Goal: Task Accomplishment & Management: Manage account settings

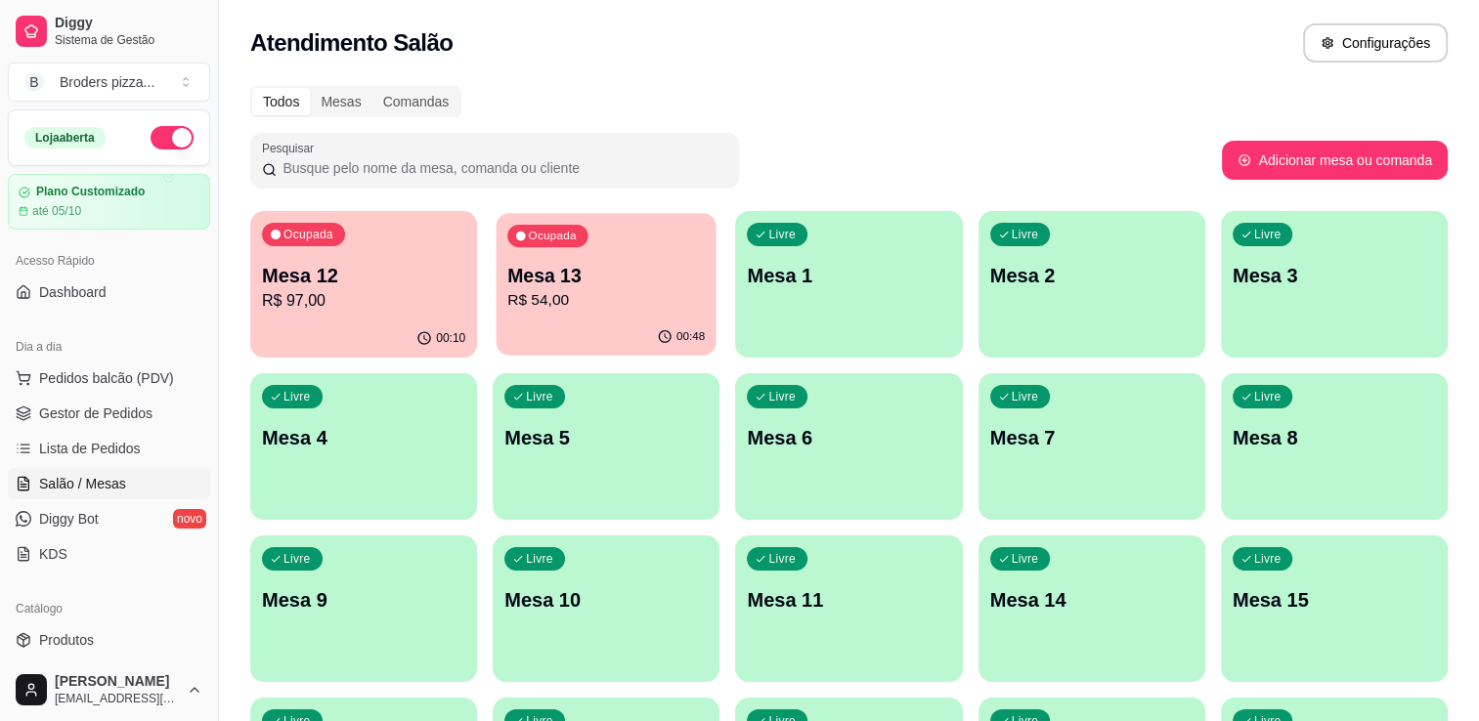
click at [578, 312] on div "Ocupada Mesa 13 R$ 54,00" at bounding box center [607, 266] width 220 height 106
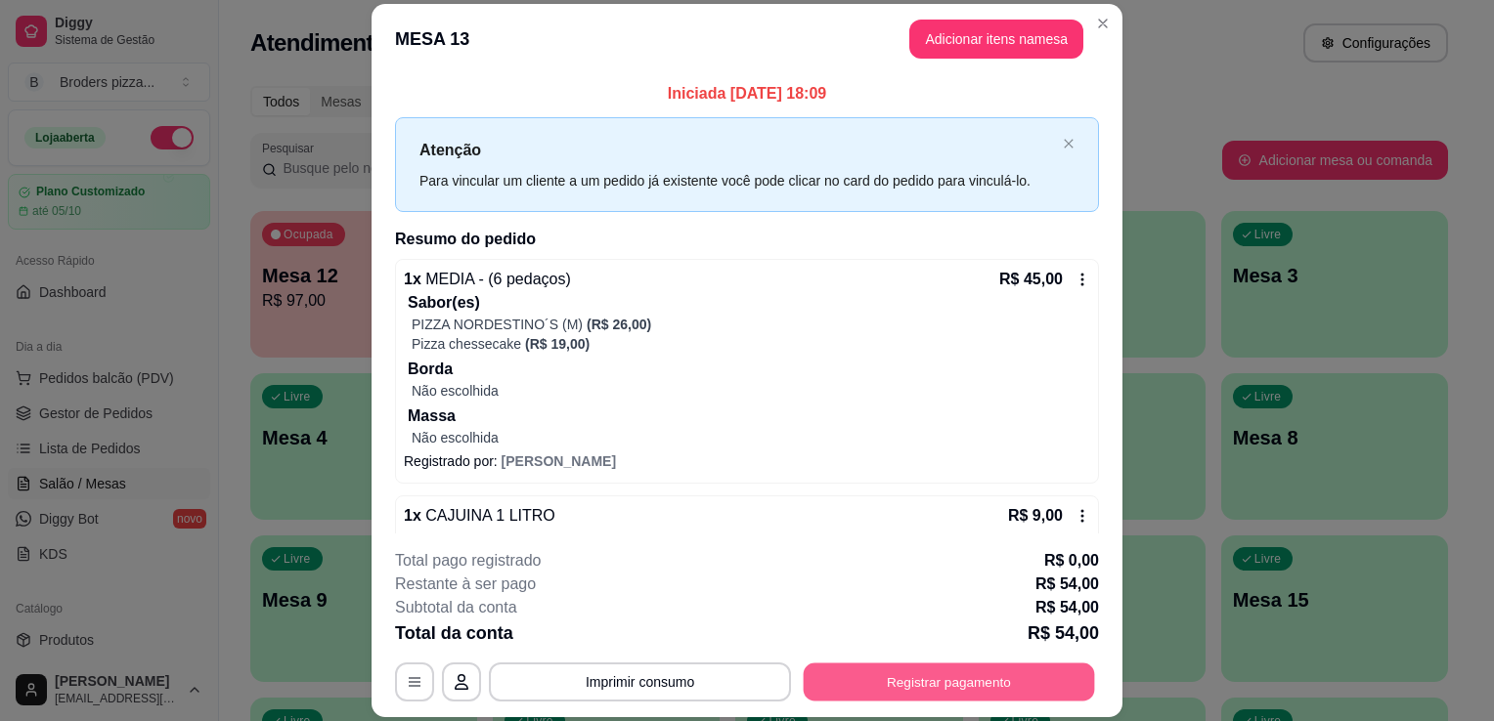
click at [918, 677] on button "Registrar pagamento" at bounding box center [948, 683] width 291 height 38
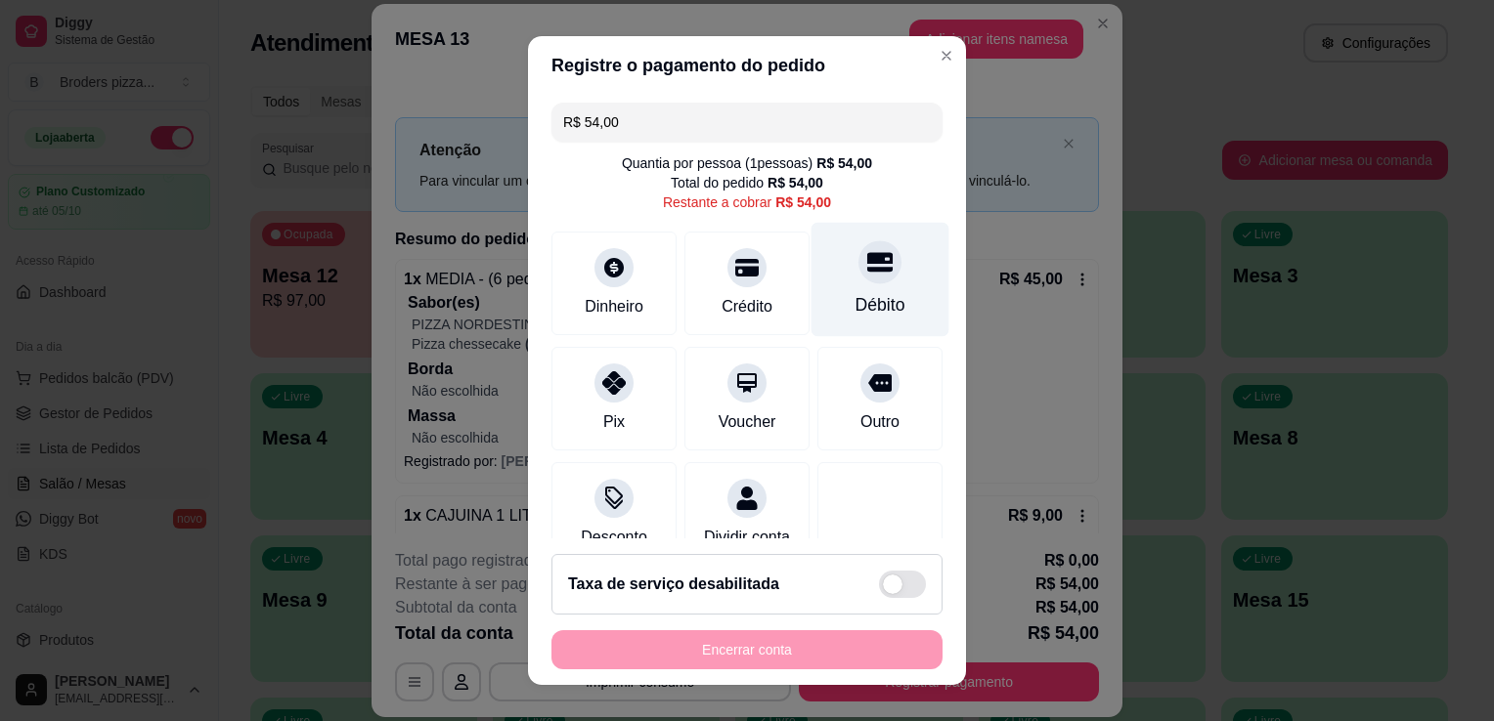
click at [893, 297] on div "Débito" at bounding box center [880, 280] width 138 height 114
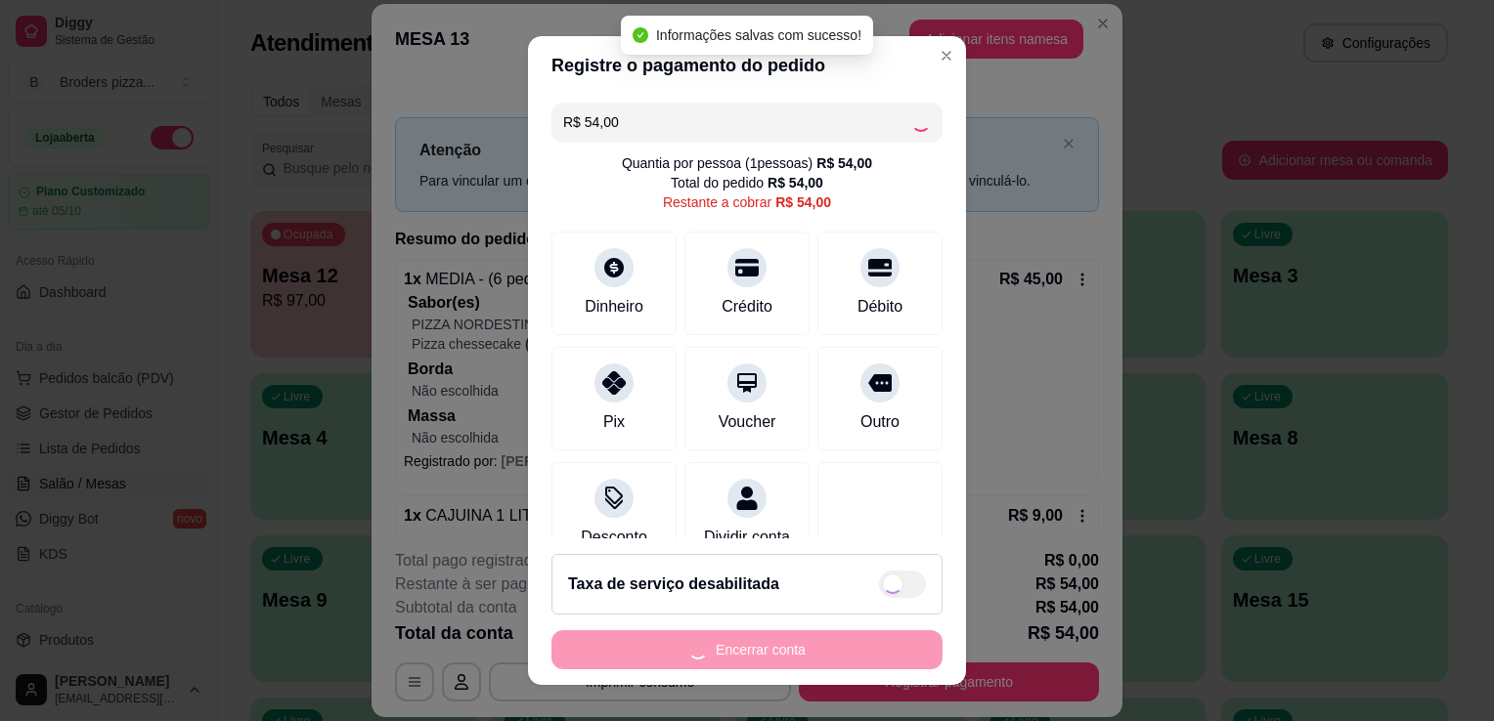
type input "R$ 0,00"
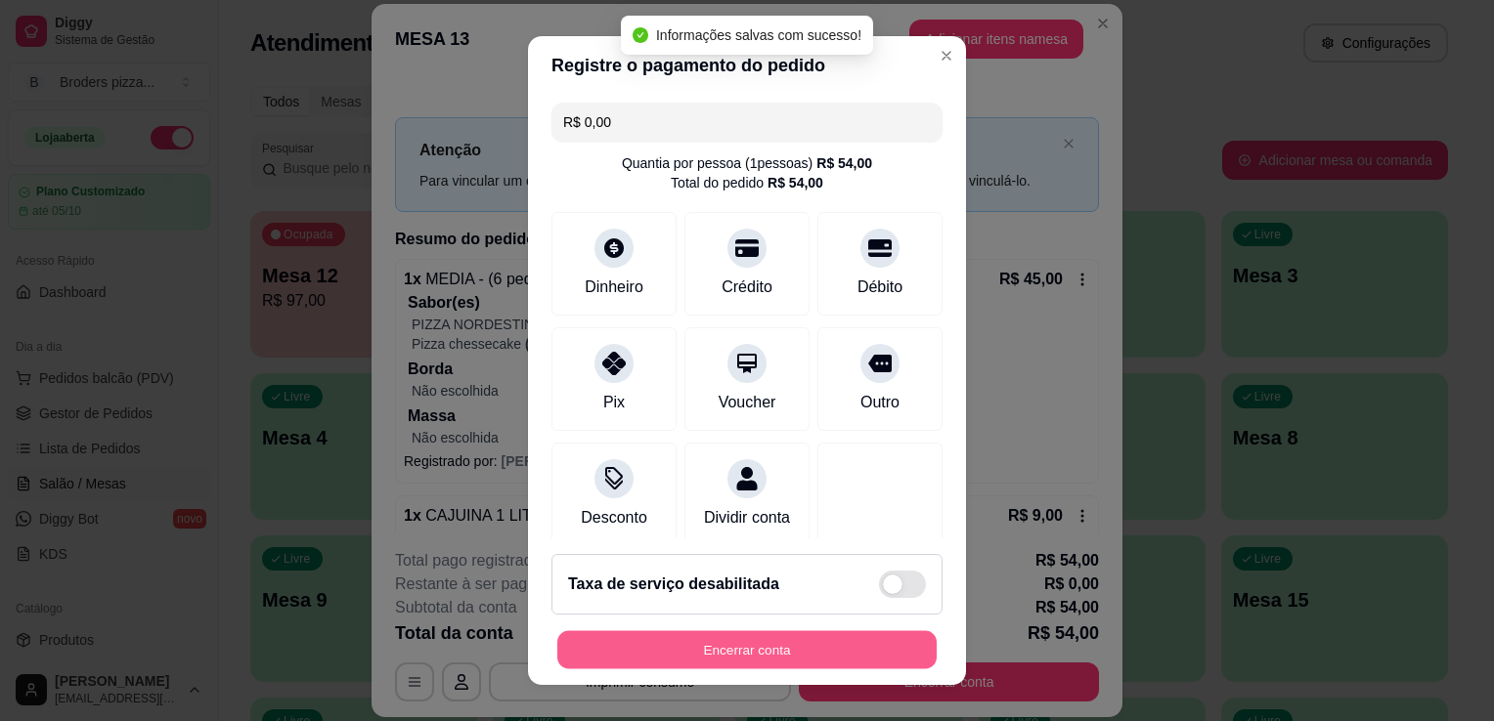
click at [759, 640] on button "Encerrar conta" at bounding box center [746, 650] width 379 height 38
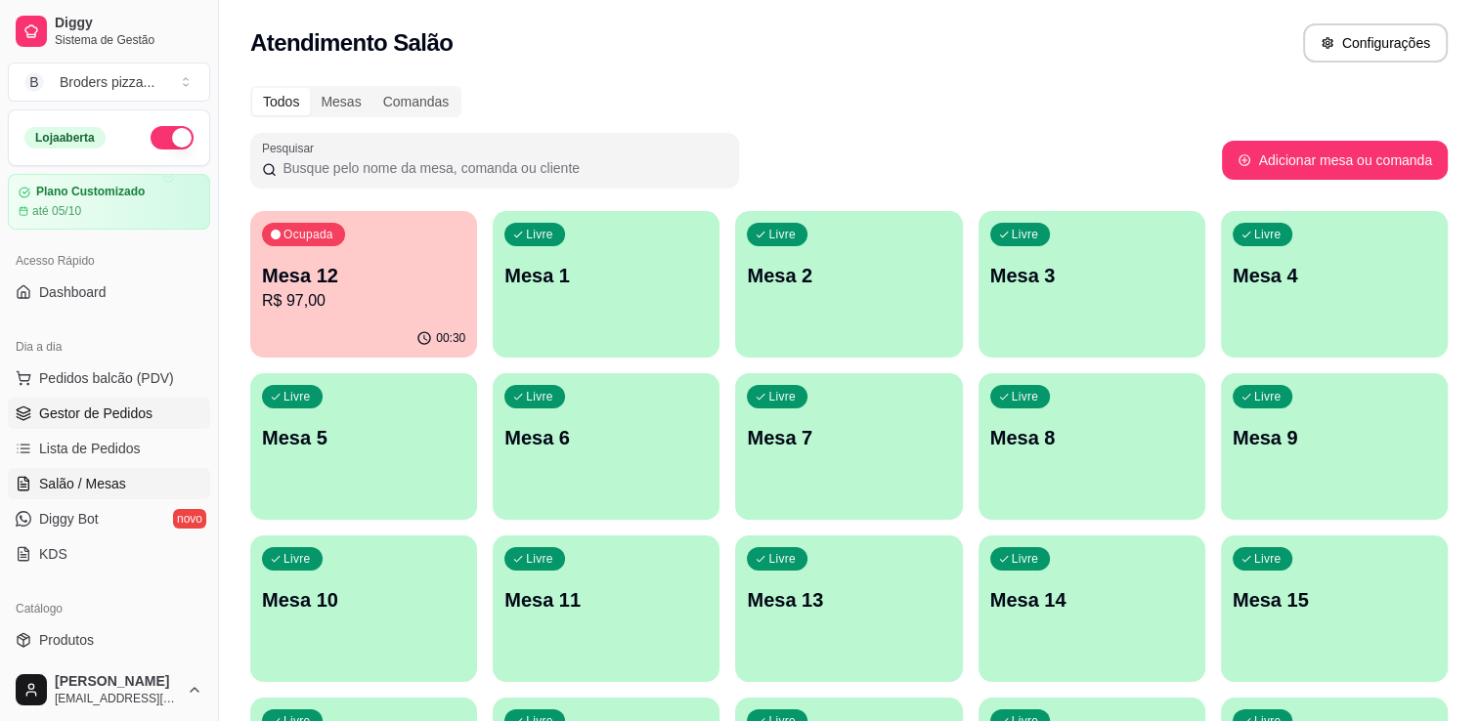
click at [79, 415] on span "Gestor de Pedidos" at bounding box center [95, 414] width 113 height 20
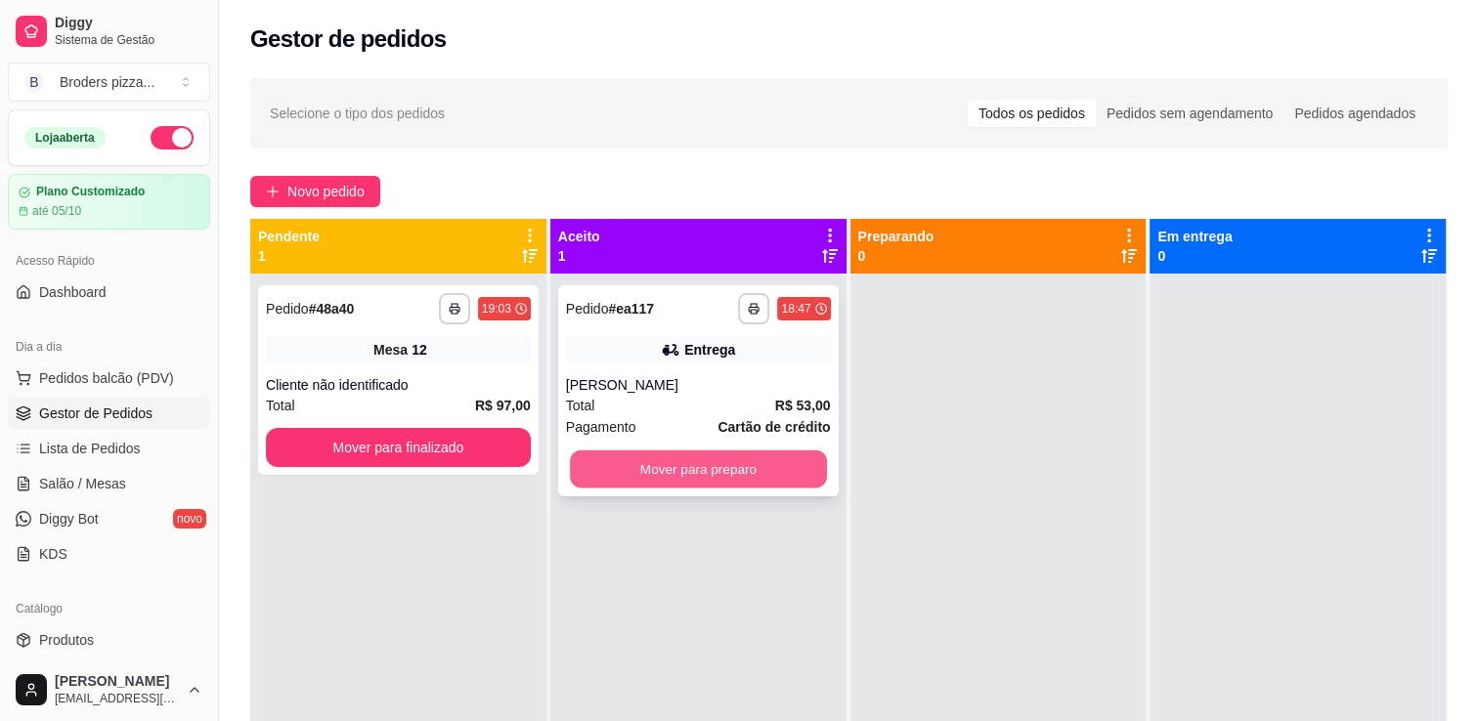
click at [712, 473] on button "Mover para preparo" at bounding box center [698, 470] width 257 height 38
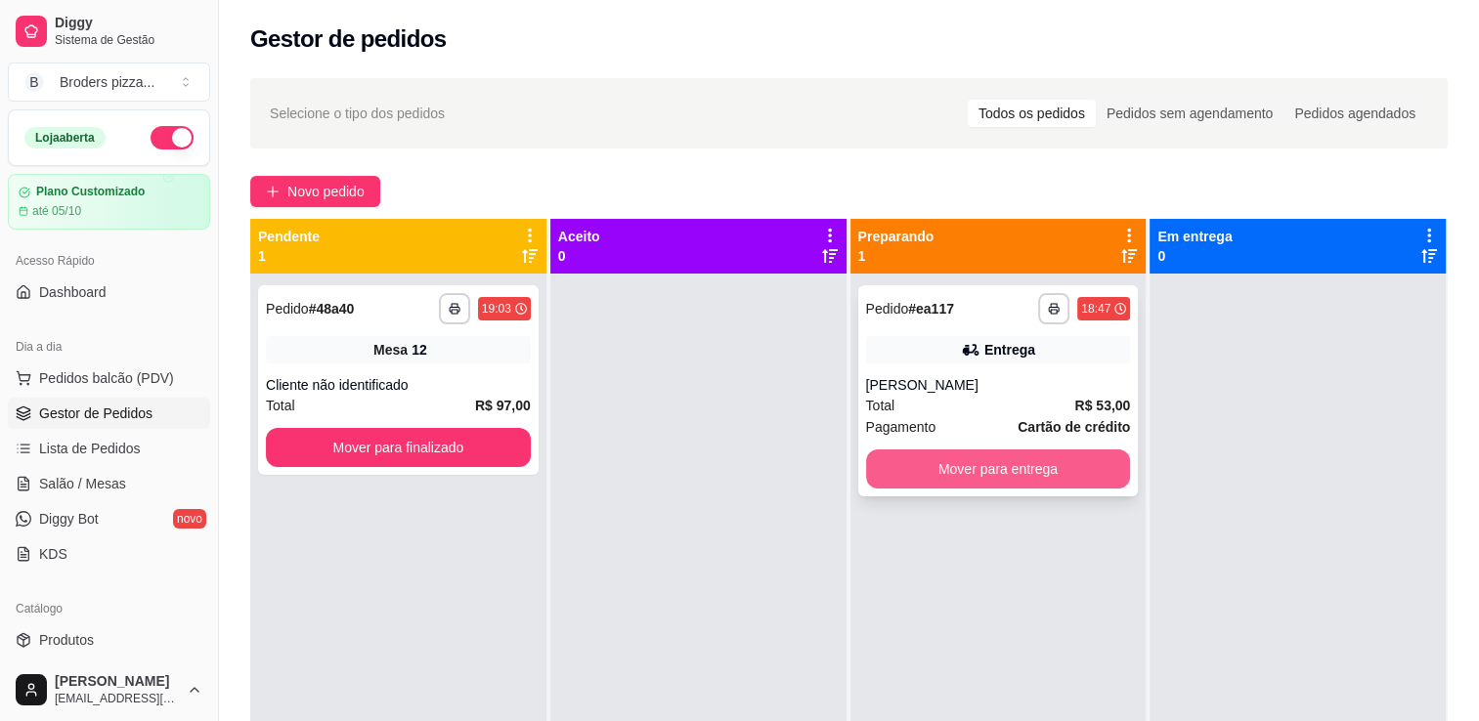
click at [898, 468] on button "Mover para entrega" at bounding box center [998, 469] width 265 height 39
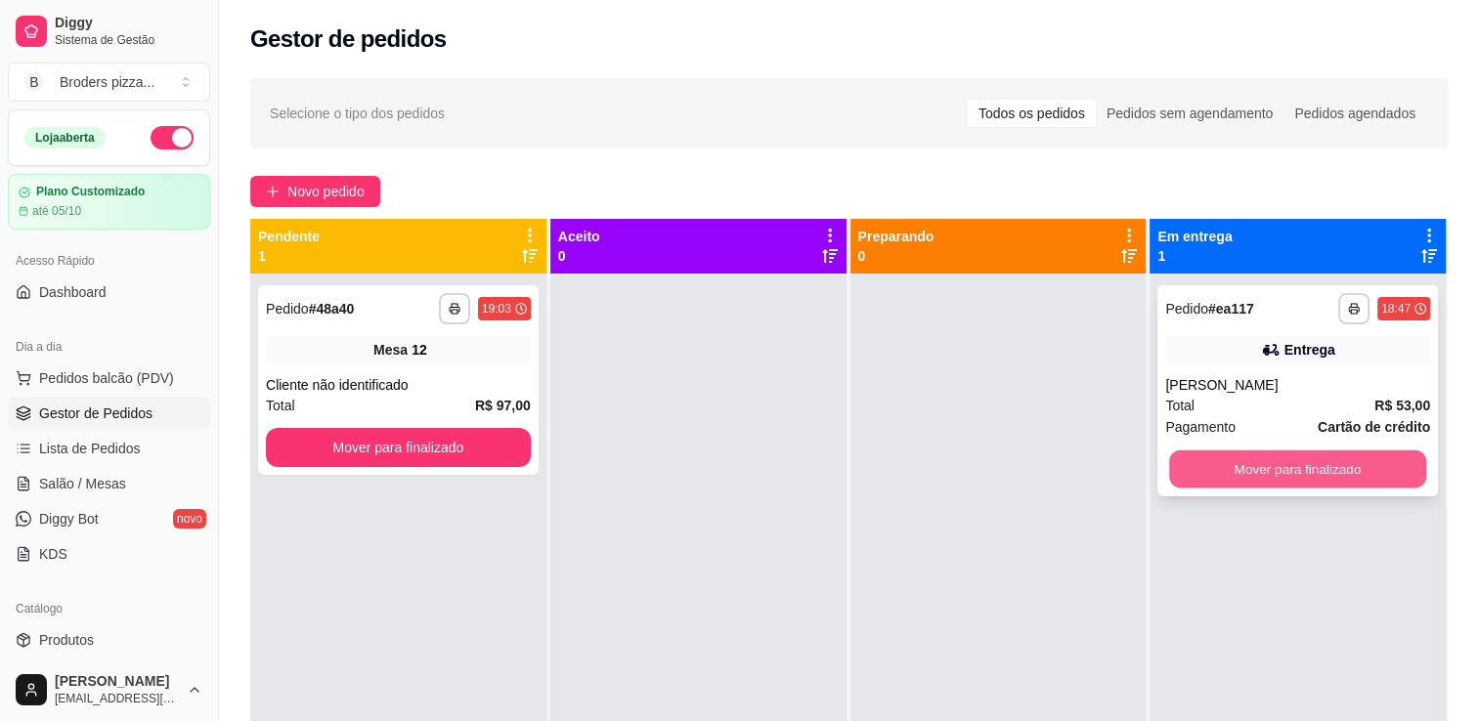
click at [1218, 487] on button "Mover para finalizado" at bounding box center [1297, 470] width 257 height 38
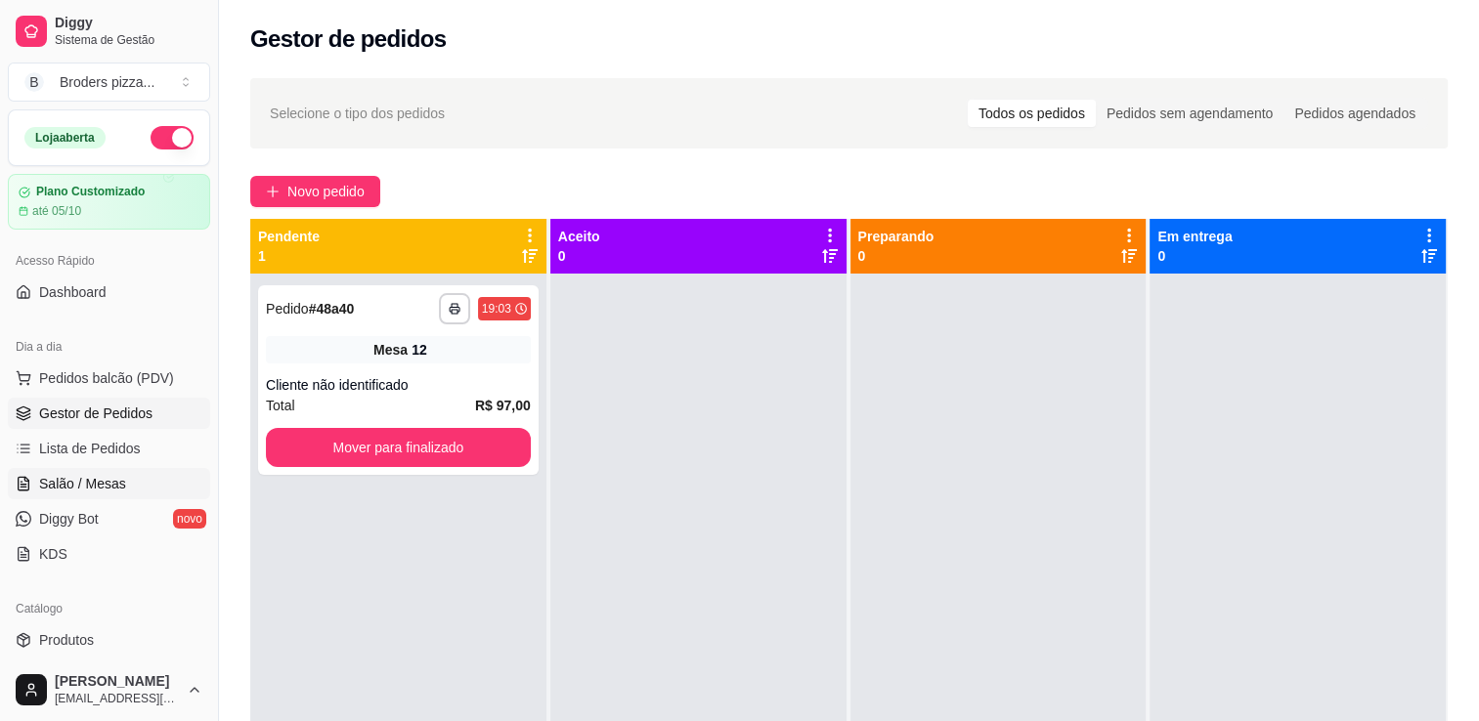
click at [51, 495] on link "Salão / Mesas" at bounding box center [109, 483] width 202 height 31
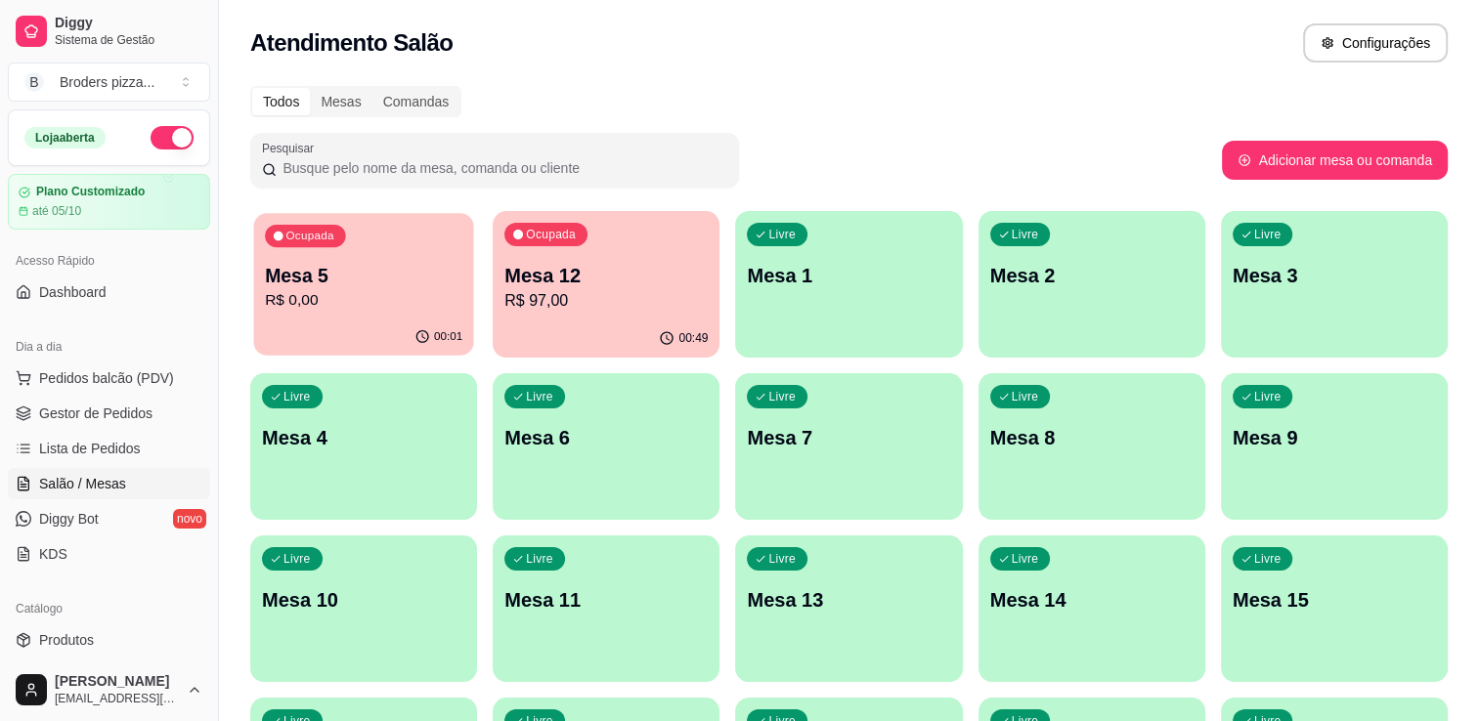
click at [320, 312] on div "Ocupada Mesa 5 R$ 0,00" at bounding box center [363, 266] width 220 height 106
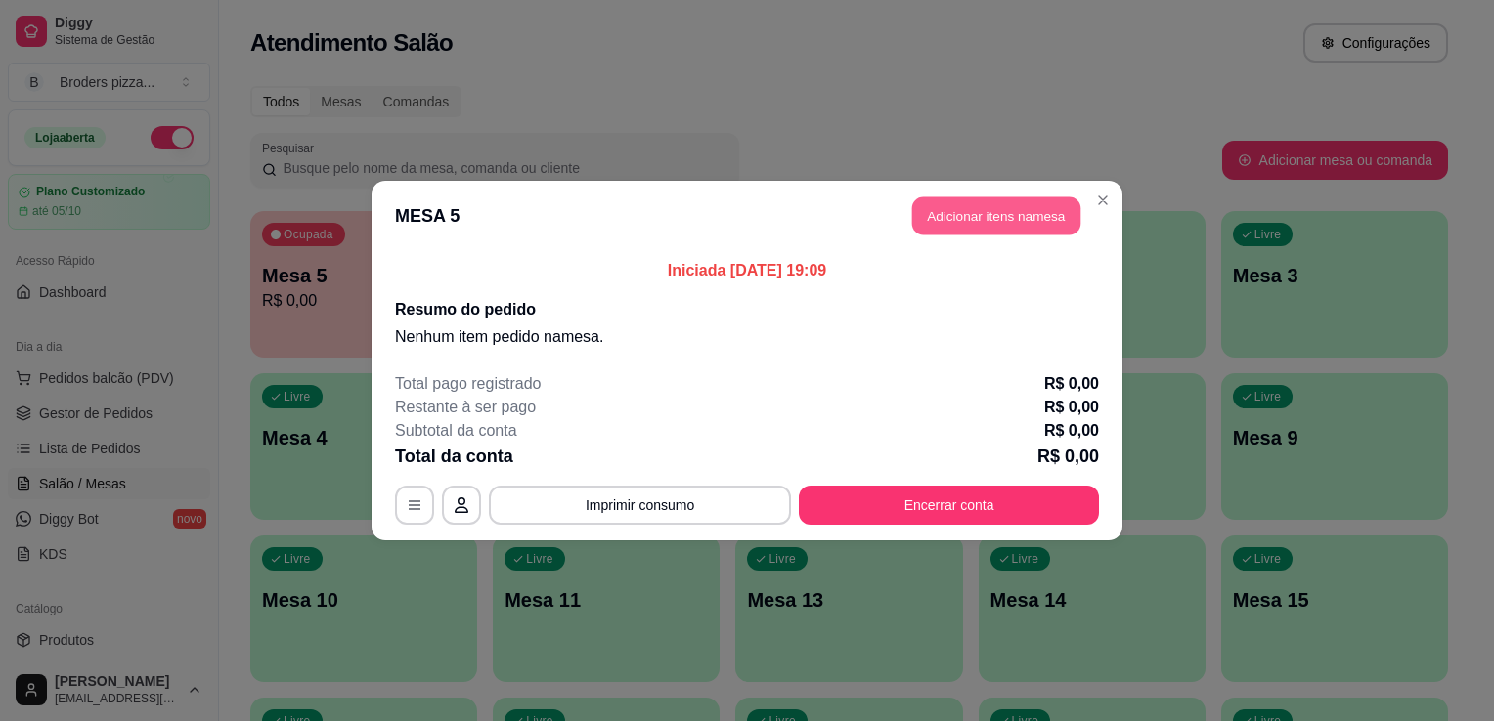
click at [970, 222] on button "Adicionar itens na mesa" at bounding box center [996, 216] width 168 height 38
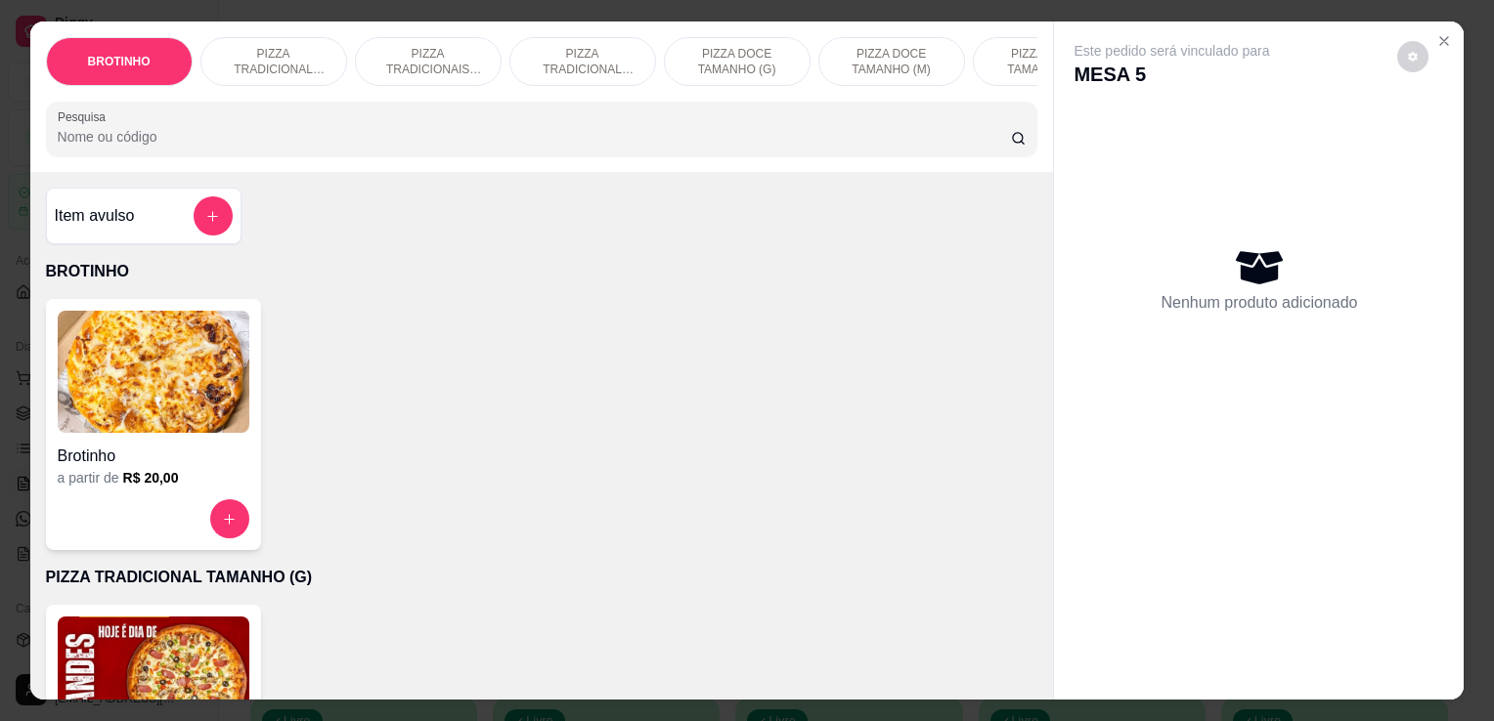
click at [168, 665] on img at bounding box center [154, 678] width 192 height 122
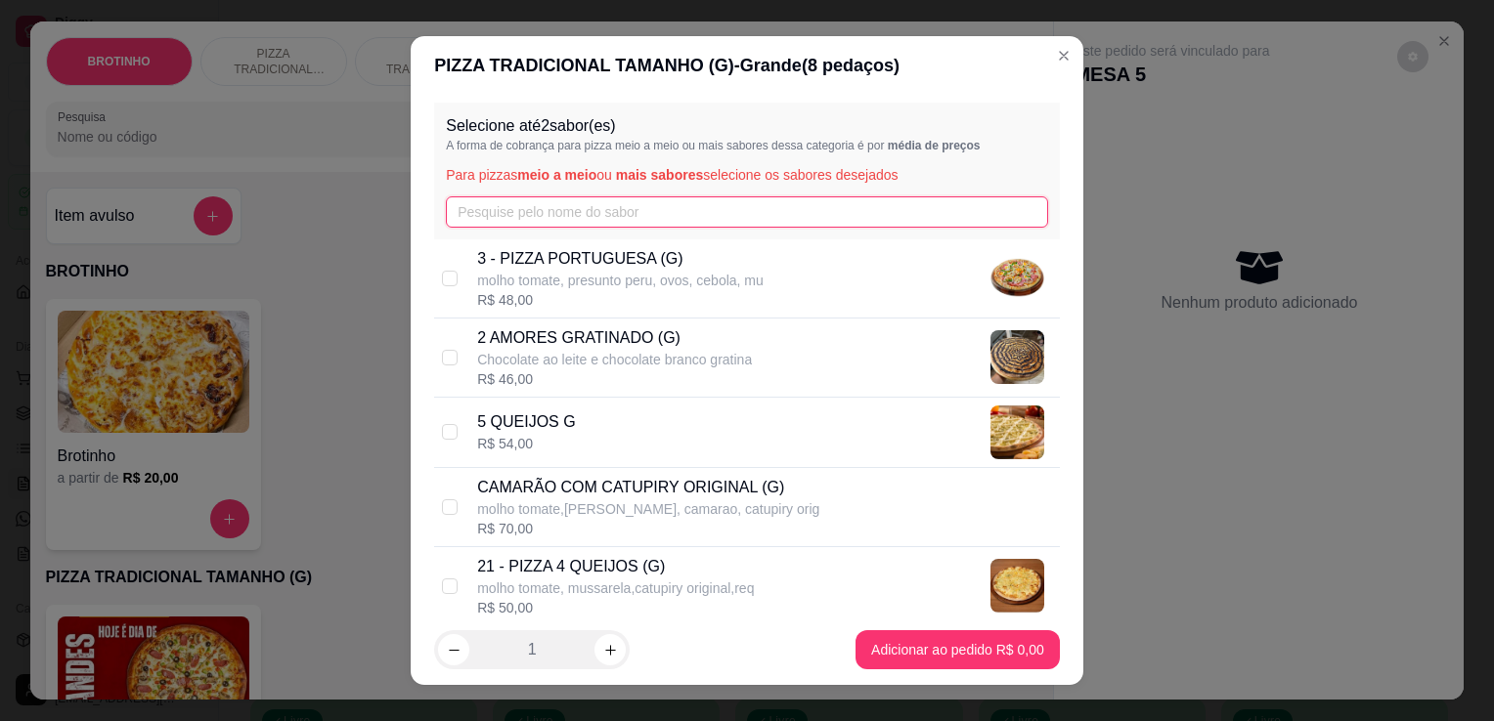
click at [557, 201] on input "text" at bounding box center [747, 211] width 602 height 31
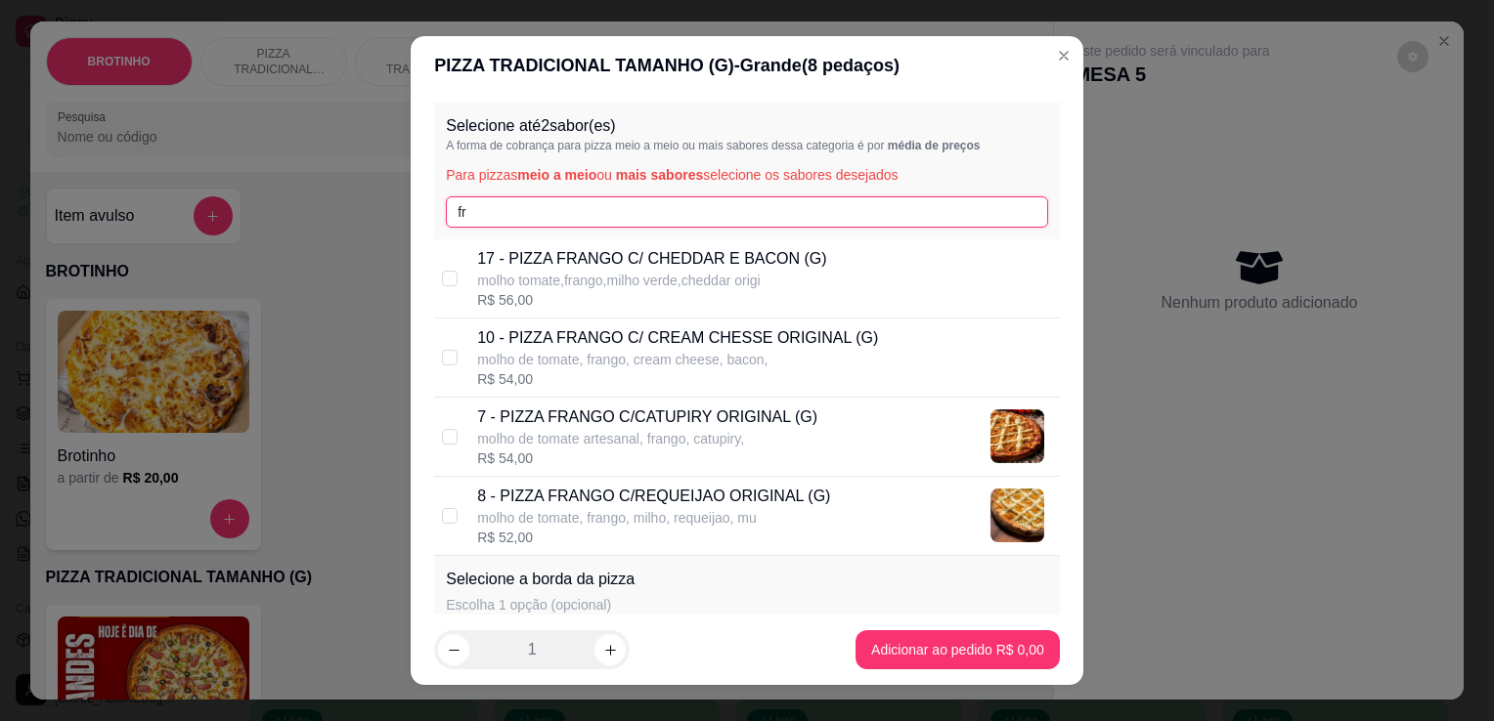
type input "fr"
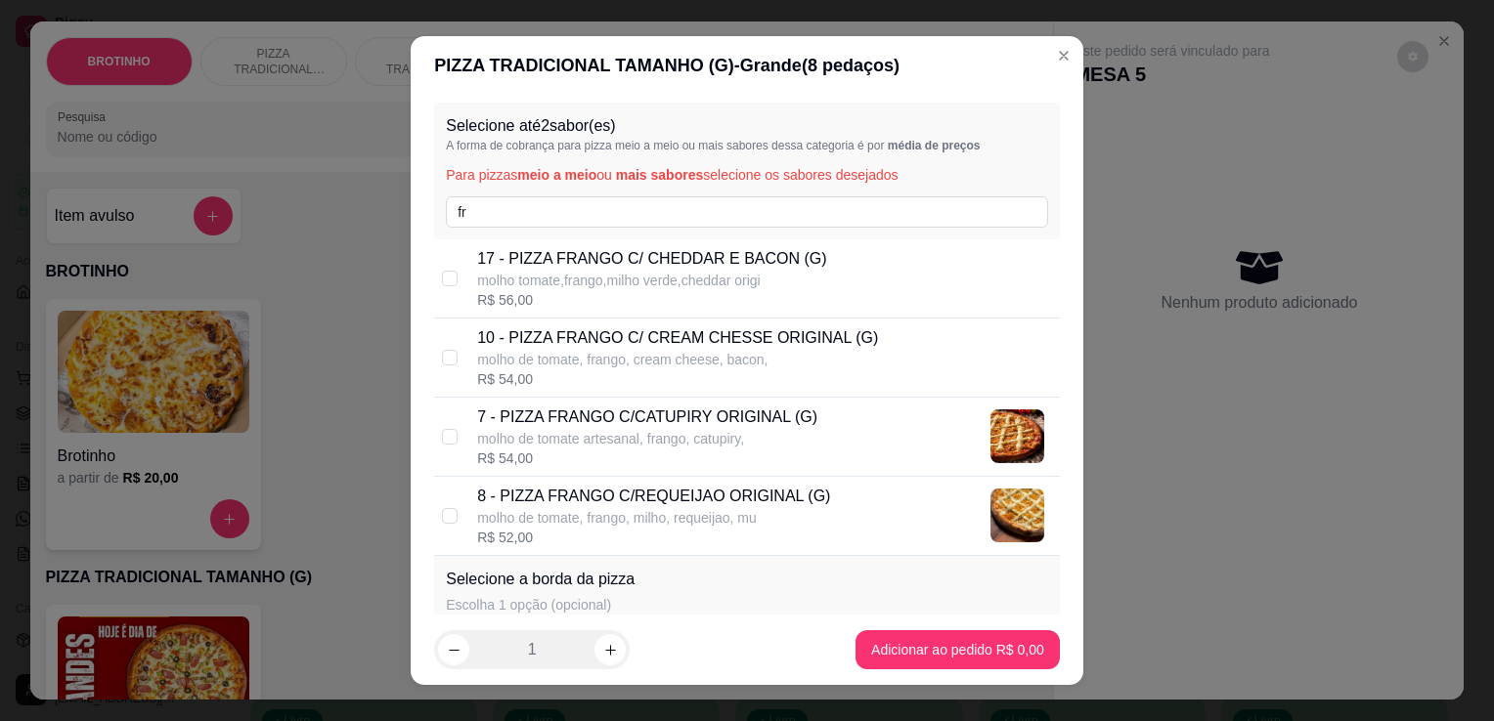
click at [738, 487] on p "8 - PIZZA FRANGO C/REQUEIJAO ORIGINAL (G)" at bounding box center [653, 496] width 353 height 23
checkbox input "true"
click at [824, 639] on footer "1 Adicionar ao pedido R$ 52,00" at bounding box center [747, 650] width 672 height 70
click at [827, 642] on footer "1 Adicionar ao pedido R$ 52,00" at bounding box center [747, 650] width 672 height 70
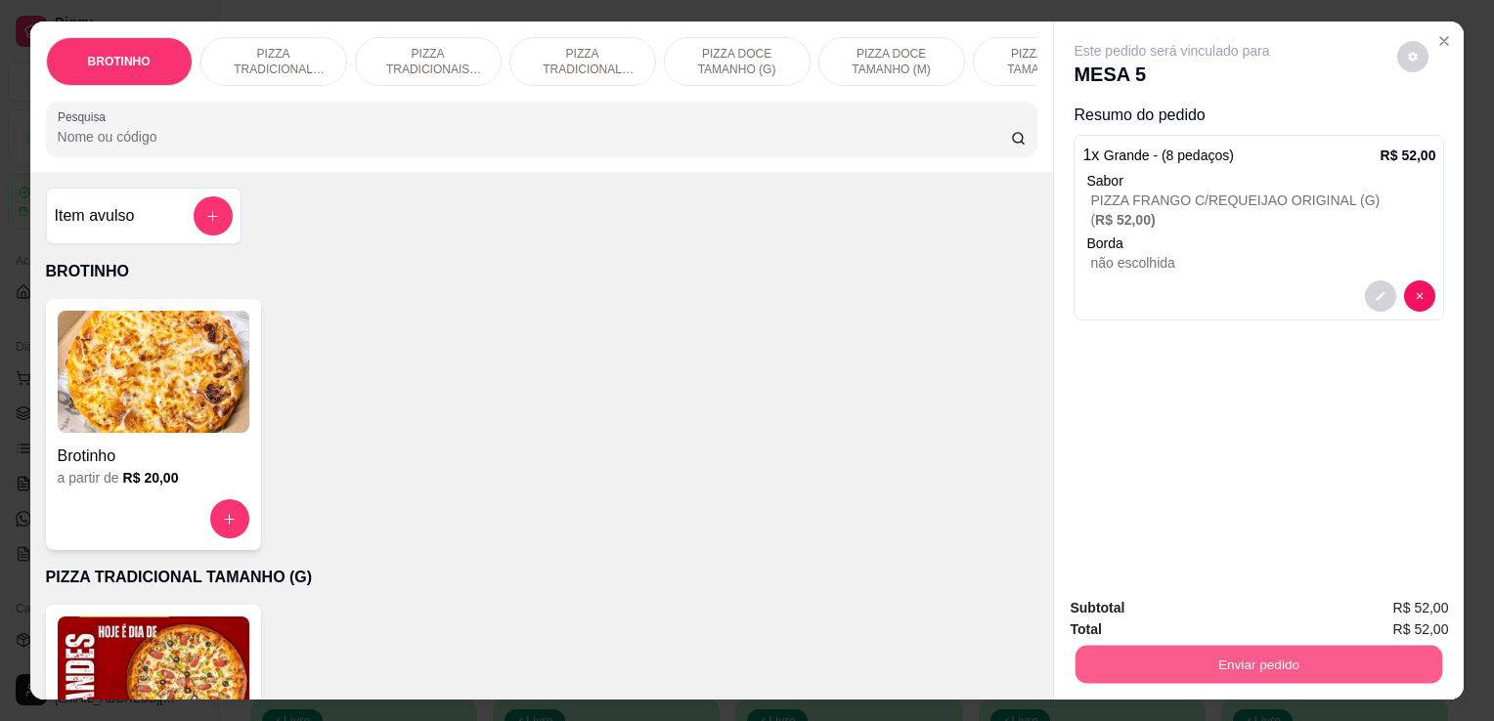
click at [1187, 645] on button "Enviar pedido" at bounding box center [1258, 664] width 367 height 38
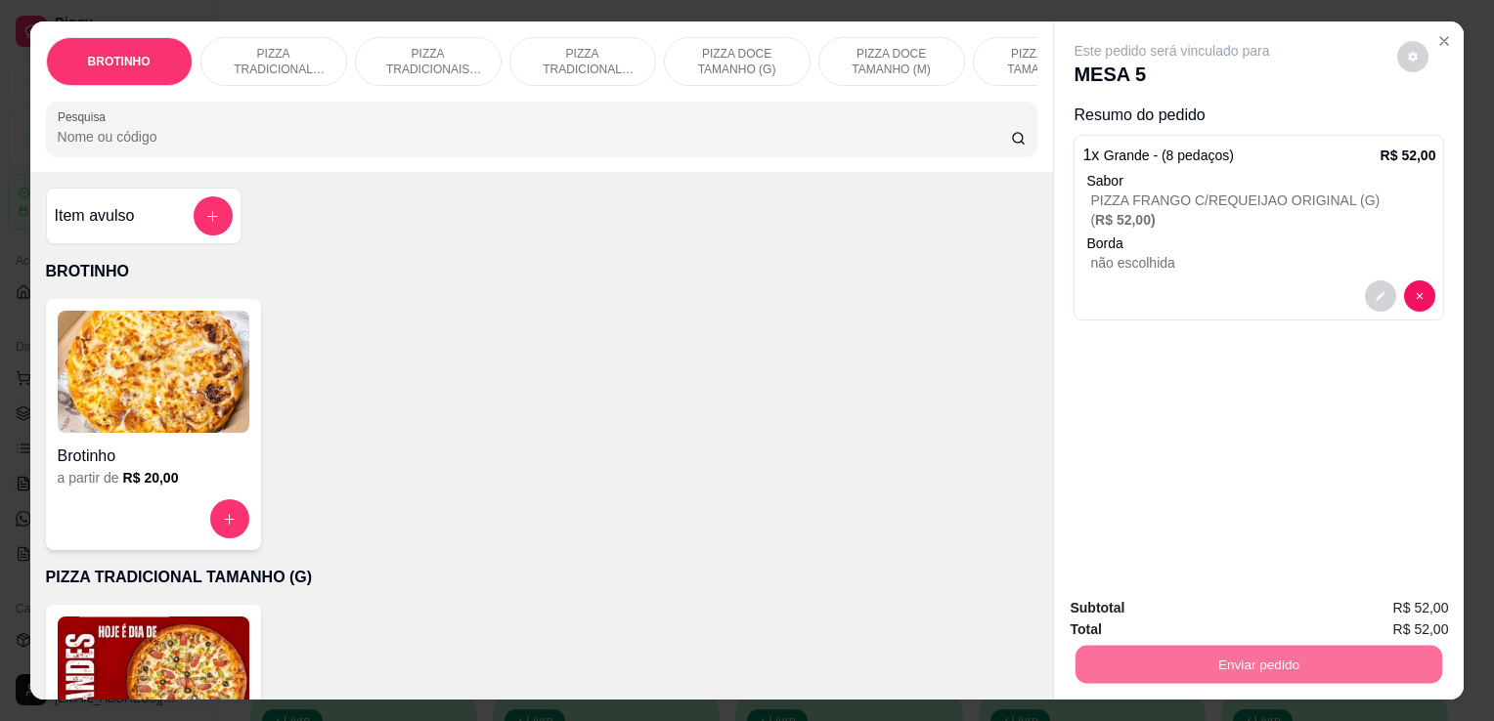
click at [1231, 615] on button "Registrar cliente" at bounding box center [1266, 609] width 125 height 36
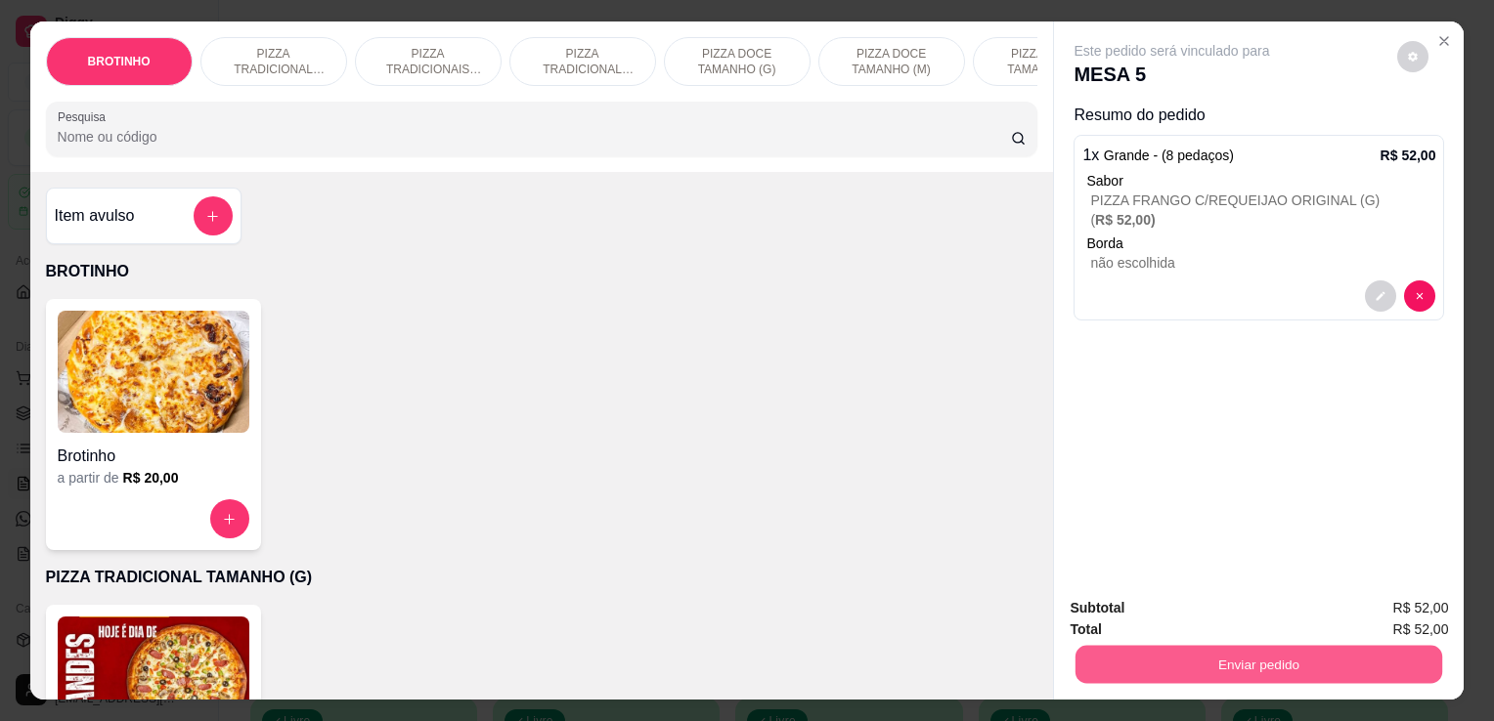
click at [1264, 650] on button "Enviar pedido" at bounding box center [1258, 664] width 367 height 38
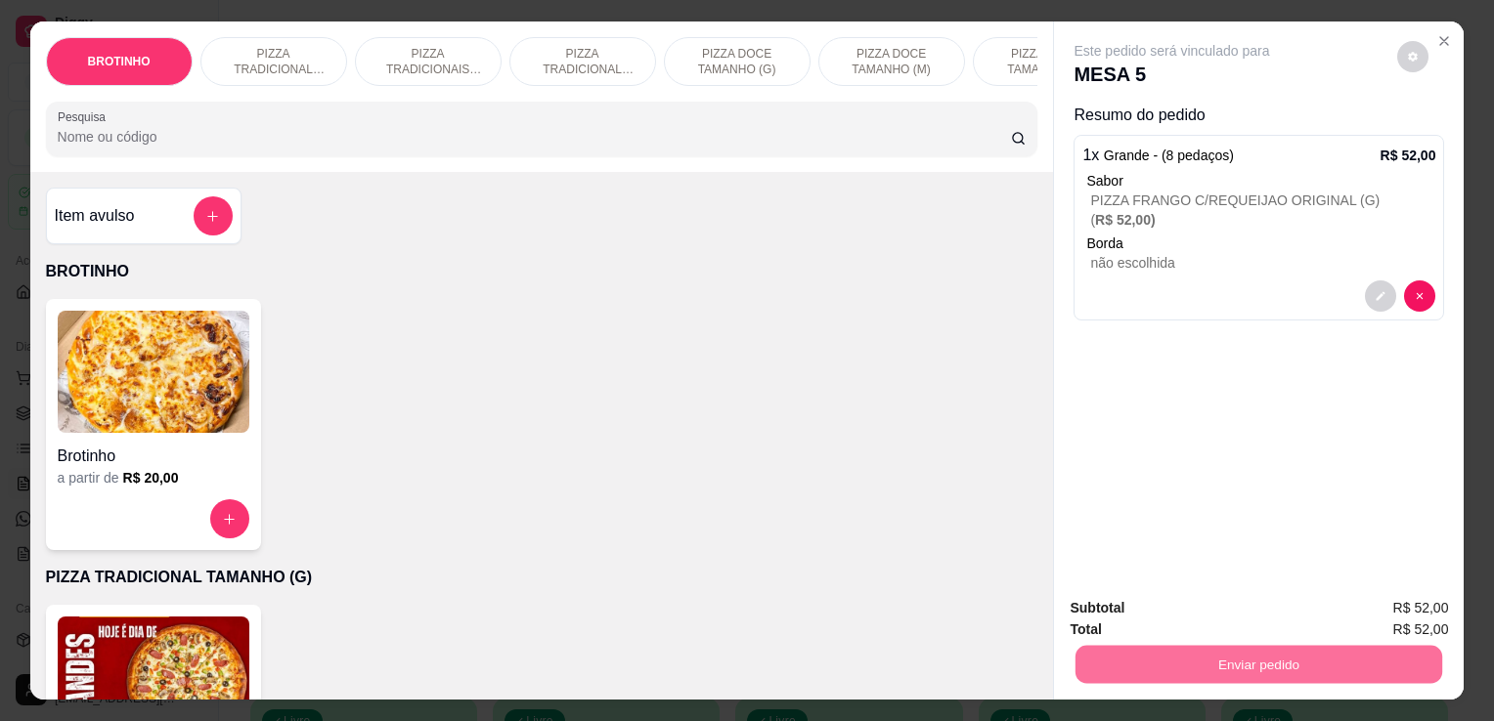
click at [1369, 602] on button "Enviar pedido" at bounding box center [1397, 609] width 108 height 36
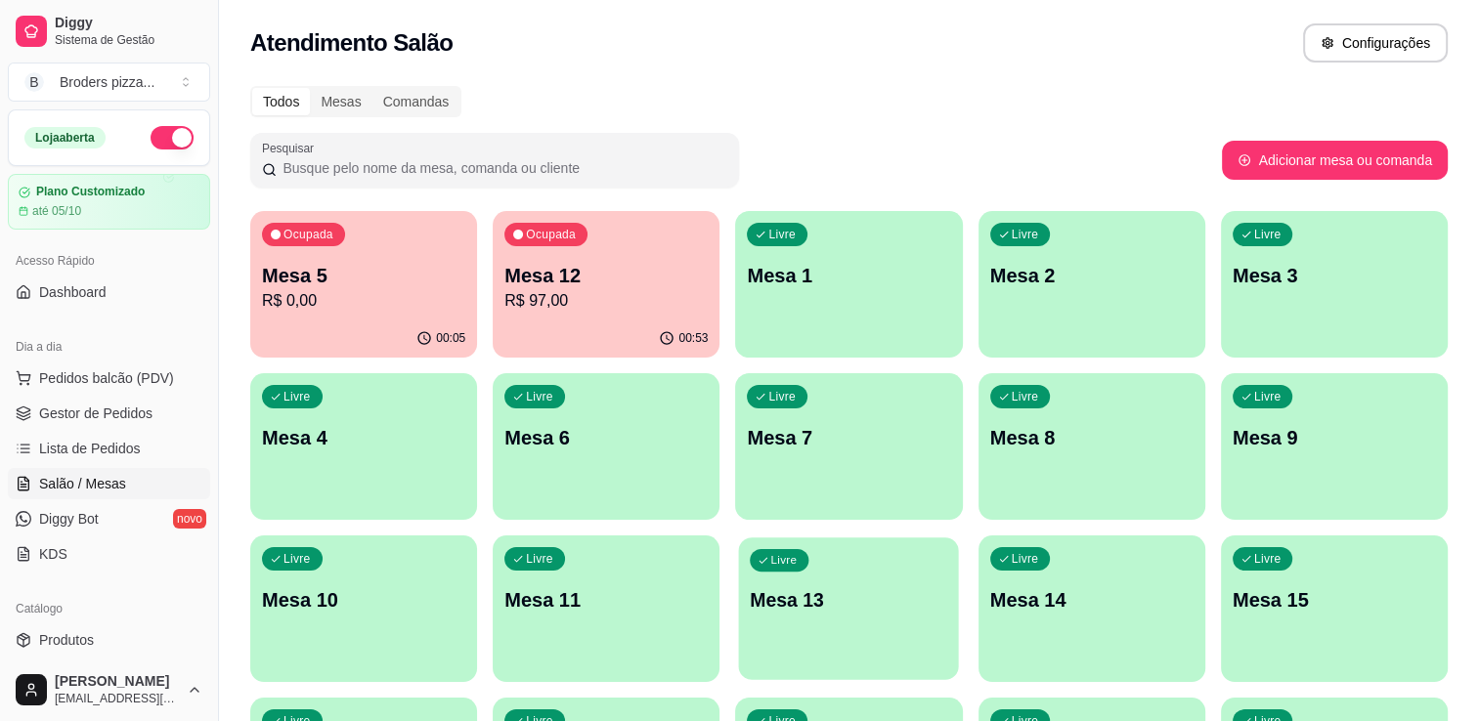
click at [856, 624] on div "Livre Mesa 13" at bounding box center [849, 597] width 220 height 119
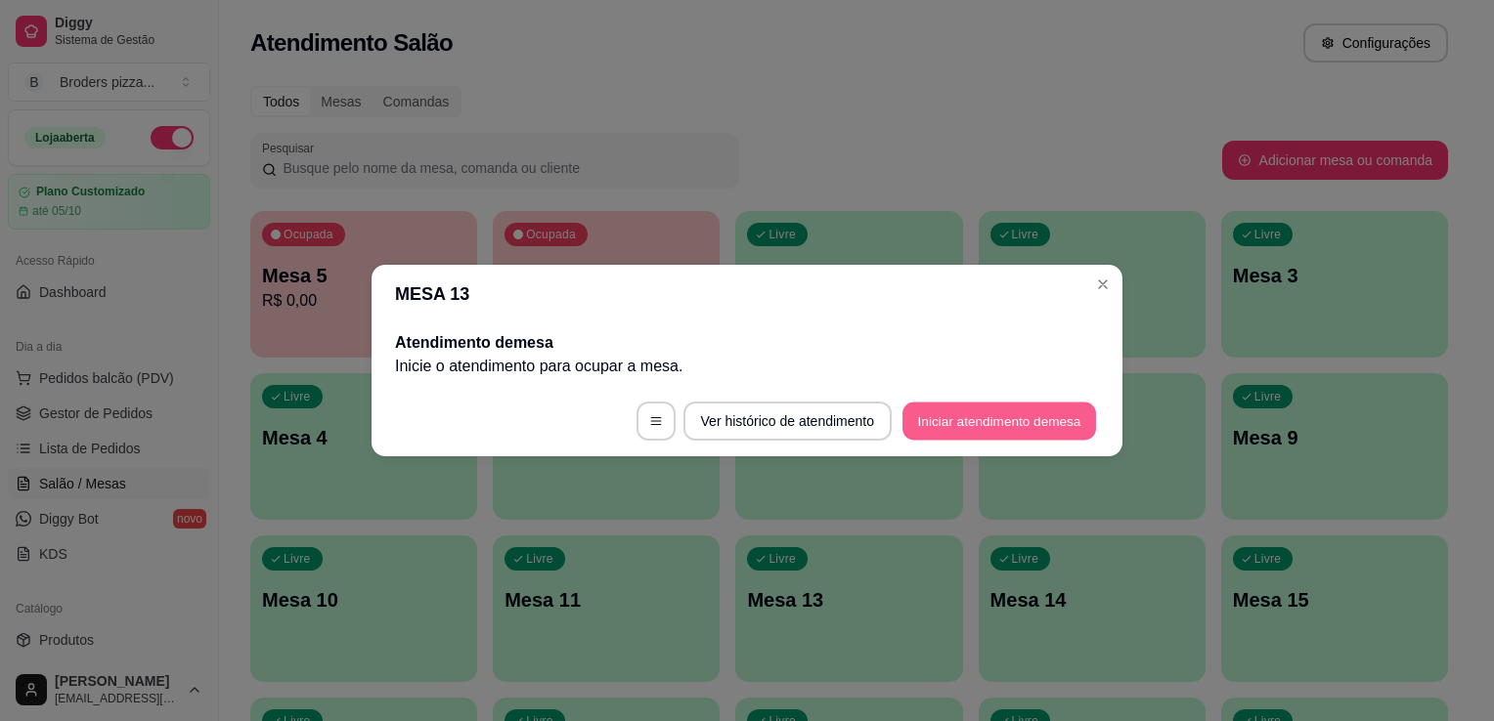
click at [981, 432] on button "Iniciar atendimento de mesa" at bounding box center [999, 422] width 194 height 38
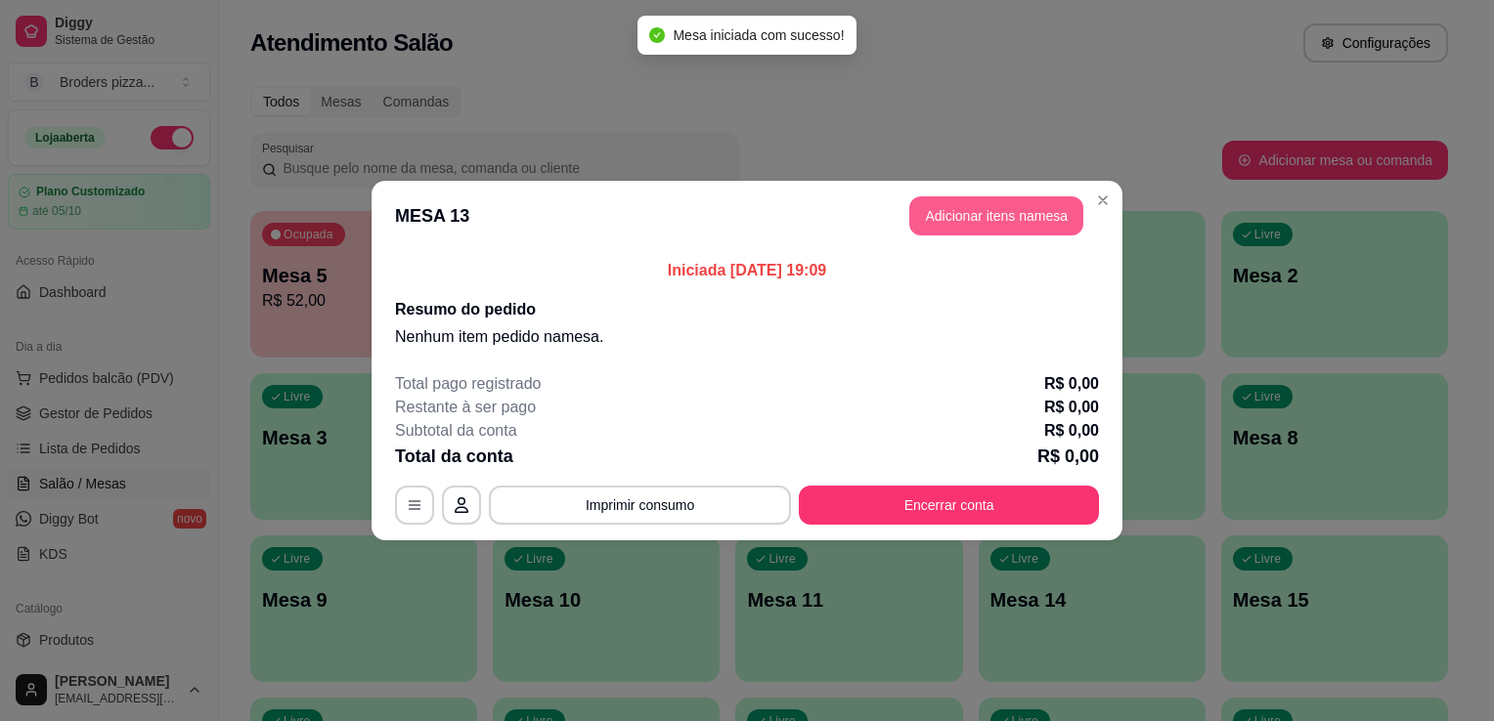
click at [958, 209] on button "Adicionar itens na mesa" at bounding box center [996, 215] width 174 height 39
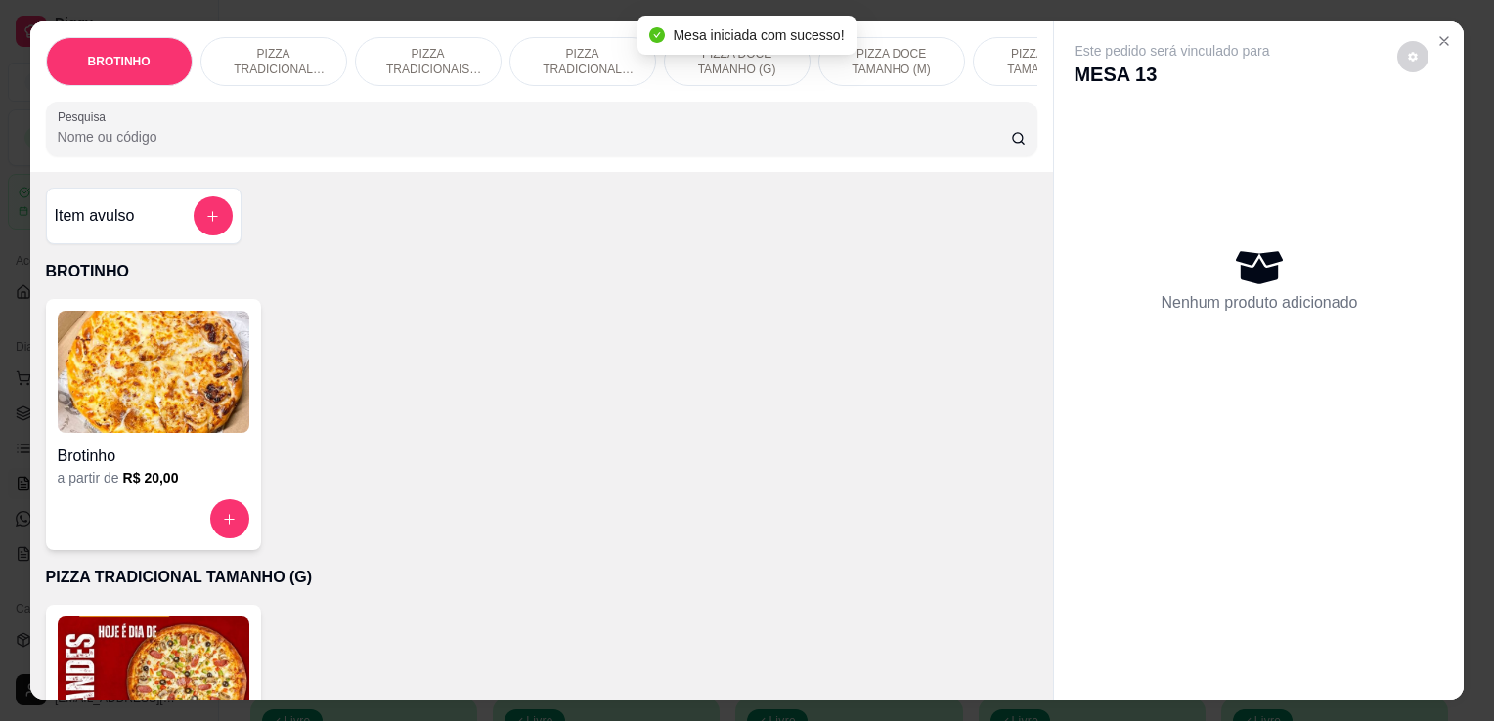
click at [192, 675] on img at bounding box center [154, 678] width 192 height 122
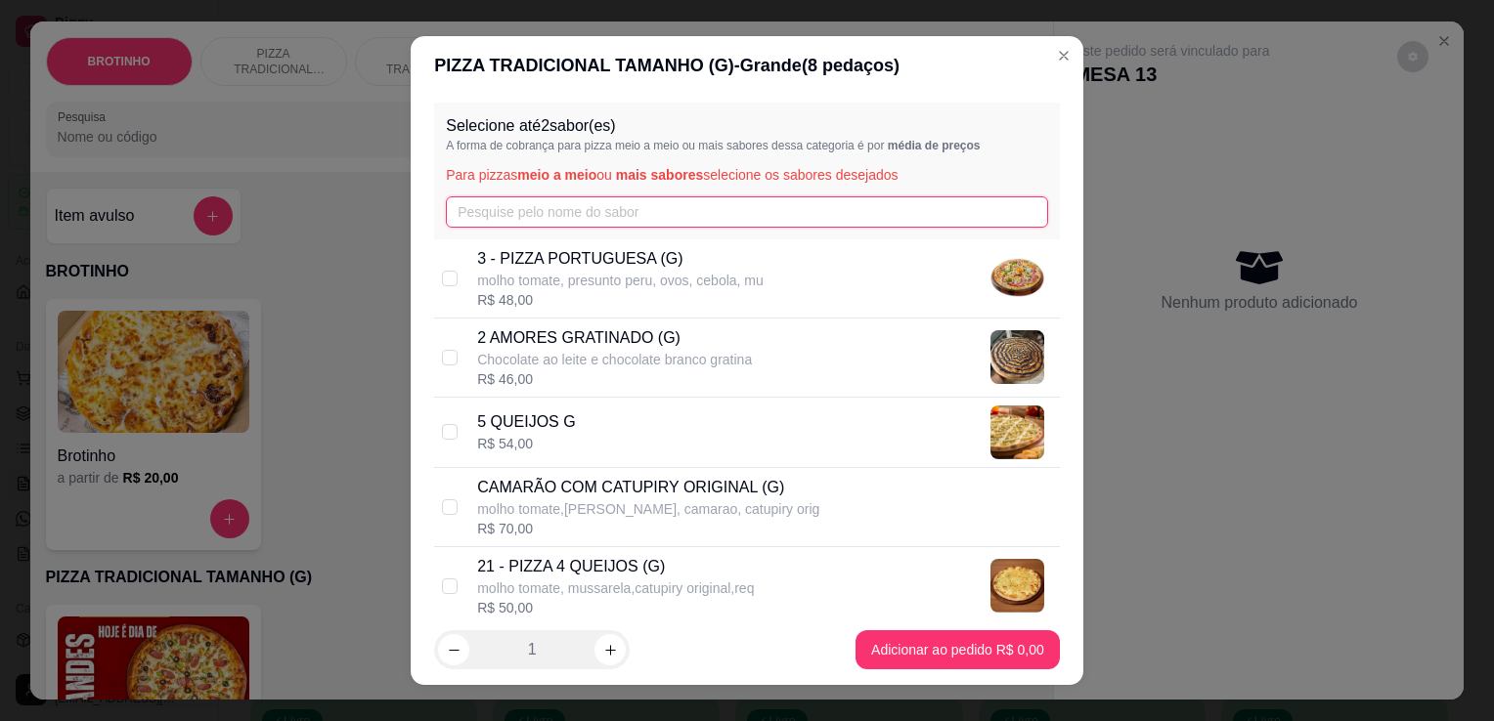
click at [563, 196] on input "text" at bounding box center [747, 211] width 602 height 31
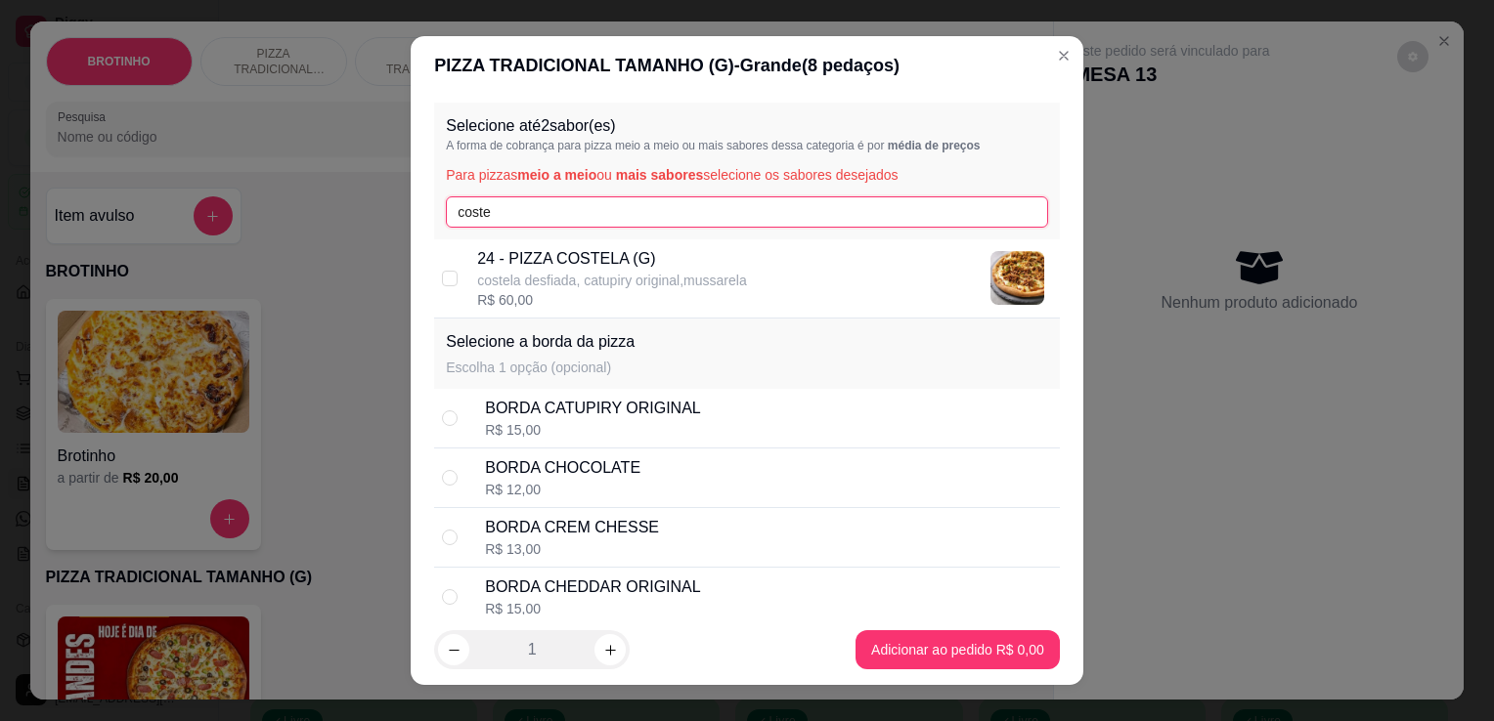
type input "coste"
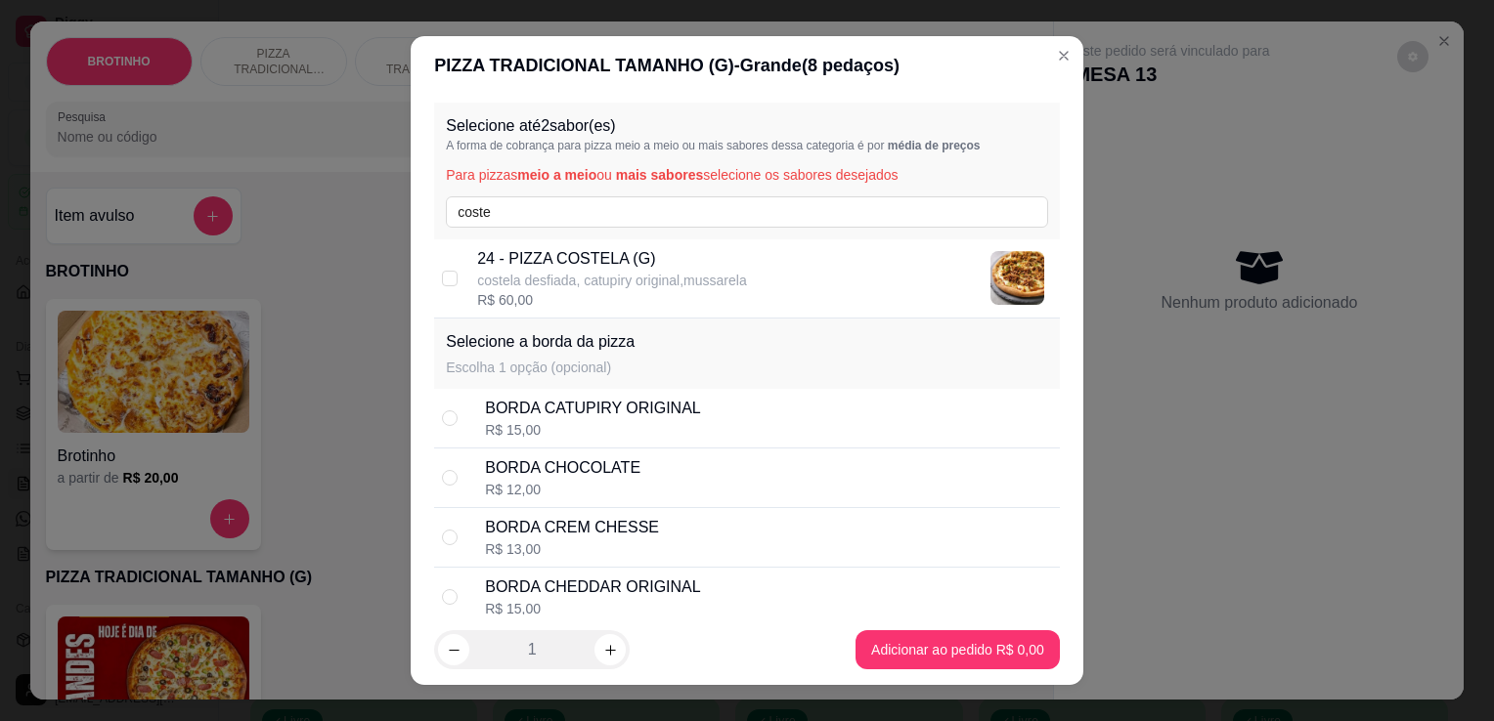
click at [622, 299] on div "R$ 60,00" at bounding box center [611, 300] width 269 height 20
checkbox input "true"
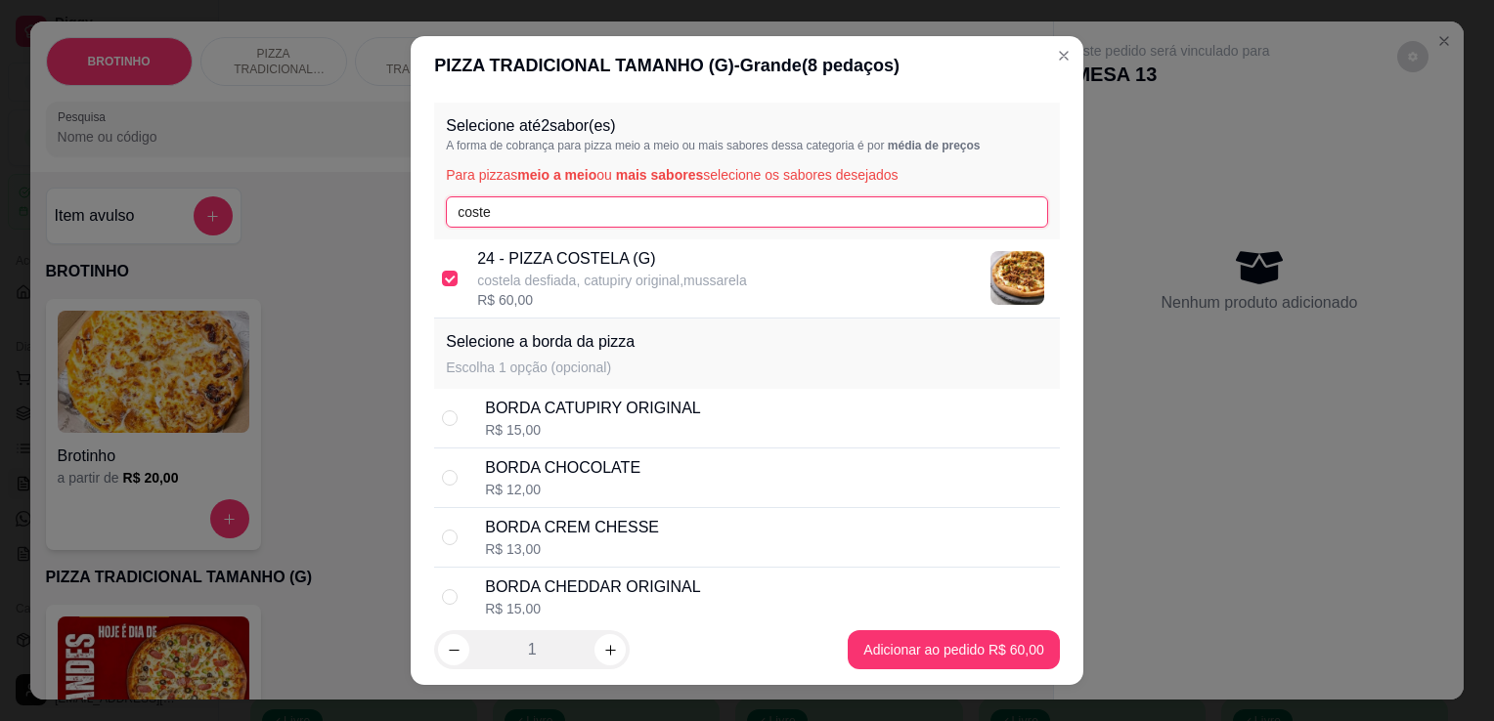
click at [575, 211] on input "coste" at bounding box center [747, 211] width 602 height 31
type input "c"
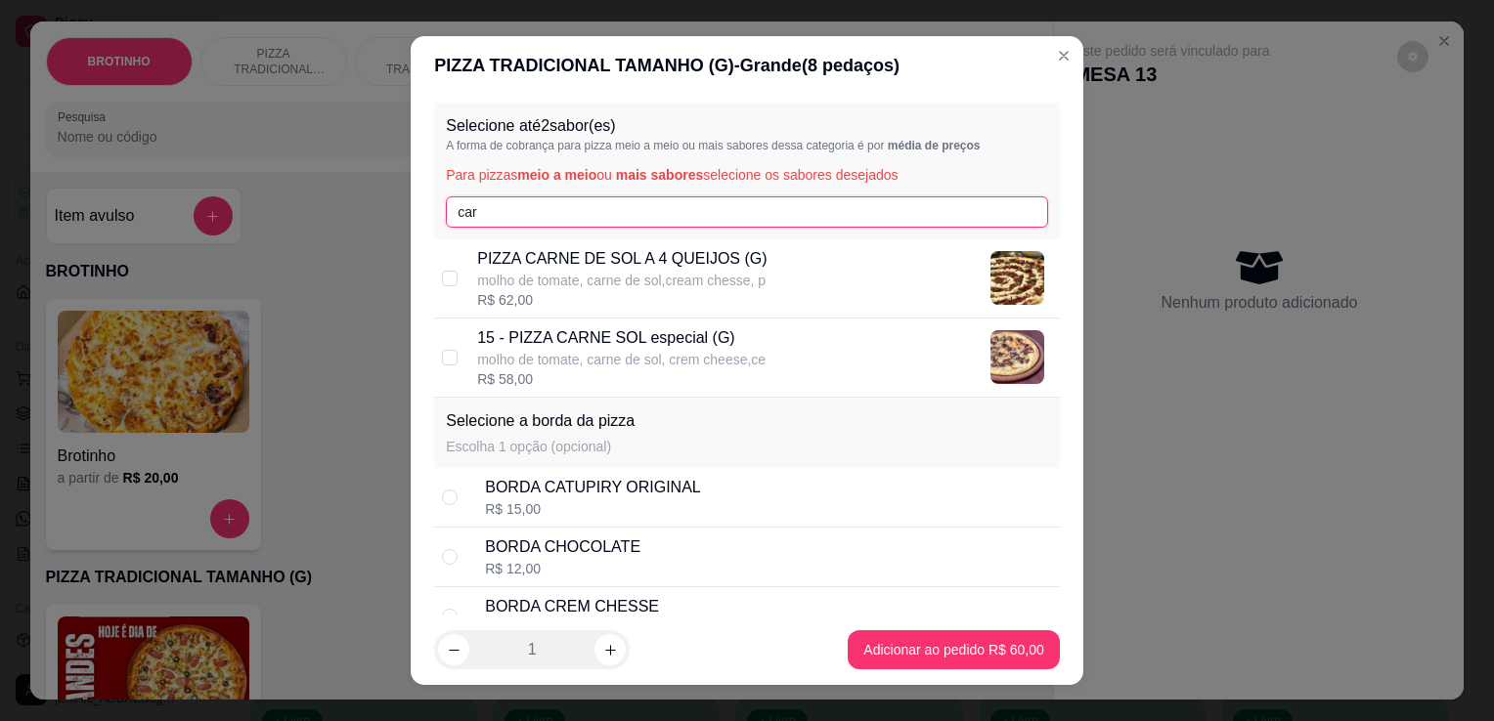
type input "car"
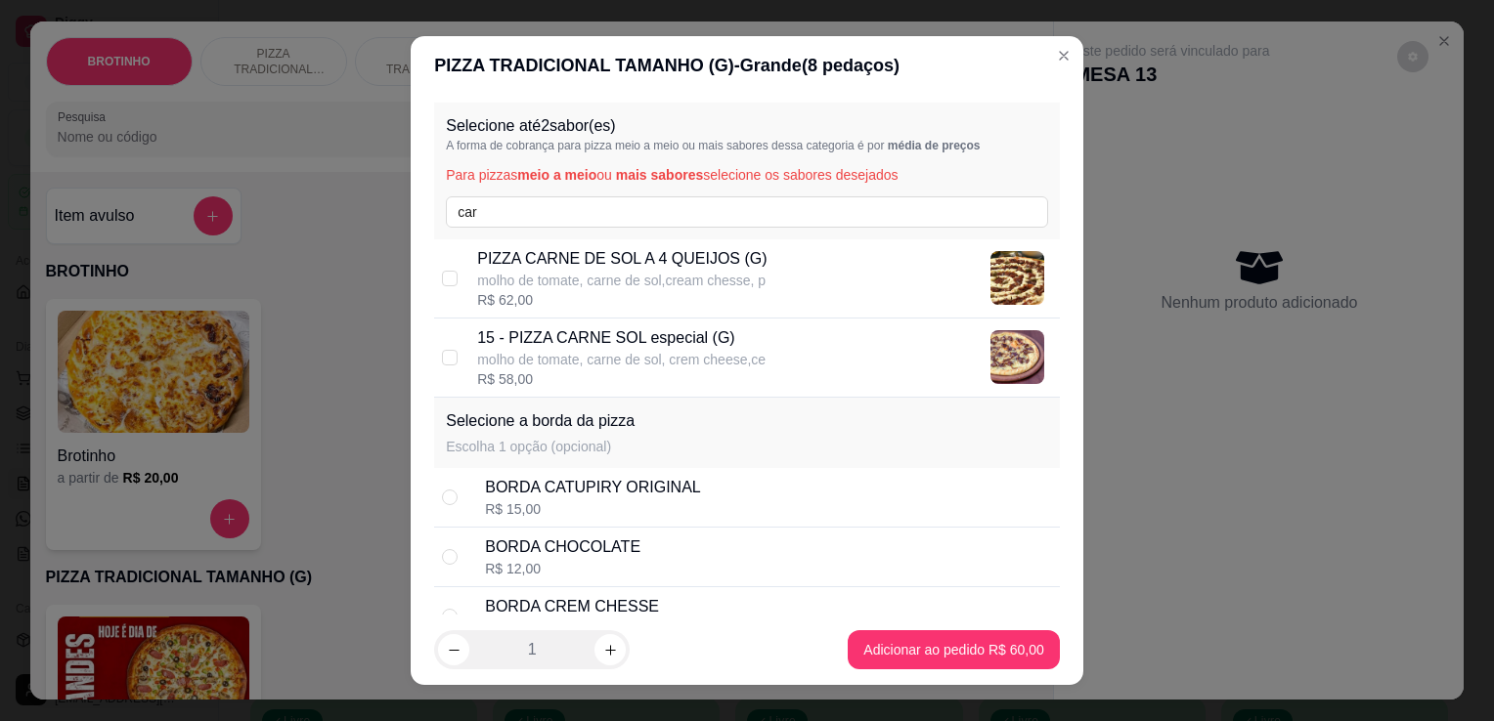
click at [681, 334] on p "15 - PIZZA CARNE SOL especial (G)" at bounding box center [621, 337] width 288 height 23
checkbox input "true"
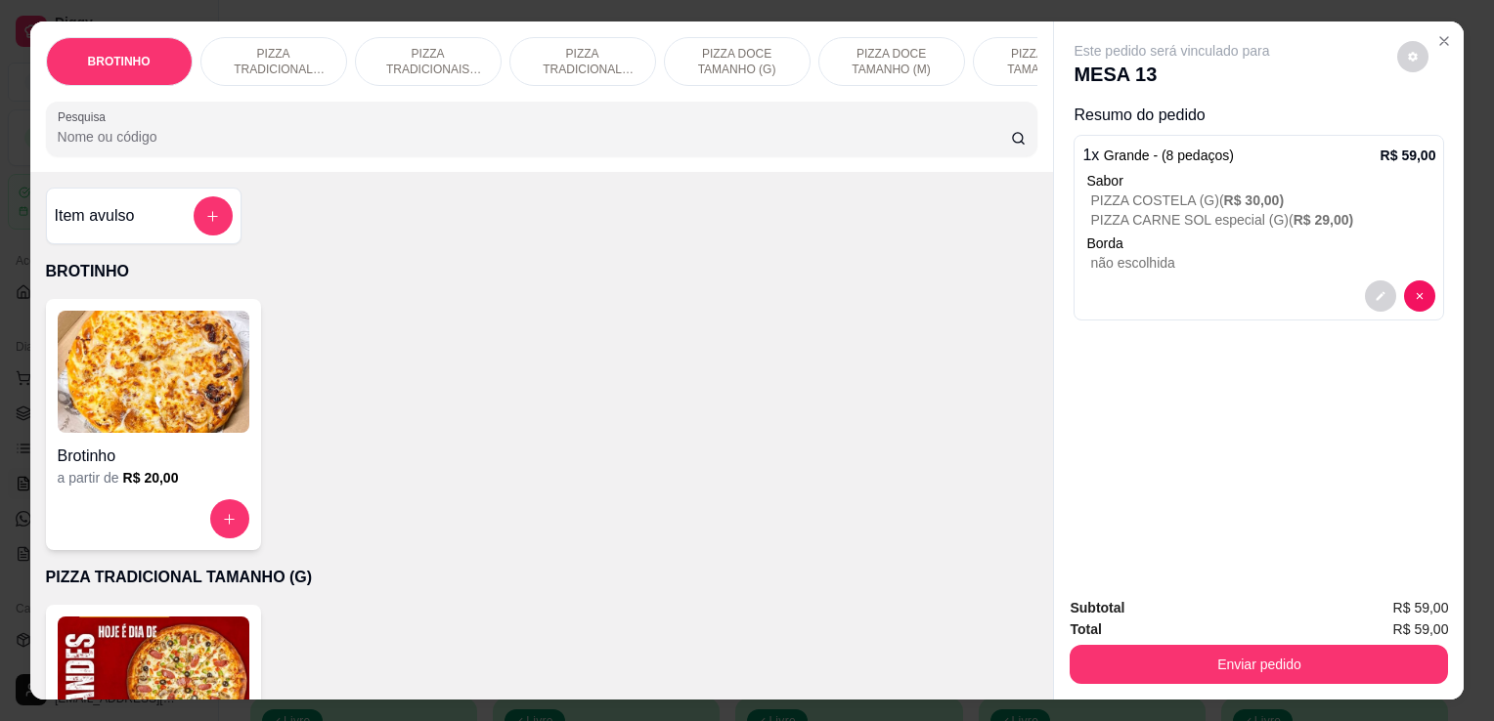
click at [152, 647] on img at bounding box center [154, 678] width 192 height 122
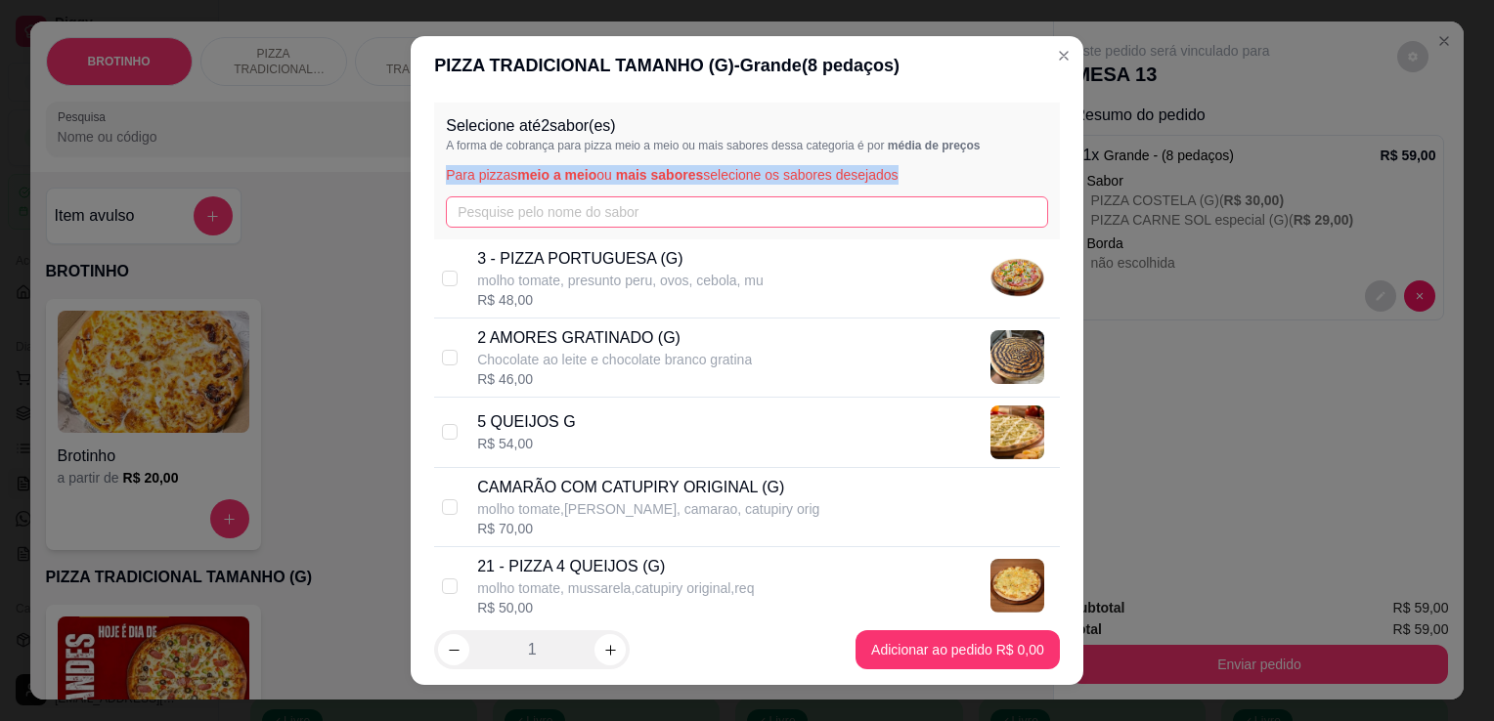
drag, startPoint x: 597, startPoint y: 229, endPoint x: 597, endPoint y: 215, distance: 13.7
click at [597, 215] on div "Selecione até 2 sabor(es) A forma de cobrança para pizza meio a meio ou mais sa…" at bounding box center [747, 171] width 626 height 137
click at [597, 215] on input "text" at bounding box center [747, 211] width 602 height 31
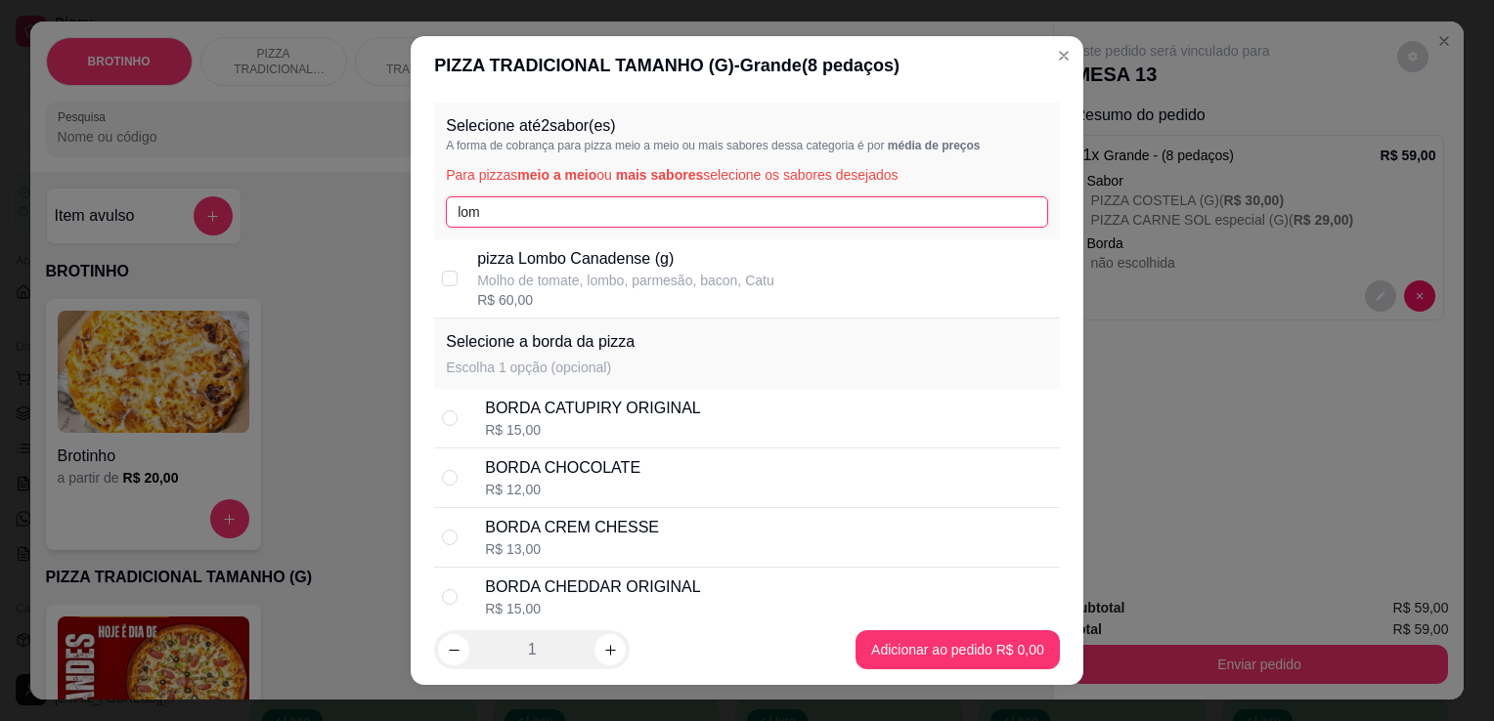
type input "lom"
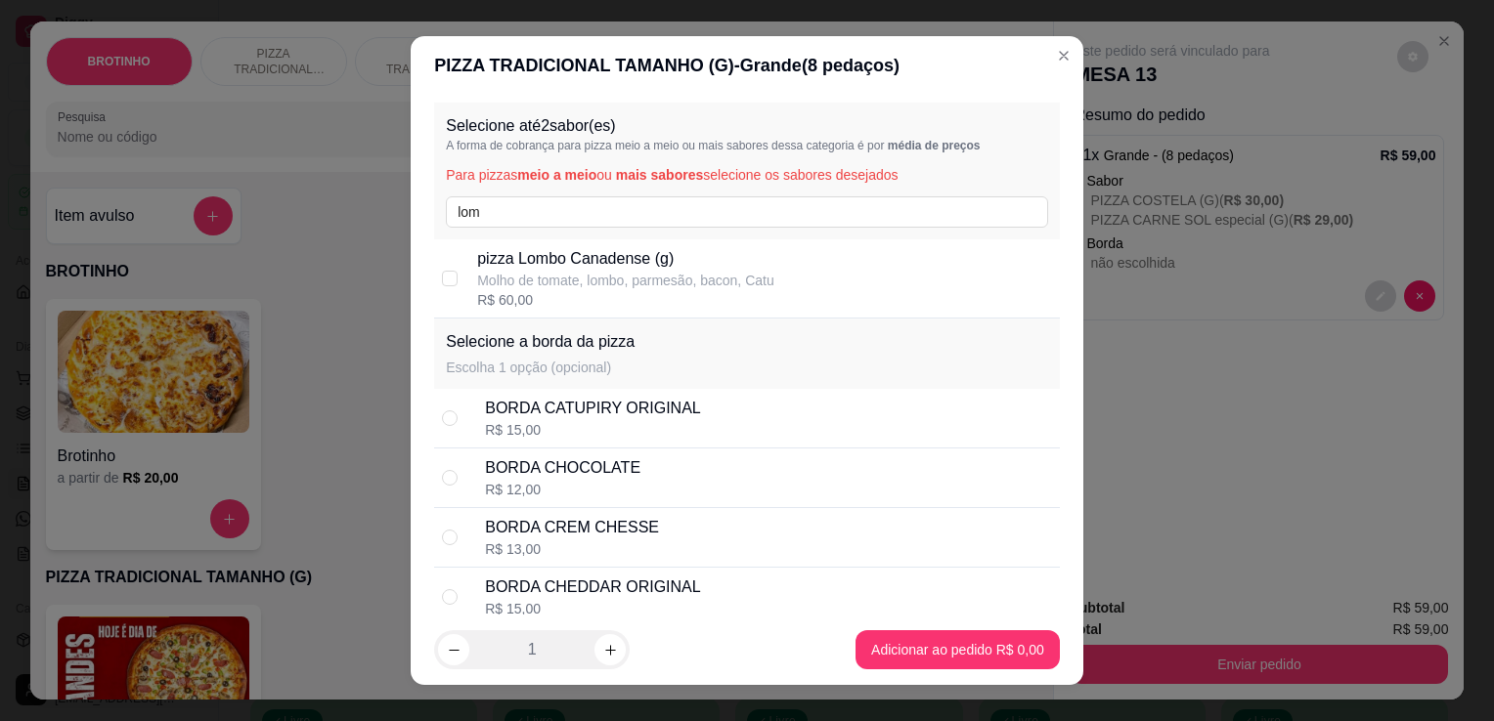
click at [637, 287] on p "Molho de tomate, lombo, parmesão, bacon, Catu" at bounding box center [625, 281] width 297 height 20
checkbox input "true"
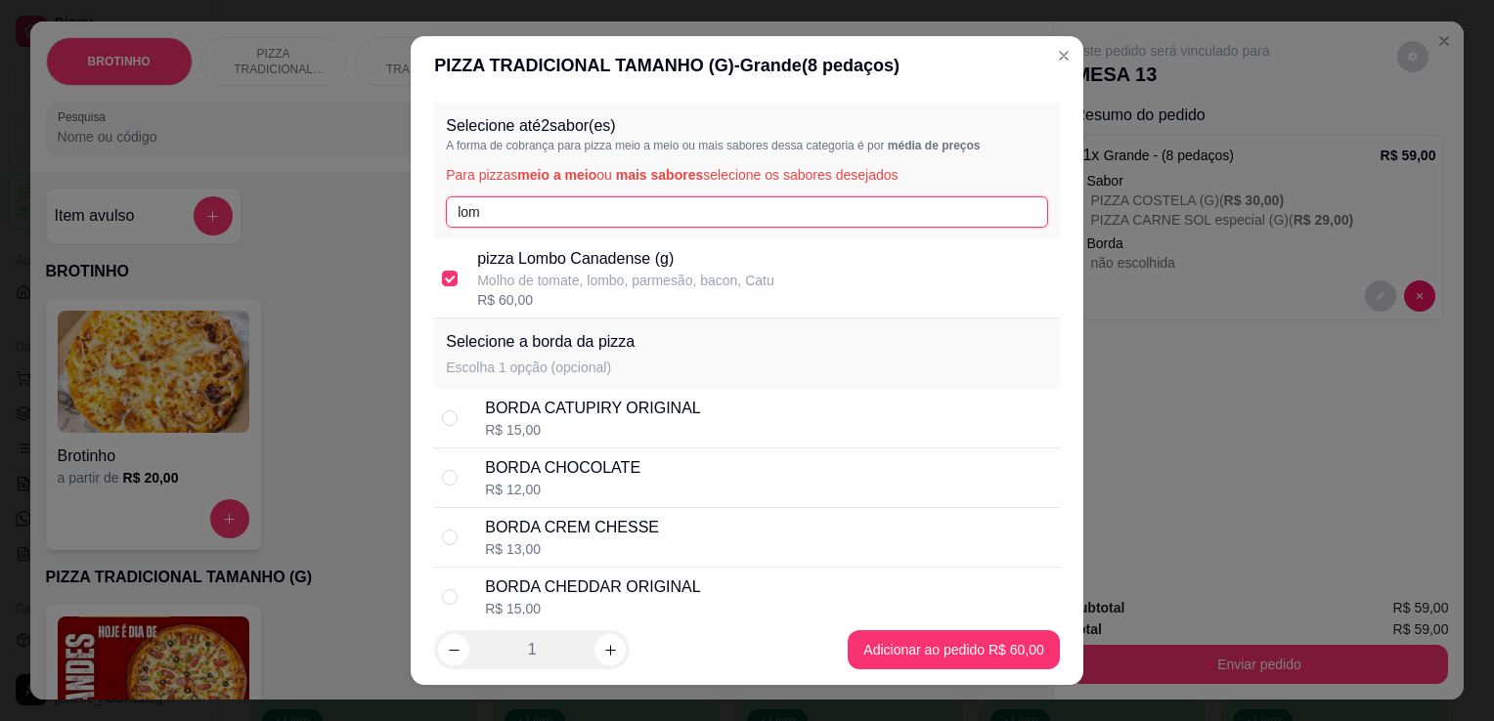
click at [583, 213] on input "lom" at bounding box center [747, 211] width 602 height 31
type input "l"
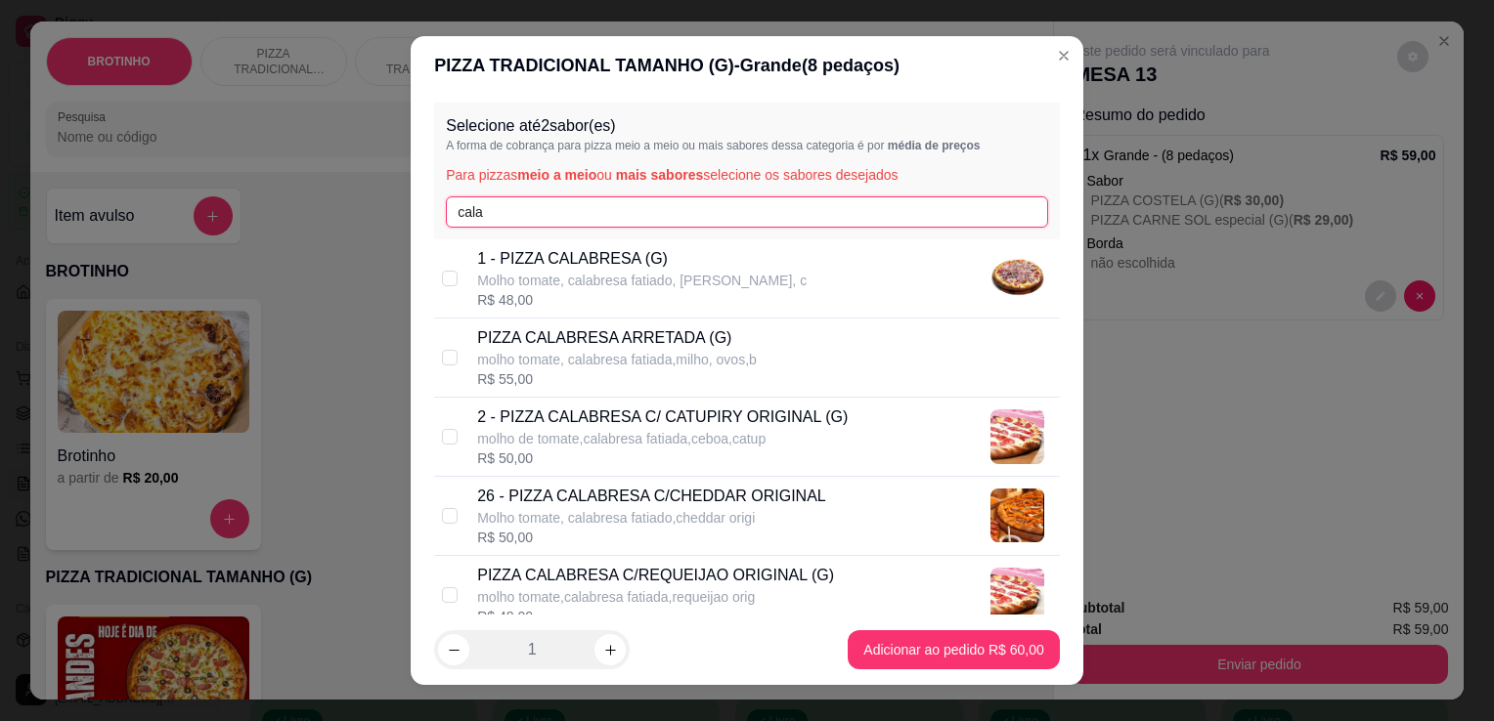
type input "cala"
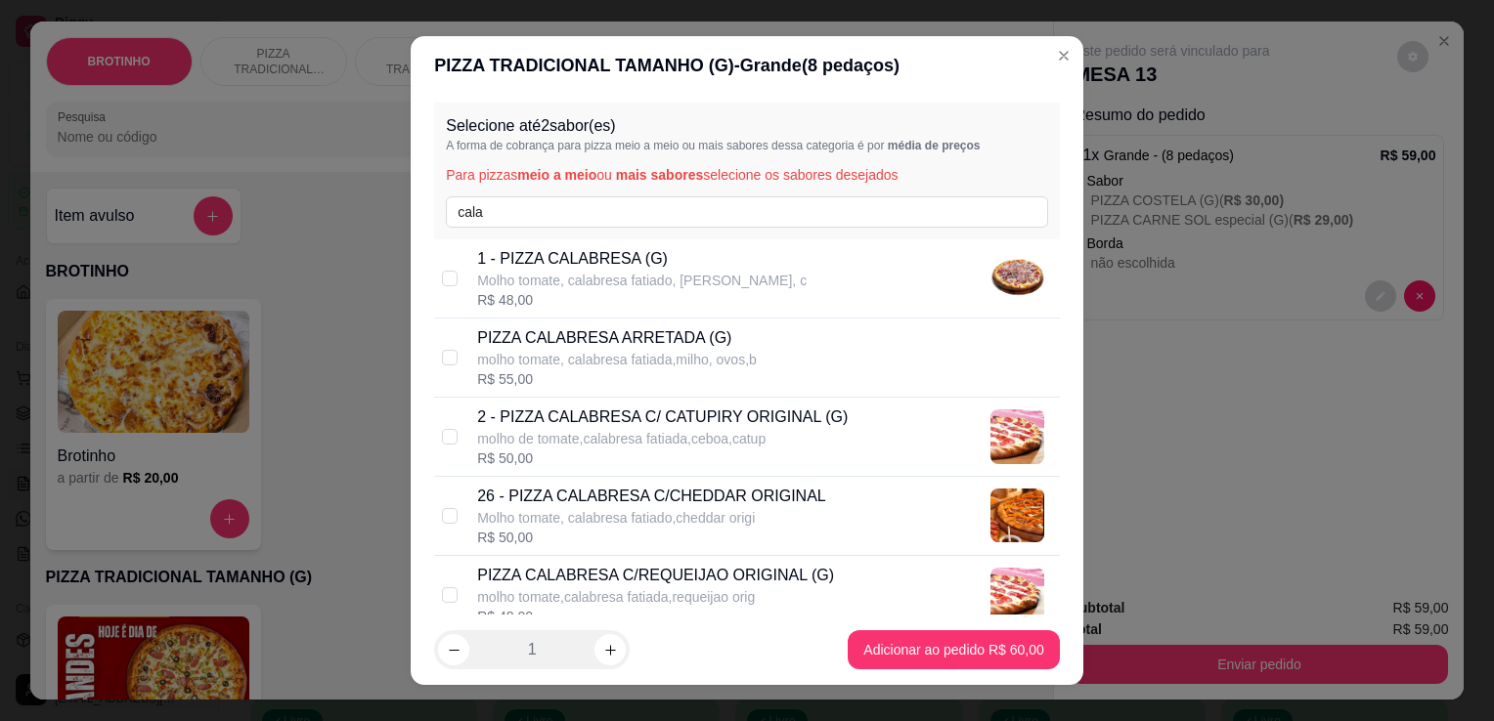
click at [678, 309] on div "R$ 48,00" at bounding box center [641, 300] width 329 height 20
click at [665, 285] on p "Molho tomate, calabresa fatiado, [PERSON_NAME], c" at bounding box center [641, 281] width 329 height 20
checkbox input "false"
click at [654, 358] on p "molho tomate, calabresa fatiada,milho, ovos,b" at bounding box center [617, 360] width 280 height 20
checkbox input "true"
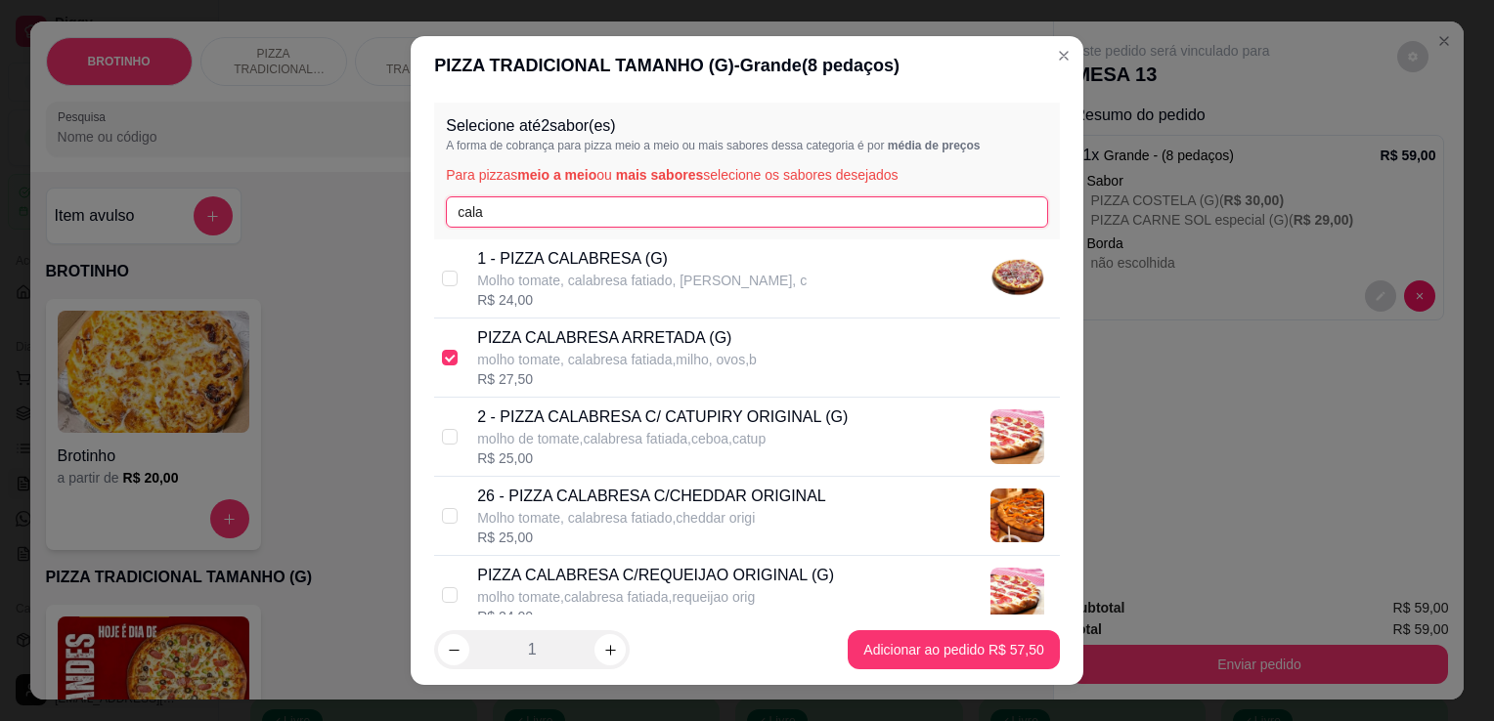
click at [569, 217] on input "cala" at bounding box center [747, 211] width 602 height 31
type input "c"
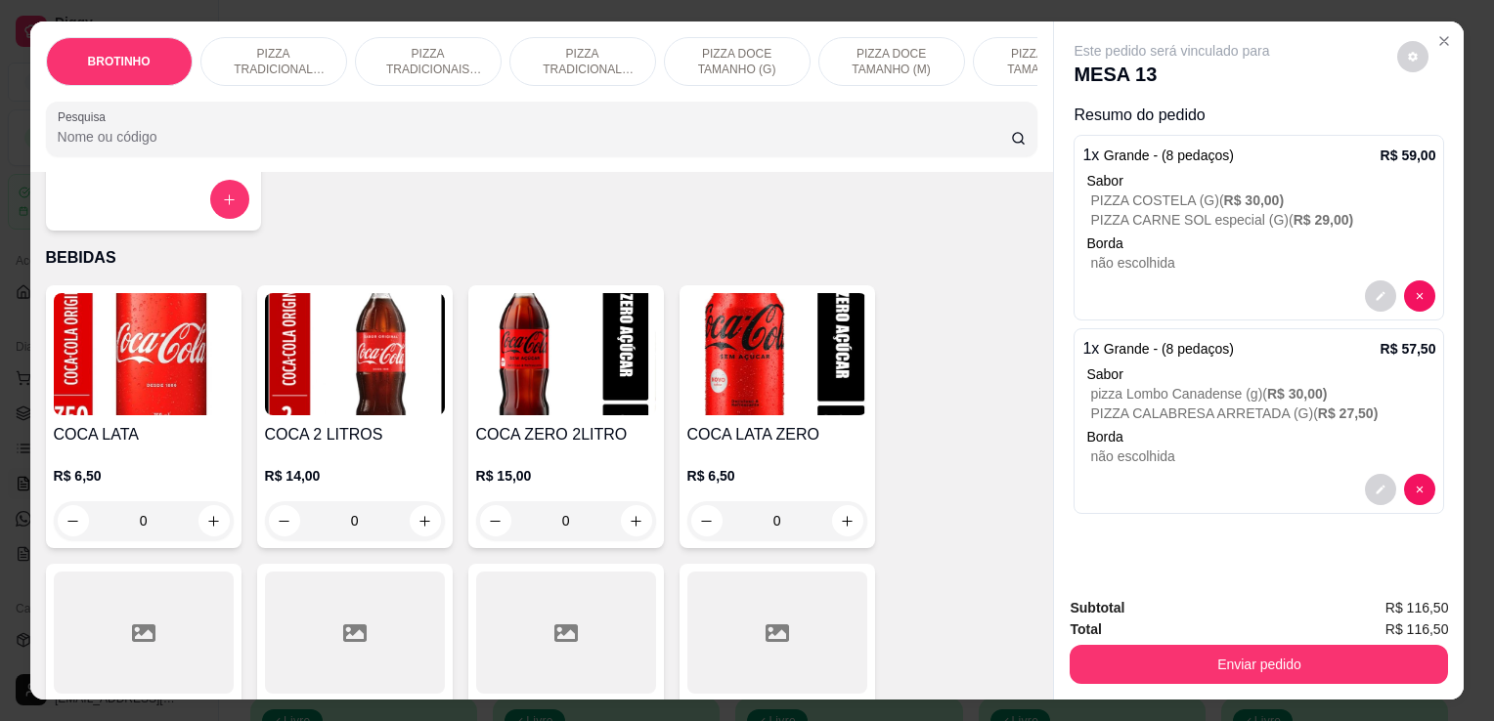
scroll to position [2166, 0]
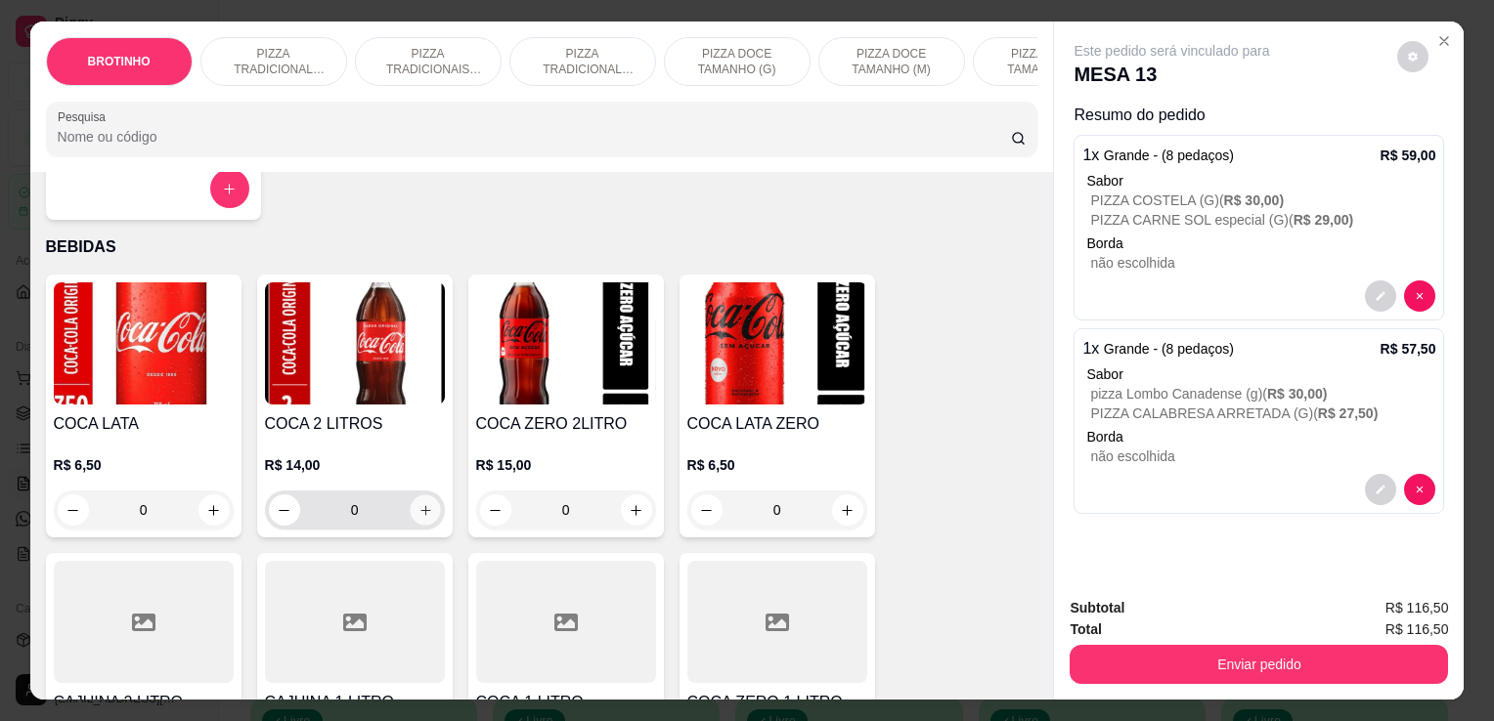
click at [412, 526] on button "increase-product-quantity" at bounding box center [425, 511] width 30 height 30
type input "1"
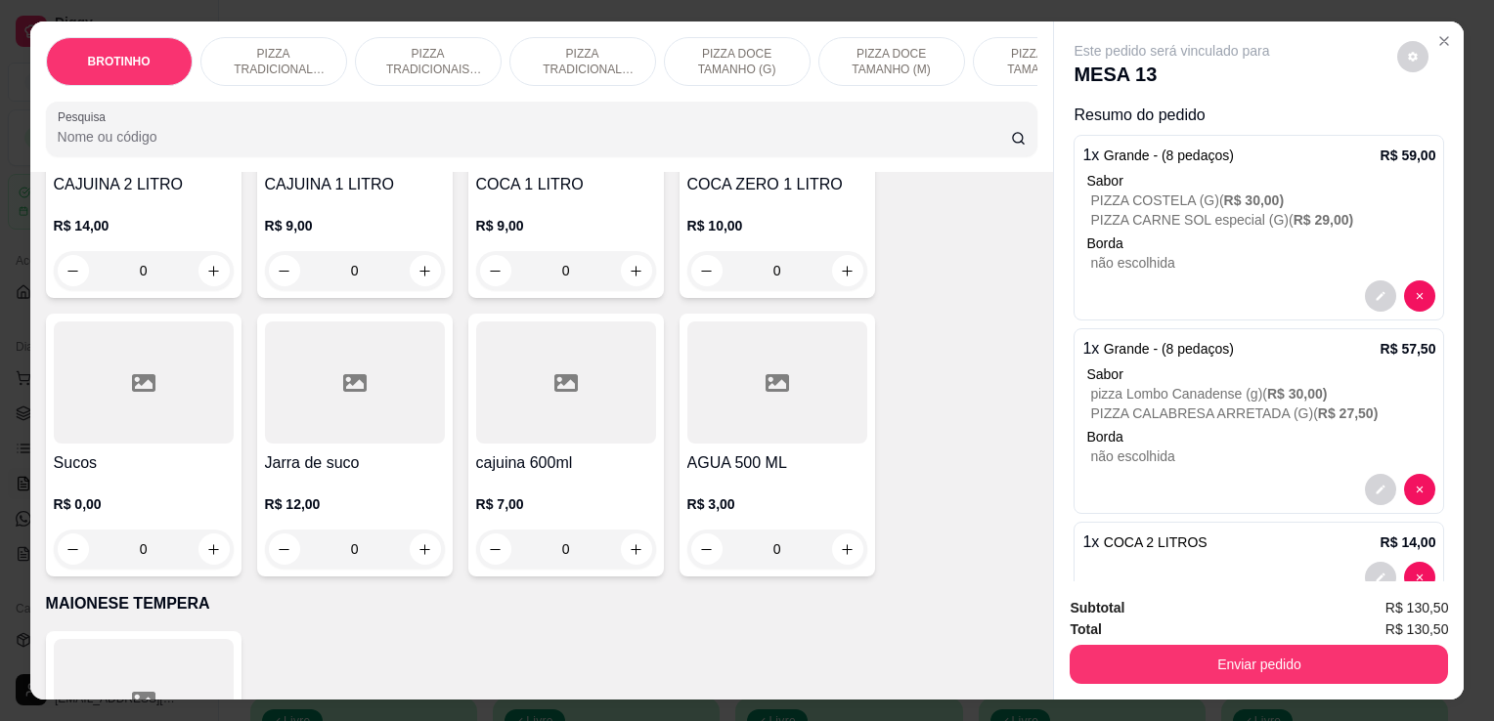
scroll to position [2709, 0]
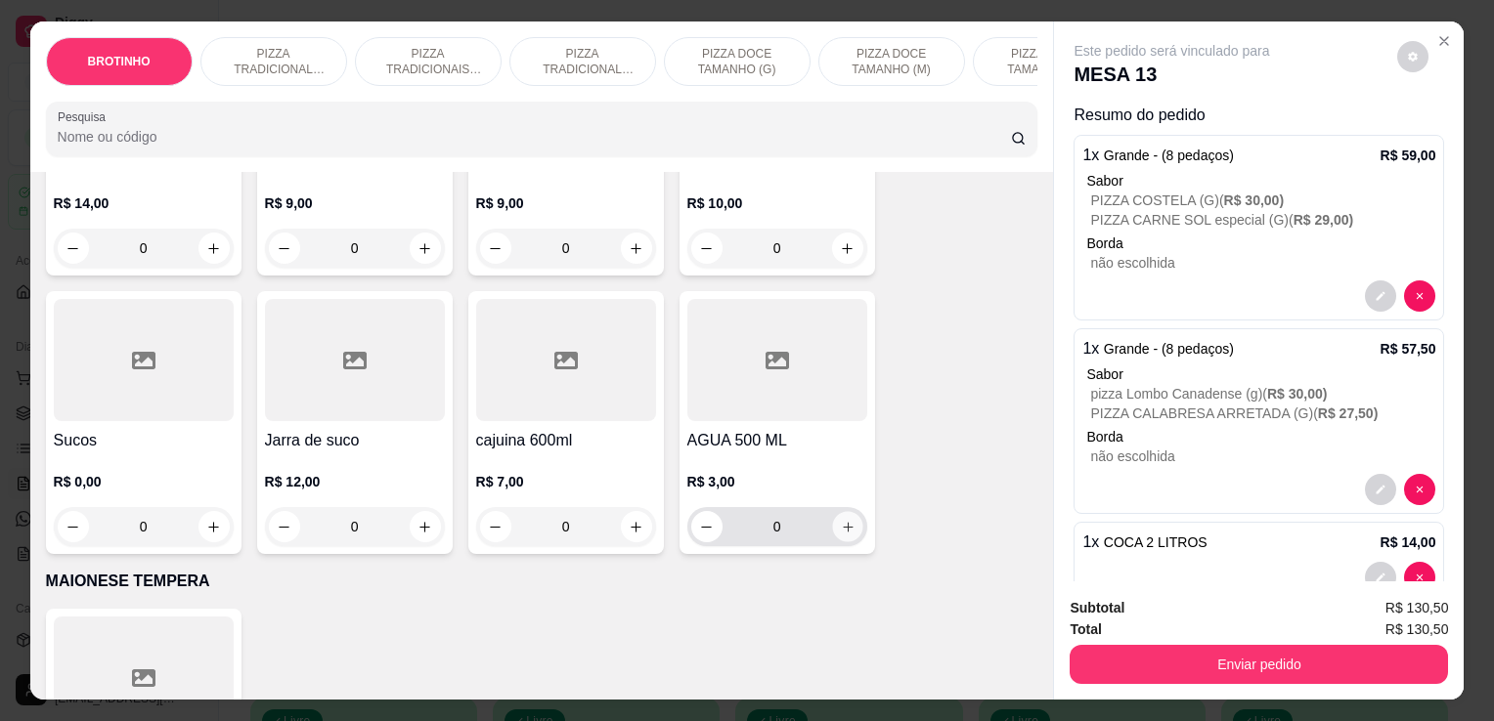
click at [845, 535] on icon "increase-product-quantity" at bounding box center [847, 527] width 15 height 15
type input "1"
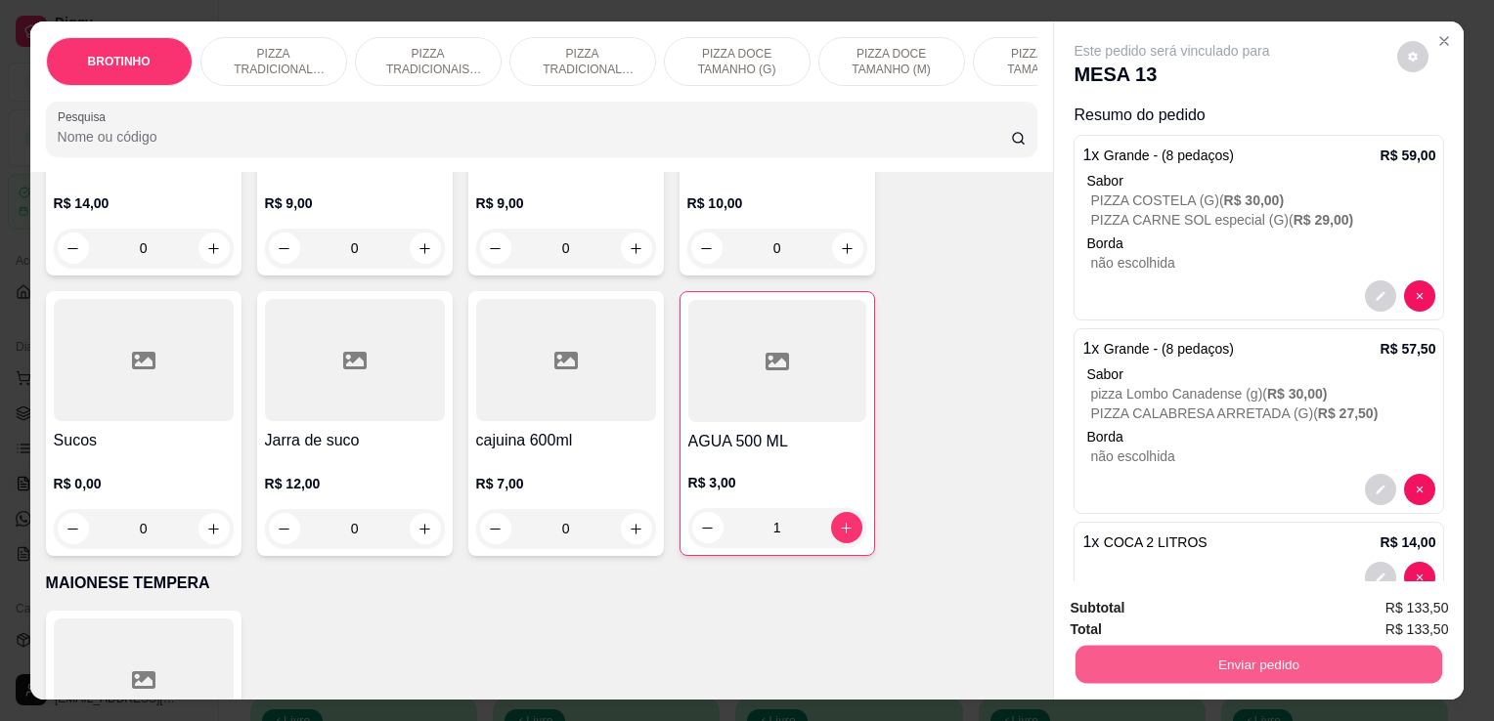
click at [1277, 654] on button "Enviar pedido" at bounding box center [1258, 664] width 367 height 38
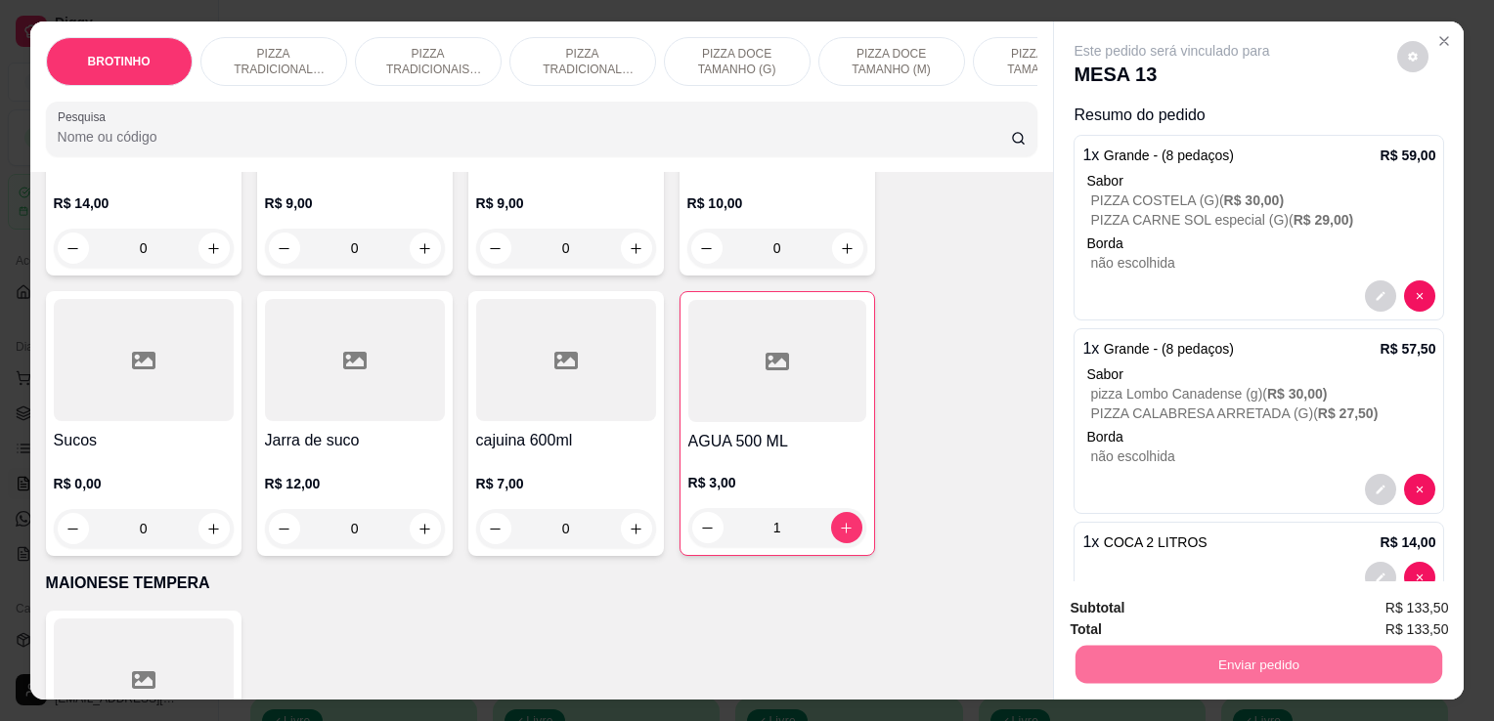
click at [1423, 607] on button "Enviar pedido" at bounding box center [1397, 609] width 108 height 36
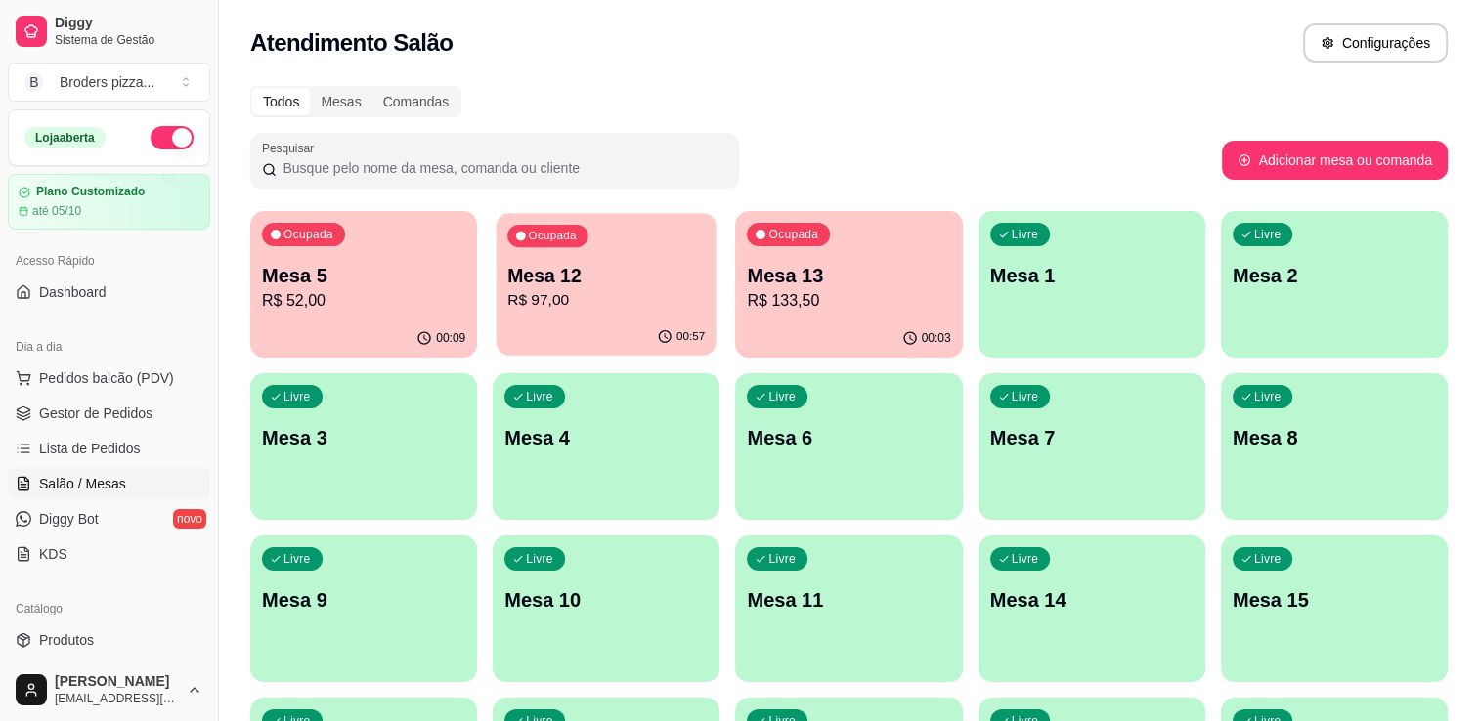
click at [585, 315] on div "Ocupada Mesa 12 R$ 97,00" at bounding box center [607, 266] width 220 height 106
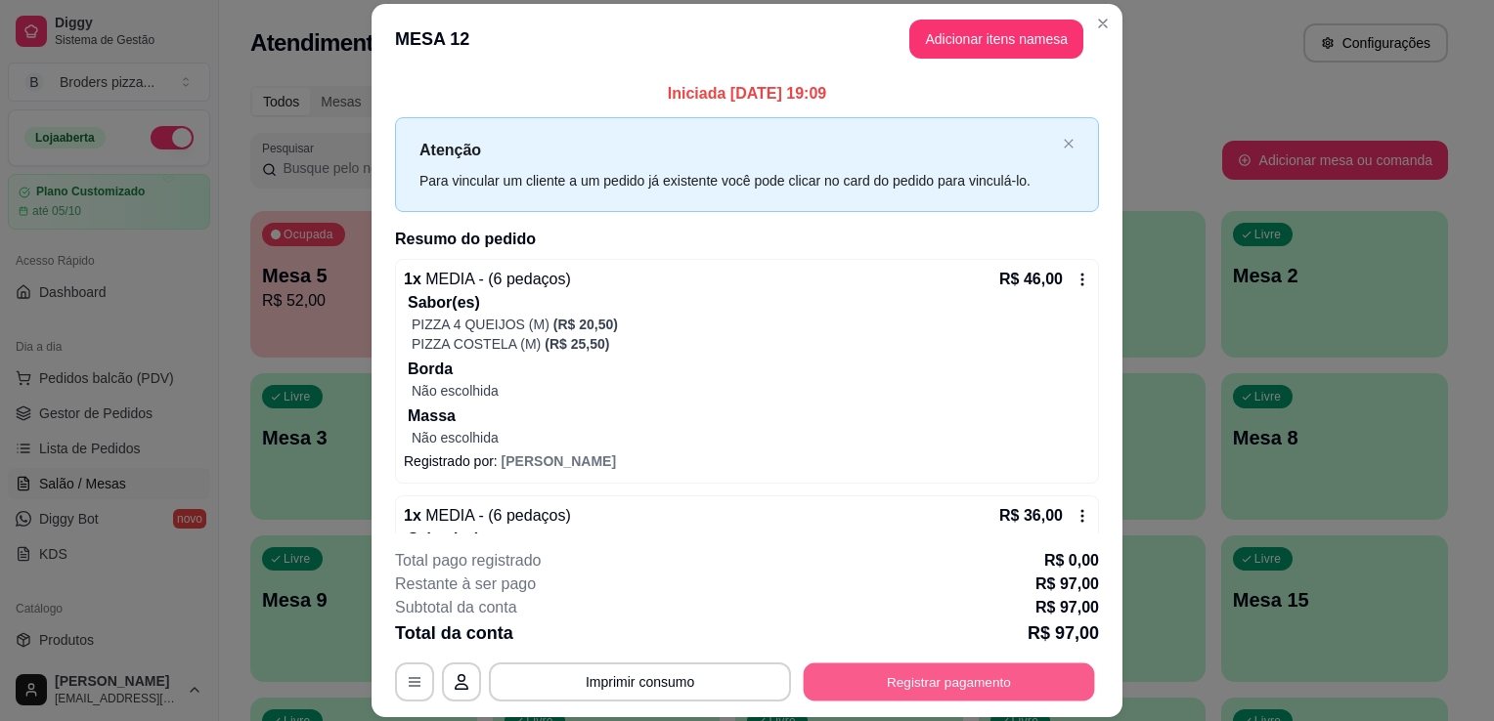
click at [888, 669] on button "Registrar pagamento" at bounding box center [948, 683] width 291 height 38
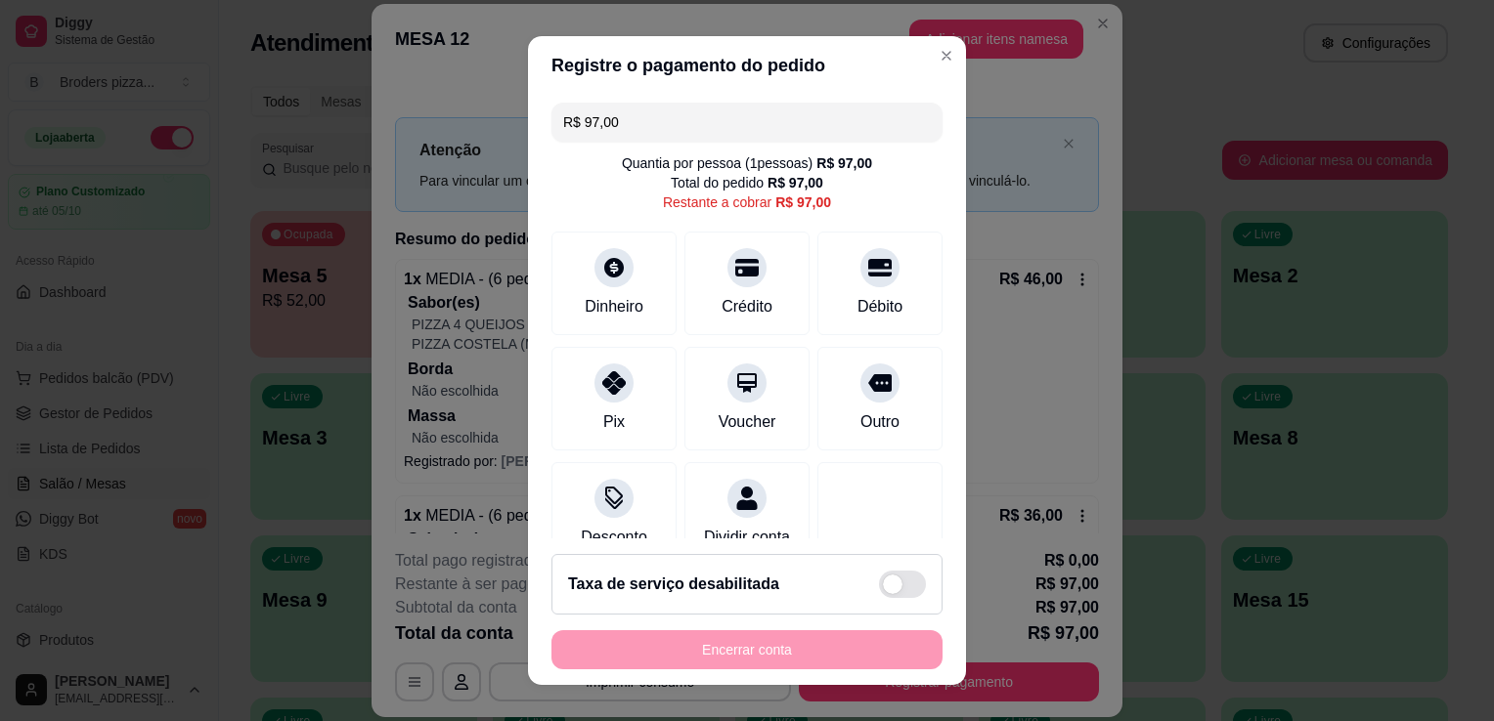
click at [692, 135] on input "R$ 97,00" at bounding box center [747, 122] width 368 height 39
click at [601, 388] on icon at bounding box center [613, 377] width 25 height 25
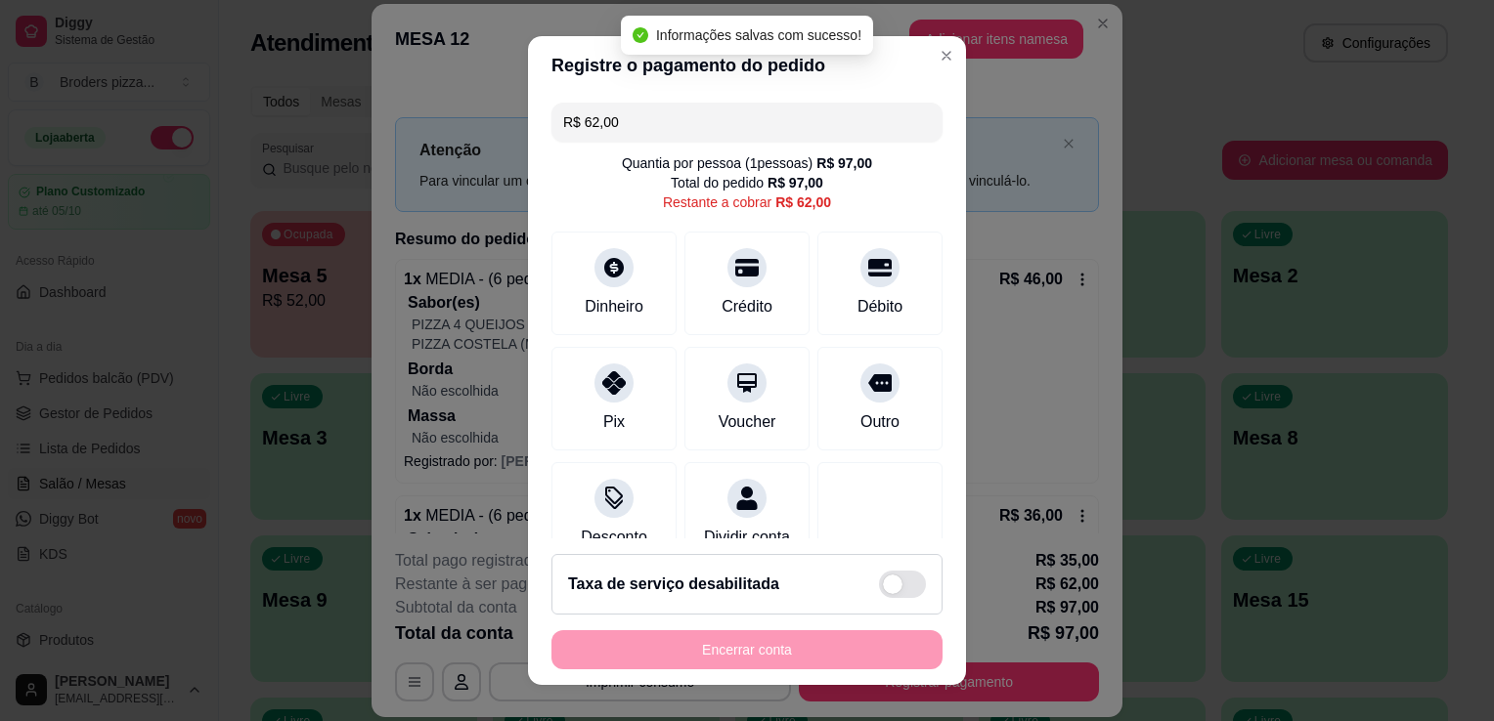
click at [847, 650] on div "Encerrar conta" at bounding box center [746, 649] width 391 height 39
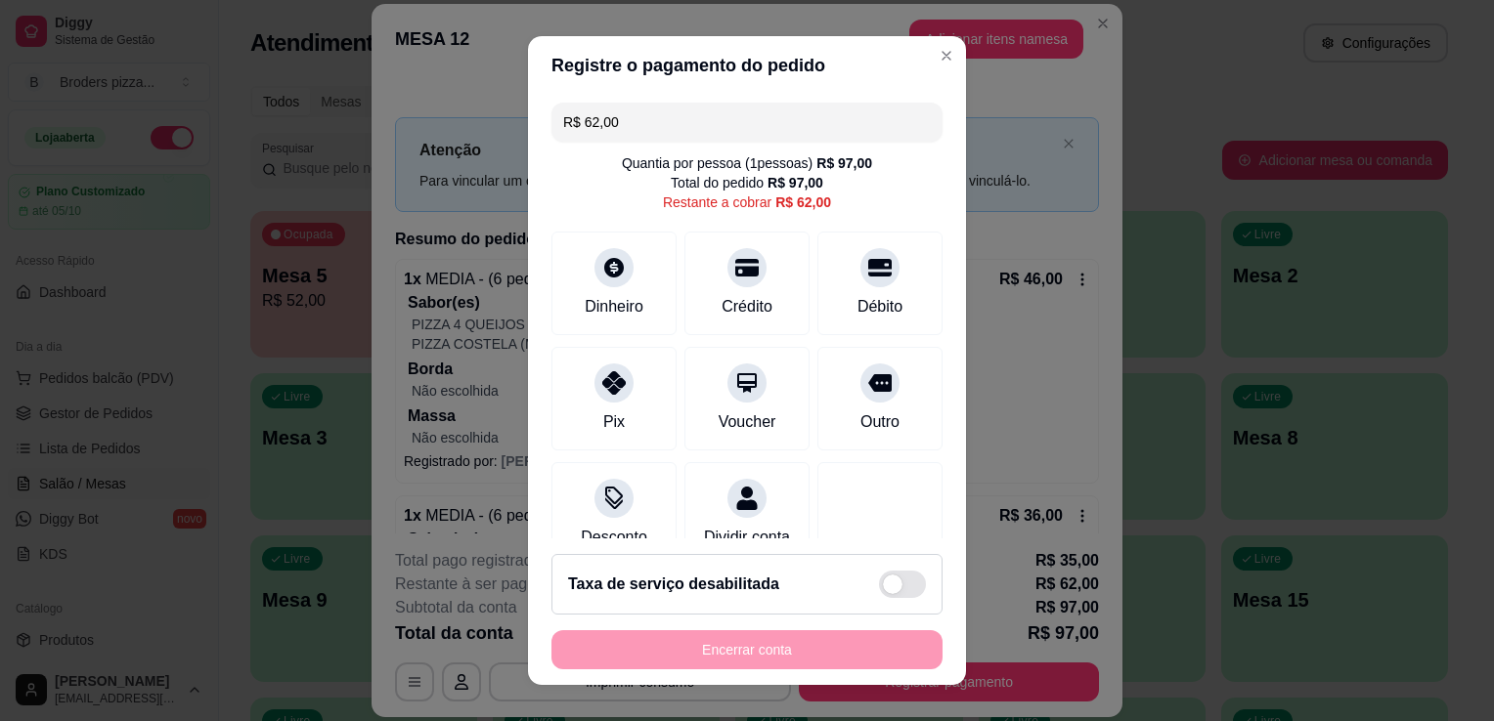
click at [638, 113] on input "R$ 62,00" at bounding box center [747, 122] width 368 height 39
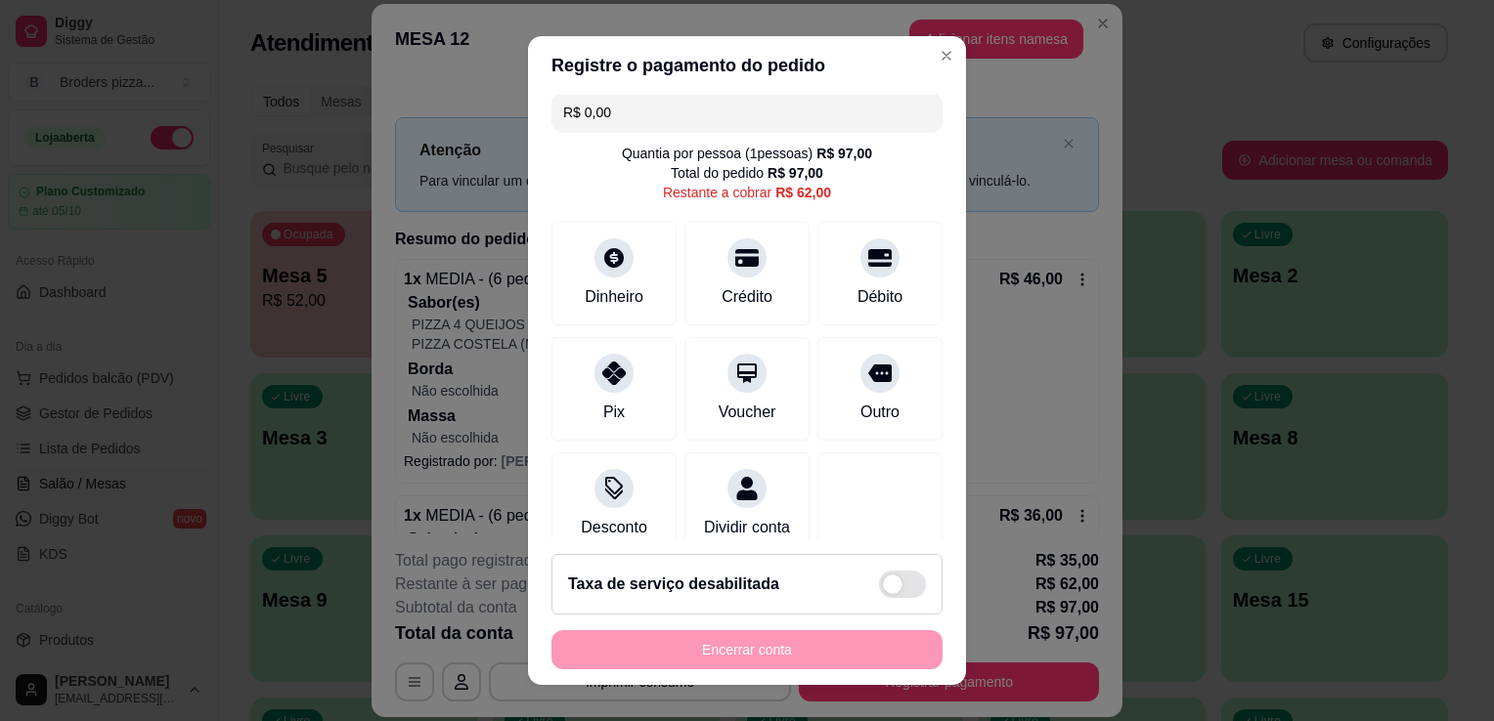
scroll to position [0, 0]
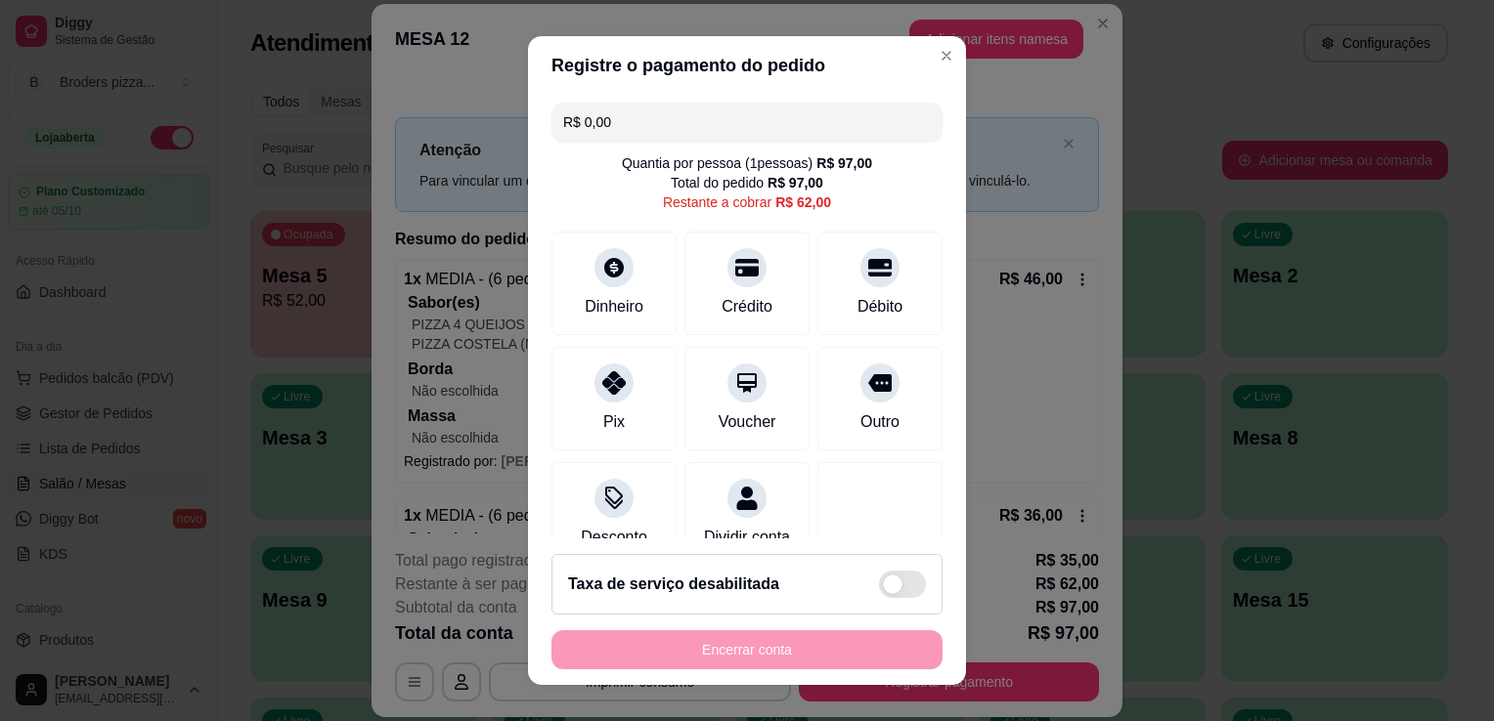
click at [706, 127] on input "R$ 0,00" at bounding box center [747, 122] width 368 height 39
click at [601, 389] on icon at bounding box center [613, 377] width 25 height 25
click at [636, 264] on div "Dinheiro" at bounding box center [614, 280] width 138 height 114
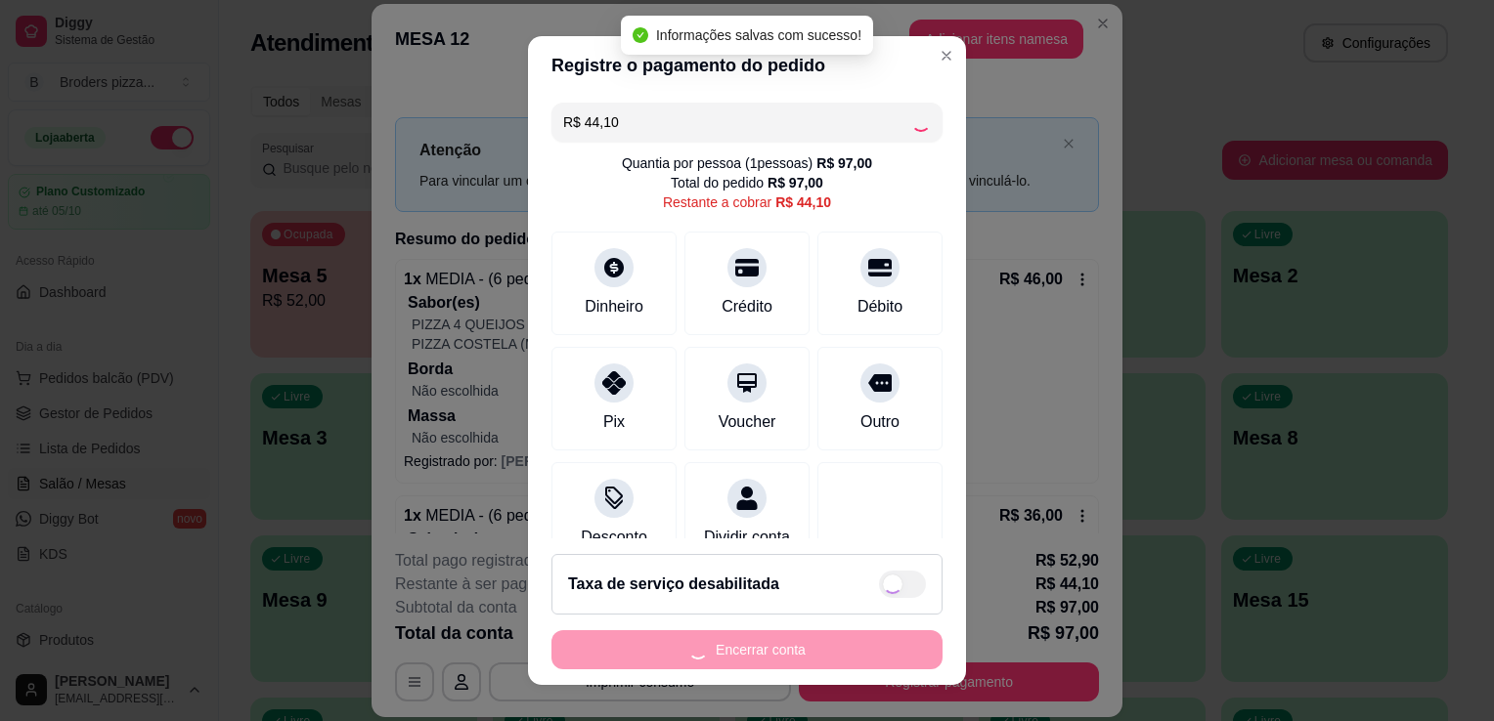
type input "R$ 0,00"
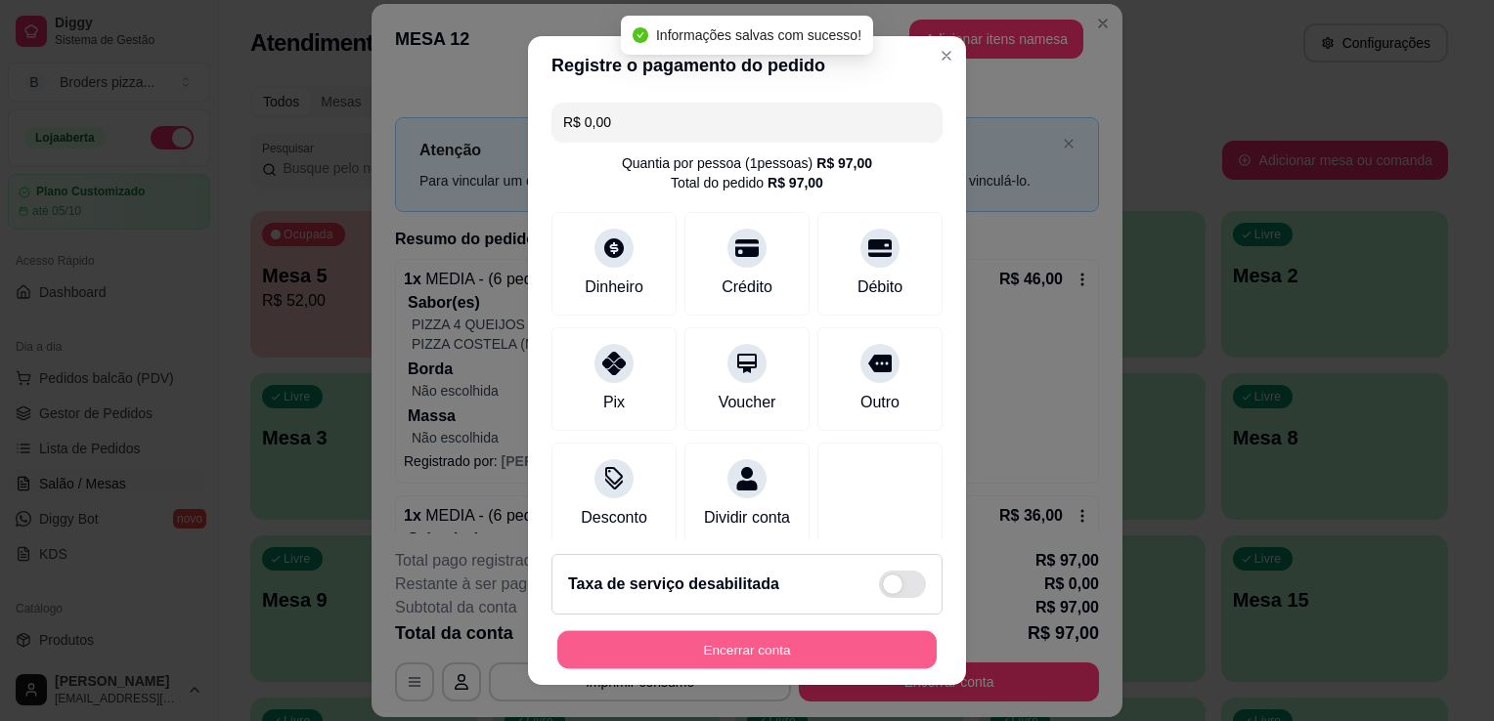
click at [786, 656] on button "Encerrar conta" at bounding box center [746, 650] width 379 height 38
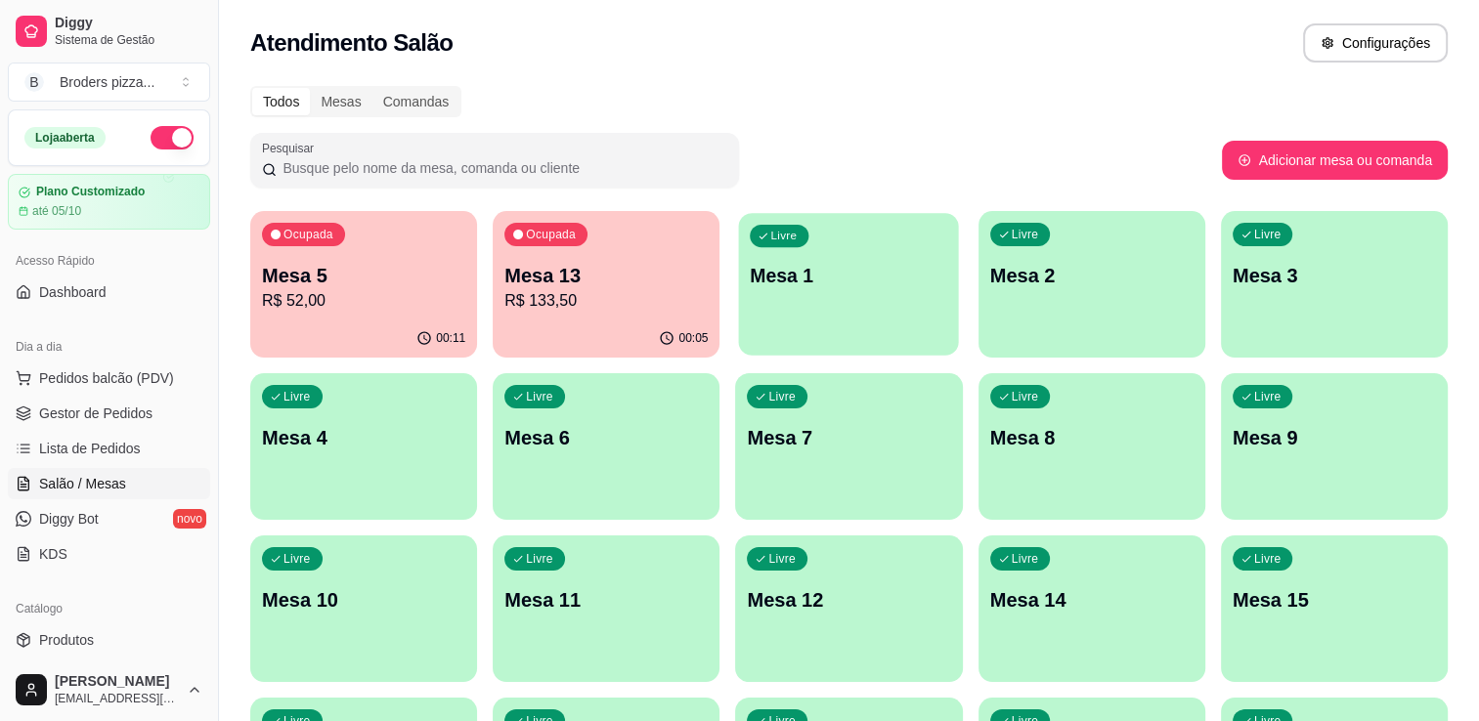
click at [931, 272] on p "Mesa 1" at bounding box center [849, 276] width 197 height 26
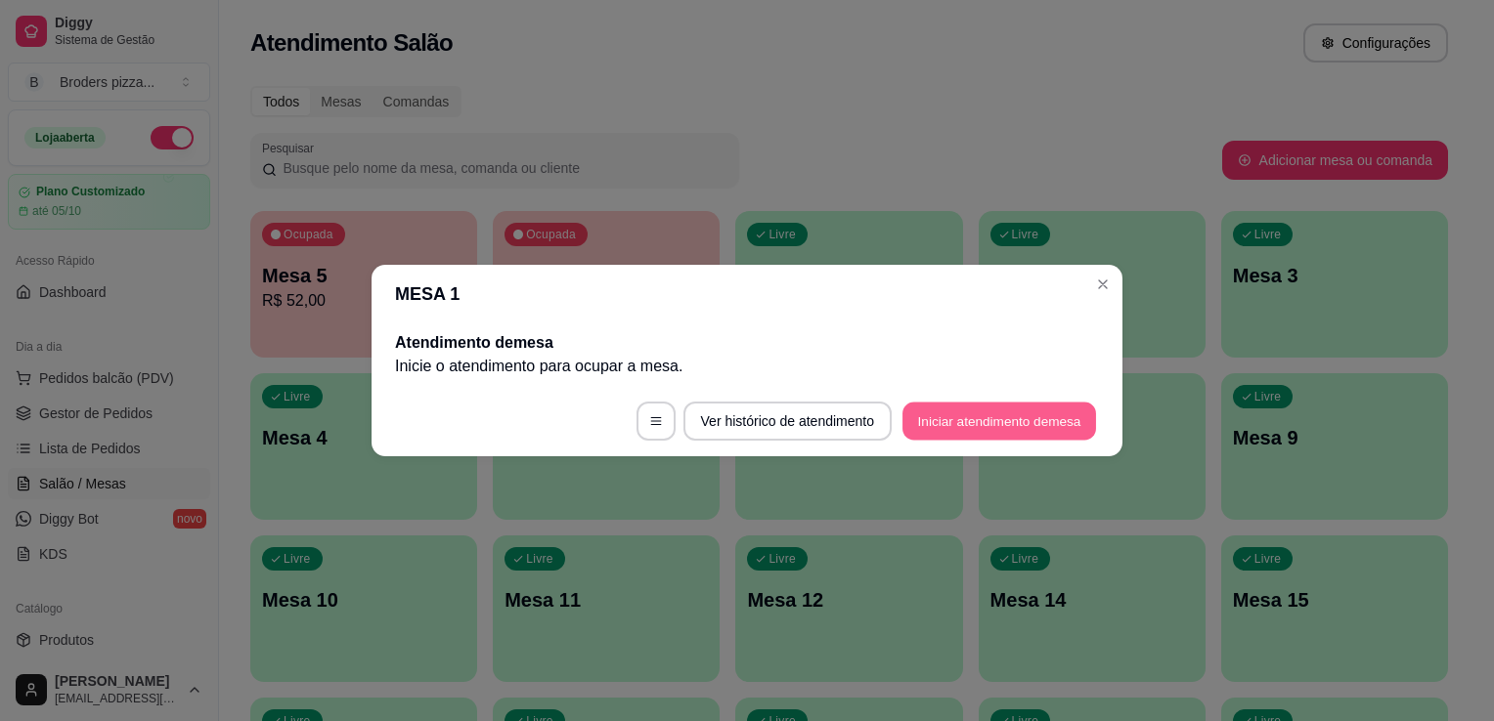
click at [1005, 412] on button "Iniciar atendimento de mesa" at bounding box center [999, 422] width 194 height 38
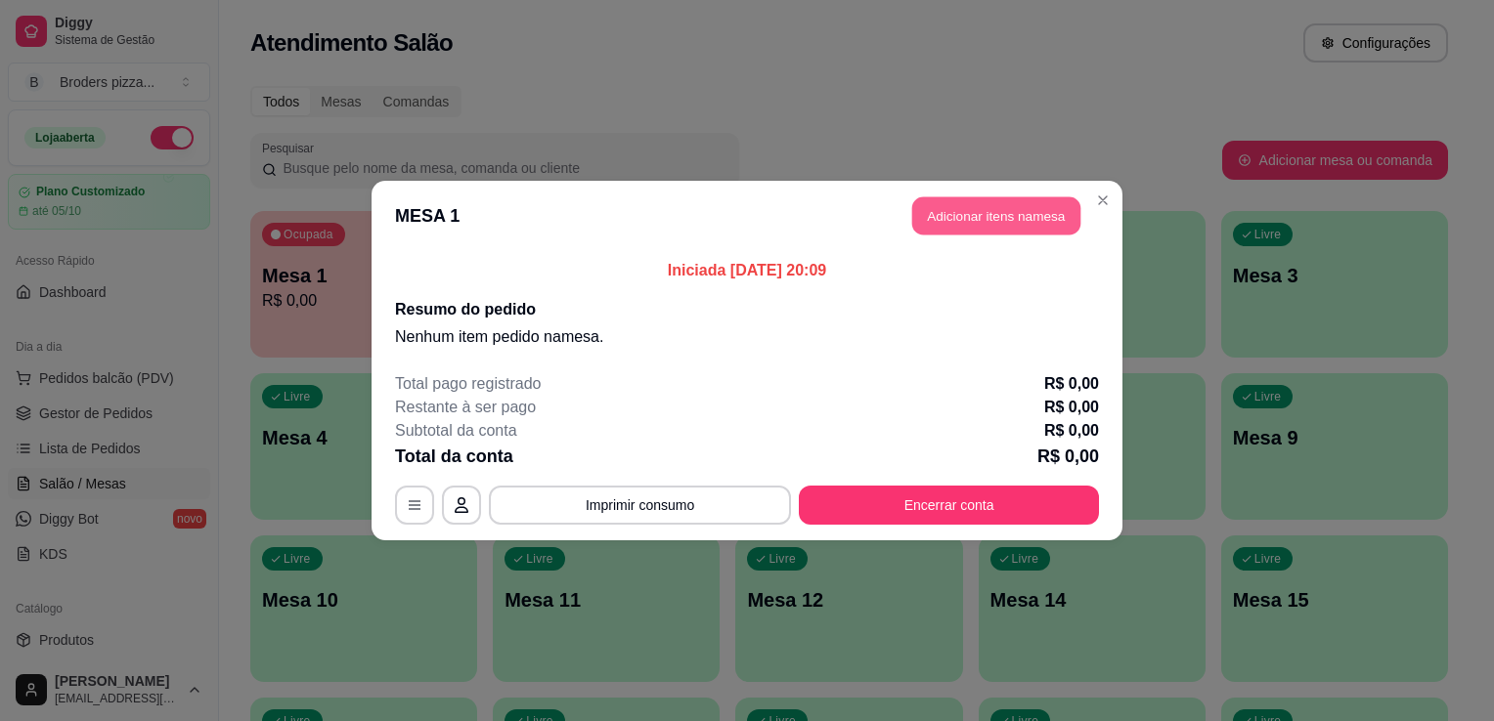
click at [941, 223] on button "Adicionar itens na mesa" at bounding box center [996, 216] width 168 height 38
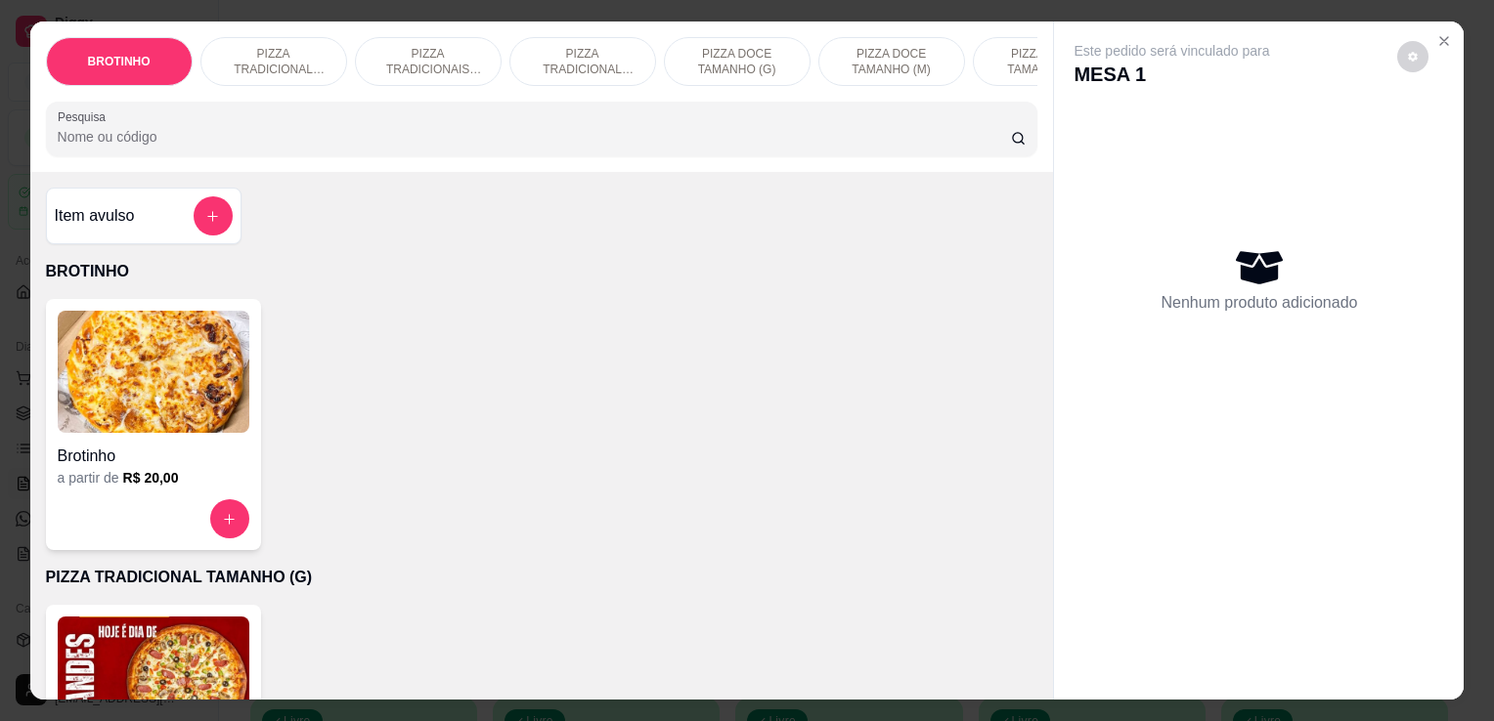
click at [577, 47] on p "PIZZA TRADICIONAL TAMANHO (P)" at bounding box center [582, 61] width 113 height 31
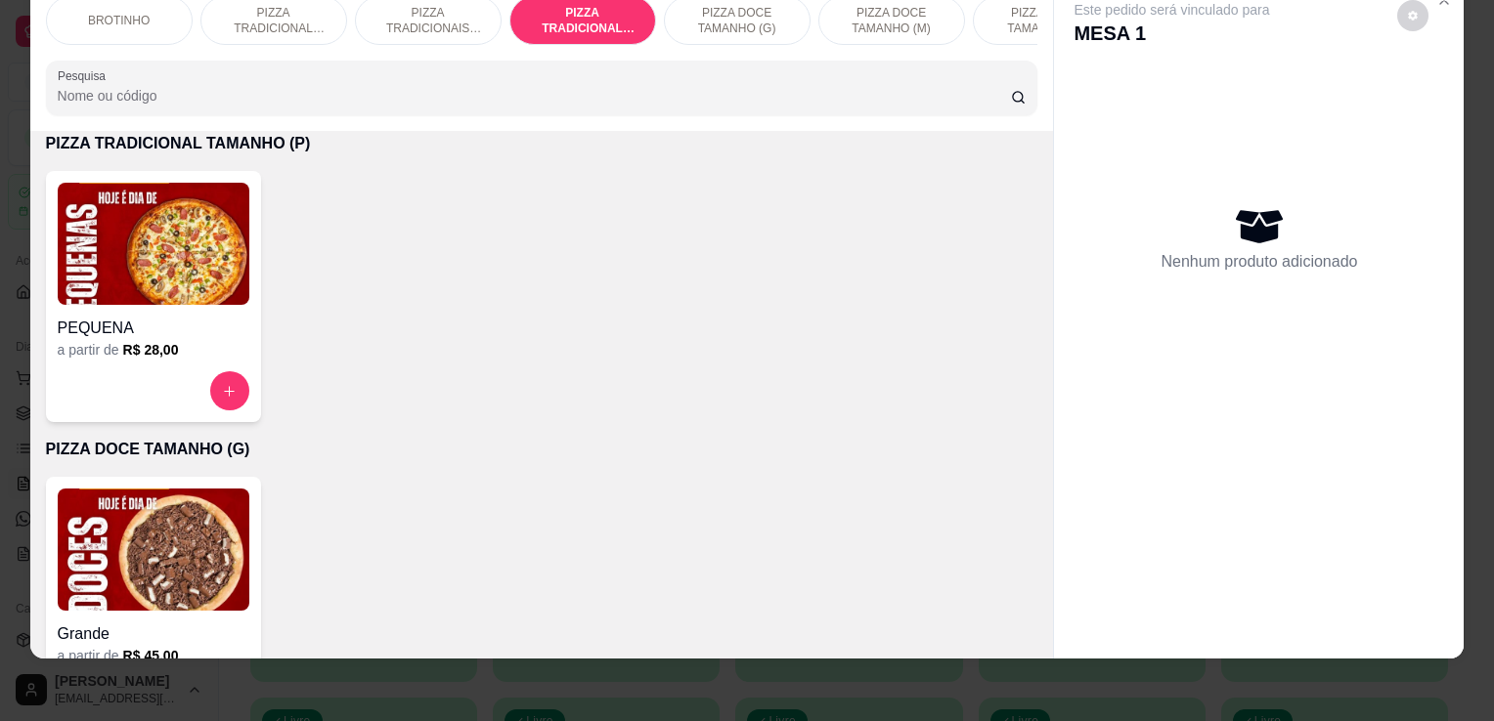
click at [164, 264] on img at bounding box center [154, 244] width 192 height 122
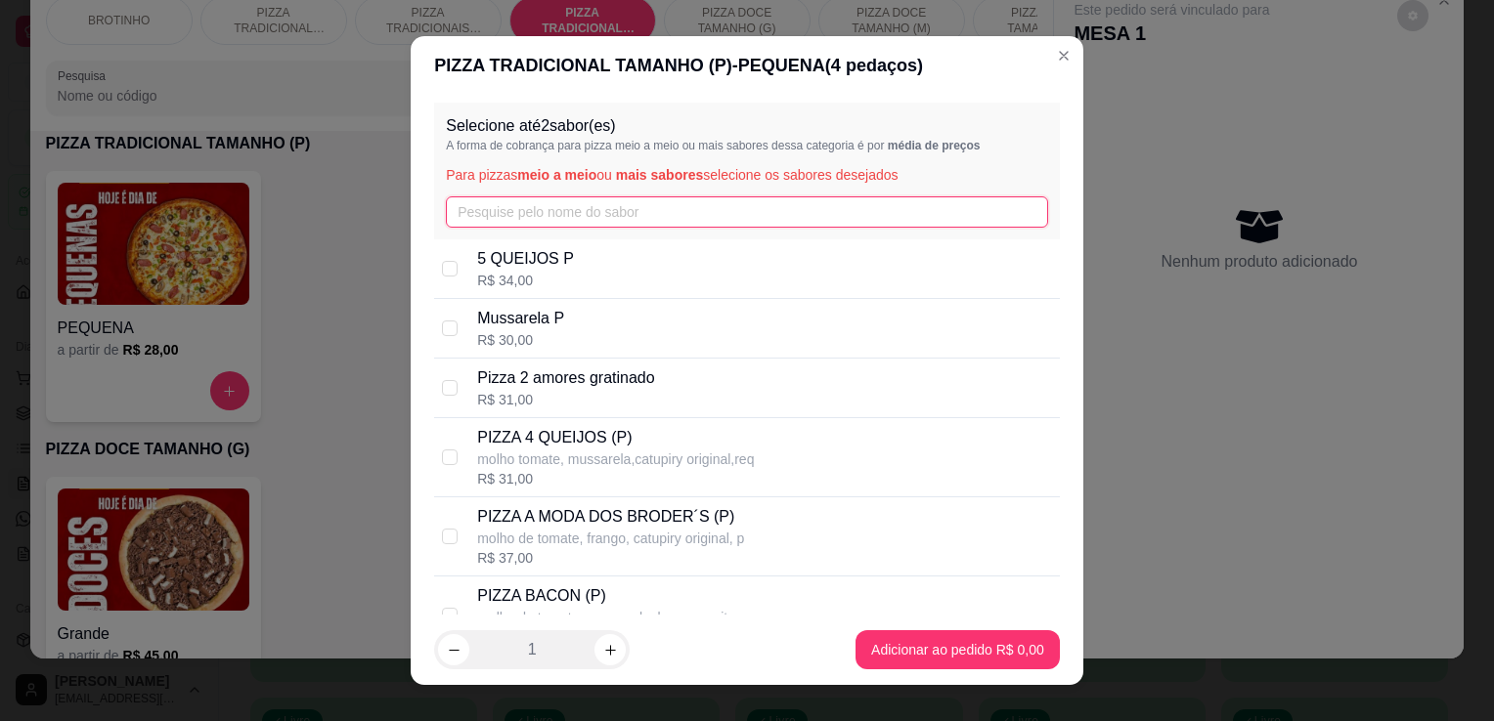
click at [470, 211] on input "text" at bounding box center [747, 211] width 602 height 31
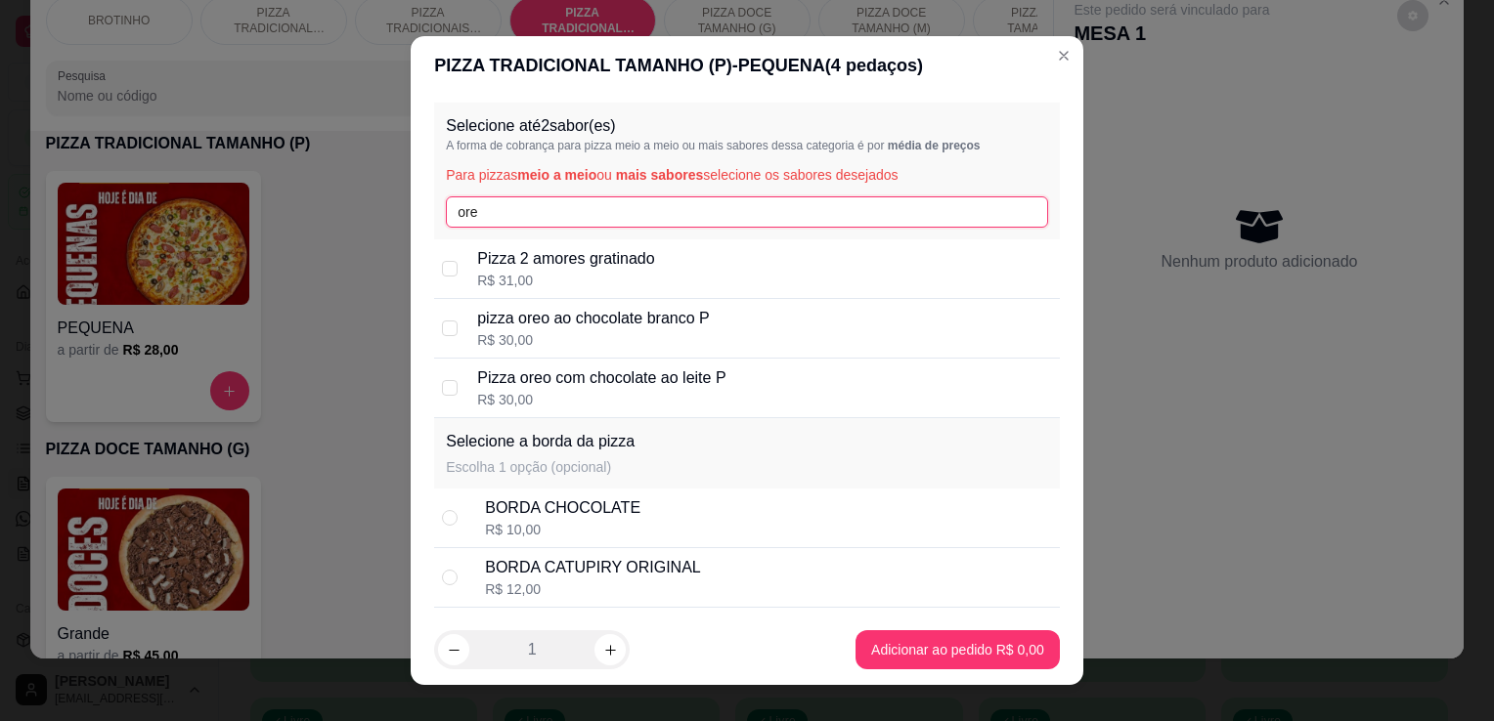
type input "ore"
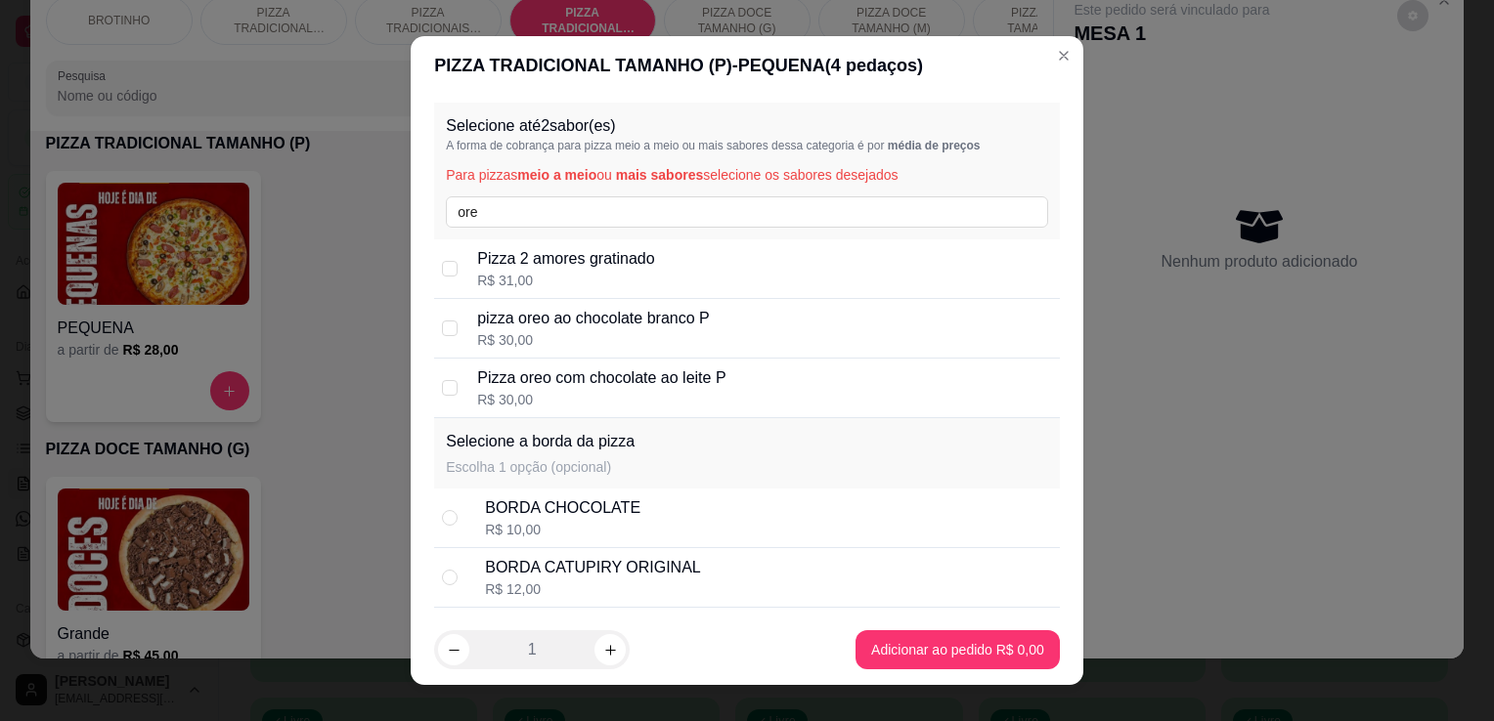
click at [575, 323] on p "pizza oreo ao chocolate branco P" at bounding box center [593, 318] width 232 height 23
checkbox input "true"
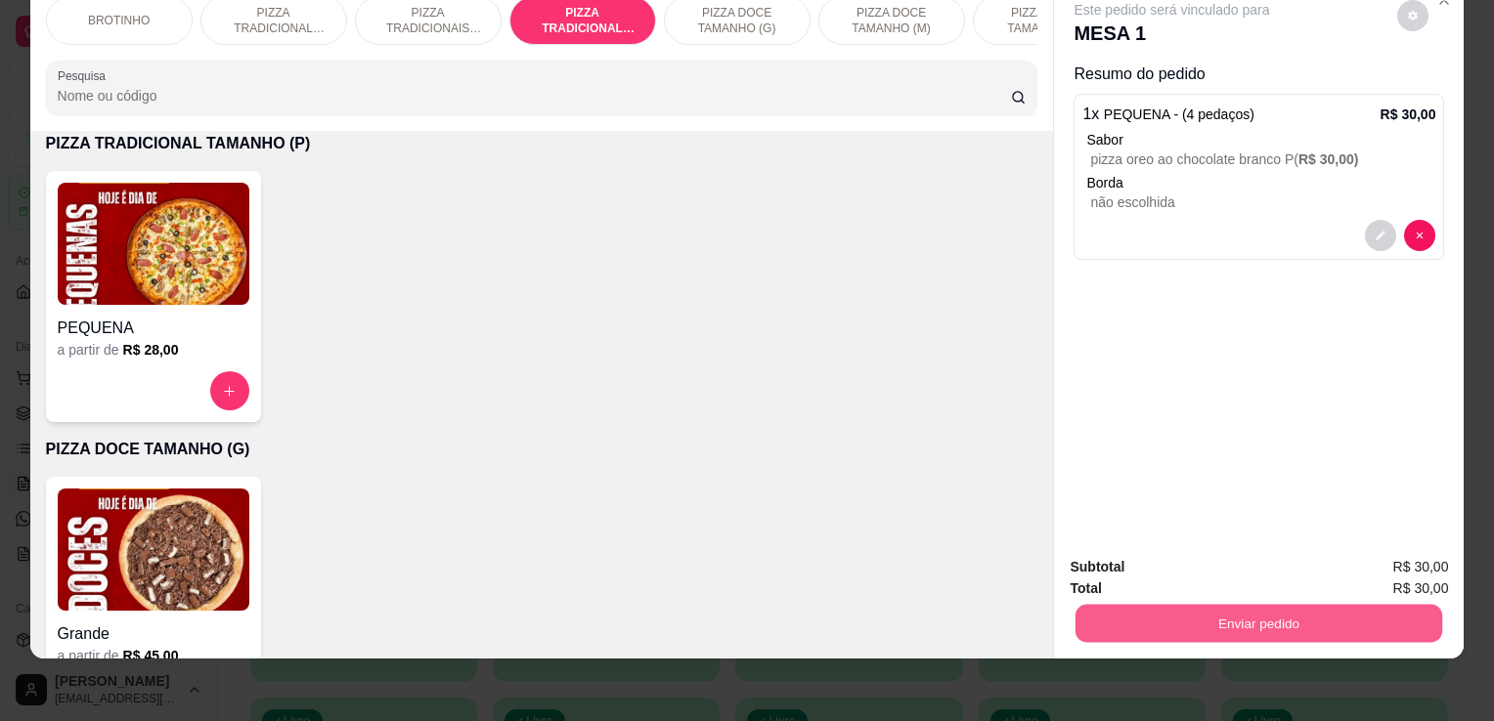
click at [1184, 611] on button "Enviar pedido" at bounding box center [1258, 623] width 367 height 38
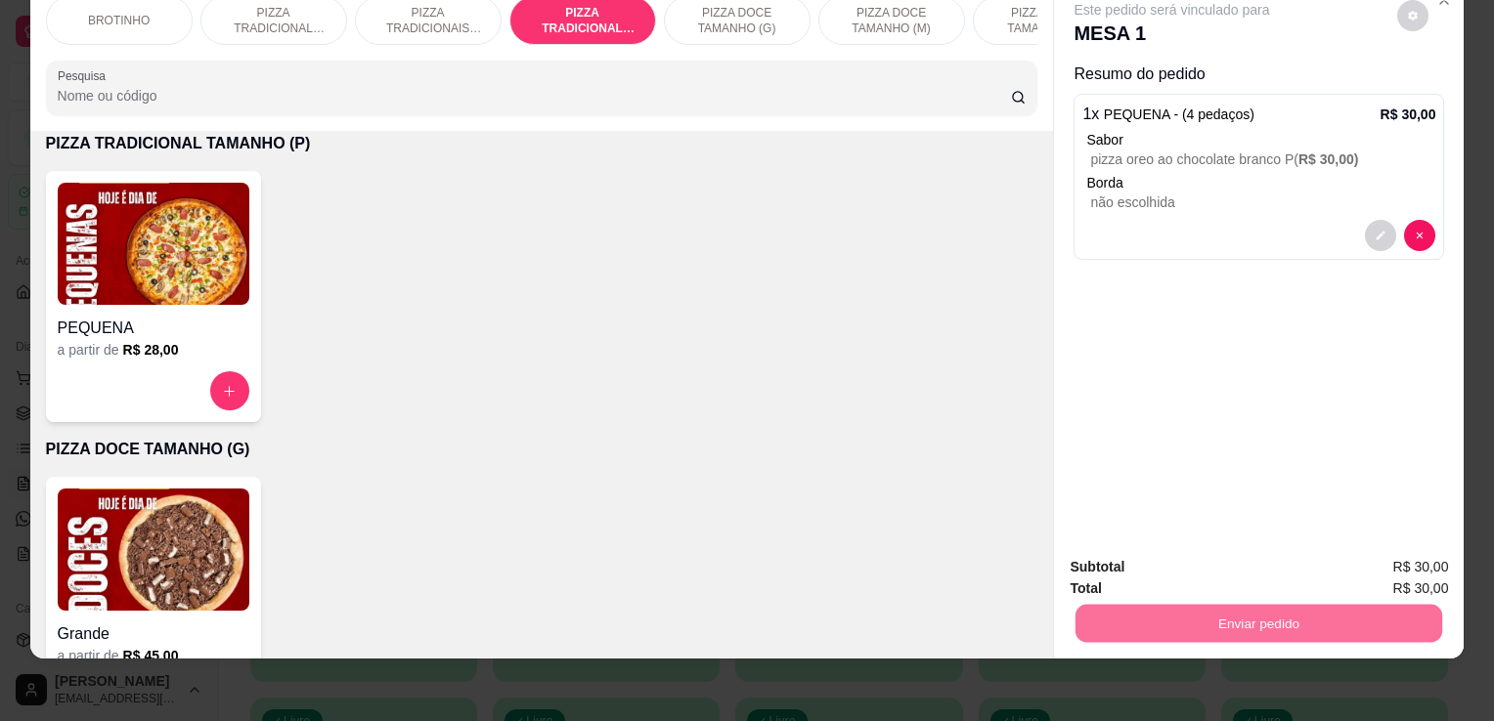
click at [1400, 557] on button "Enviar pedido" at bounding box center [1397, 560] width 108 height 36
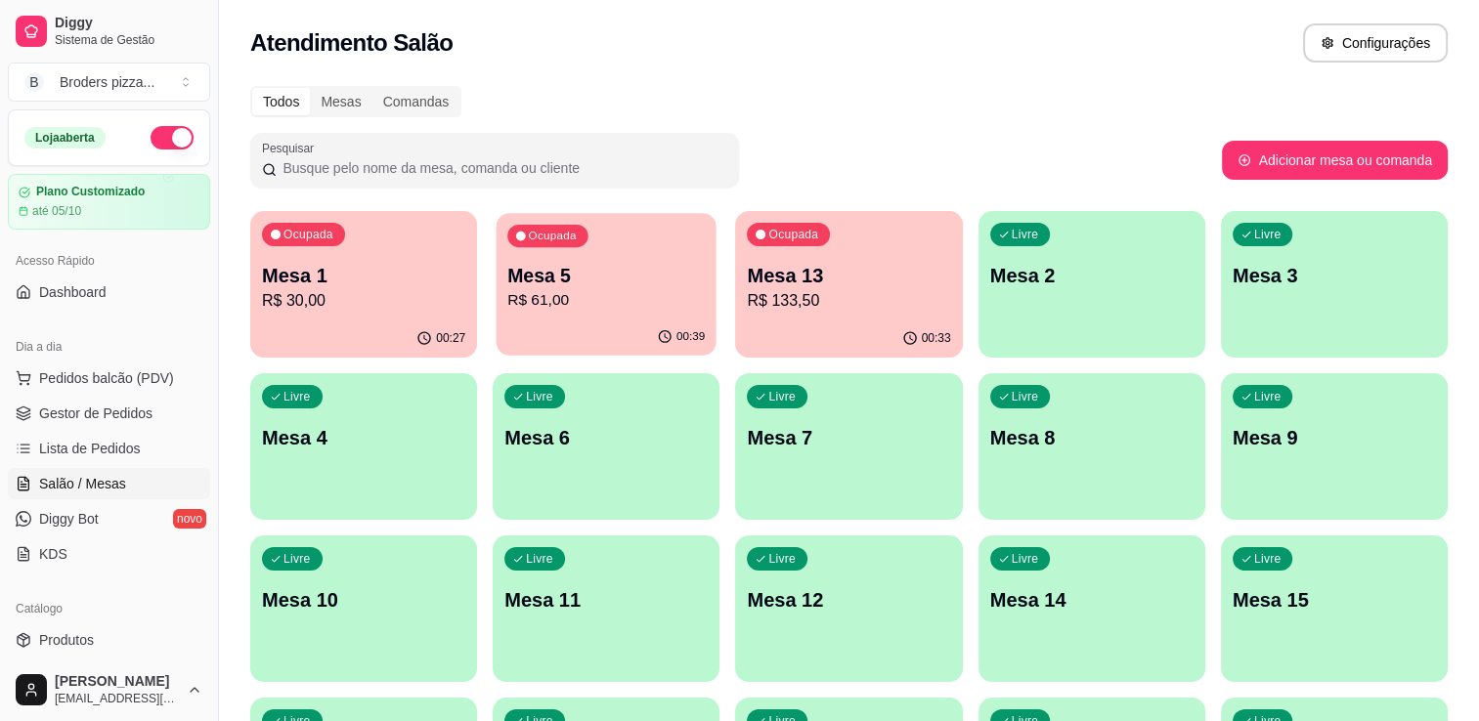
click at [583, 348] on div "00:39" at bounding box center [607, 337] width 220 height 37
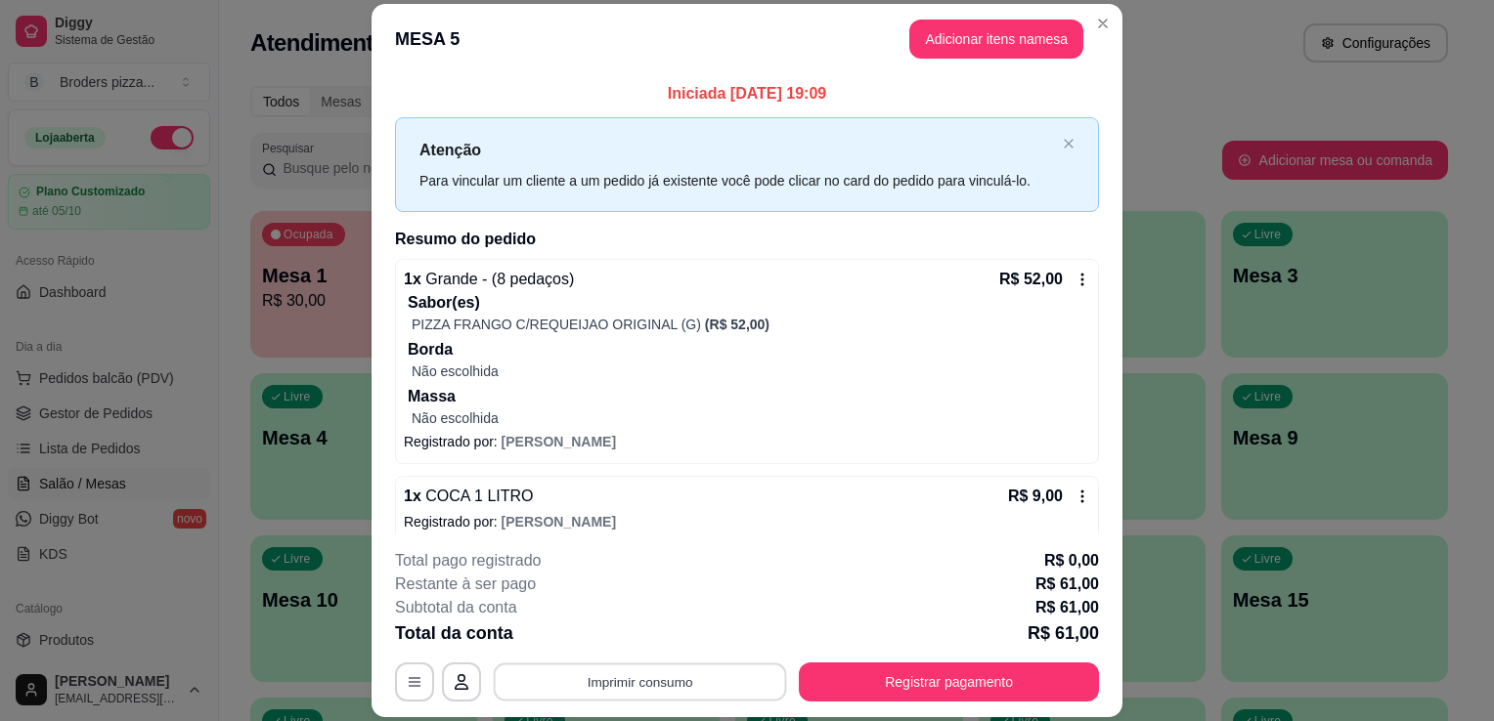
click at [738, 684] on button "Imprimir consumo" at bounding box center [640, 683] width 293 height 38
click at [665, 631] on button "IMPRESSORA" at bounding box center [638, 638] width 137 height 30
click at [665, 631] on div "Total da conta R$ 61,00" at bounding box center [747, 633] width 704 height 27
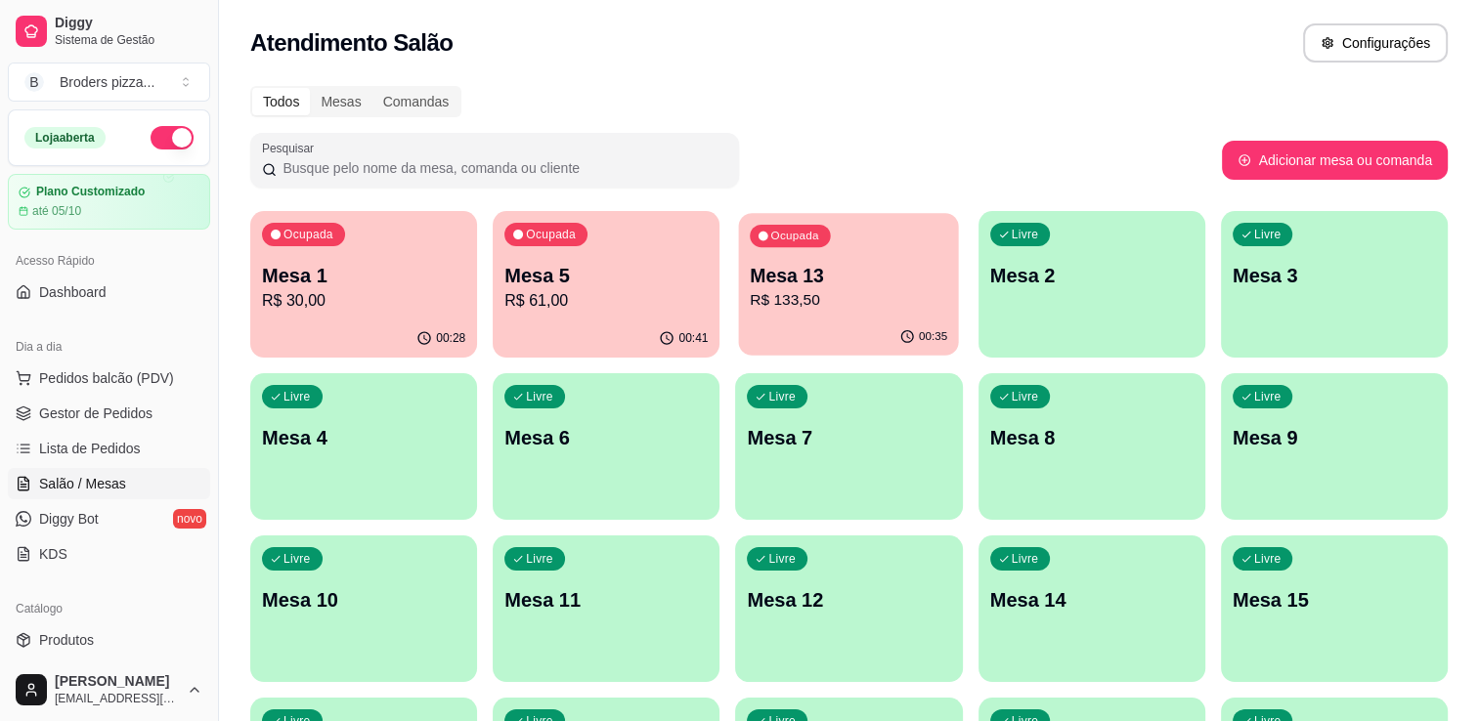
click at [774, 337] on div "00:35" at bounding box center [849, 337] width 220 height 37
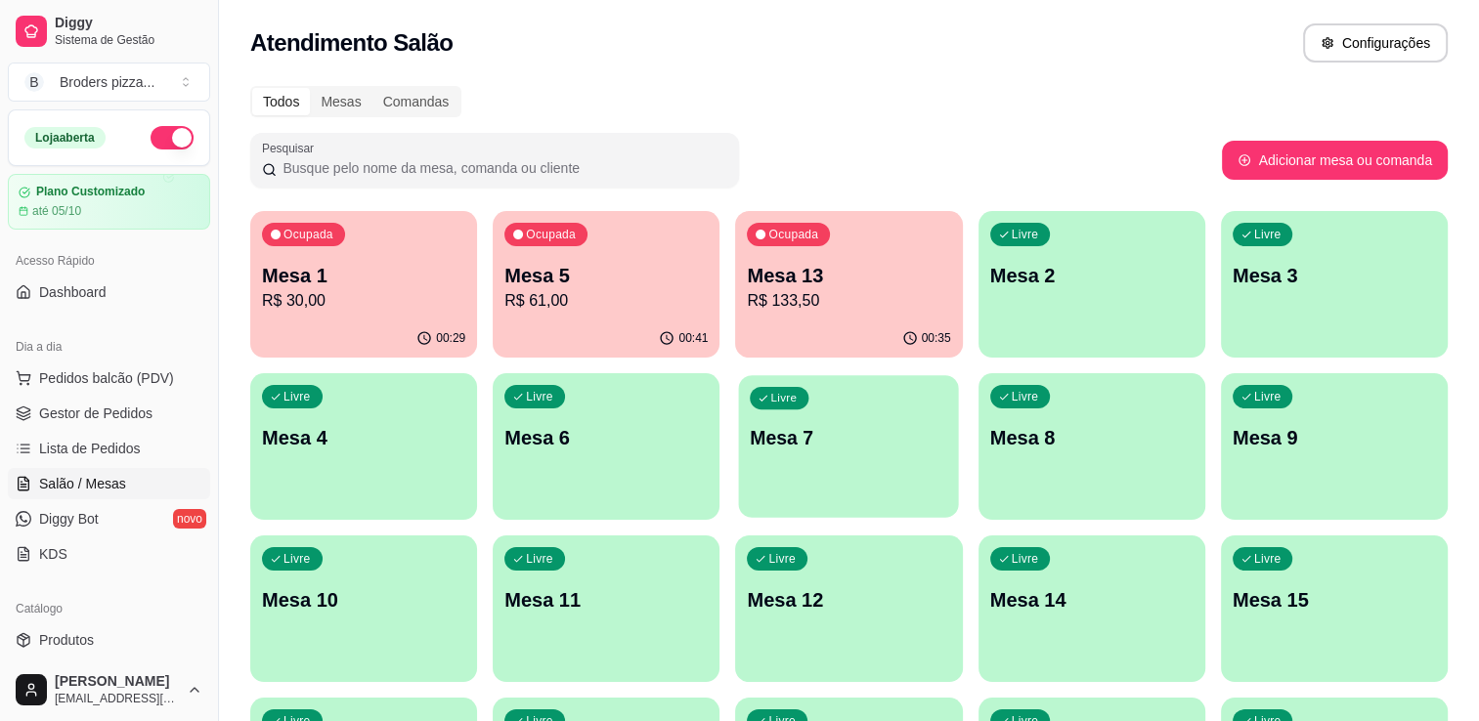
click at [778, 469] on div "Livre Mesa 7" at bounding box center [849, 434] width 220 height 119
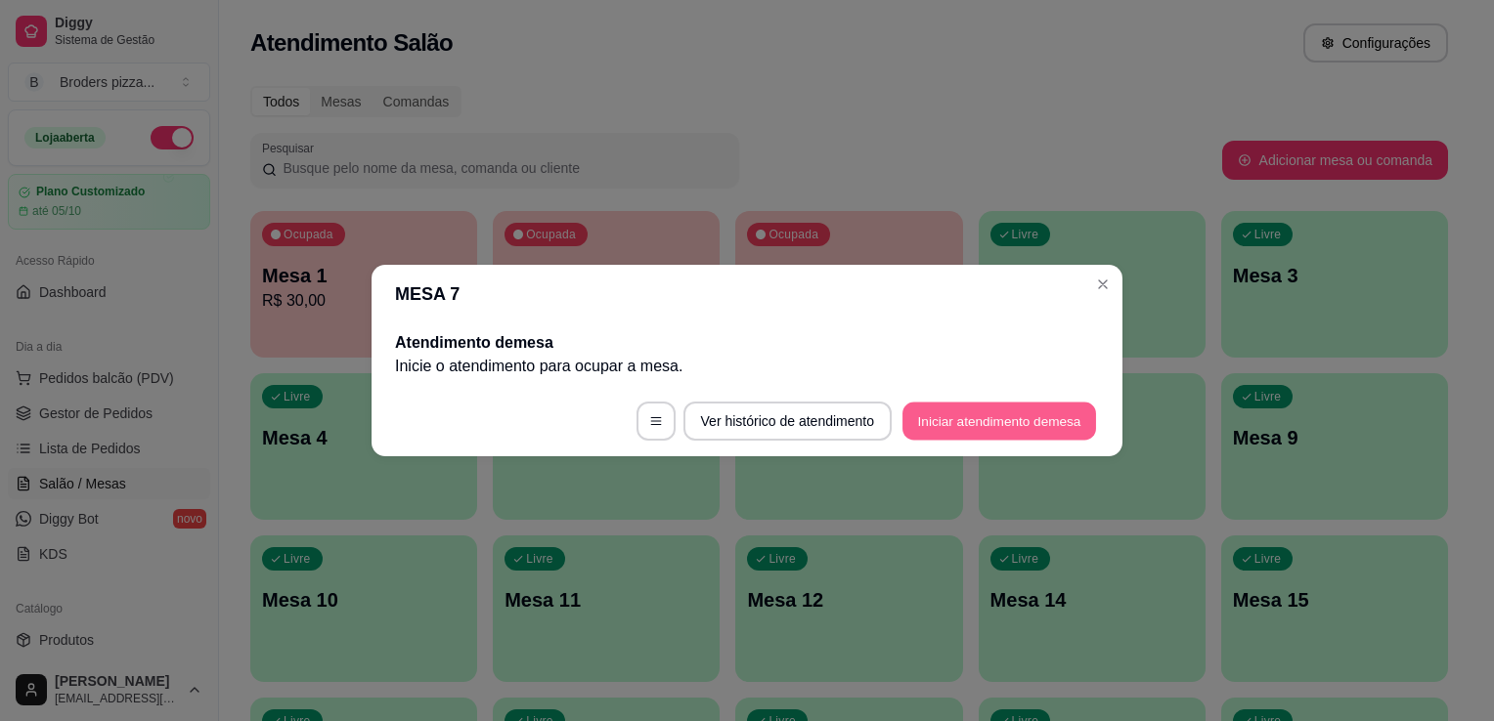
click at [942, 423] on button "Iniciar atendimento de mesa" at bounding box center [999, 422] width 194 height 38
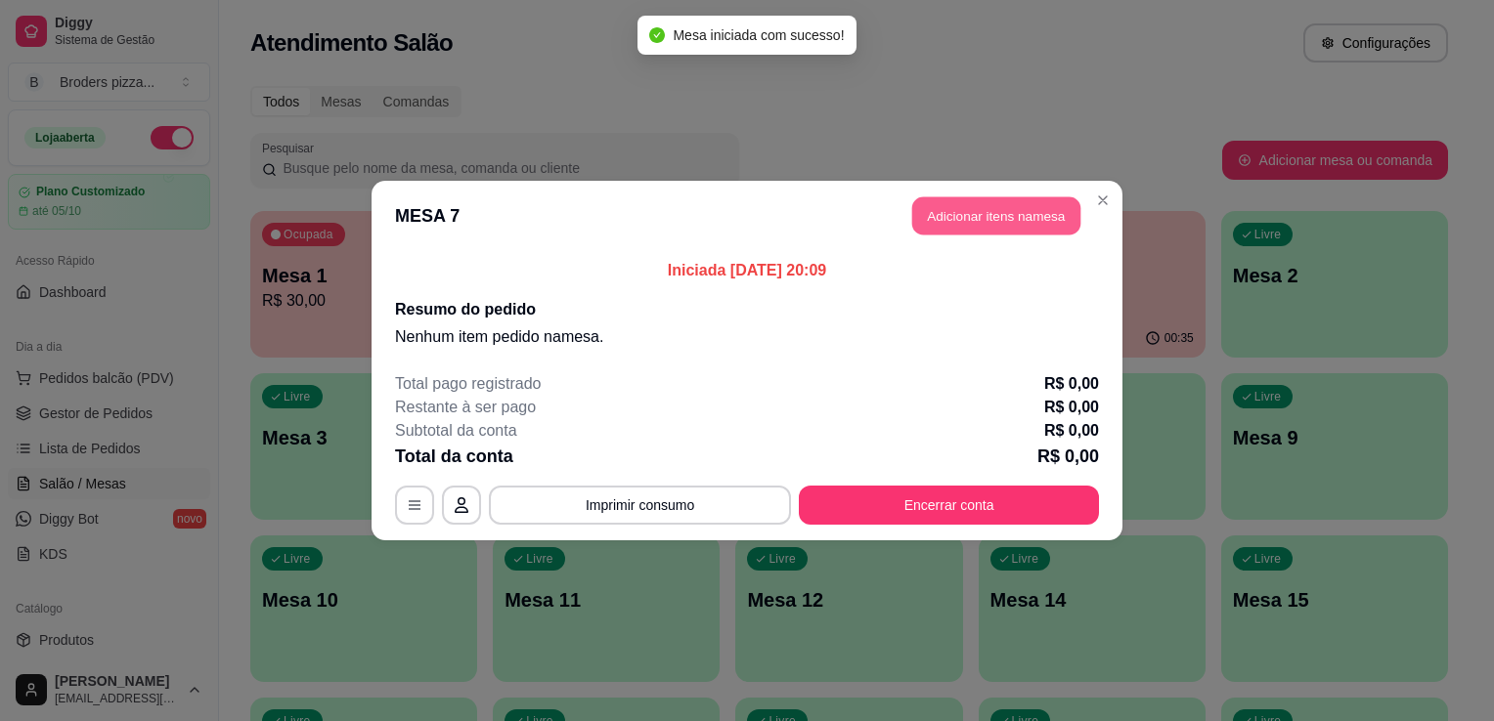
click at [1020, 225] on button "Adicionar itens na mesa" at bounding box center [996, 216] width 168 height 38
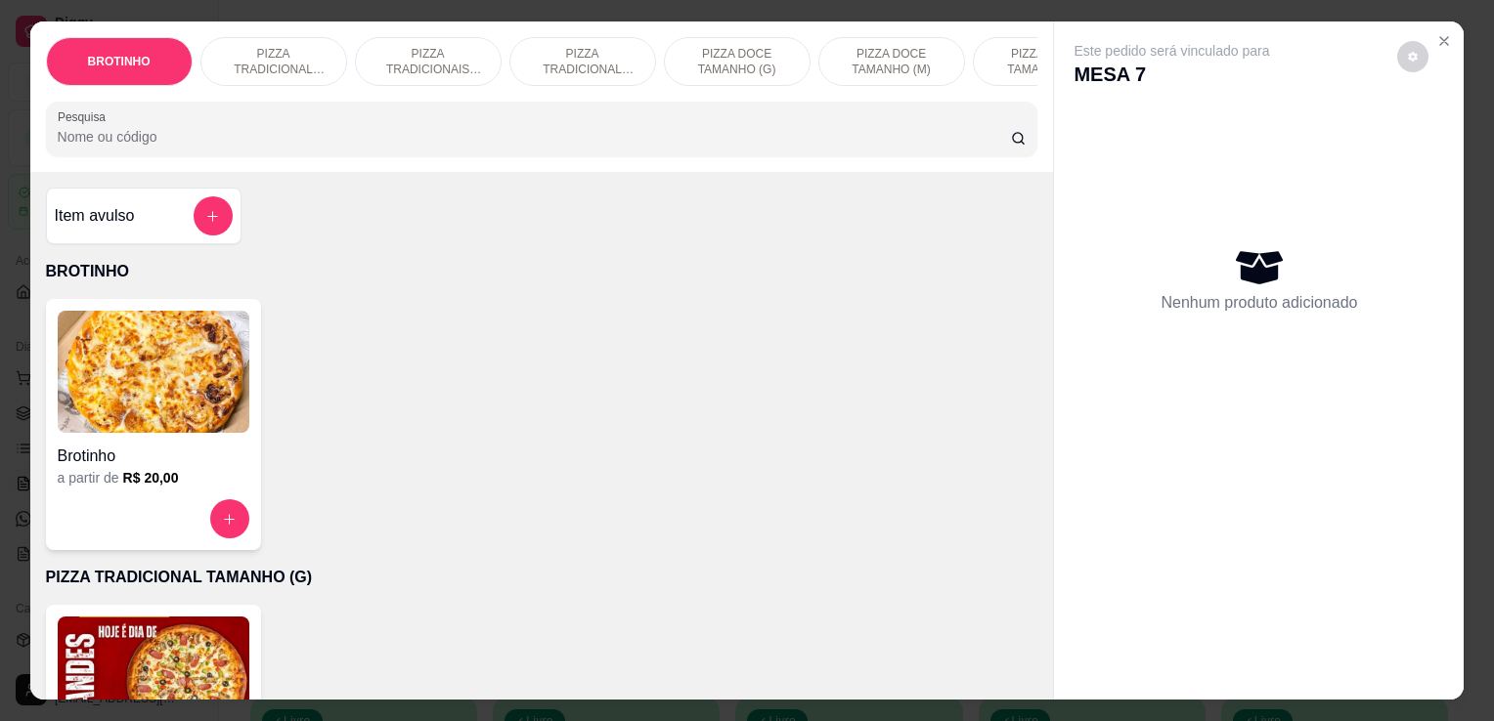
click at [414, 65] on p "PIZZA TRADICIONAIS TAMANHO (M)" at bounding box center [427, 61] width 113 height 31
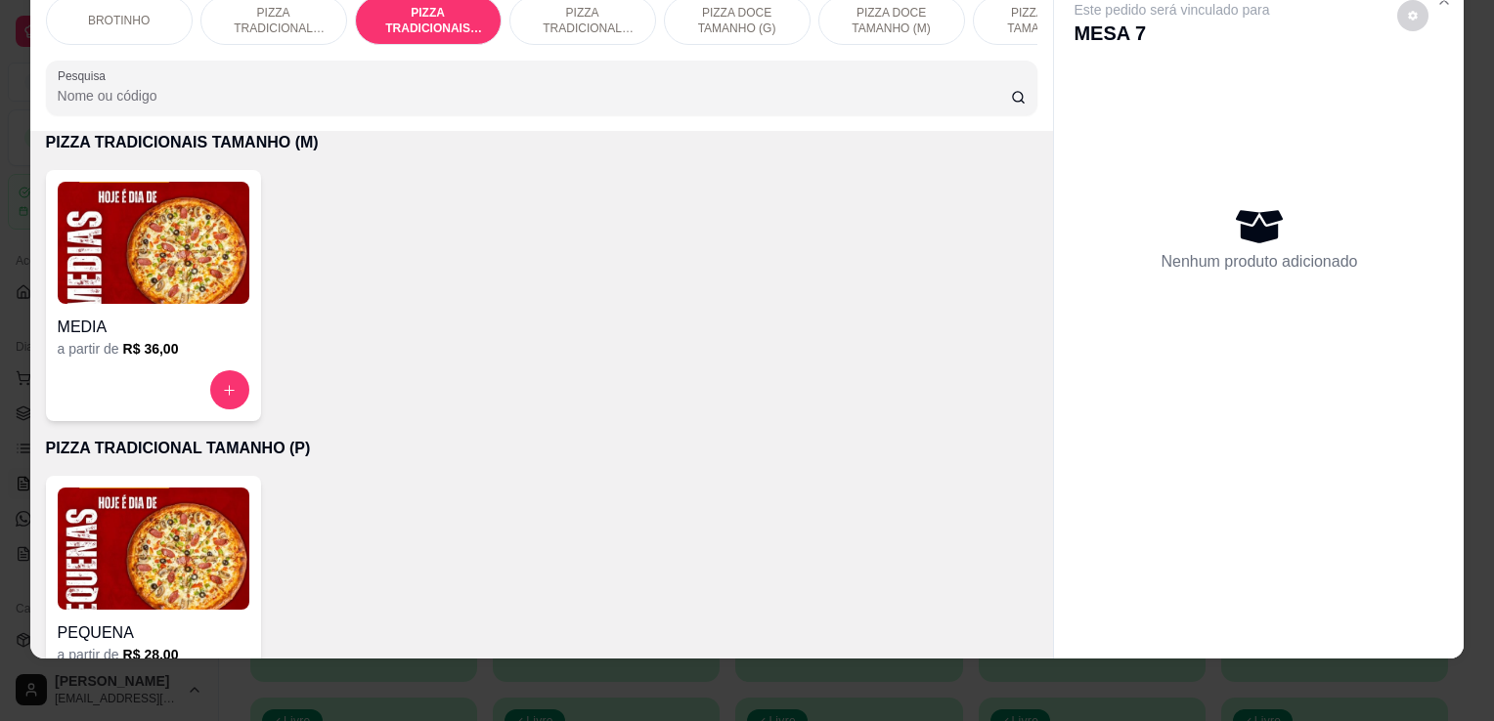
click at [146, 276] on img at bounding box center [154, 243] width 192 height 122
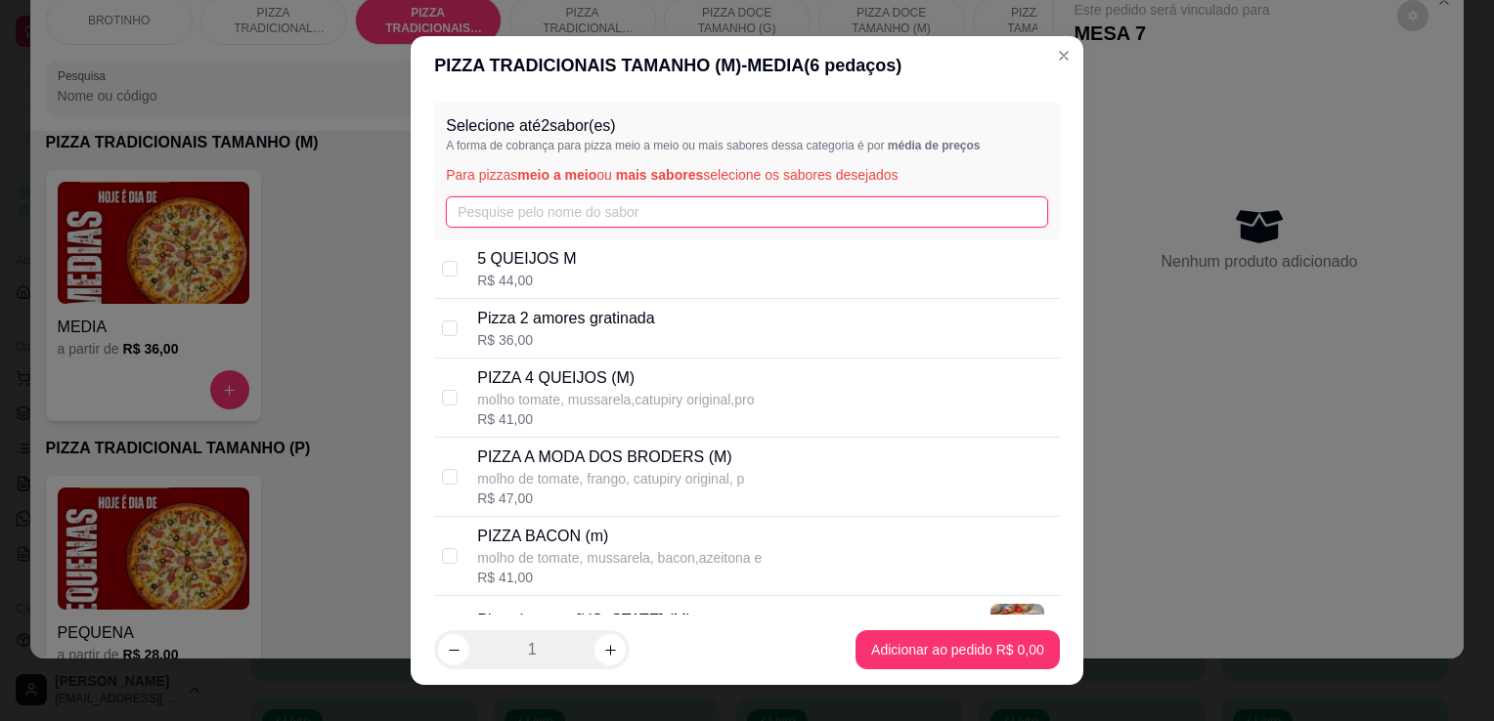
drag, startPoint x: 505, startPoint y: 218, endPoint x: 578, endPoint y: 463, distance: 255.8
click at [578, 463] on div "Selecione até 2 sabor(es) A forma de cobrança para pizza meio a meio ou mais sa…" at bounding box center [747, 355] width 672 height 520
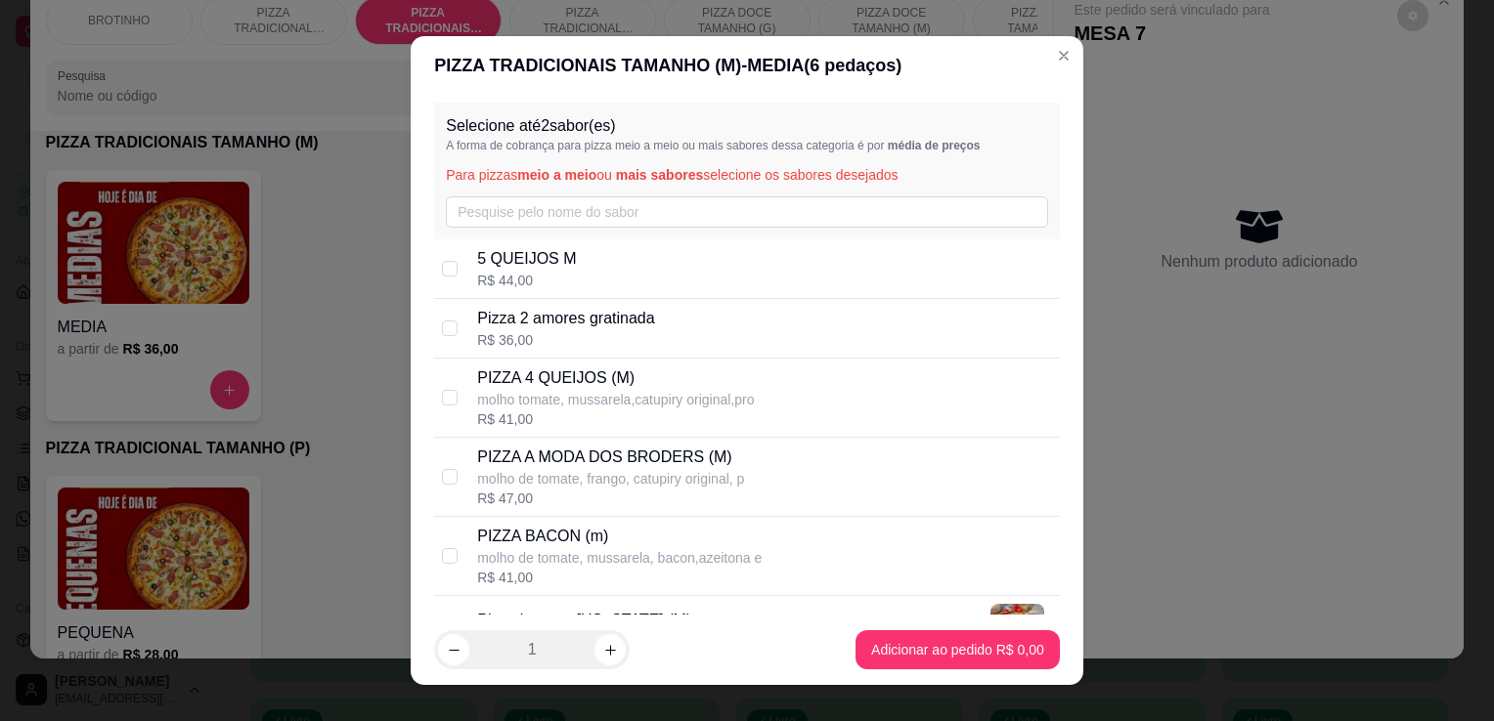
click at [578, 463] on p "PIZZA A MODA DOS BRODERS (M)" at bounding box center [610, 457] width 267 height 23
checkbox input "true"
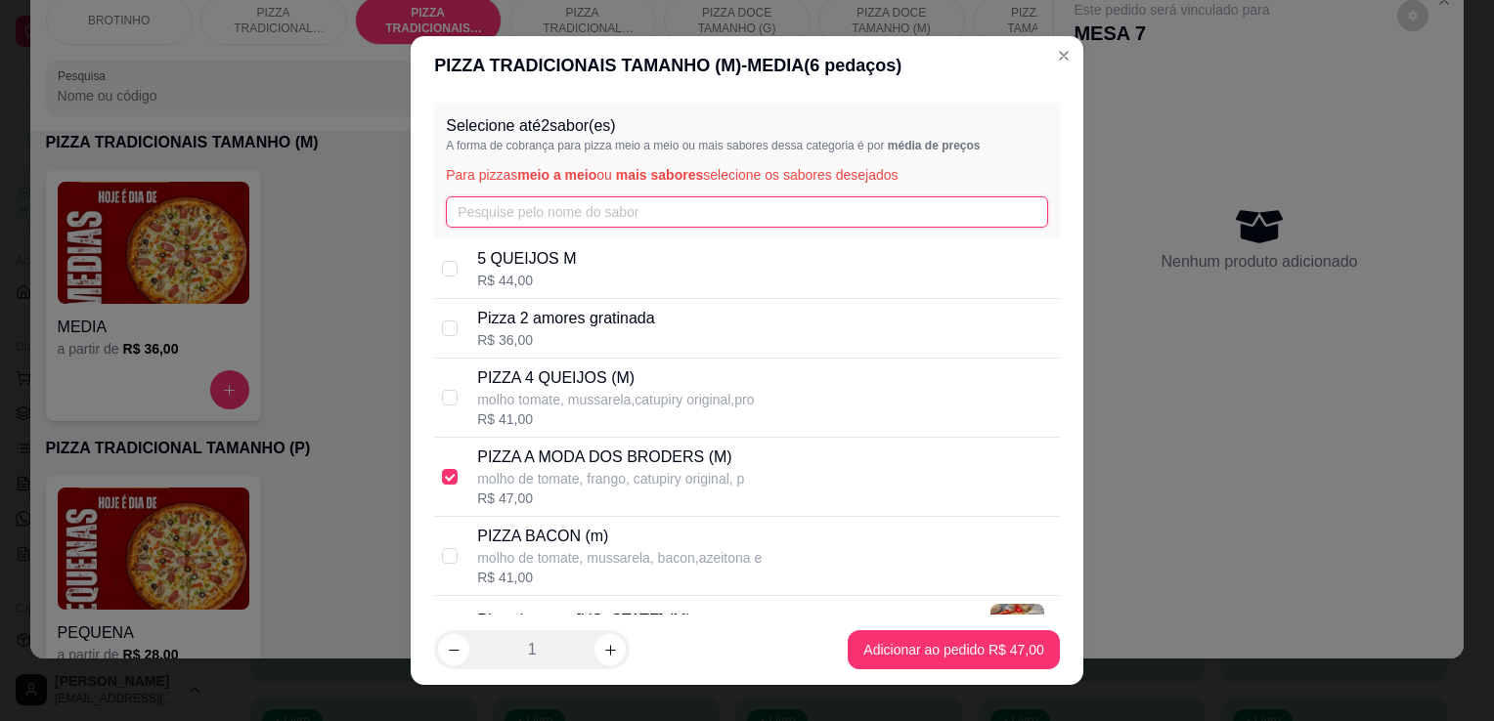
click at [531, 197] on input "text" at bounding box center [747, 211] width 602 height 31
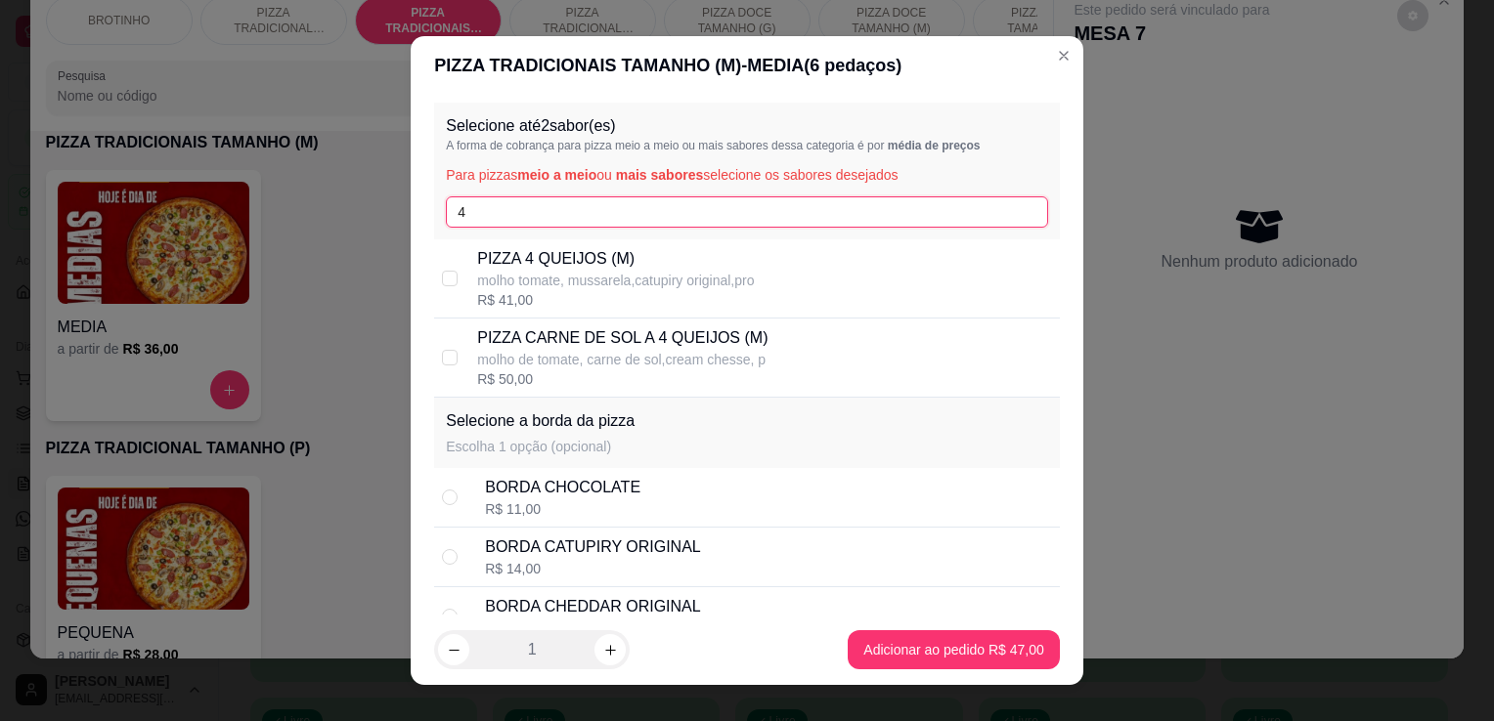
type input "4"
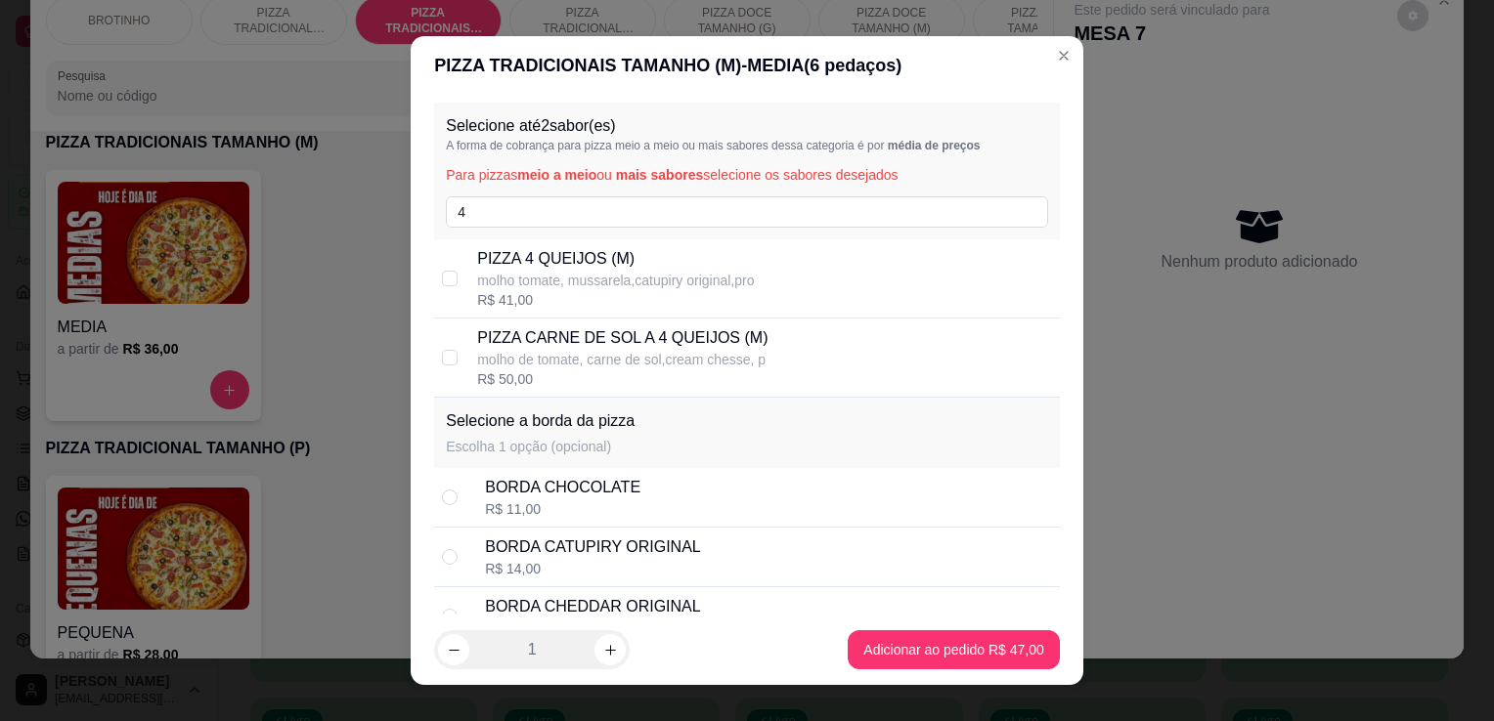
click at [585, 255] on p "PIZZA 4 QUEIJOS (M)" at bounding box center [615, 258] width 277 height 23
checkbox input "true"
click at [548, 497] on div "BORDA CHOCOLATE" at bounding box center [562, 487] width 155 height 23
radio input "true"
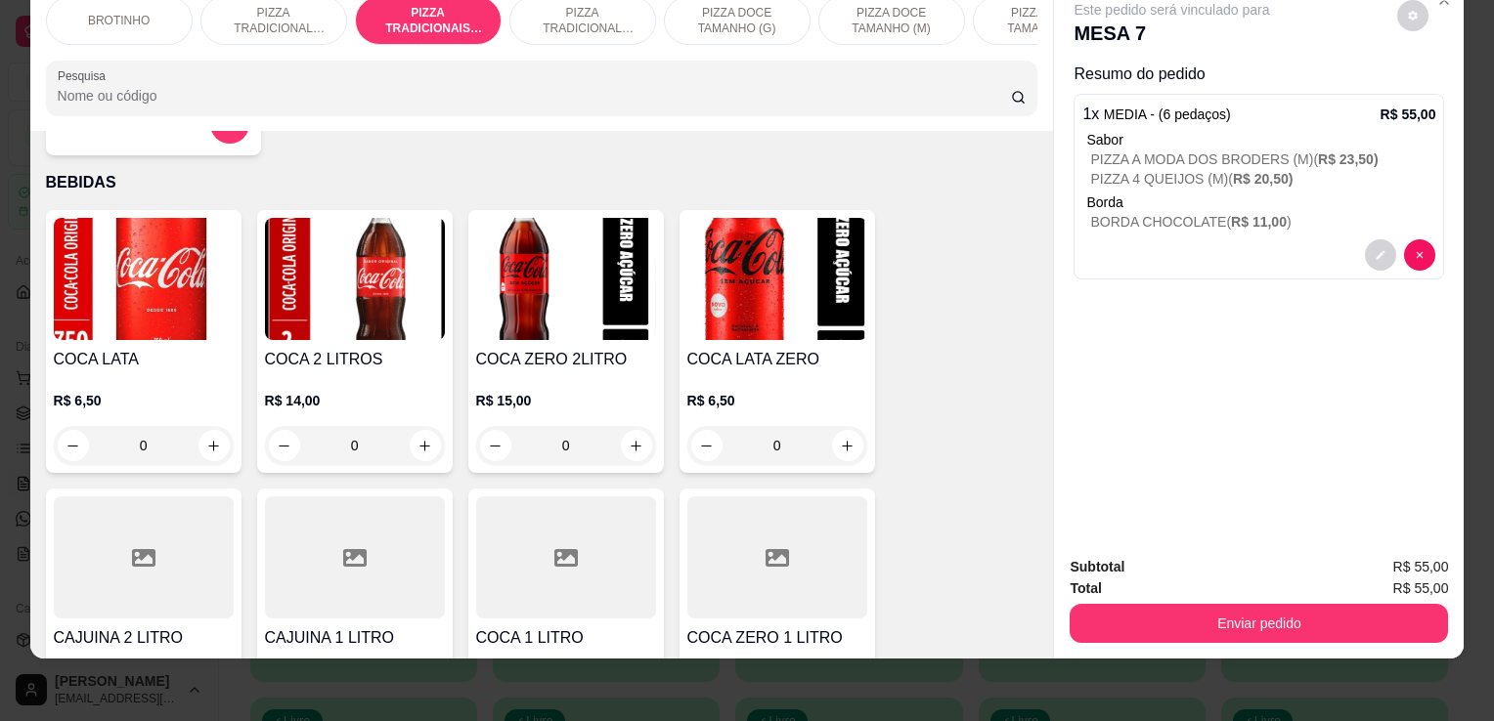
scroll to position [2333, 0]
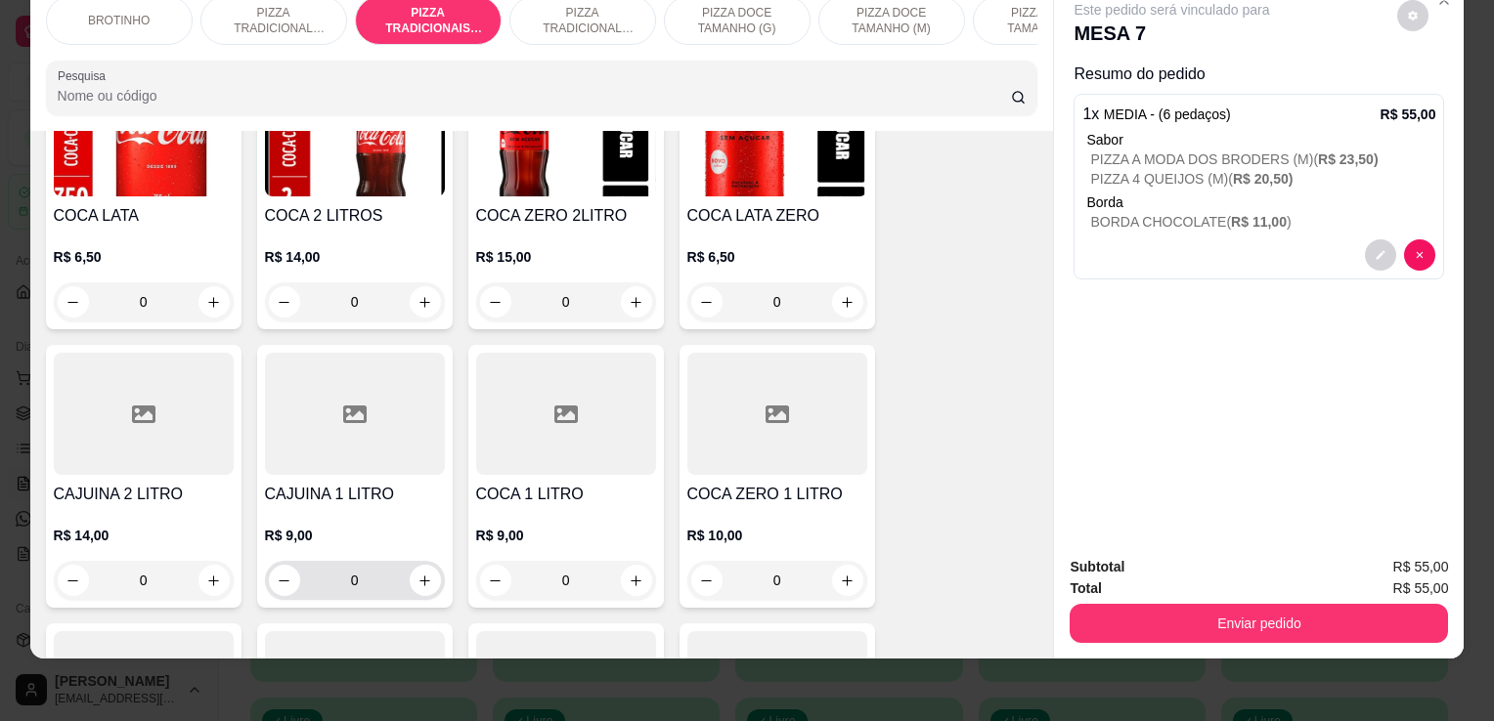
click at [426, 562] on div "0" at bounding box center [355, 580] width 172 height 39
click at [419, 580] on icon "increase-product-quantity" at bounding box center [424, 581] width 10 height 10
type input "1"
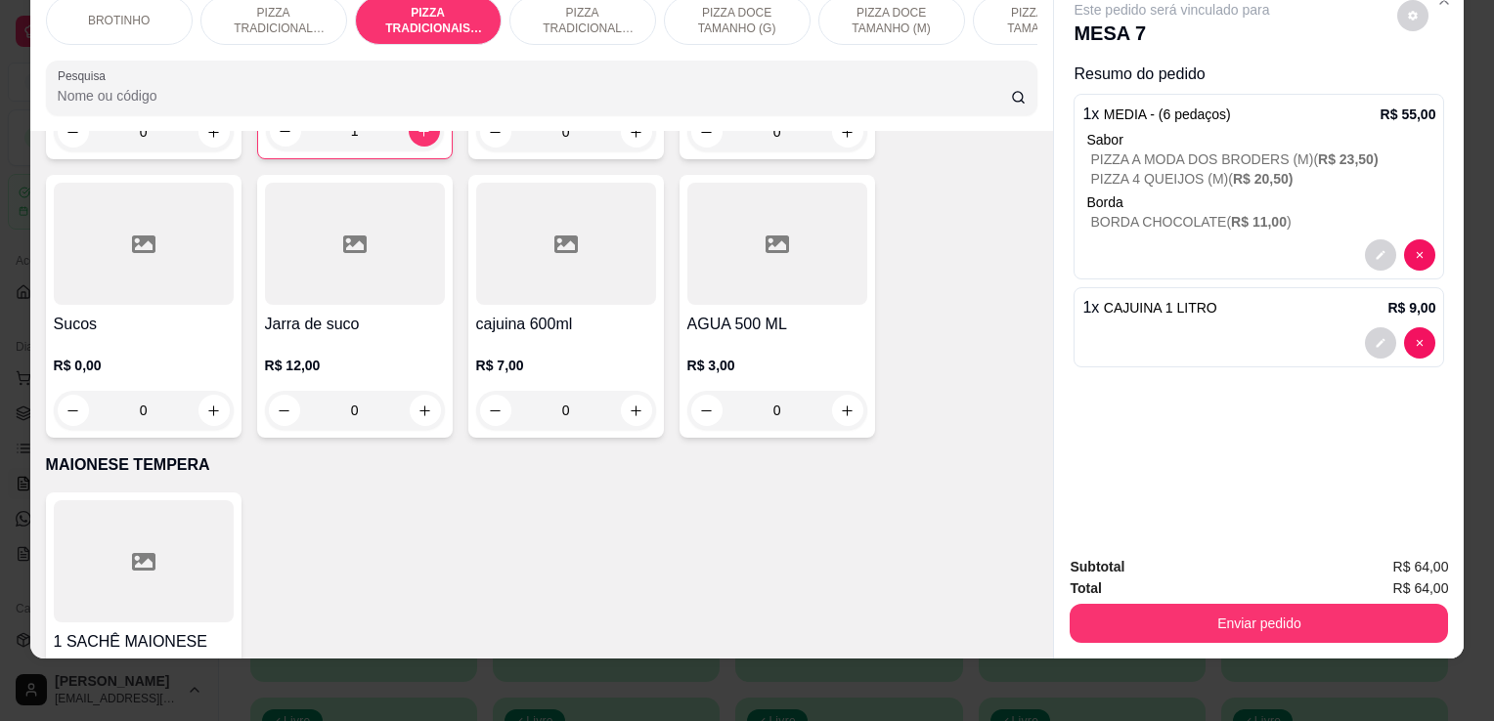
scroll to position [2760, 0]
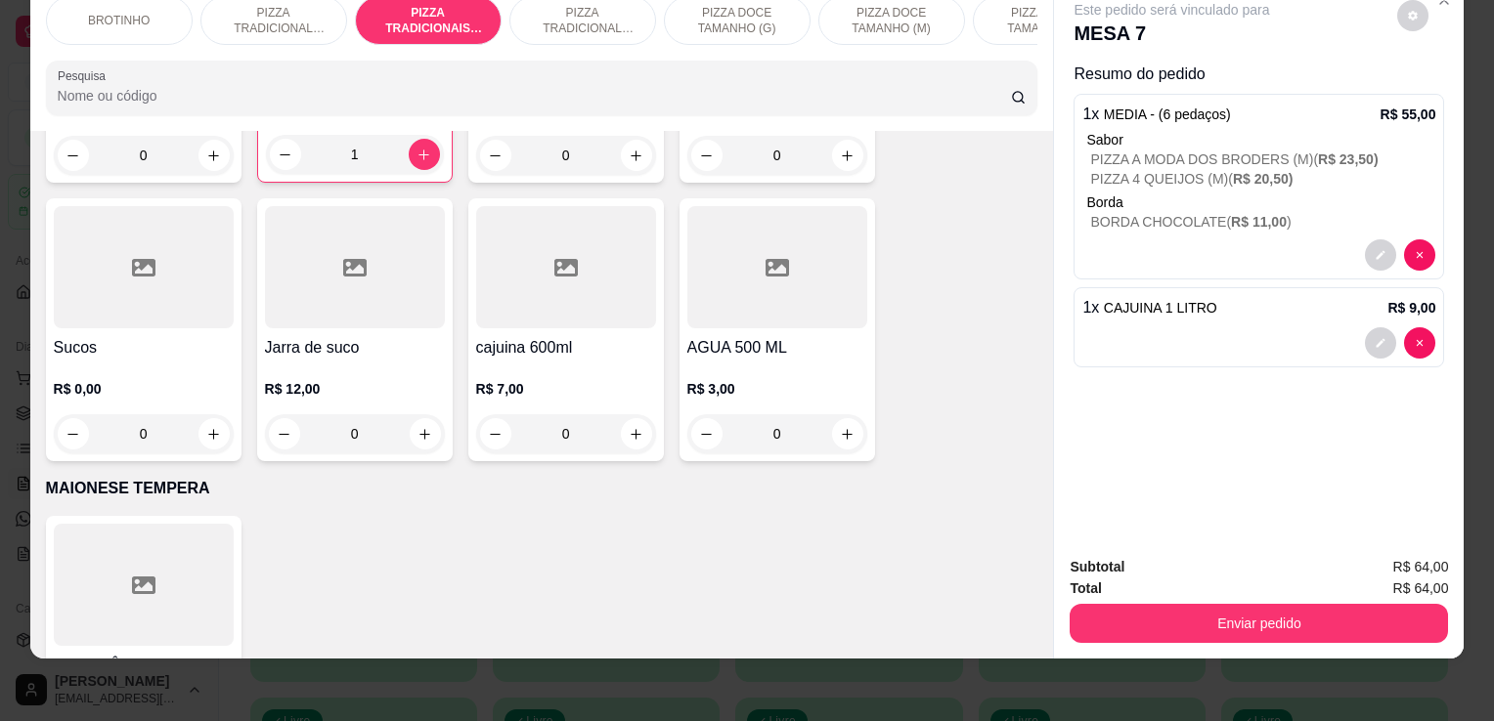
click at [121, 322] on div at bounding box center [144, 267] width 180 height 122
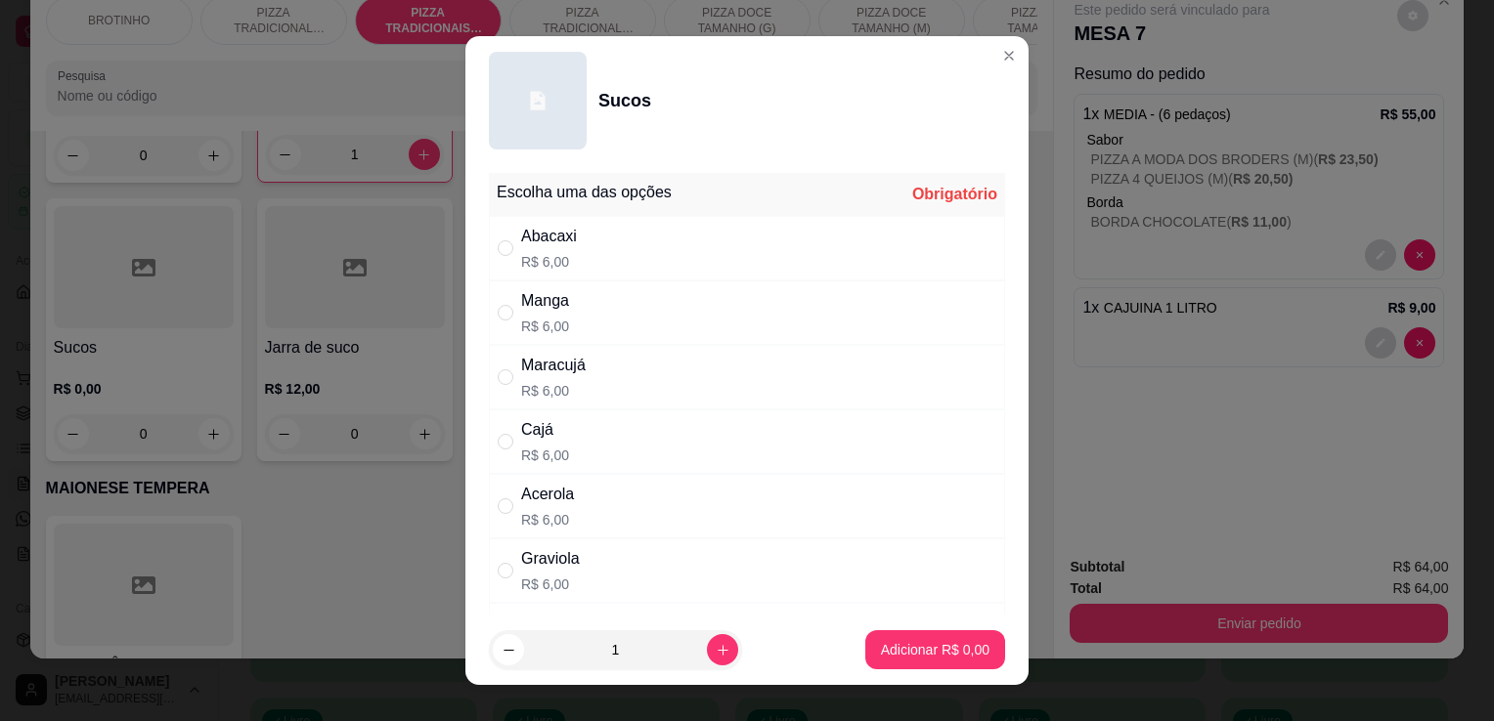
click at [574, 377] on div "Maracujá R$ 6,00" at bounding box center [553, 377] width 65 height 47
radio input "true"
click at [895, 655] on p "Adicionar R$ 6,00" at bounding box center [935, 649] width 106 height 19
type input "1"
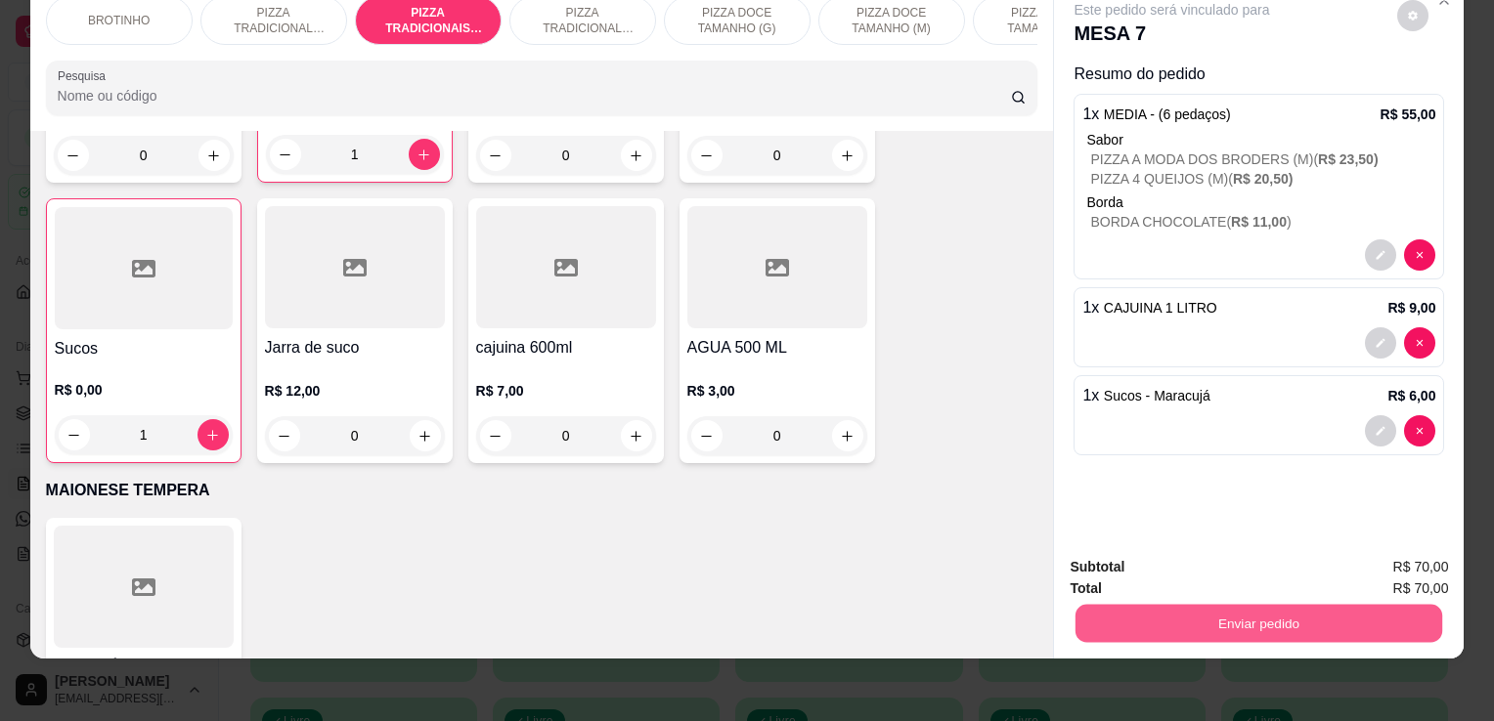
click at [1173, 604] on button "Enviar pedido" at bounding box center [1258, 623] width 367 height 38
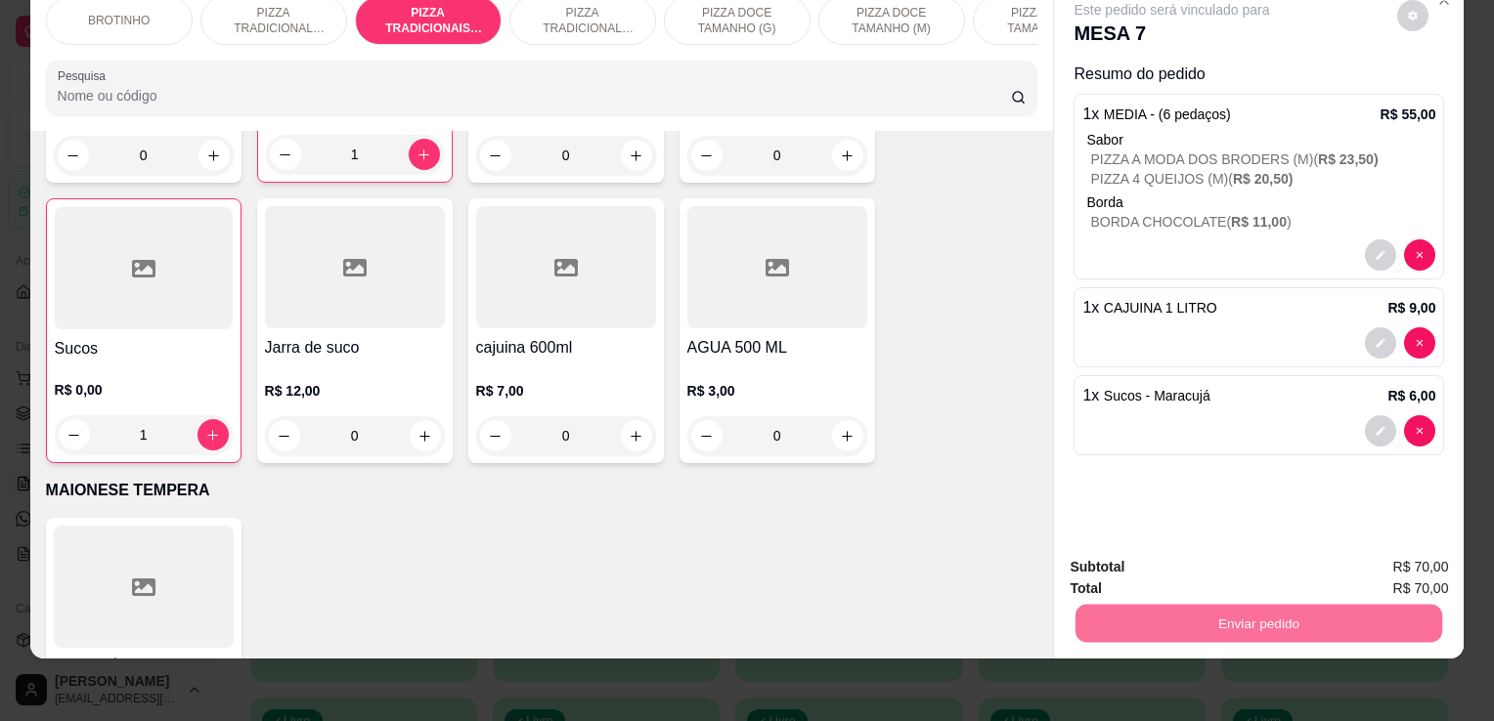
click at [1377, 543] on button "Enviar pedido" at bounding box center [1397, 560] width 108 height 36
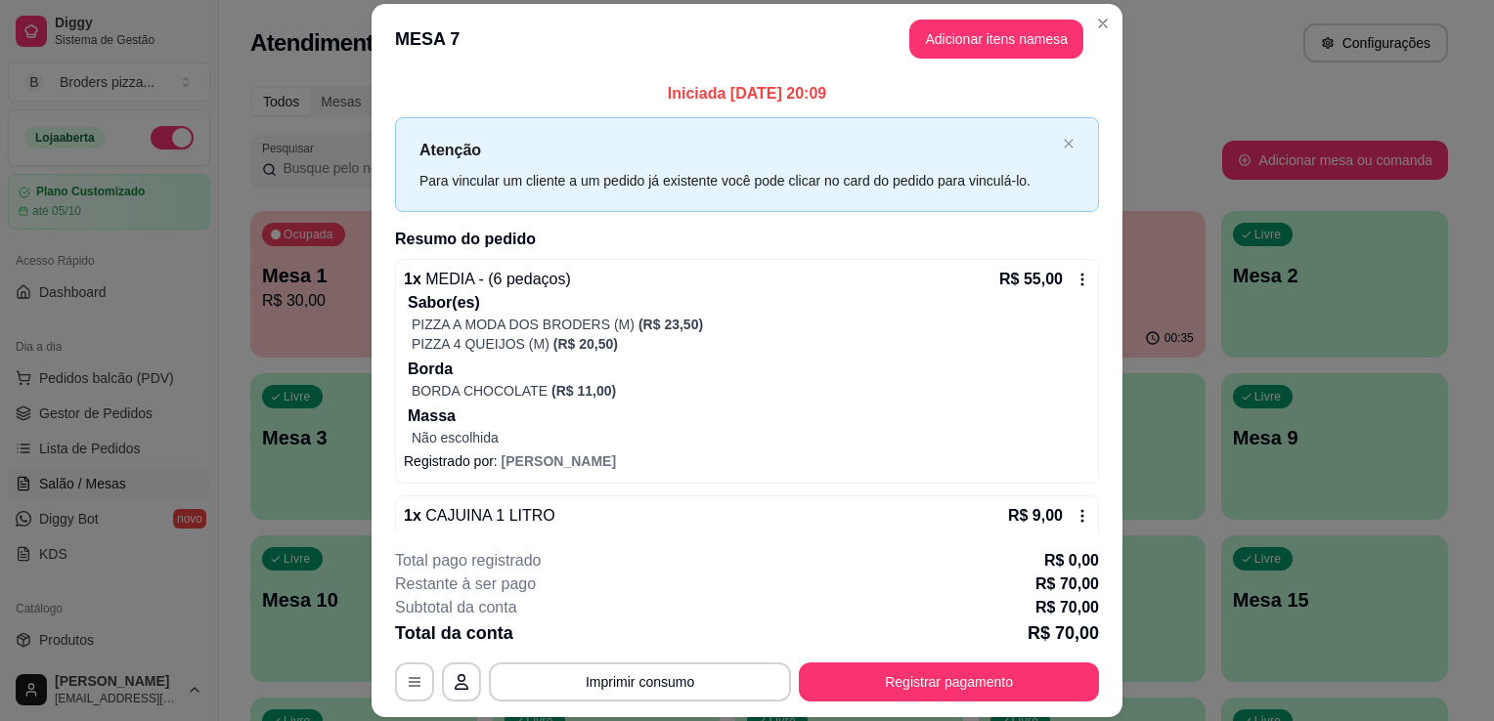
click at [371, 398] on div "Iniciada [DATE] 20:09 Atenção Para vincular um cliente a um pedido já existente…" at bounding box center [746, 304] width 751 height 460
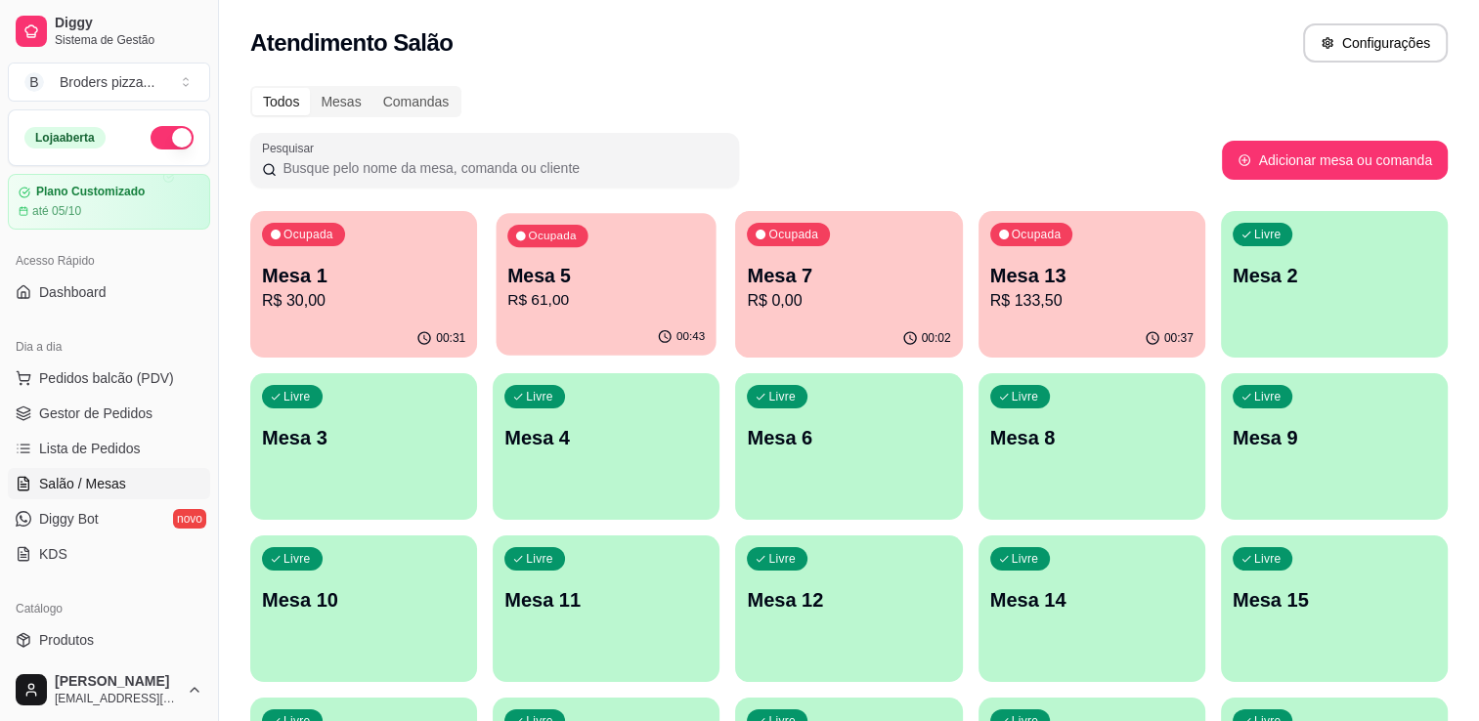
click at [618, 317] on div "Ocupada Mesa 5 R$ 61,00" at bounding box center [607, 266] width 220 height 106
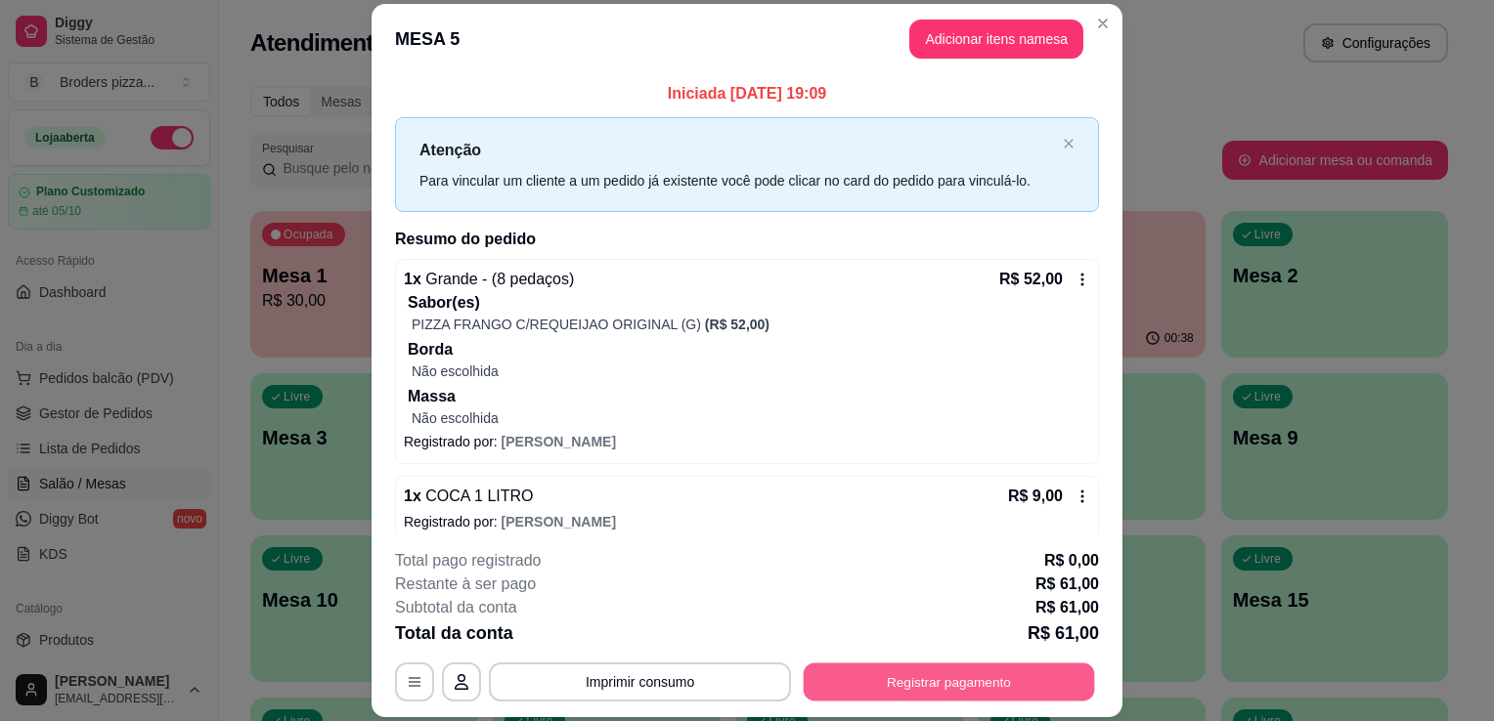
click at [985, 682] on button "Registrar pagamento" at bounding box center [948, 683] width 291 height 38
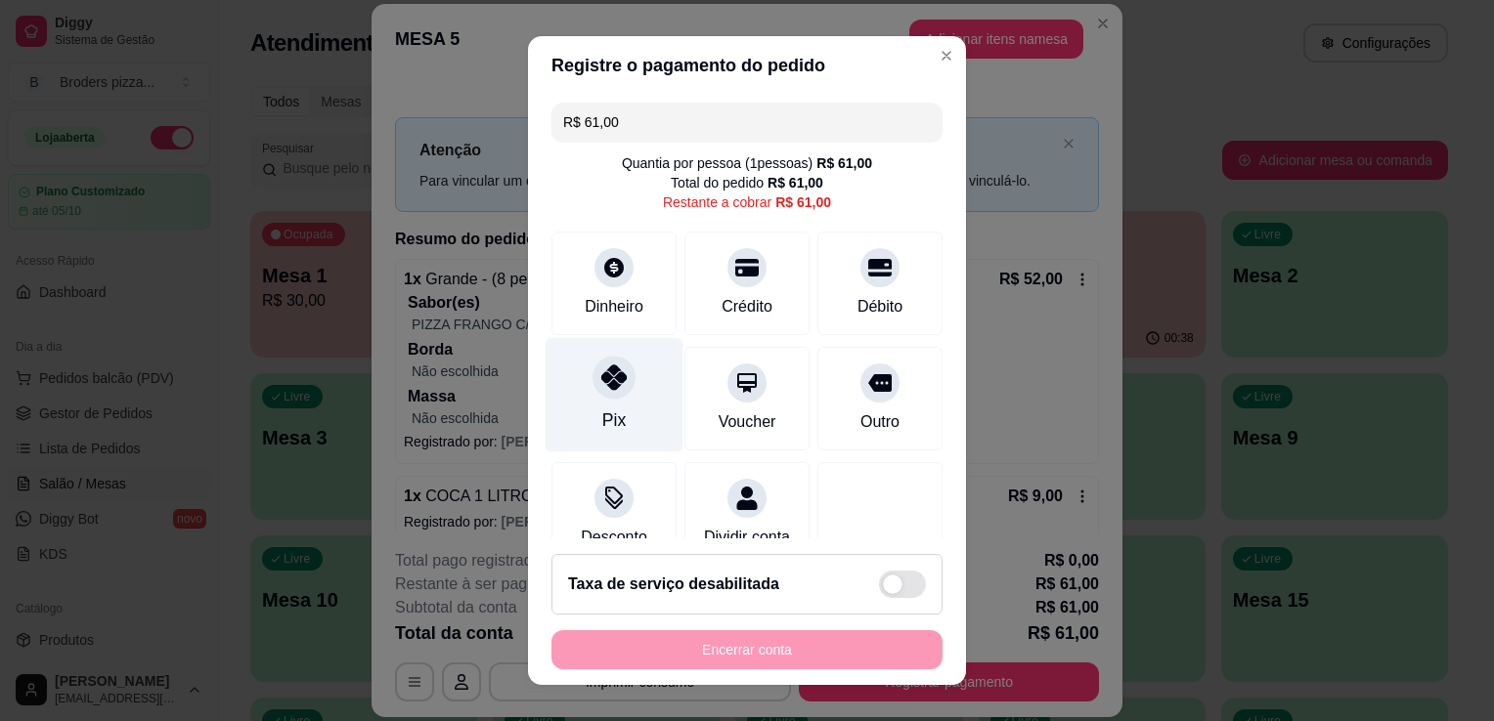
click at [567, 430] on div "Pix" at bounding box center [614, 395] width 138 height 114
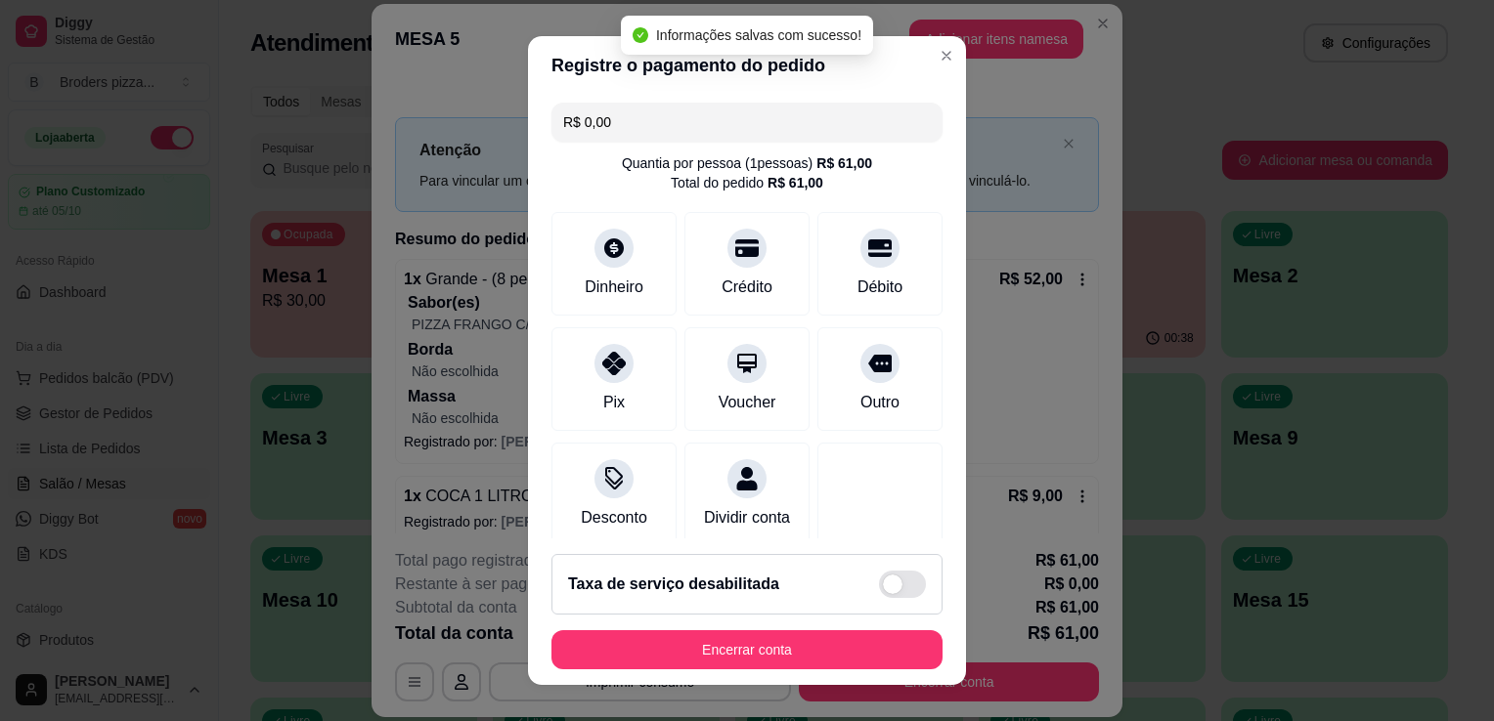
type input "R$ 0,00"
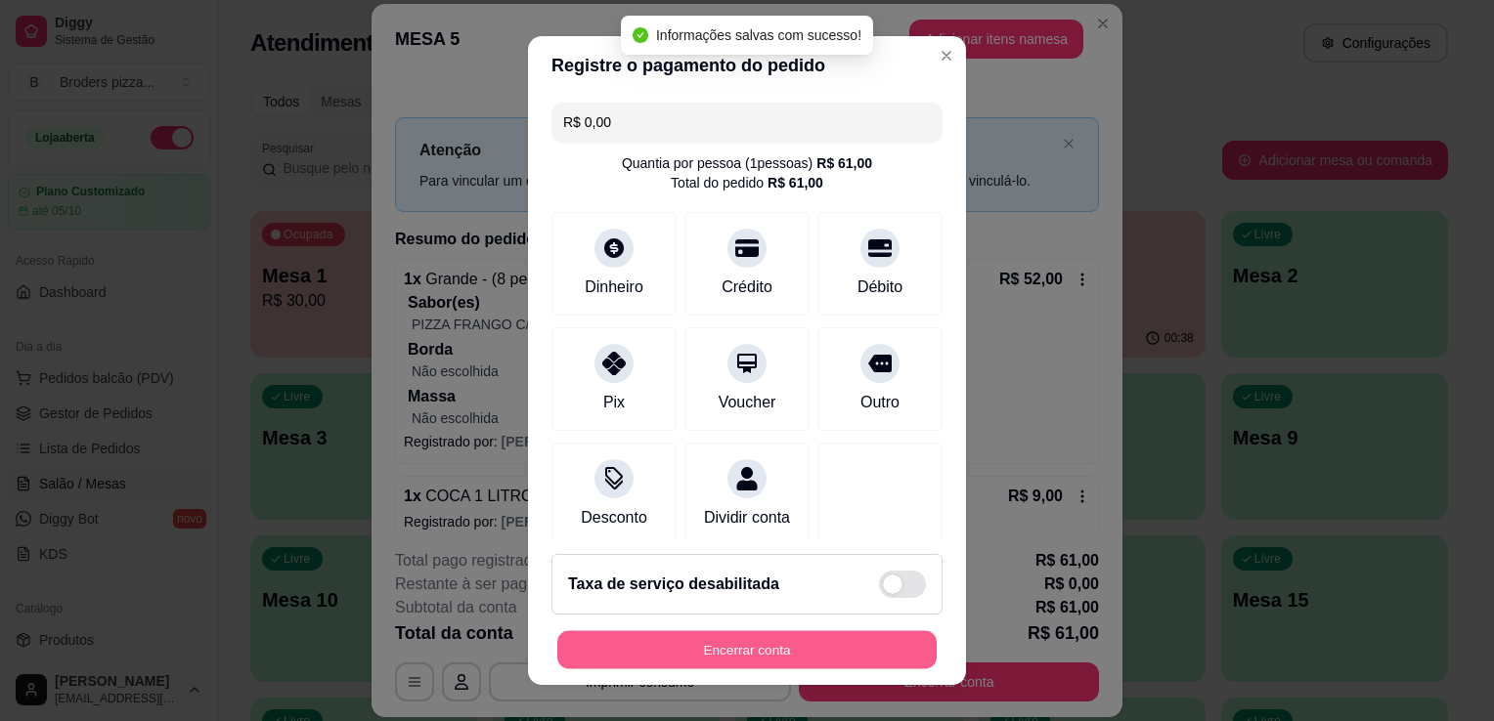
click at [791, 647] on button "Encerrar conta" at bounding box center [746, 650] width 379 height 38
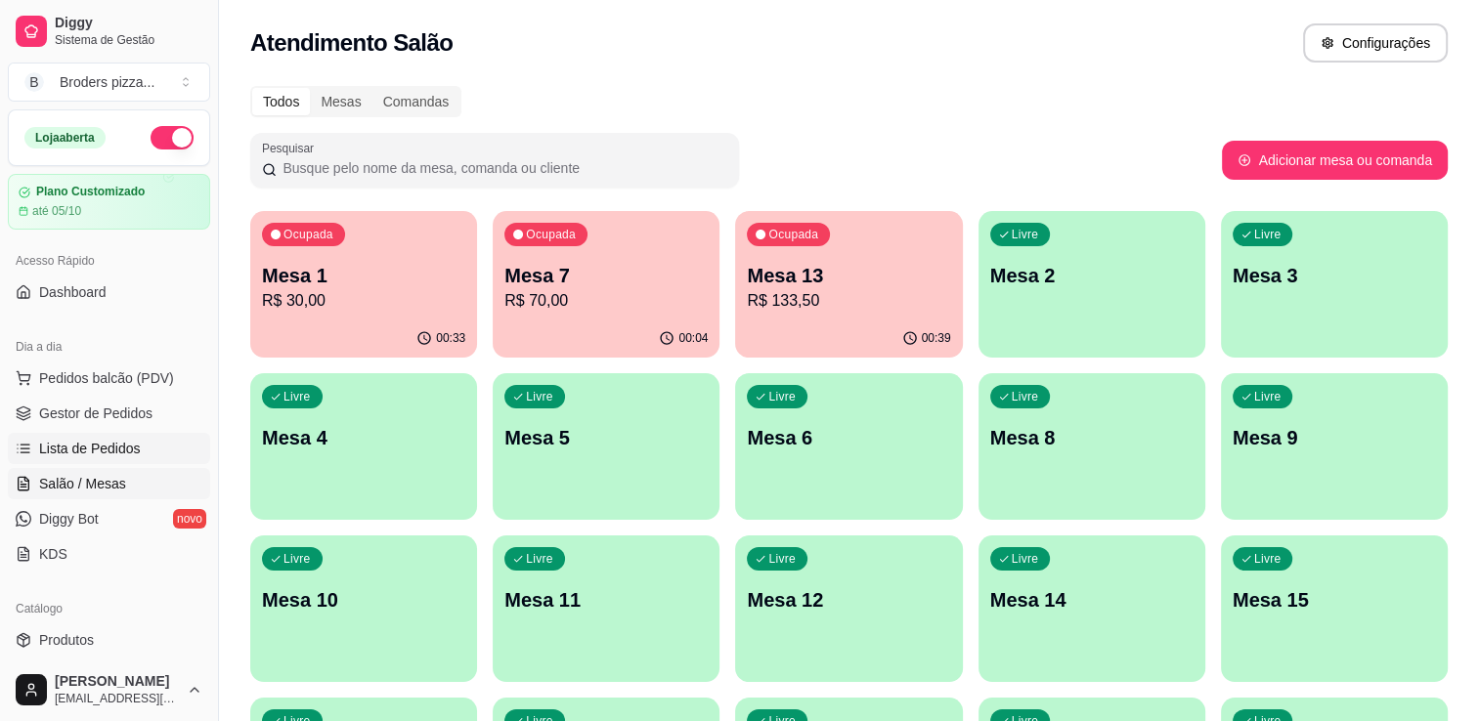
click at [131, 439] on span "Lista de Pedidos" at bounding box center [90, 449] width 102 height 20
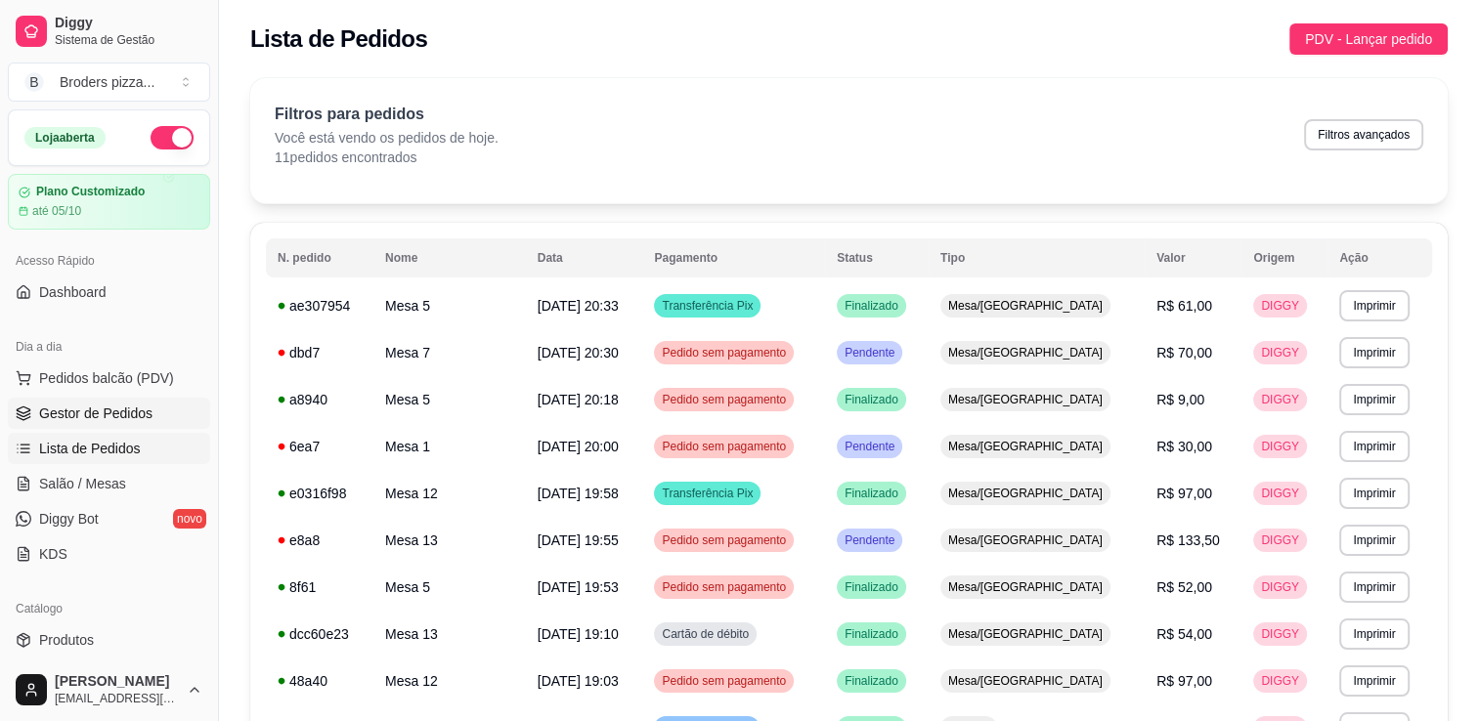
click at [109, 417] on span "Gestor de Pedidos" at bounding box center [95, 414] width 113 height 20
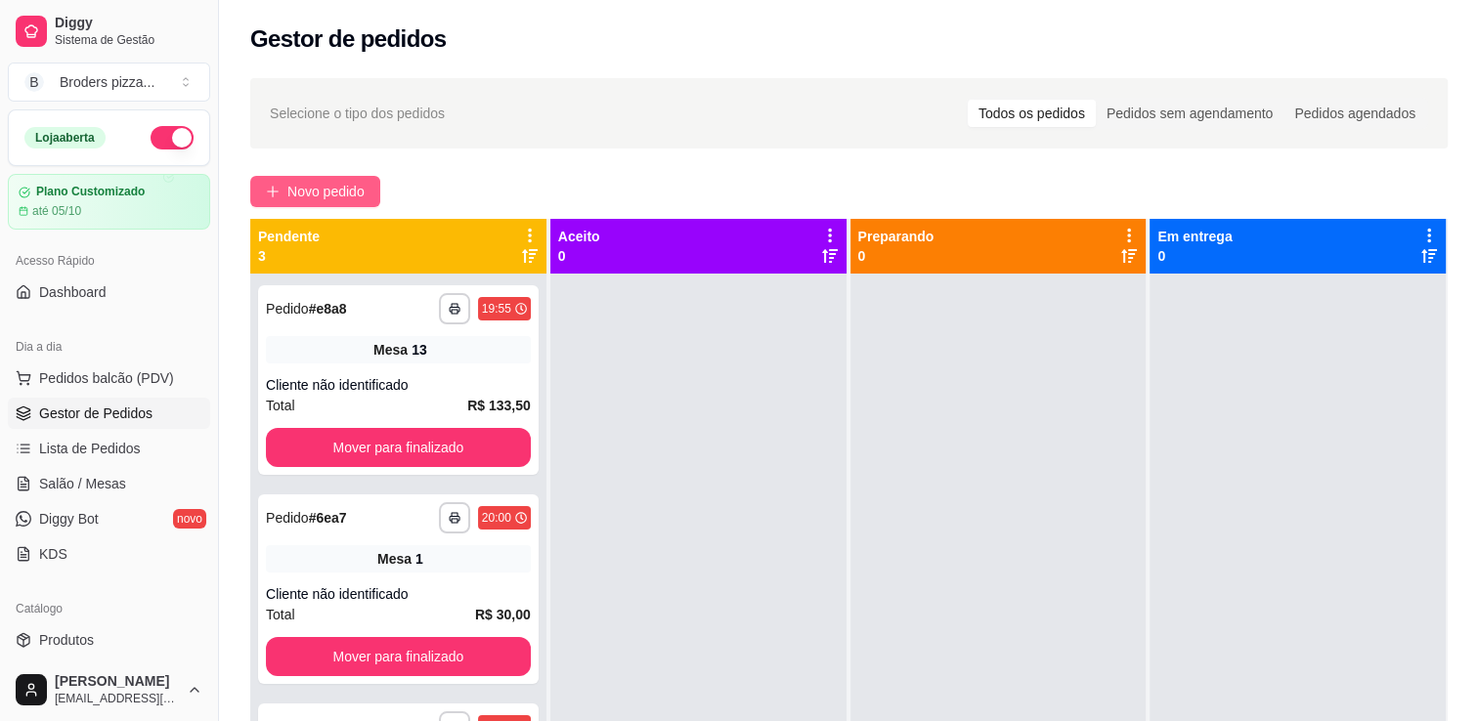
click at [328, 184] on span "Novo pedido" at bounding box center [325, 192] width 77 height 22
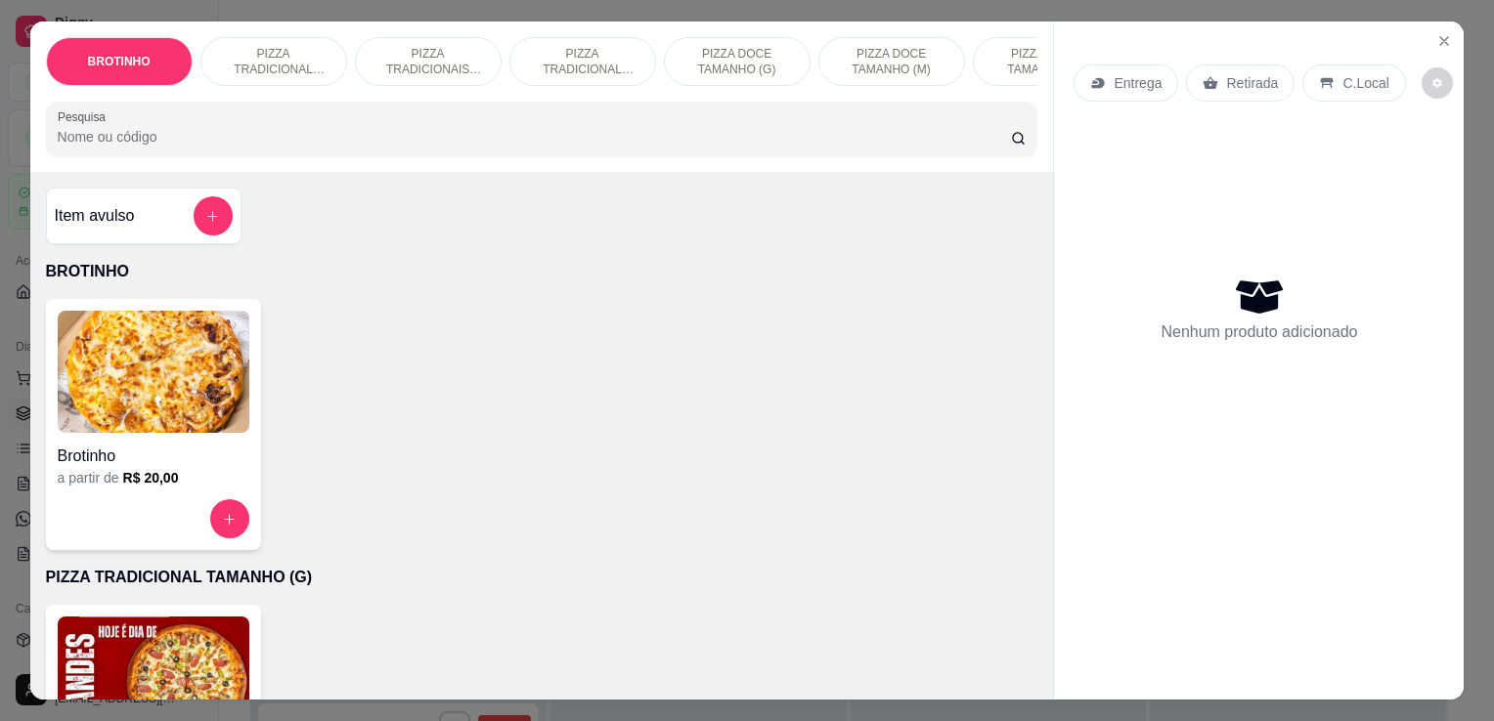
click at [279, 51] on p "PIZZA TRADICIONAL TAMANHO (G)" at bounding box center [273, 61] width 113 height 31
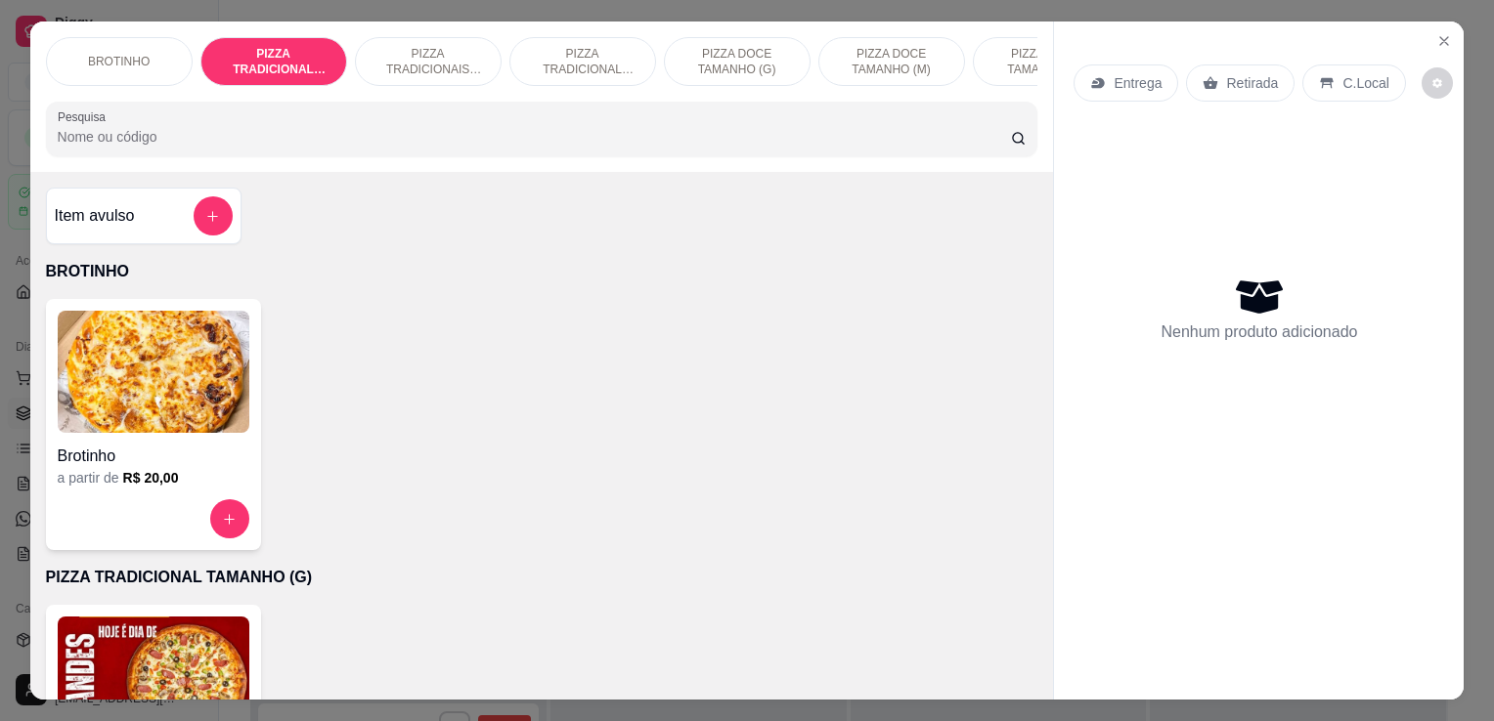
scroll to position [48, 0]
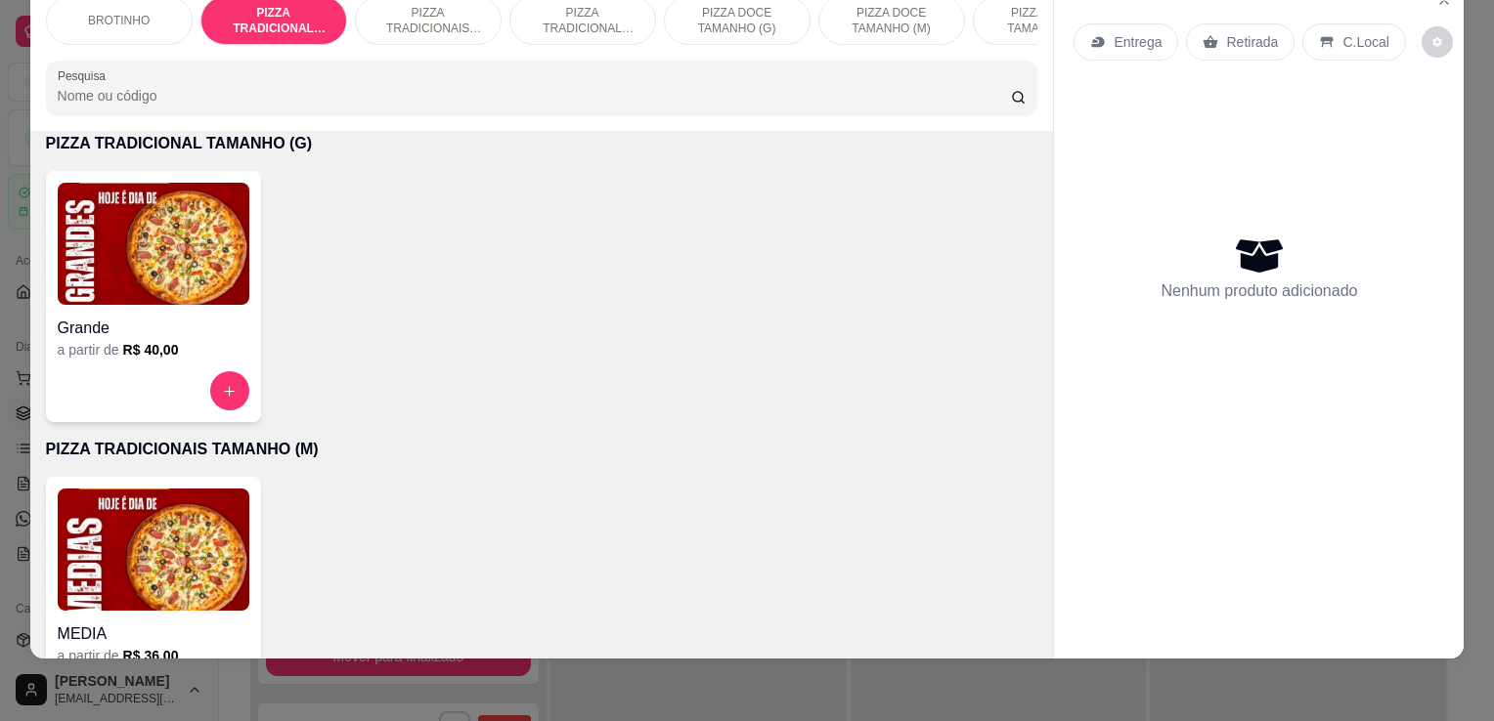
click at [198, 262] on img at bounding box center [154, 244] width 192 height 122
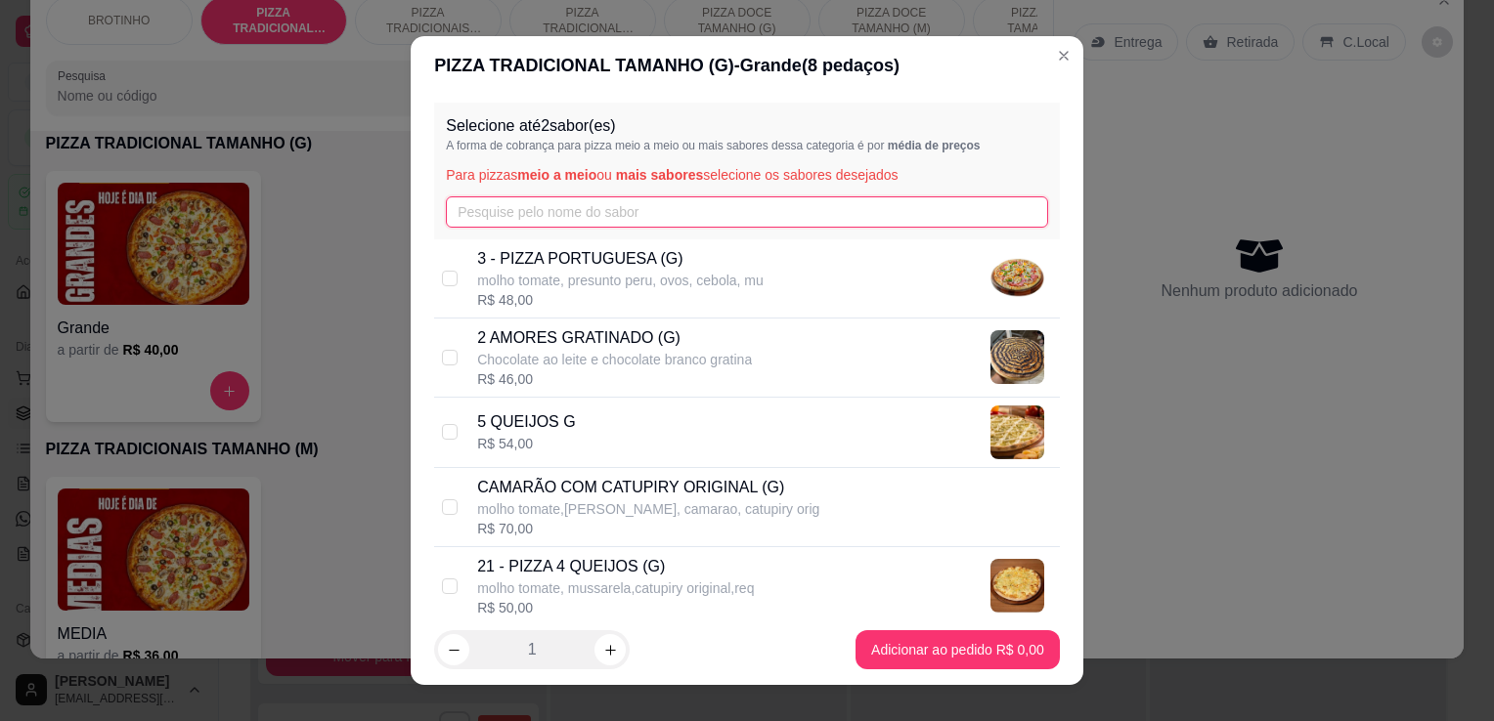
click at [497, 201] on input "text" at bounding box center [747, 211] width 602 height 31
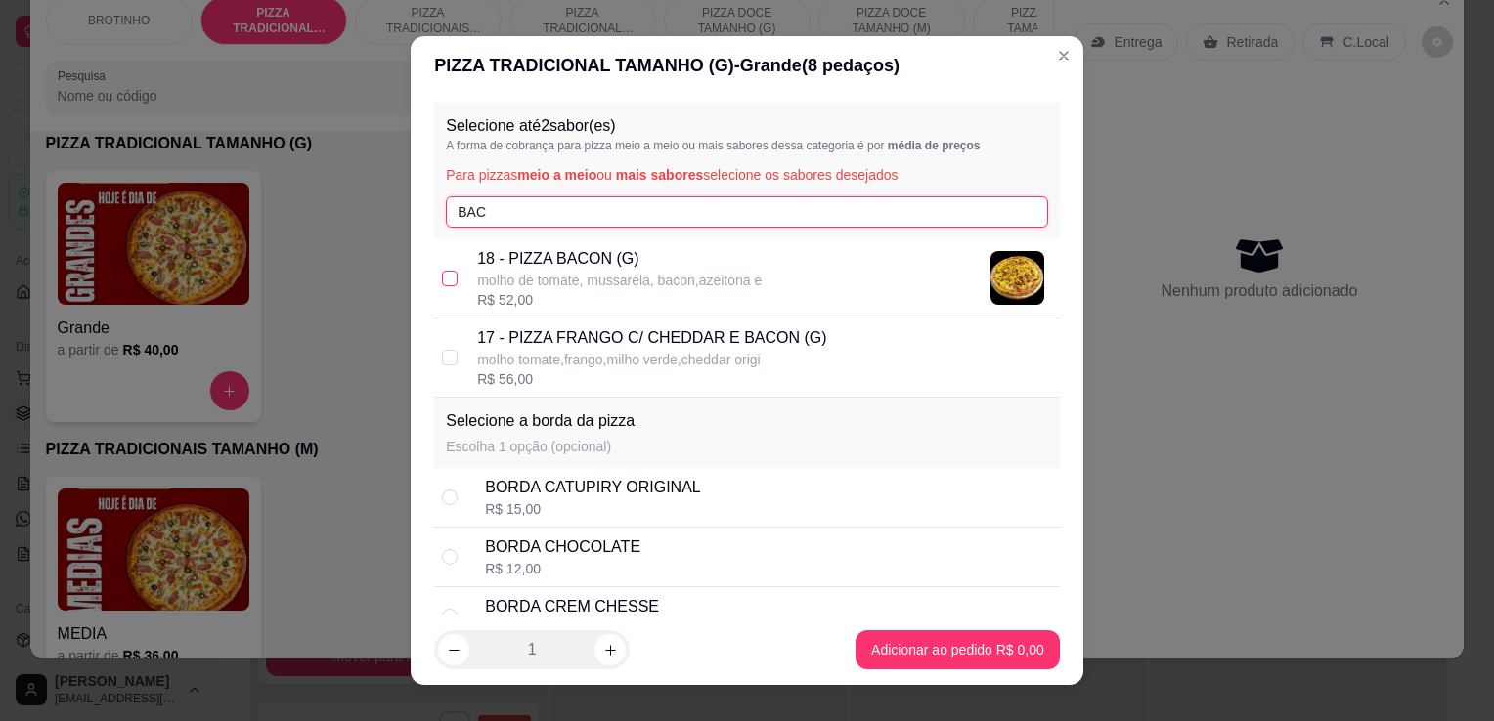
type input "BAC"
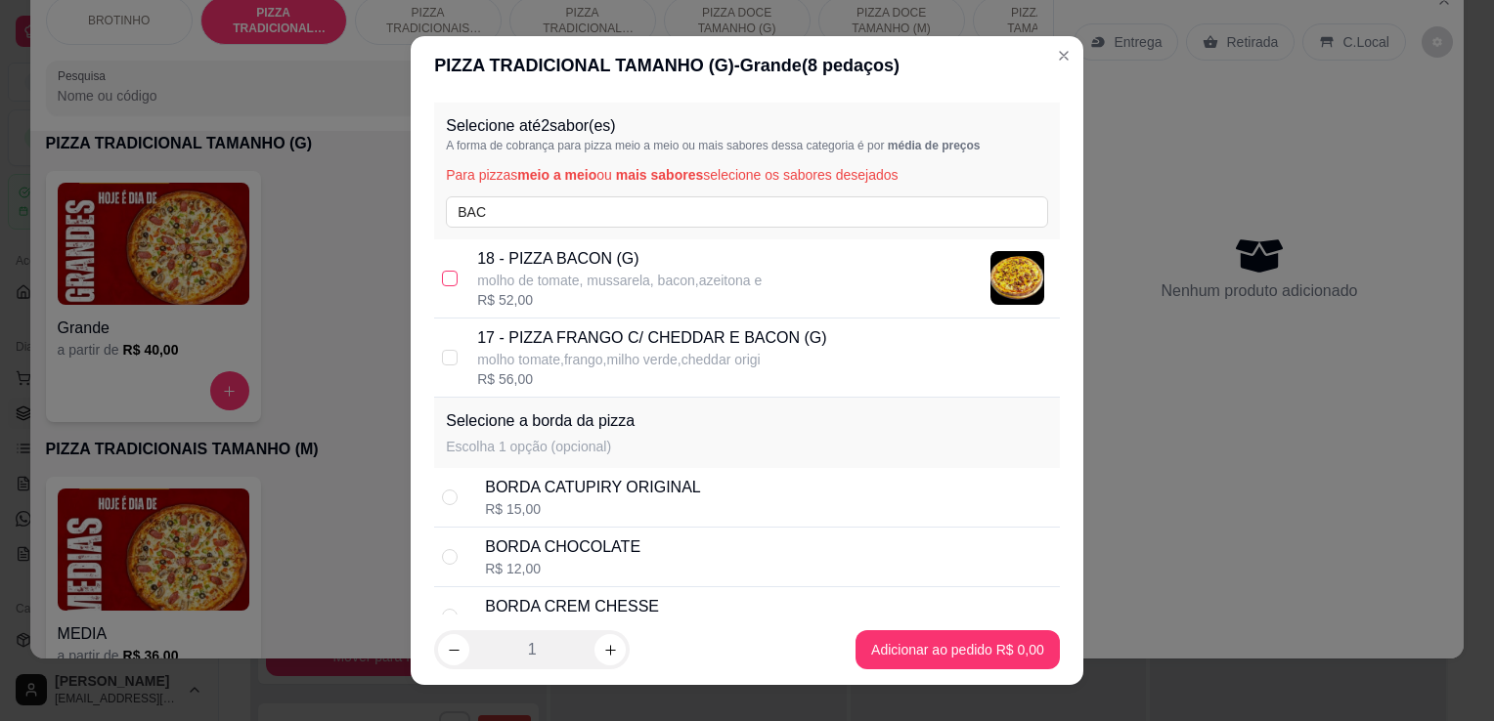
click at [442, 278] on input "checkbox" at bounding box center [450, 279] width 16 height 16
checkbox input "true"
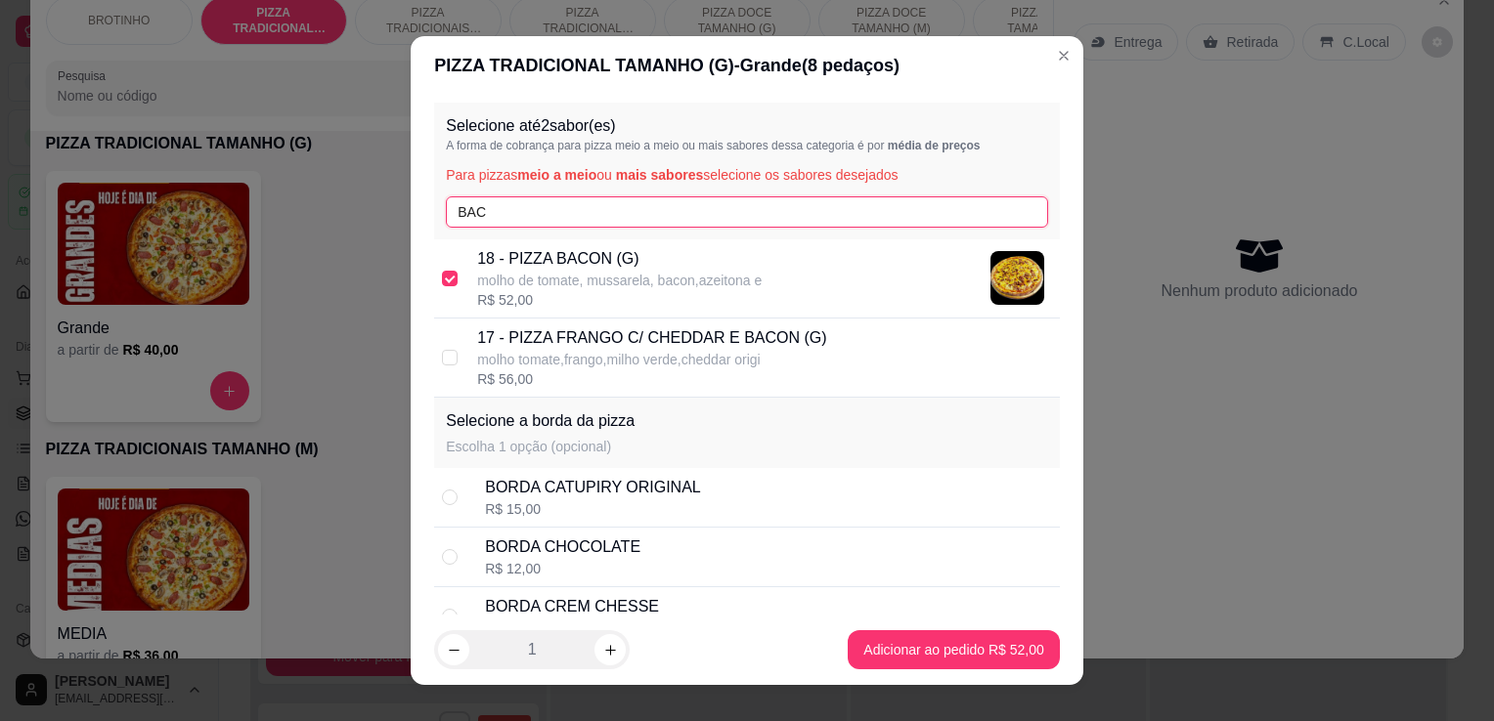
click at [510, 207] on input "BAC" at bounding box center [747, 211] width 602 height 31
type input "B"
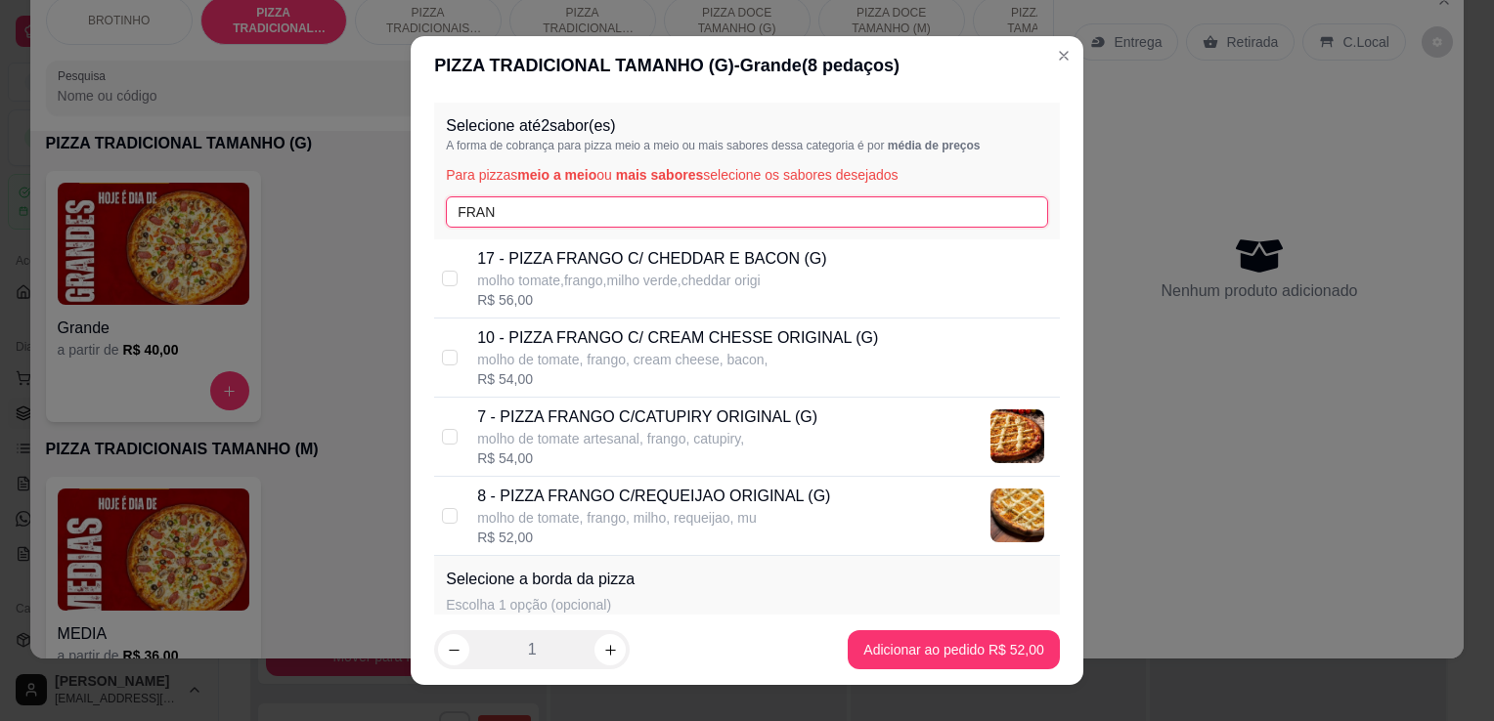
type input "FRAN"
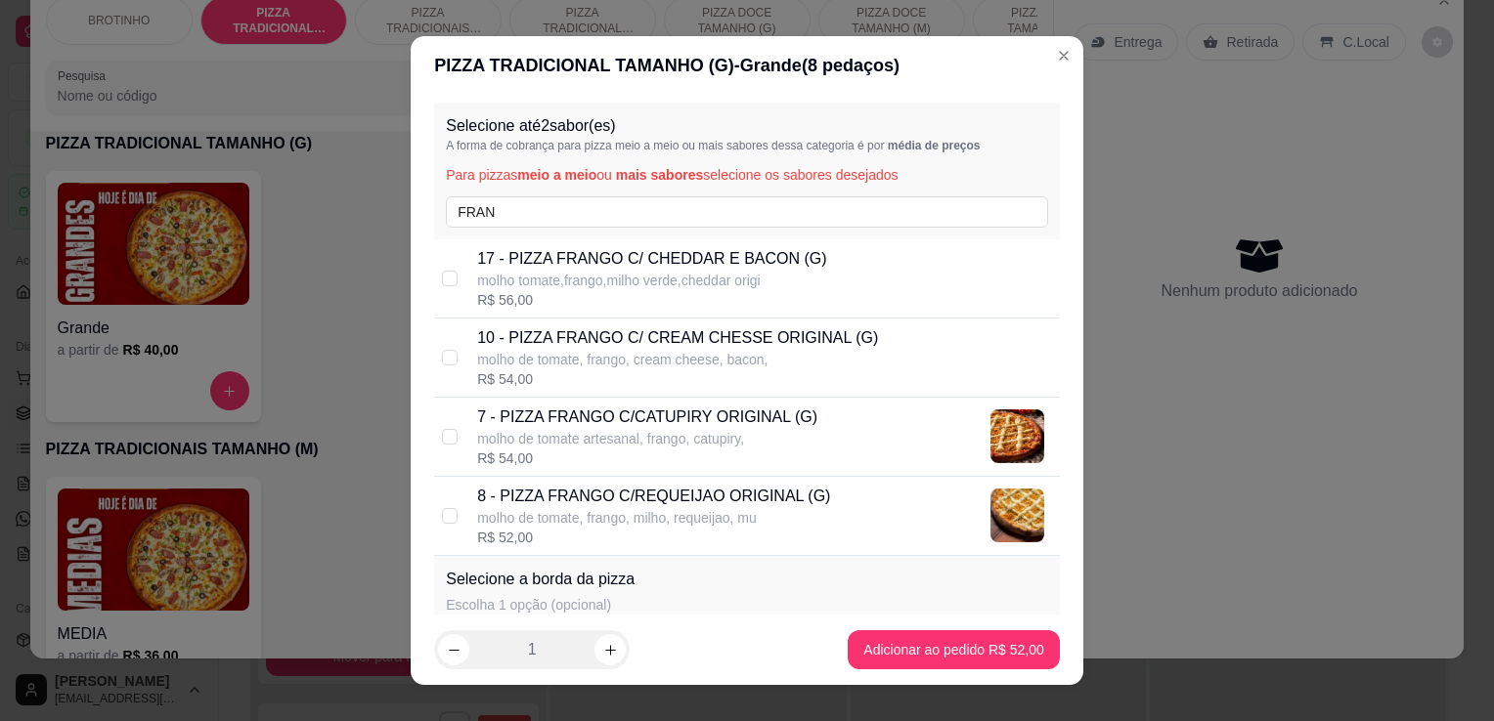
click at [594, 429] on p "molho de tomate artesanal, frango, catupiry," at bounding box center [647, 439] width 340 height 20
checkbox input "true"
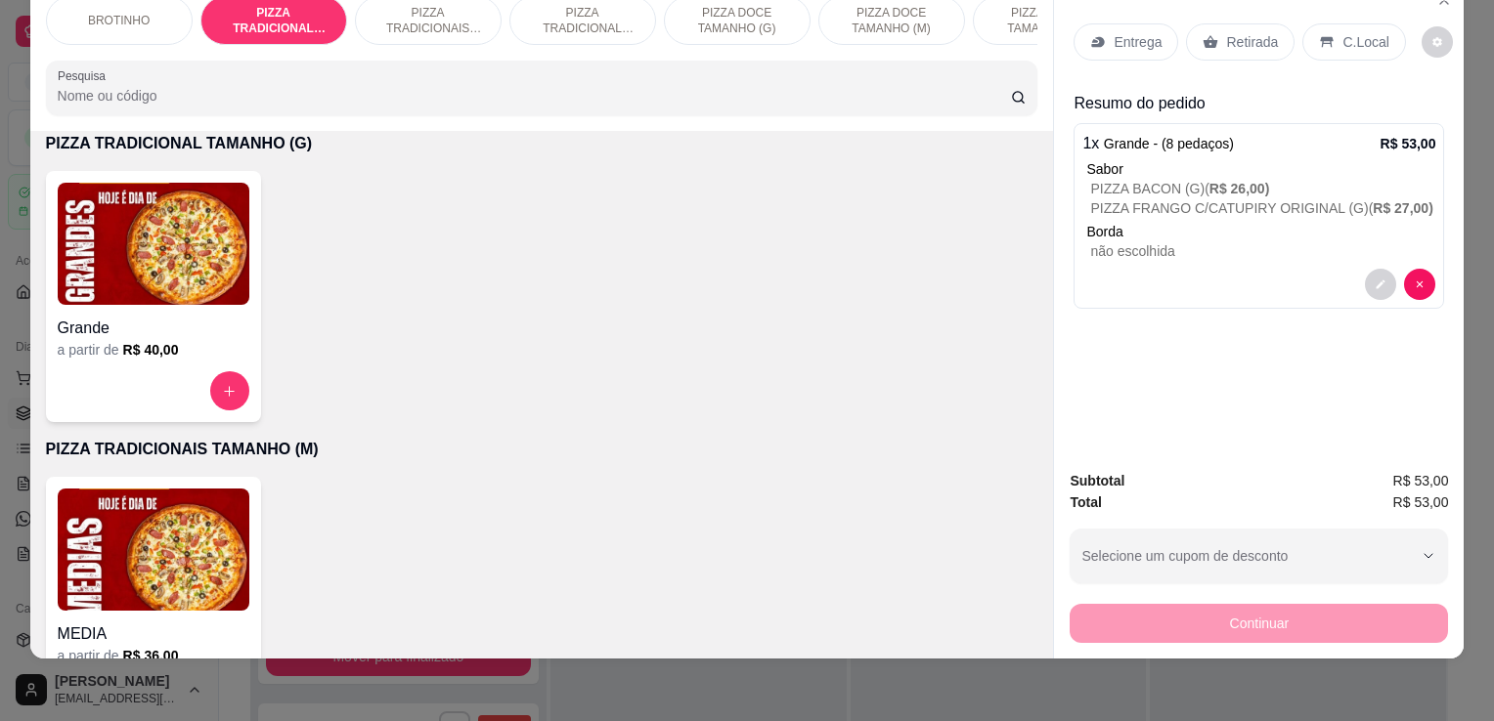
click at [1112, 198] on p "PIZZA FRANGO C/CATUPIRY ORIGINAL (G) ( R$ 27,00 )" at bounding box center [1262, 208] width 345 height 20
click at [1106, 241] on p "não escolhida" at bounding box center [1262, 251] width 345 height 20
click at [1376, 270] on button "decrease-product-quantity" at bounding box center [1381, 285] width 30 height 30
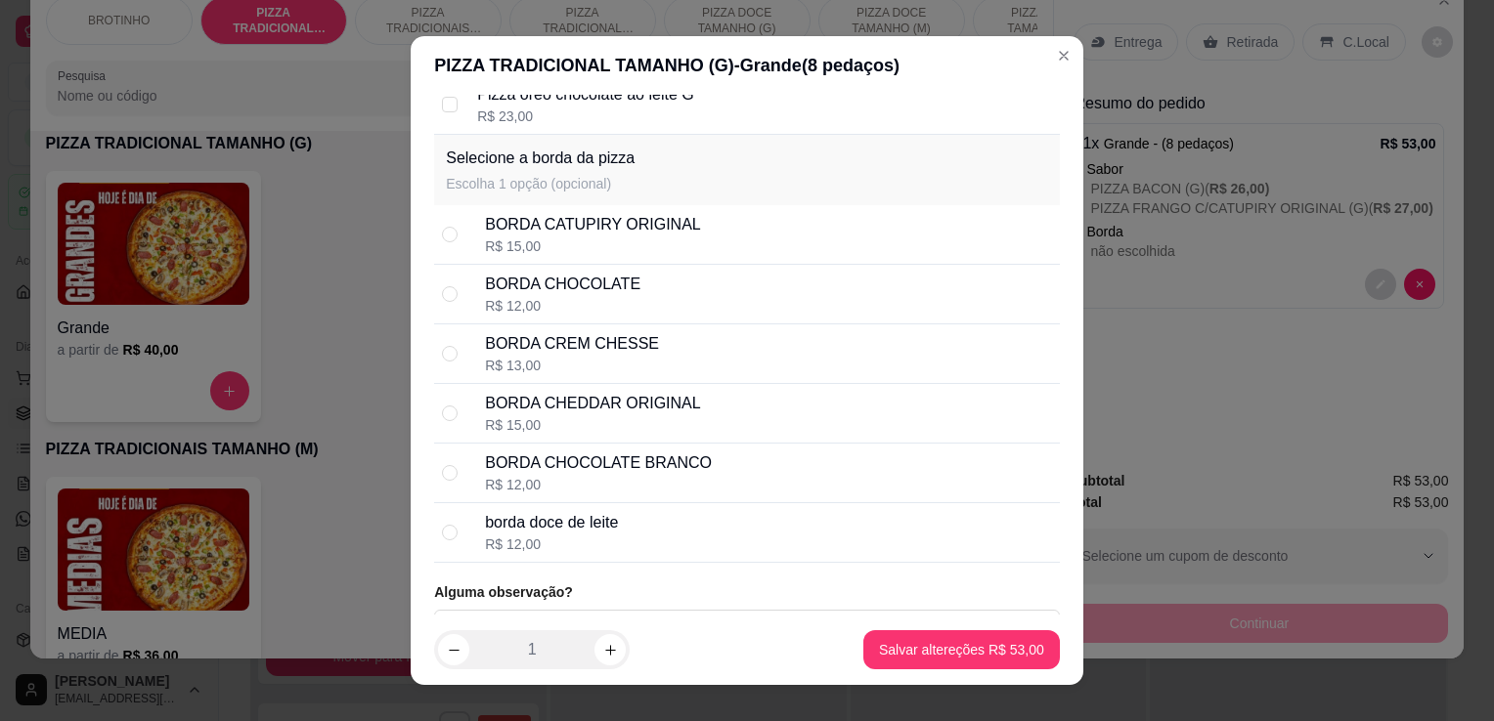
scroll to position [2618, 0]
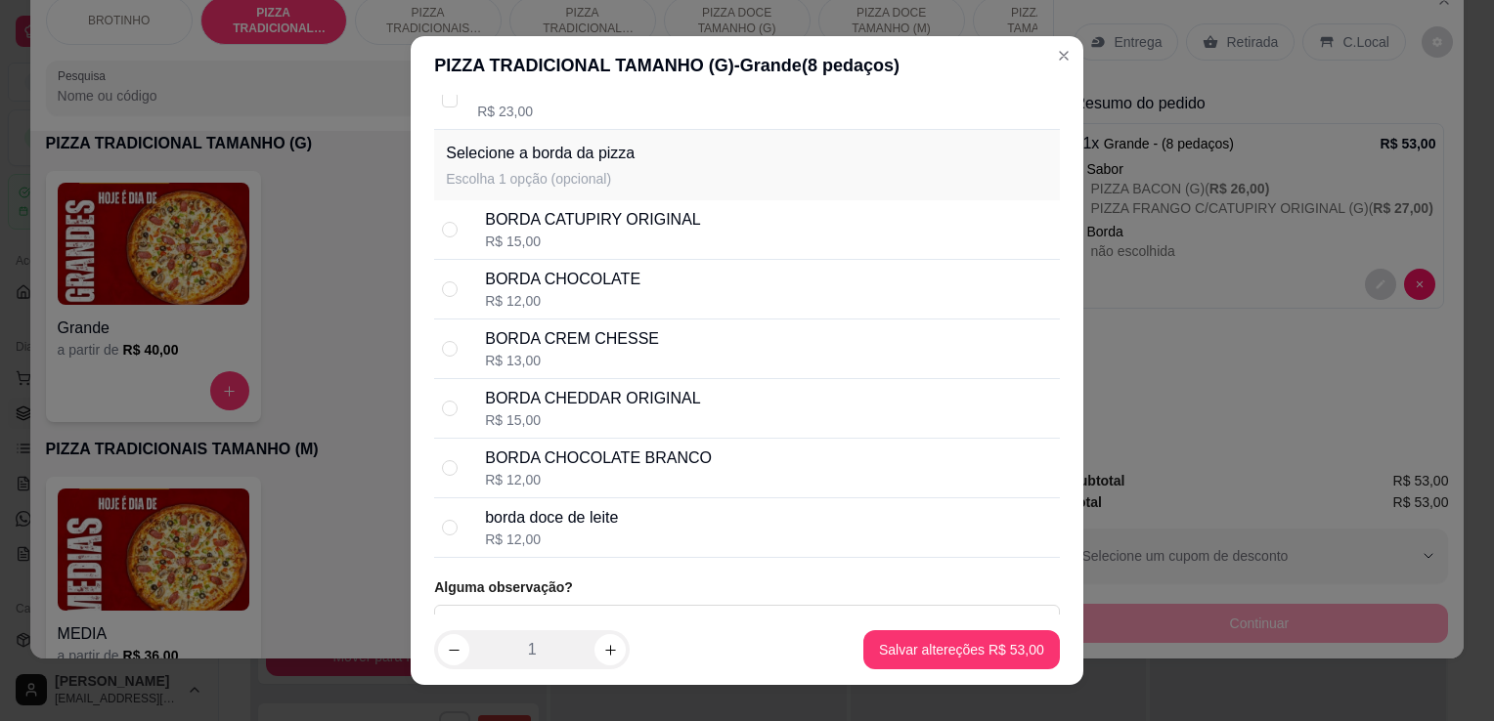
click at [514, 280] on div "BORDA CHOCOLATE" at bounding box center [562, 279] width 155 height 23
radio input "true"
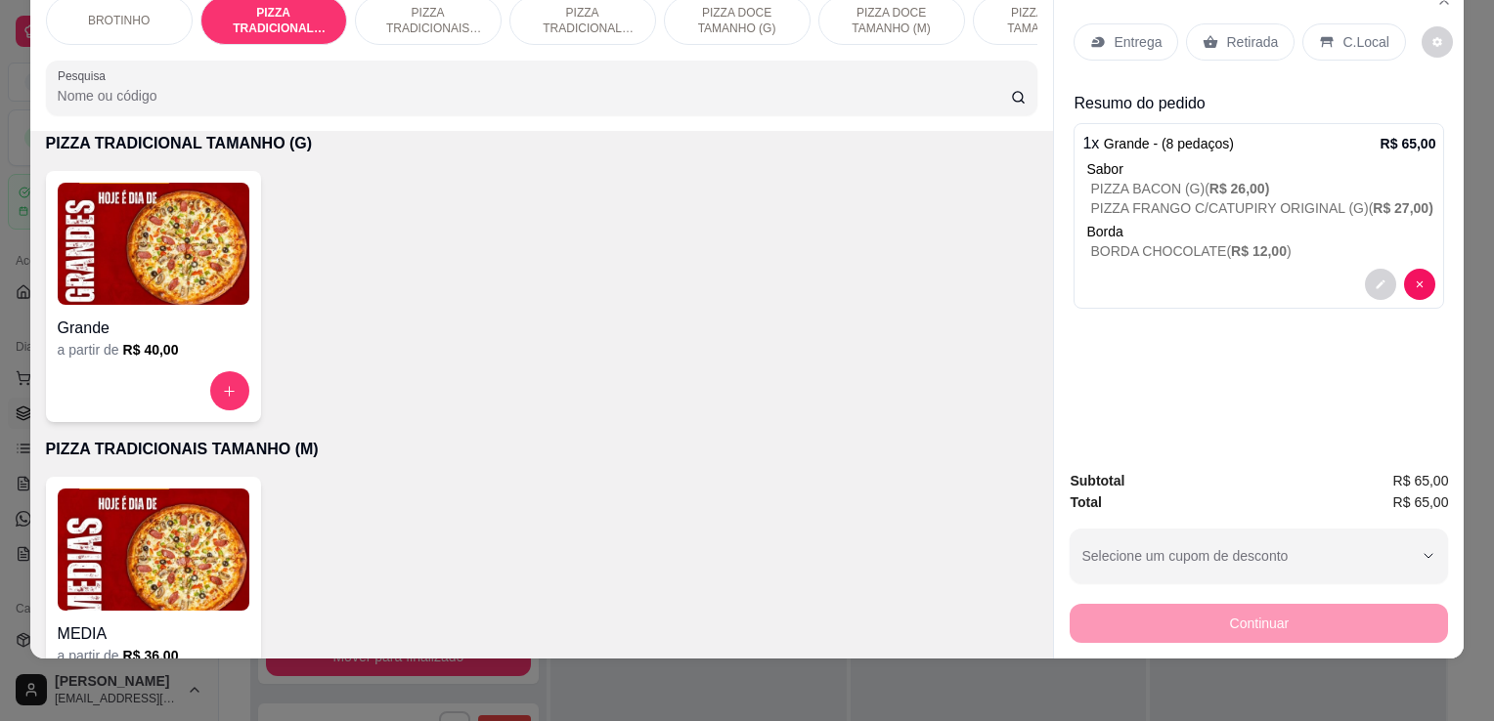
click at [1226, 32] on p "Retirada" at bounding box center [1252, 42] width 52 height 20
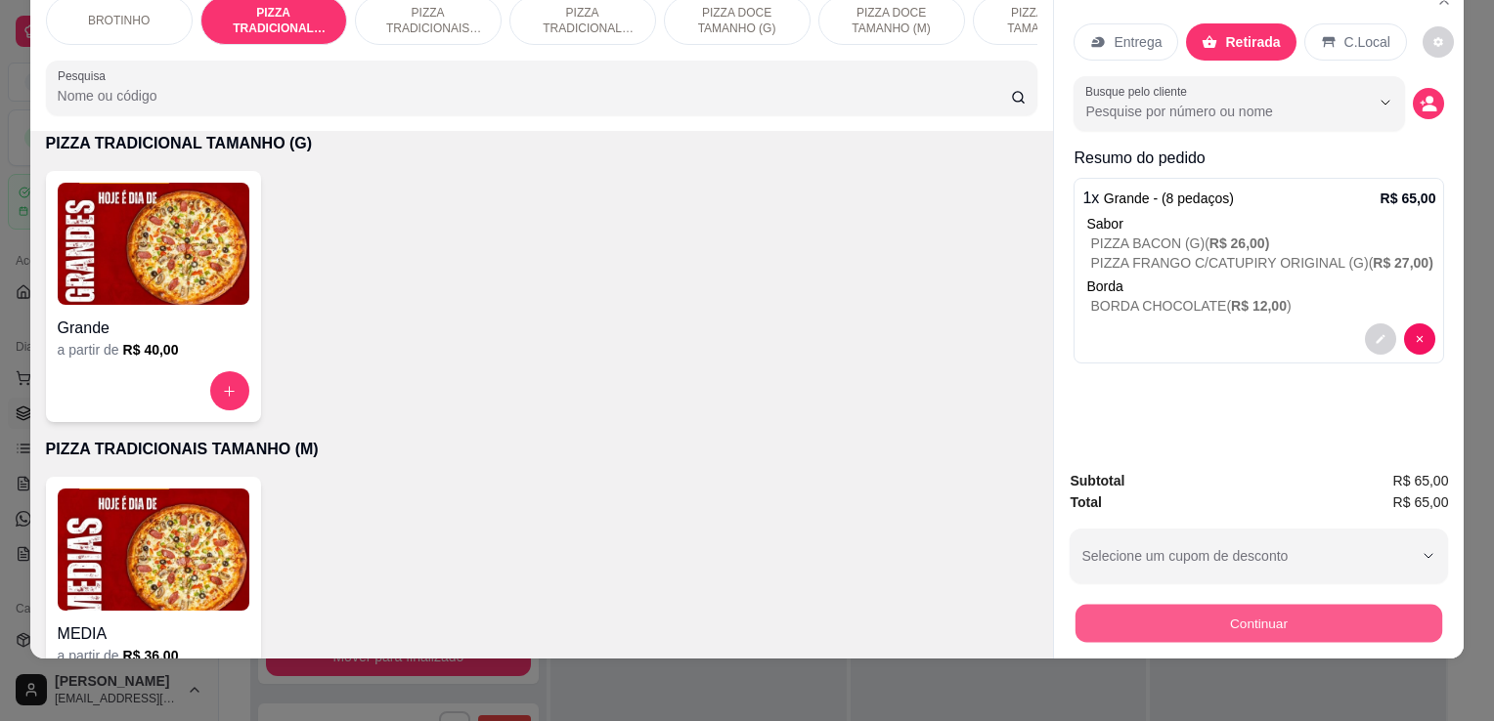
click at [1251, 604] on button "Continuar" at bounding box center [1258, 623] width 367 height 38
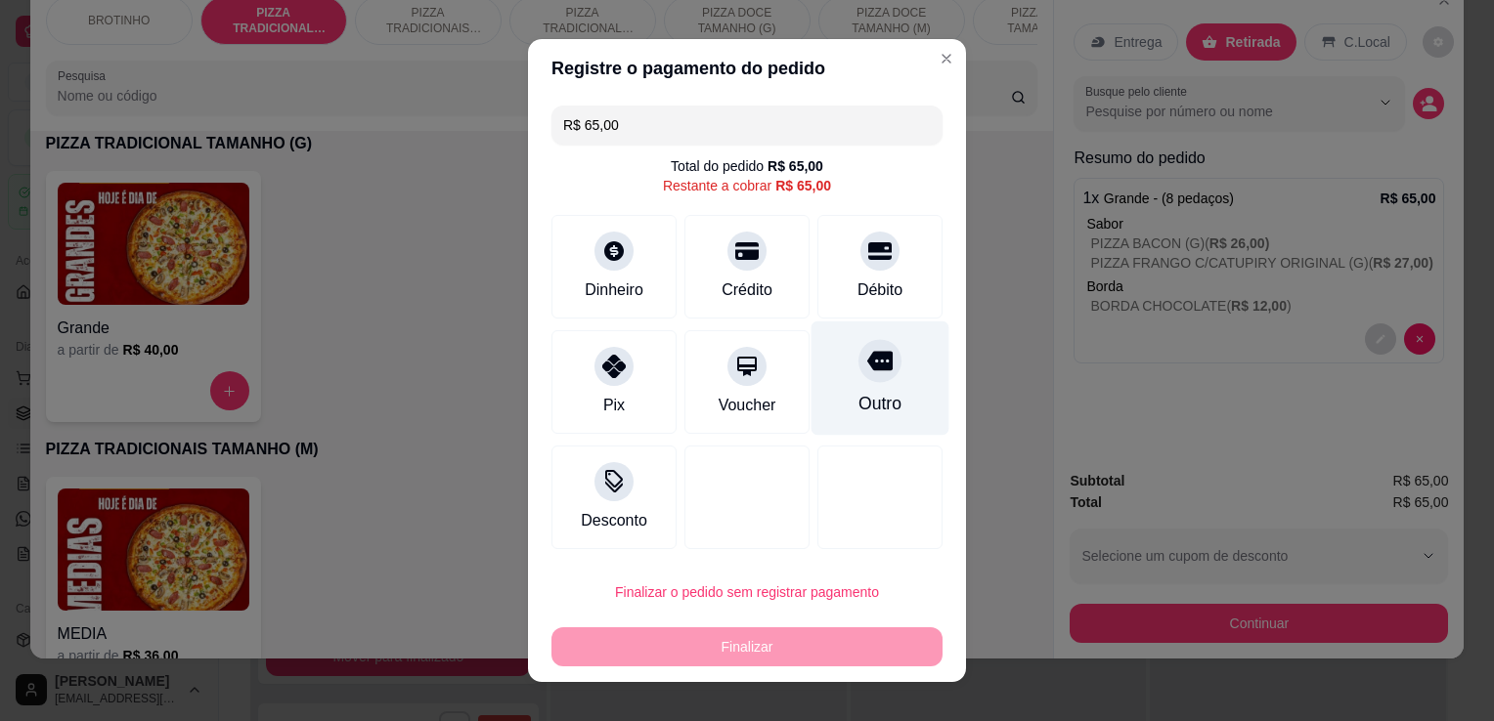
click at [867, 366] on icon at bounding box center [879, 362] width 25 height 20
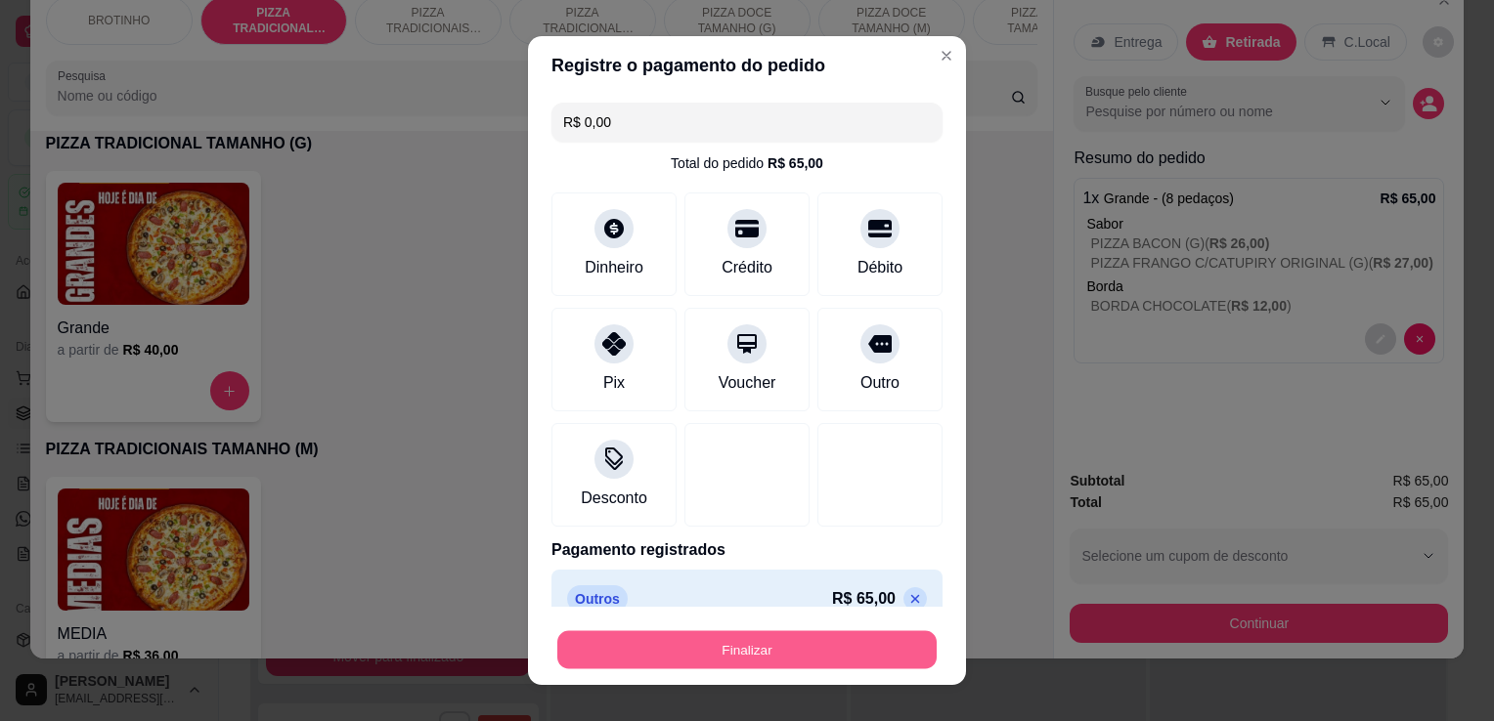
click at [775, 643] on button "Finalizar" at bounding box center [746, 650] width 379 height 38
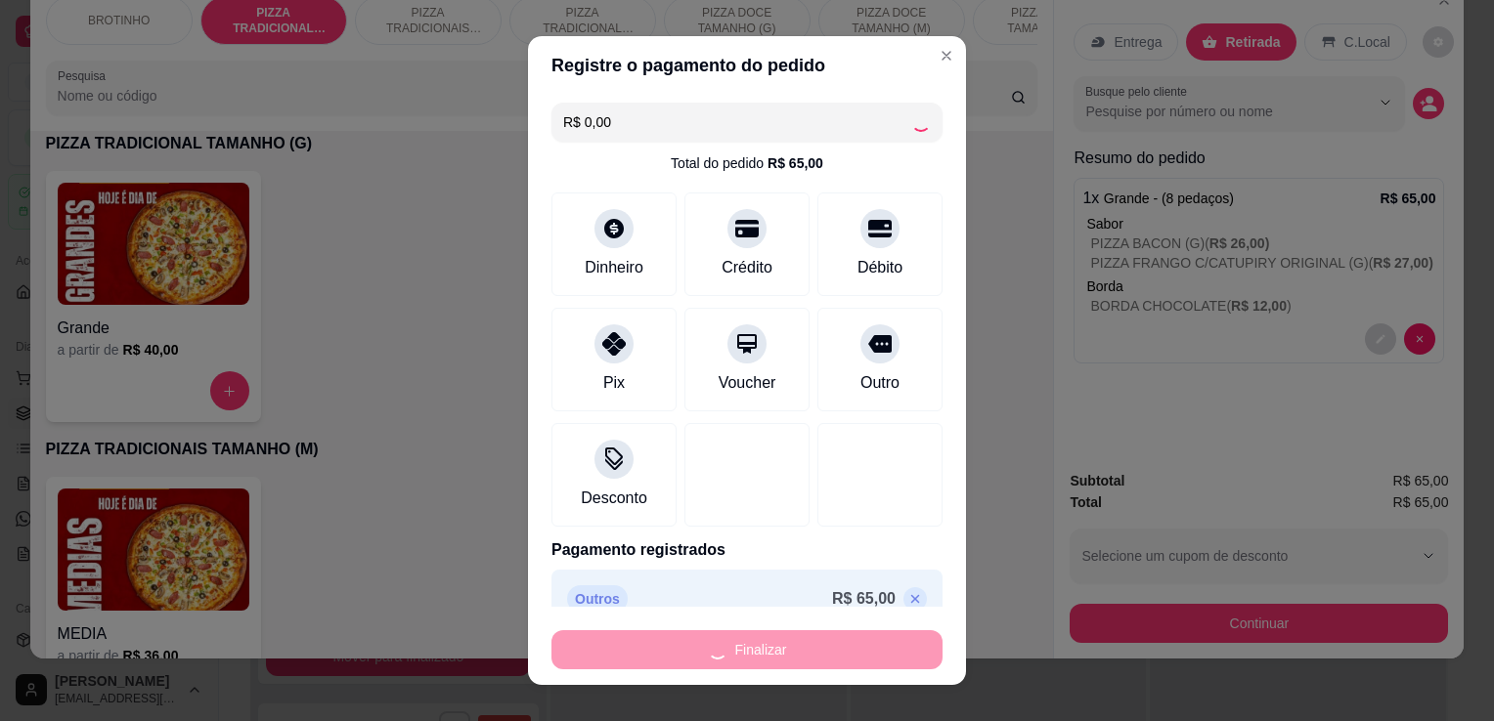
type input "-R$ 65,00"
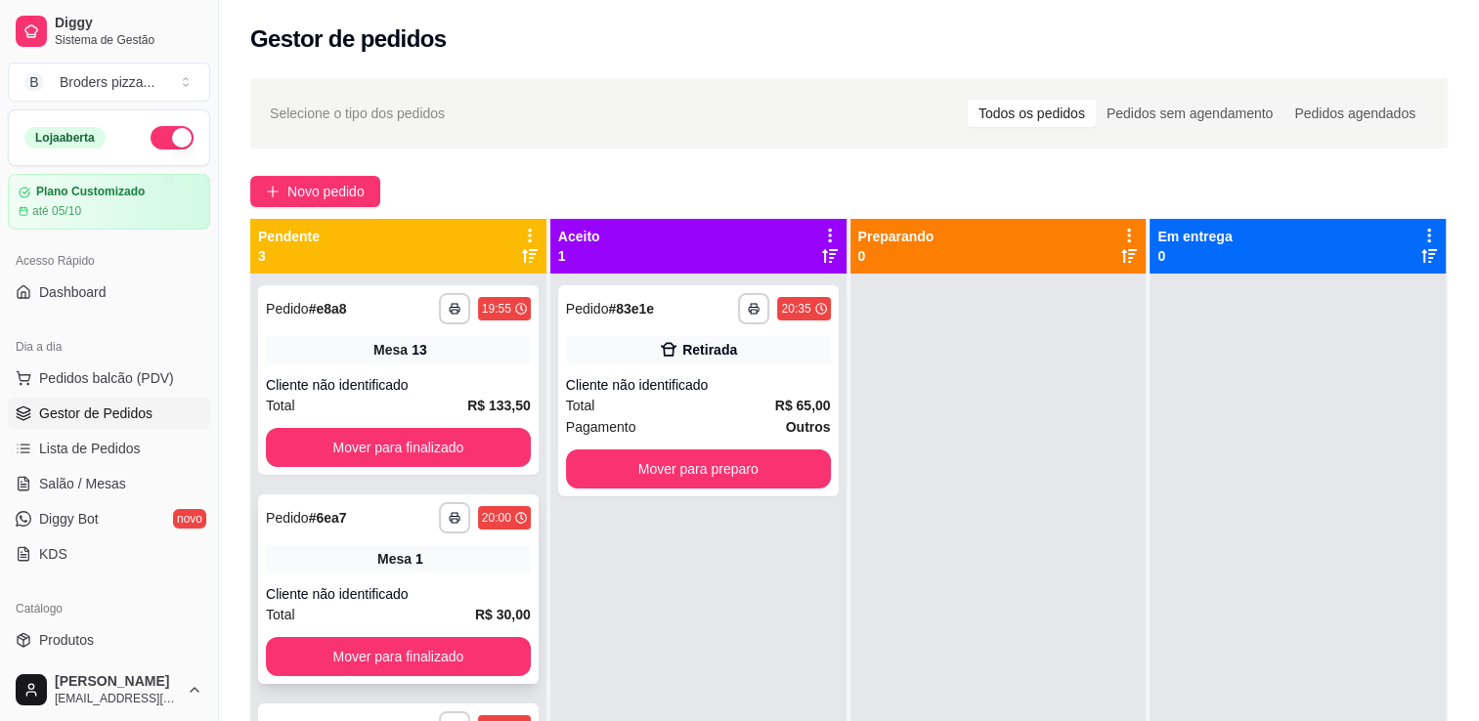
click at [377, 558] on span "Mesa" at bounding box center [394, 559] width 34 height 20
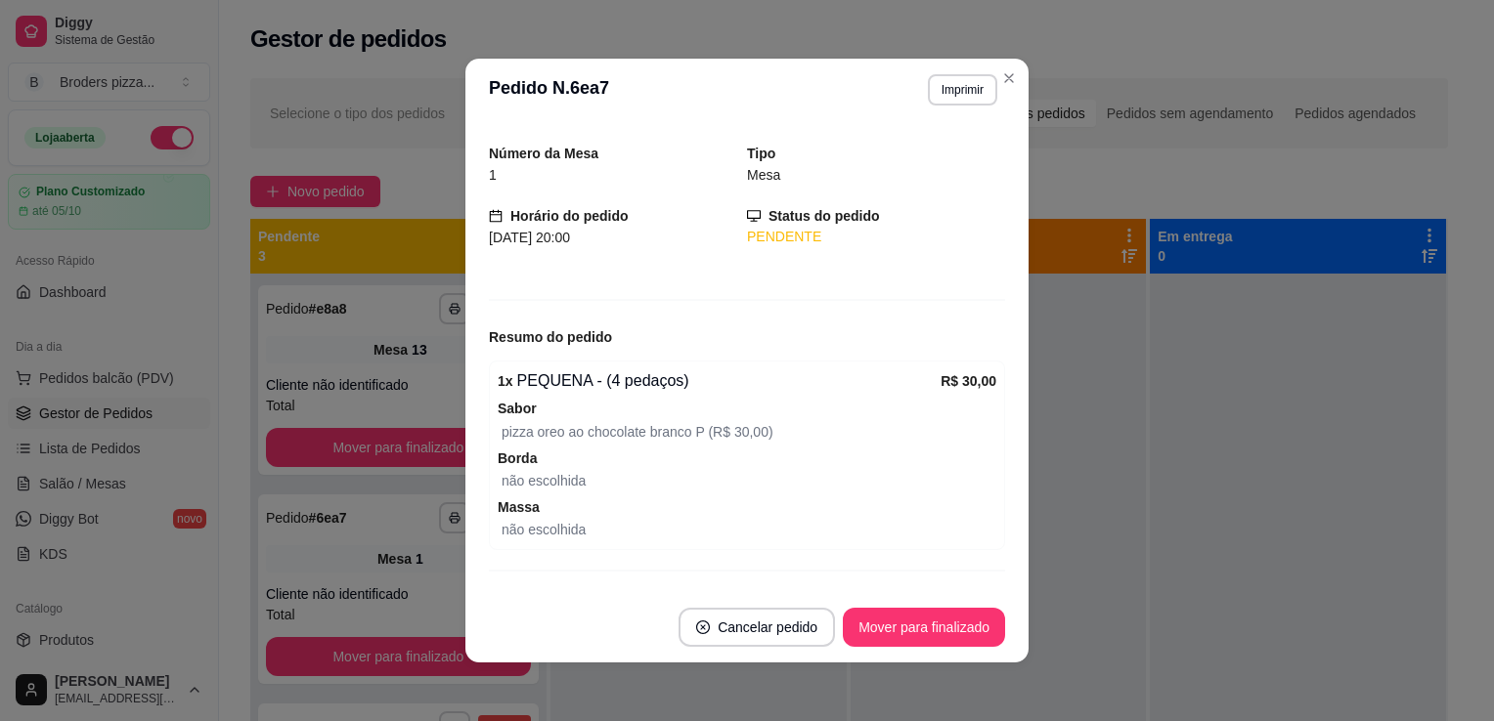
scroll to position [90, 0]
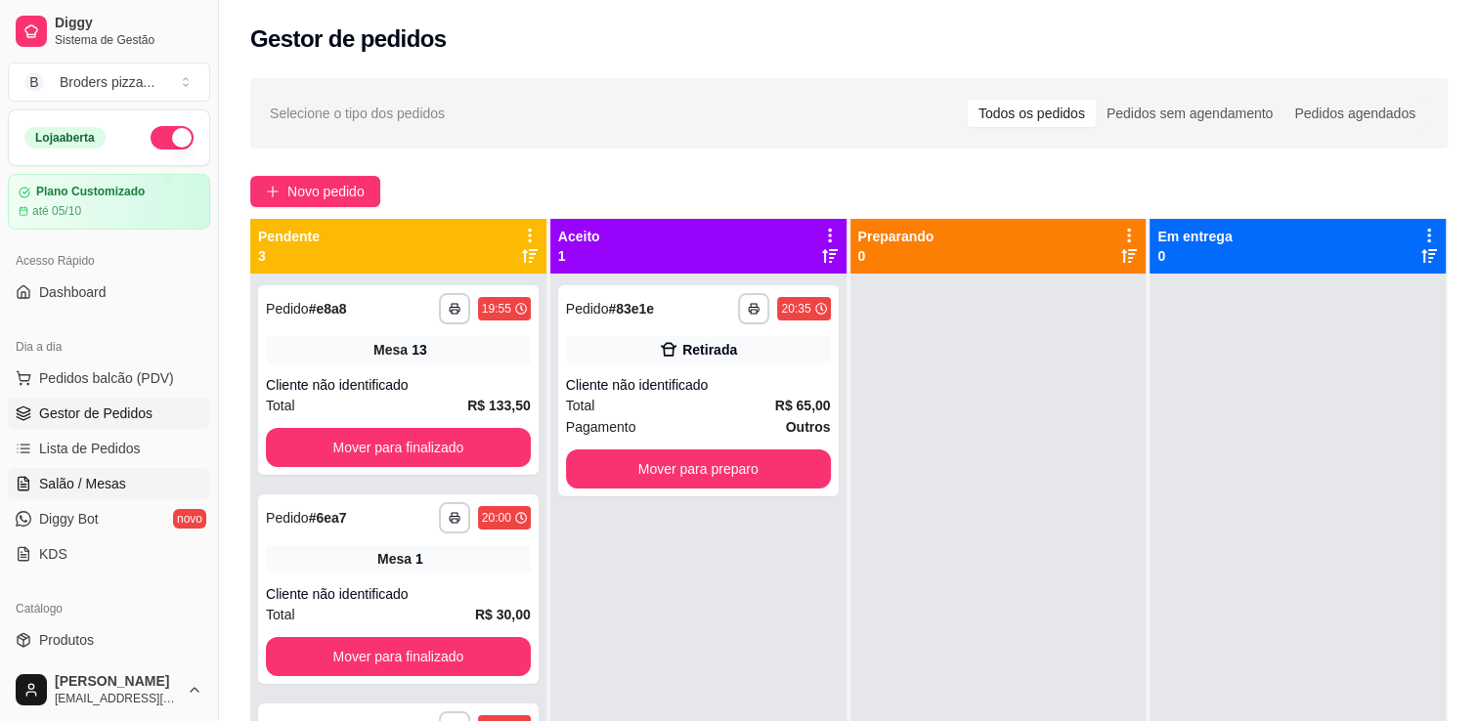
click at [73, 485] on span "Salão / Mesas" at bounding box center [82, 484] width 87 height 20
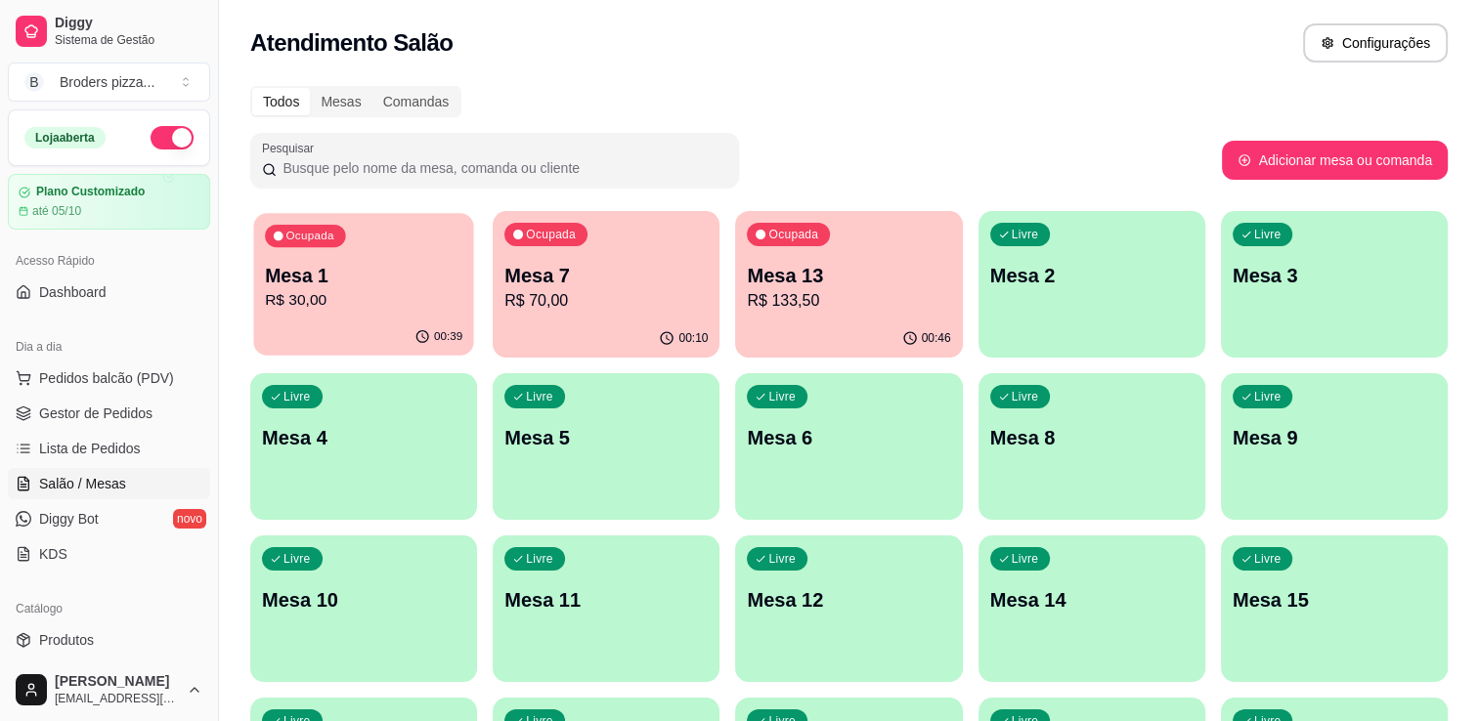
click at [431, 300] on p "R$ 30,00" at bounding box center [363, 300] width 197 height 22
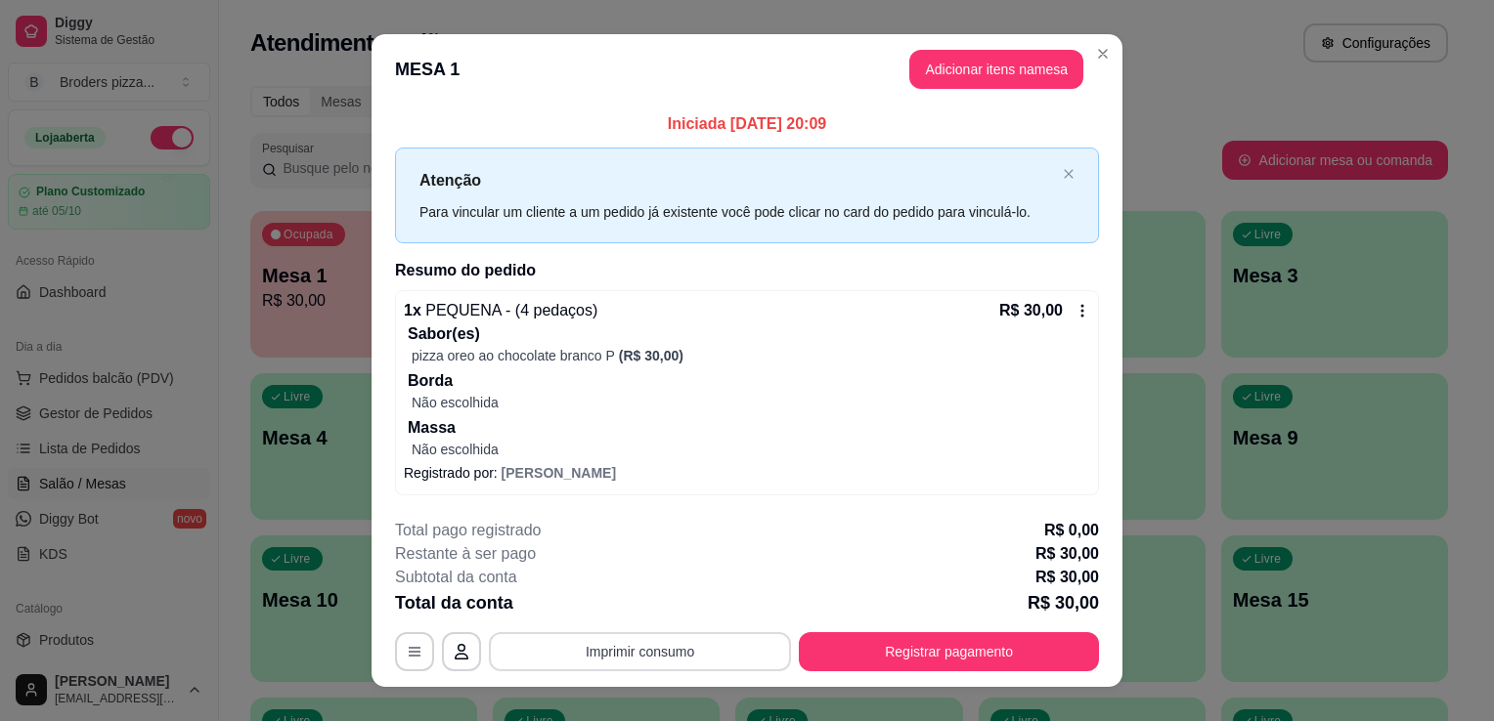
click at [702, 643] on button "Imprimir consumo" at bounding box center [640, 651] width 302 height 39
click at [658, 603] on button "IMPRESSORA" at bounding box center [638, 605] width 137 height 30
click at [850, 635] on button "Registrar pagamento" at bounding box center [949, 651] width 300 height 39
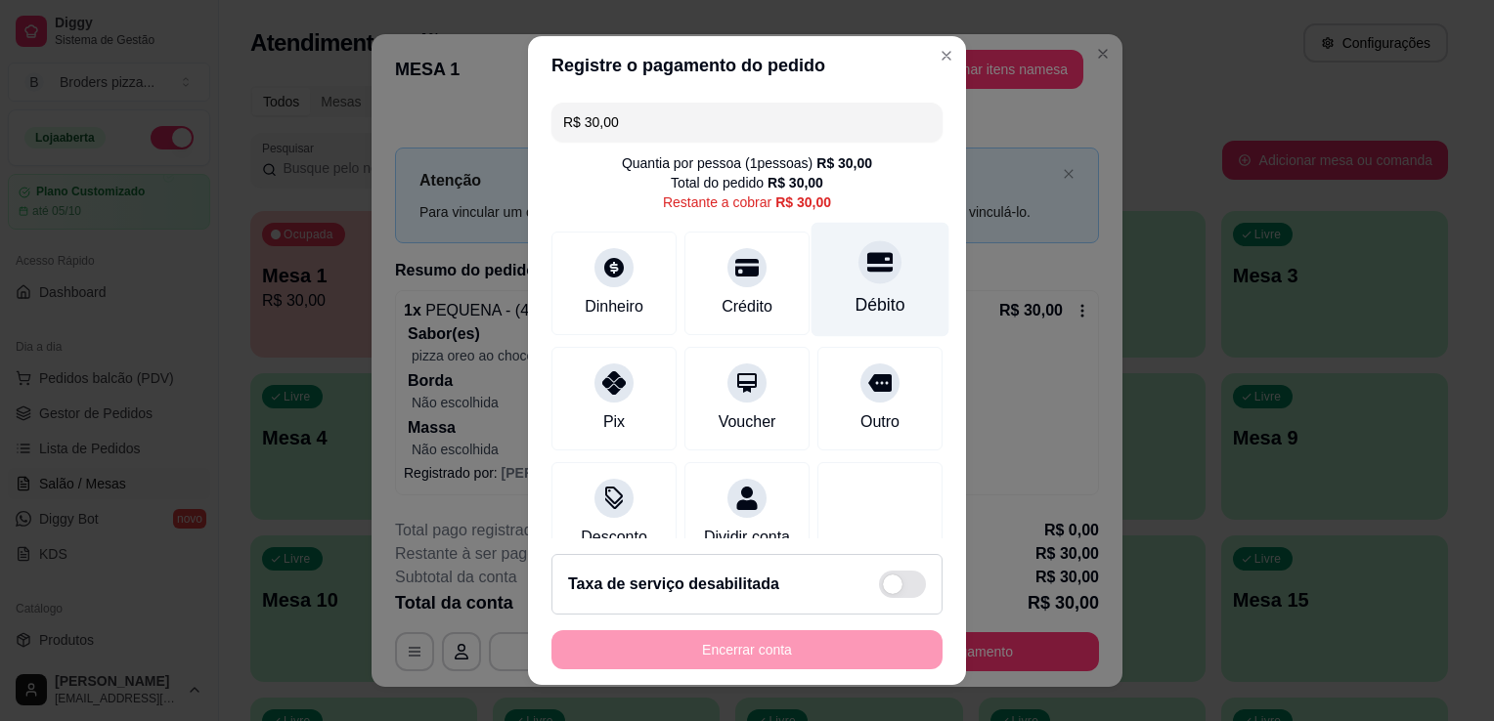
click at [867, 262] on icon at bounding box center [879, 262] width 25 height 20
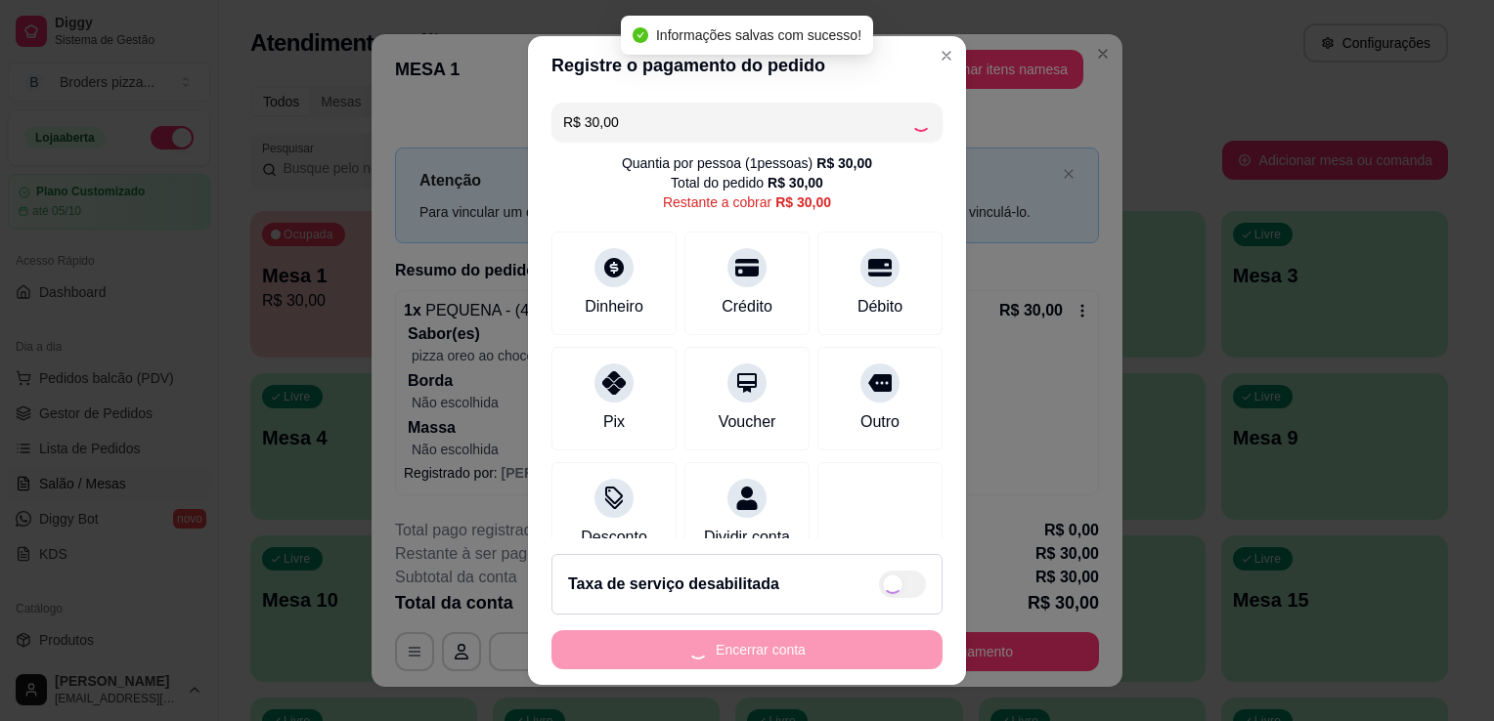
type input "R$ 0,00"
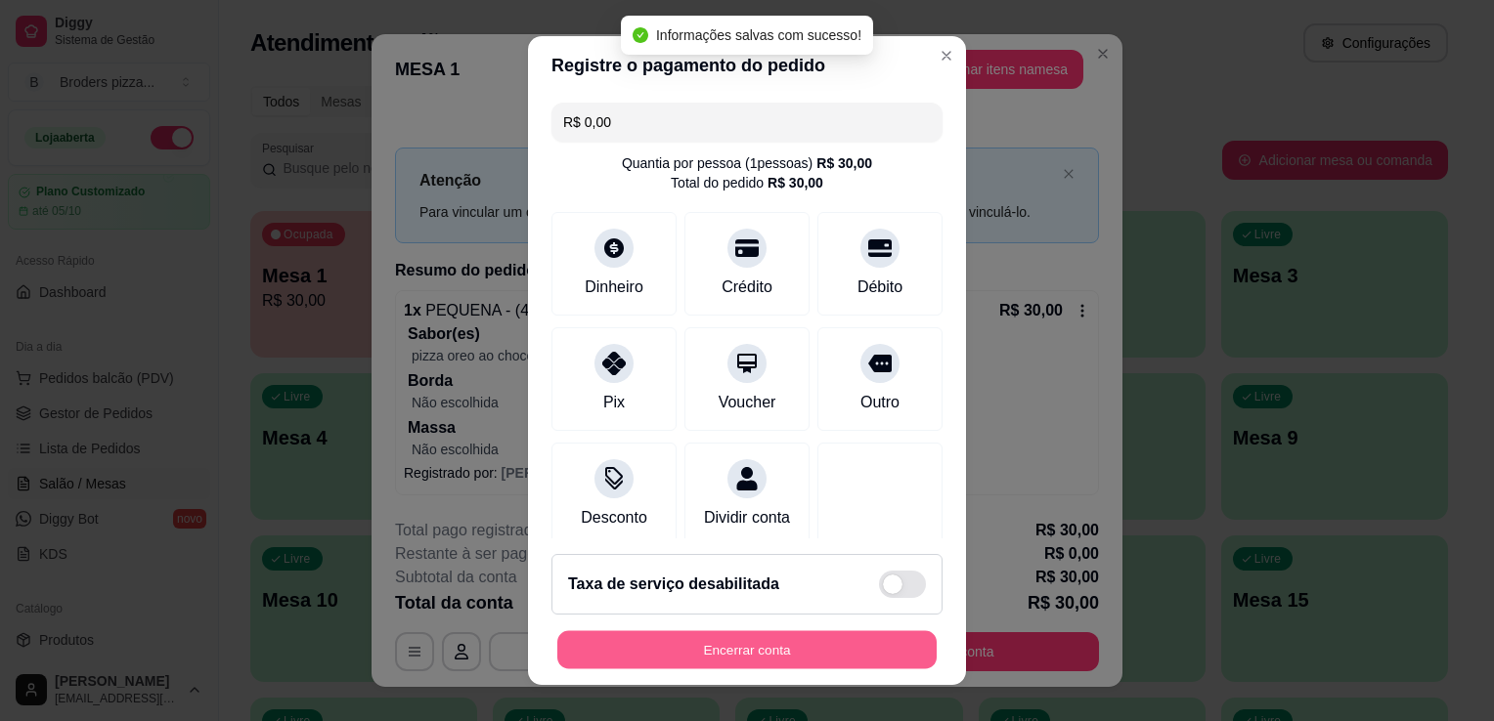
click at [777, 648] on button "Encerrar conta" at bounding box center [746, 650] width 379 height 38
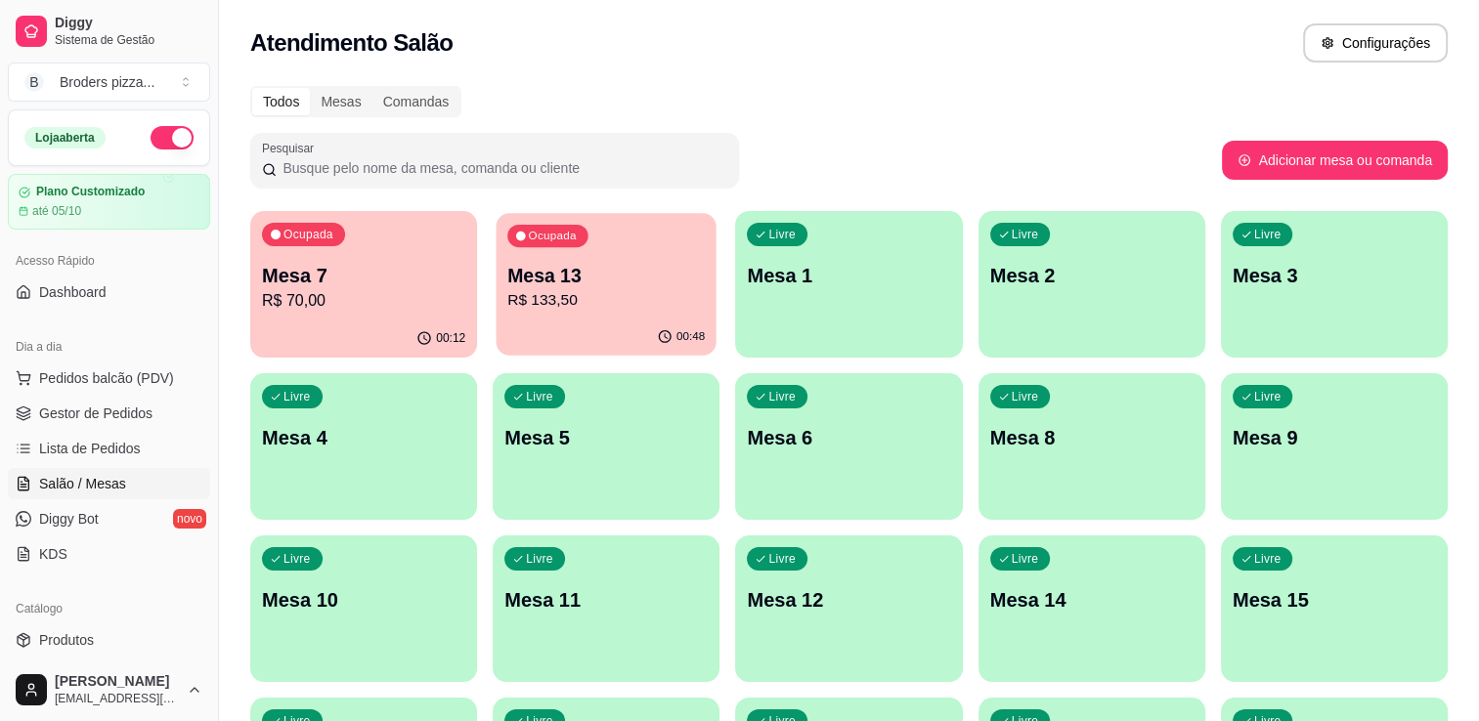
click at [655, 299] on p "R$ 133,50" at bounding box center [605, 300] width 197 height 22
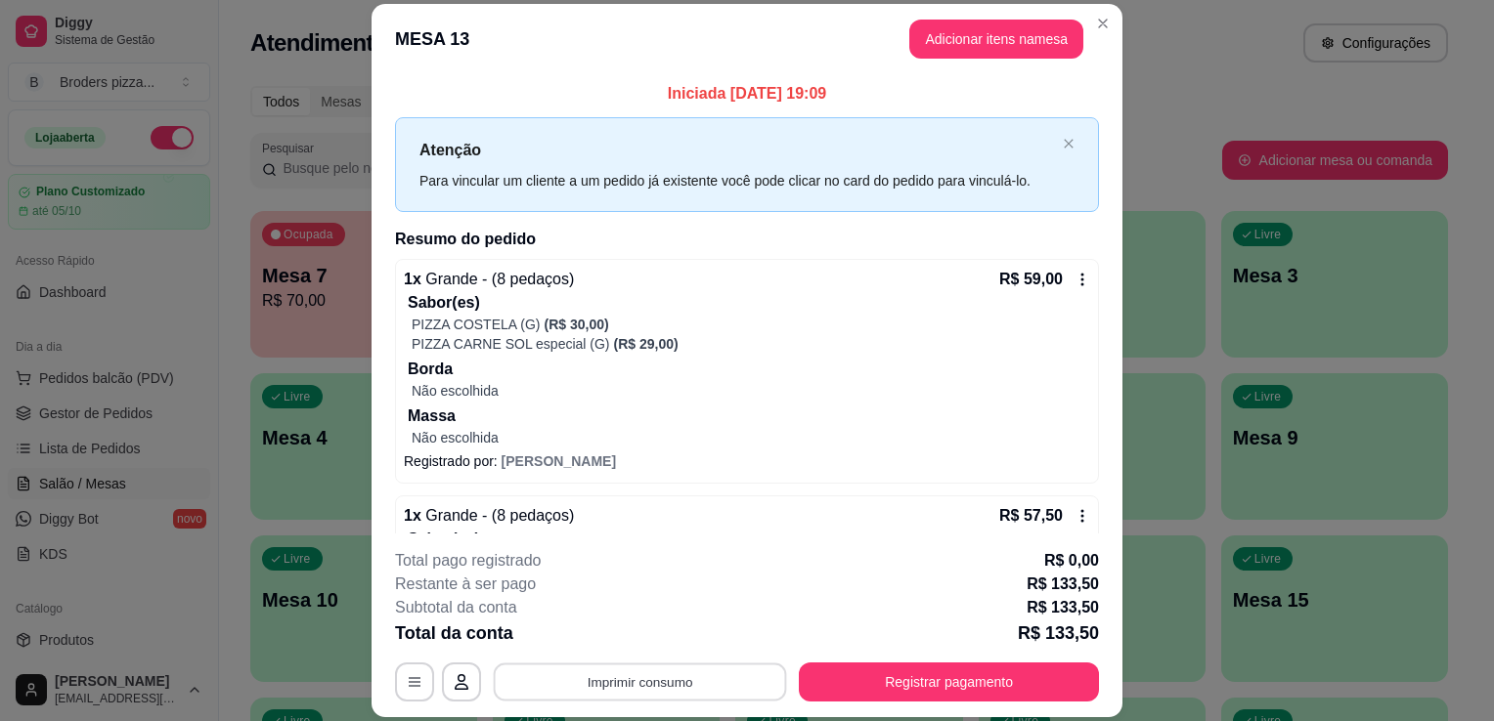
click at [535, 678] on button "Imprimir consumo" at bounding box center [640, 683] width 293 height 38
click at [643, 635] on button "IMPRESSORA" at bounding box center [639, 638] width 142 height 31
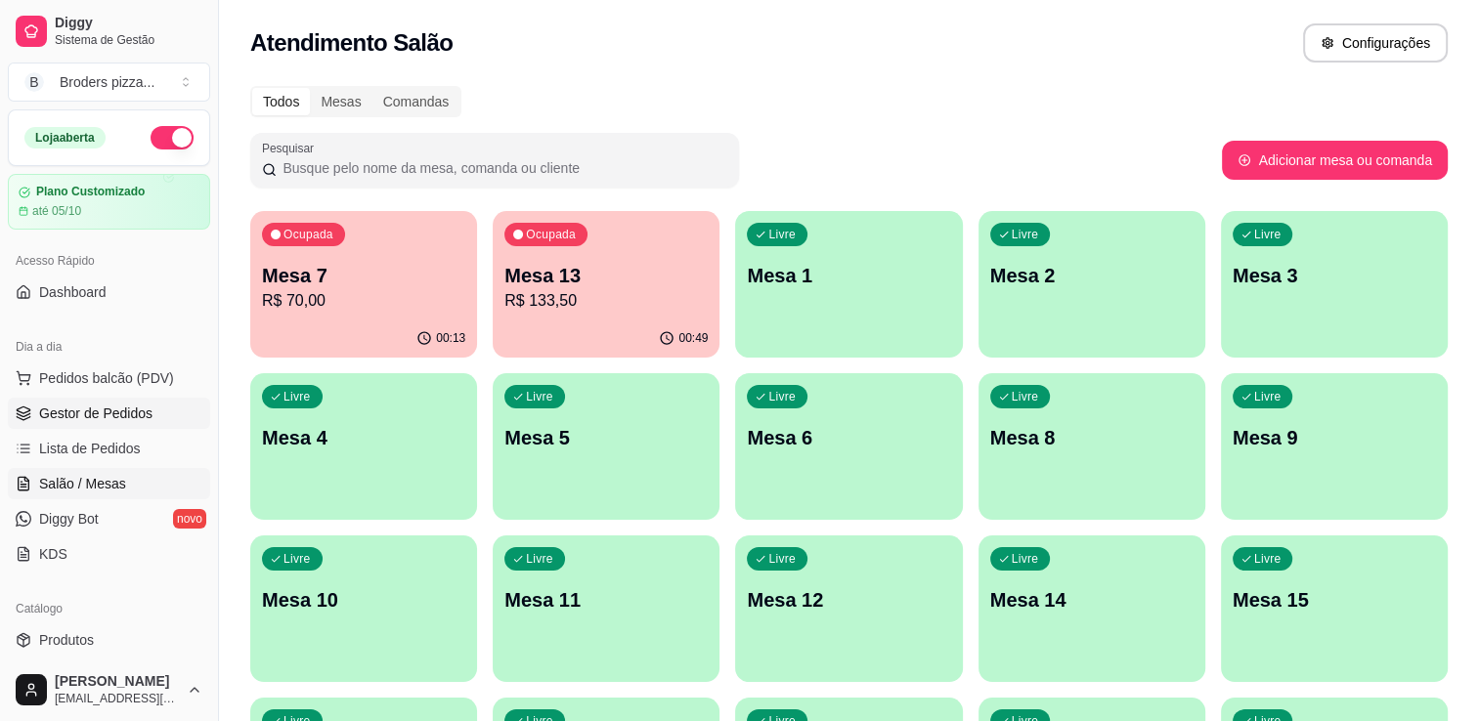
click at [136, 405] on span "Gestor de Pedidos" at bounding box center [95, 414] width 113 height 20
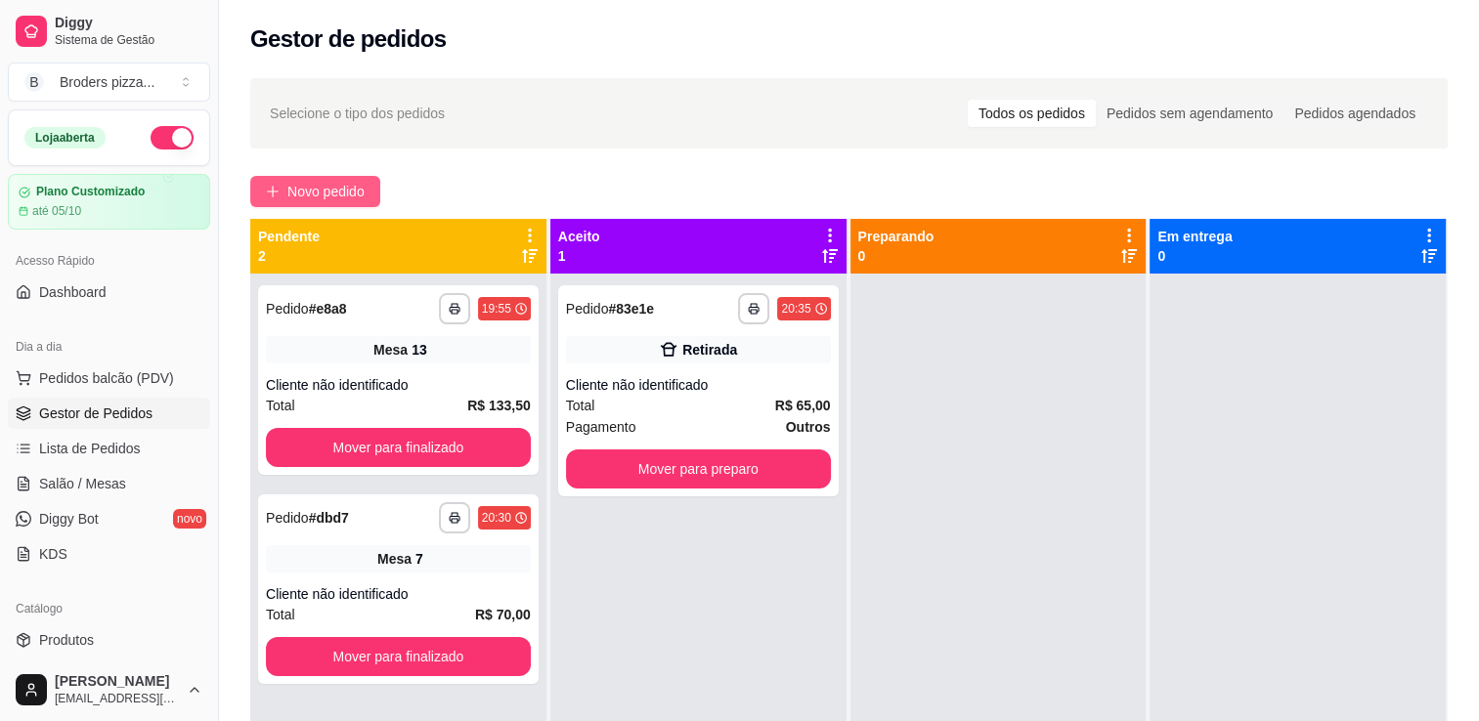
click at [293, 191] on span "Novo pedido" at bounding box center [325, 192] width 77 height 22
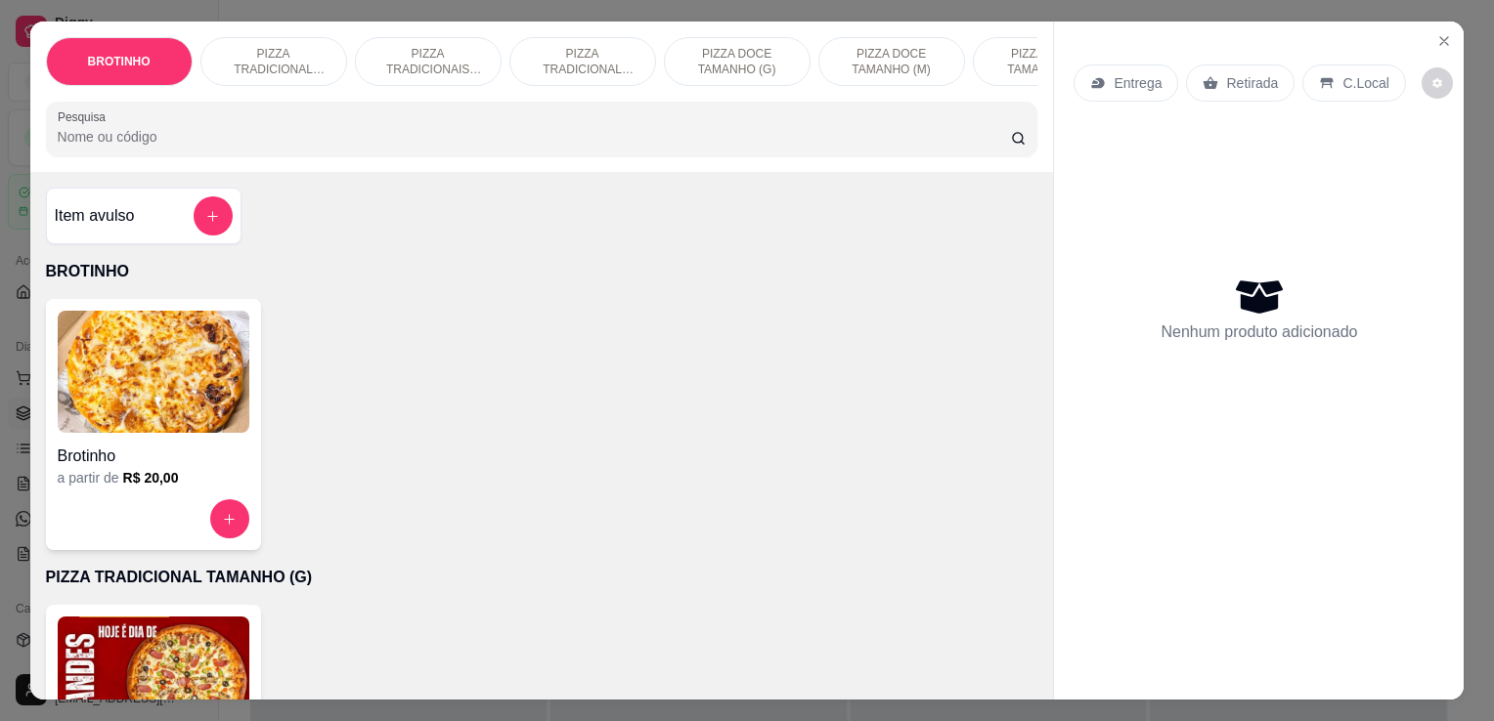
click at [1257, 73] on p "Retirada" at bounding box center [1252, 83] width 52 height 20
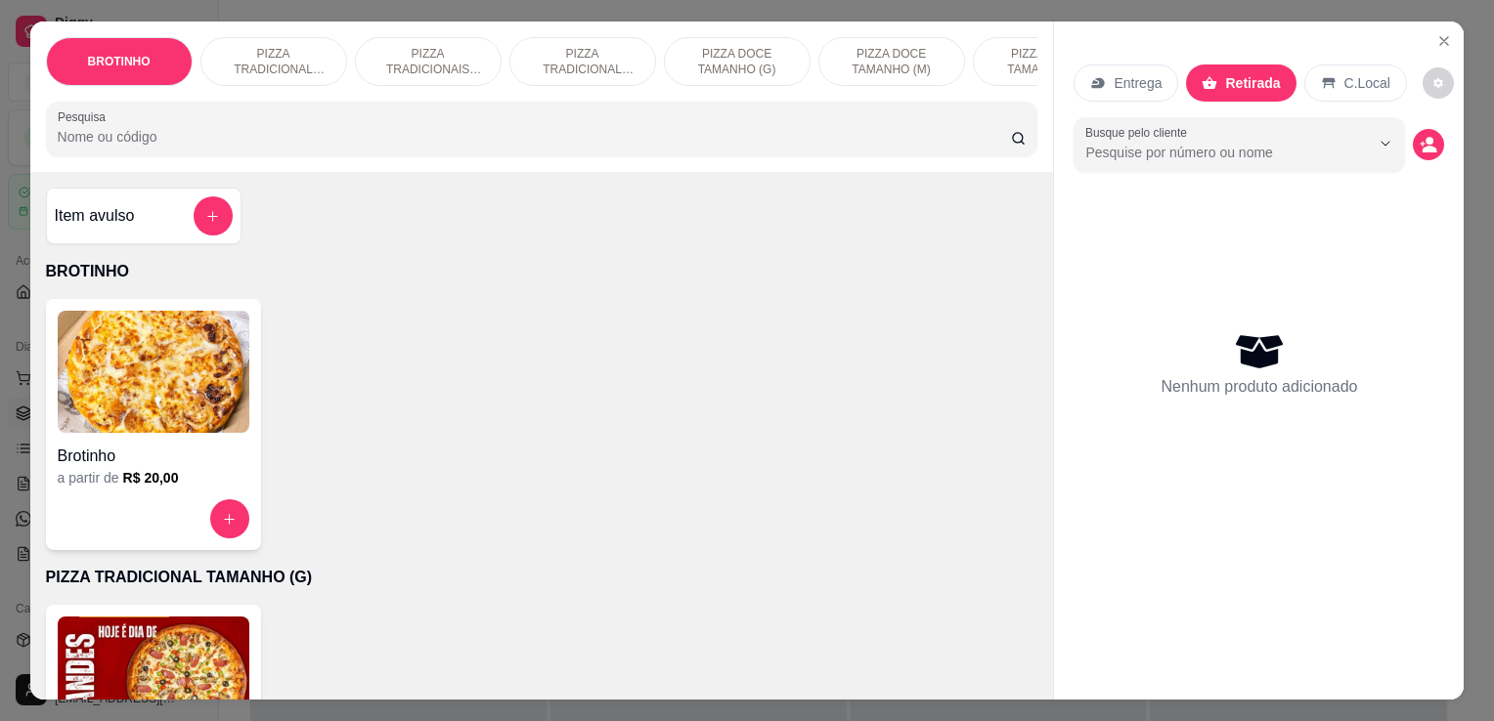
click at [172, 677] on img at bounding box center [154, 678] width 192 height 122
click at [121, 675] on img at bounding box center [154, 678] width 192 height 122
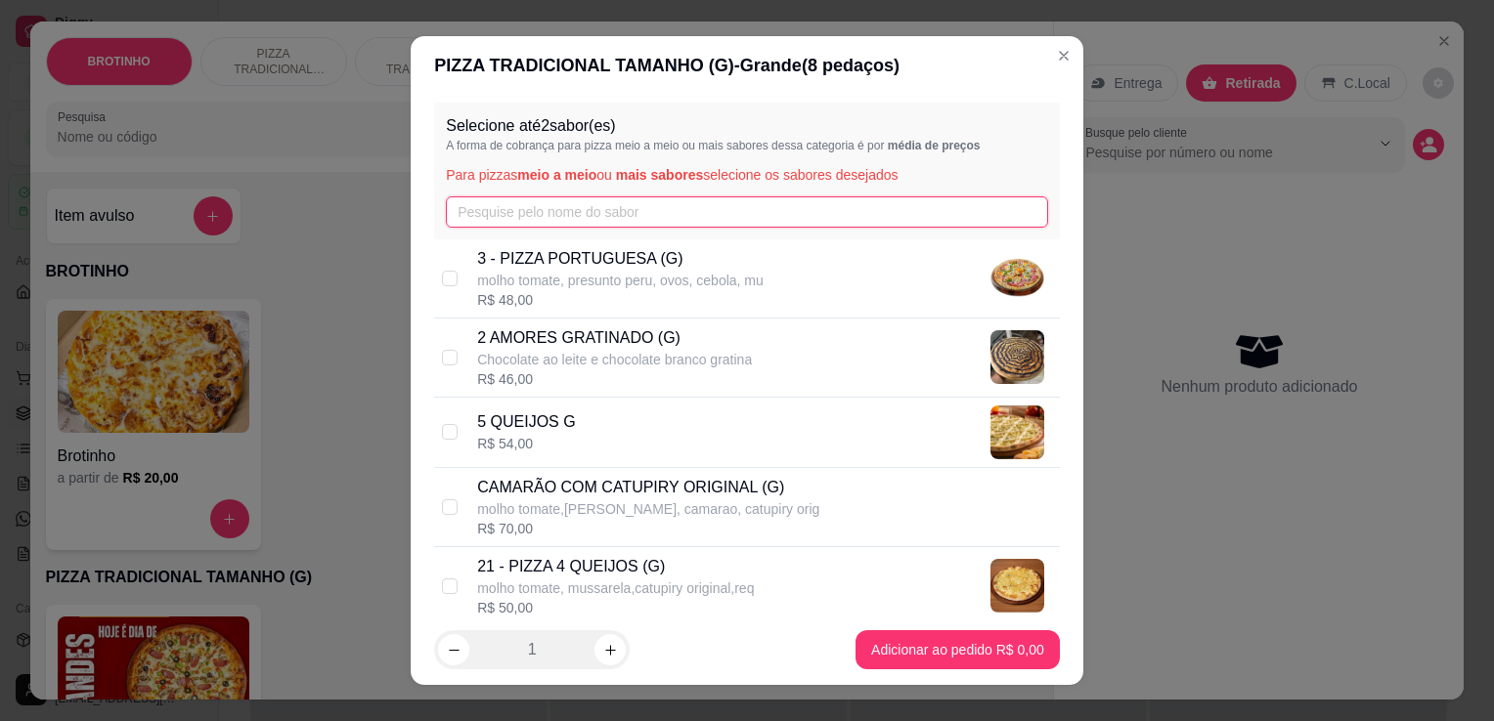
click at [506, 209] on input "text" at bounding box center [747, 211] width 602 height 31
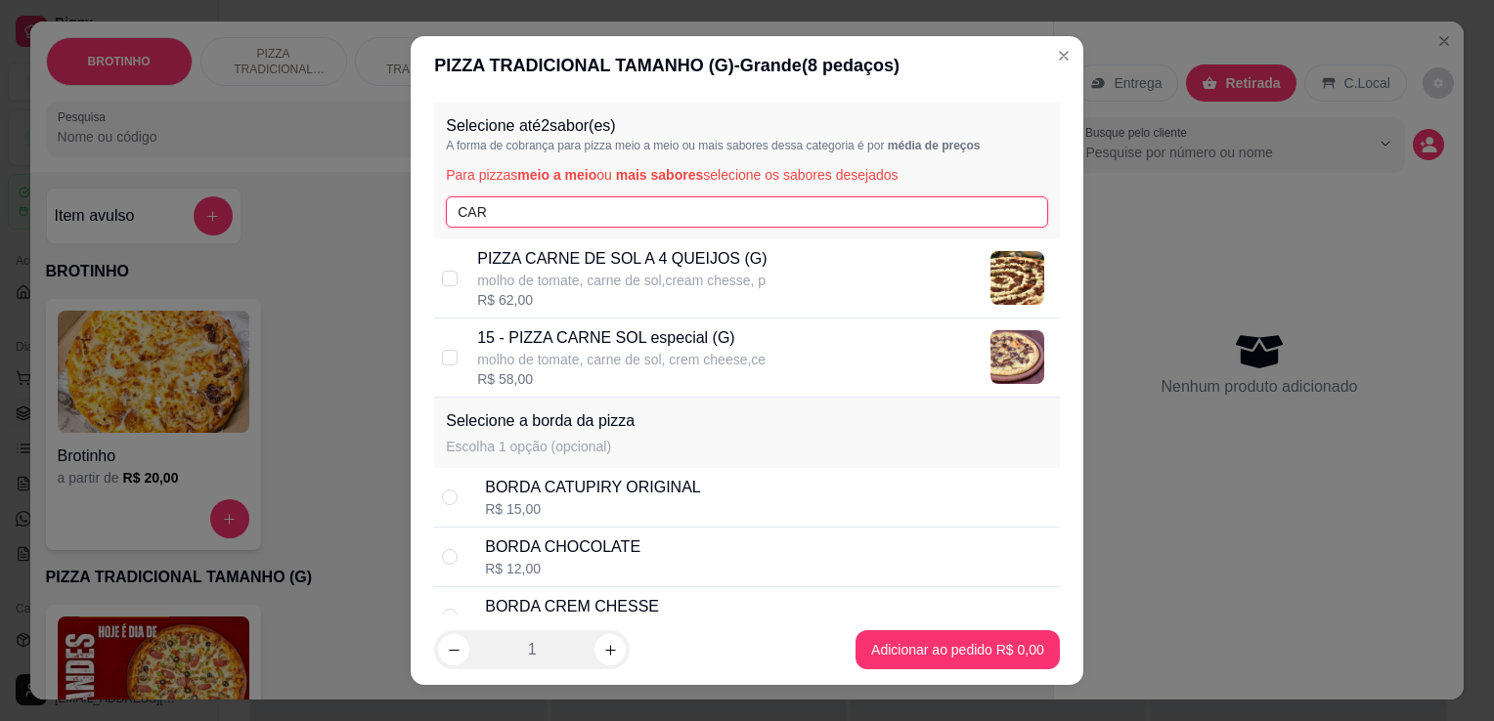
type input "CAR"
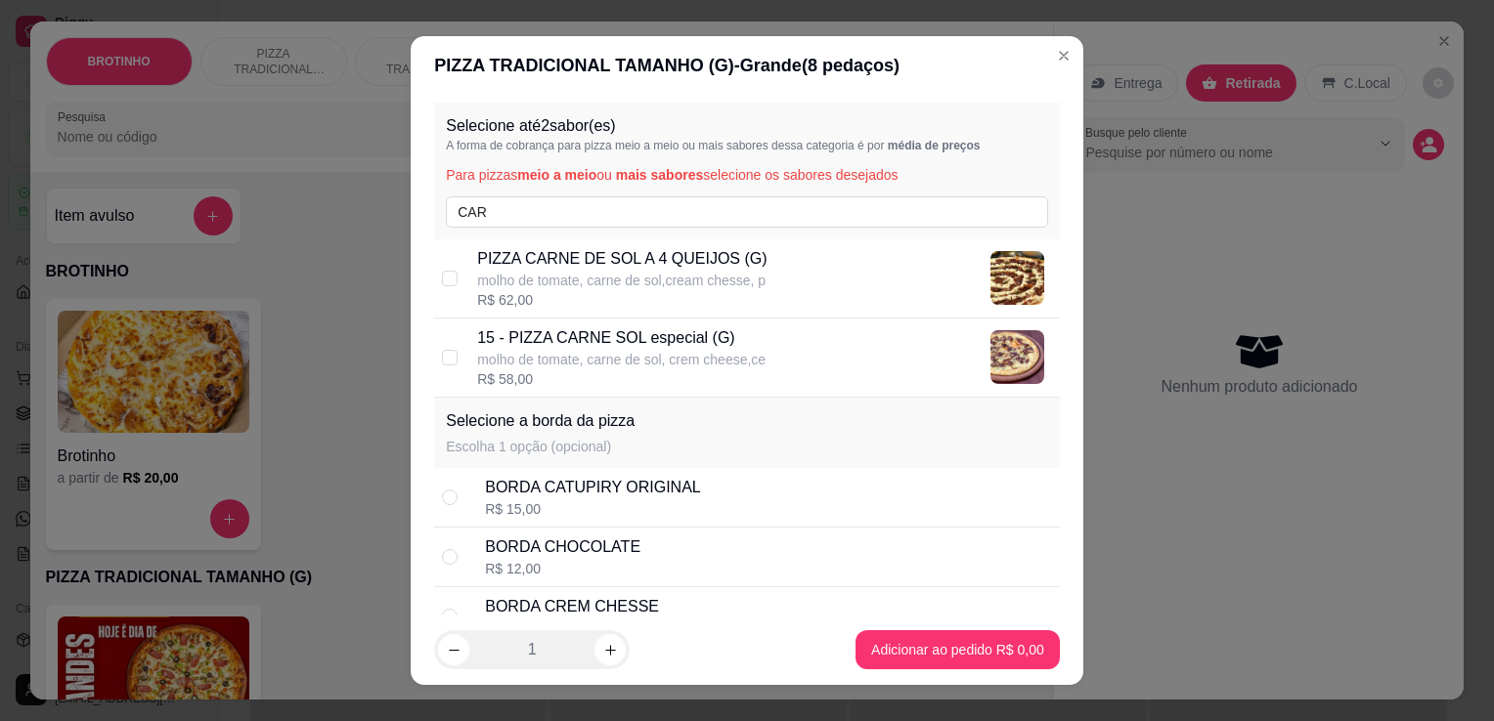
click at [712, 345] on p "15 - PIZZA CARNE SOL especial (G)" at bounding box center [621, 337] width 288 height 23
checkbox input "true"
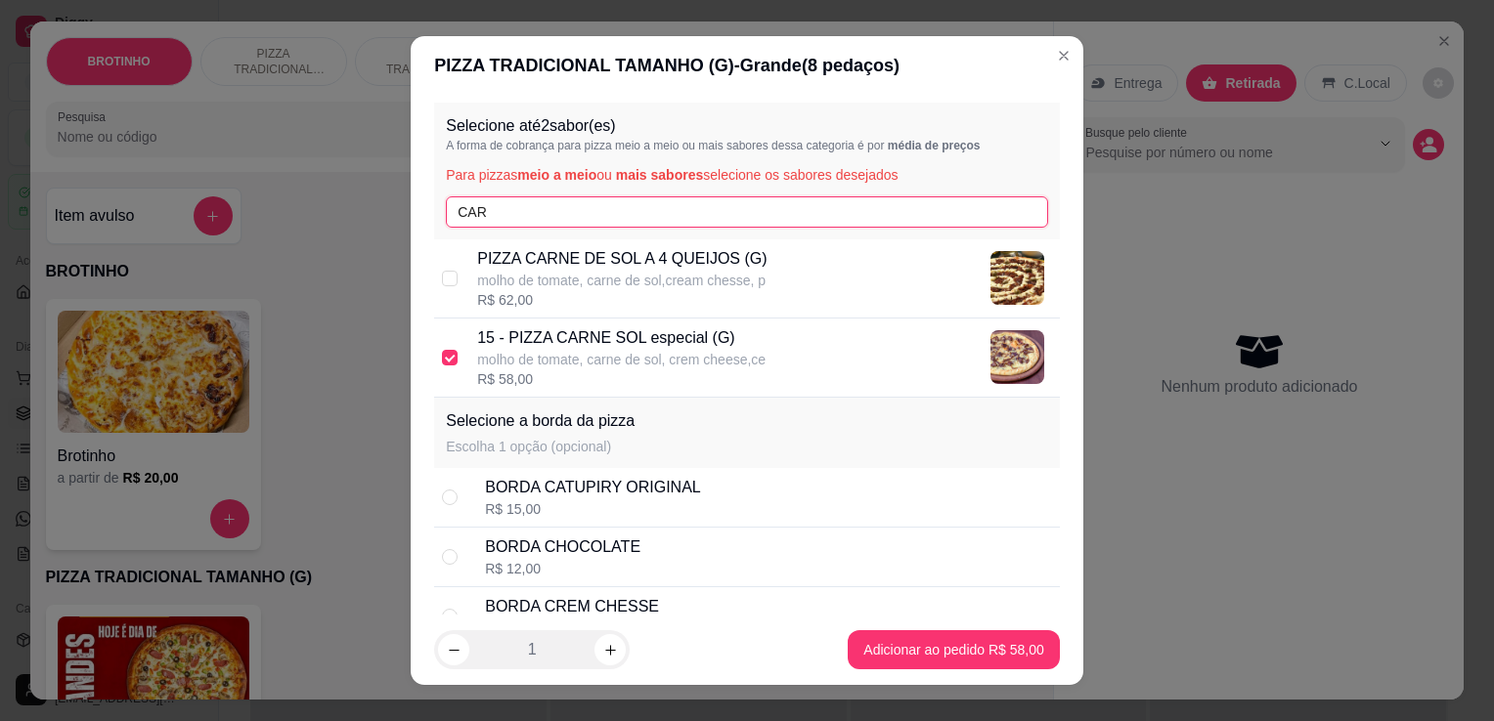
click at [645, 220] on input "CAR" at bounding box center [747, 211] width 602 height 31
type input "C"
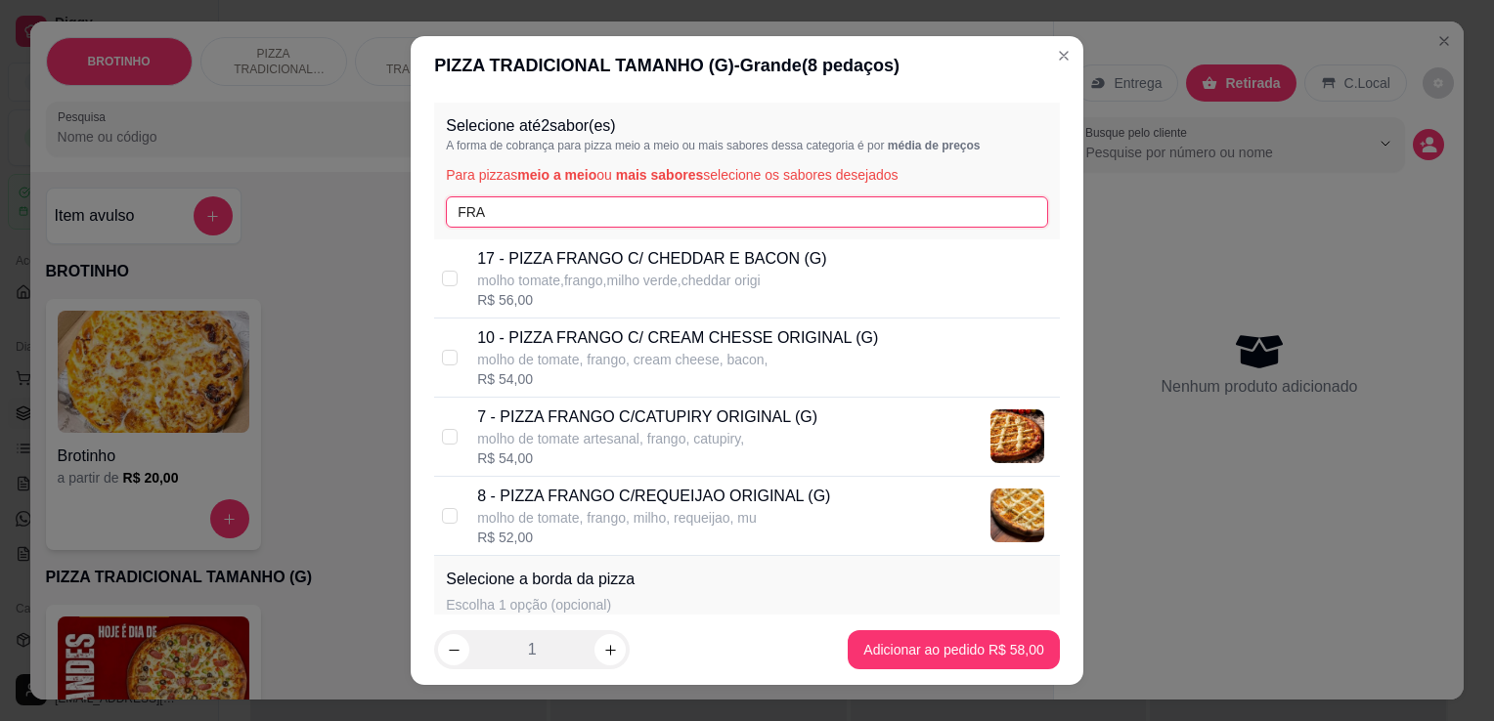
type input "FRA"
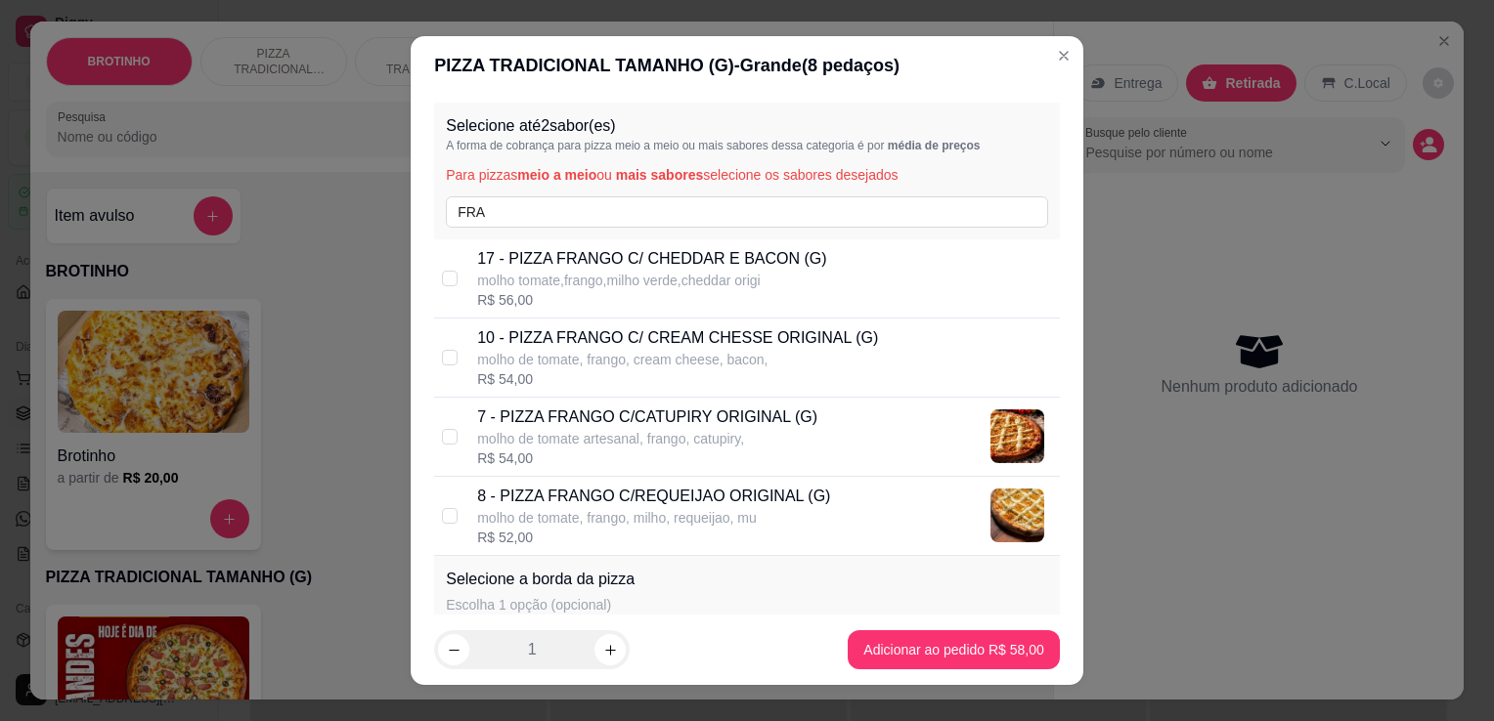
click at [776, 444] on p "molho de tomate artesanal, frango, catupiry," at bounding box center [647, 439] width 340 height 20
checkbox input "true"
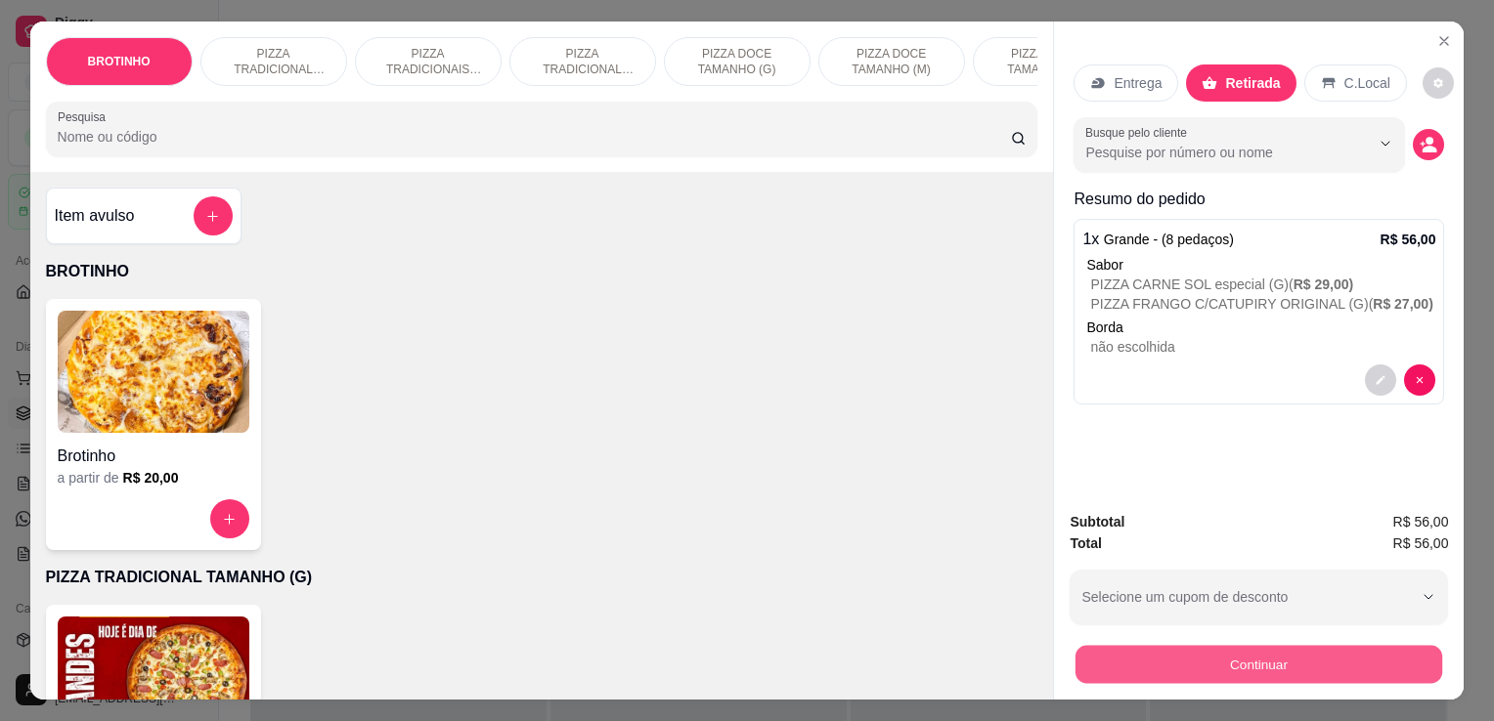
click at [1224, 676] on div "Continuar" at bounding box center [1258, 662] width 378 height 44
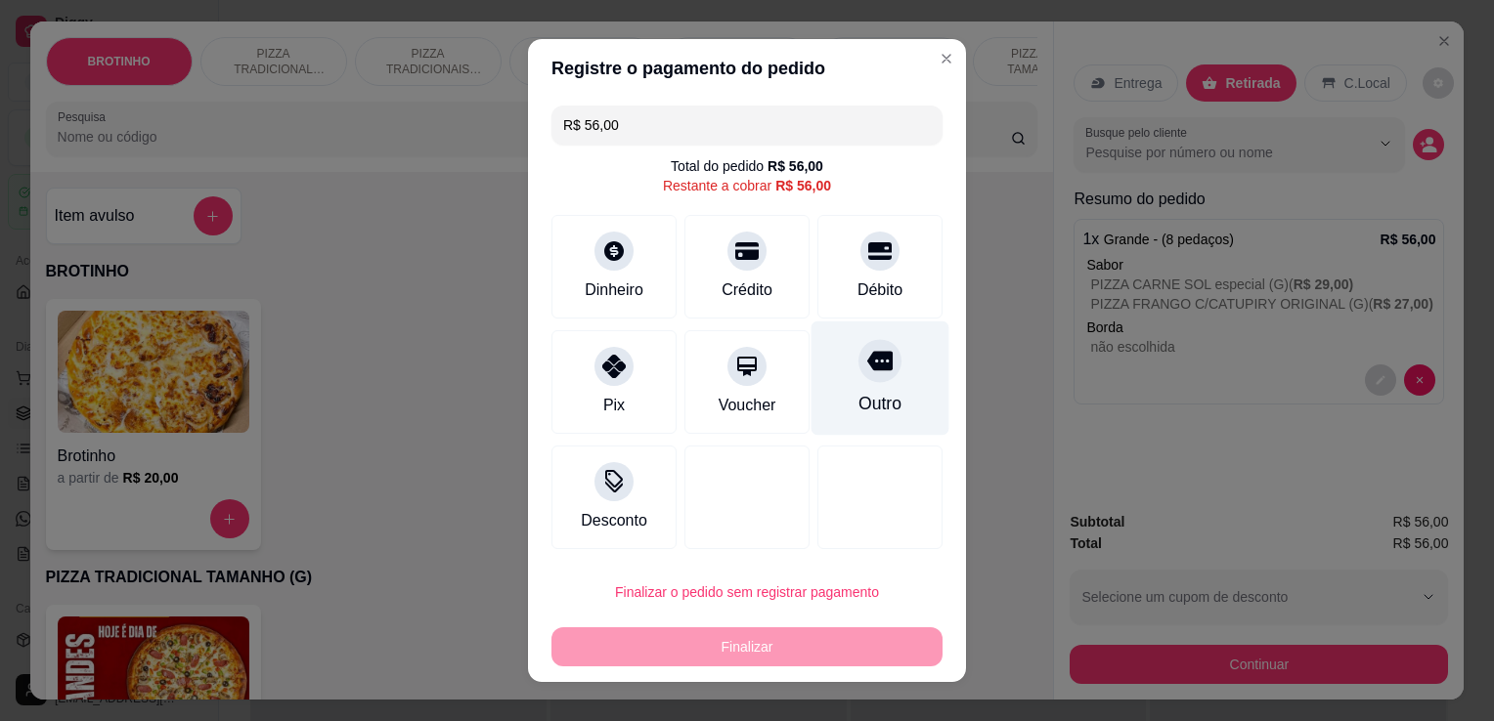
click at [858, 404] on div "Outro" at bounding box center [879, 403] width 43 height 25
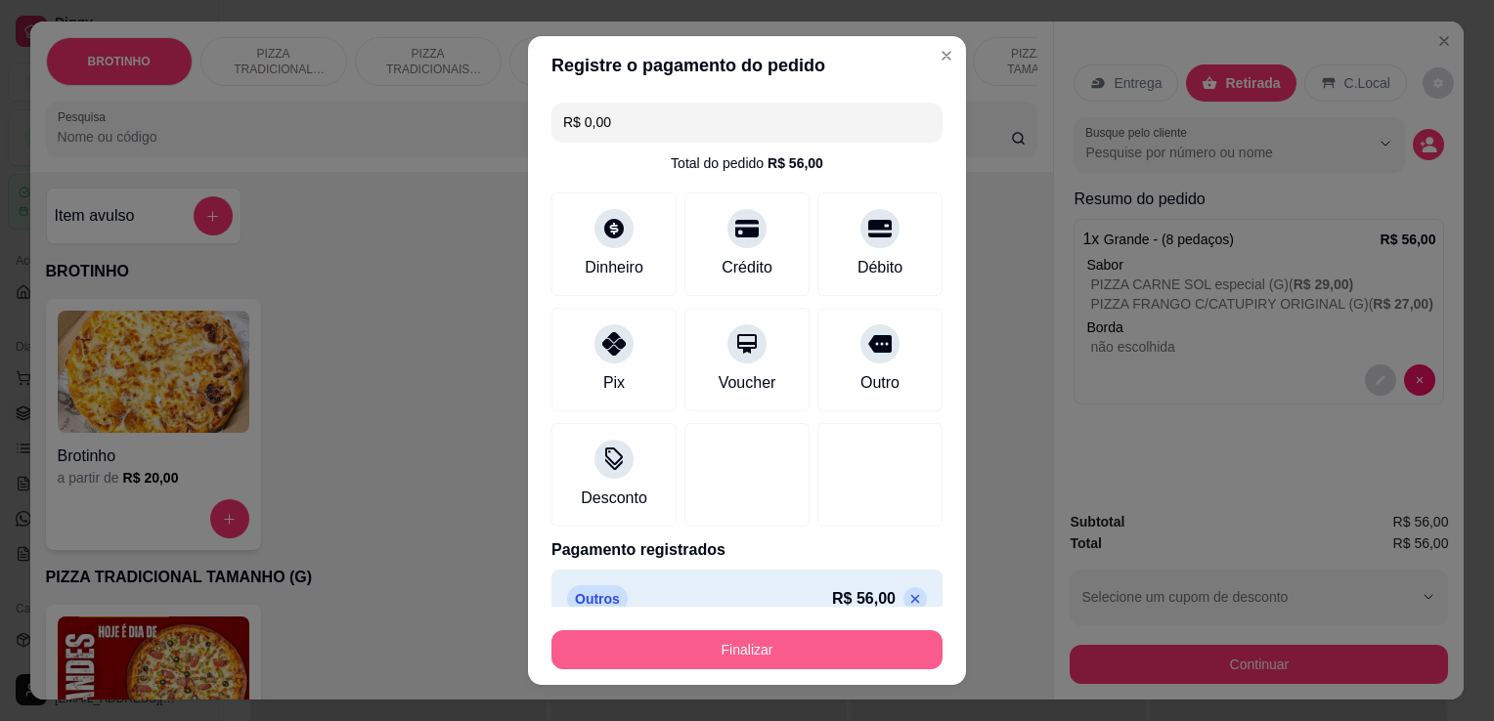
drag, startPoint x: 690, startPoint y: 671, endPoint x: 689, endPoint y: 645, distance: 25.4
click at [689, 645] on footer "Finalizar" at bounding box center [747, 646] width 438 height 78
click at [689, 645] on button "Finalizar" at bounding box center [746, 650] width 379 height 38
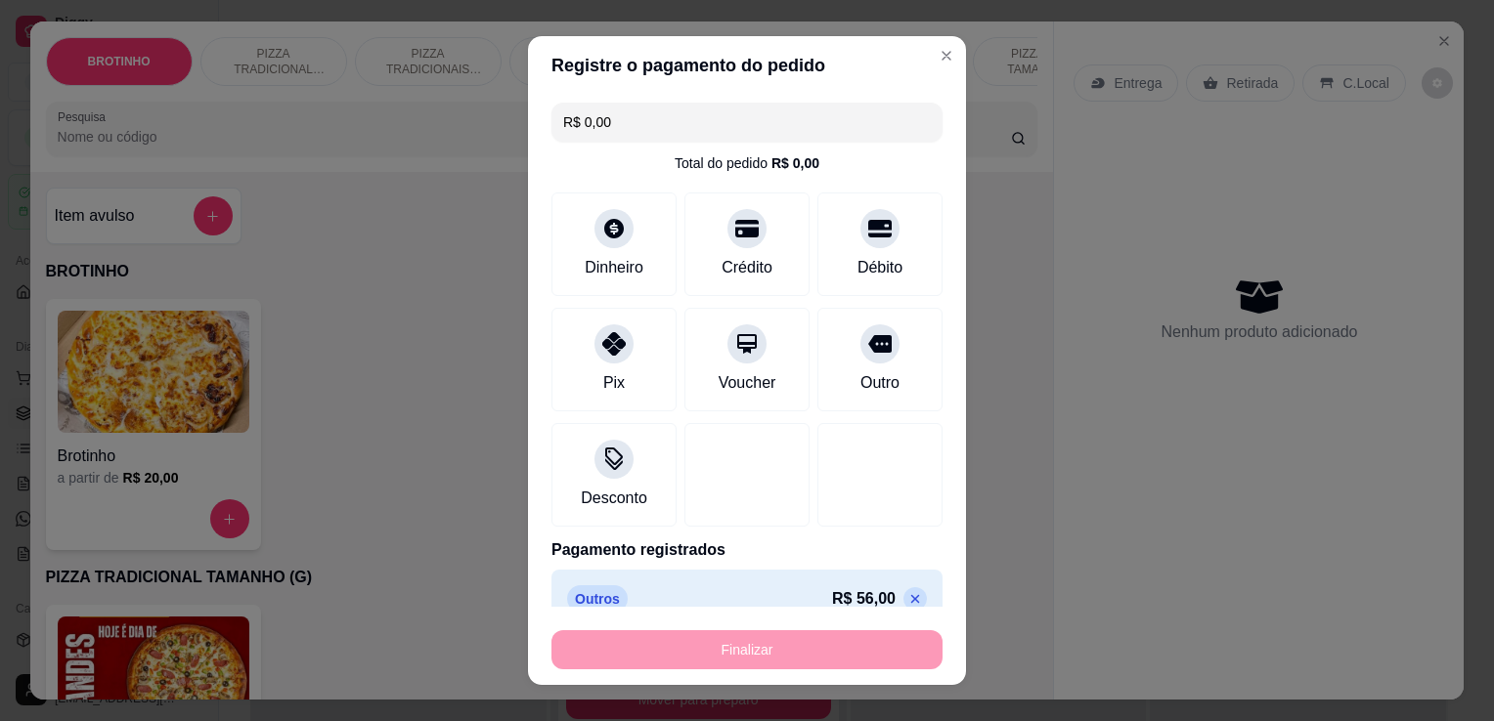
type input "-R$ 56,00"
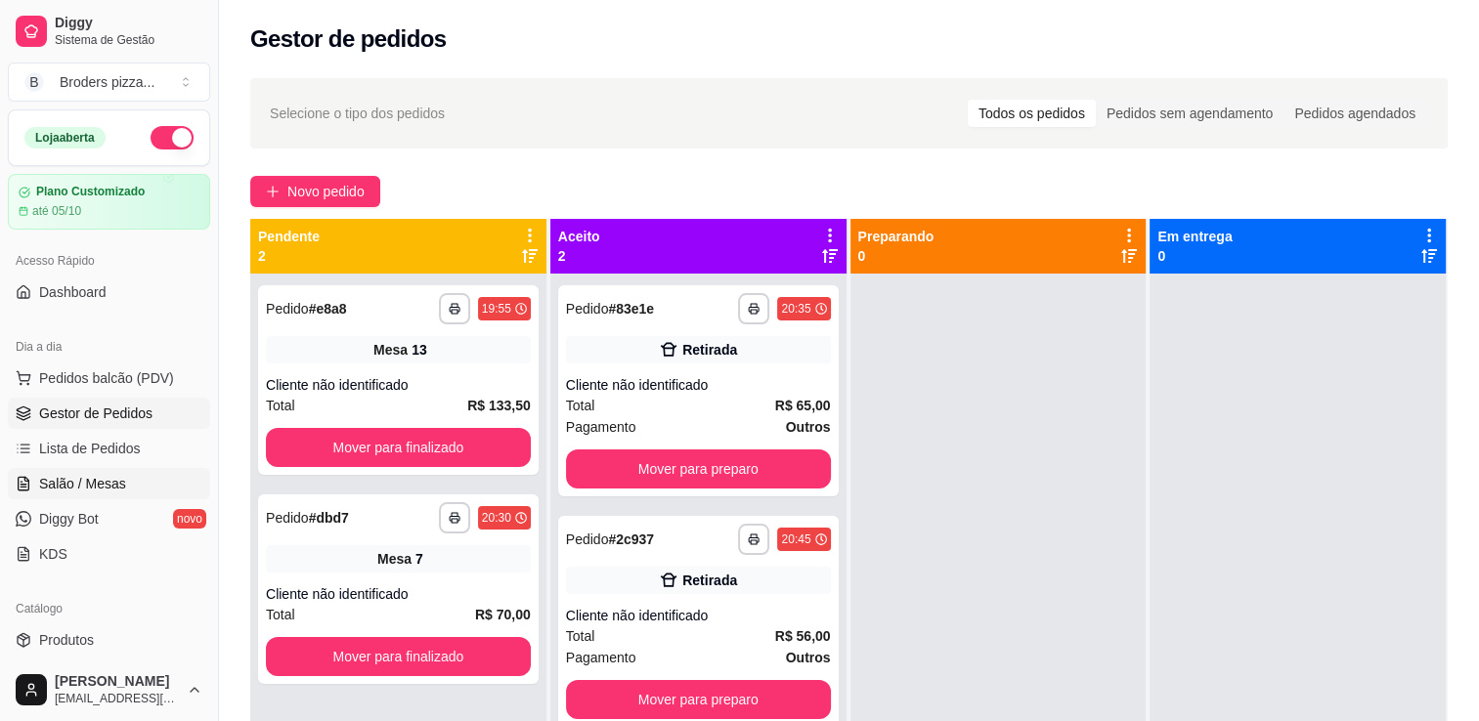
click at [51, 487] on span "Salão / Mesas" at bounding box center [82, 484] width 87 height 20
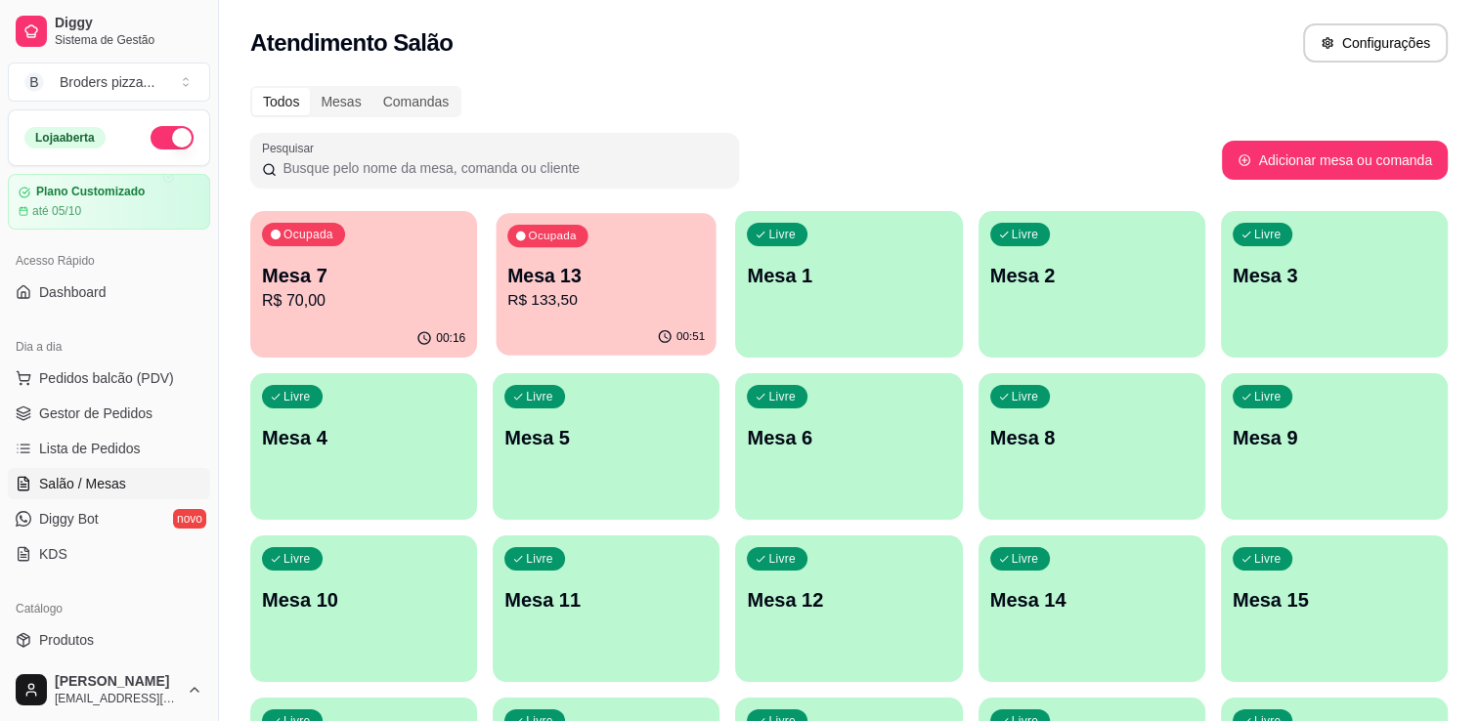
click at [542, 319] on button "Ocupada Mesa 13 R$ 133,50 00:51" at bounding box center [607, 284] width 220 height 143
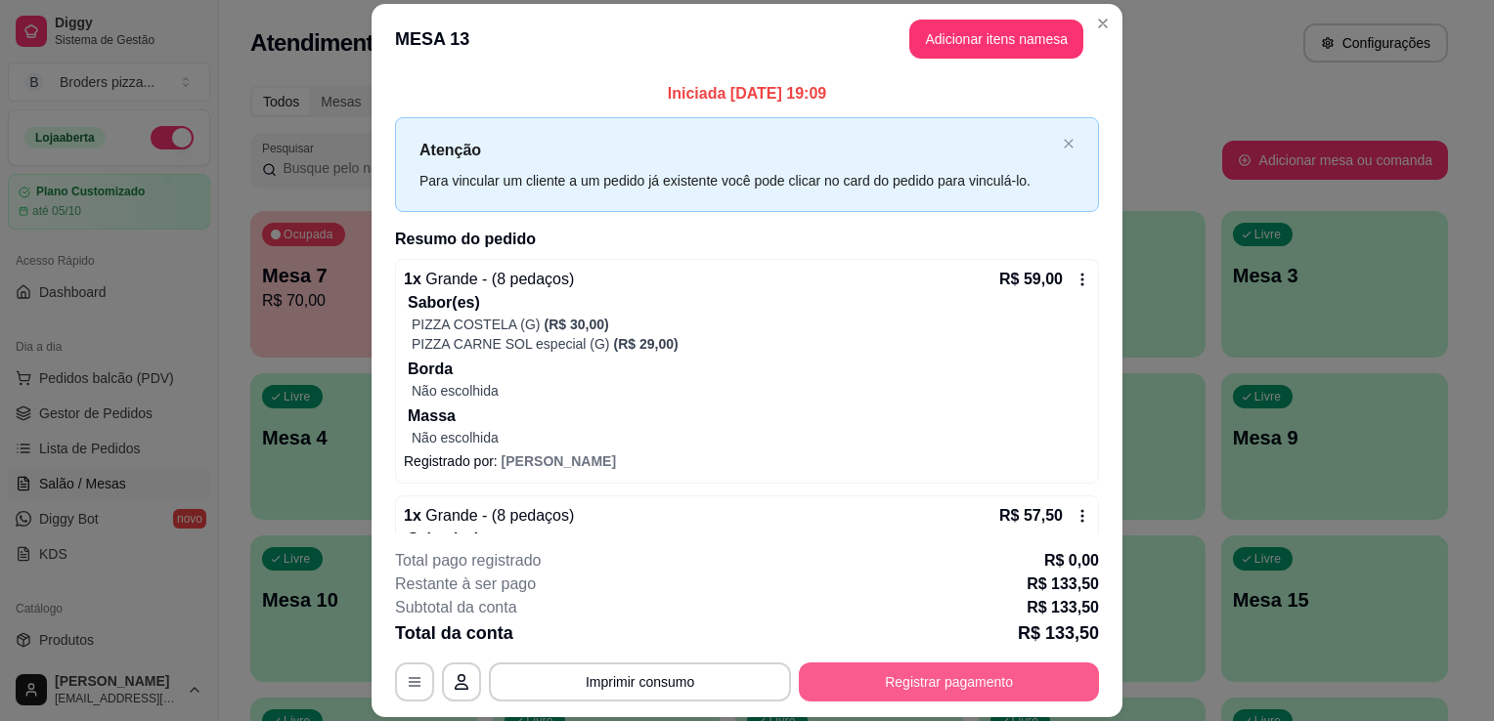
click at [860, 692] on button "Registrar pagamento" at bounding box center [949, 682] width 300 height 39
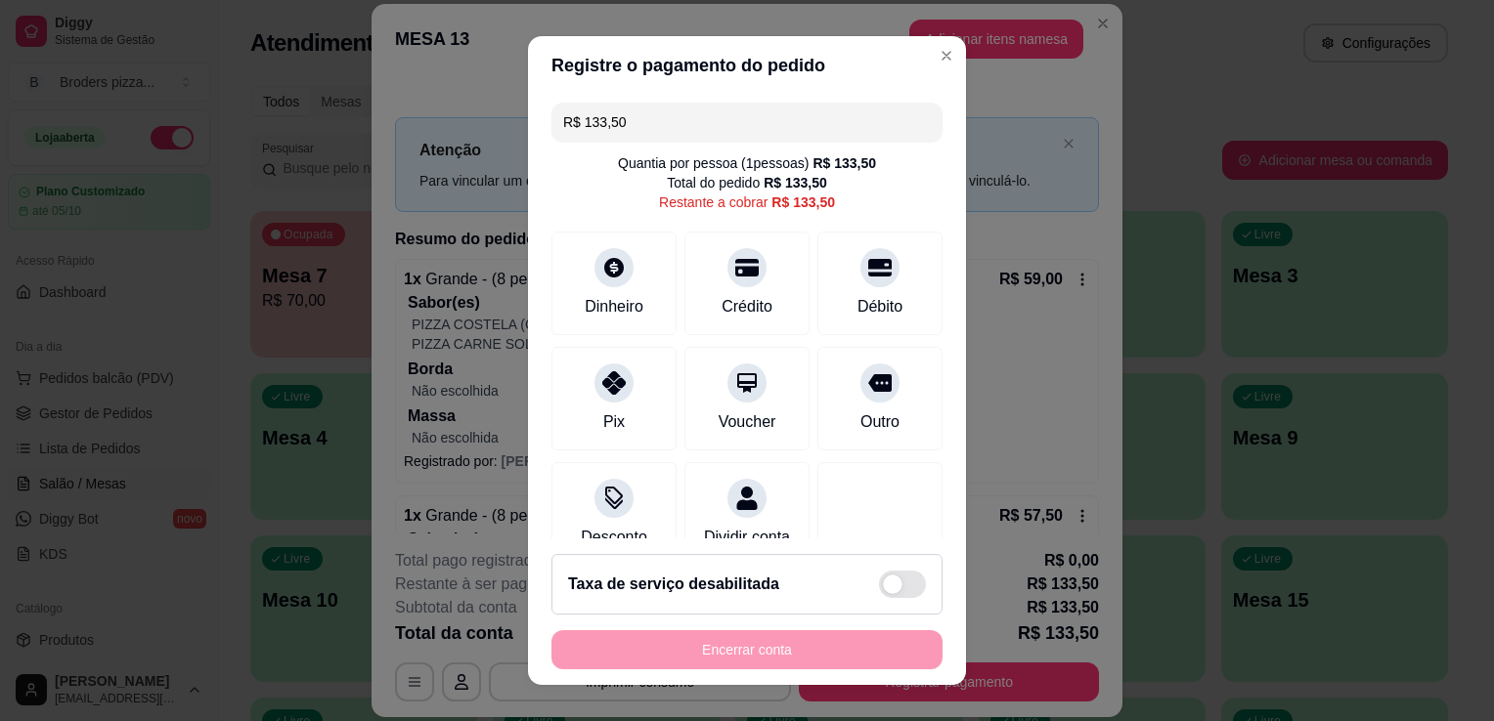
click at [645, 129] on input "R$ 133,50" at bounding box center [747, 122] width 368 height 39
click at [605, 319] on div "Dinheiro" at bounding box center [614, 280] width 138 height 114
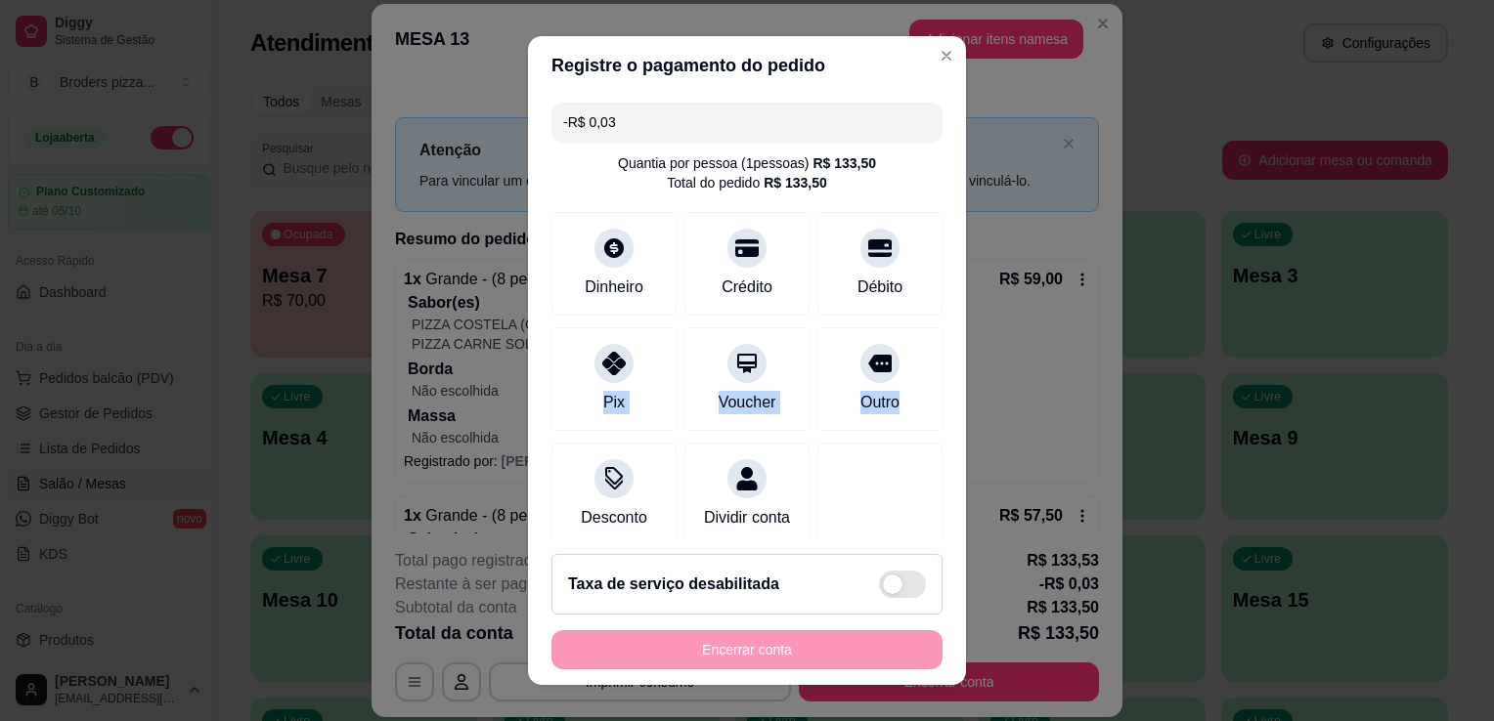
drag, startPoint x: 920, startPoint y: 295, endPoint x: 922, endPoint y: 407, distance: 111.4
click at [922, 407] on div "-R$ 0,03 Quantia por pessoa ( 1 pessoas) R$ 133,50 Total do pedido R$ 133,50 Di…" at bounding box center [747, 317] width 438 height 444
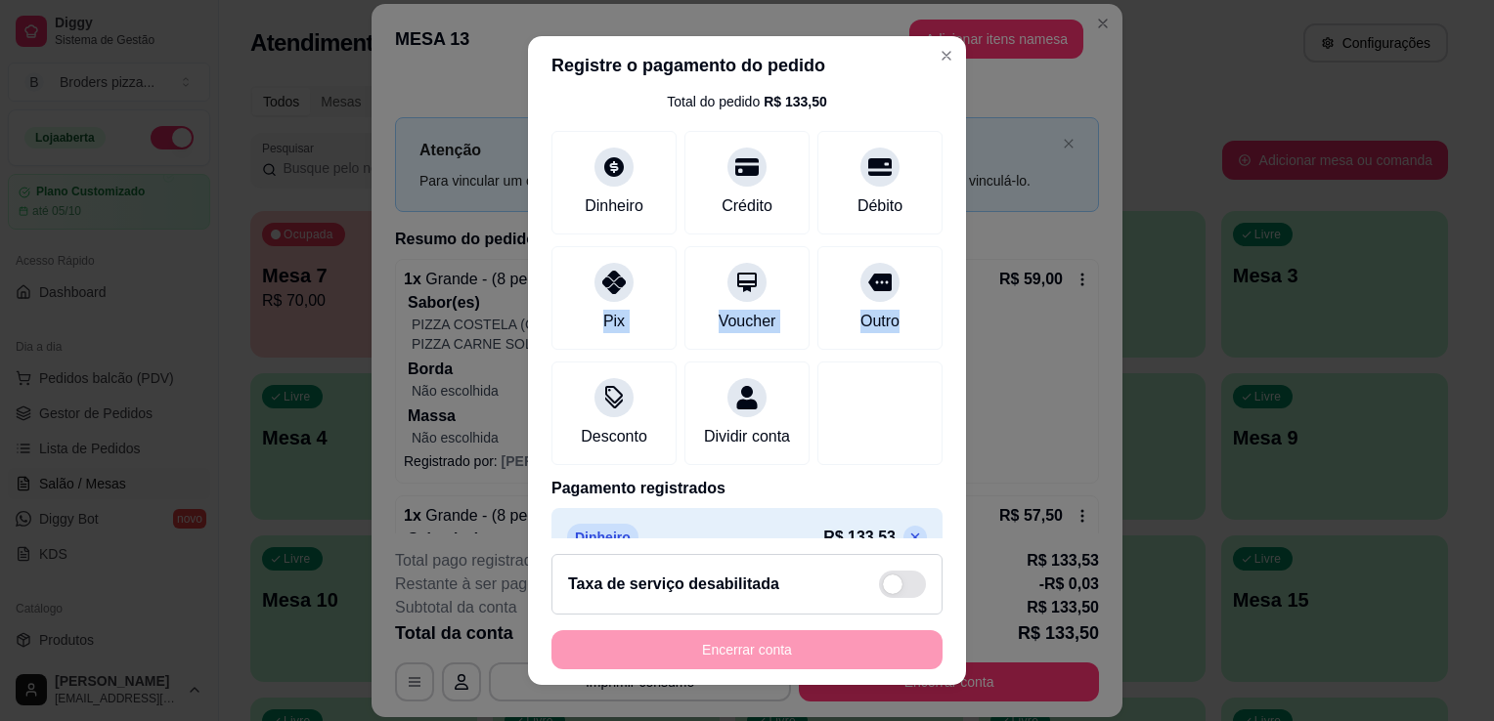
scroll to position [138, 0]
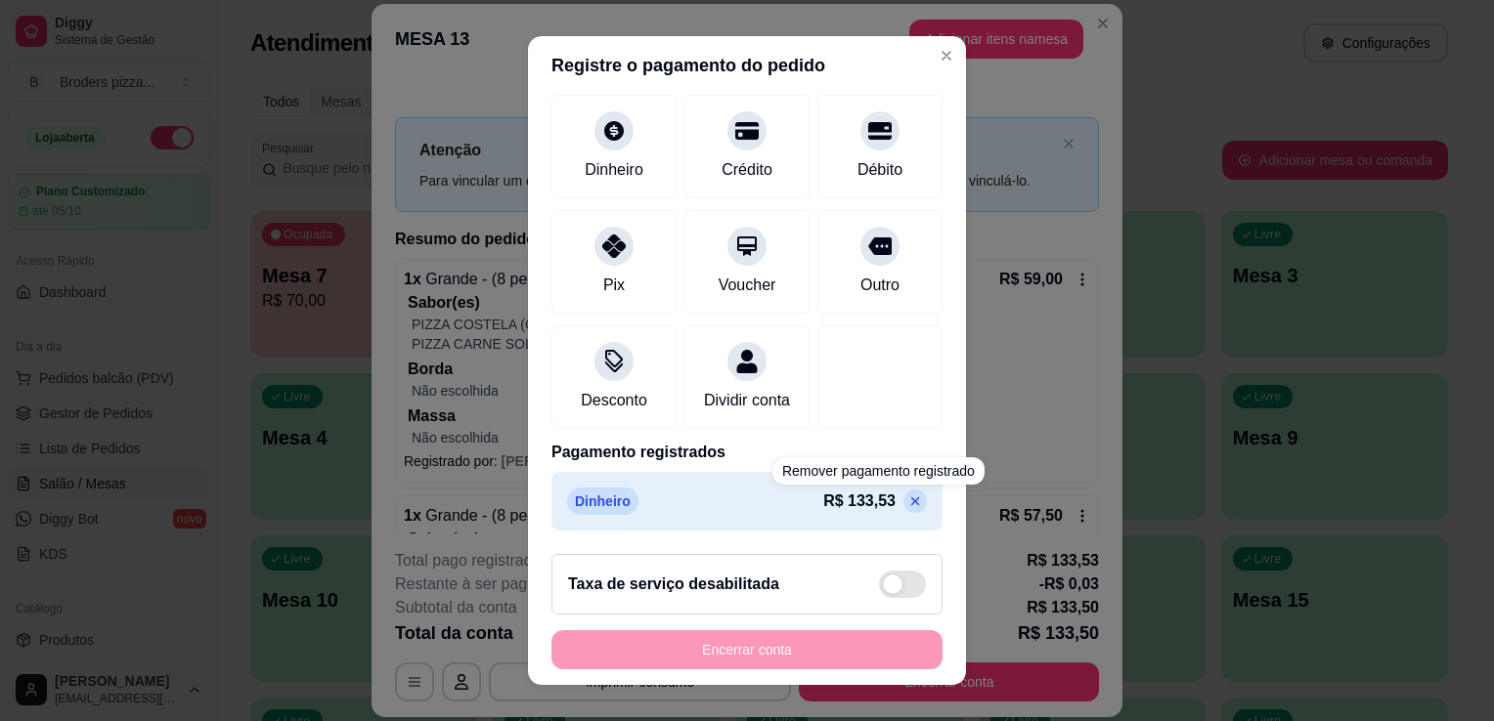
click at [907, 500] on icon at bounding box center [915, 502] width 16 height 16
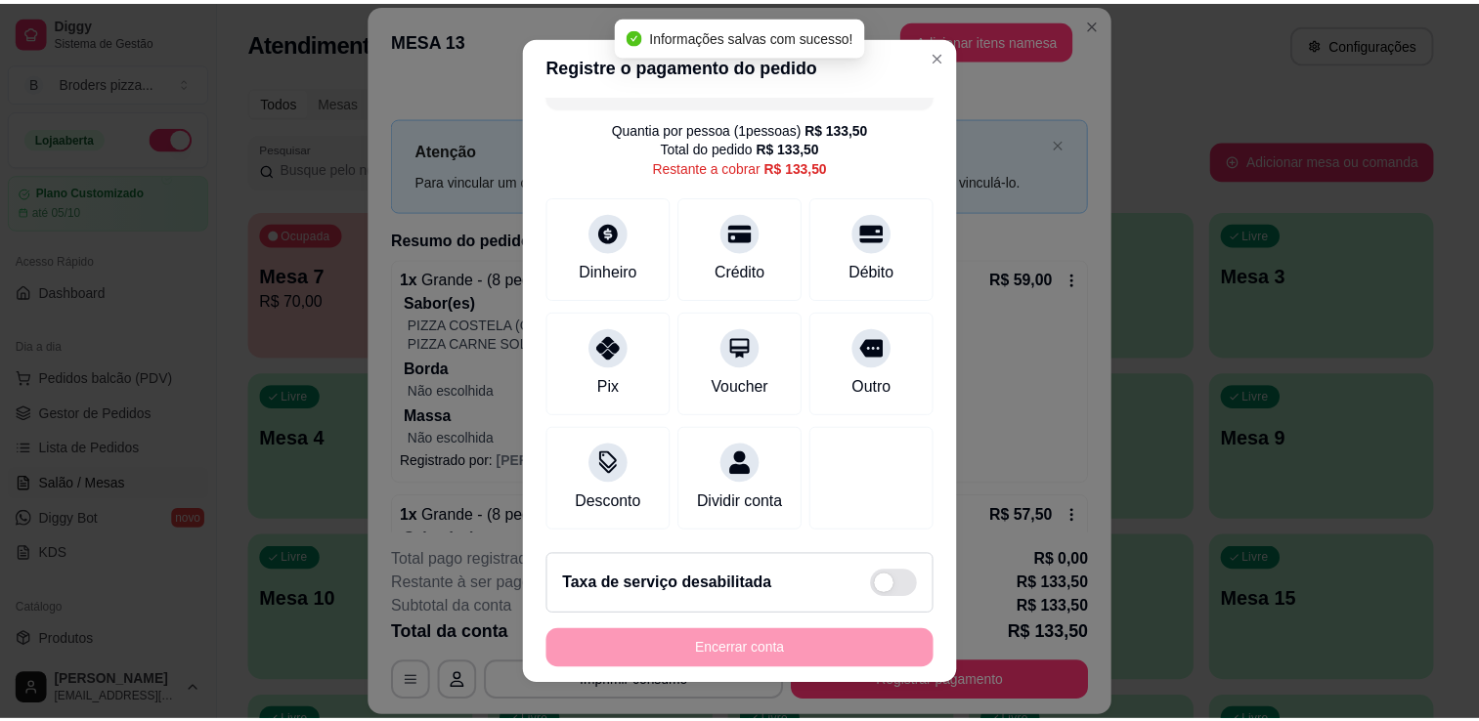
scroll to position [0, 0]
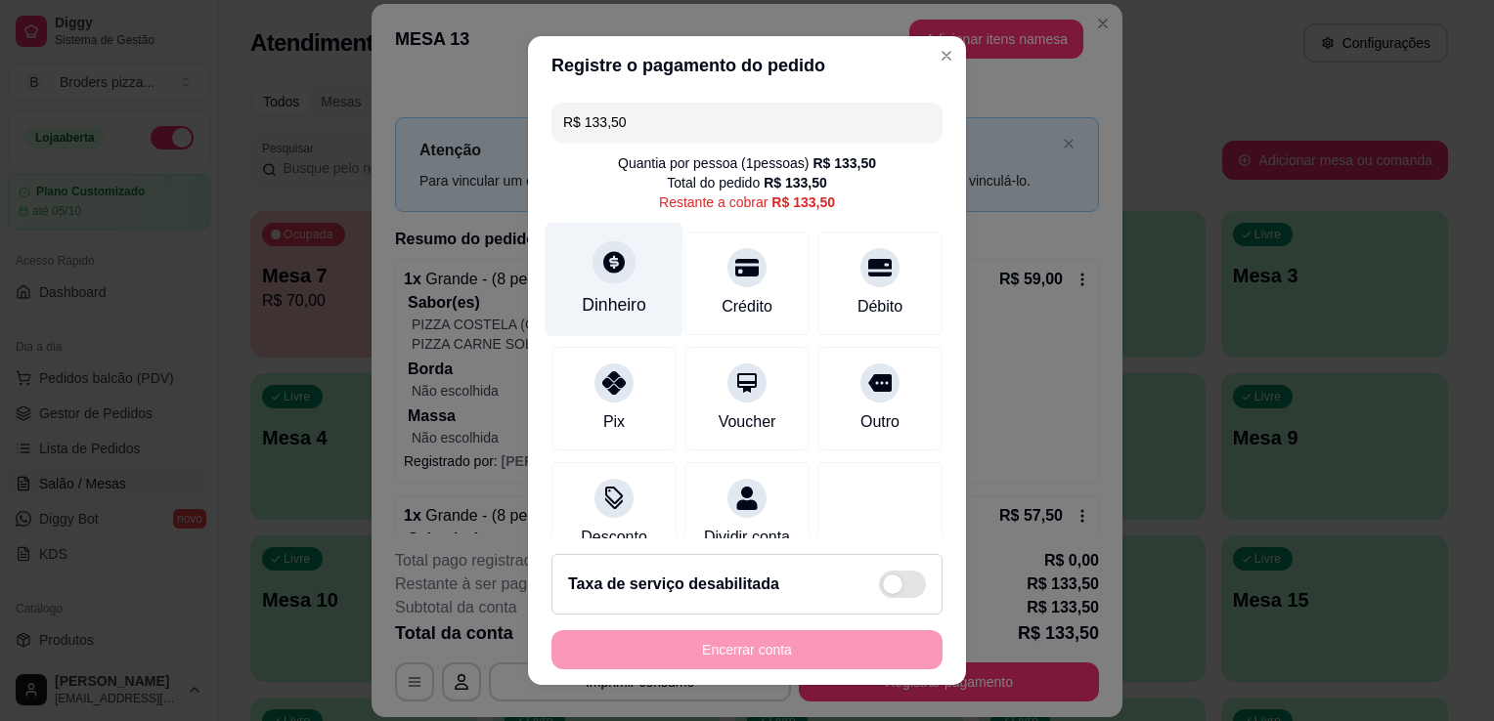
click at [629, 295] on div "Dinheiro" at bounding box center [614, 304] width 65 height 25
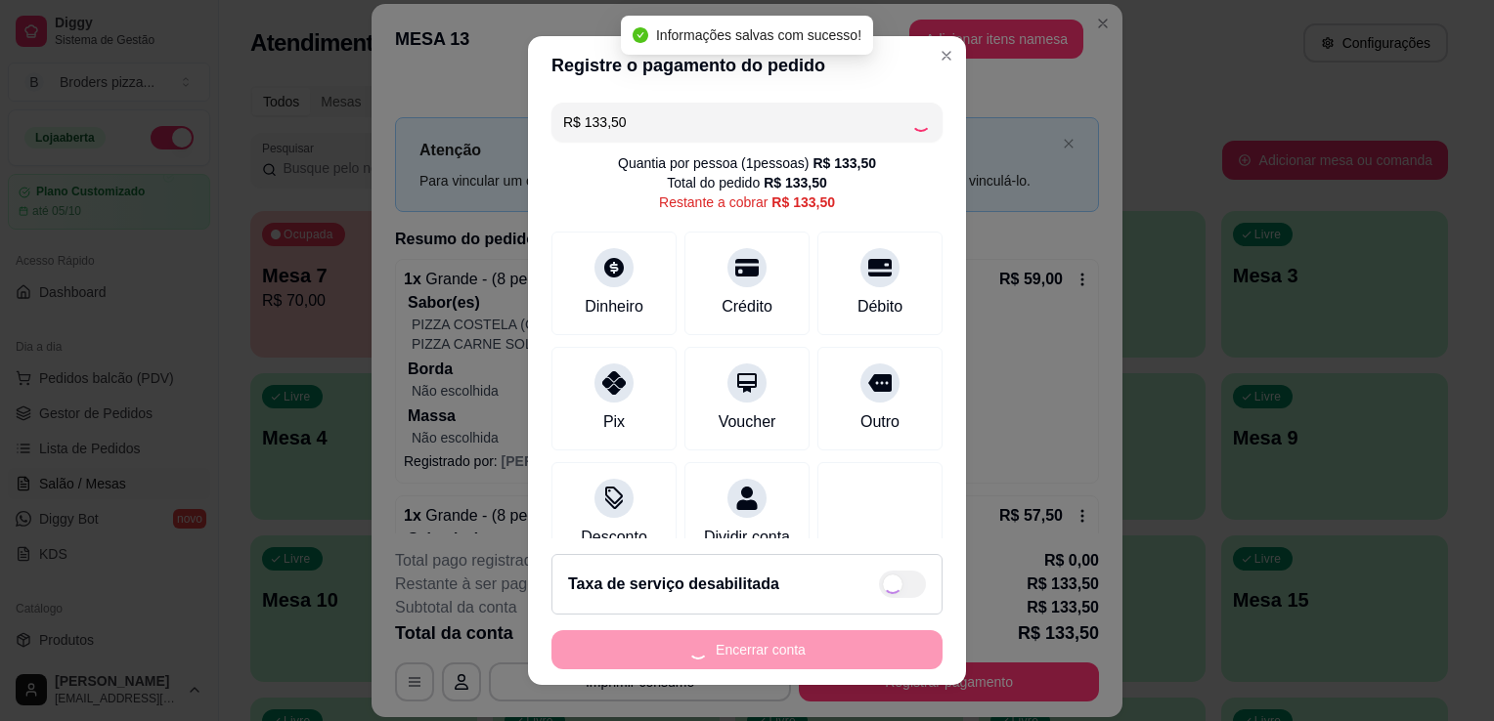
type input "R$ 0,00"
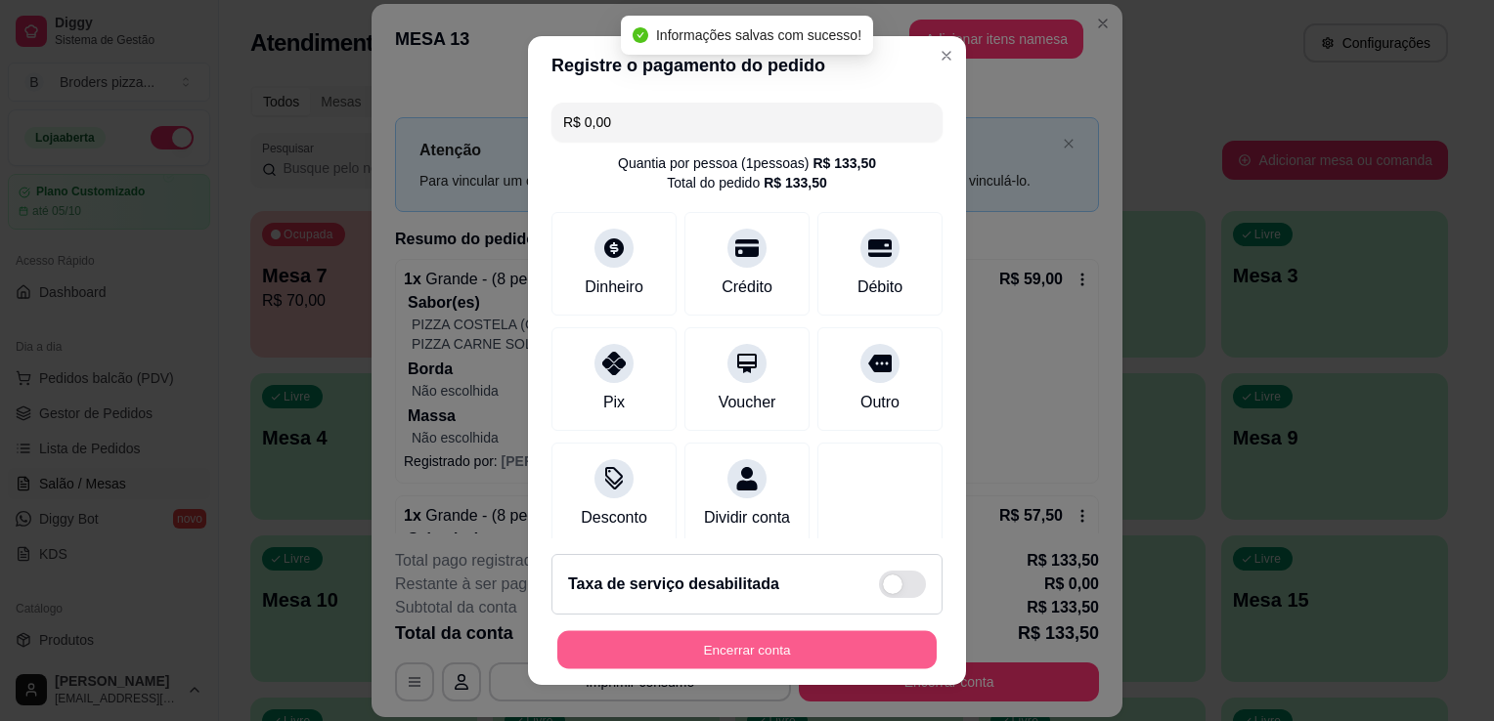
click at [752, 646] on button "Encerrar conta" at bounding box center [746, 650] width 379 height 38
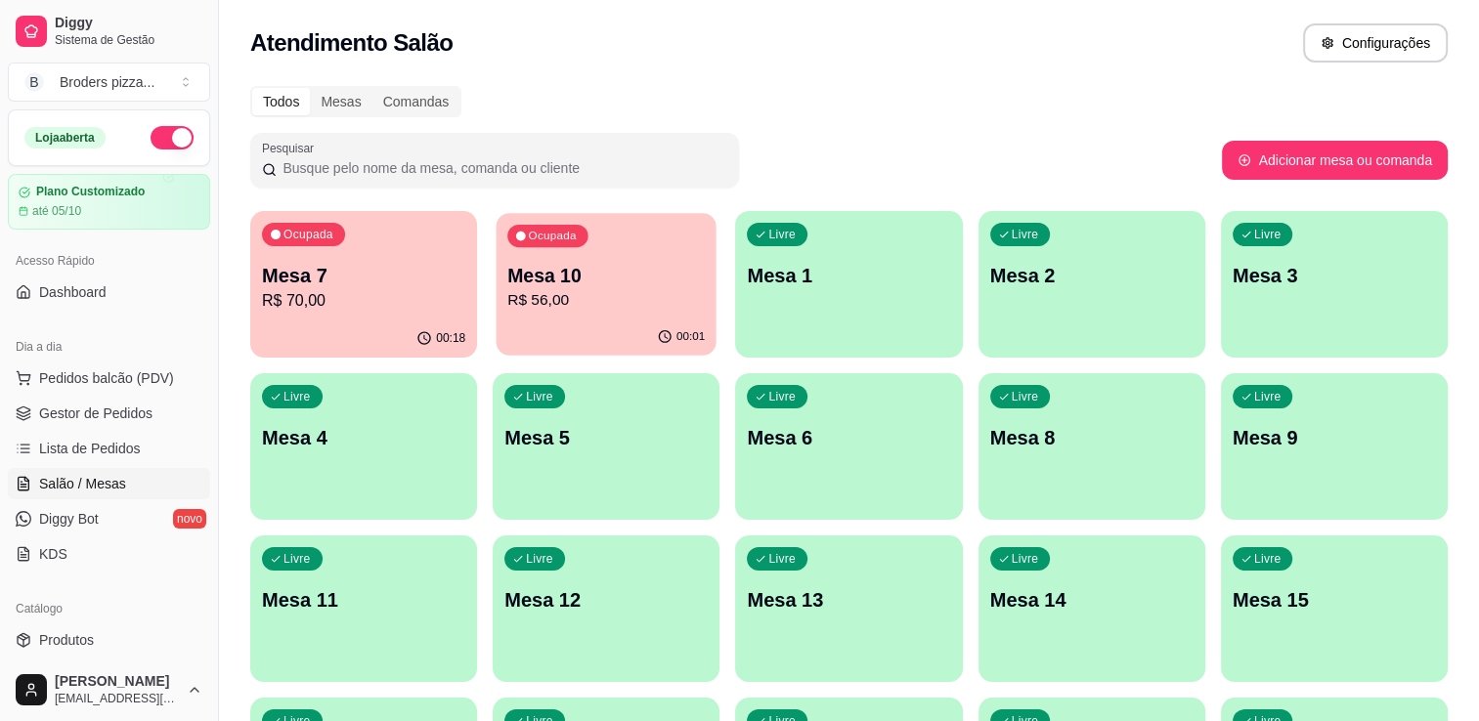
click at [608, 308] on p "R$ 56,00" at bounding box center [605, 300] width 197 height 22
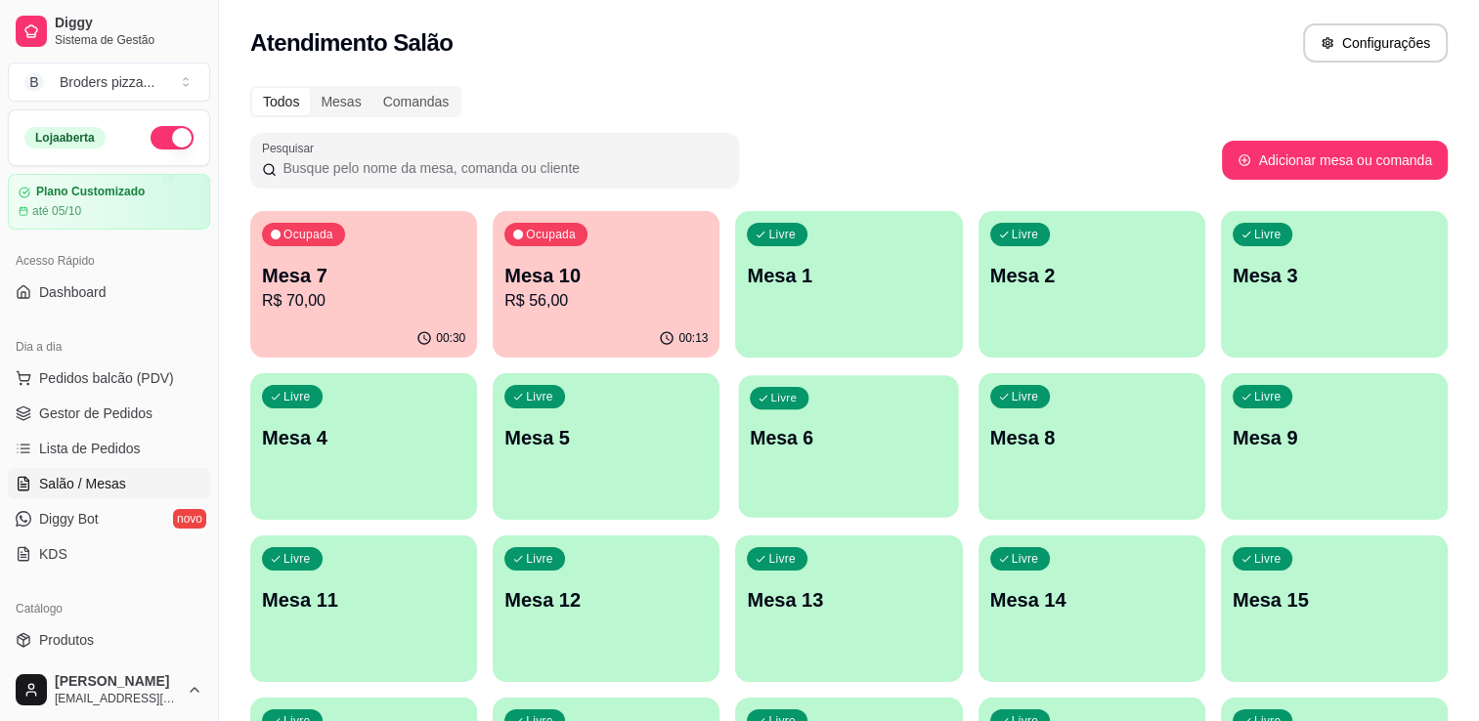
click at [817, 483] on div "Livre Mesa 6" at bounding box center [849, 434] width 220 height 119
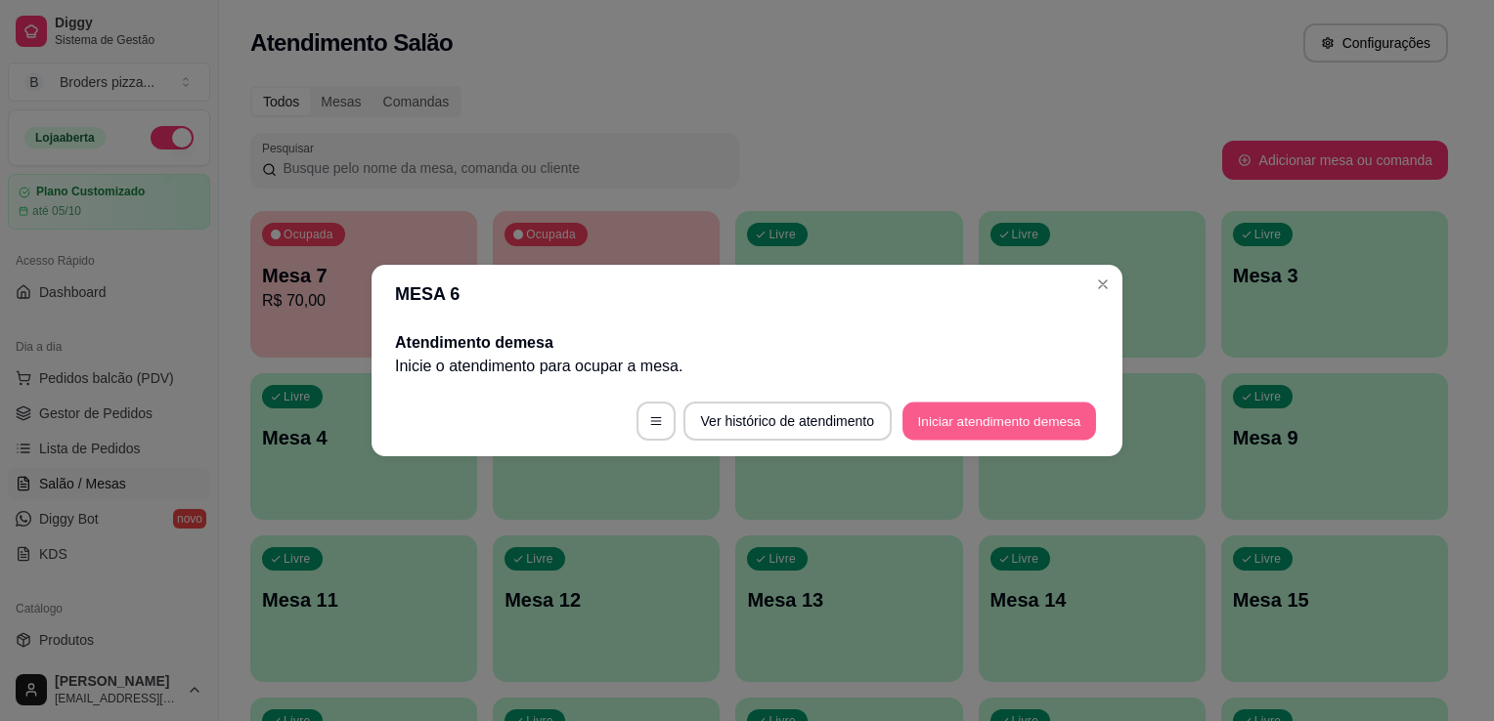
click at [1076, 432] on button "Iniciar atendimento de mesa" at bounding box center [999, 422] width 194 height 38
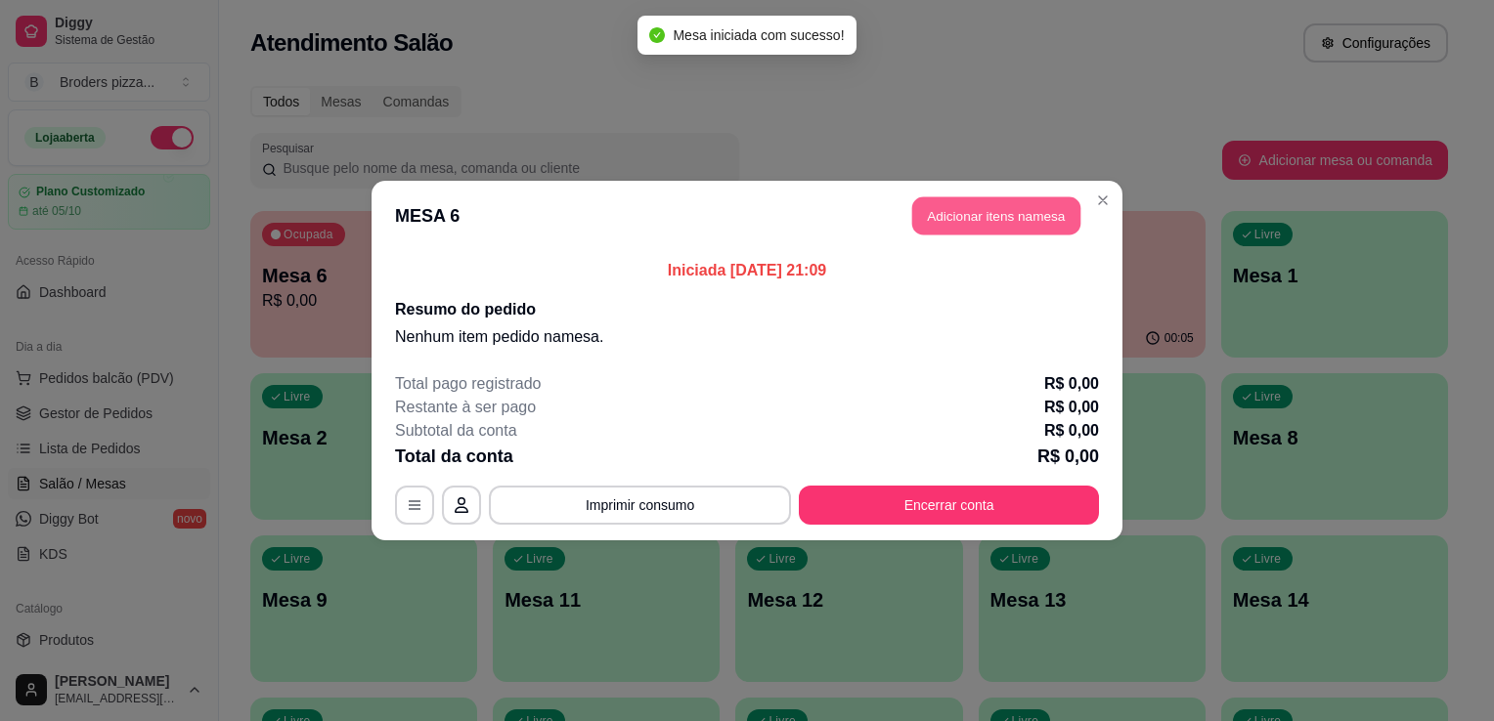
click at [944, 221] on button "Adicionar itens na mesa" at bounding box center [996, 216] width 168 height 38
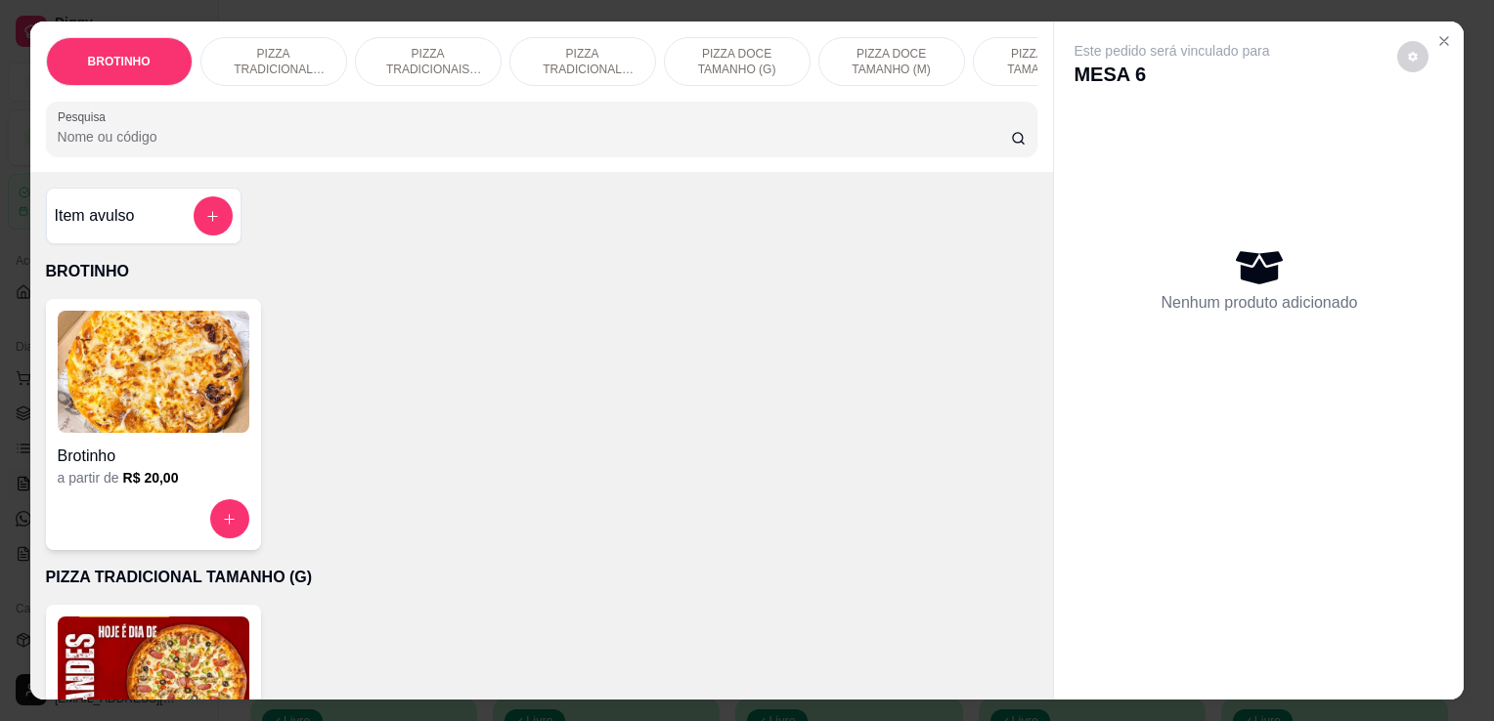
click at [403, 53] on p "PIZZA TRADICIONAIS TAMANHO (M)" at bounding box center [427, 61] width 113 height 31
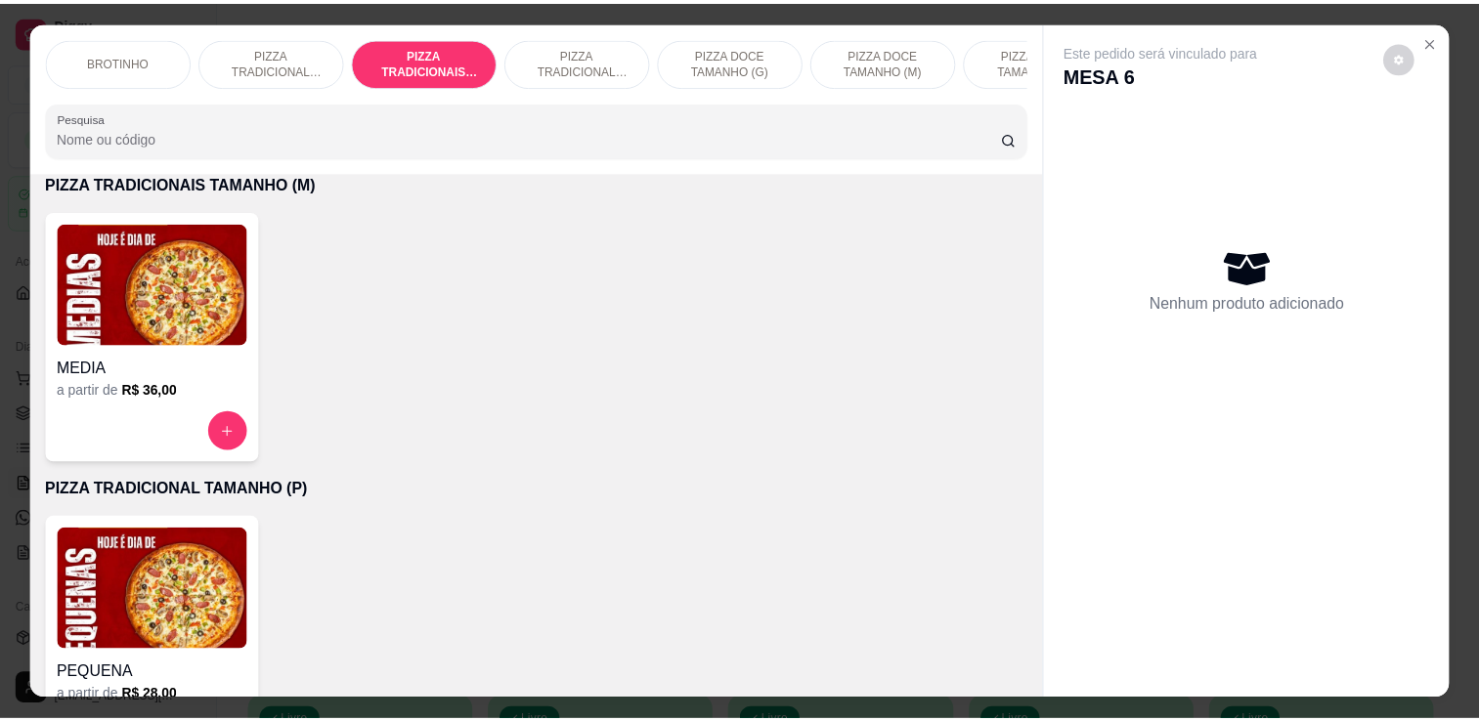
scroll to position [48, 0]
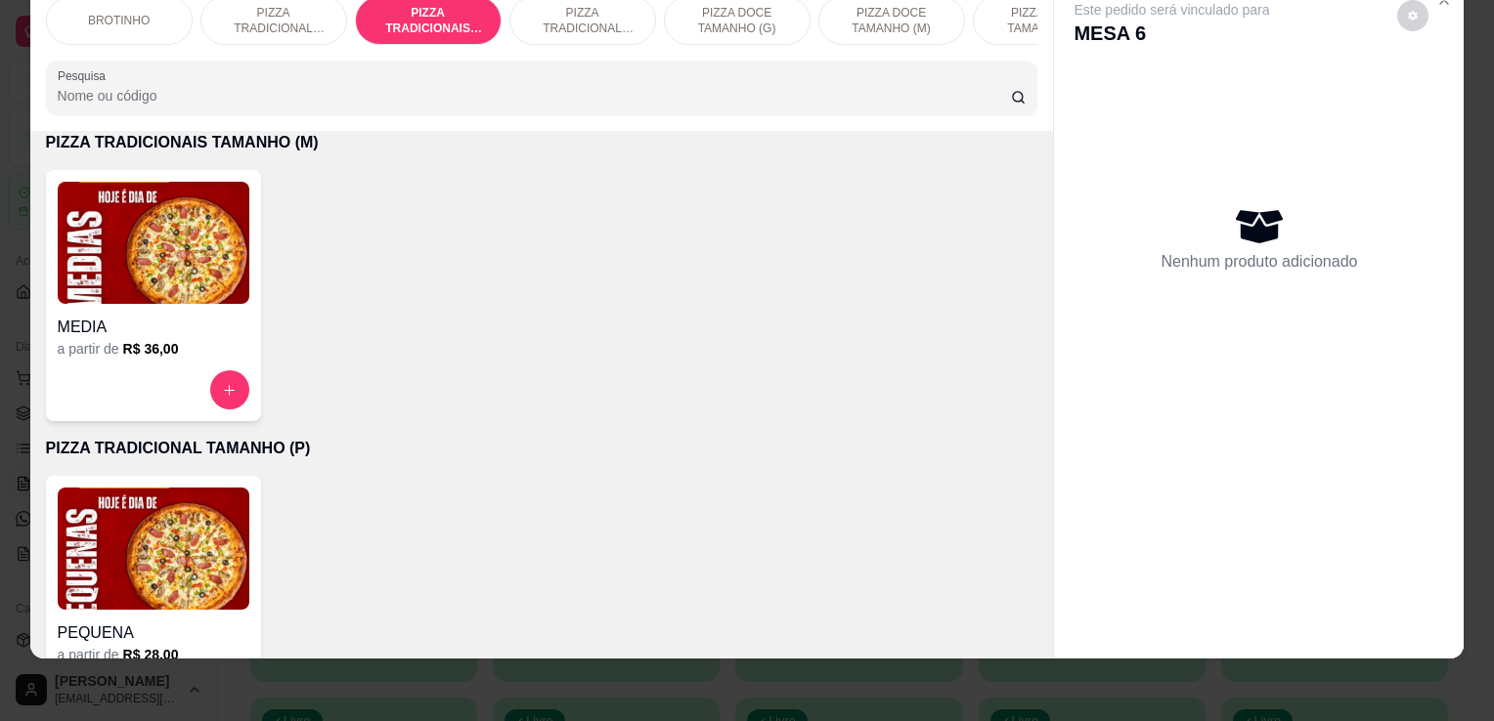
click at [192, 285] on img at bounding box center [154, 243] width 192 height 122
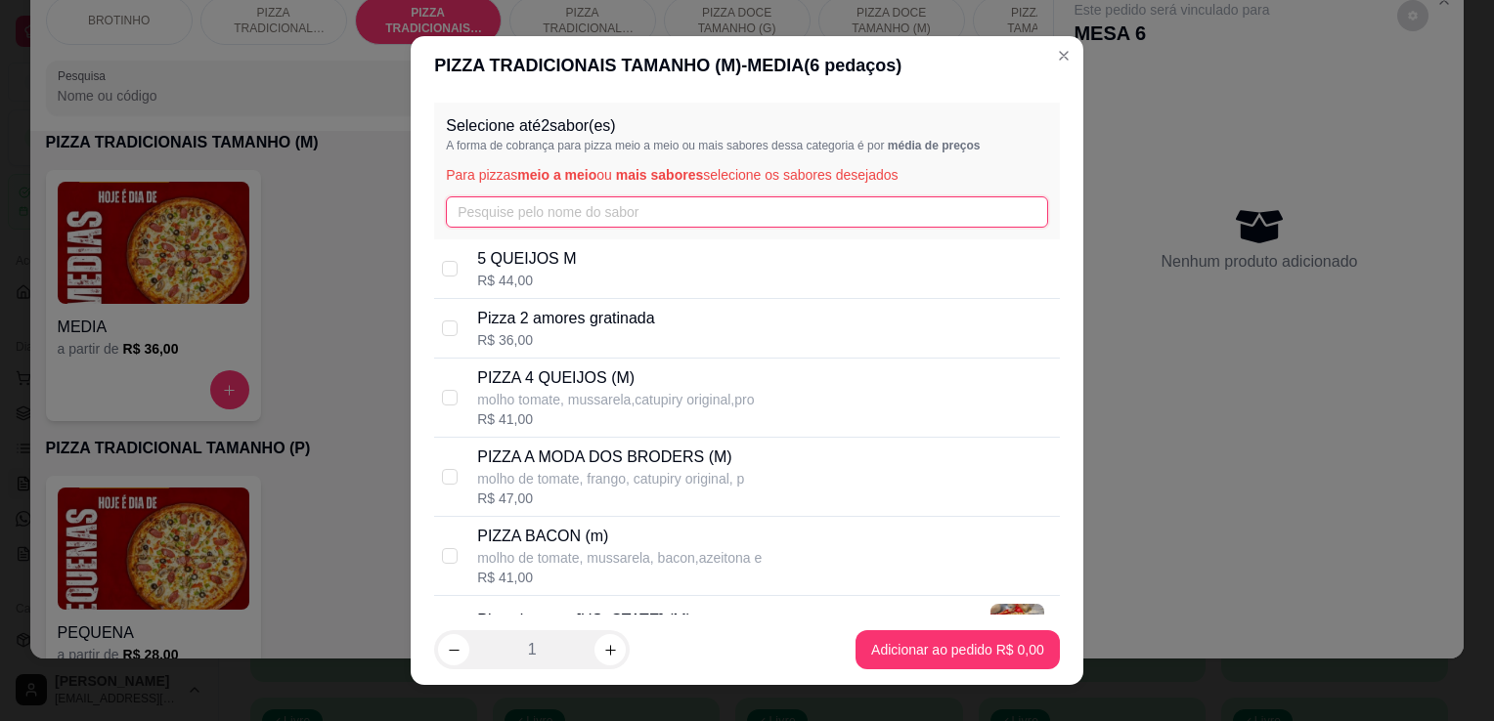
click at [480, 210] on input "text" at bounding box center [747, 211] width 602 height 31
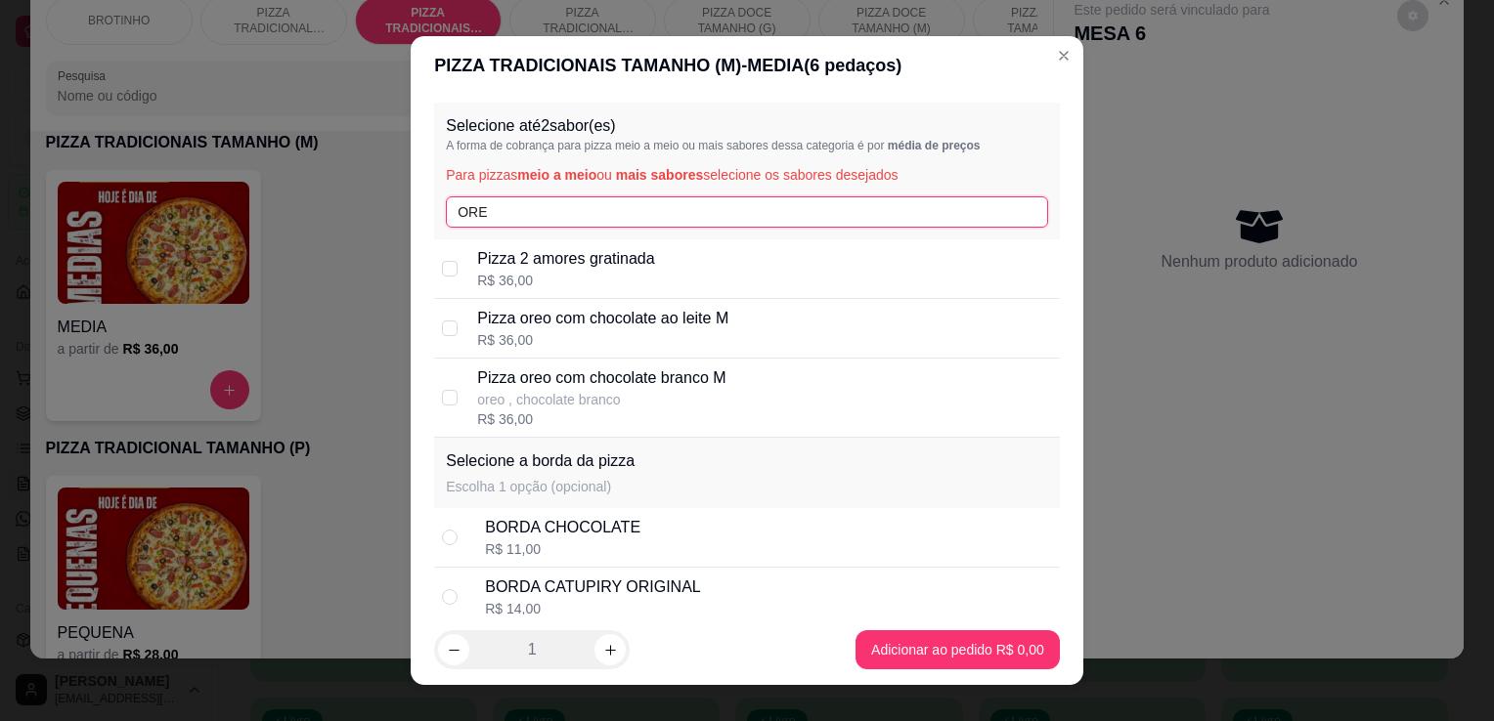
type input "ORE"
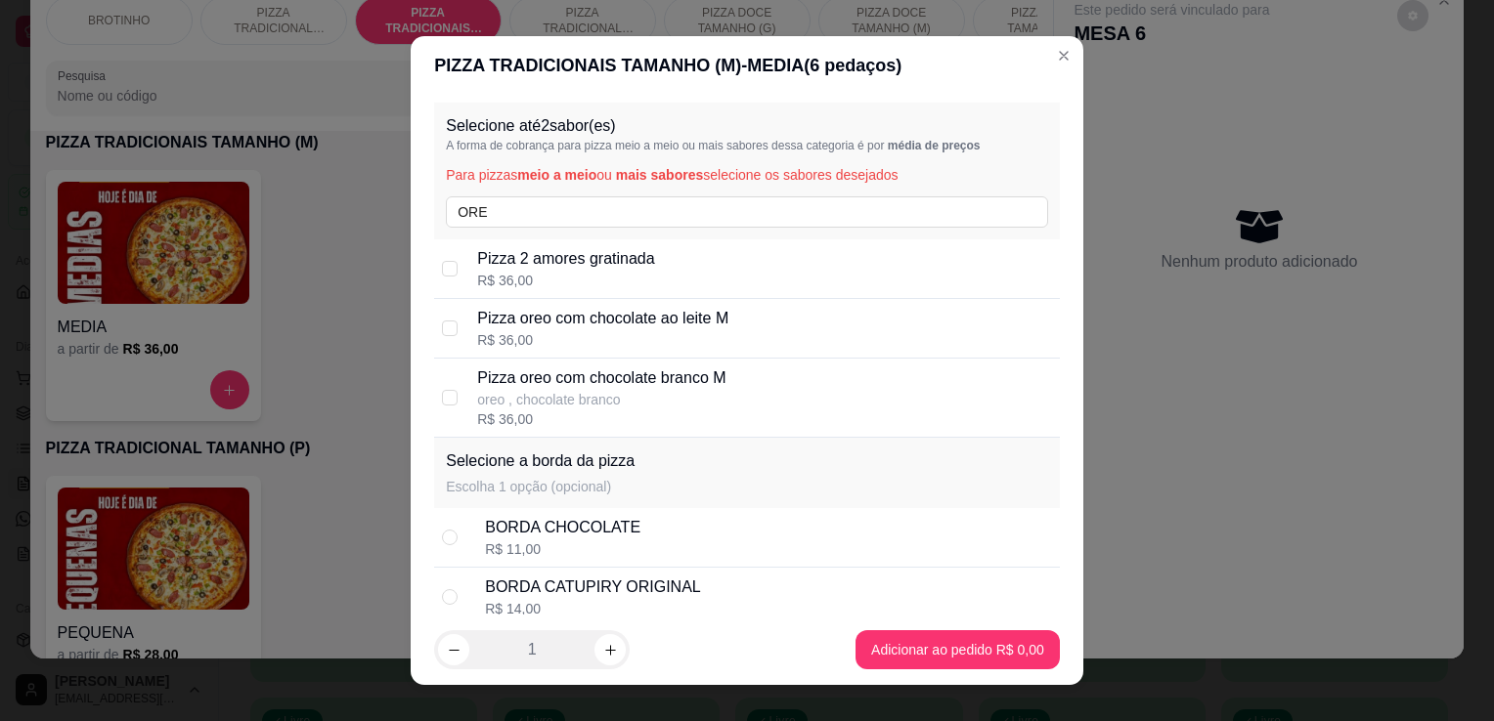
click at [743, 385] on div "Pizza oreo com chocolate branco M oreo , chocolate branco R$ 36,00" at bounding box center [764, 398] width 575 height 63
checkbox input "true"
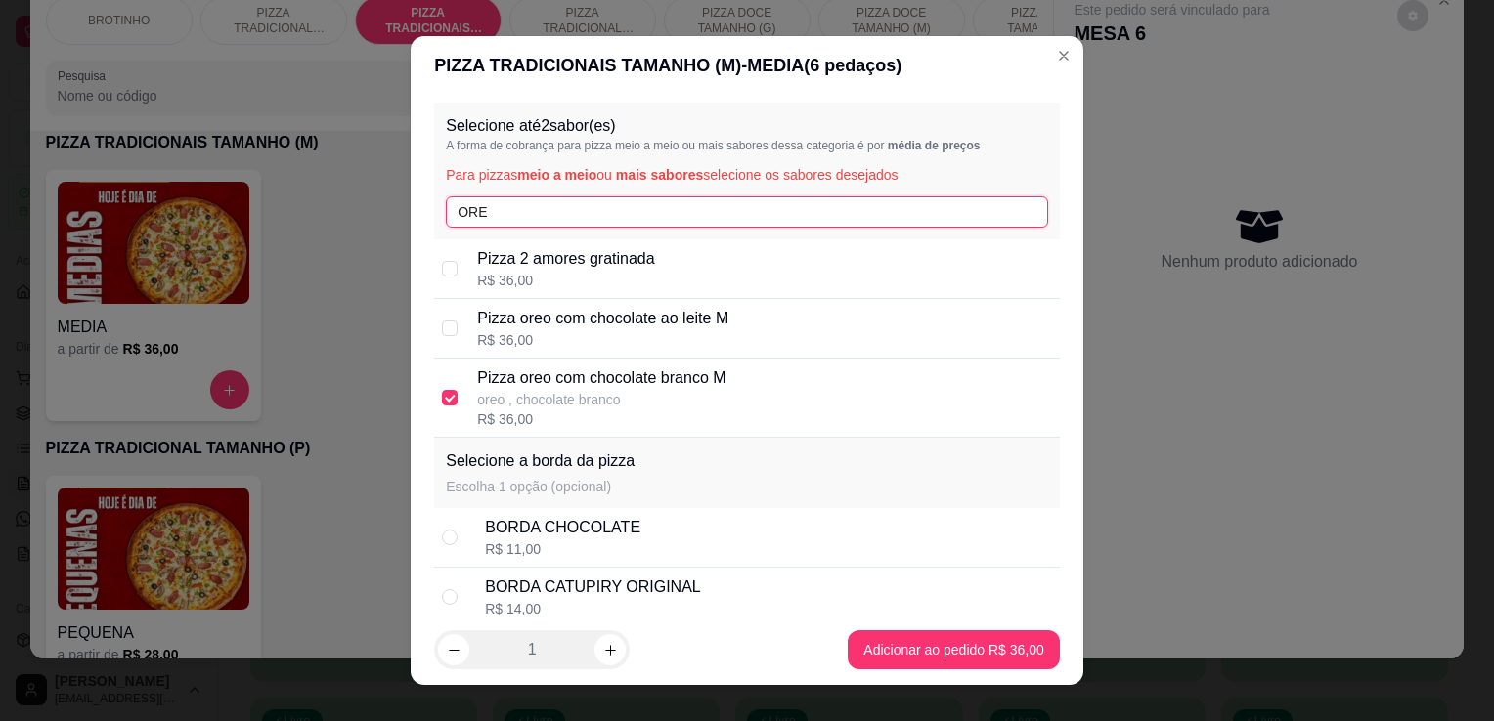
click at [620, 217] on input "ORE" at bounding box center [747, 211] width 602 height 31
type input "O"
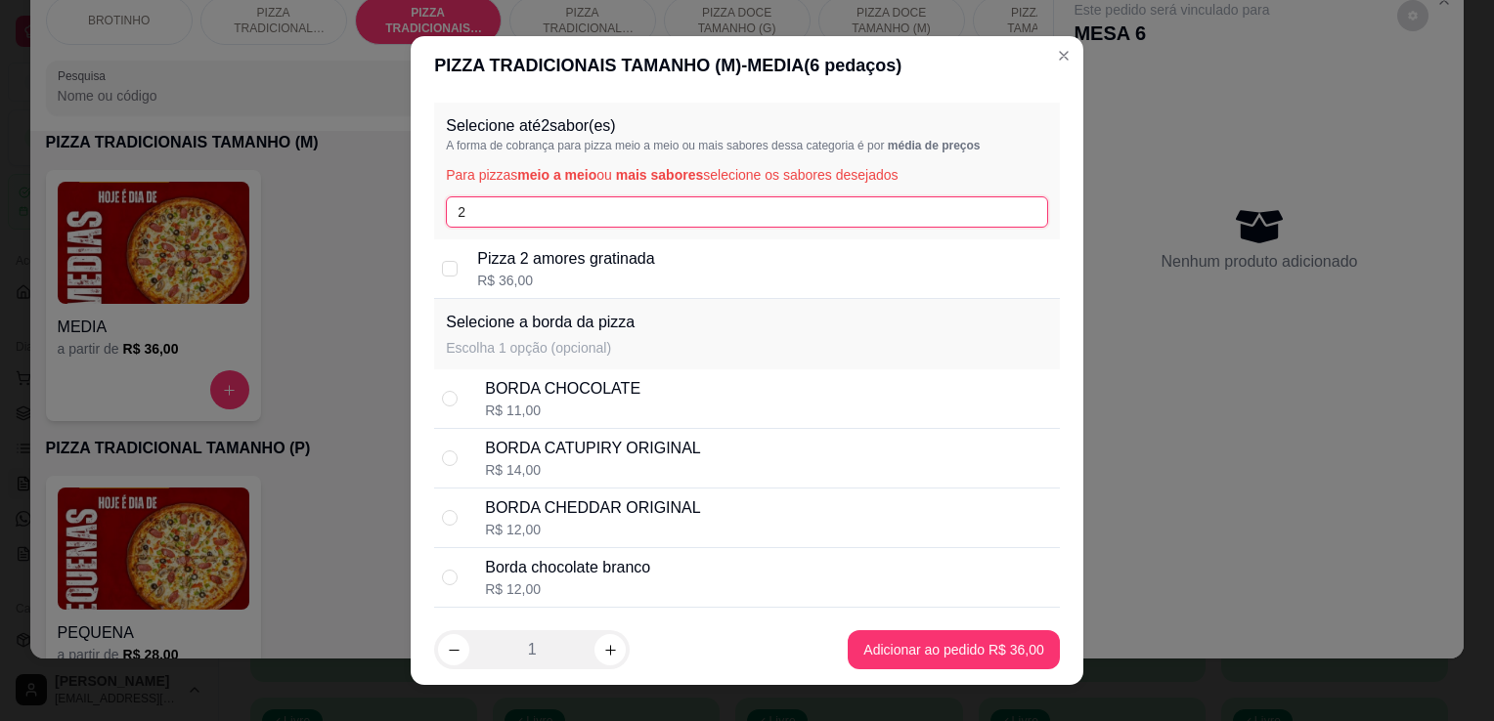
type input "2"
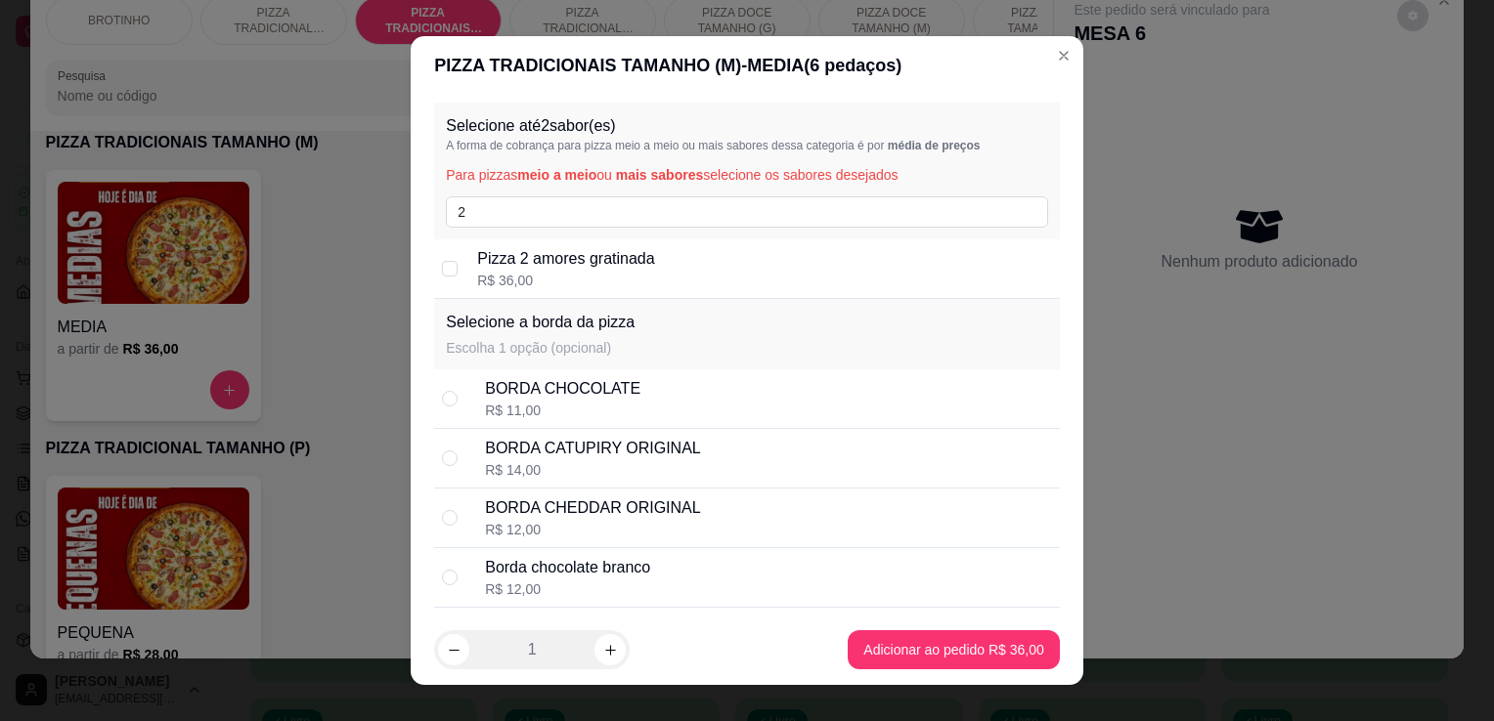
click at [633, 272] on div "R$ 36,00" at bounding box center [565, 281] width 177 height 20
checkbox input "true"
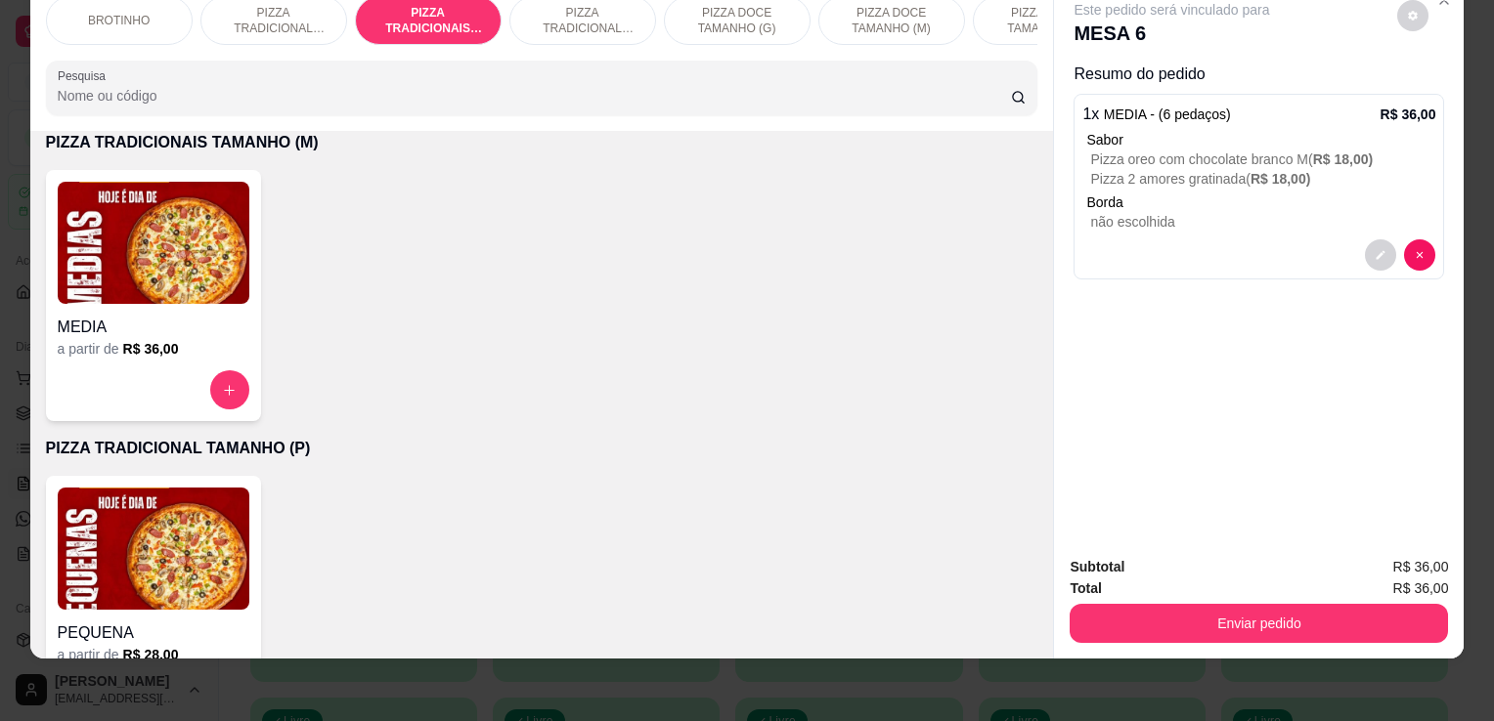
click at [1242, 631] on div "Subtotal R$ 36,00 Total R$ 36,00 Enviar pedido" at bounding box center [1259, 600] width 410 height 118
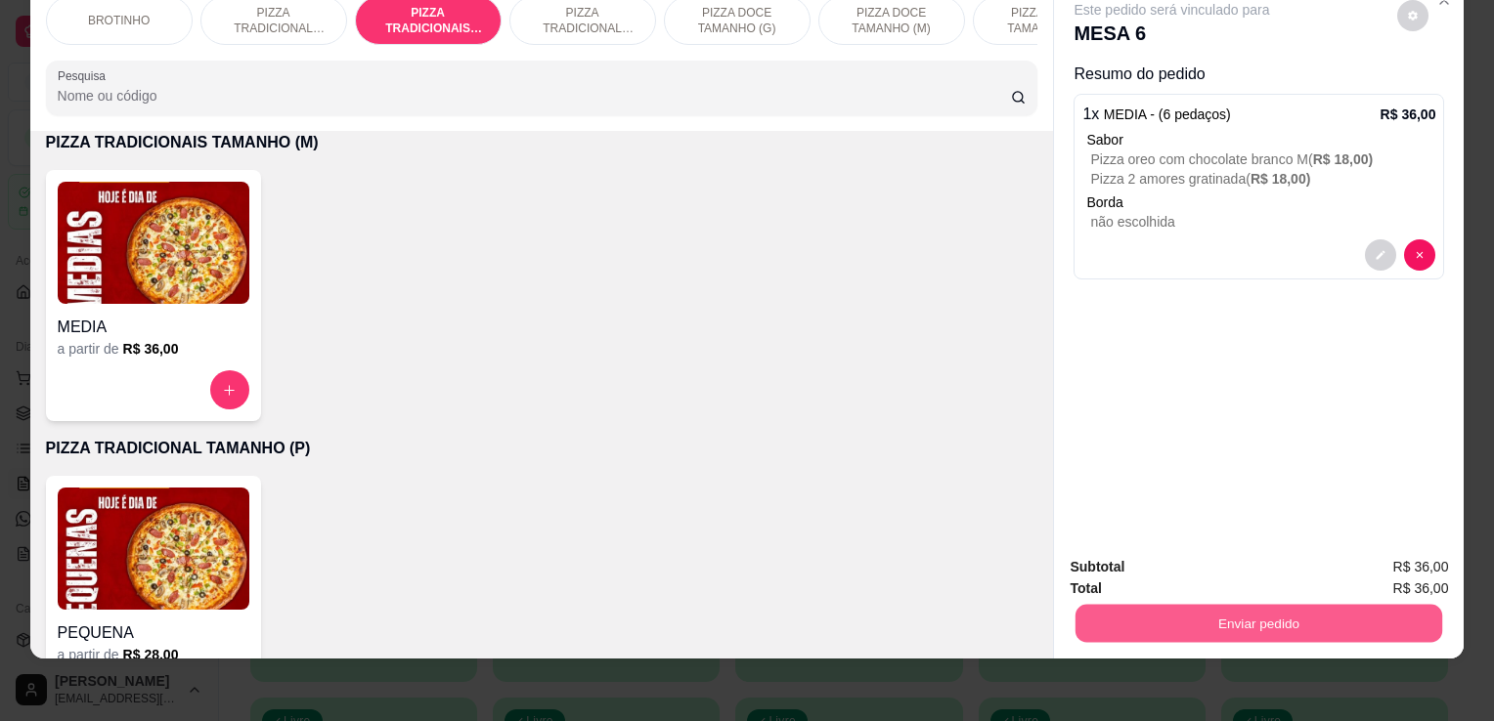
click at [1246, 614] on button "Enviar pedido" at bounding box center [1258, 623] width 367 height 38
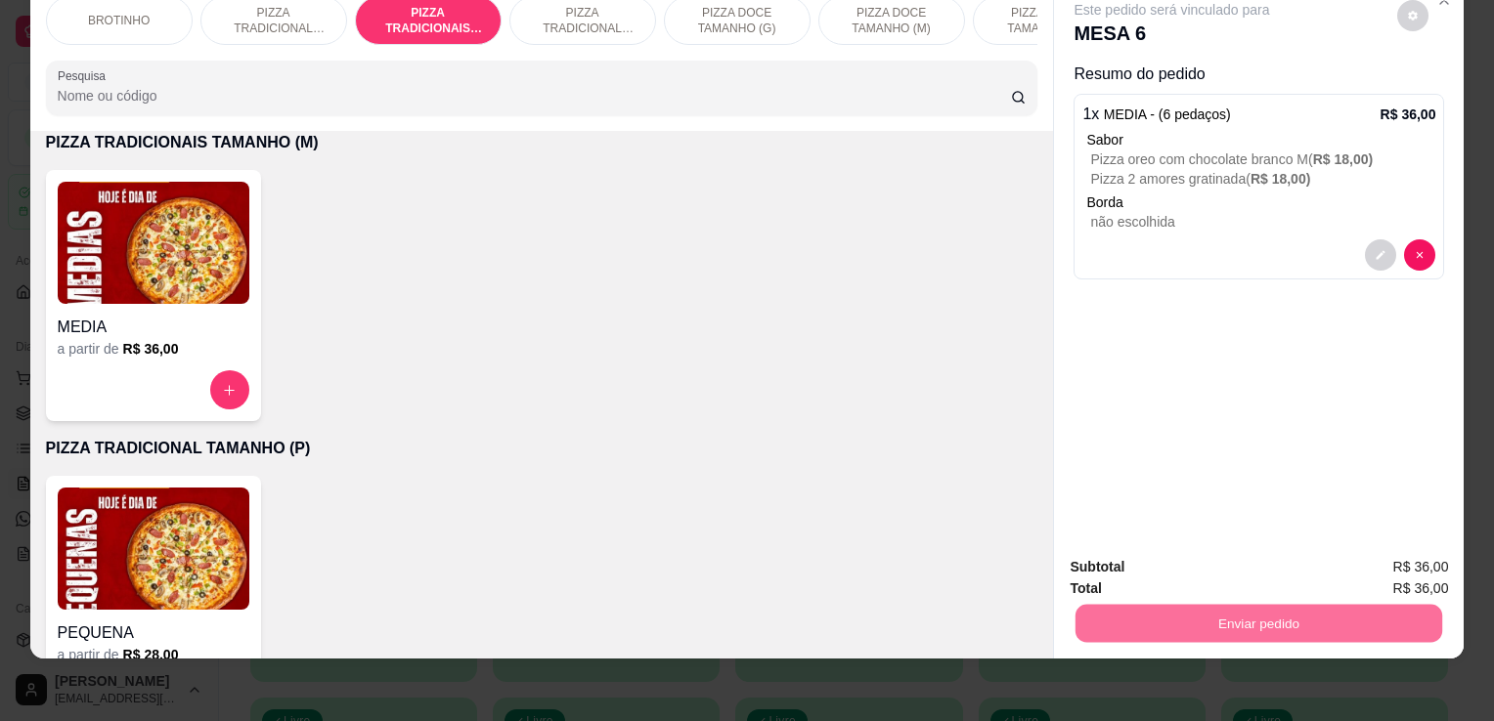
click at [1376, 552] on button "Enviar pedido" at bounding box center [1397, 560] width 108 height 36
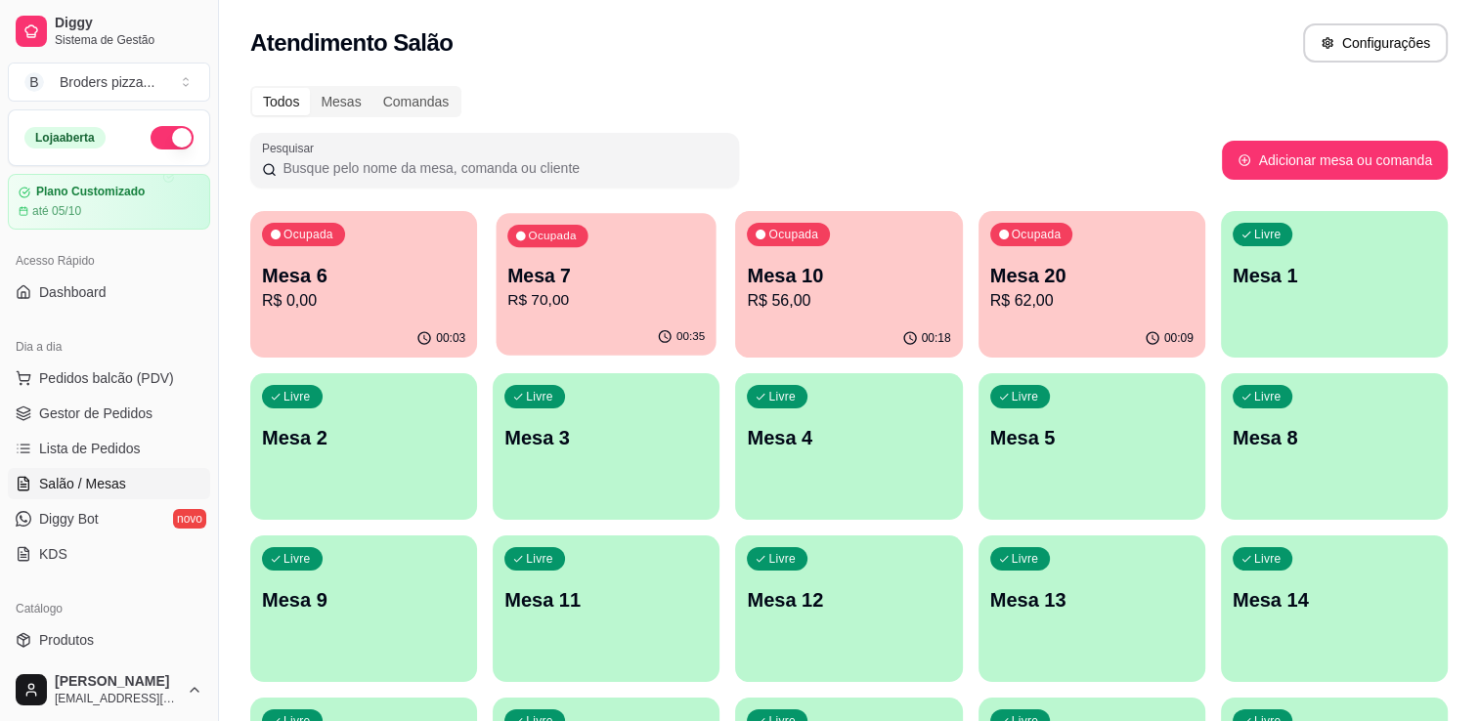
click at [640, 303] on p "R$ 70,00" at bounding box center [605, 300] width 197 height 22
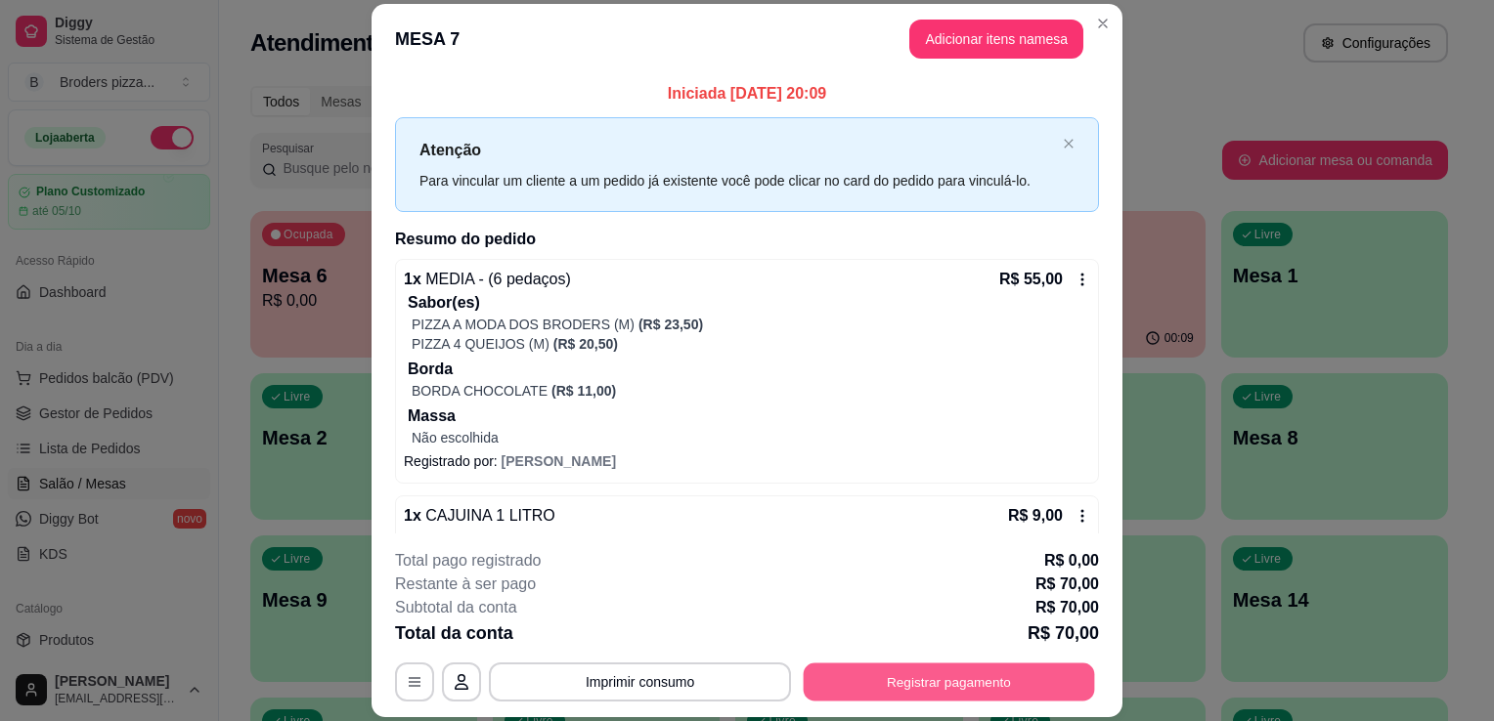
click at [935, 679] on button "Registrar pagamento" at bounding box center [948, 683] width 291 height 38
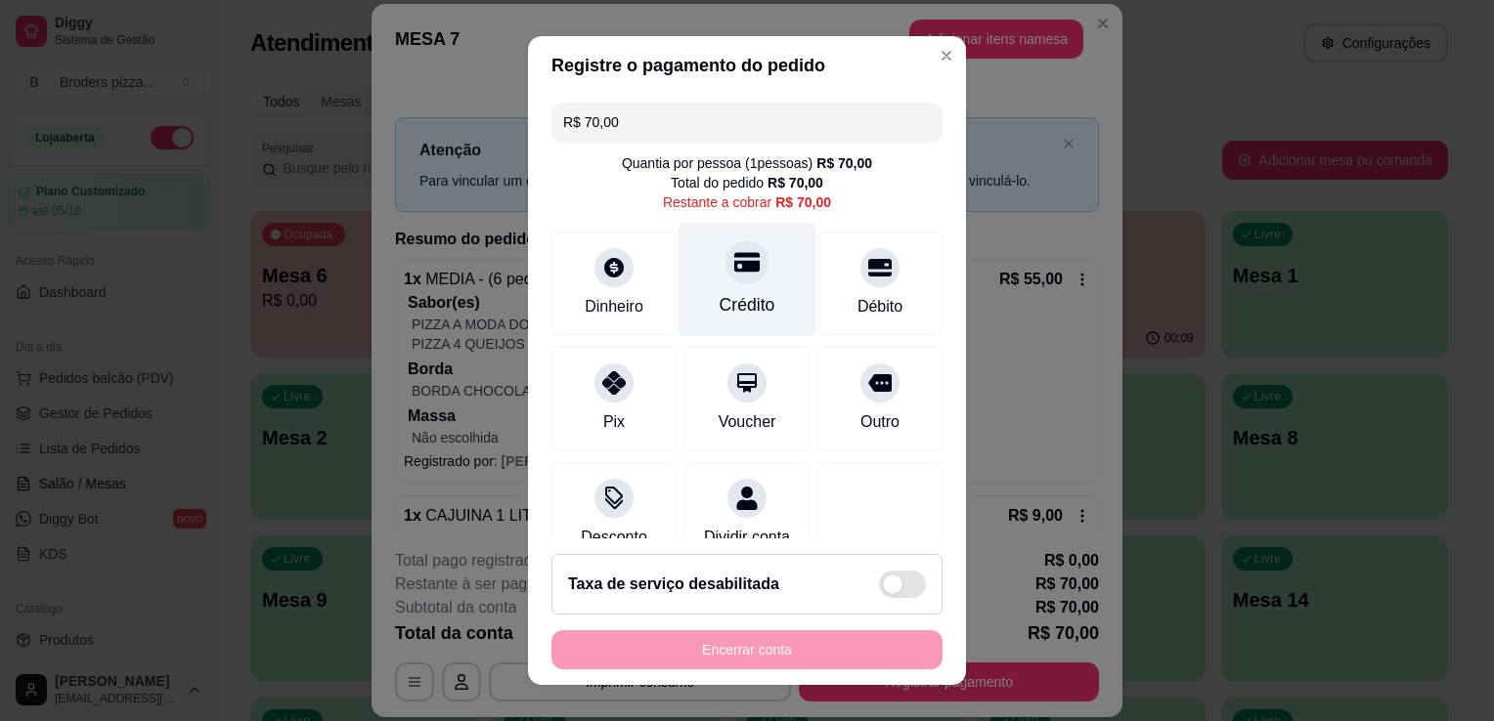
click at [719, 312] on div "Crédito" at bounding box center [747, 304] width 56 height 25
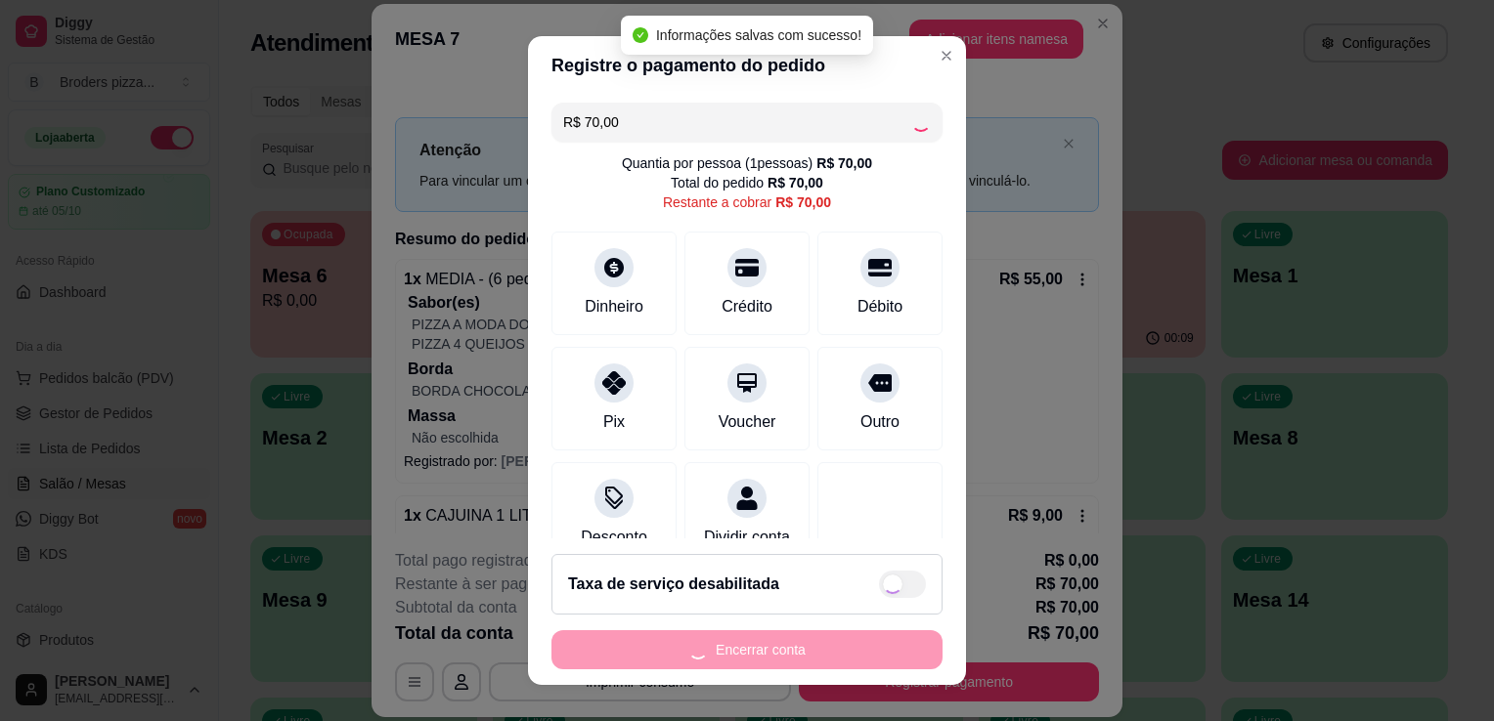
type input "R$ 0,00"
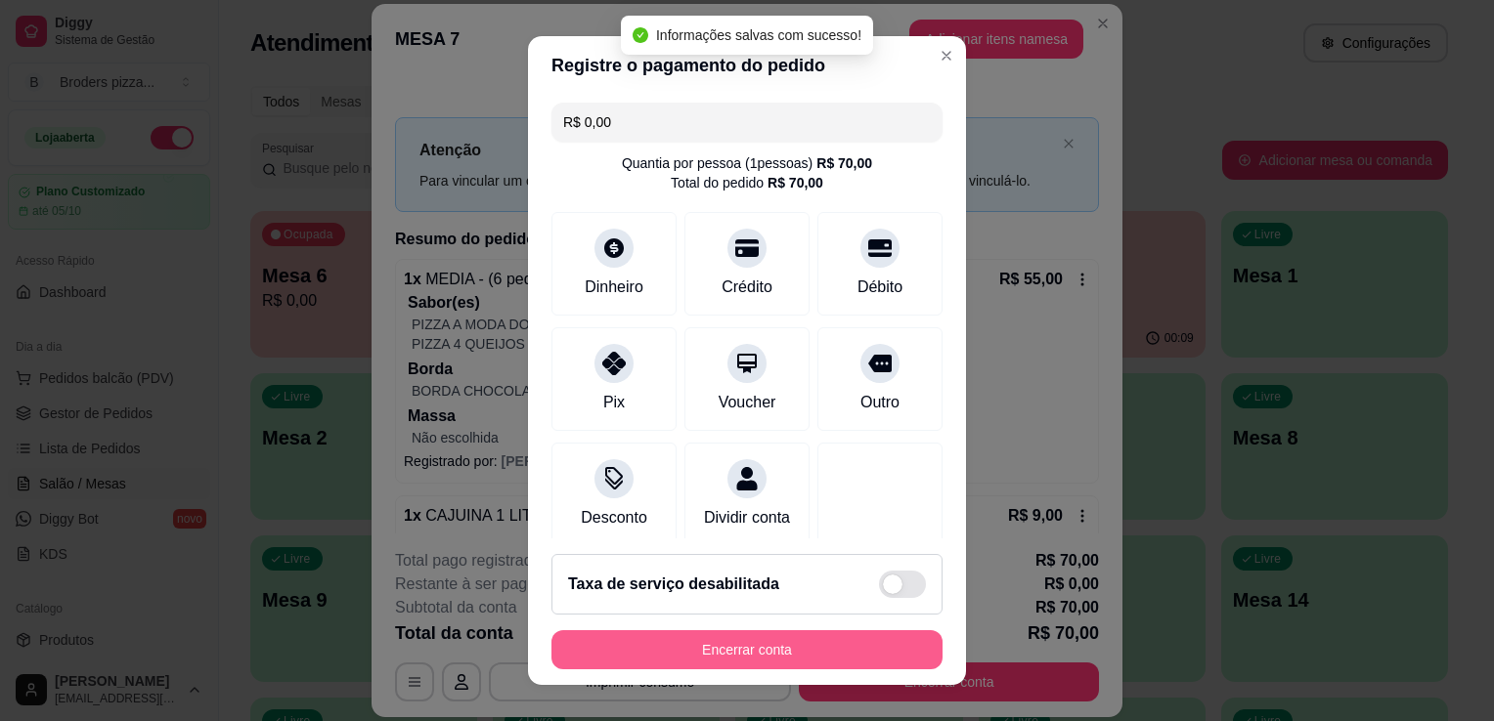
click at [735, 668] on button "Encerrar conta" at bounding box center [746, 649] width 391 height 39
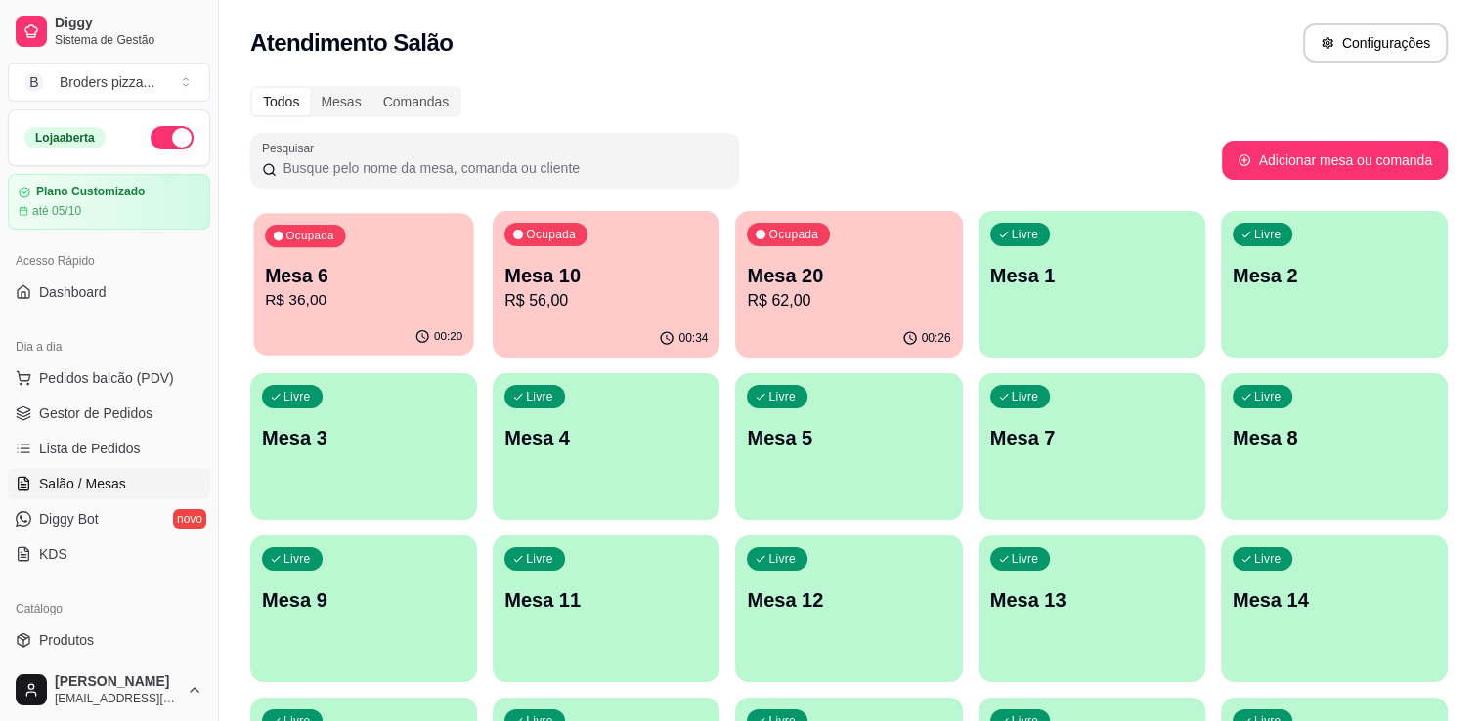
click at [355, 310] on p "R$ 36,00" at bounding box center [363, 300] width 197 height 22
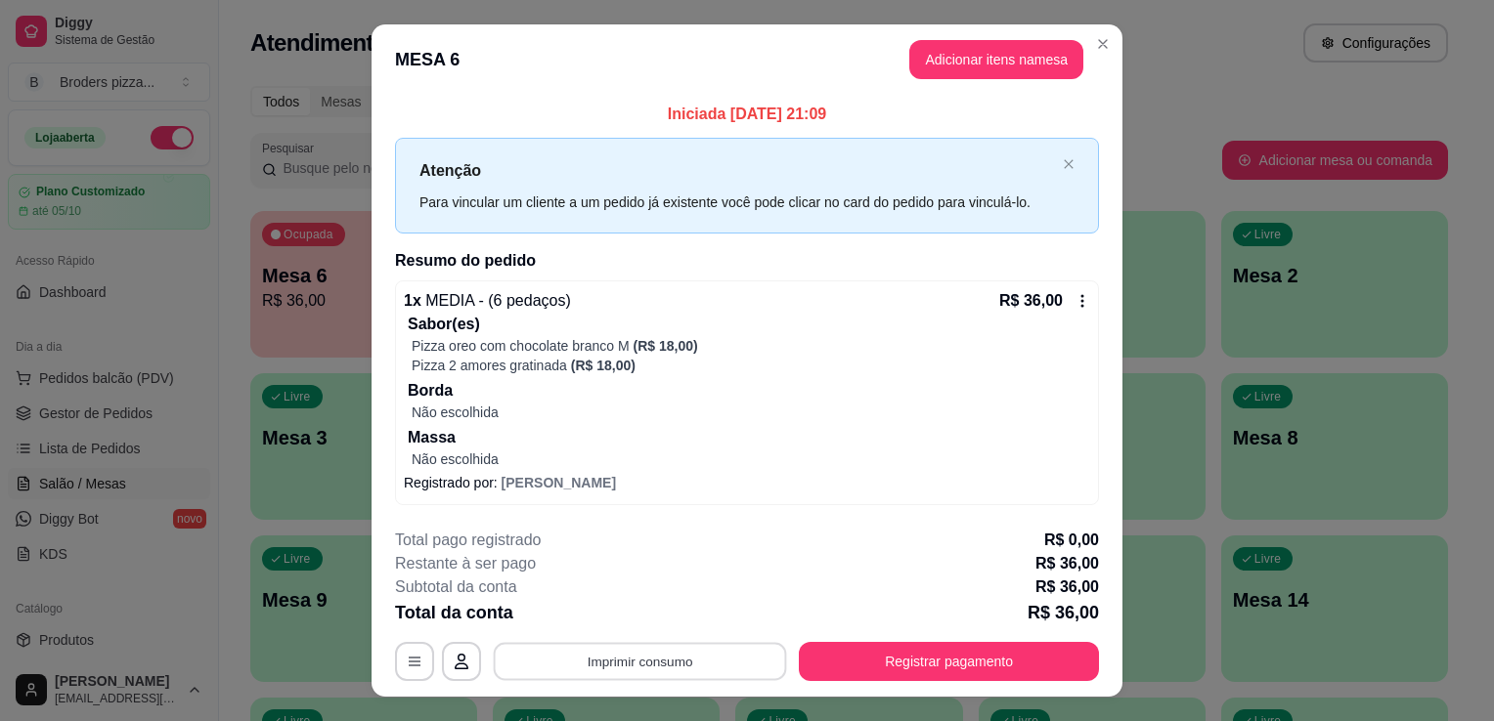
click at [607, 669] on button "Imprimir consumo" at bounding box center [640, 661] width 293 height 38
click at [629, 611] on button "IMPRESSORA" at bounding box center [638, 615] width 137 height 30
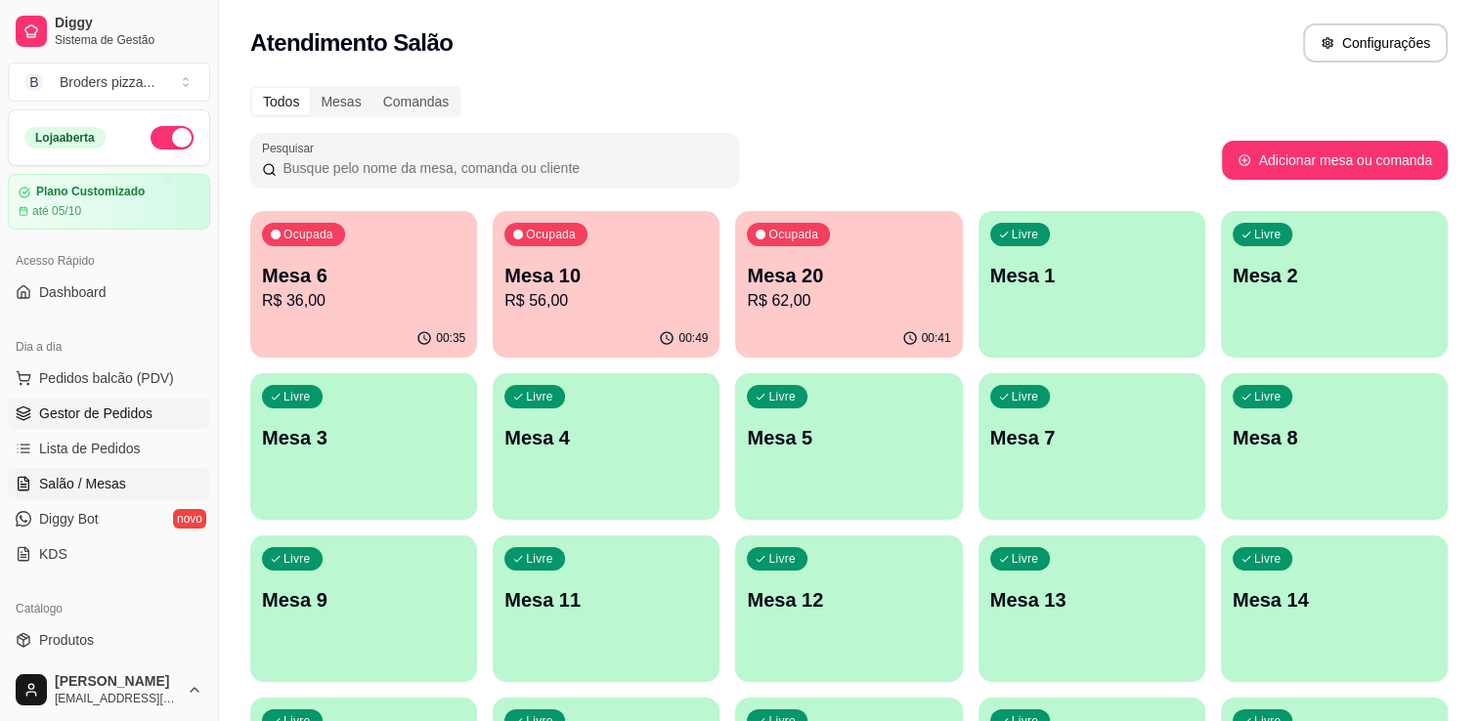
click at [124, 399] on link "Gestor de Pedidos" at bounding box center [109, 413] width 202 height 31
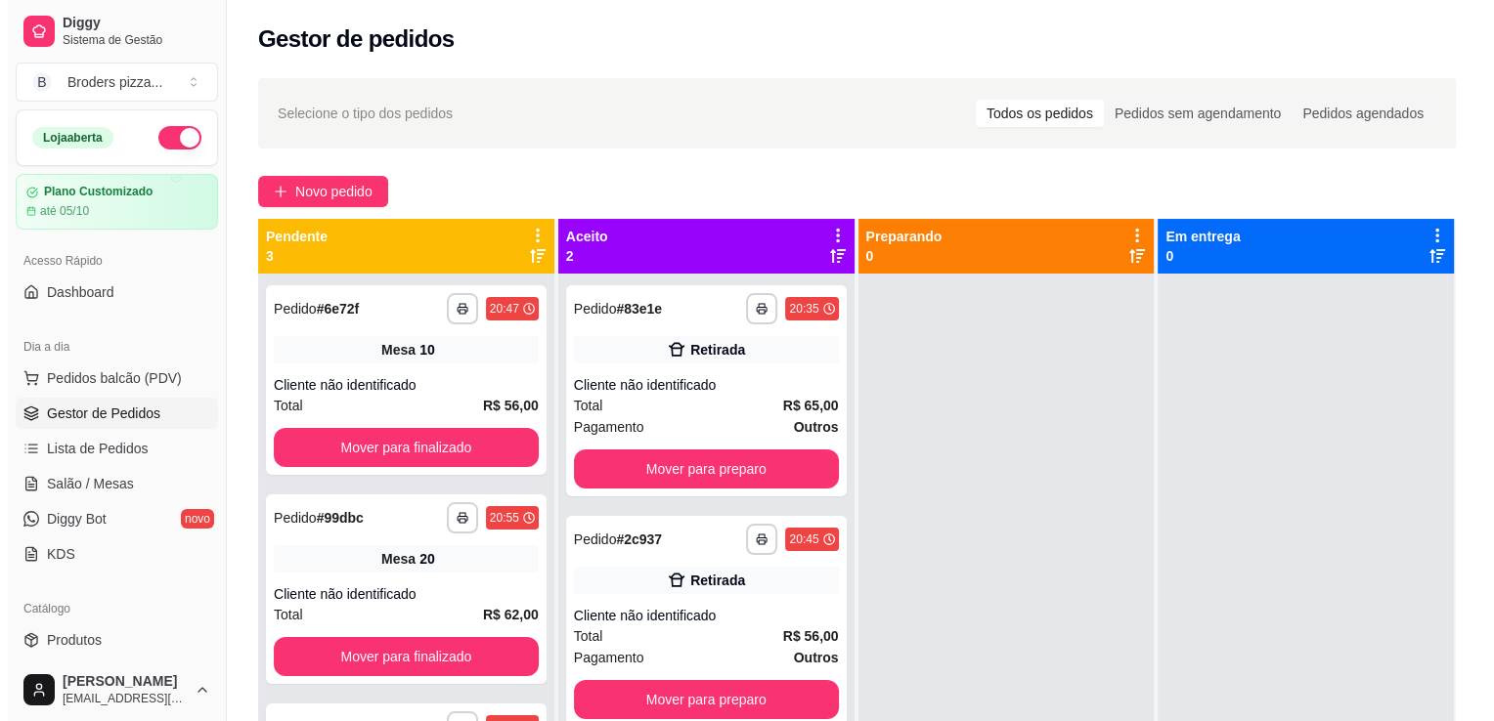
scroll to position [55, 0]
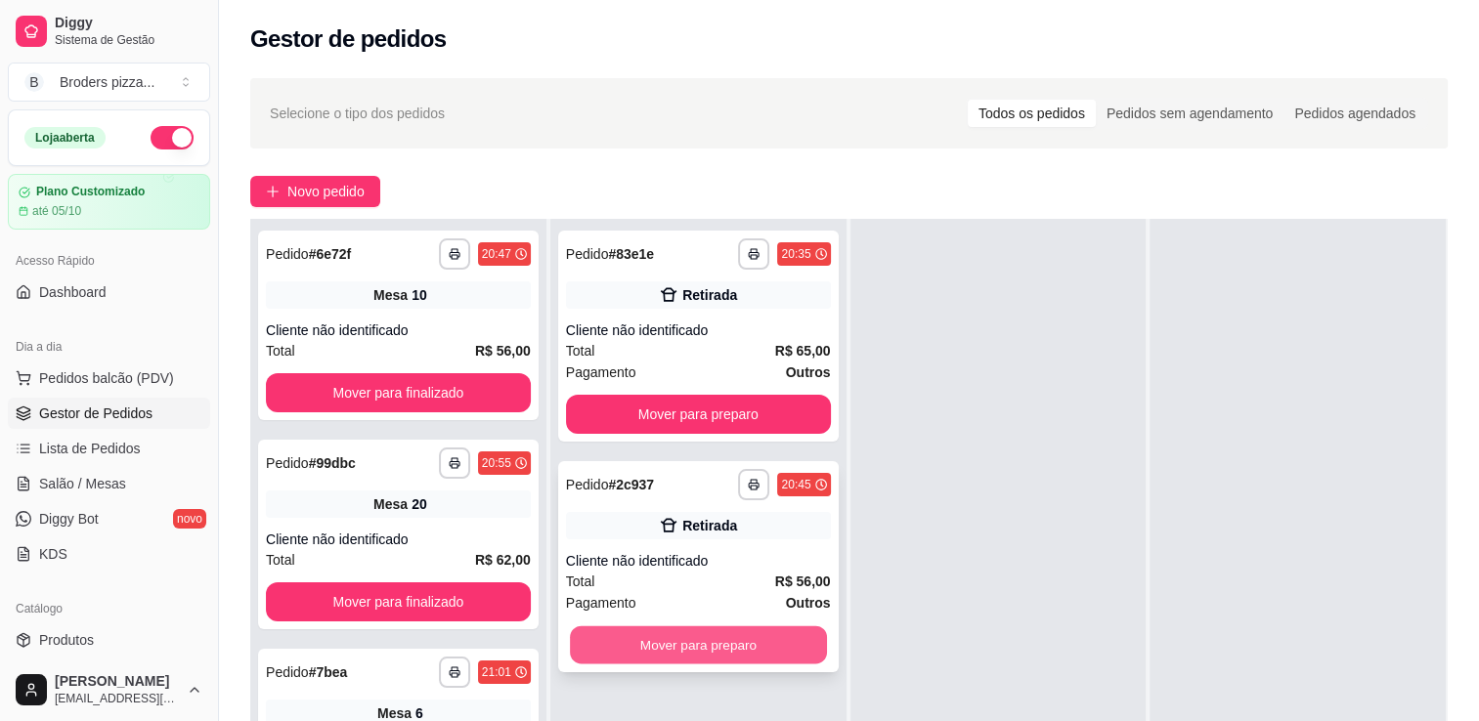
click at [751, 651] on button "Mover para preparo" at bounding box center [698, 646] width 257 height 38
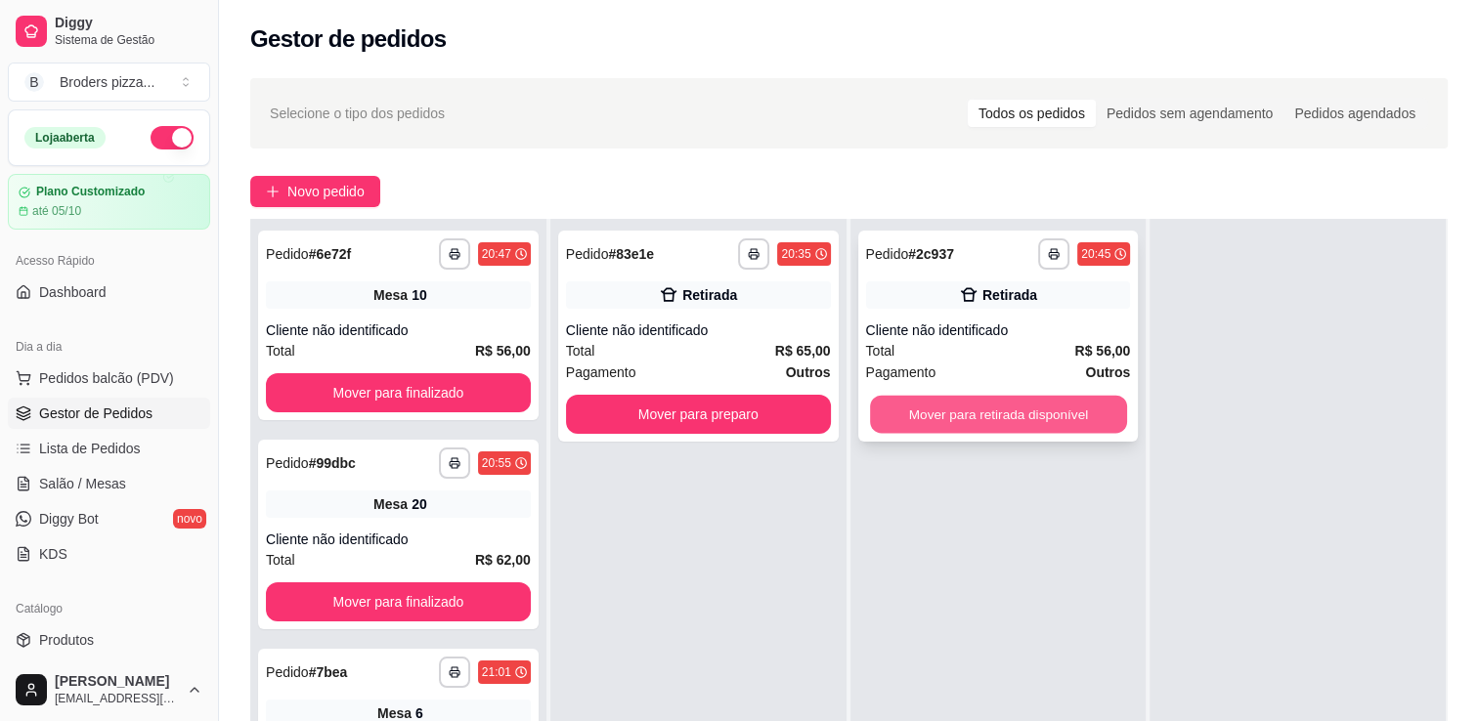
click at [963, 418] on button "Mover para retirada disponível" at bounding box center [998, 415] width 257 height 38
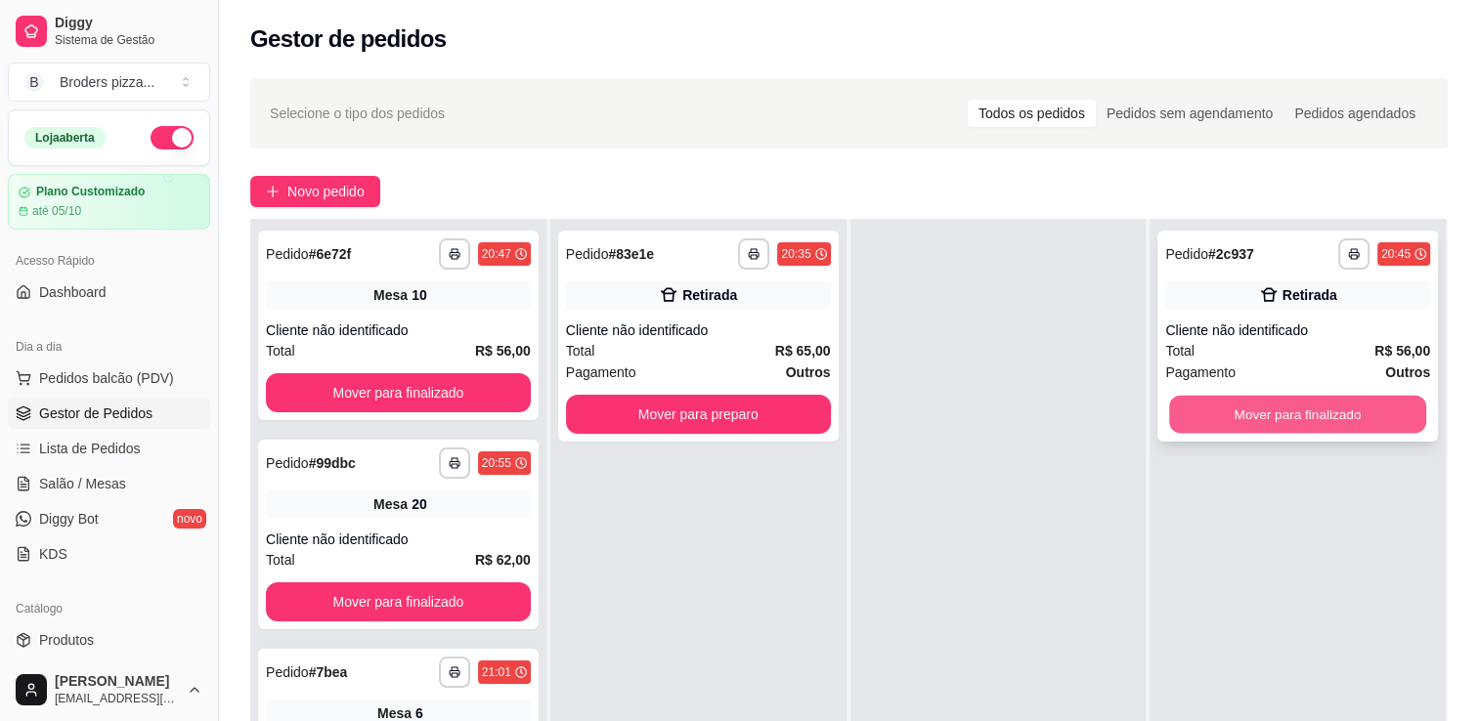
click at [1247, 414] on button "Mover para finalizado" at bounding box center [1297, 415] width 257 height 38
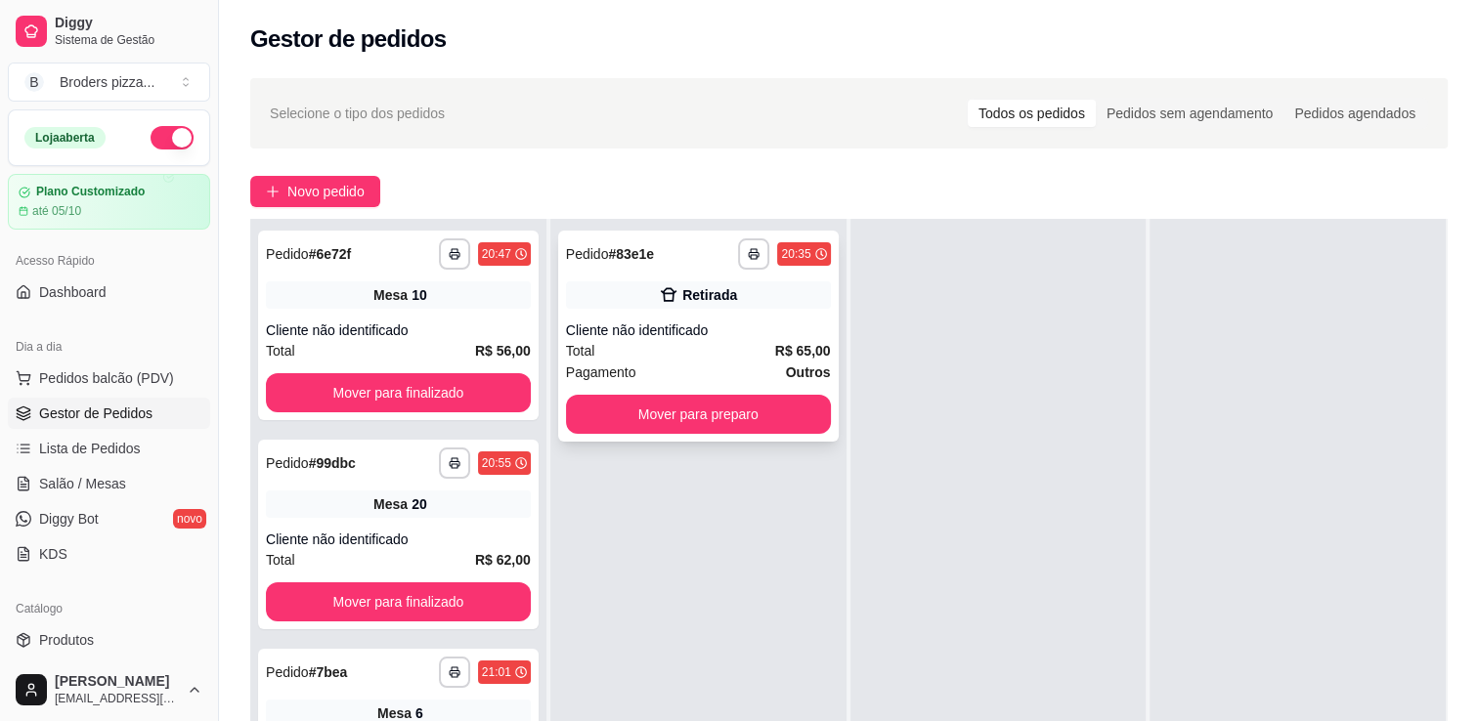
click at [709, 286] on div "Retirada" at bounding box center [709, 295] width 55 height 20
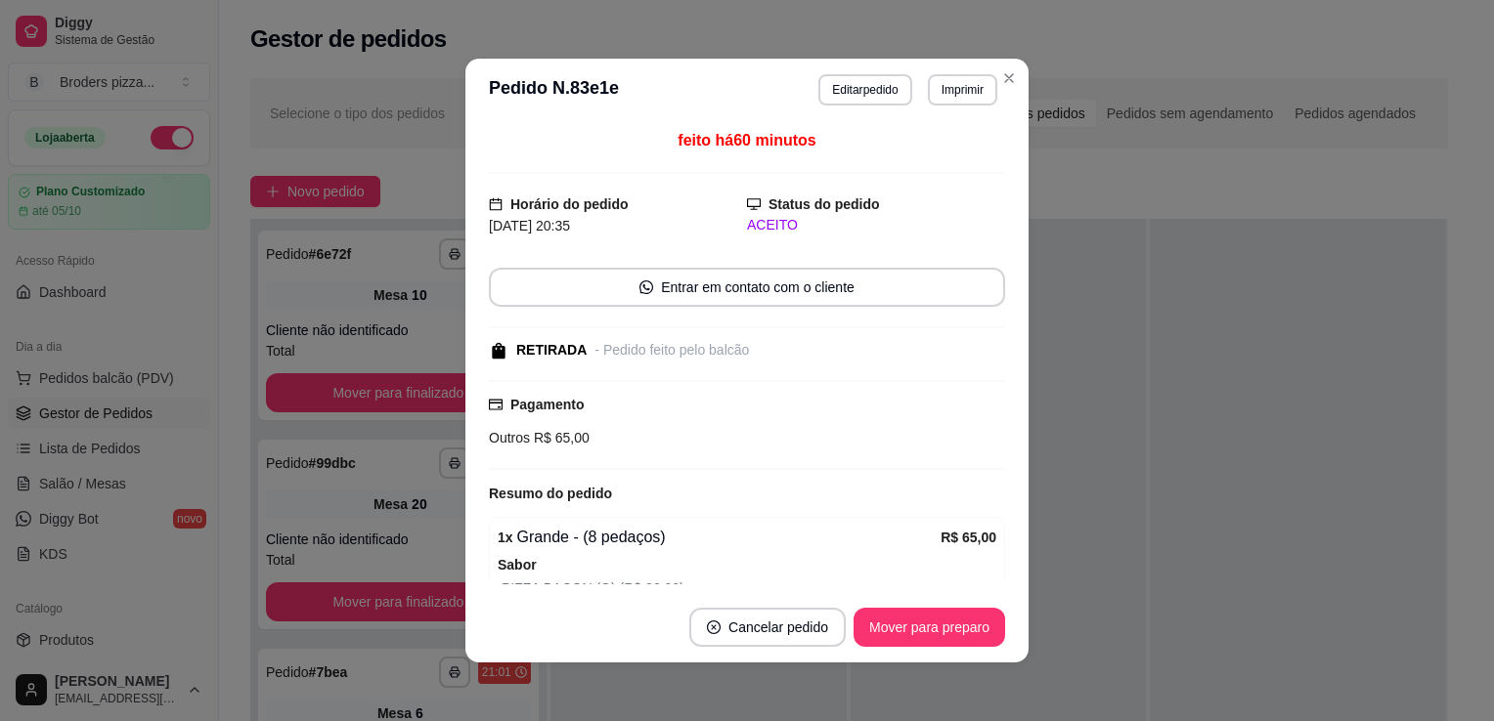
scroll to position [219, 0]
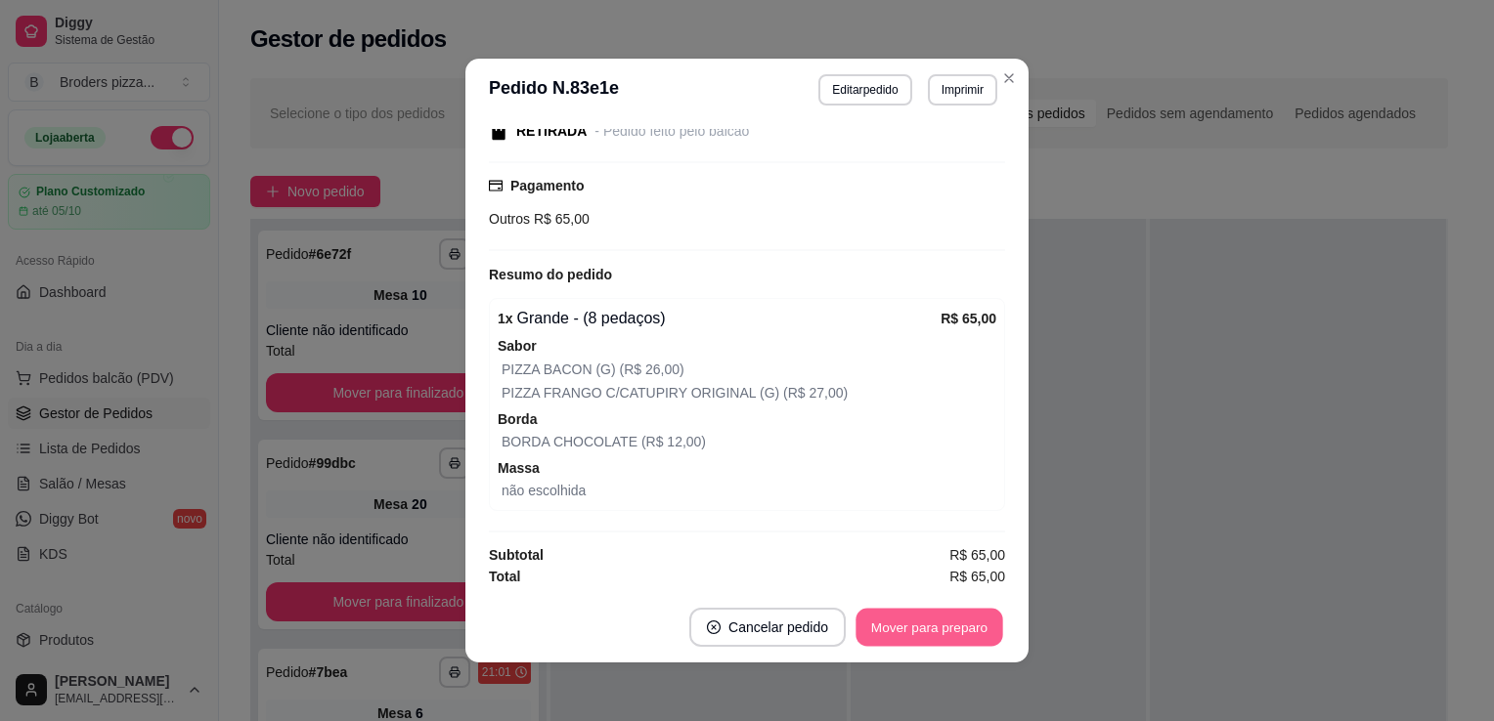
click at [938, 629] on button "Mover para preparo" at bounding box center [928, 628] width 147 height 38
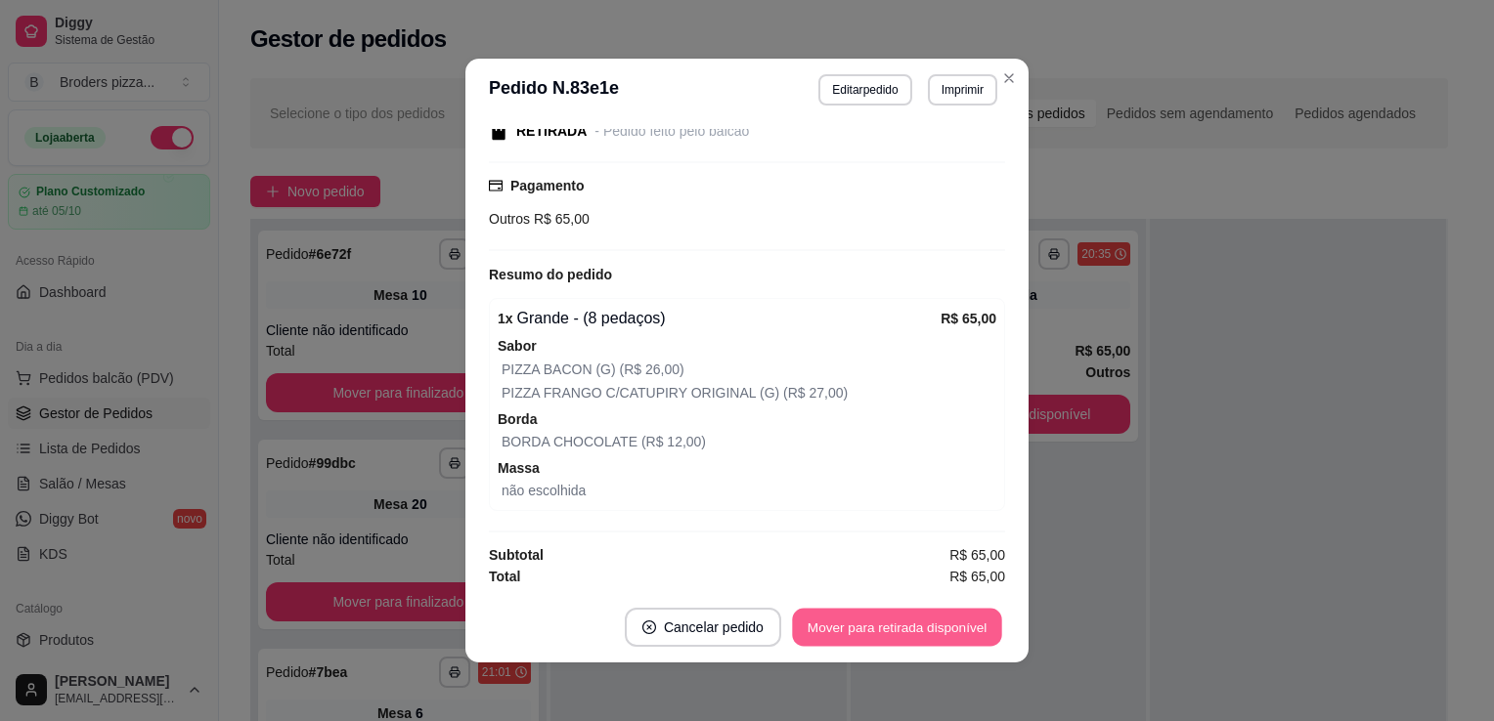
click at [938, 629] on button "Mover para retirada disponível" at bounding box center [896, 628] width 209 height 38
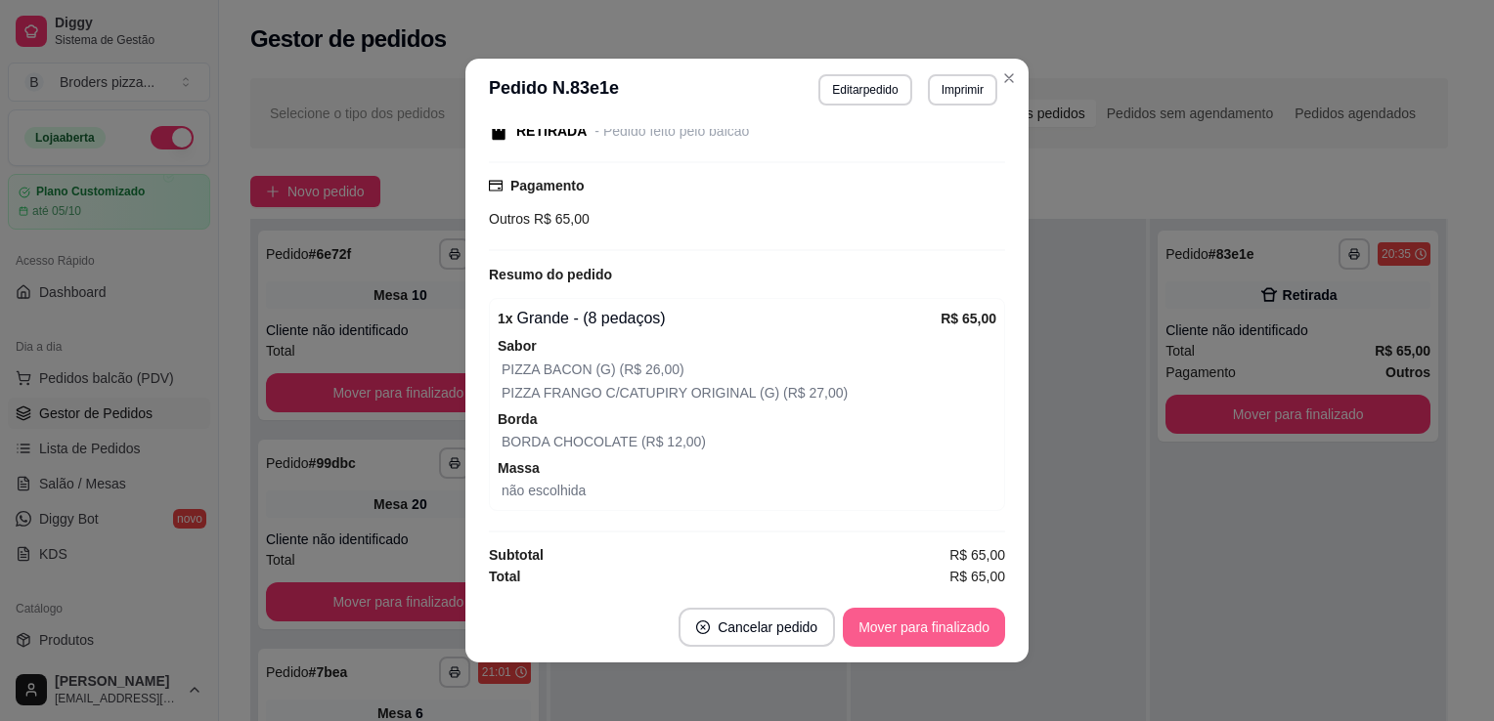
click at [938, 629] on button "Mover para finalizado" at bounding box center [924, 627] width 162 height 39
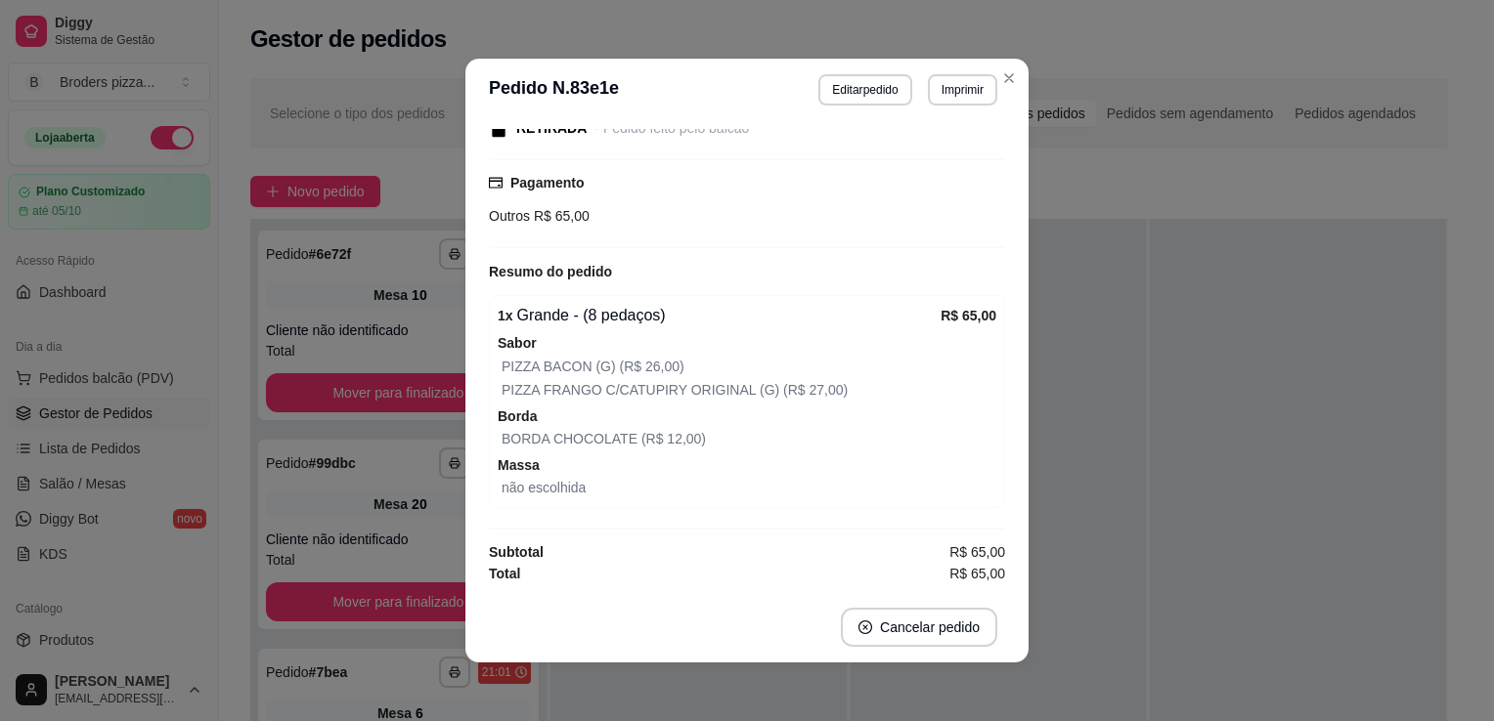
scroll to position [135, 0]
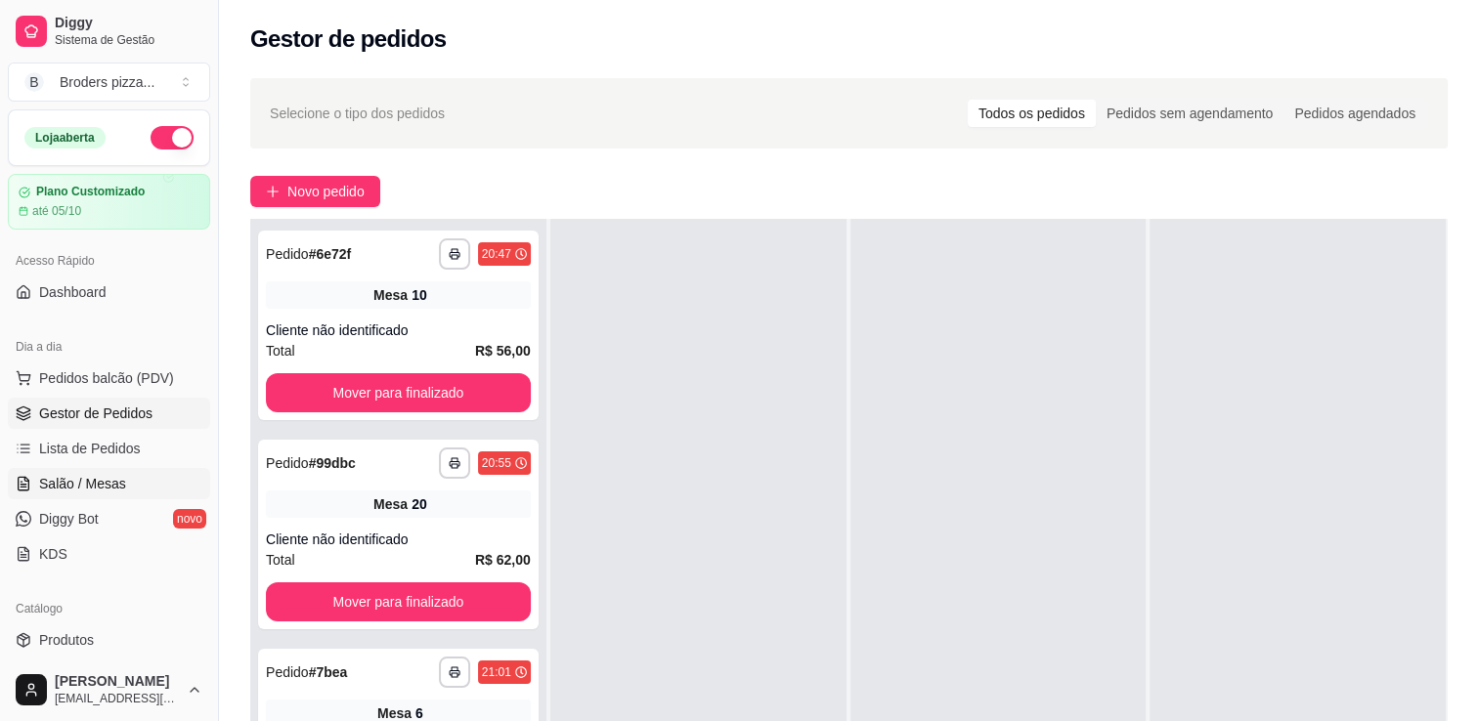
click at [92, 479] on span "Salão / Mesas" at bounding box center [82, 484] width 87 height 20
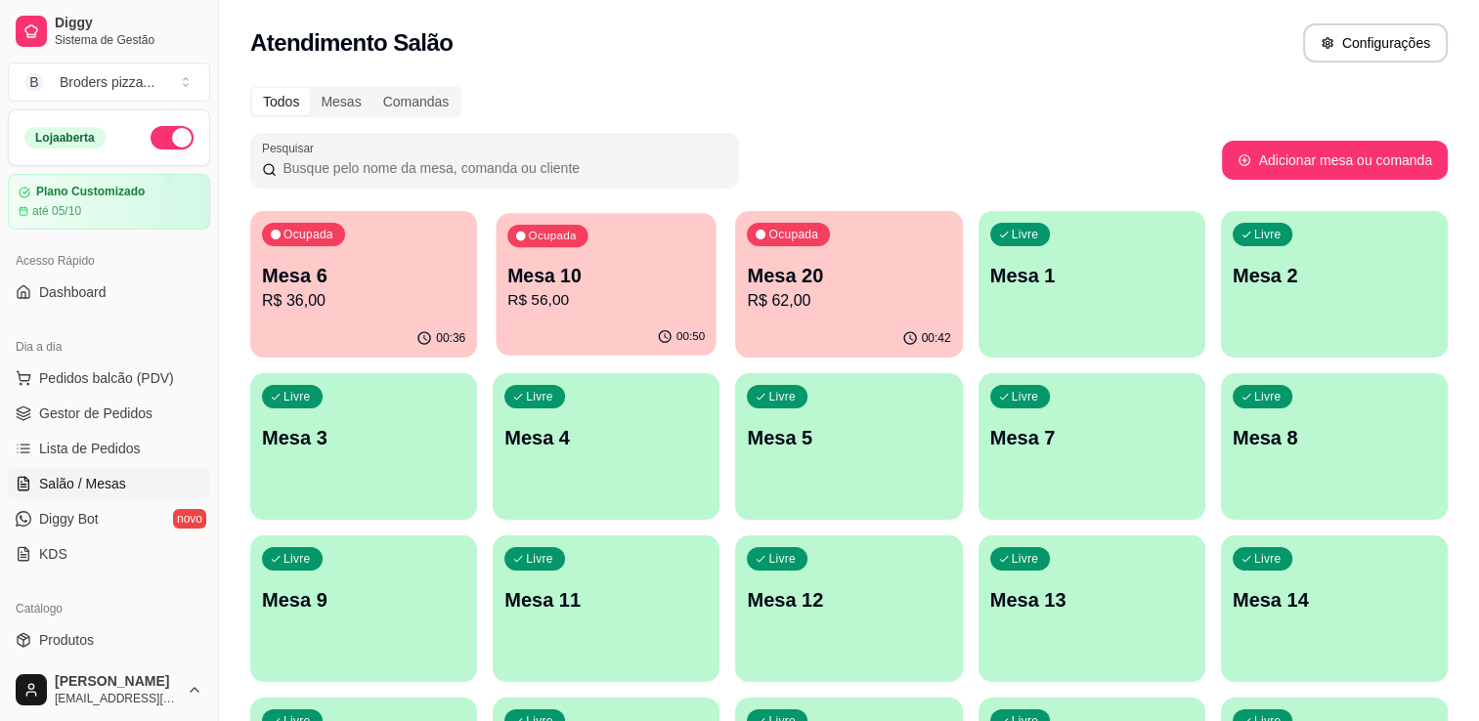
click at [591, 284] on p "Mesa 10" at bounding box center [605, 276] width 197 height 26
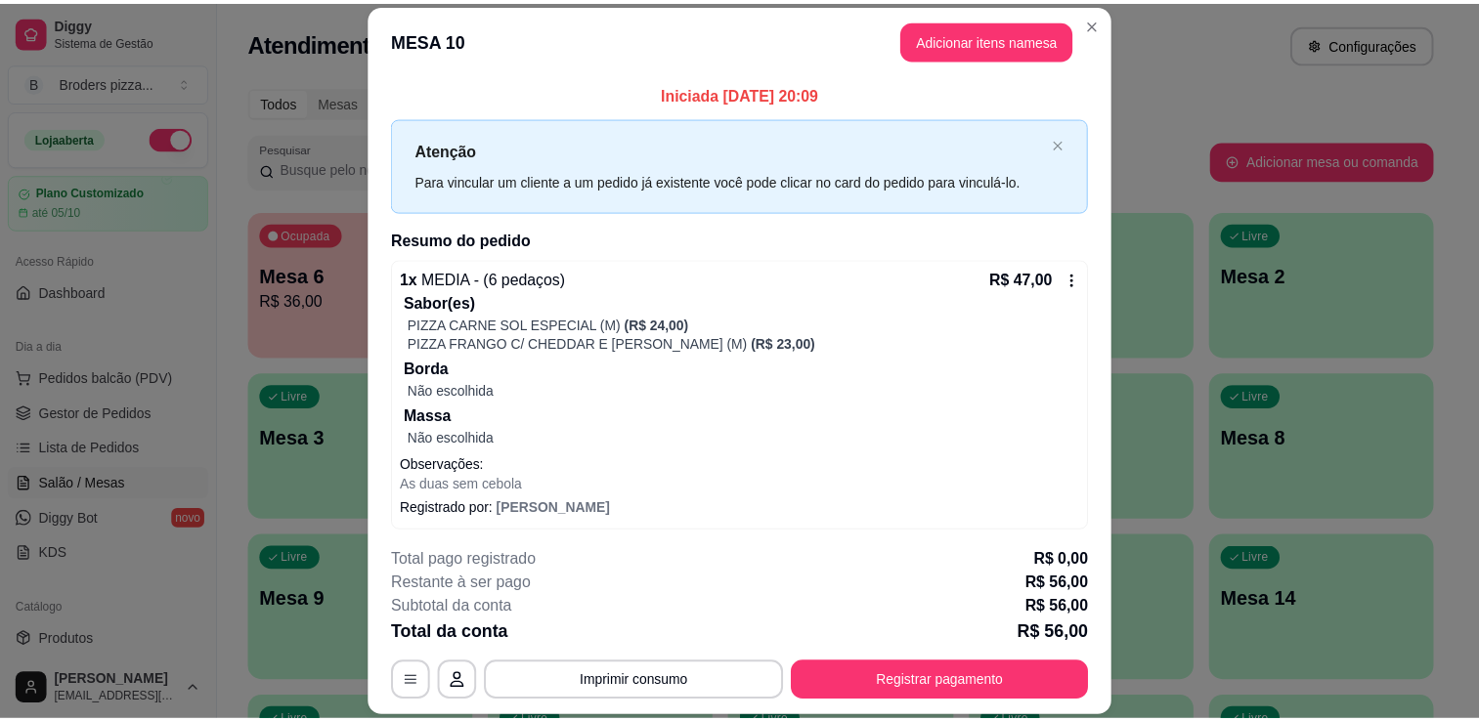
scroll to position [82, 0]
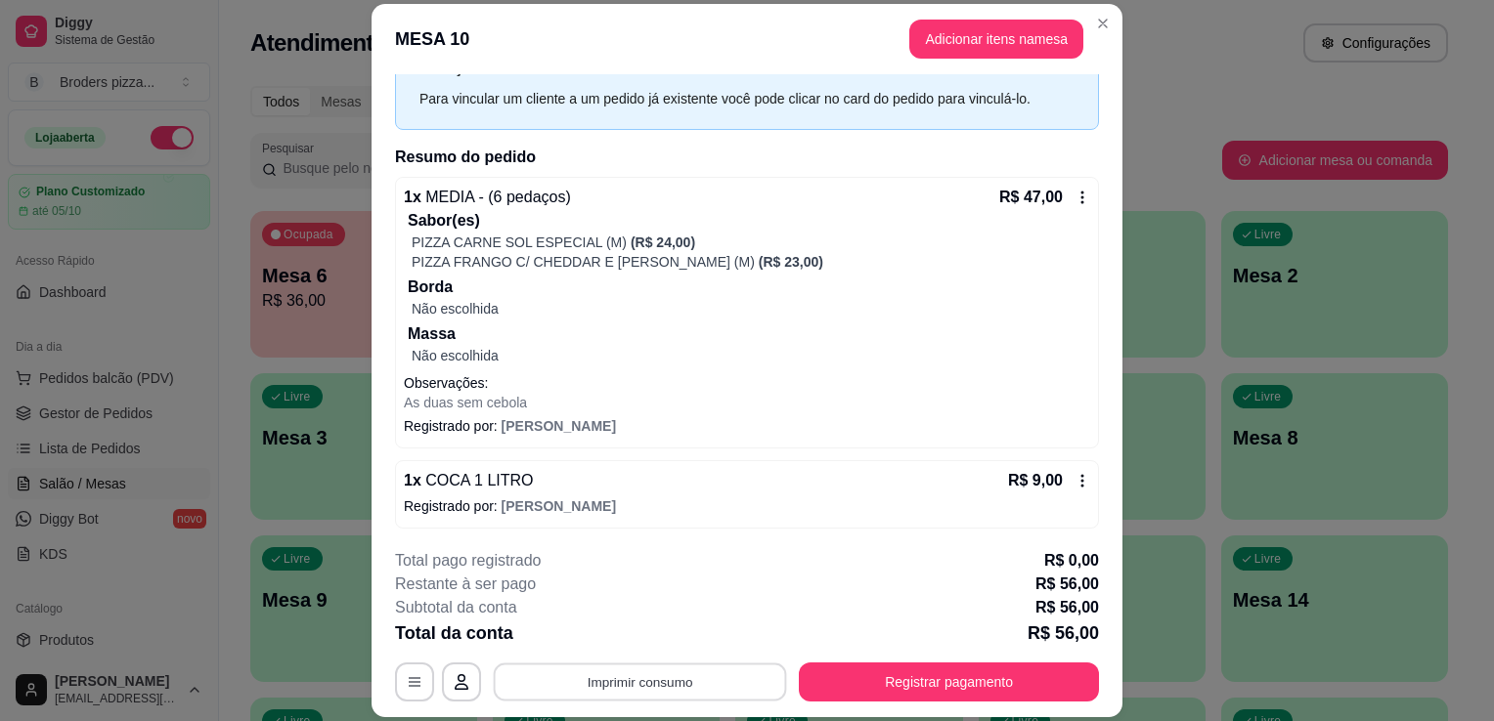
click at [645, 686] on button "Imprimir consumo" at bounding box center [640, 683] width 293 height 38
click at [629, 628] on button "IMPRESSORA" at bounding box center [638, 638] width 137 height 30
click at [629, 628] on div "Escolha a impressora IMPRESSORA" at bounding box center [638, 624] width 161 height 66
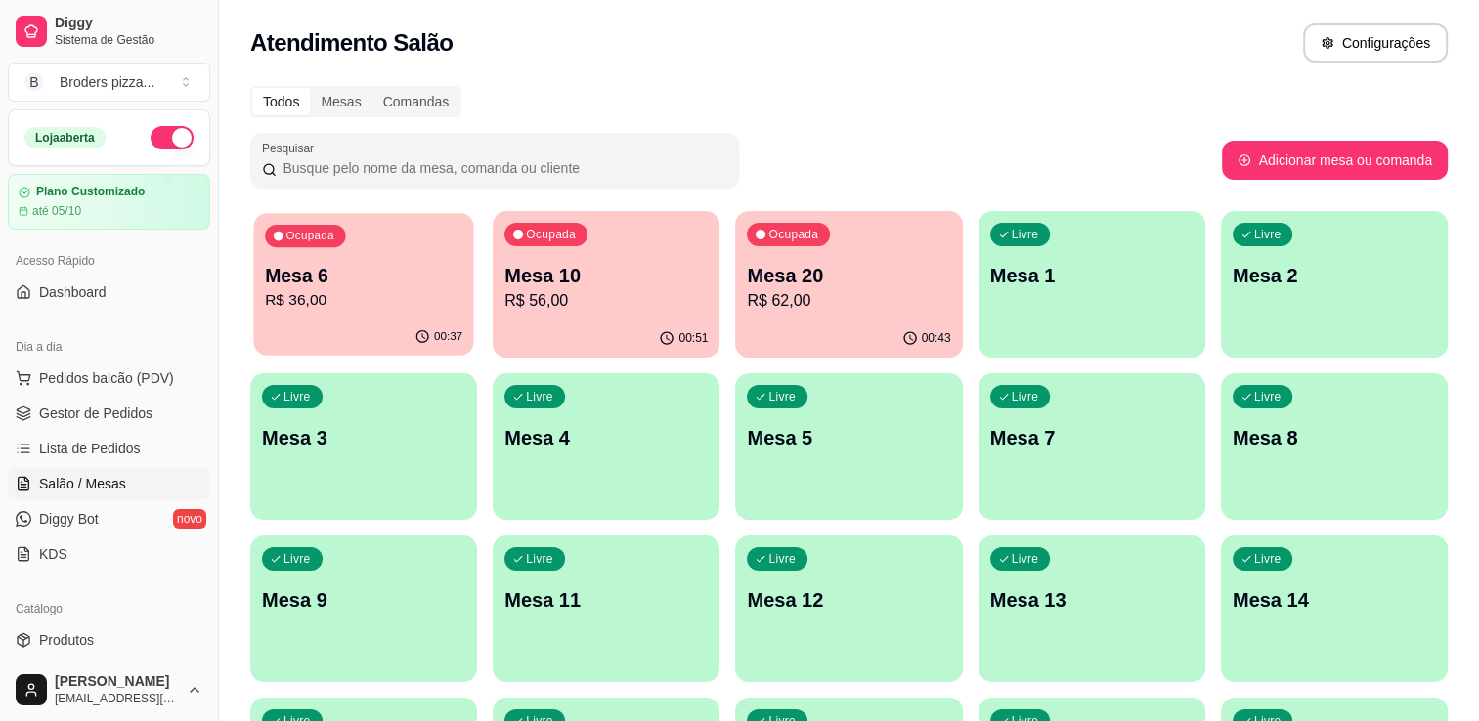
click at [387, 325] on div "00:37" at bounding box center [363, 337] width 220 height 37
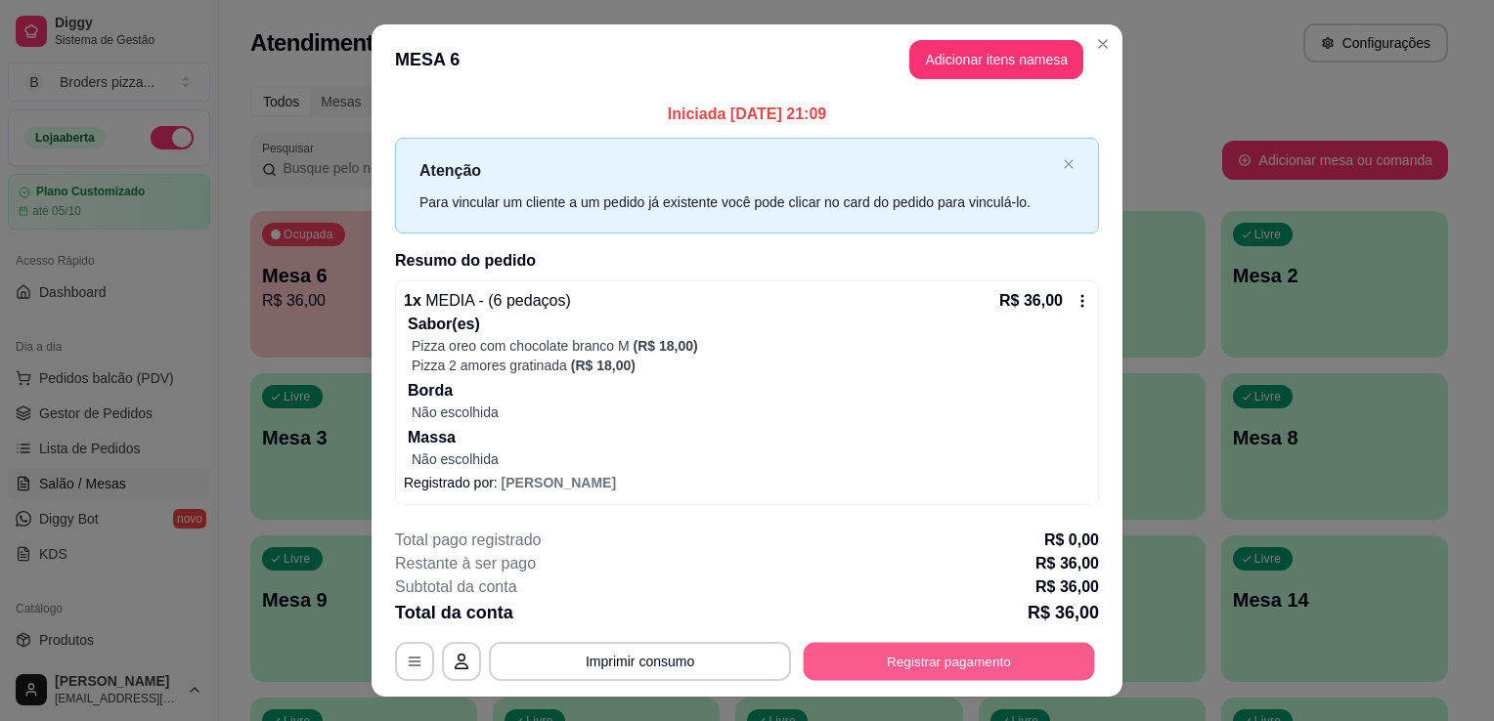
click at [954, 651] on button "Registrar pagamento" at bounding box center [948, 661] width 291 height 38
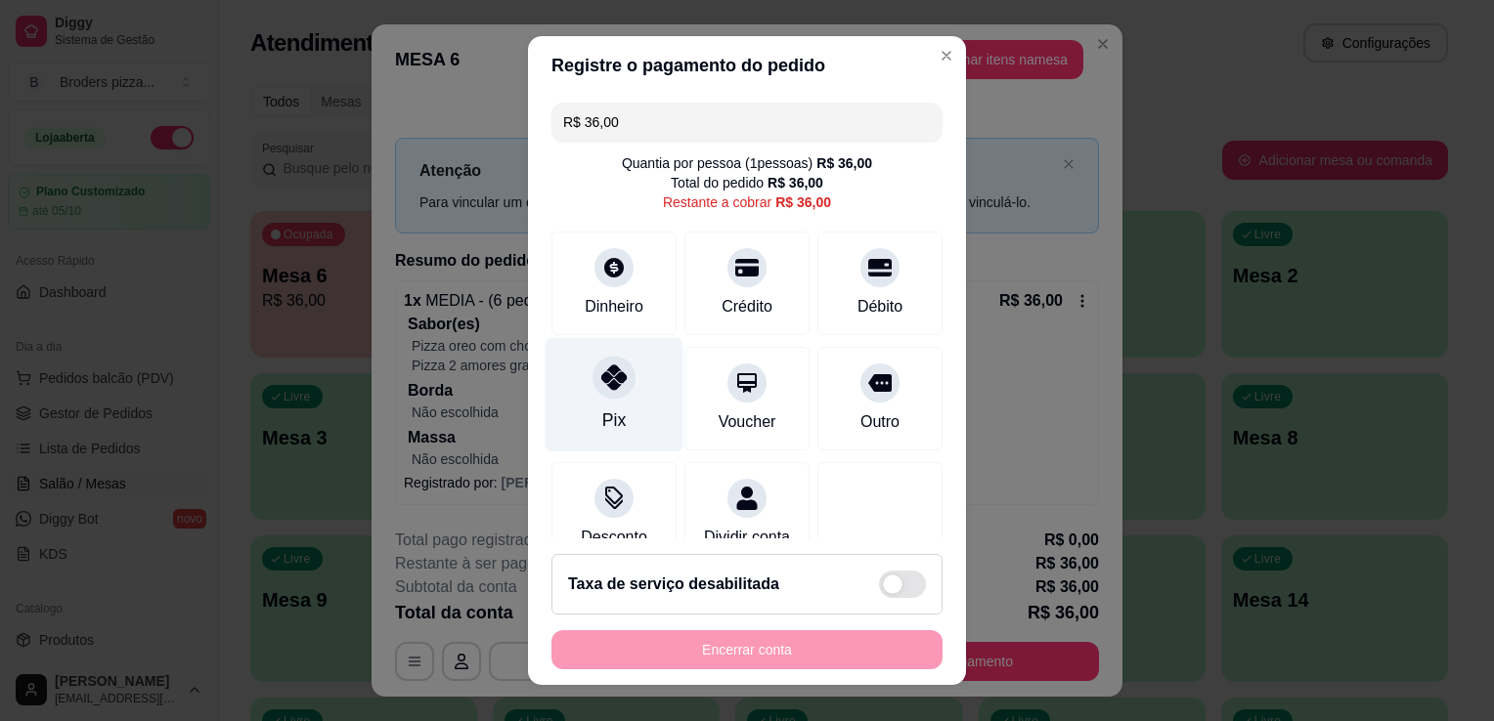
click at [612, 411] on div "Pix" at bounding box center [613, 420] width 23 height 25
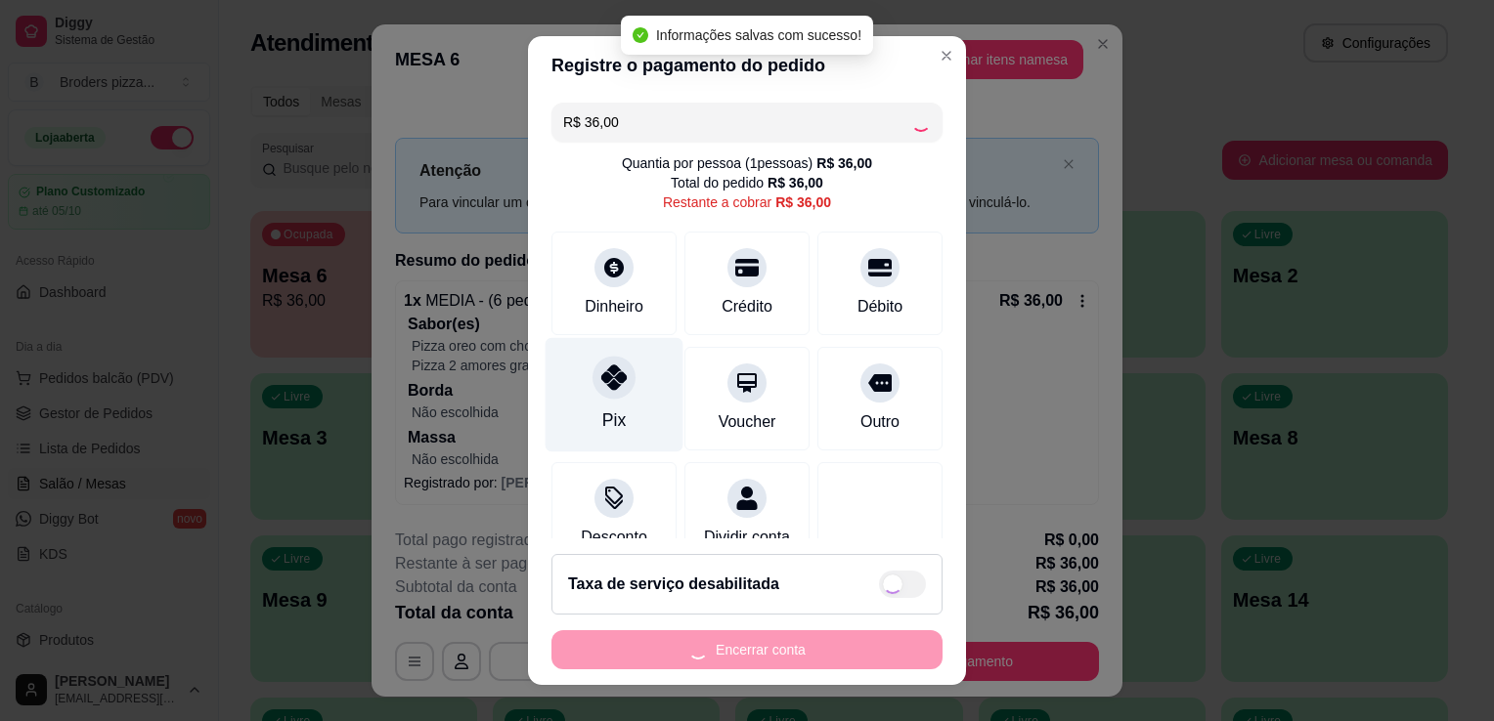
type input "R$ 0,00"
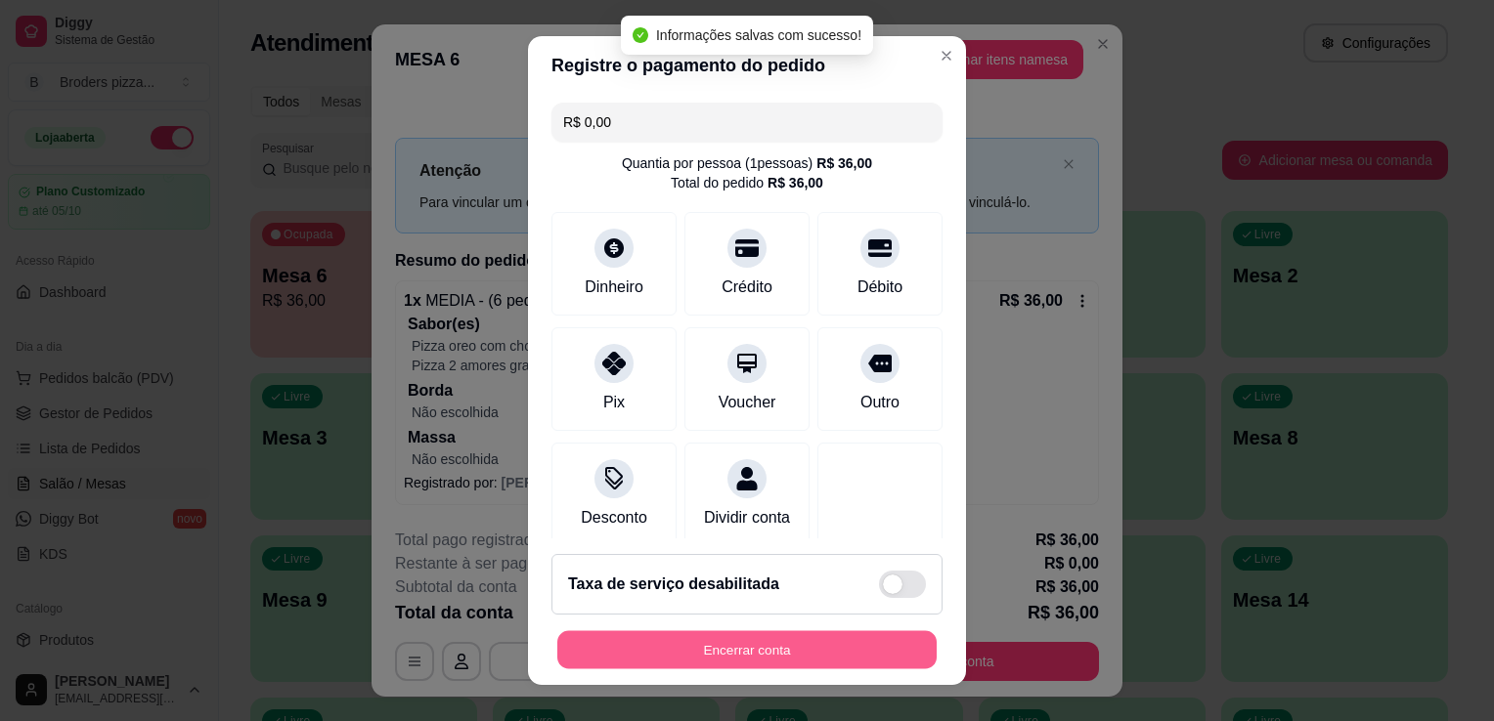
click at [775, 647] on button "Encerrar conta" at bounding box center [746, 650] width 379 height 38
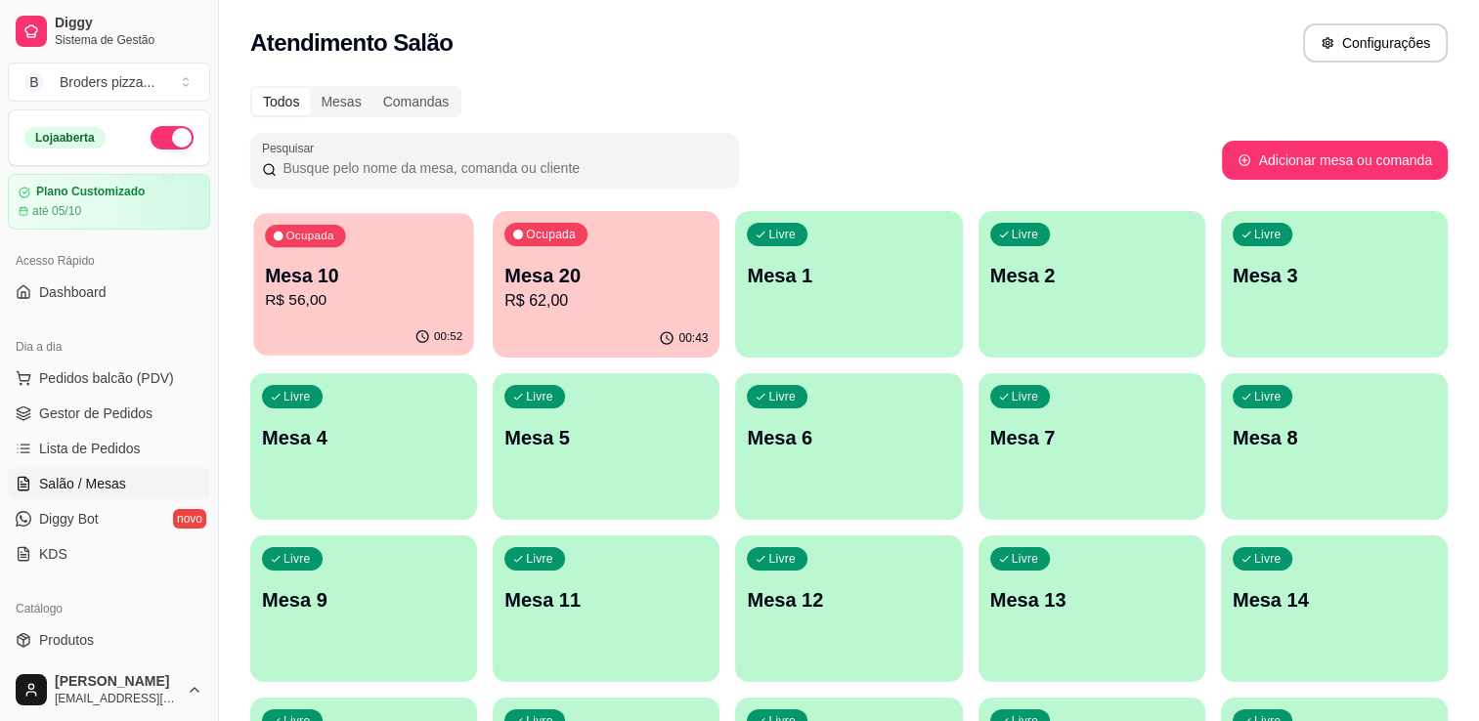
click at [427, 285] on p "Mesa 10" at bounding box center [363, 276] width 197 height 26
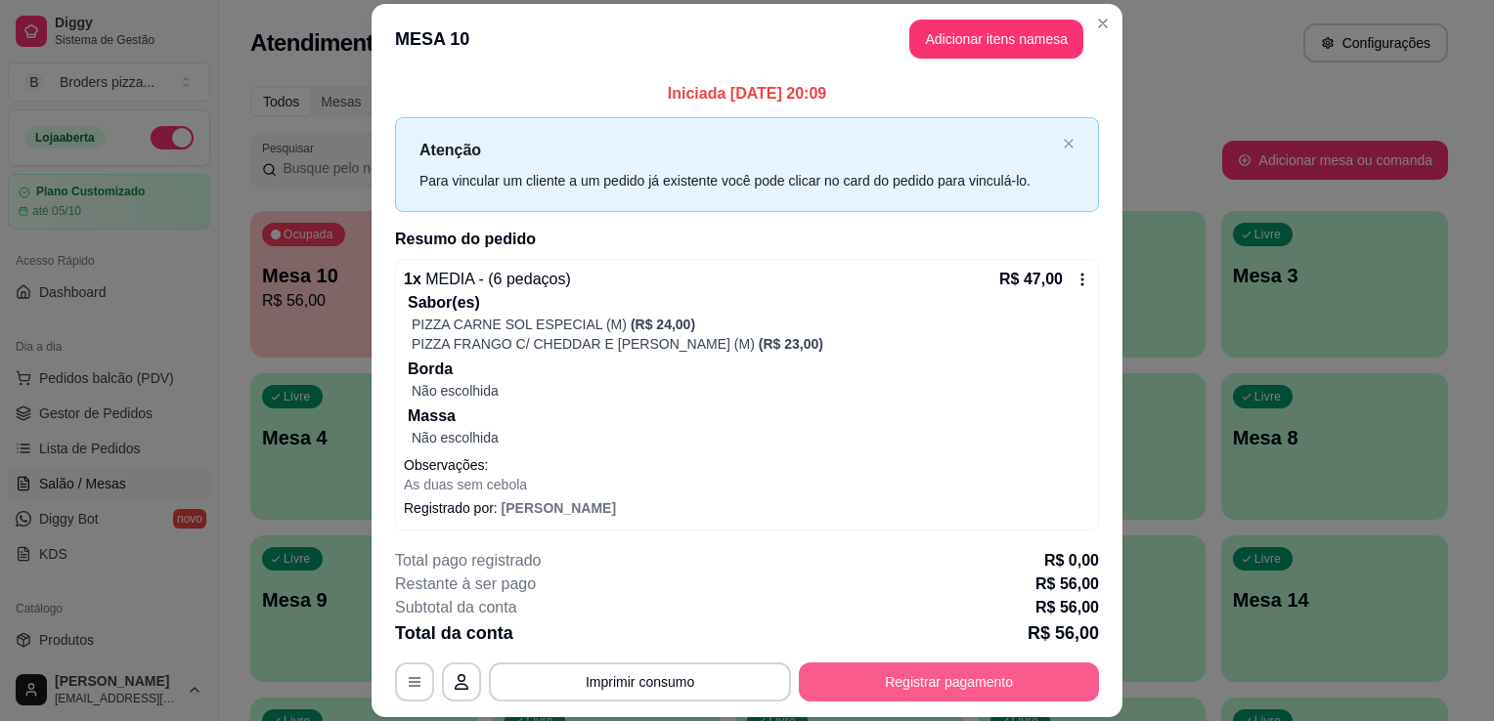
click at [1031, 681] on button "Registrar pagamento" at bounding box center [949, 682] width 300 height 39
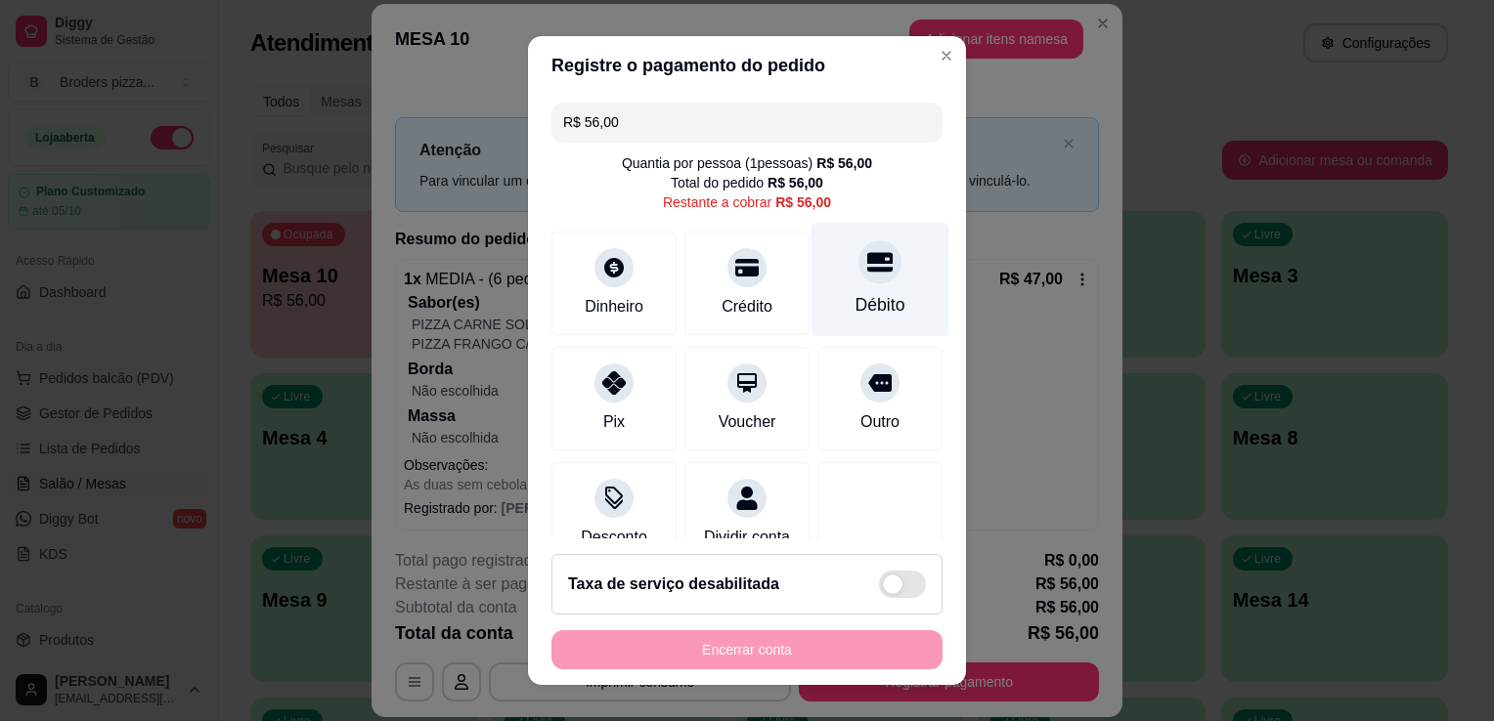
click at [826, 289] on div "Débito" at bounding box center [880, 280] width 138 height 114
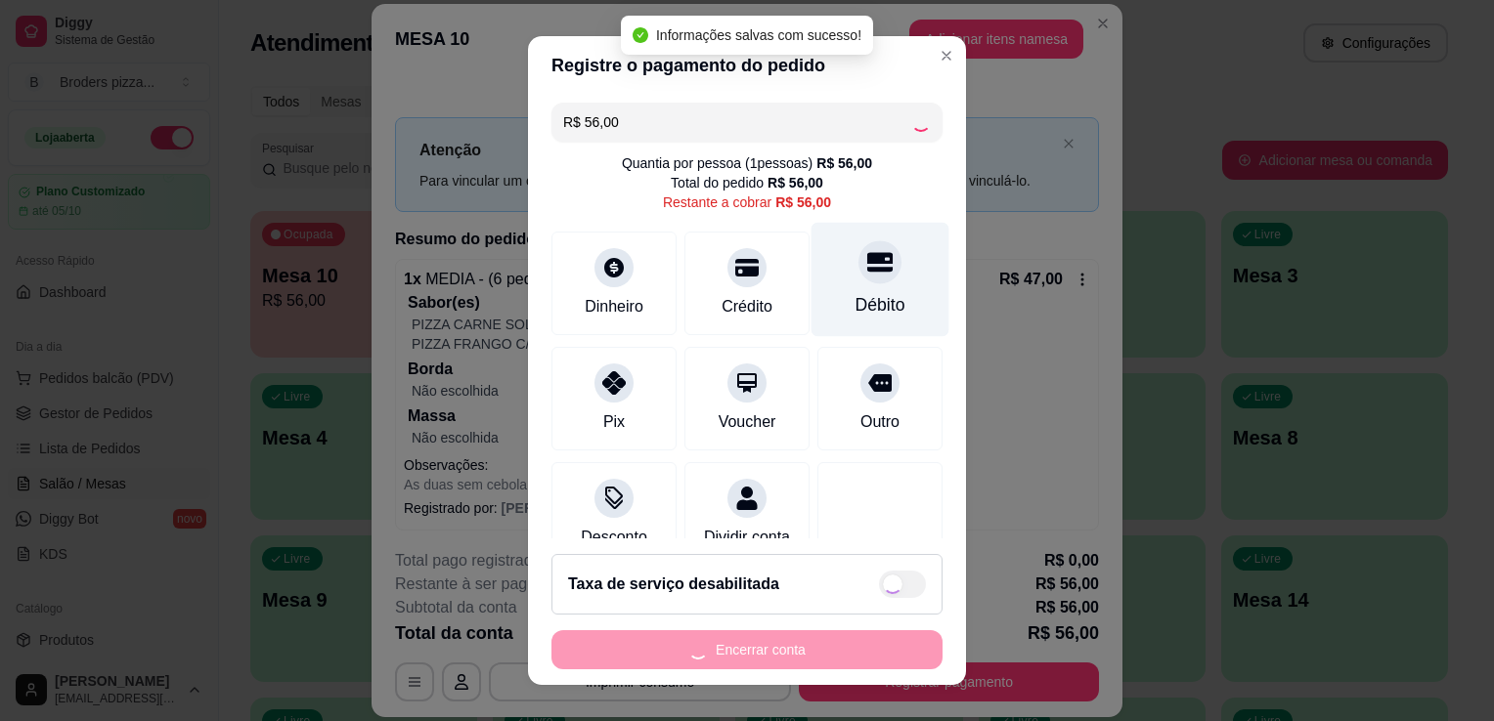
type input "R$ 0,00"
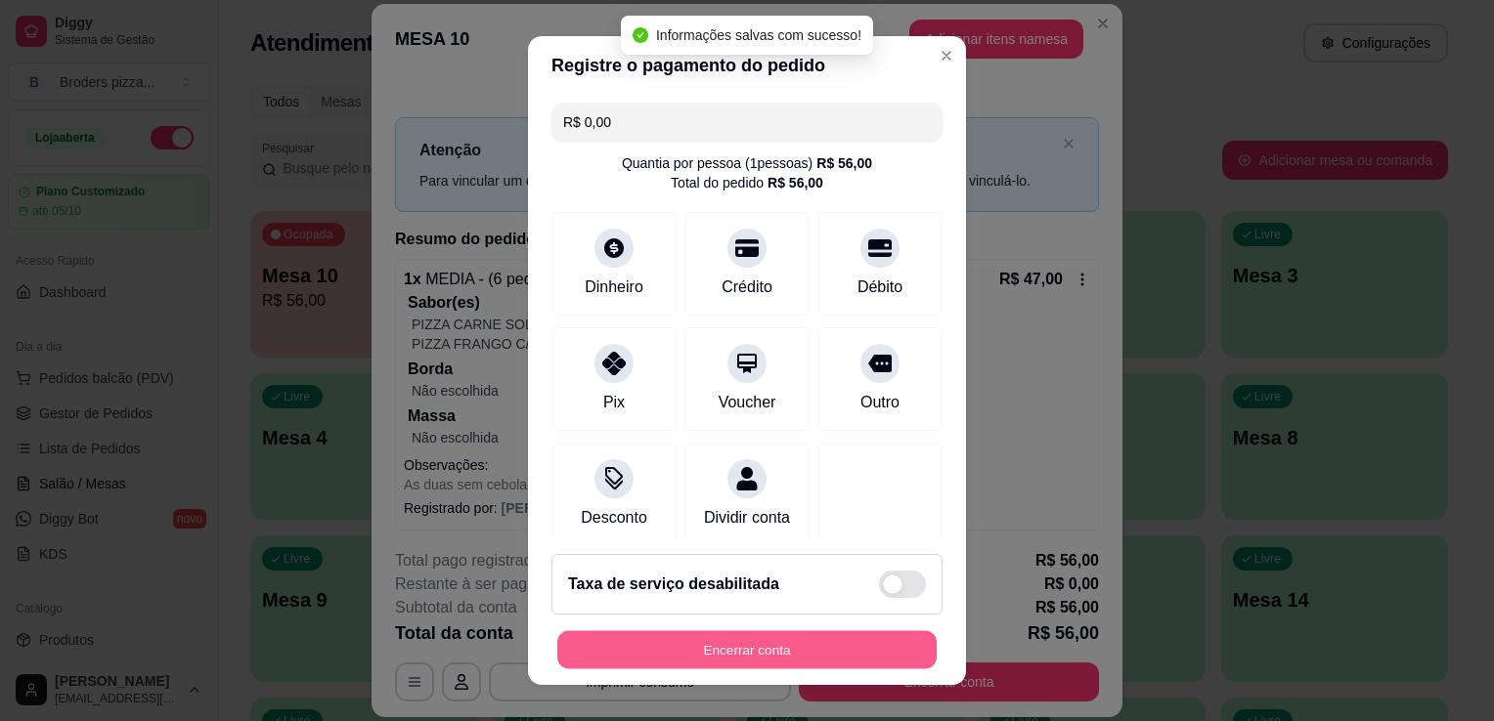
click at [759, 657] on button "Encerrar conta" at bounding box center [746, 650] width 379 height 38
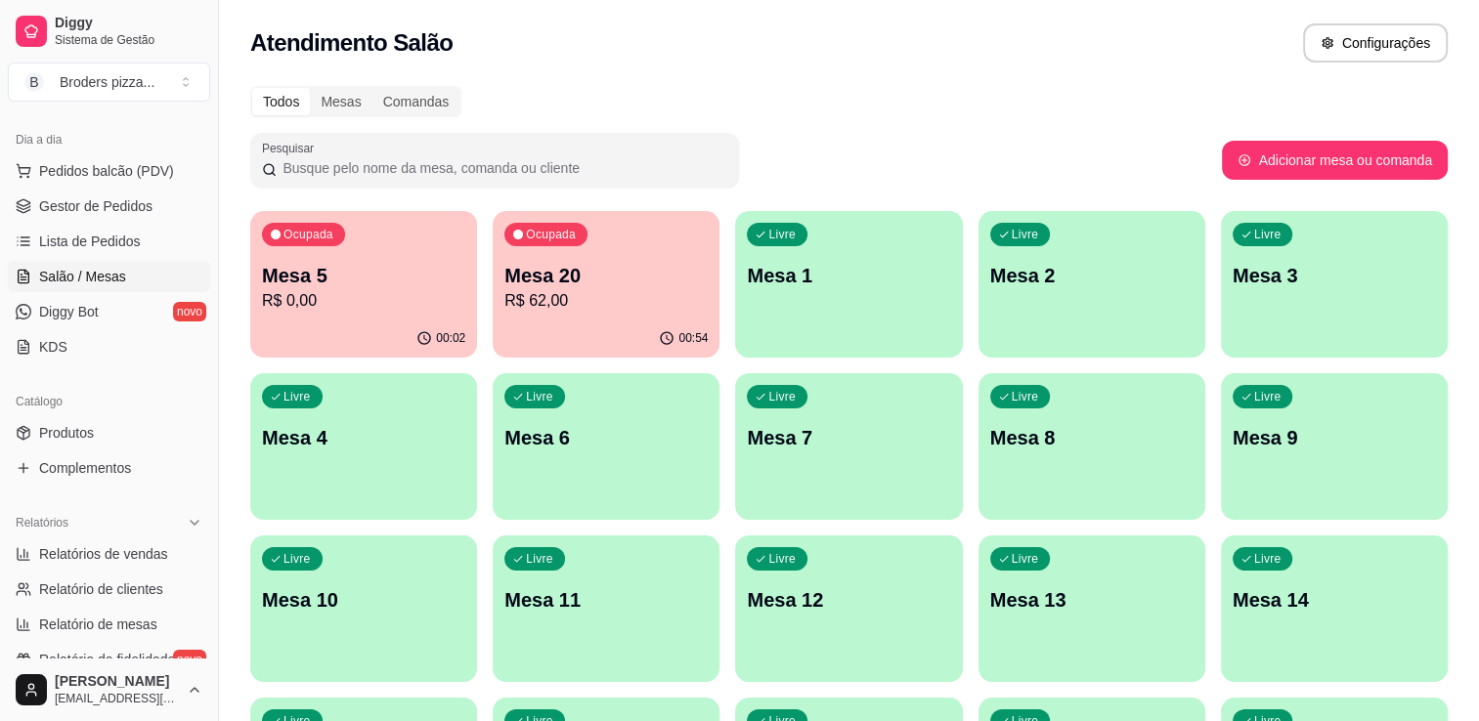
scroll to position [201, 0]
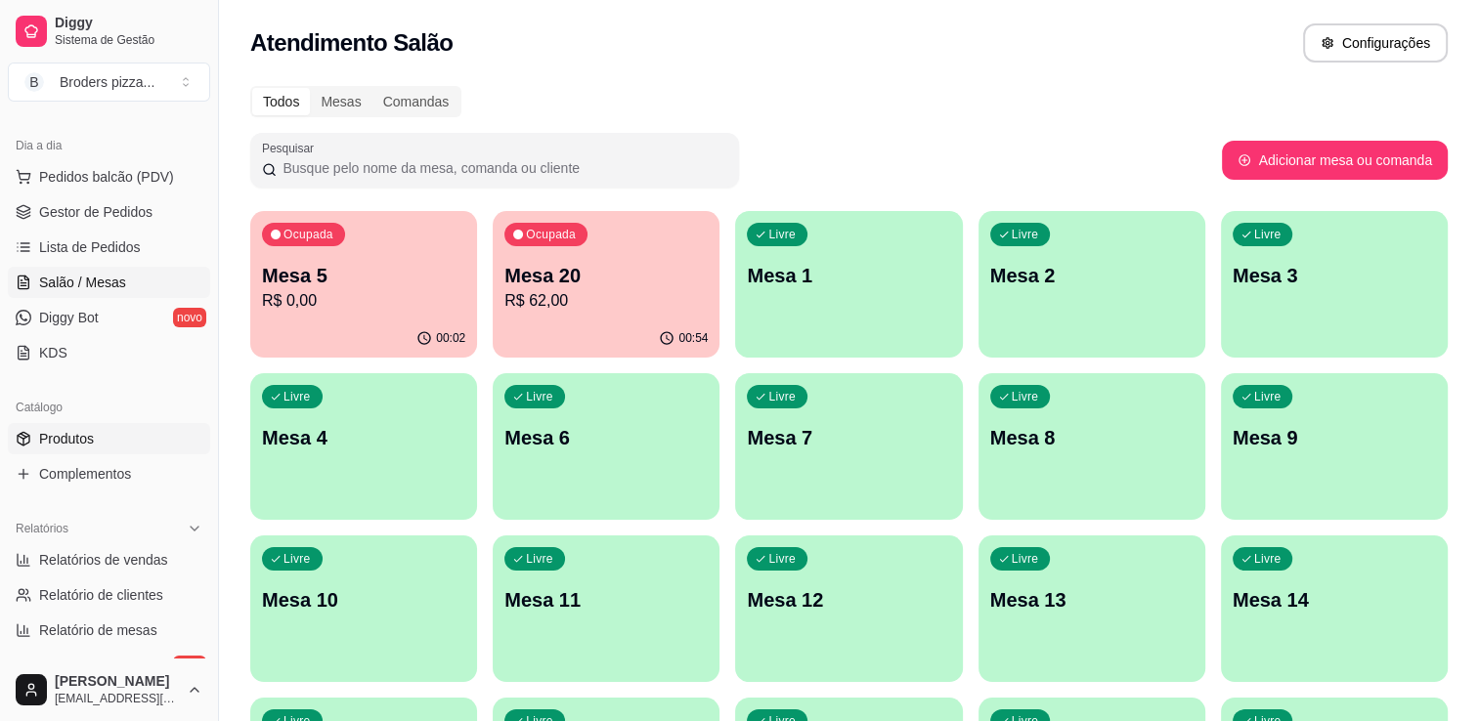
click at [55, 429] on span "Produtos" at bounding box center [66, 439] width 55 height 20
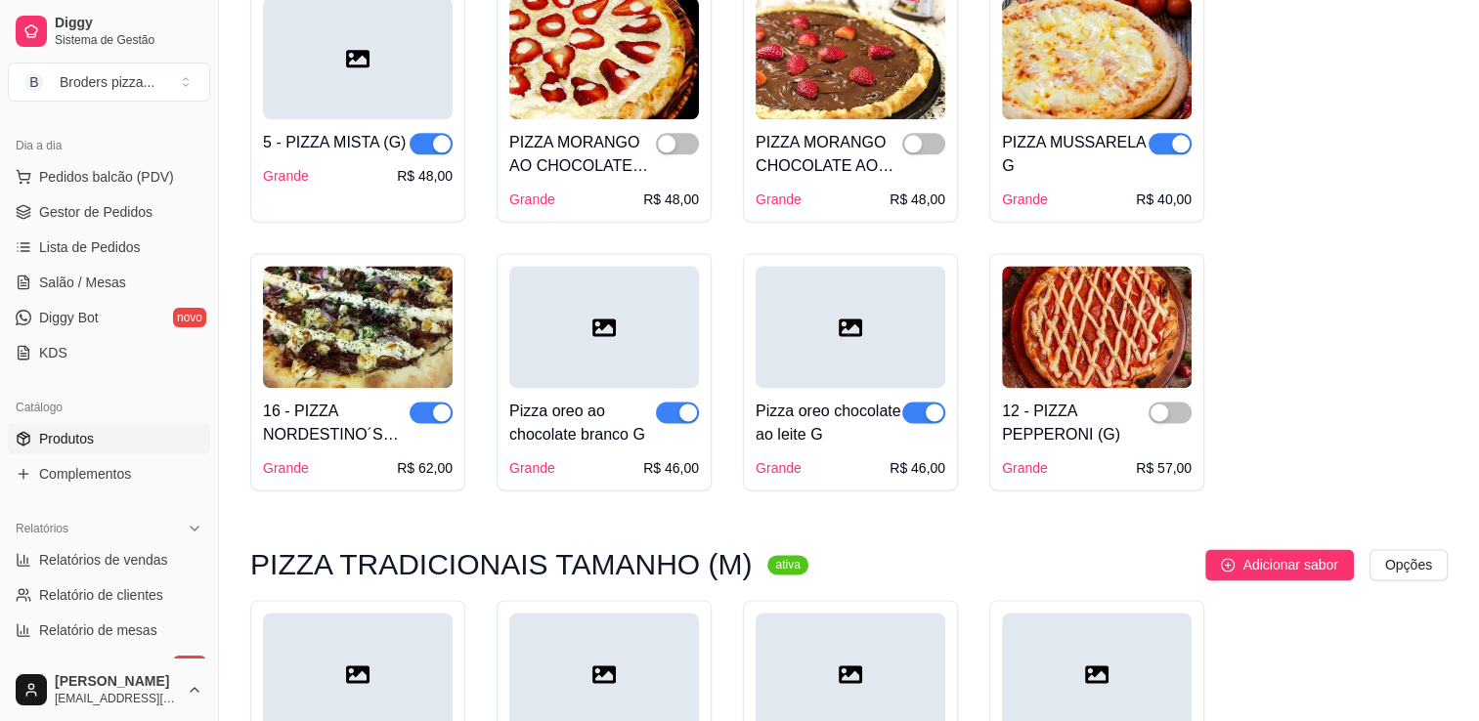
scroll to position [2586, 0]
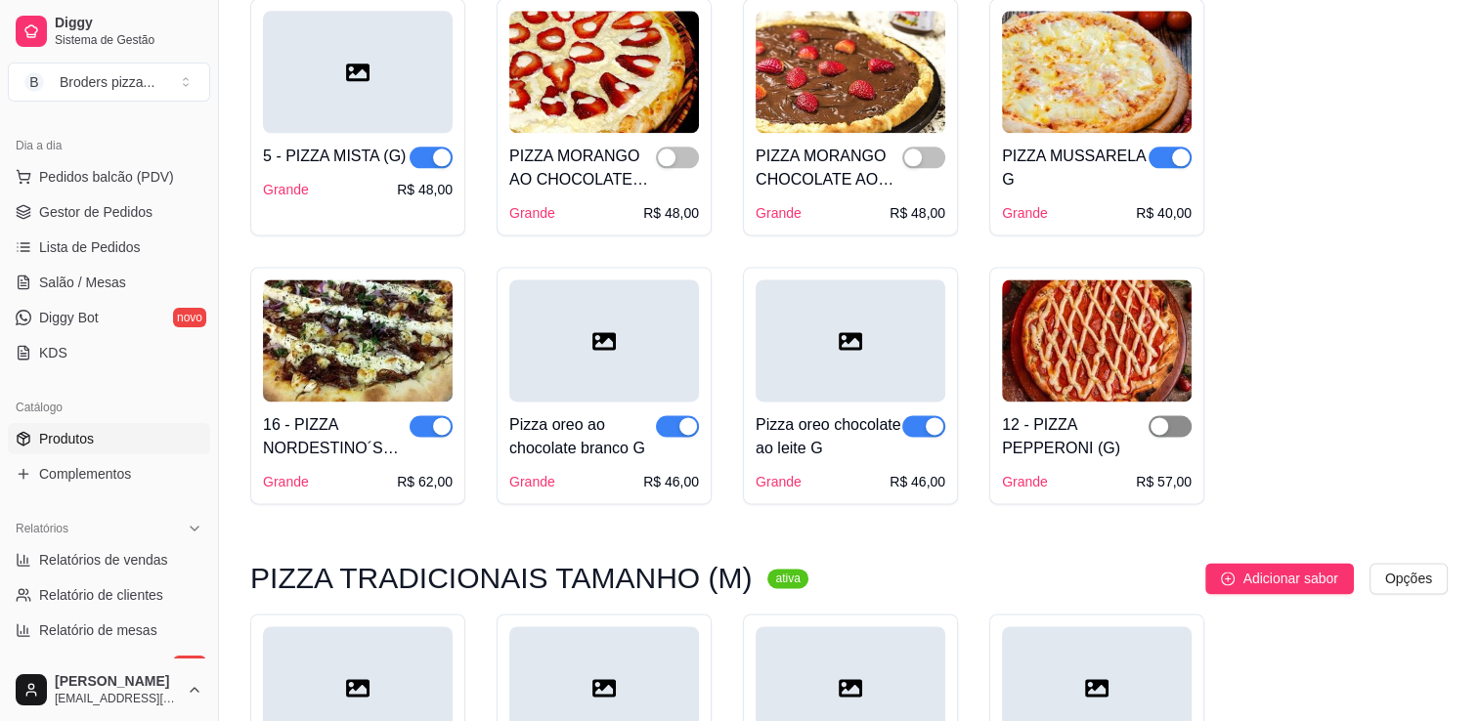
click at [1183, 428] on span "button" at bounding box center [1170, 426] width 43 height 22
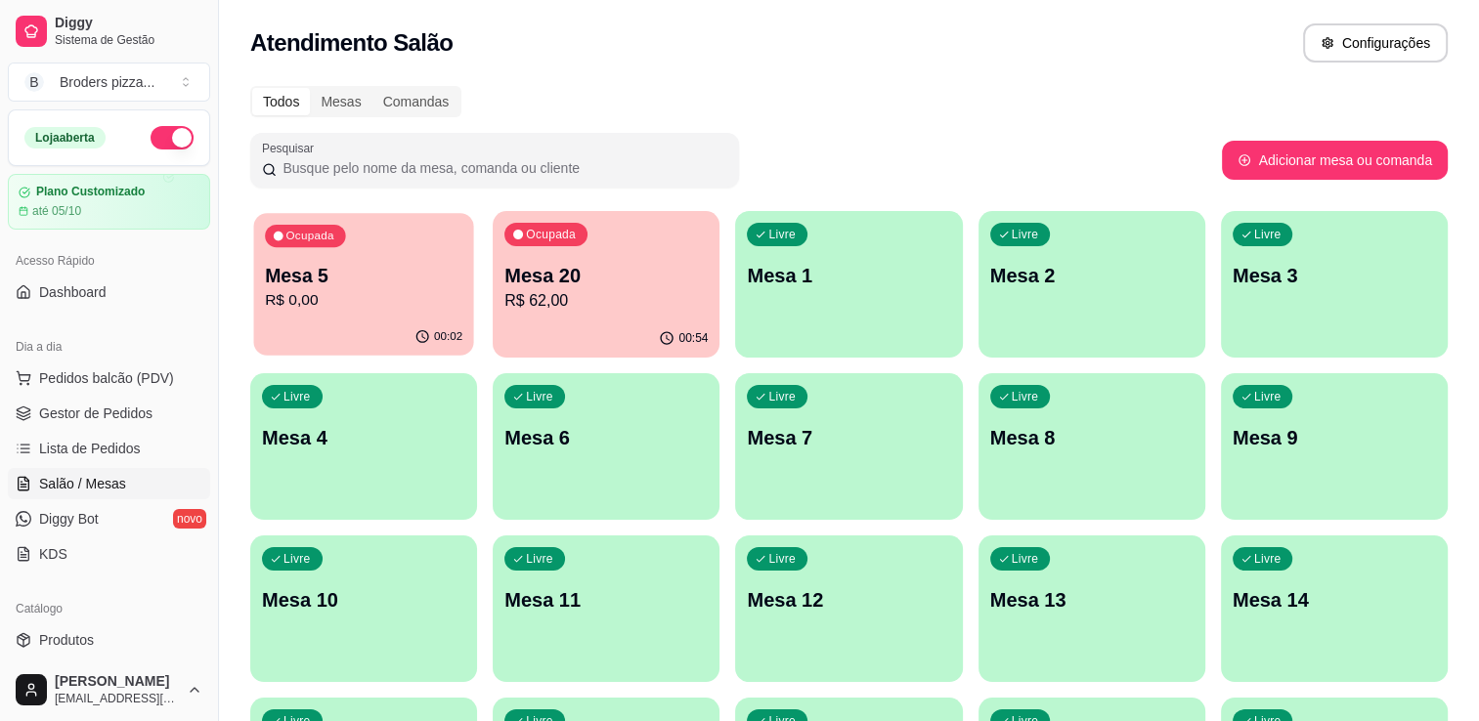
click at [301, 338] on div "00:02" at bounding box center [363, 337] width 220 height 37
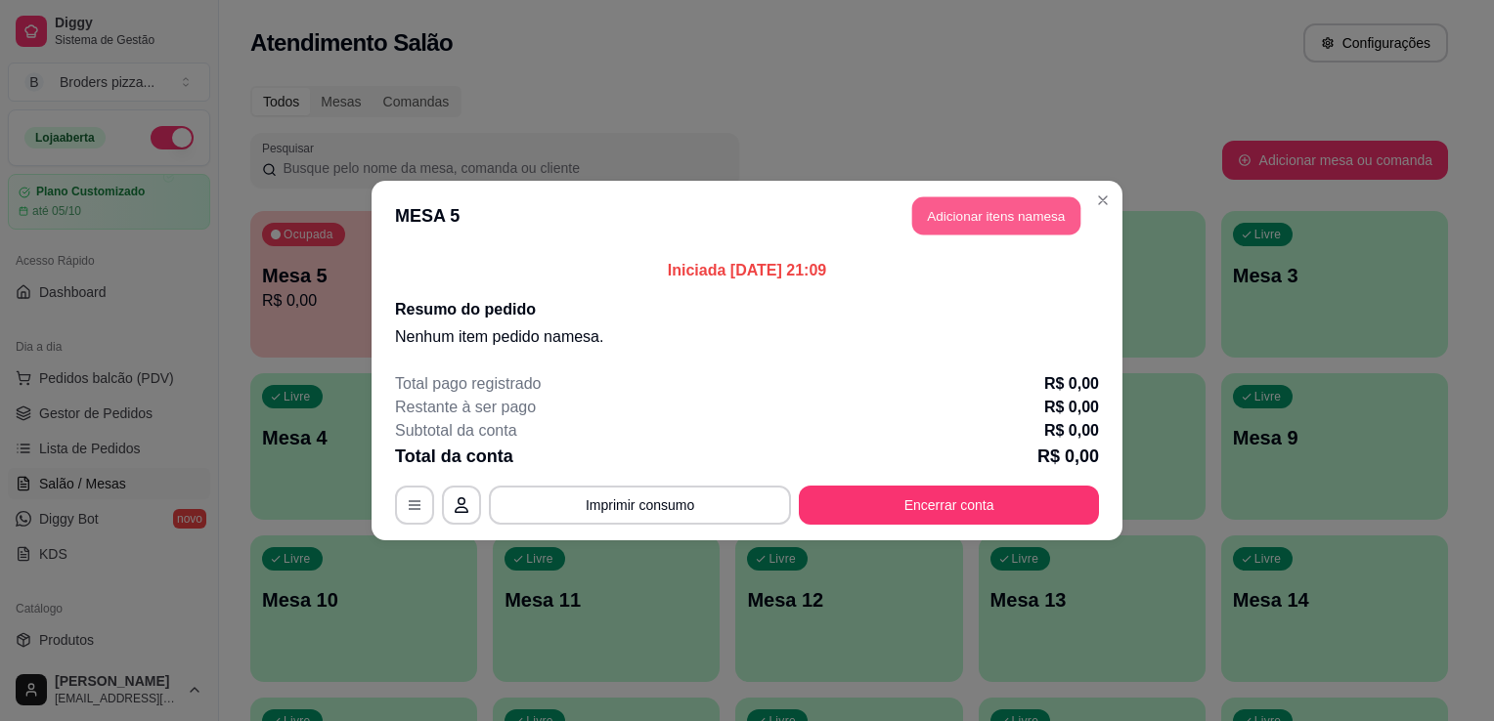
click at [918, 221] on button "Adicionar itens na mesa" at bounding box center [996, 216] width 168 height 38
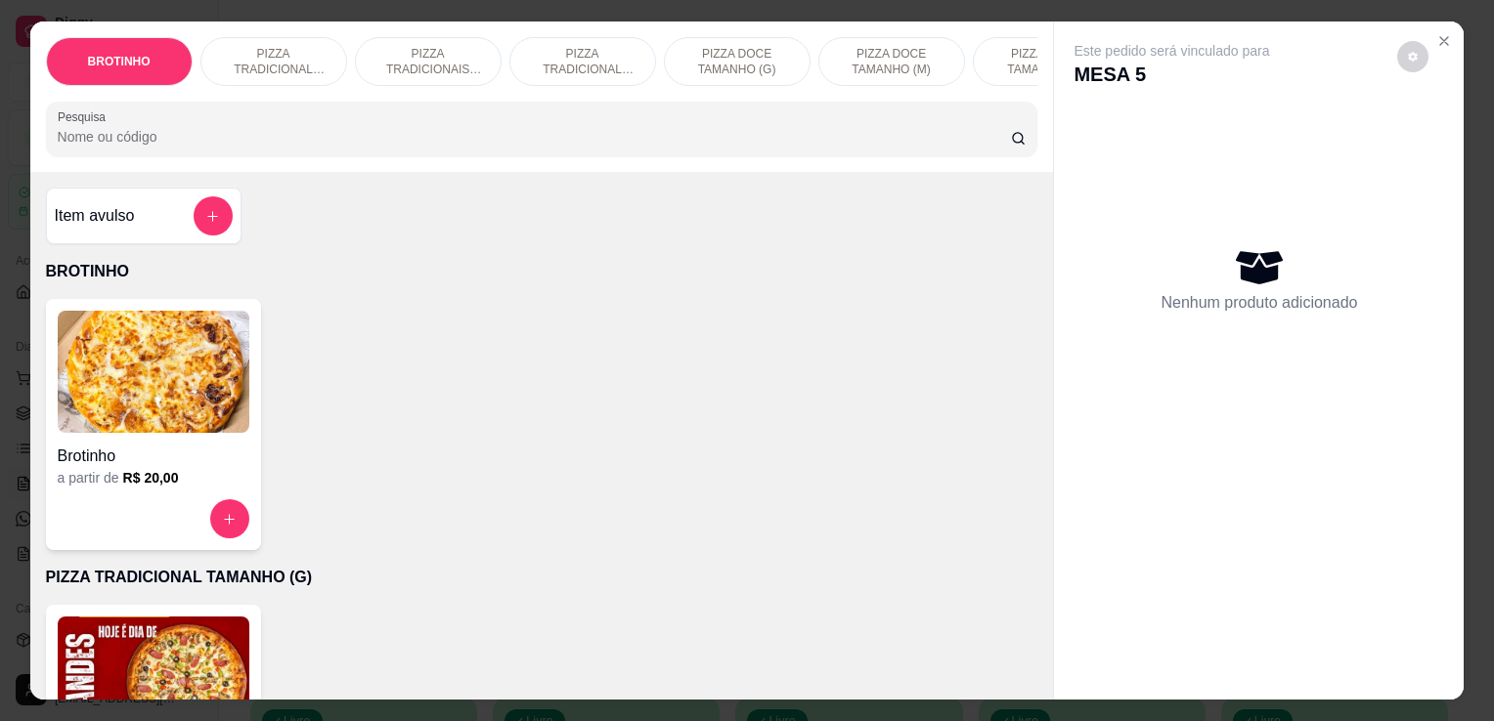
click at [120, 622] on div "Grande a partir de R$ 40,00" at bounding box center [153, 730] width 215 height 251
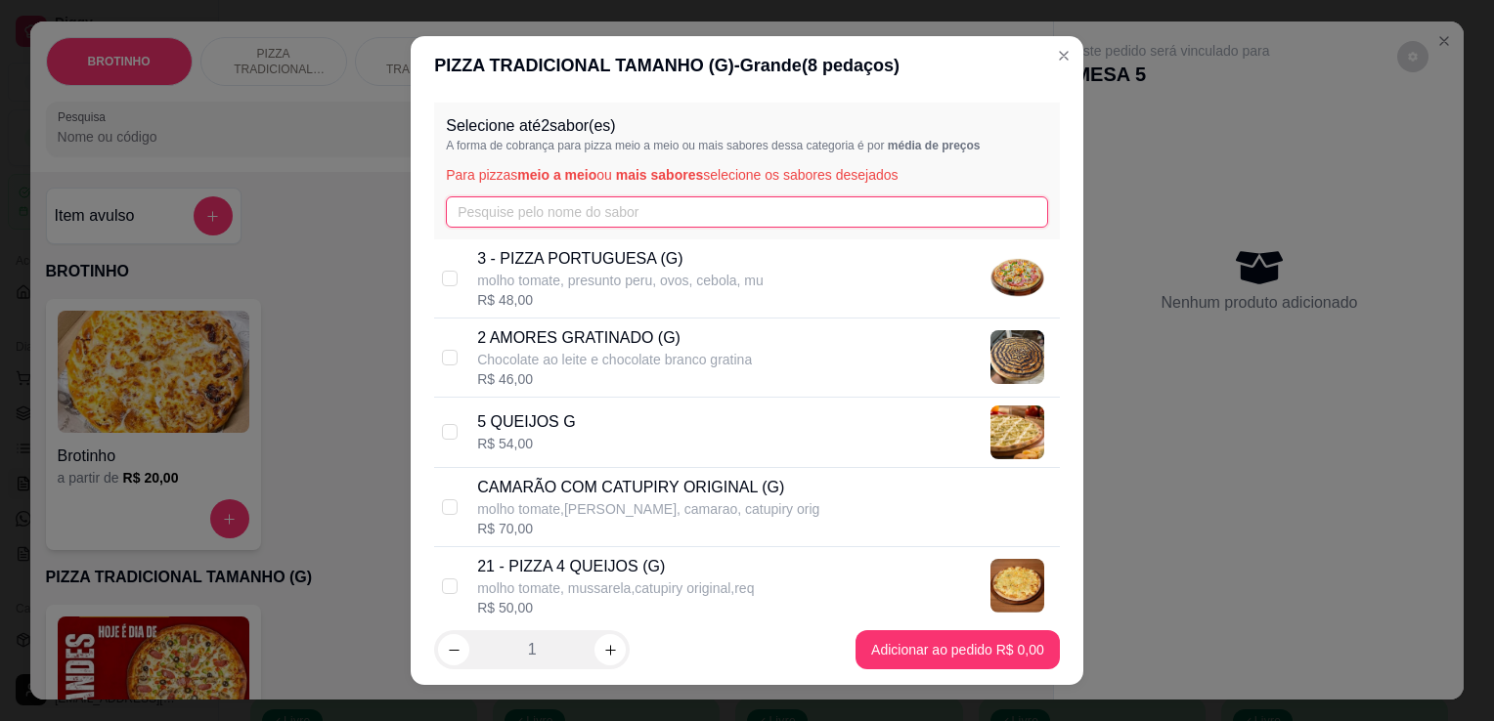
click at [524, 206] on input "text" at bounding box center [747, 211] width 602 height 31
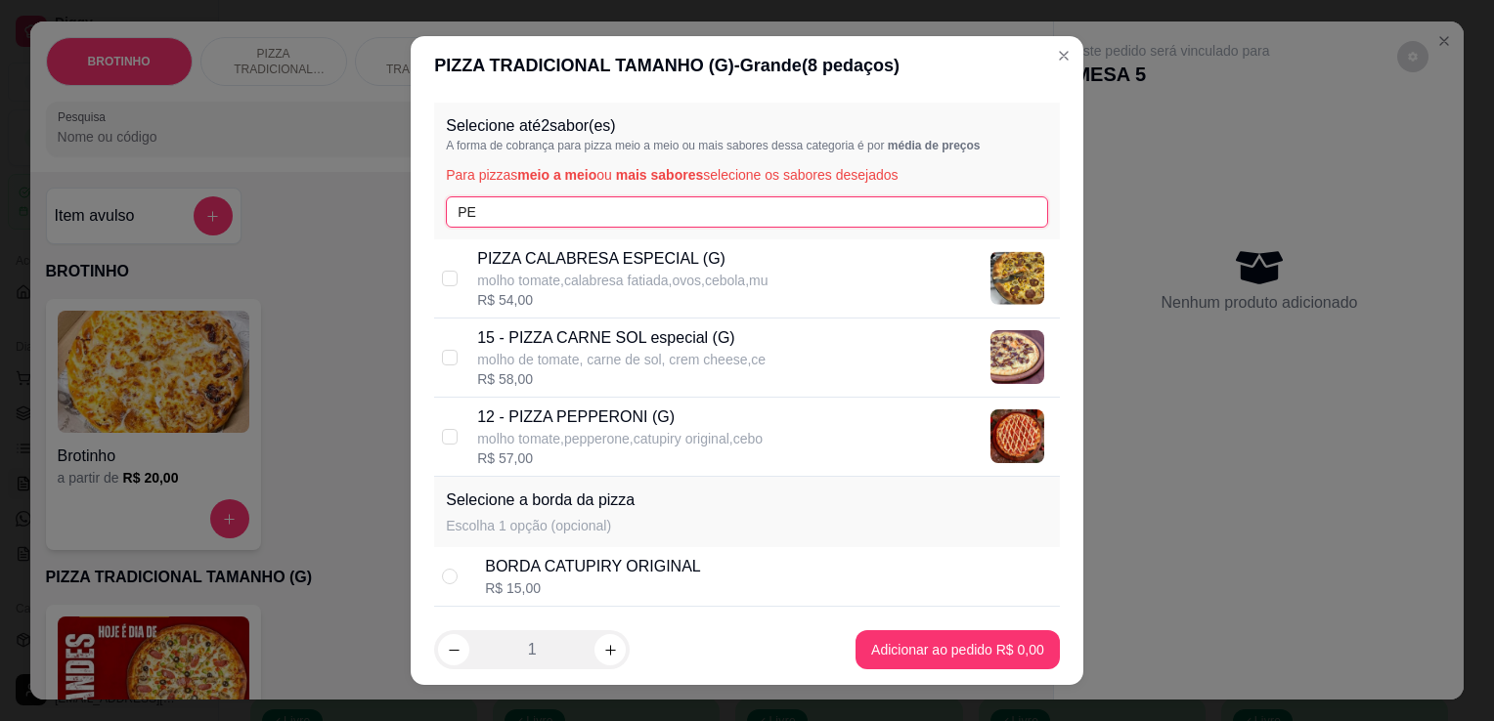
type input "PE"
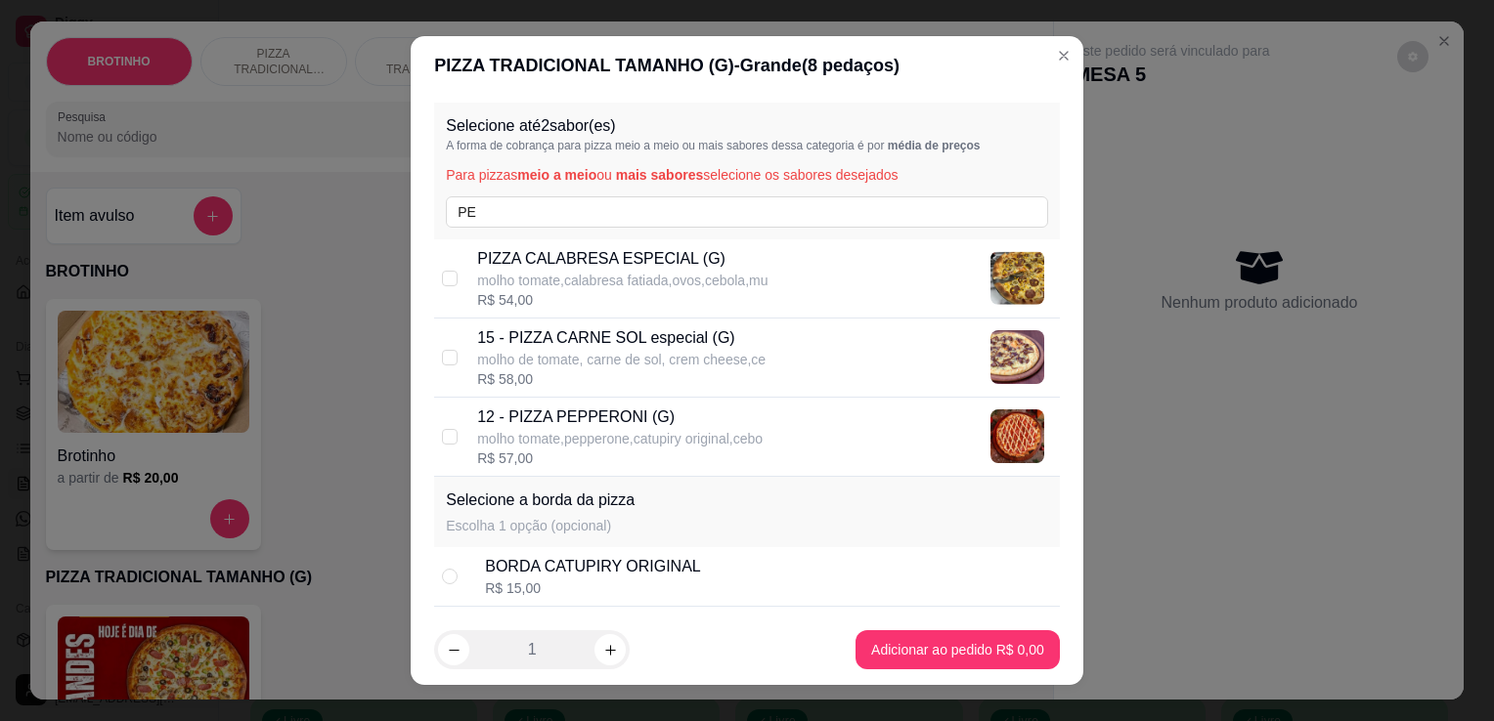
click at [654, 421] on p "12 - PIZZA PEPPERONI (G)" at bounding box center [619, 417] width 285 height 23
checkbox input "true"
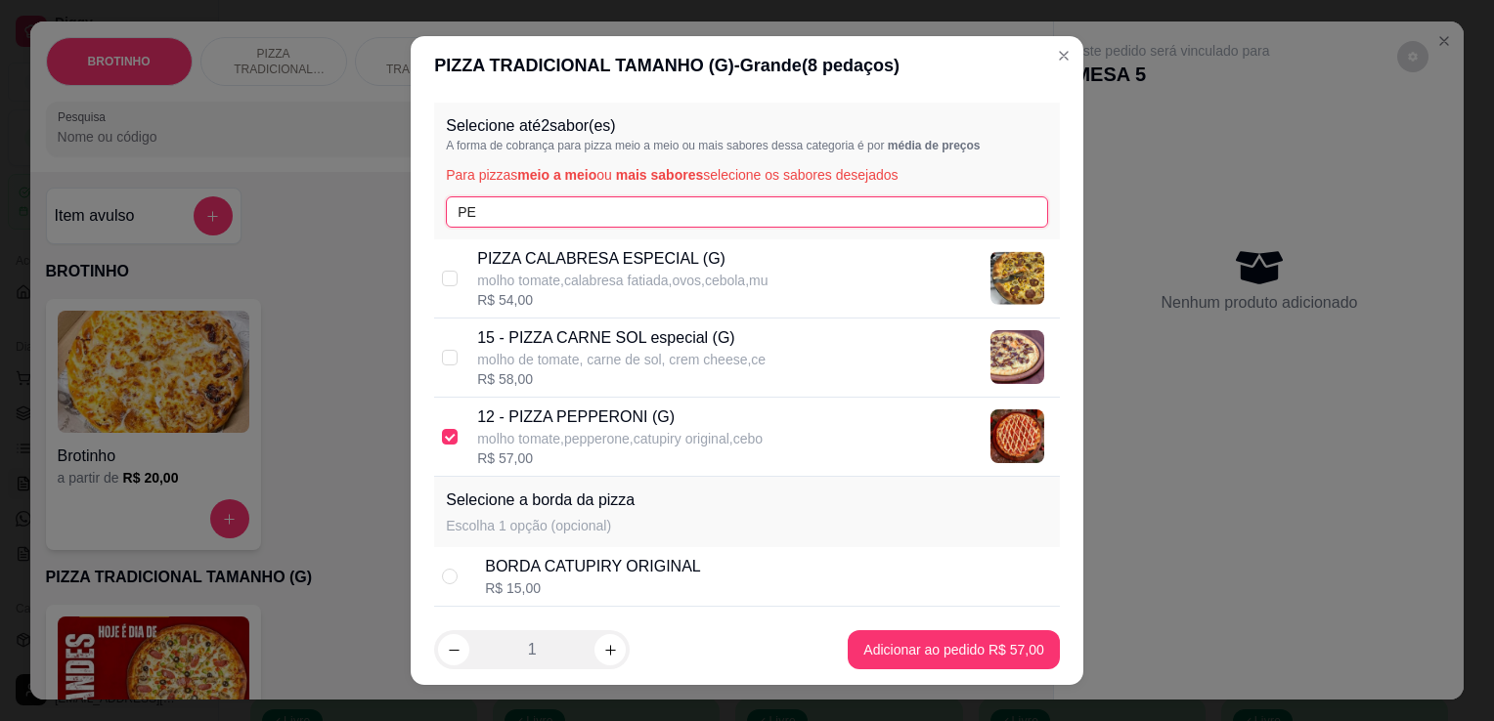
click at [582, 214] on input "PE" at bounding box center [747, 211] width 602 height 31
type input "P"
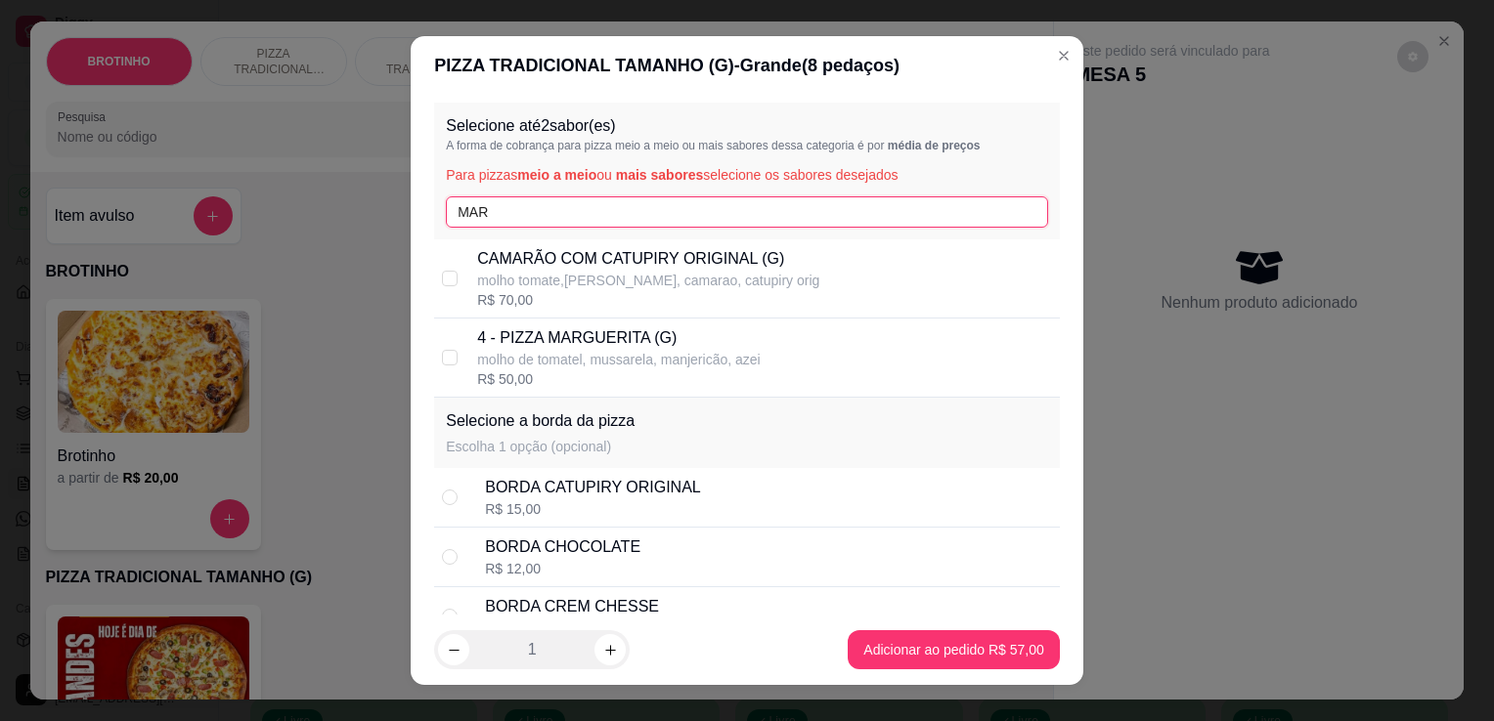
type input "MAR"
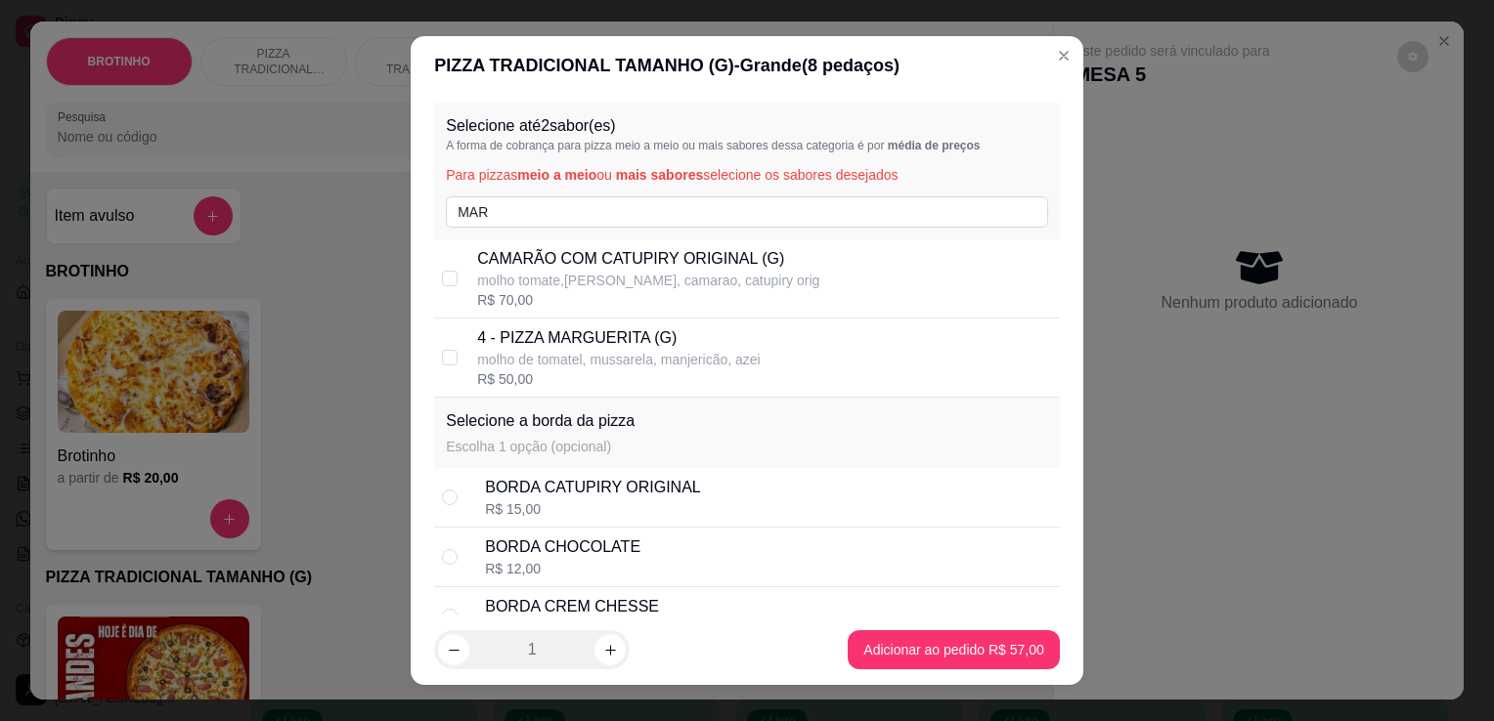
click at [618, 328] on p "4 - PIZZA MARGUERITA (G)" at bounding box center [618, 337] width 282 height 23
checkbox input "true"
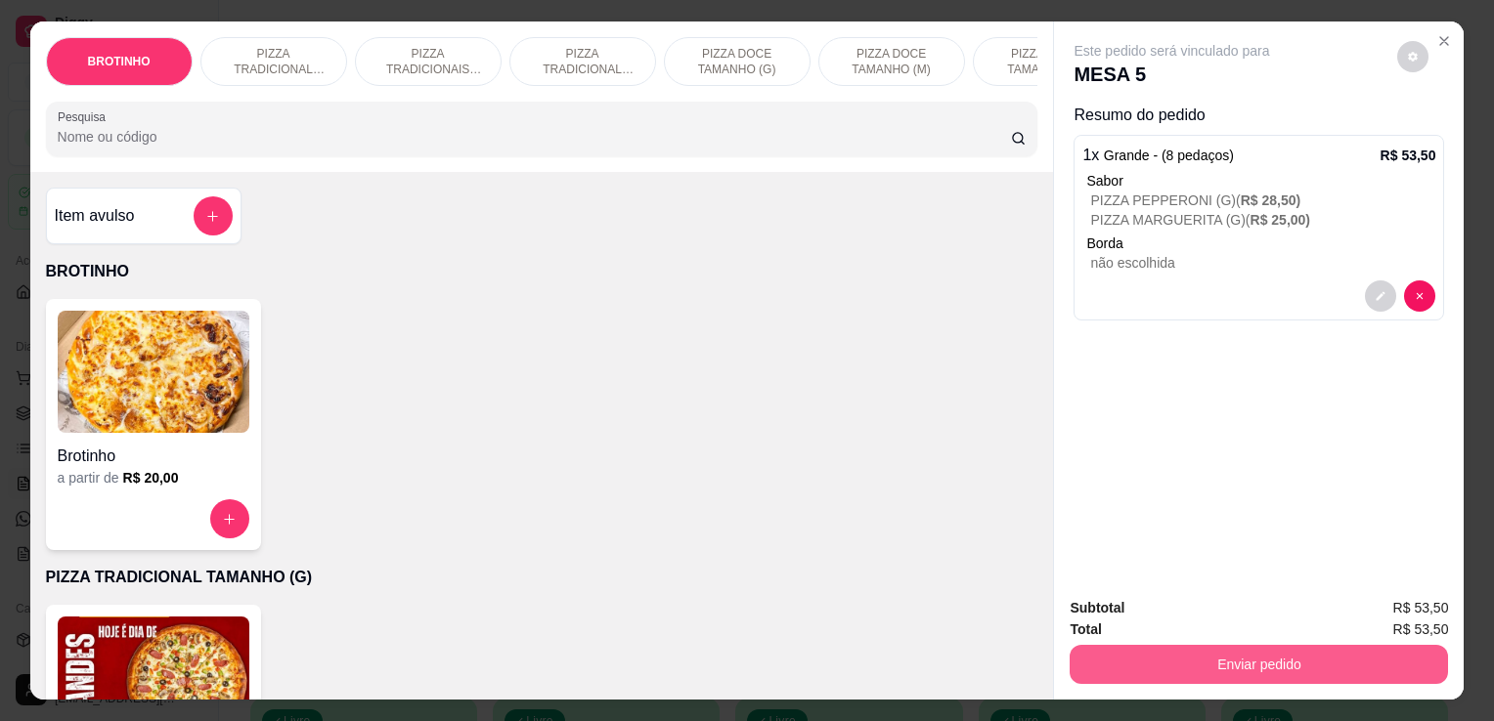
click at [1290, 661] on button "Enviar pedido" at bounding box center [1258, 664] width 378 height 39
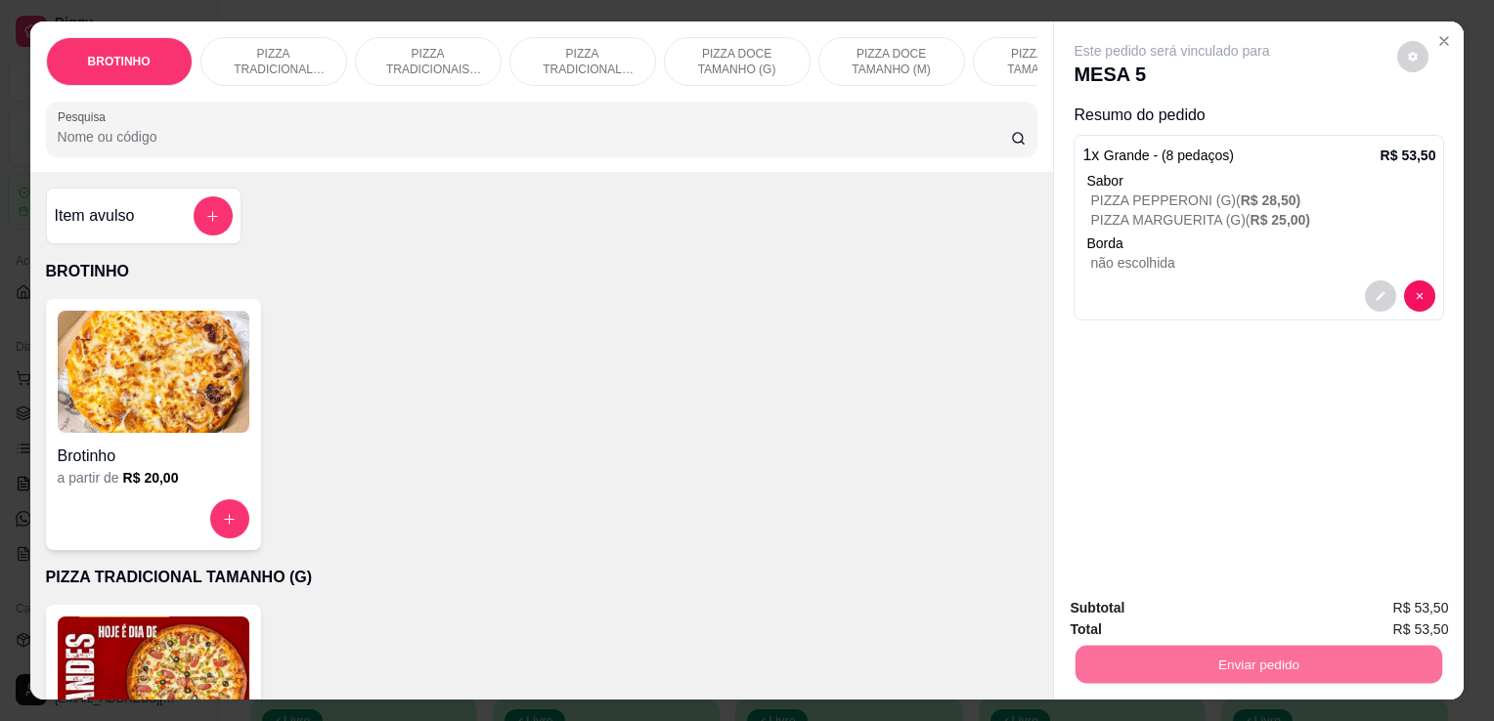
click at [1447, 607] on button "Enviar pedido" at bounding box center [1397, 609] width 108 height 36
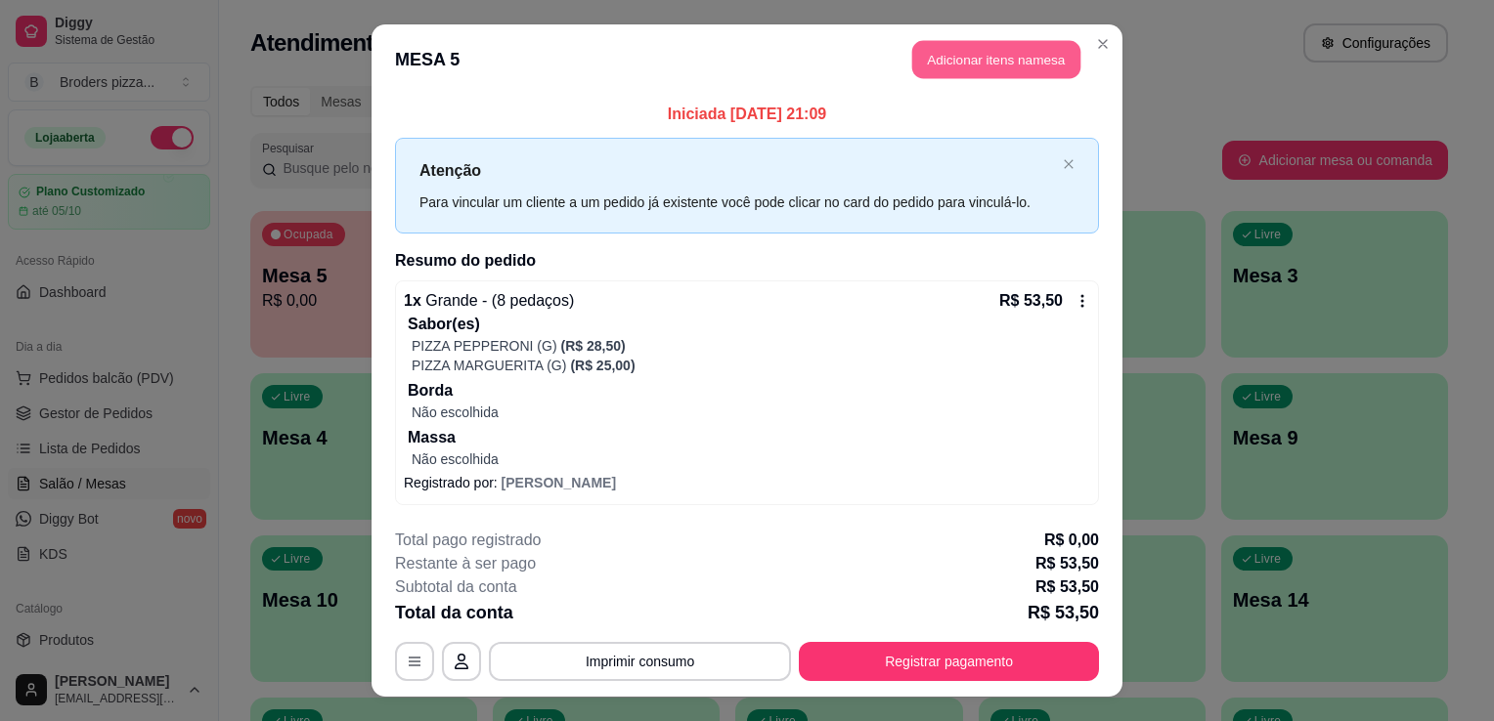
click at [931, 63] on button "Adicionar itens na mesa" at bounding box center [996, 60] width 168 height 38
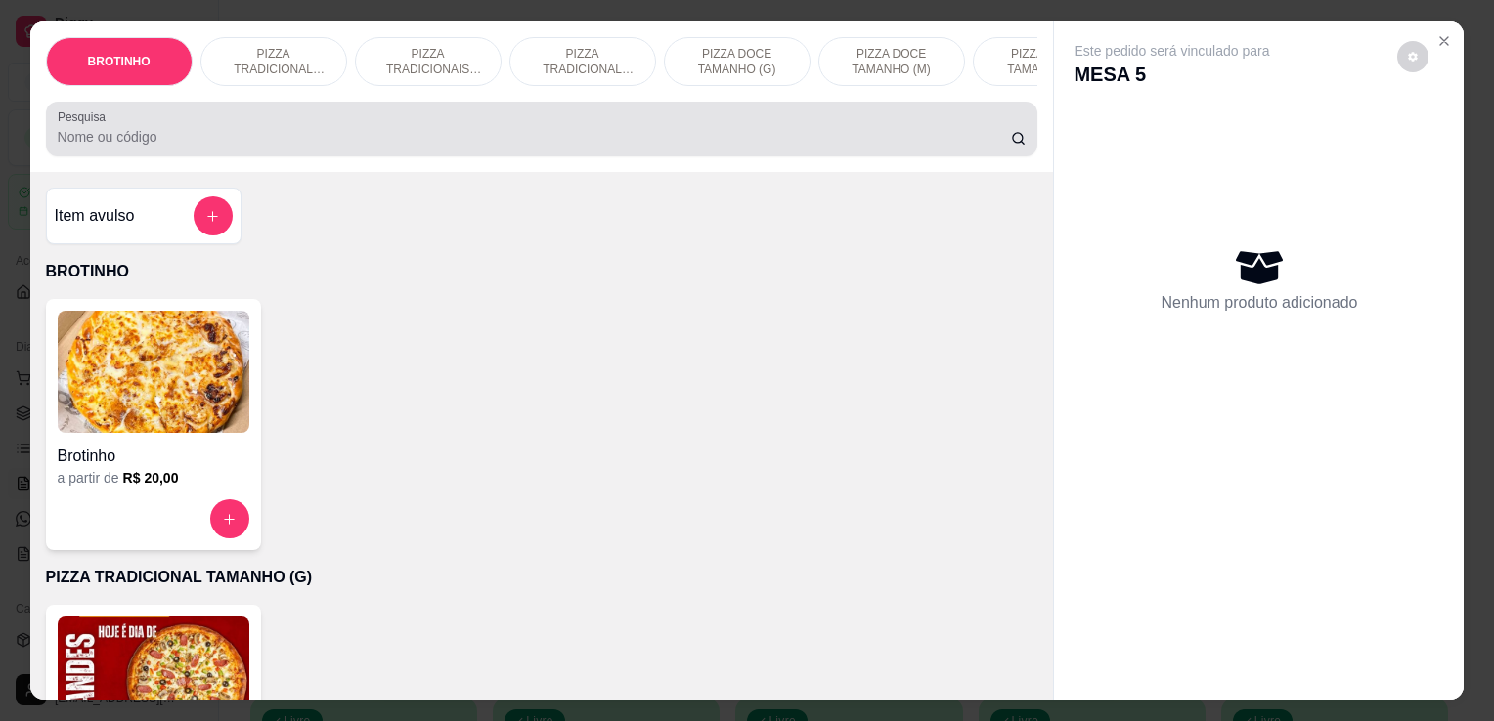
click at [635, 109] on div "Pesquisa" at bounding box center [542, 129] width 992 height 55
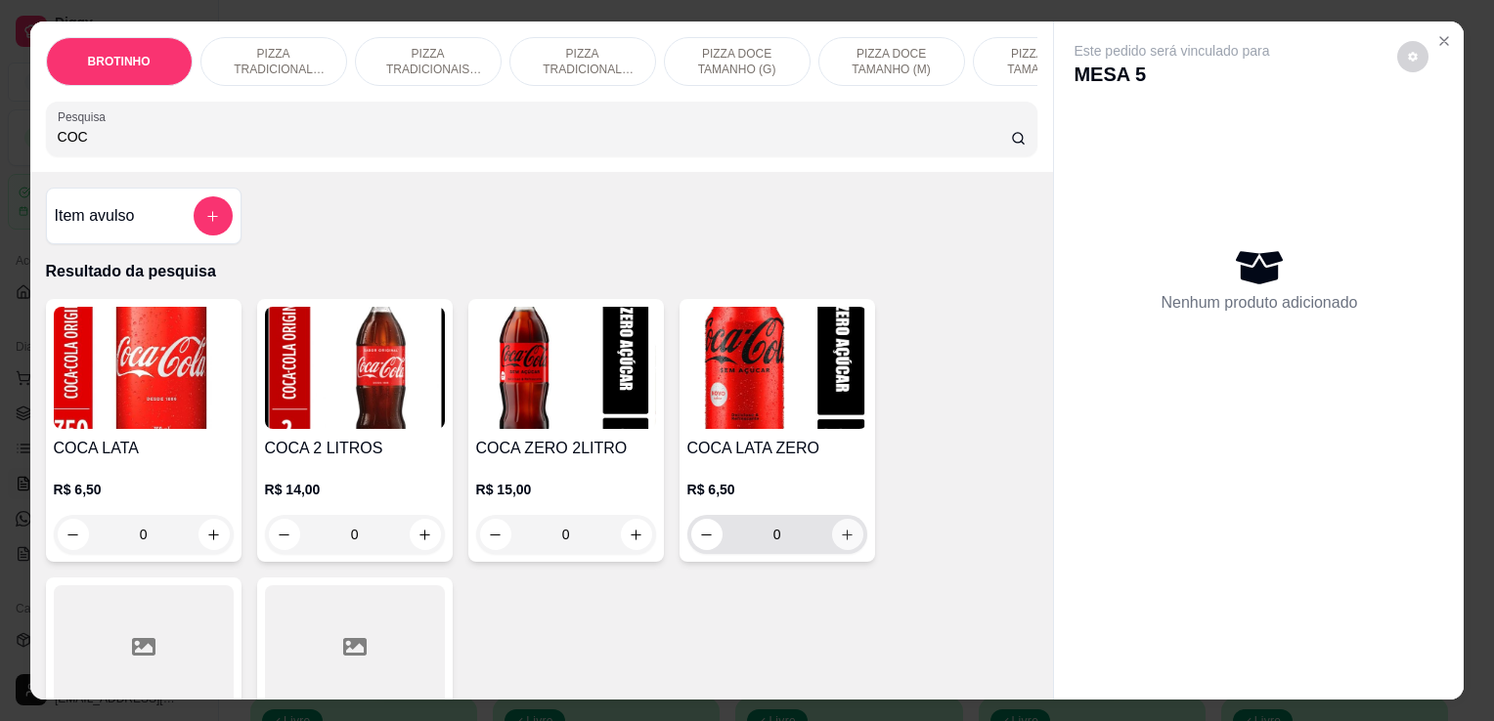
type input "COC"
click at [846, 550] on button "increase-product-quantity" at bounding box center [847, 535] width 30 height 30
type input "1"
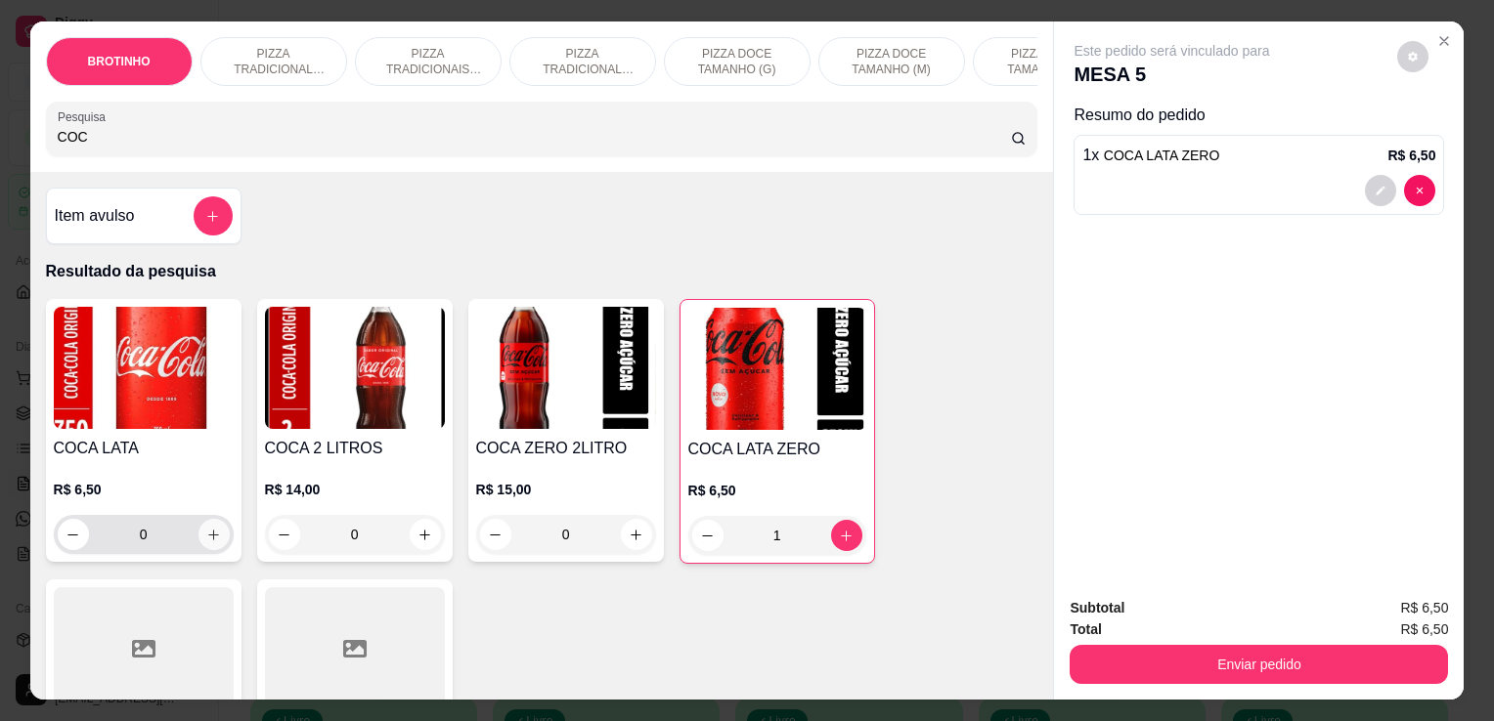
click at [206, 539] on icon "increase-product-quantity" at bounding box center [213, 535] width 15 height 15
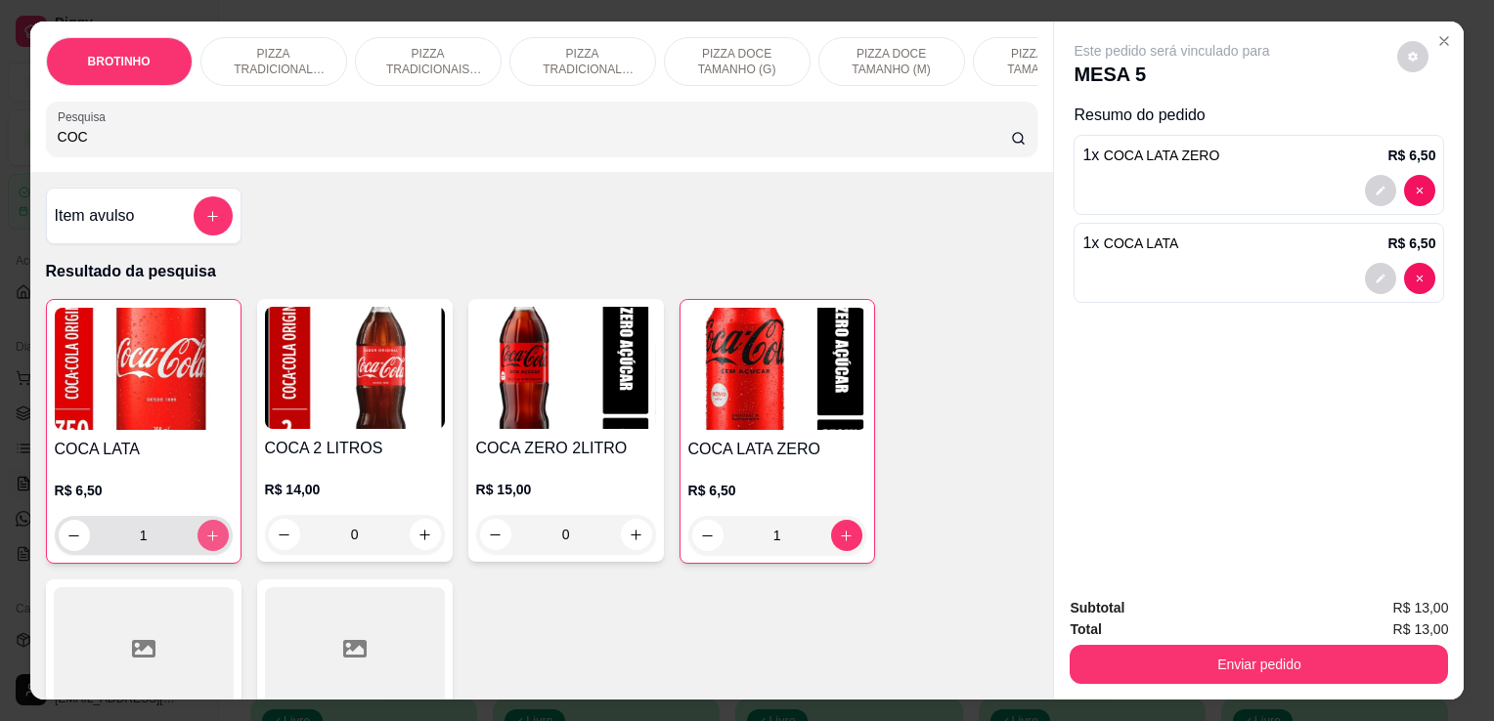
type input "1"
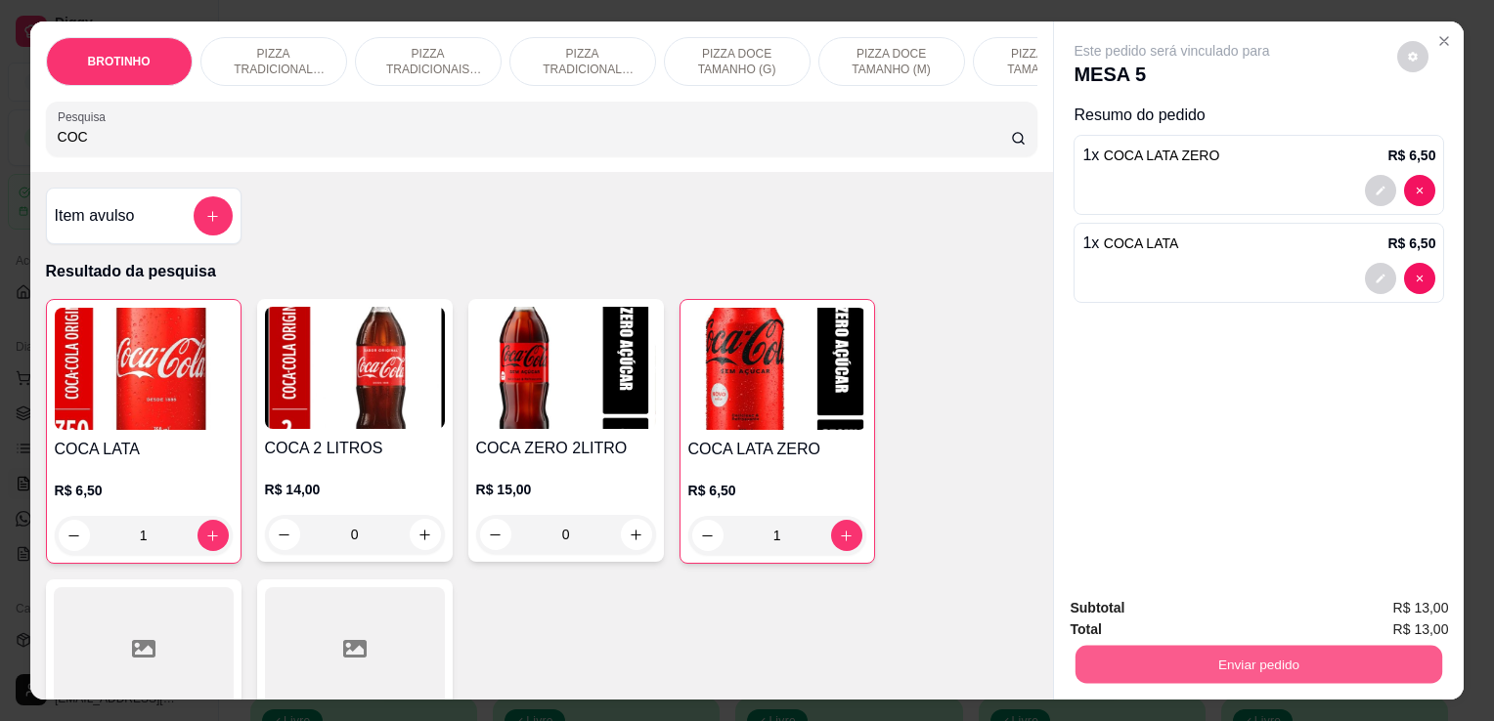
click at [1209, 655] on button "Enviar pedido" at bounding box center [1258, 664] width 367 height 38
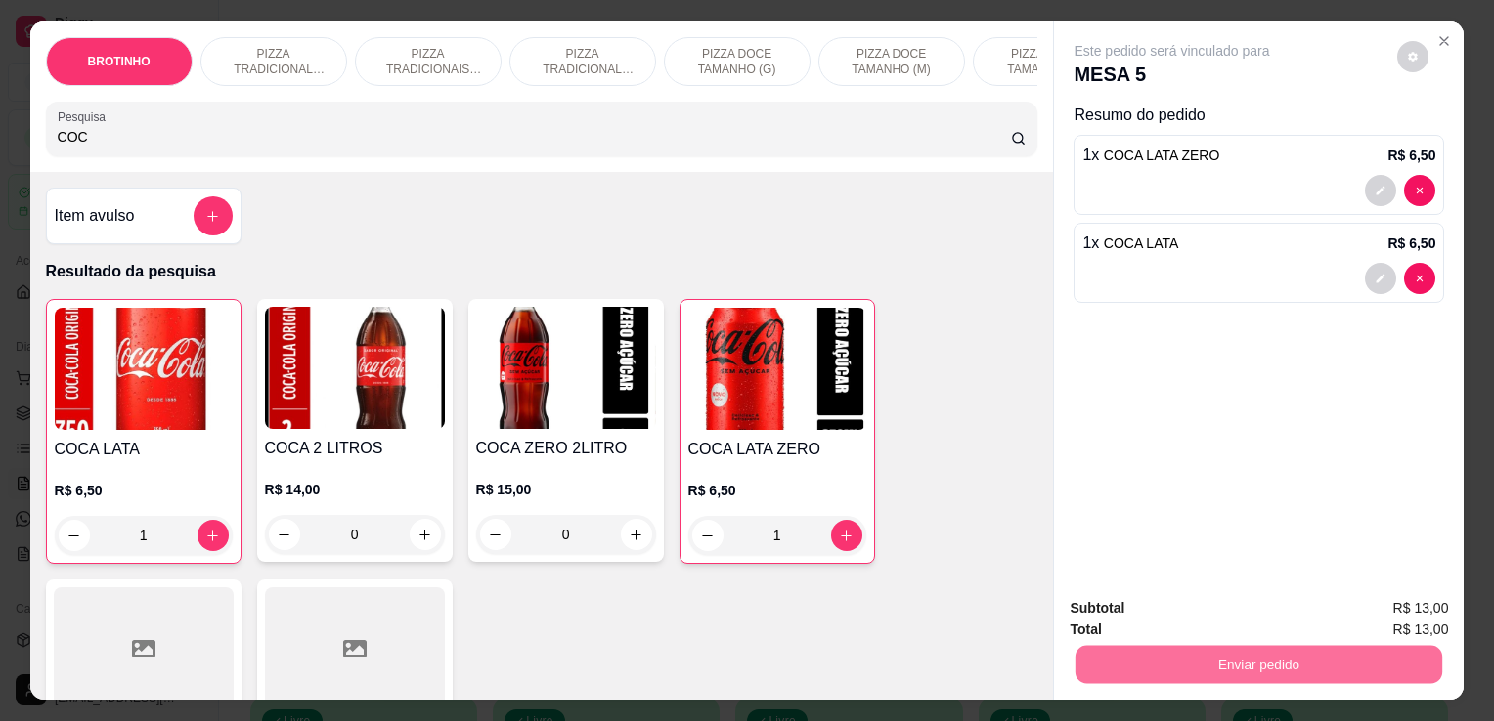
click at [1444, 620] on button "Enviar pedido" at bounding box center [1397, 609] width 108 height 36
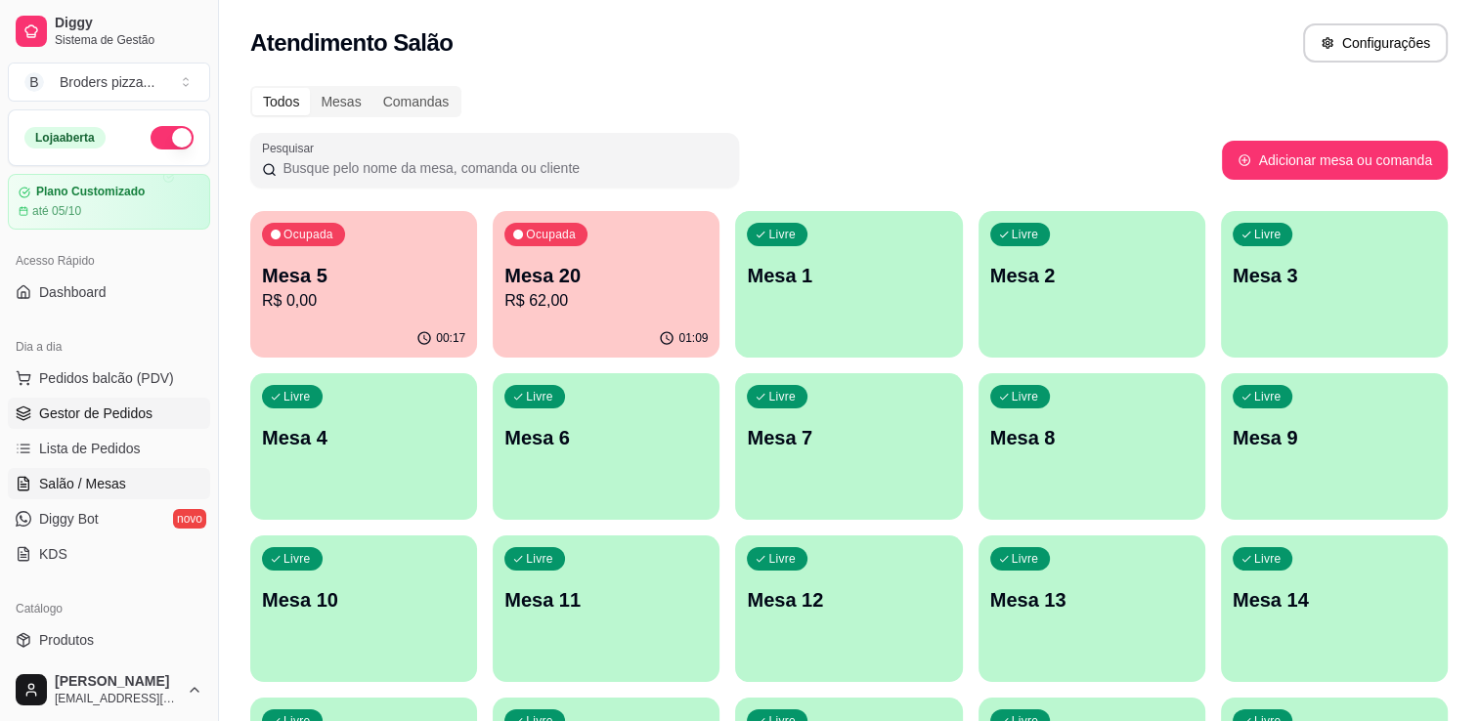
click at [54, 409] on span "Gestor de Pedidos" at bounding box center [95, 414] width 113 height 20
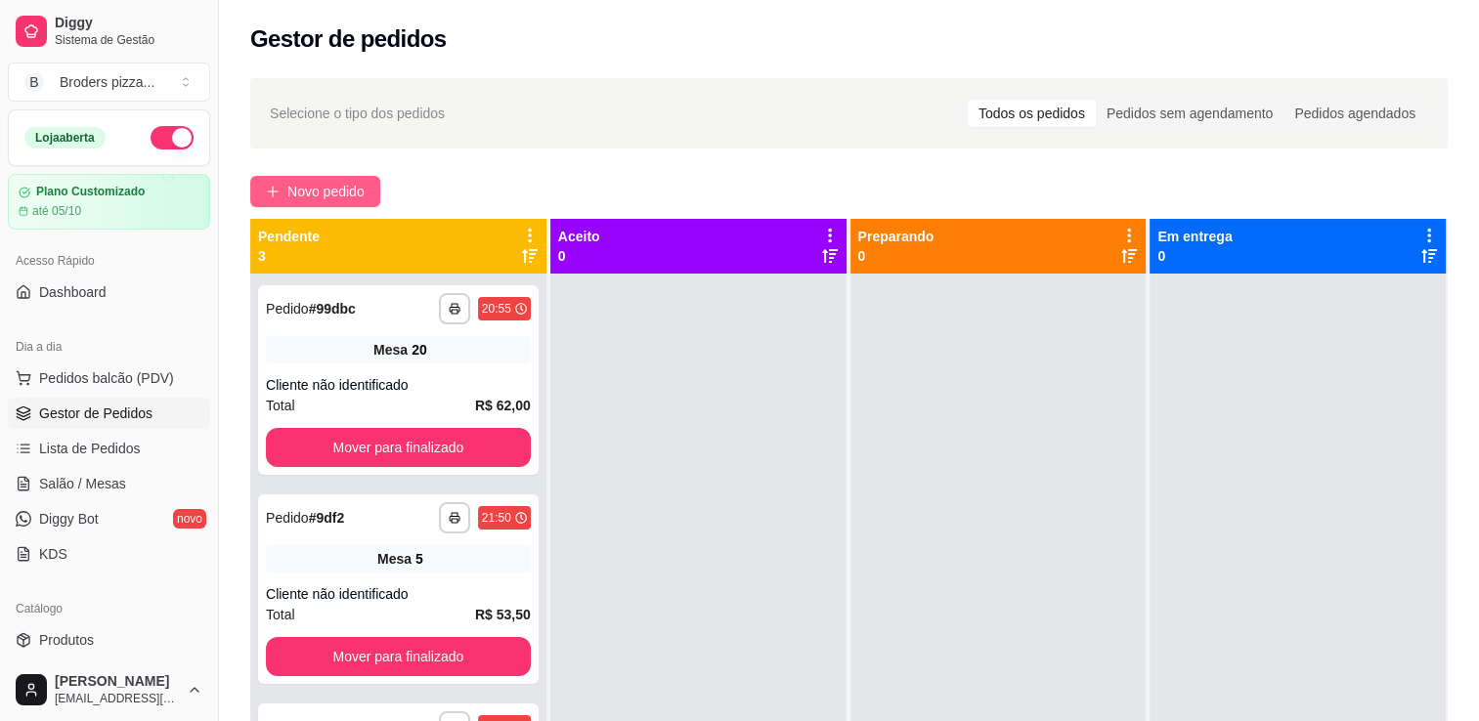
click at [337, 189] on span "Novo pedido" at bounding box center [325, 192] width 77 height 22
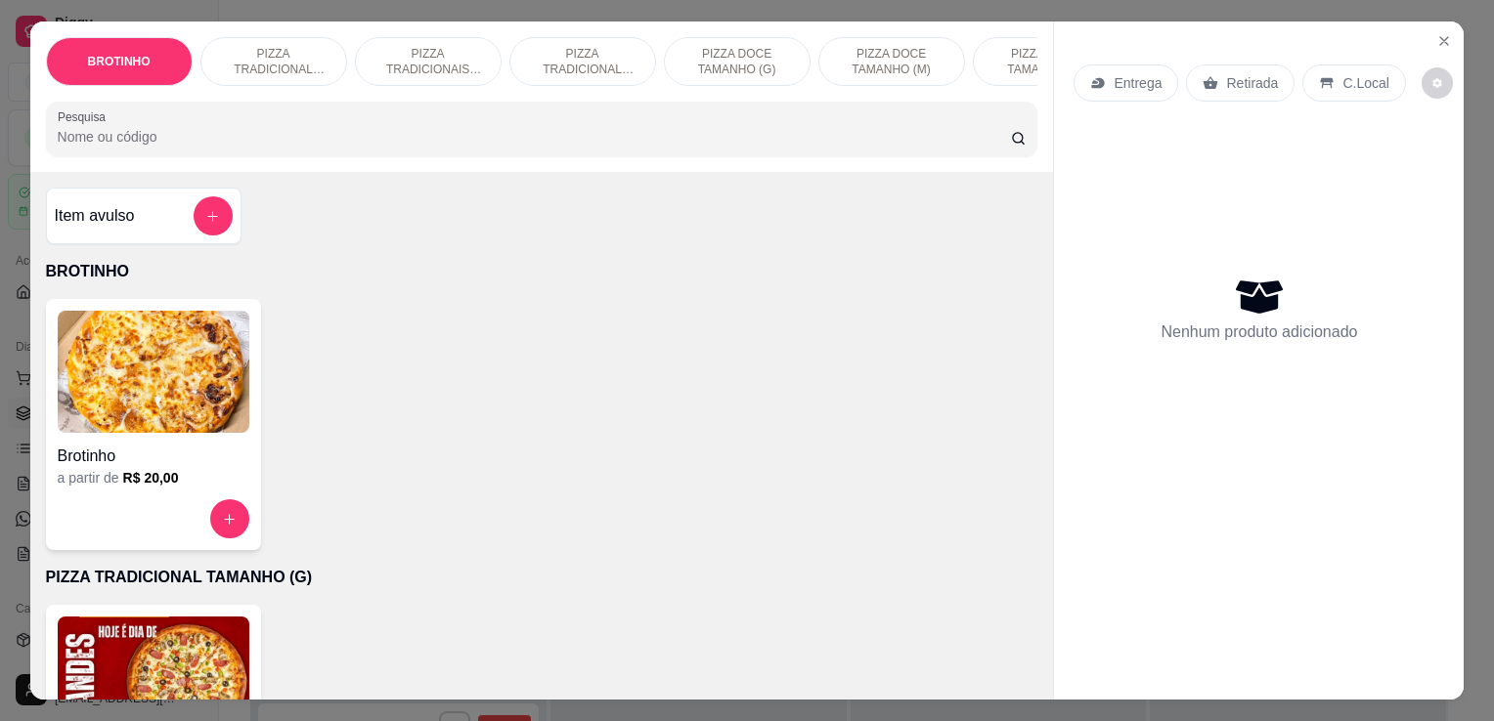
click at [591, 46] on p "PIZZA TRADICIONAL TAMANHO (P)" at bounding box center [582, 61] width 113 height 31
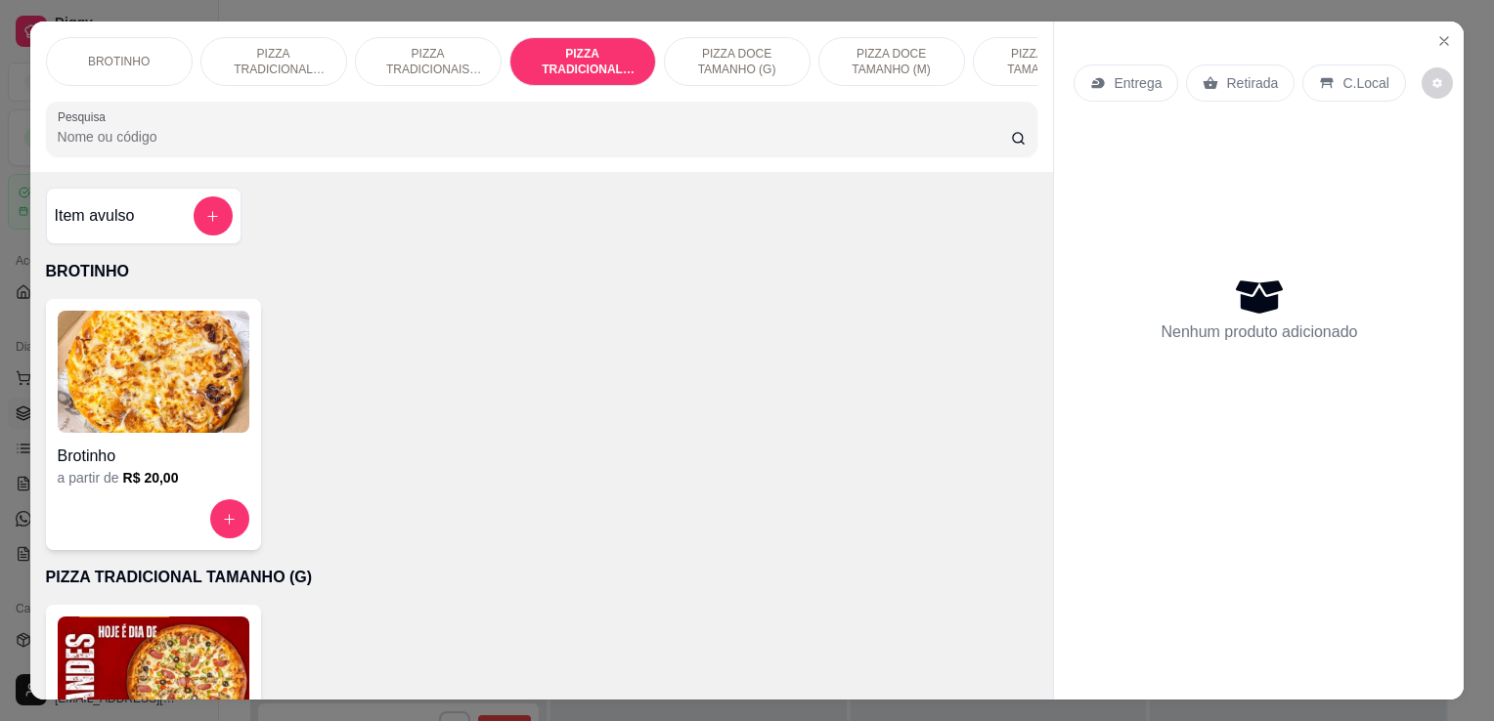
scroll to position [48, 0]
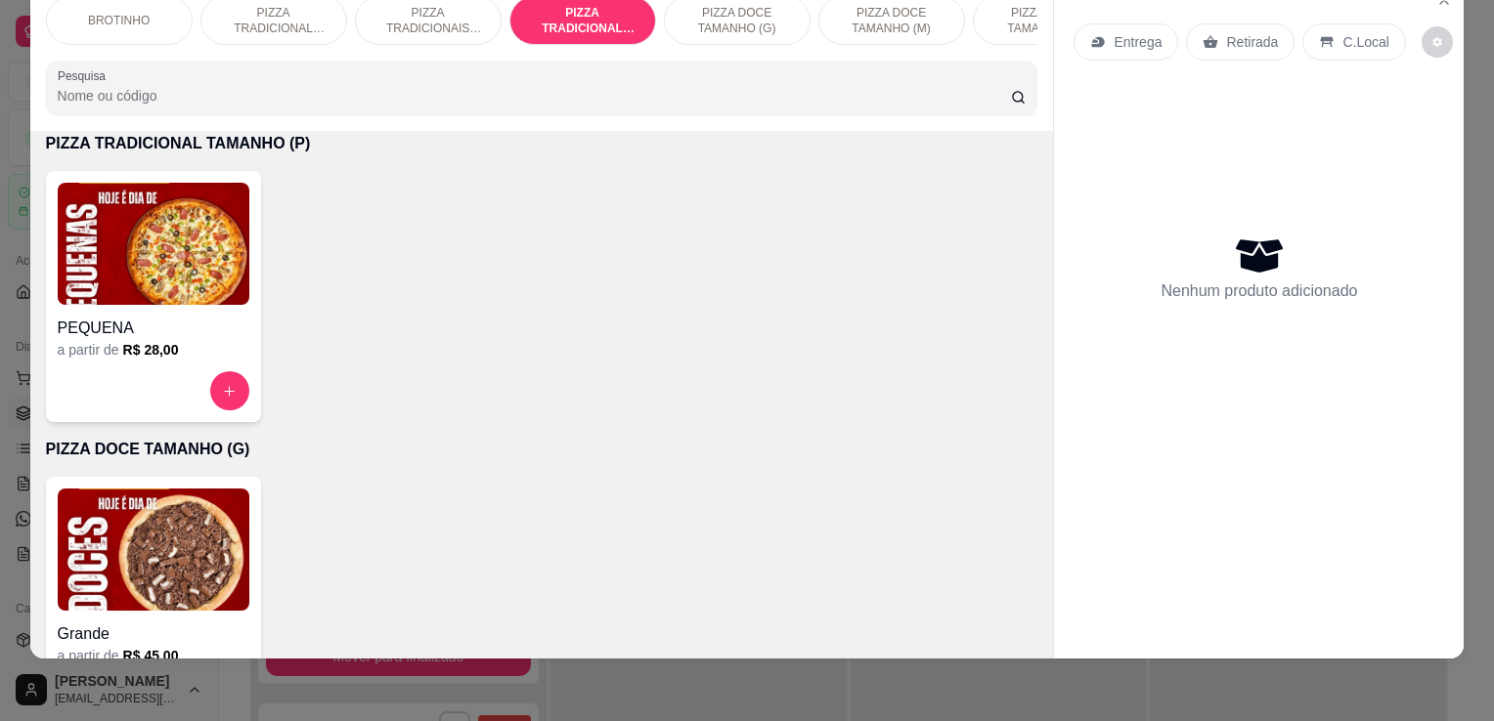
click at [174, 266] on img at bounding box center [154, 244] width 192 height 122
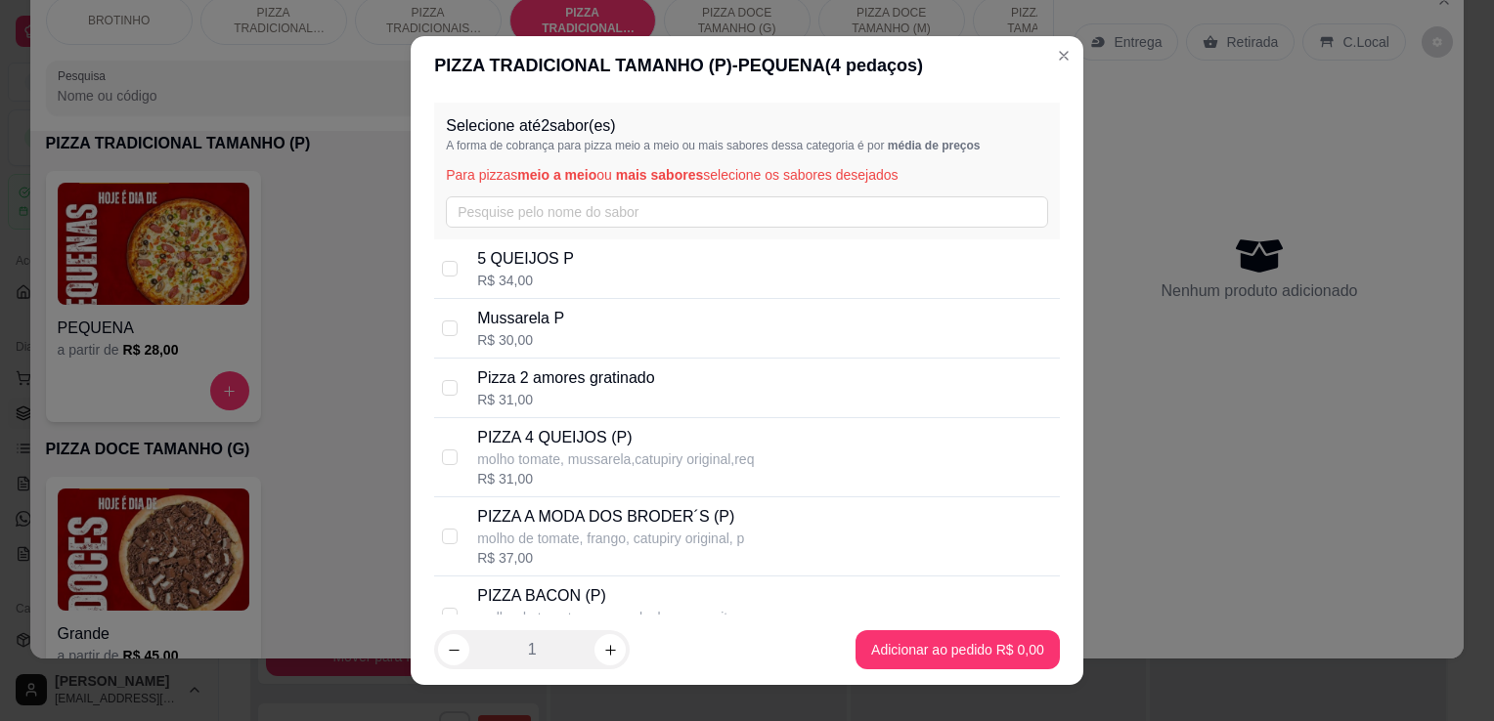
click at [520, 228] on div "Selecione até 2 sabor(es) A forma de cobrança para pizza meio a meio ou mais sa…" at bounding box center [747, 171] width 626 height 137
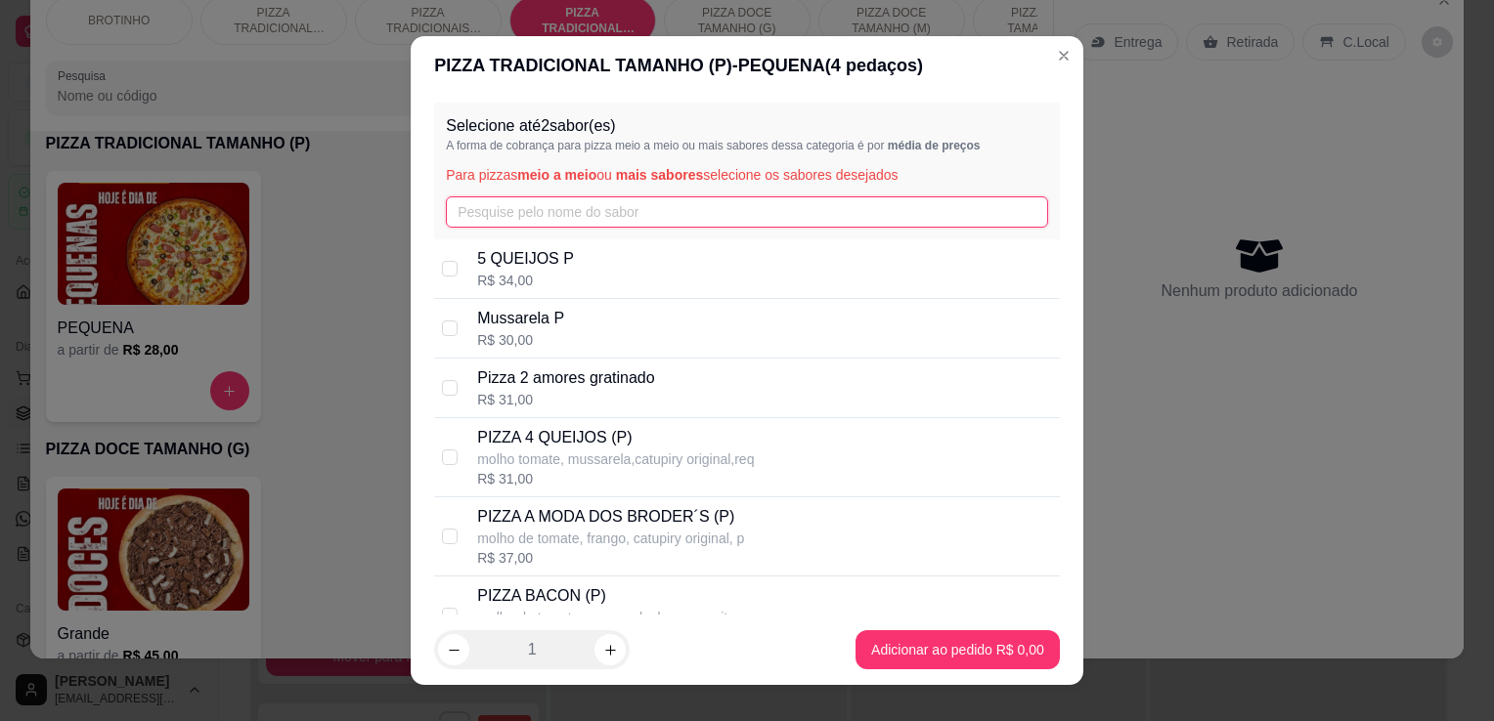
click at [516, 203] on input "text" at bounding box center [747, 211] width 602 height 31
type input "Ç"
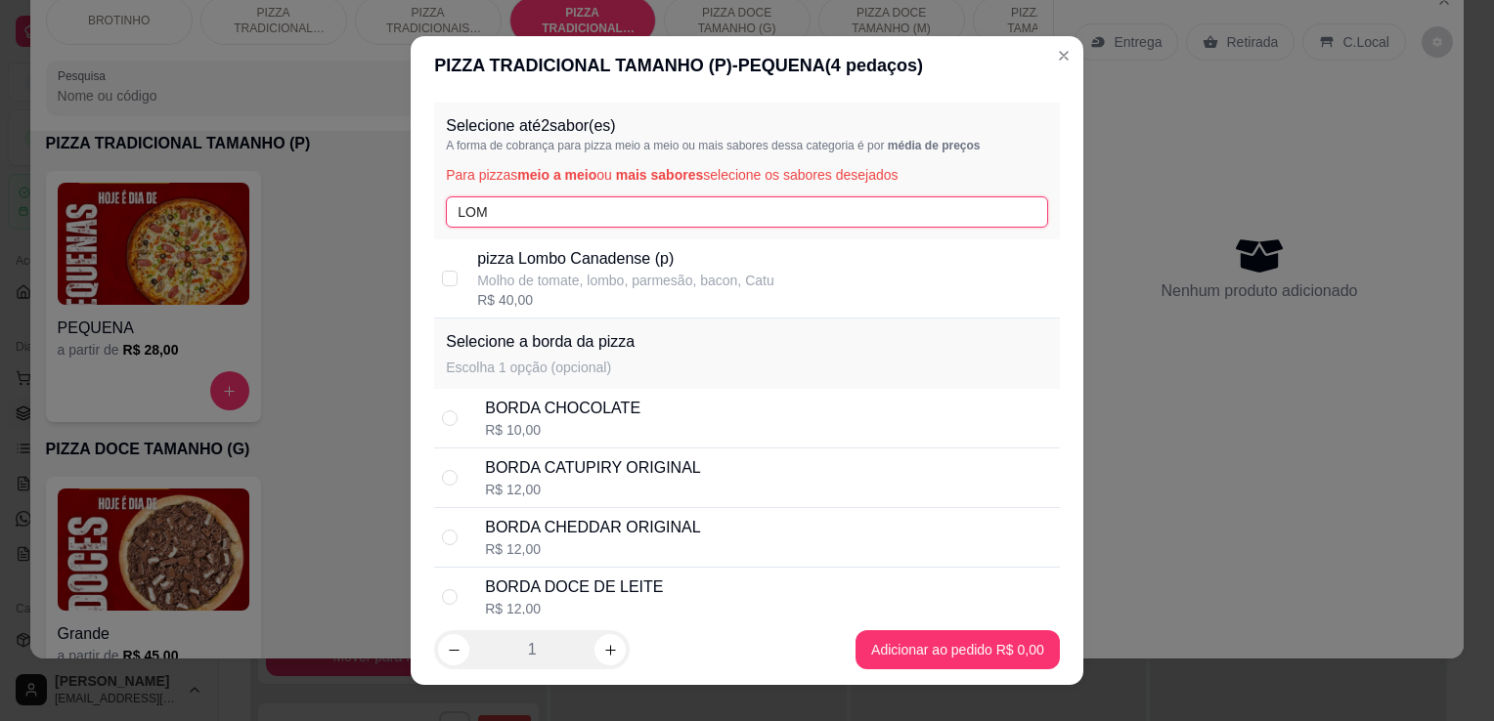
type input "LOM"
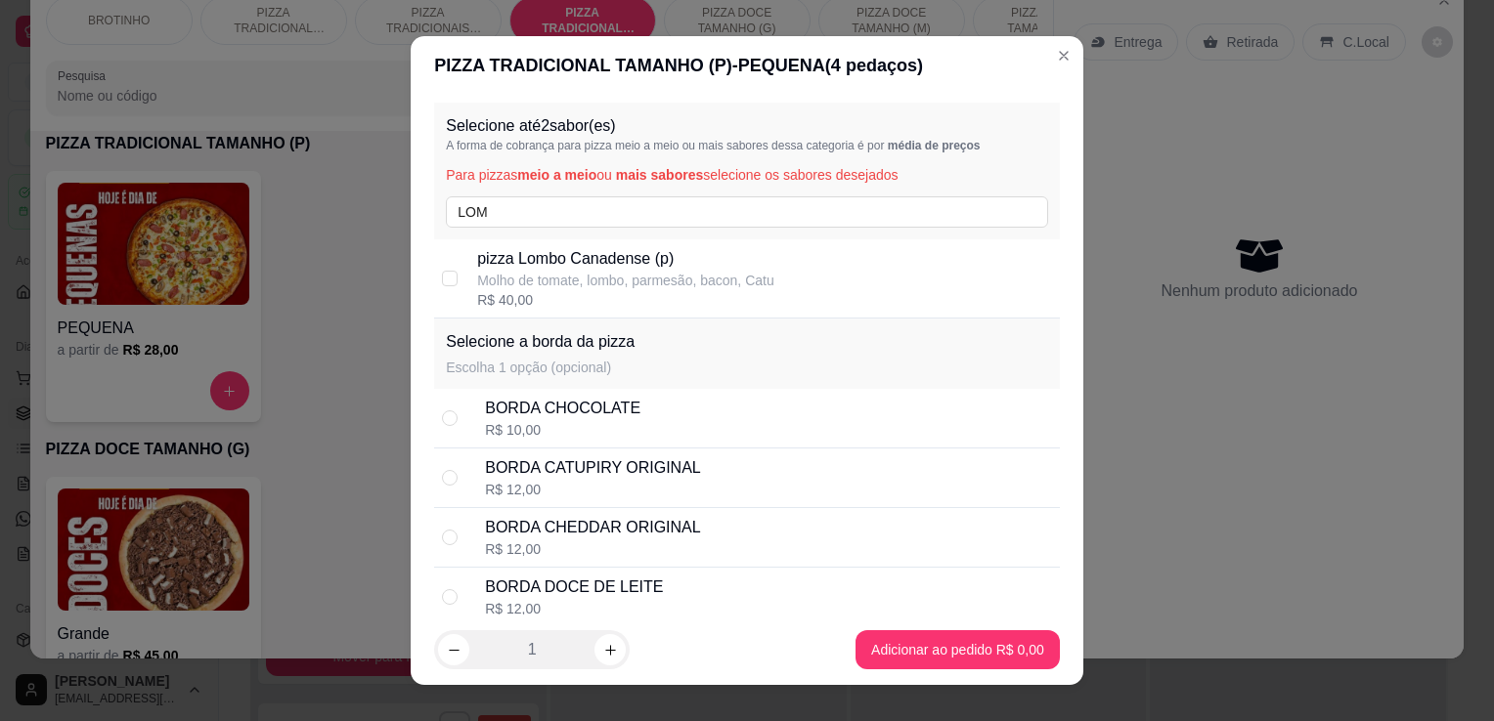
click at [619, 266] on p "pizza Lombo Canadense (p)" at bounding box center [625, 258] width 297 height 23
checkbox input "true"
click at [582, 195] on div "Selecione até 2 sabor(es) A forma de cobrança para pizza meio a meio ou mais sa…" at bounding box center [747, 171] width 626 height 137
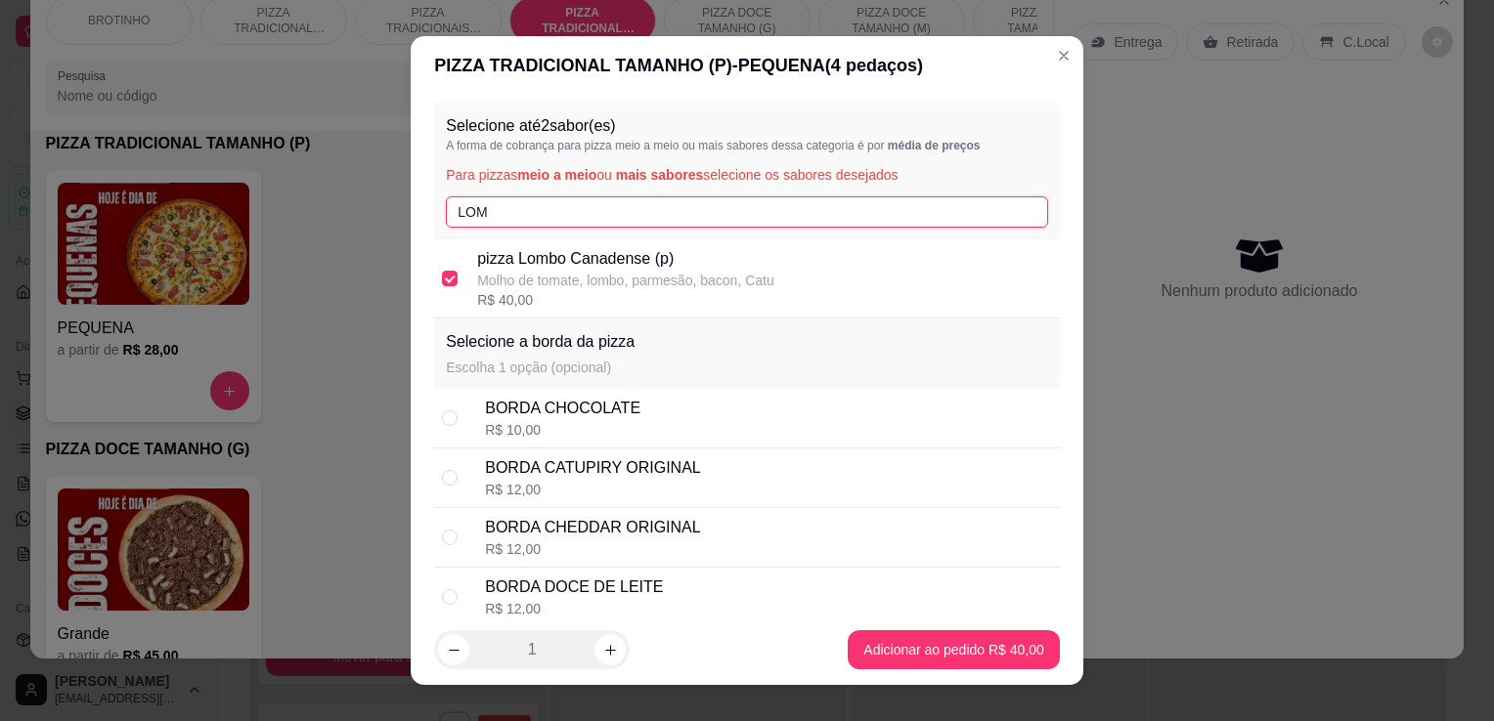
click at [582, 197] on input "LOM" at bounding box center [747, 211] width 602 height 31
type input "L"
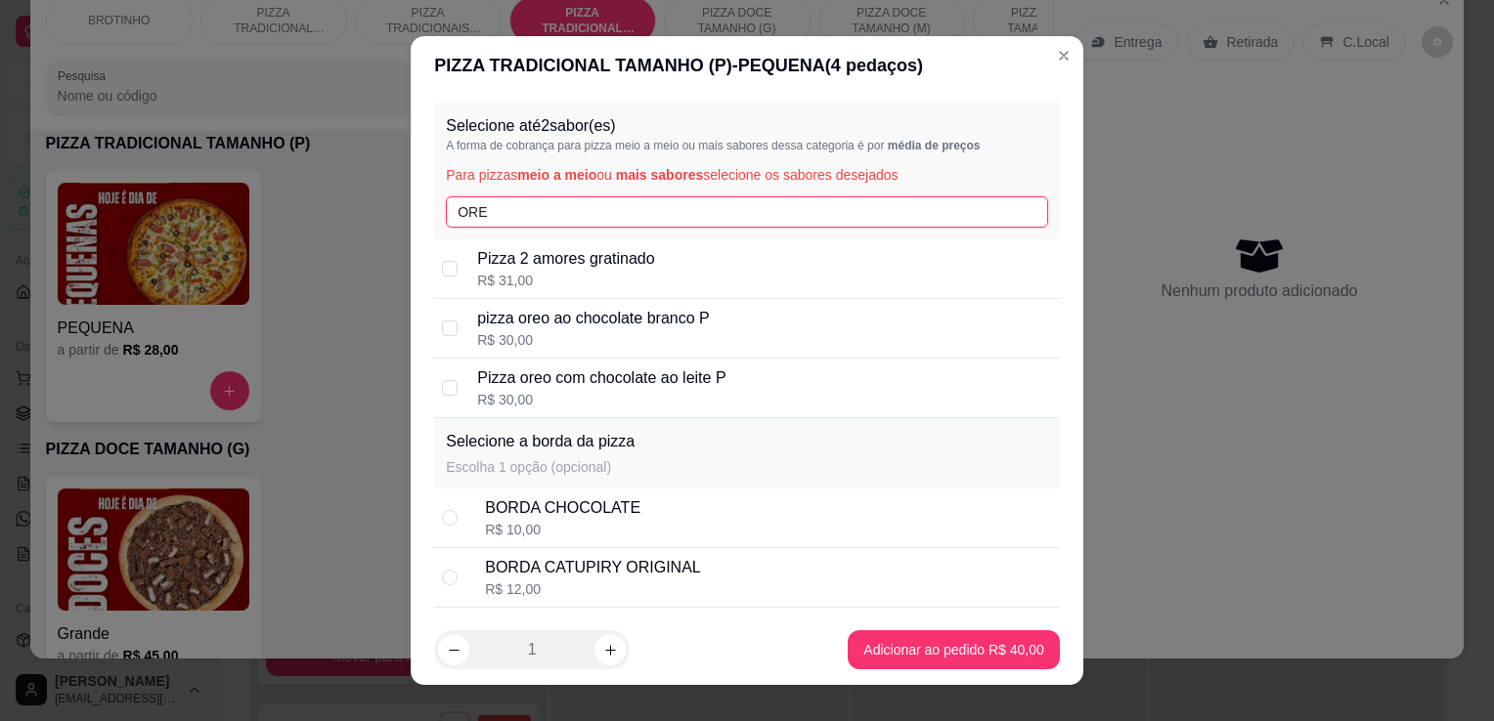
type input "ORE"
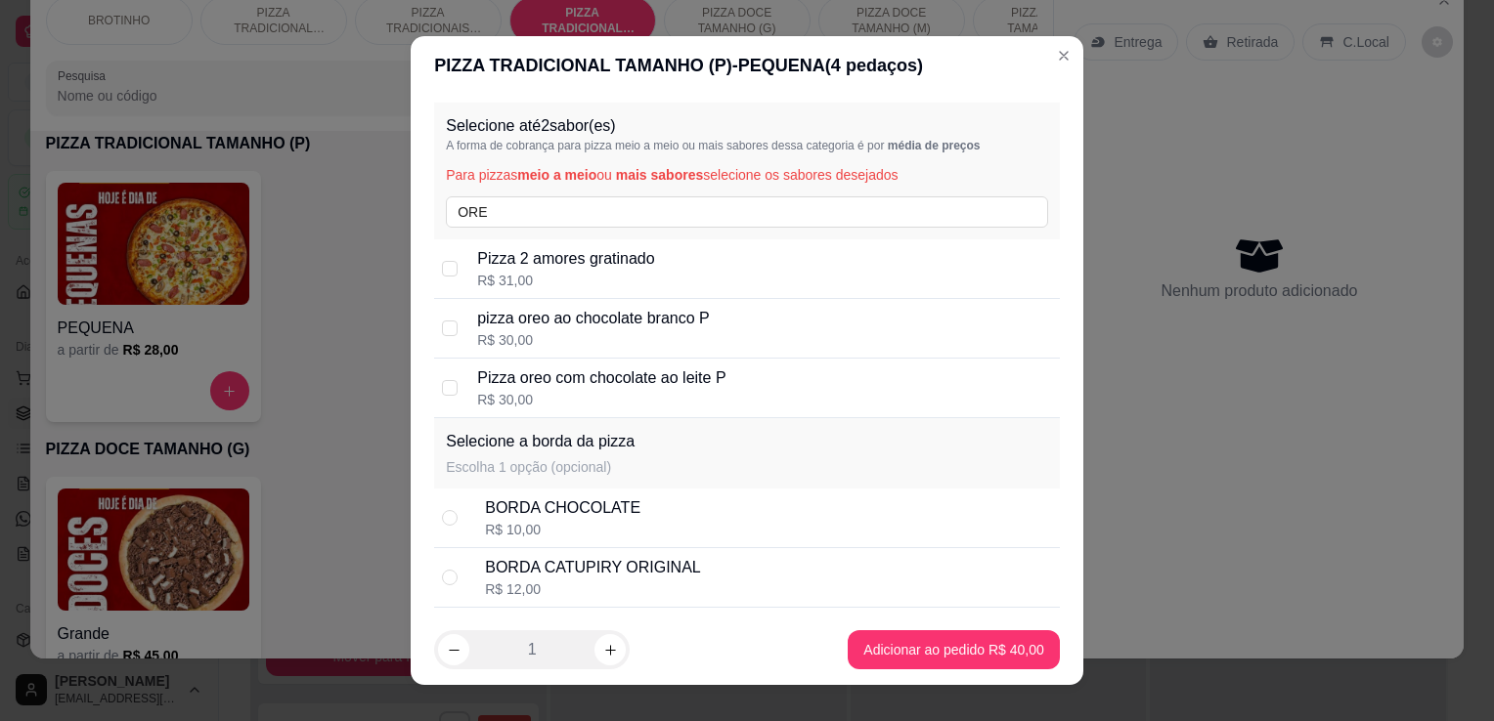
click at [689, 333] on div "R$ 30,00" at bounding box center [593, 340] width 232 height 20
checkbox input "true"
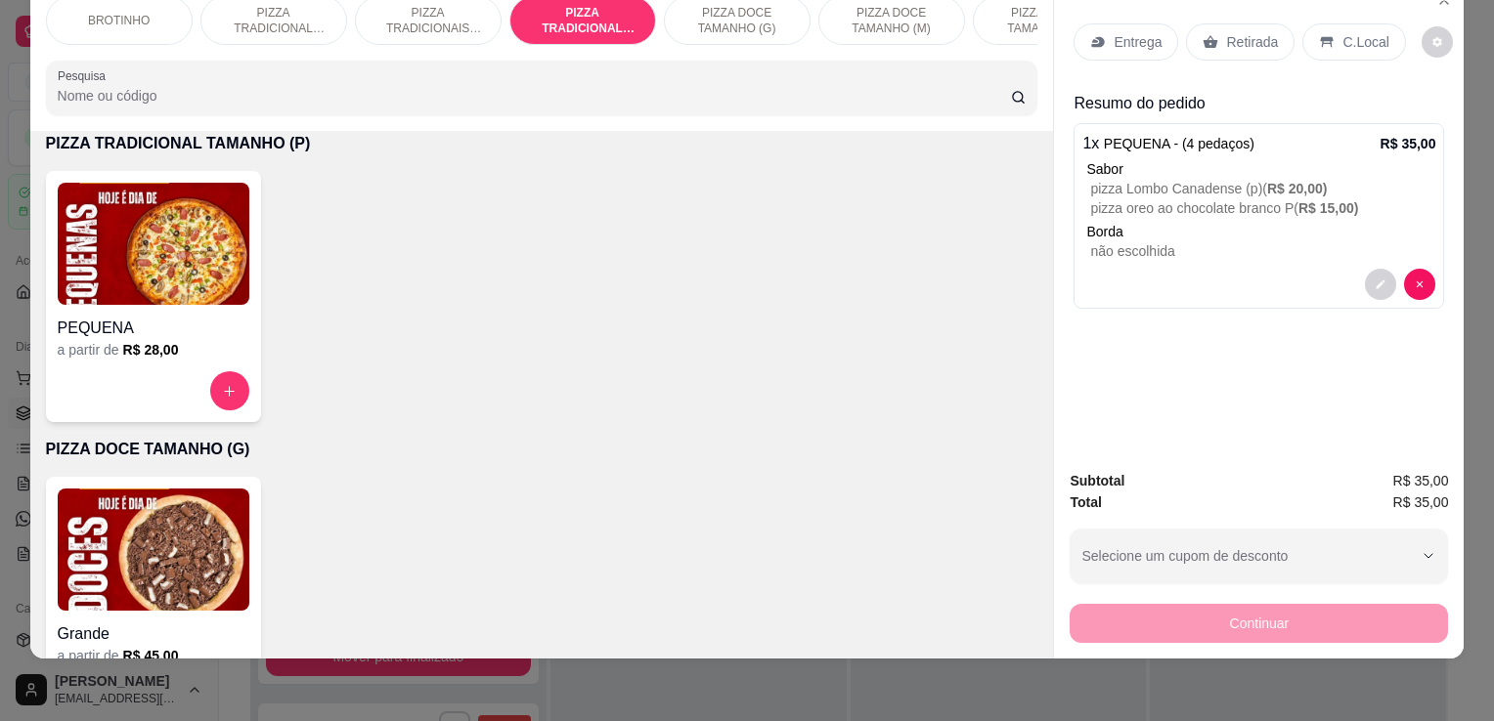
click at [1119, 32] on p "Entrega" at bounding box center [1137, 42] width 48 height 20
click at [1150, 32] on p "Entrega" at bounding box center [1137, 42] width 48 height 20
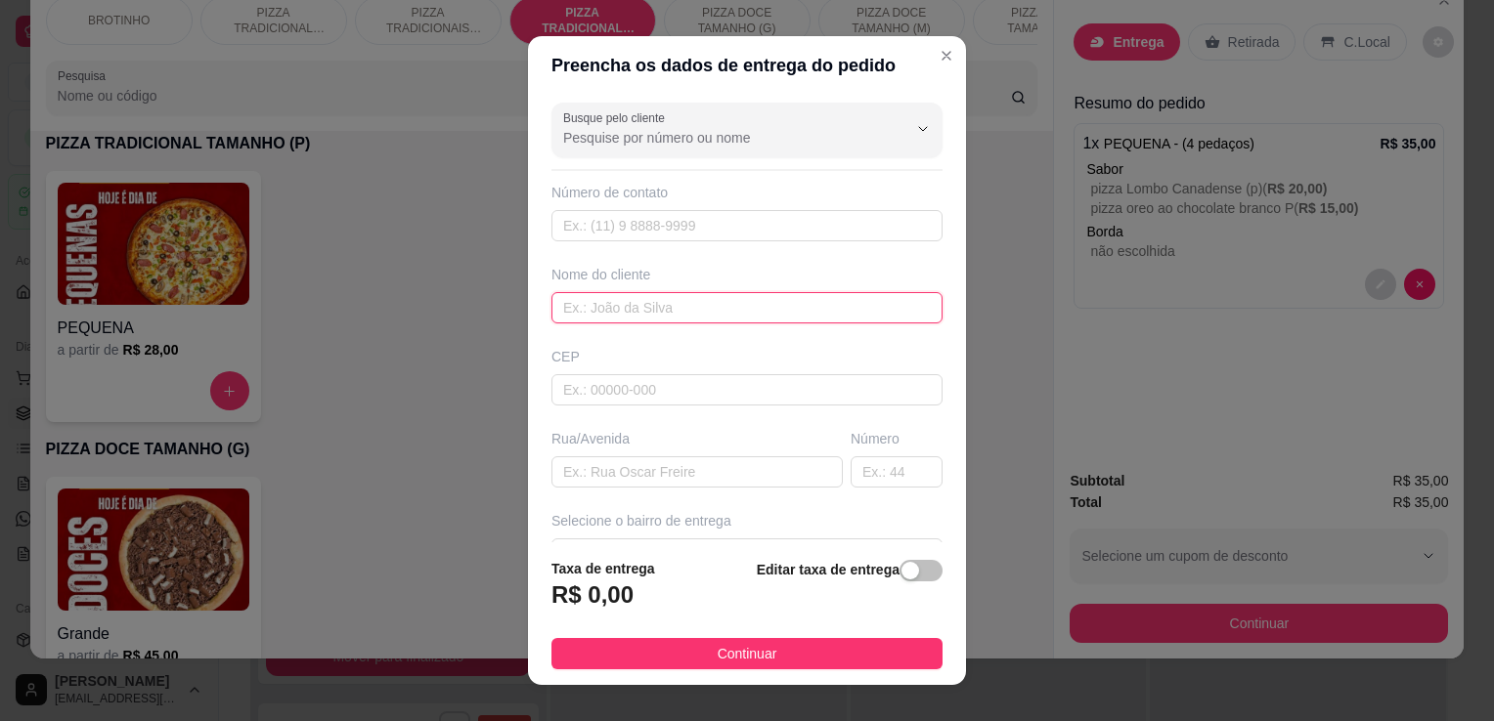
click at [619, 315] on input "text" at bounding box center [746, 307] width 391 height 31
type input "LIVIA"
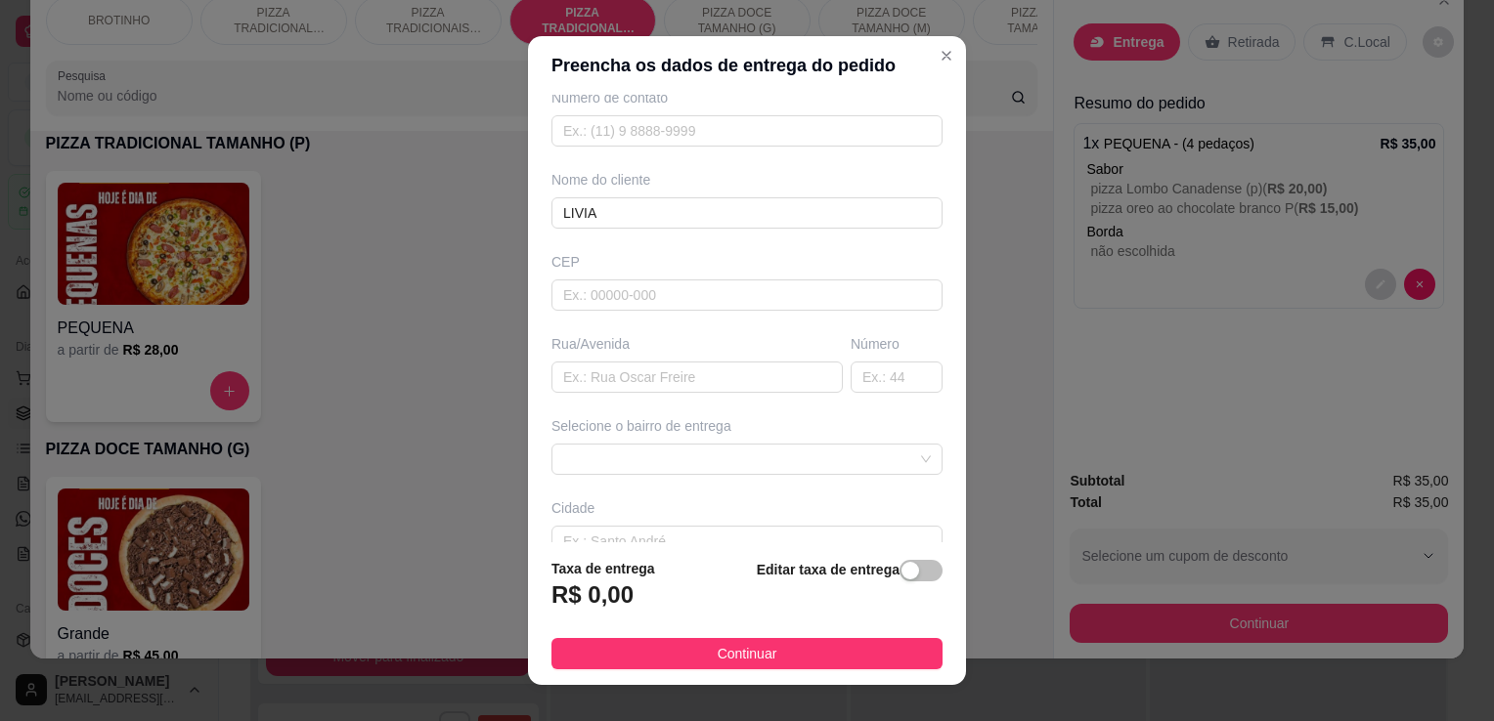
scroll to position [139, 0]
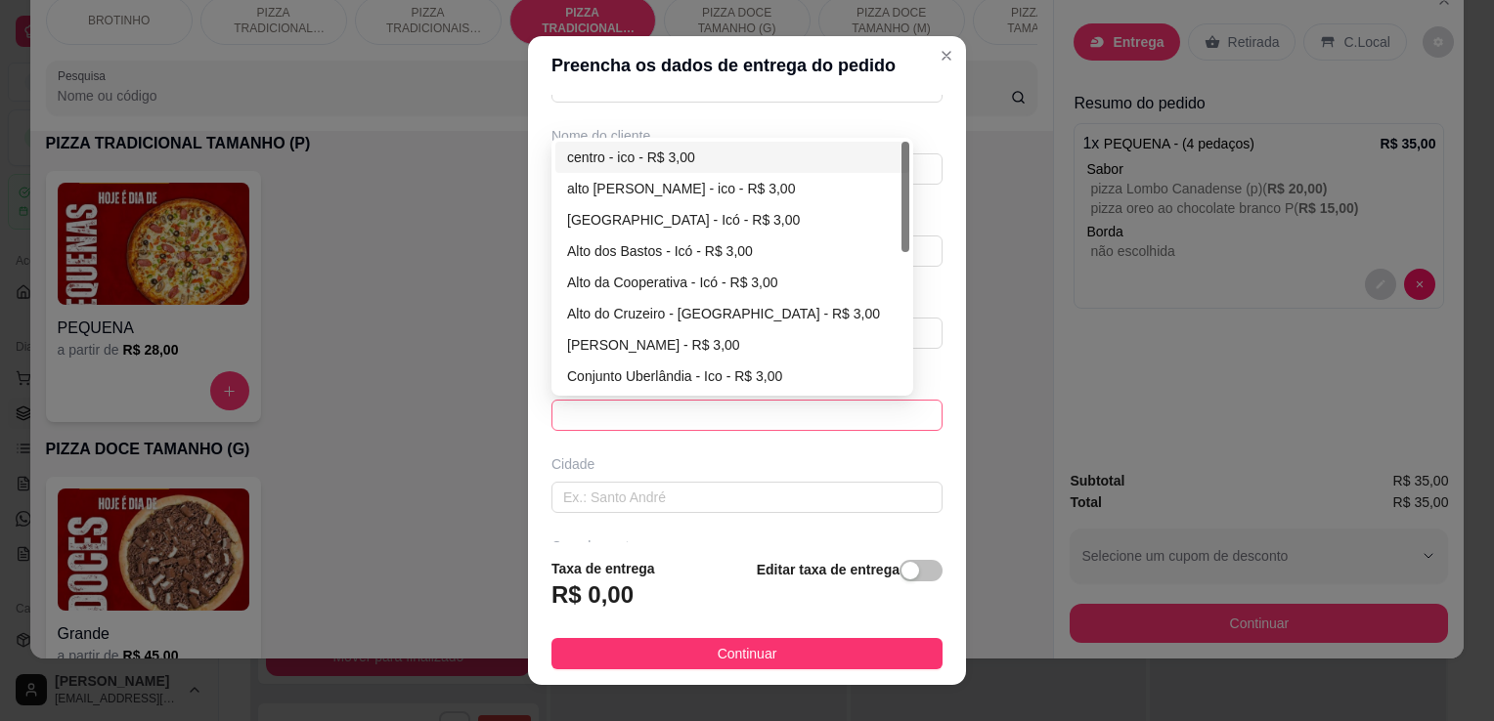
click at [635, 418] on span at bounding box center [747, 415] width 368 height 29
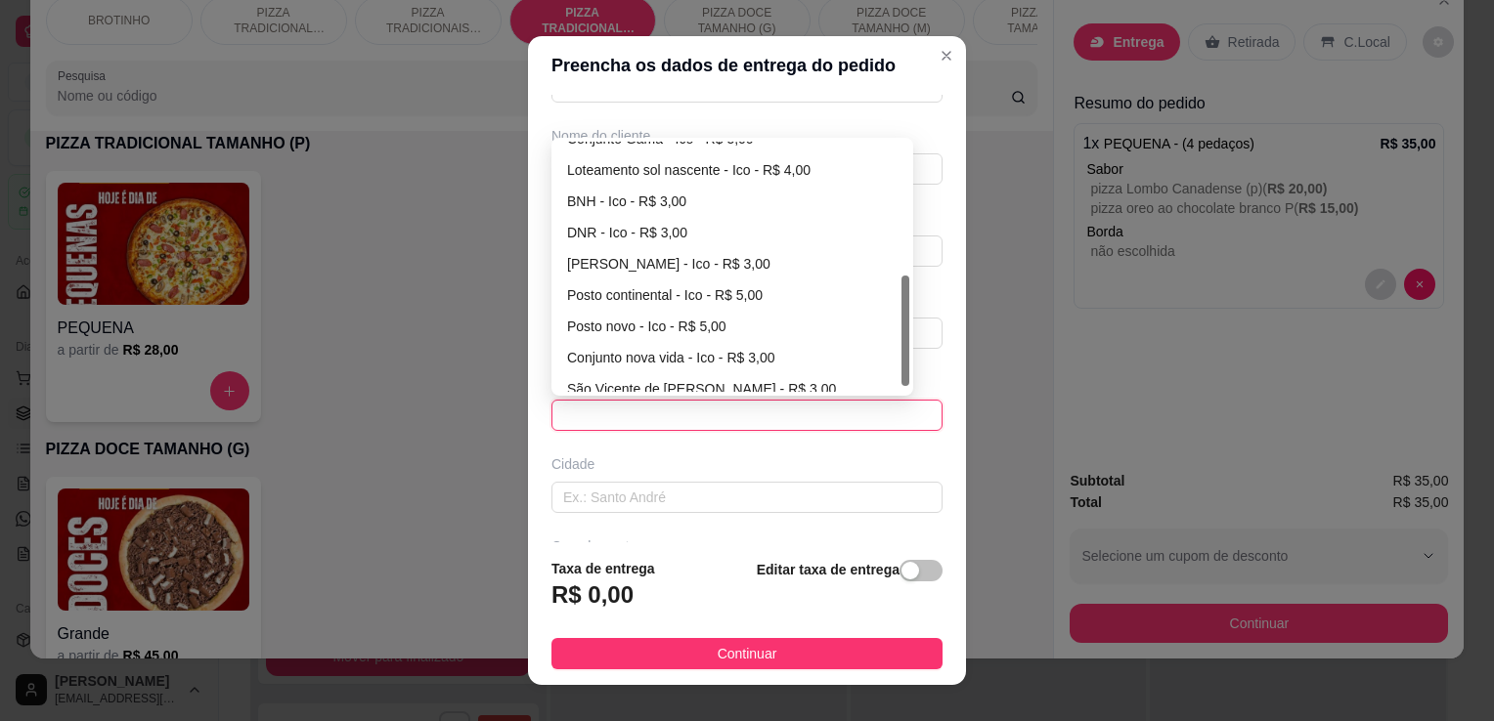
scroll to position [313, 0]
drag, startPoint x: 899, startPoint y: 208, endPoint x: 876, endPoint y: 369, distance: 163.0
click at [876, 369] on div "Conjunto Gama - Ico - R$ 5,00 Loteamento sol nascente - Ico - R$ 4,00 BNH - Ico…" at bounding box center [732, 267] width 354 height 250
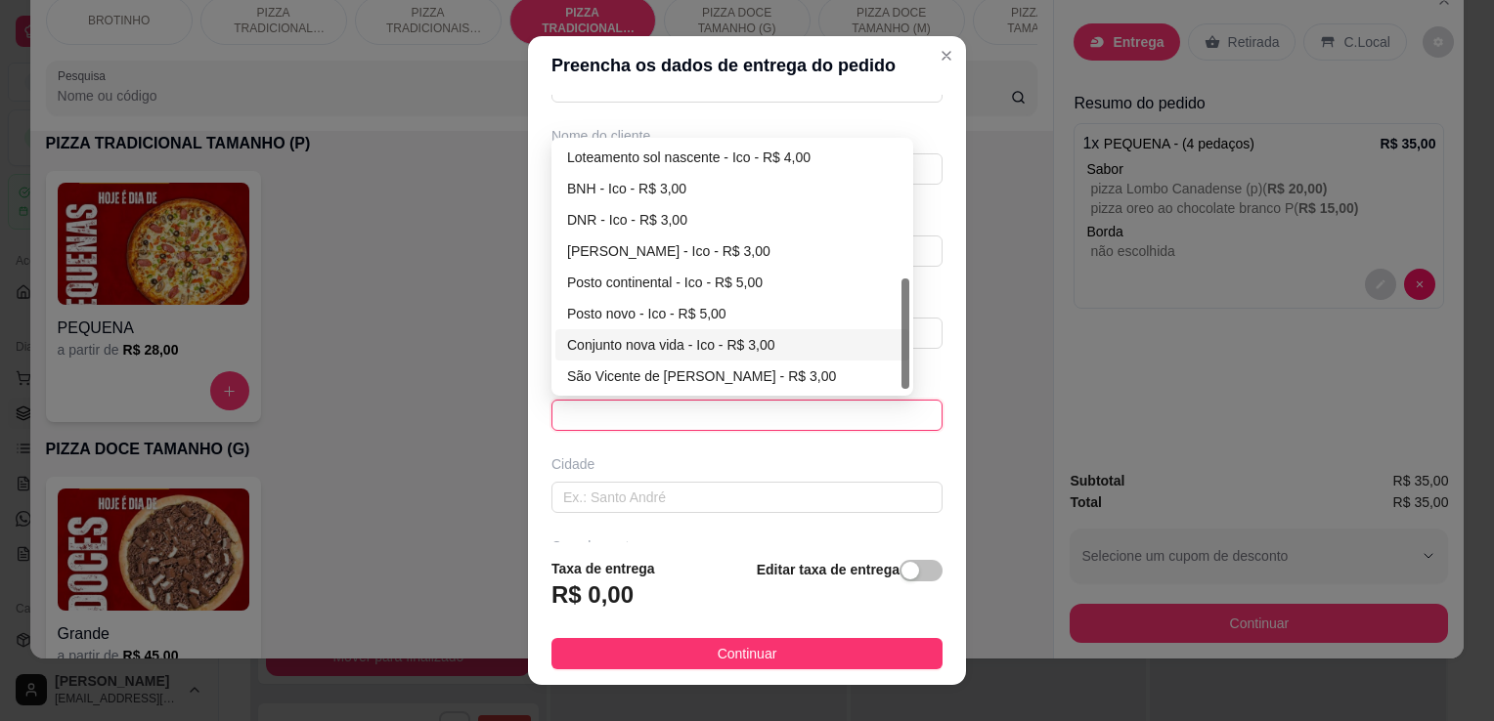
scroll to position [305, 0]
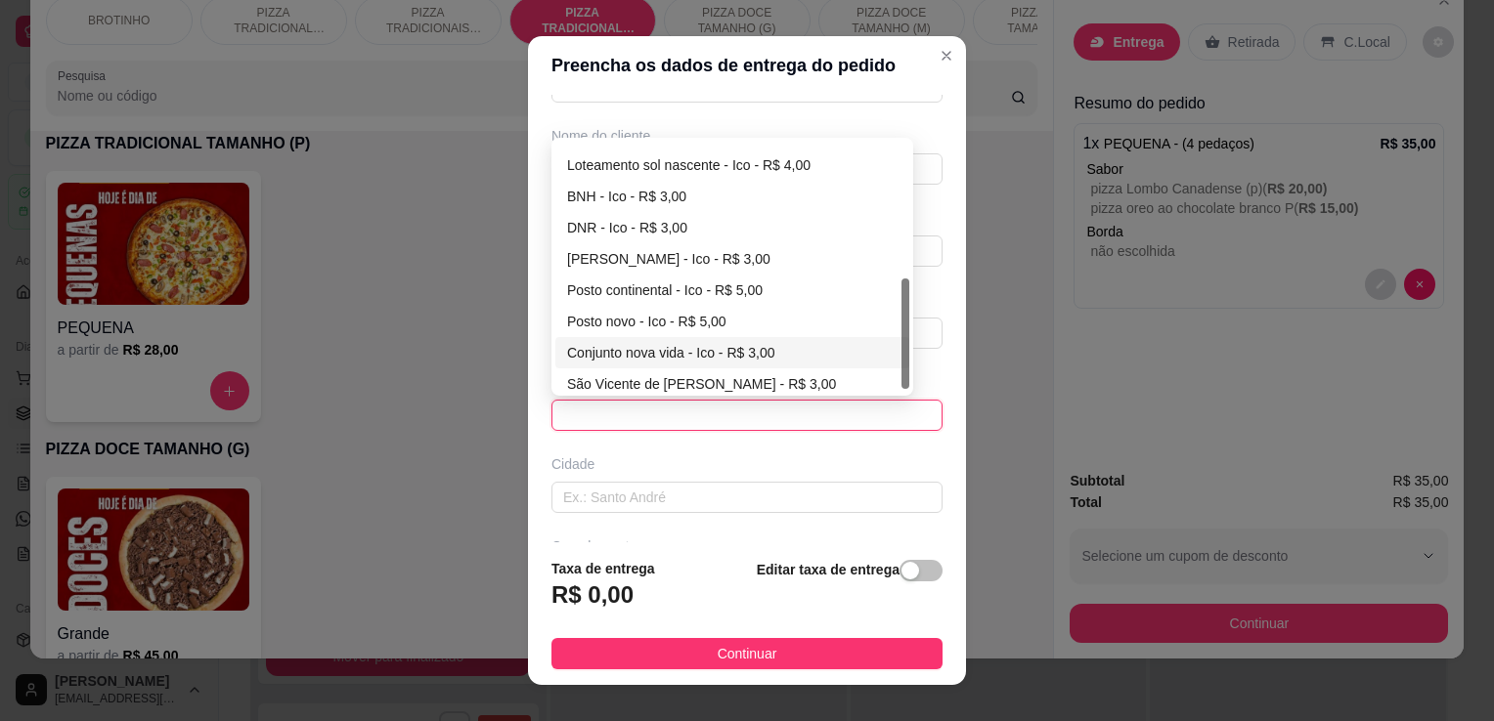
click at [901, 362] on div at bounding box center [905, 334] width 8 height 110
click at [807, 168] on div "Loteamento sol nascente - Ico - R$ 4,00" at bounding box center [732, 165] width 330 height 22
type input "Ico"
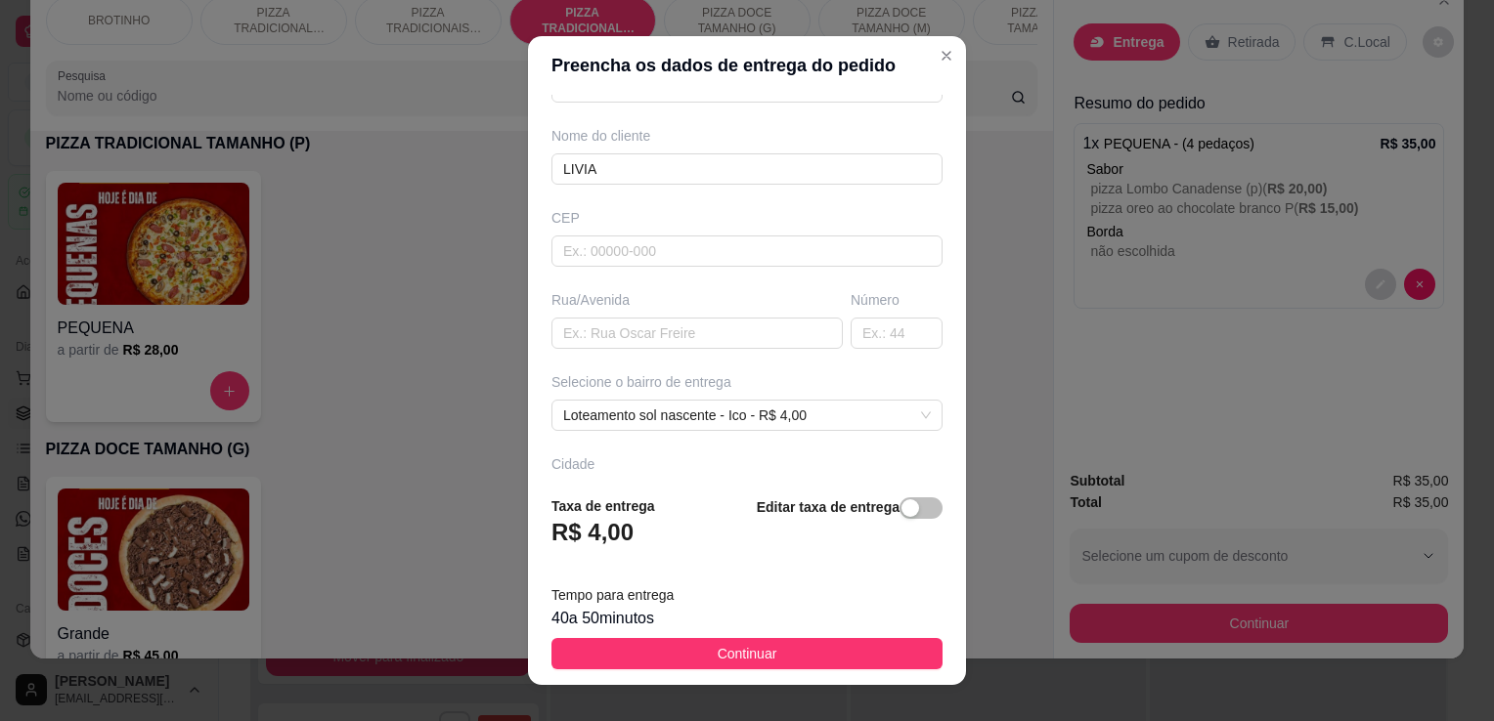
scroll to position [203, 0]
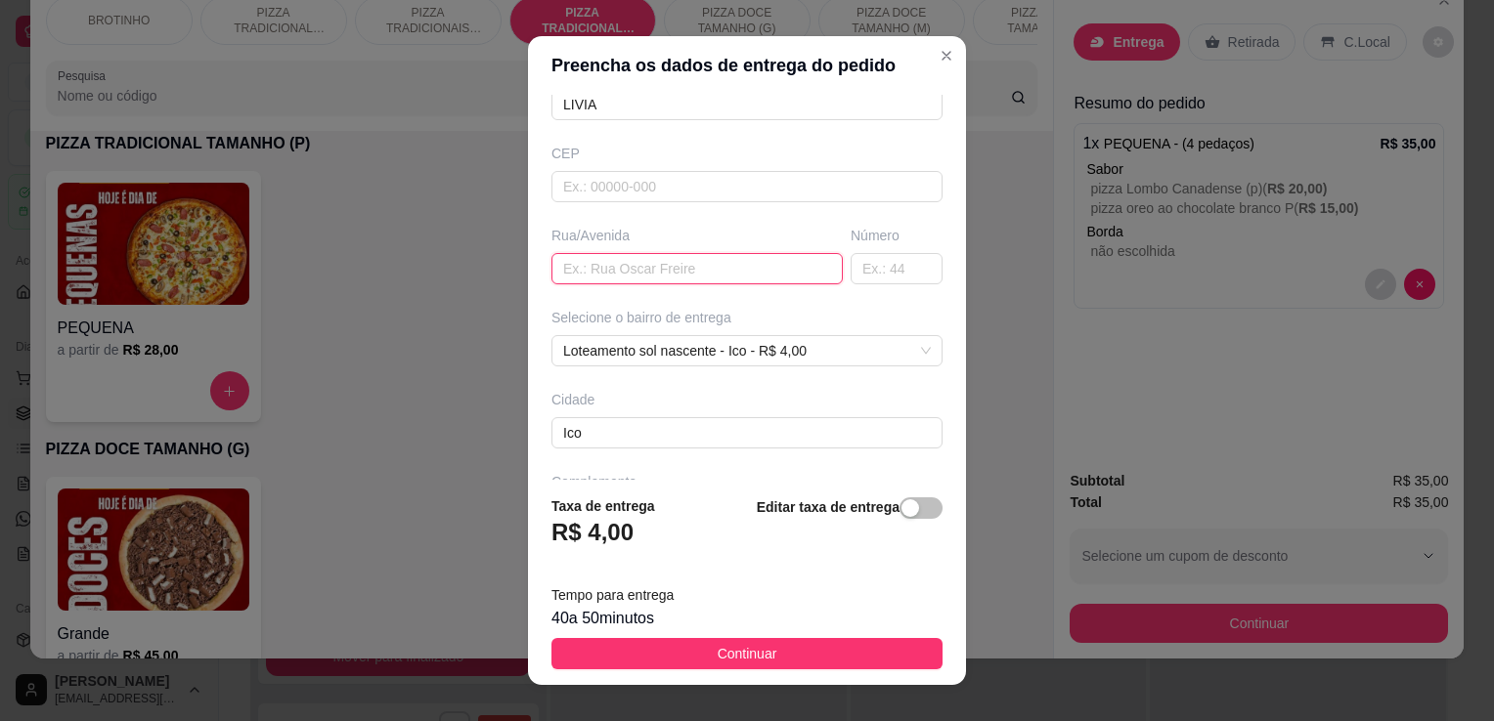
click at [684, 256] on input "text" at bounding box center [696, 268] width 291 height 31
type input "NA RUA DA MARMORARIA, AO LADO"
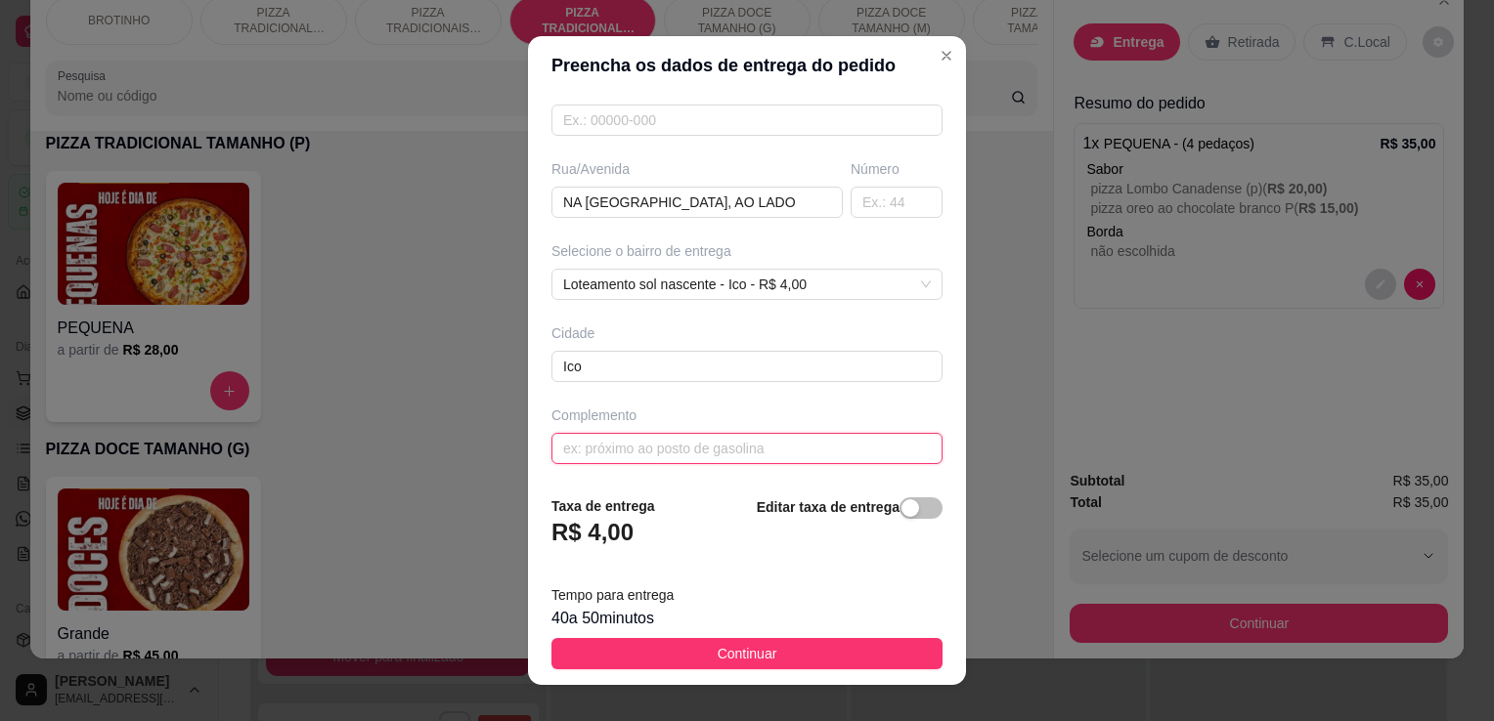
click at [691, 445] on input "text" at bounding box center [746, 448] width 391 height 31
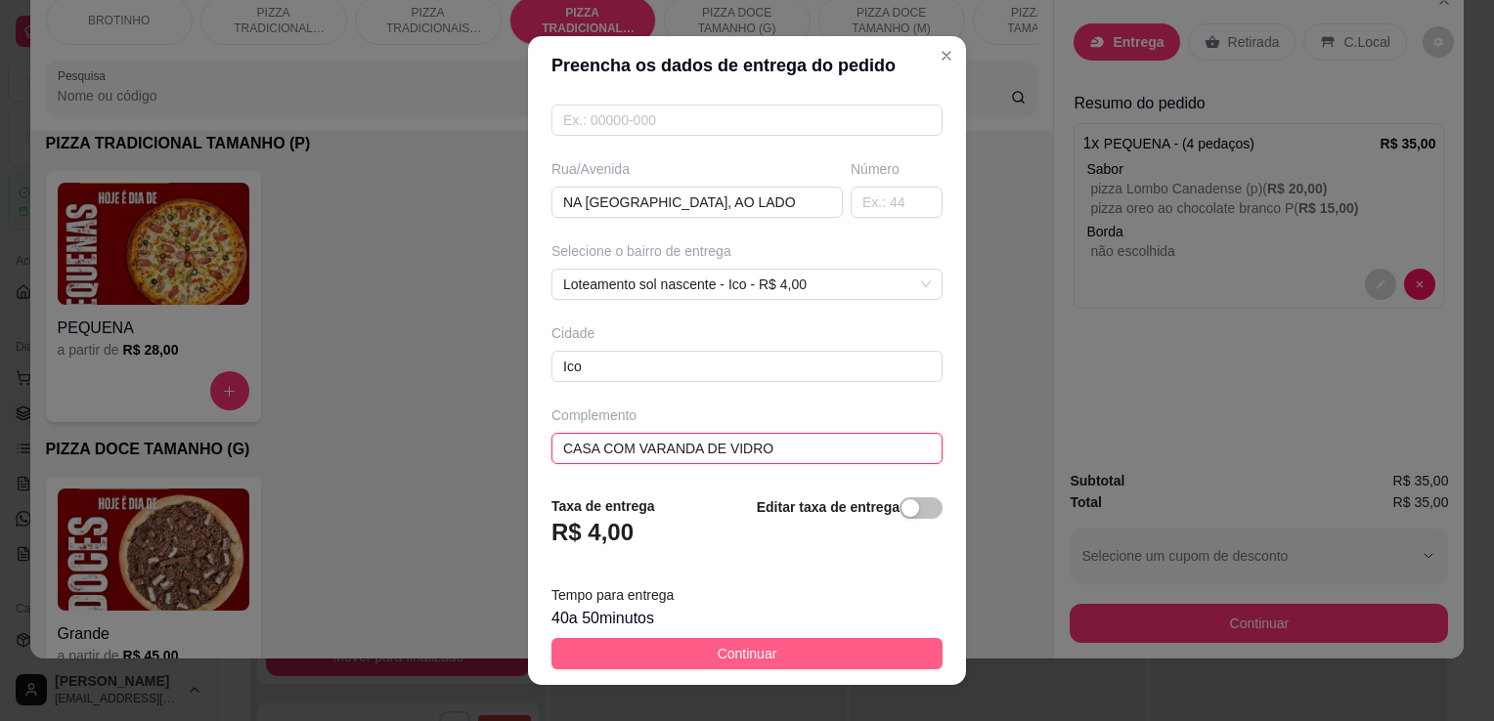
type input "CASA COM VARANDA DE VIDRO"
click at [717, 651] on span "Continuar" at bounding box center [747, 654] width 60 height 22
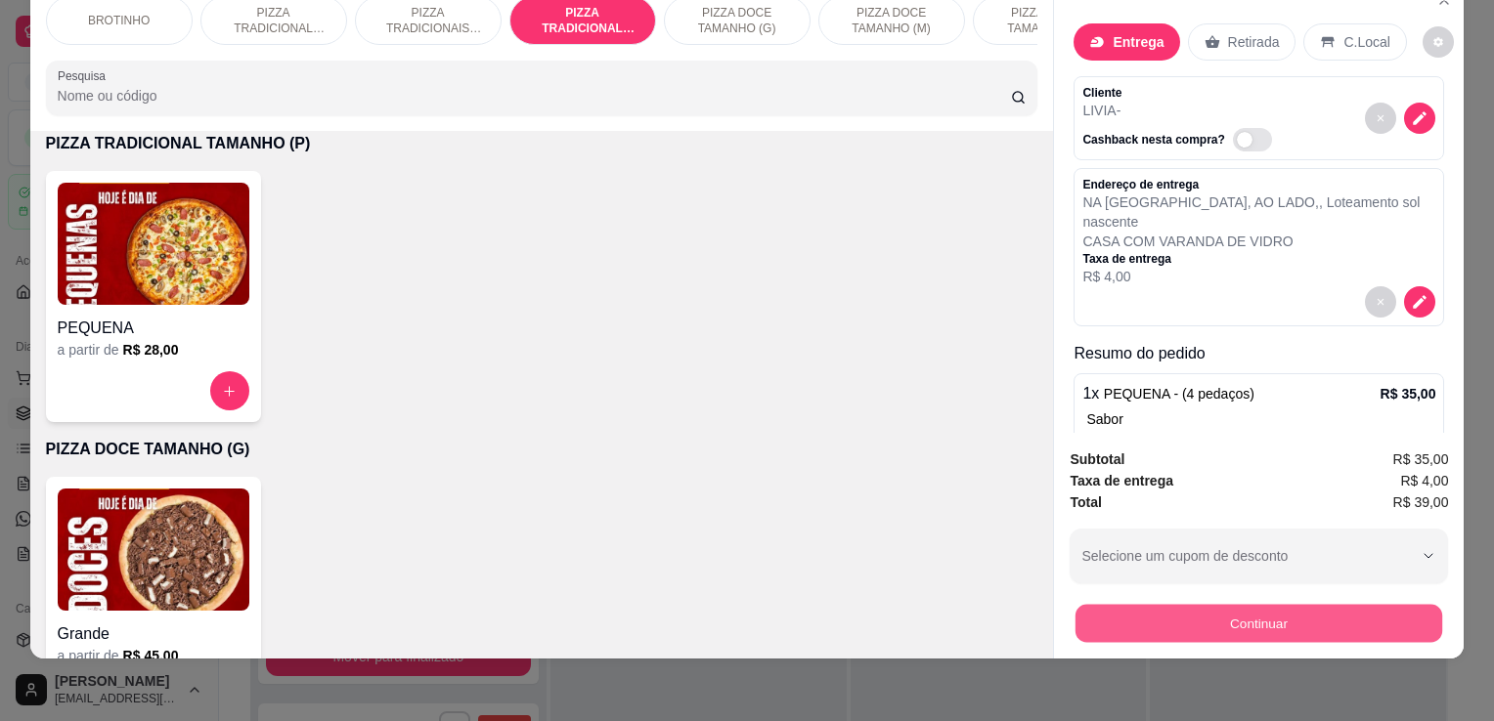
click at [1303, 615] on button "Continuar" at bounding box center [1258, 623] width 367 height 38
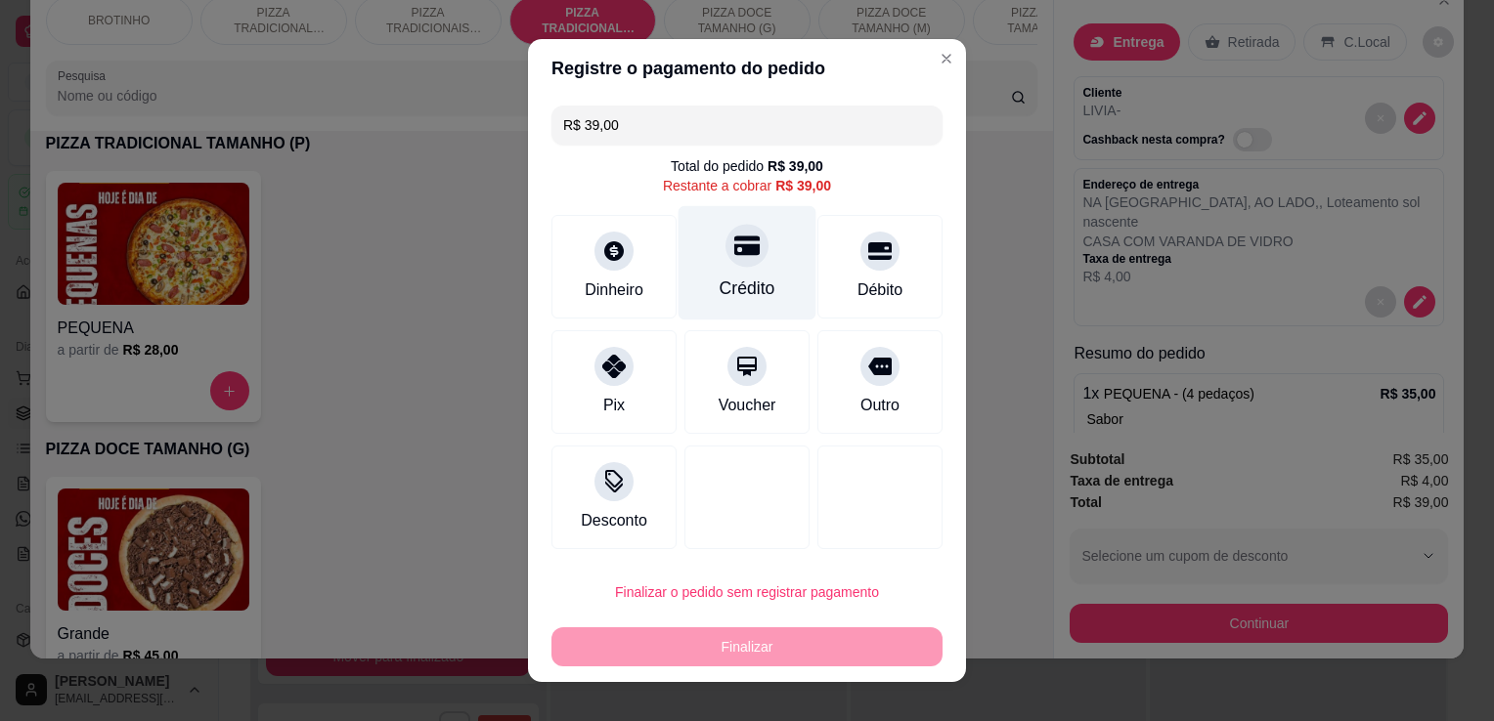
click at [723, 306] on div "Crédito" at bounding box center [747, 263] width 138 height 114
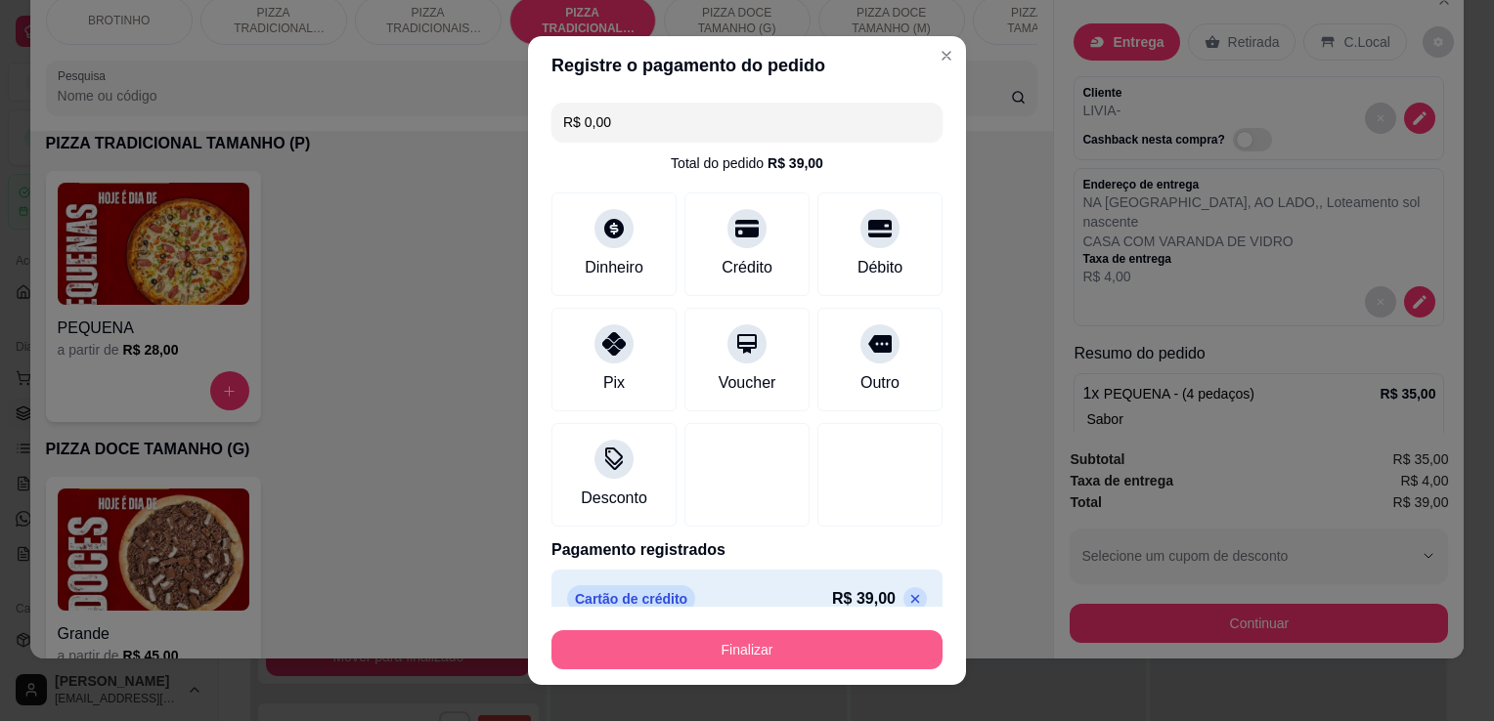
click at [784, 668] on button "Finalizar" at bounding box center [746, 649] width 391 height 39
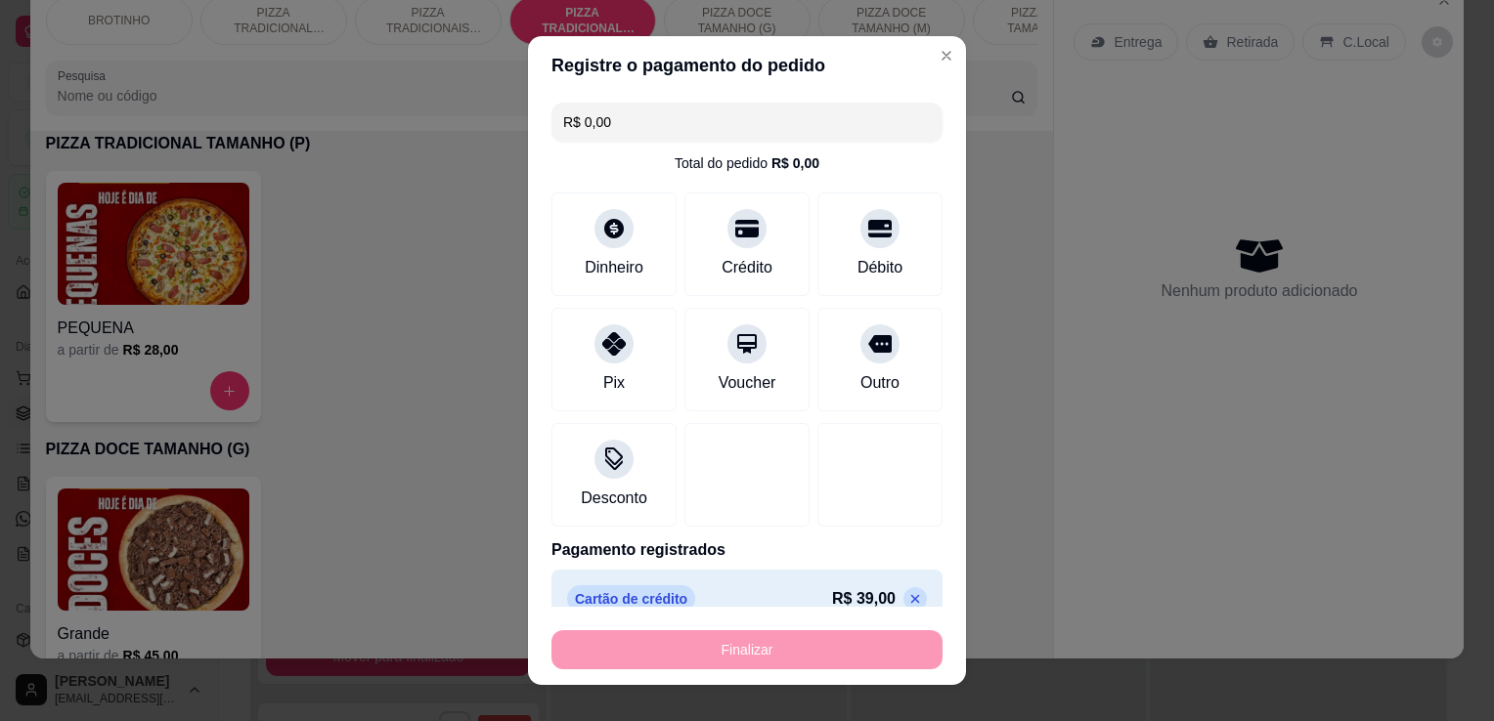
type input "-R$ 39,00"
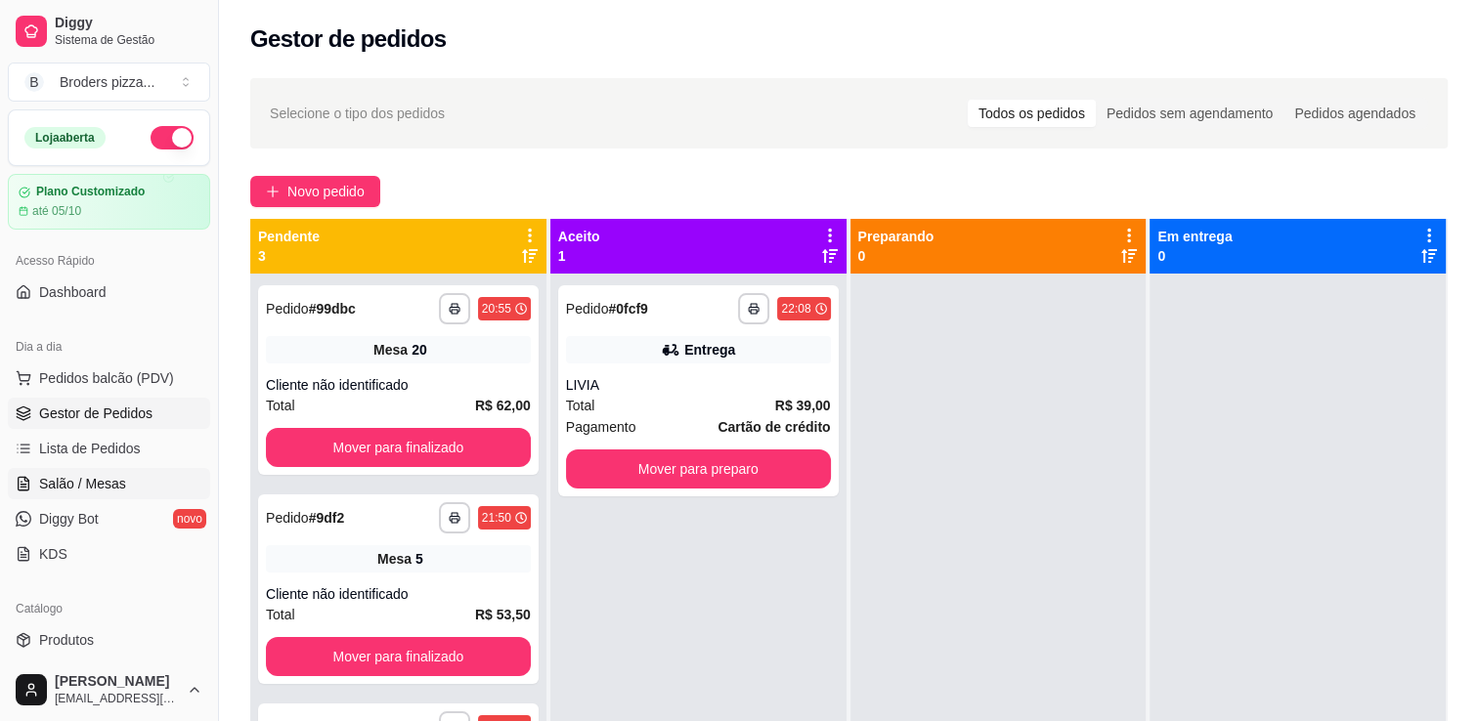
click at [93, 471] on link "Salão / Mesas" at bounding box center [109, 483] width 202 height 31
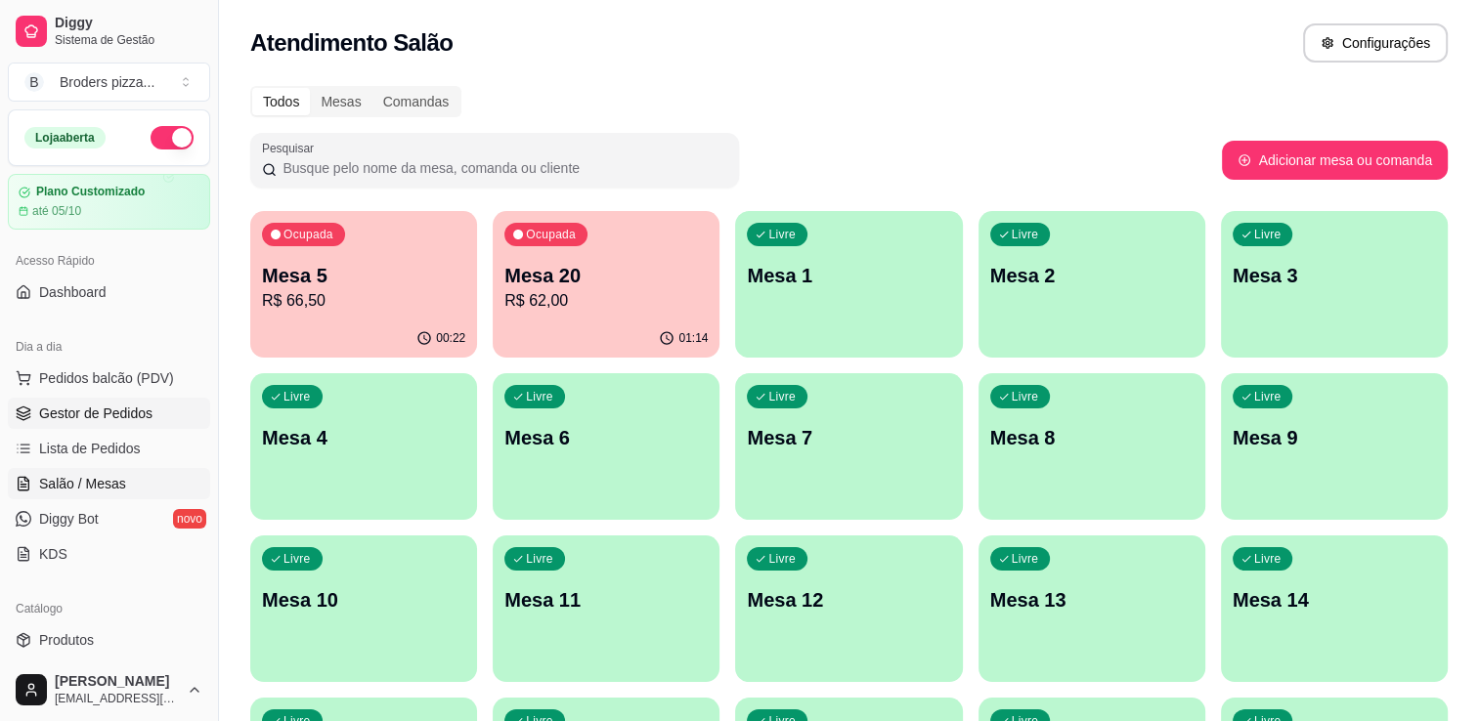
click at [59, 421] on span "Gestor de Pedidos" at bounding box center [95, 414] width 113 height 20
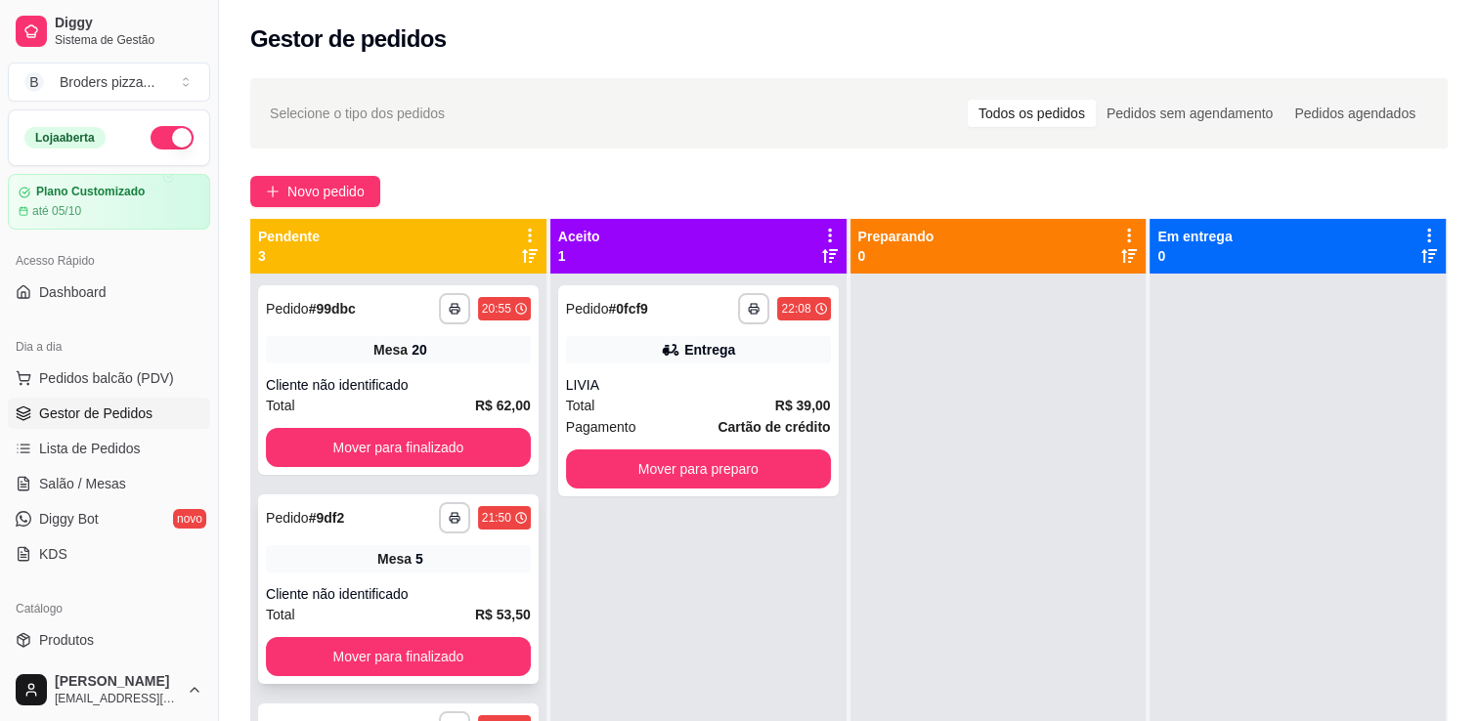
click at [366, 527] on div "**********" at bounding box center [398, 517] width 265 height 31
click at [62, 489] on span "Salão / Mesas" at bounding box center [82, 484] width 87 height 20
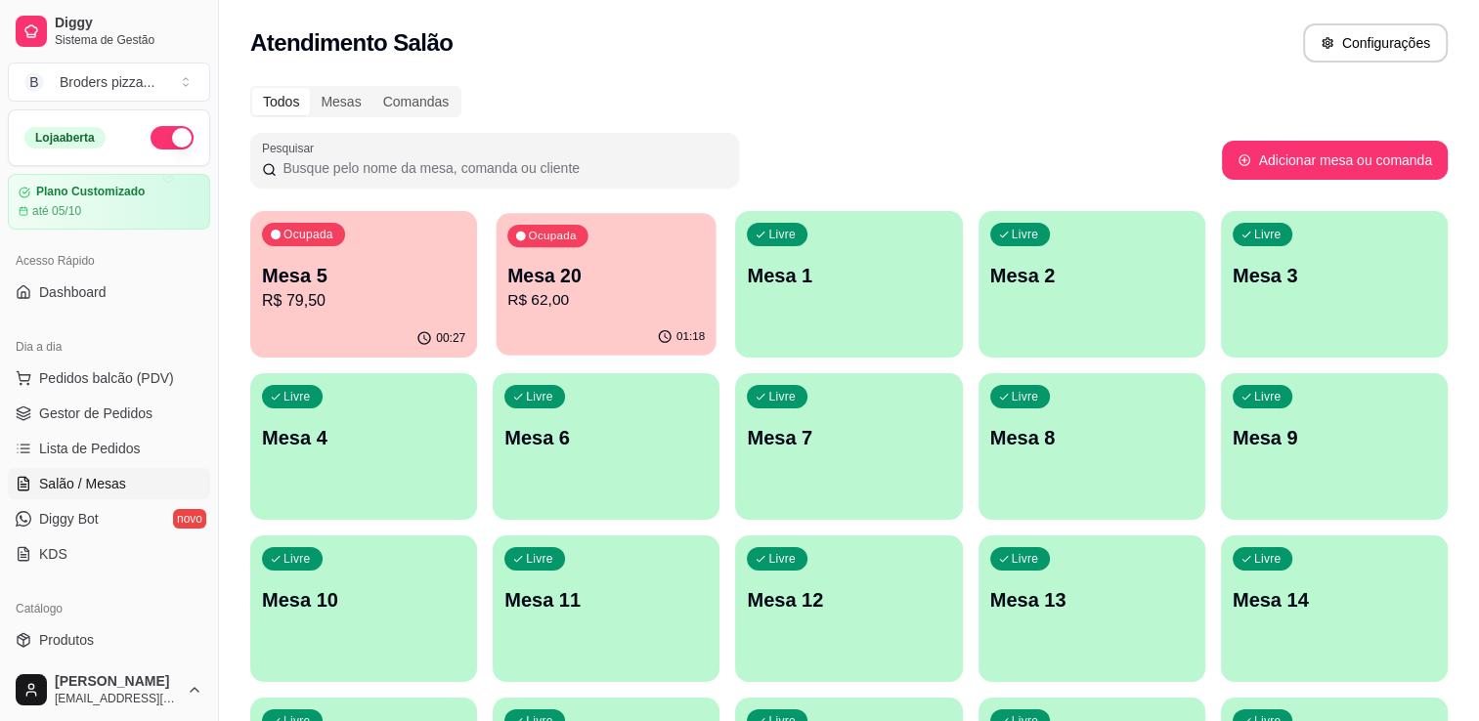
click at [579, 289] on p "R$ 62,00" at bounding box center [605, 300] width 197 height 22
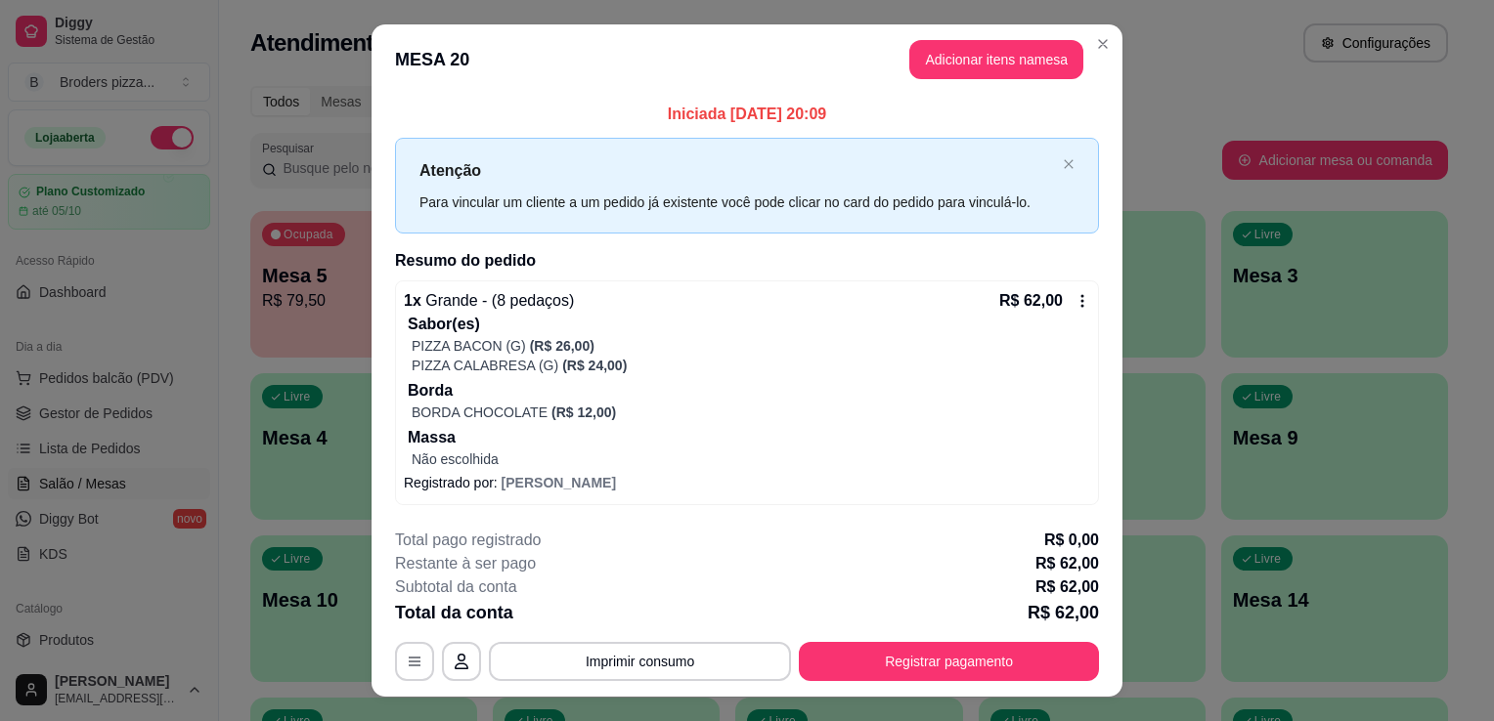
click at [579, 289] on div "1 x Grande - (8 pedaços) R$ 62,00" at bounding box center [747, 300] width 686 height 23
click at [985, 643] on button "Registrar pagamento" at bounding box center [948, 661] width 291 height 38
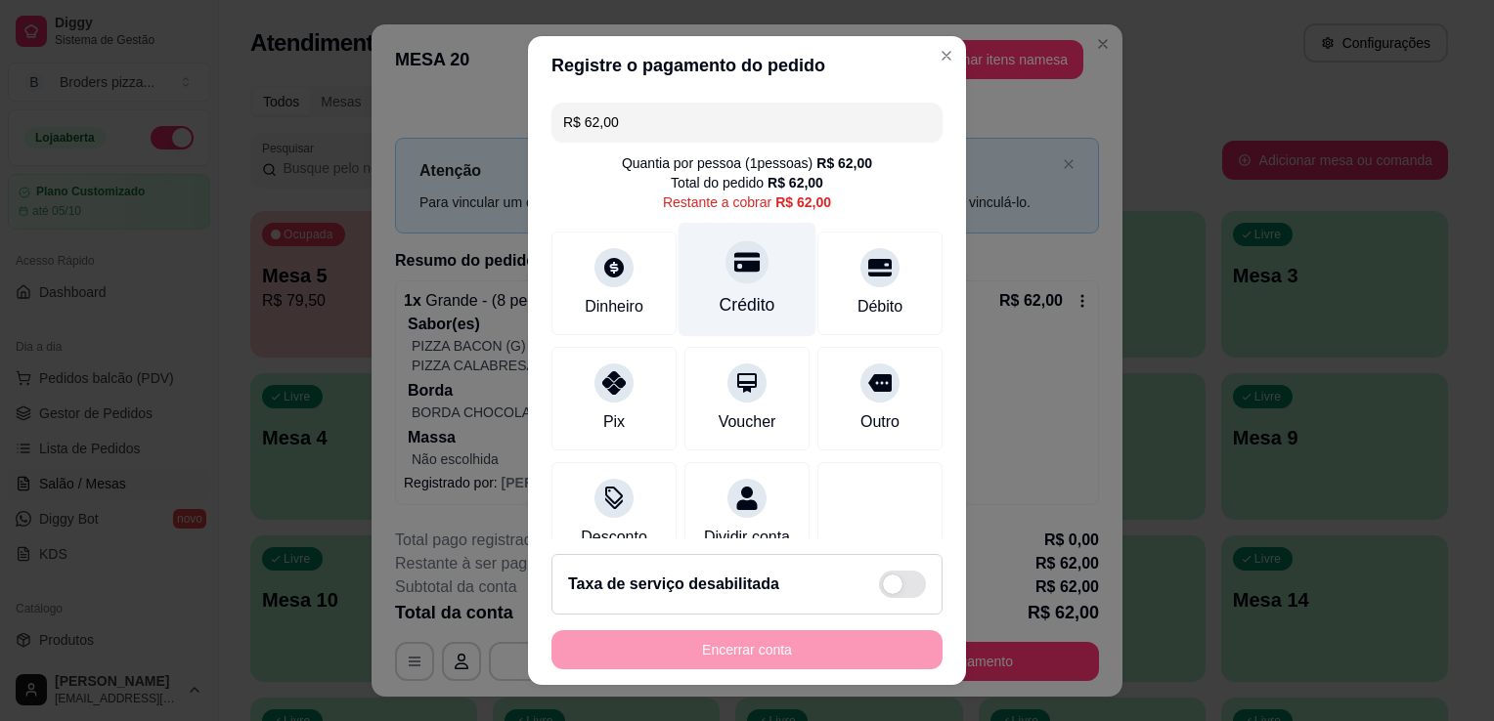
click at [737, 299] on div "Crédito" at bounding box center [747, 304] width 56 height 25
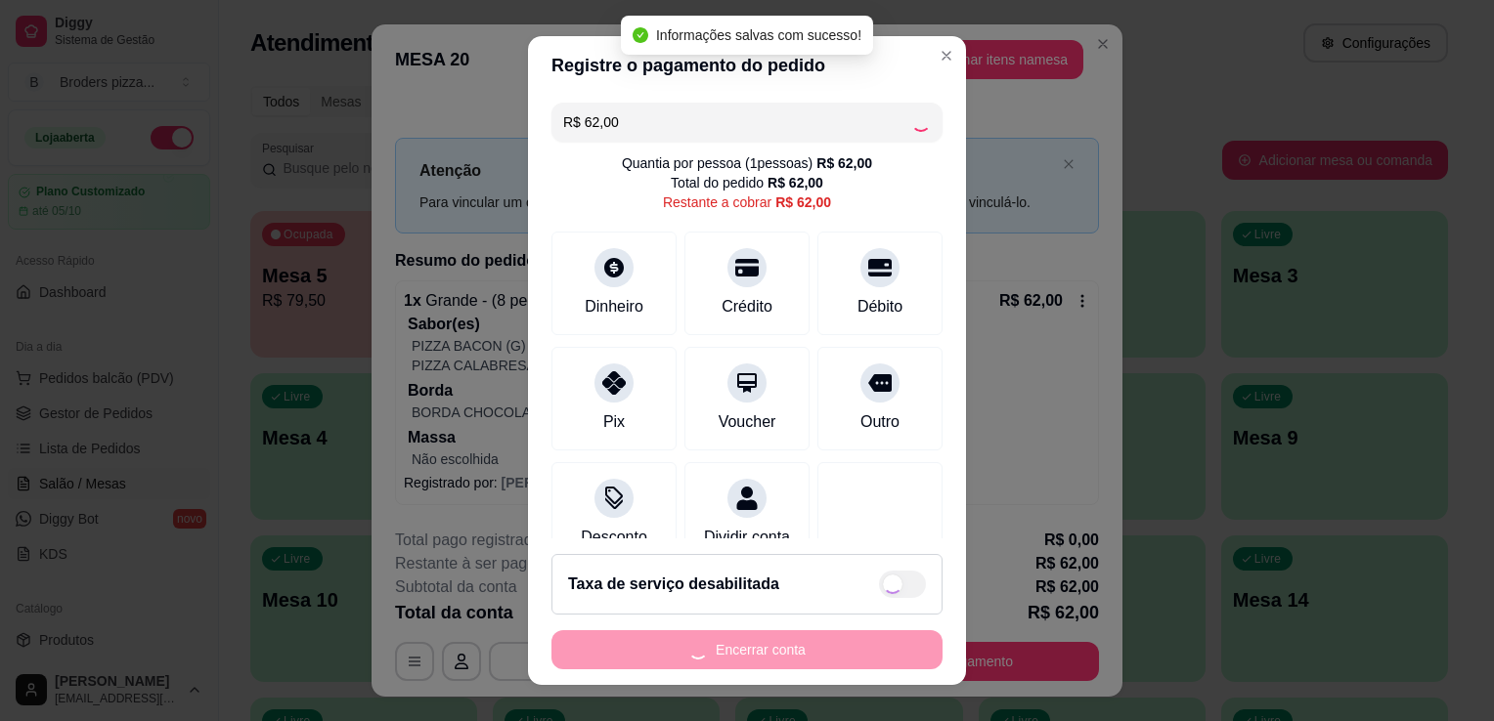
type input "R$ 0,00"
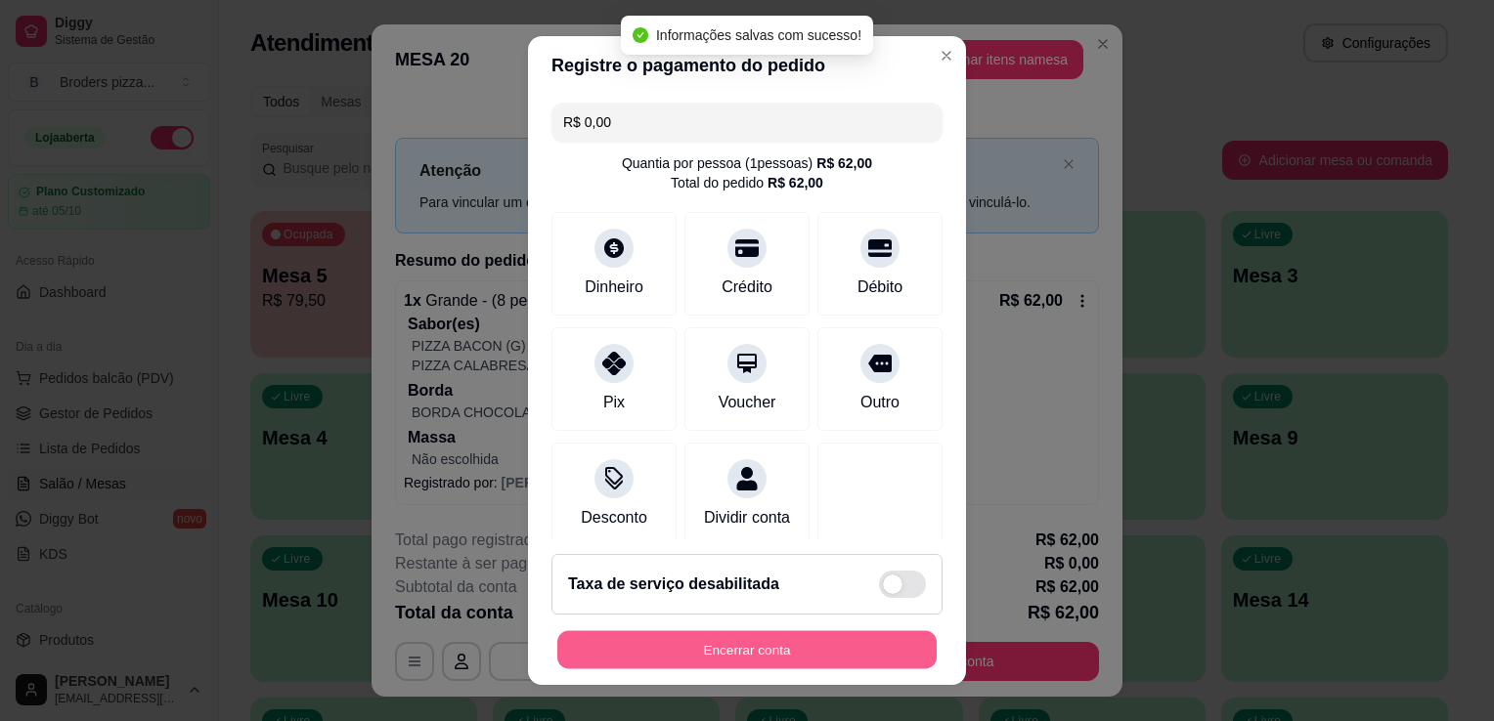
click at [771, 652] on button "Encerrar conta" at bounding box center [746, 650] width 379 height 38
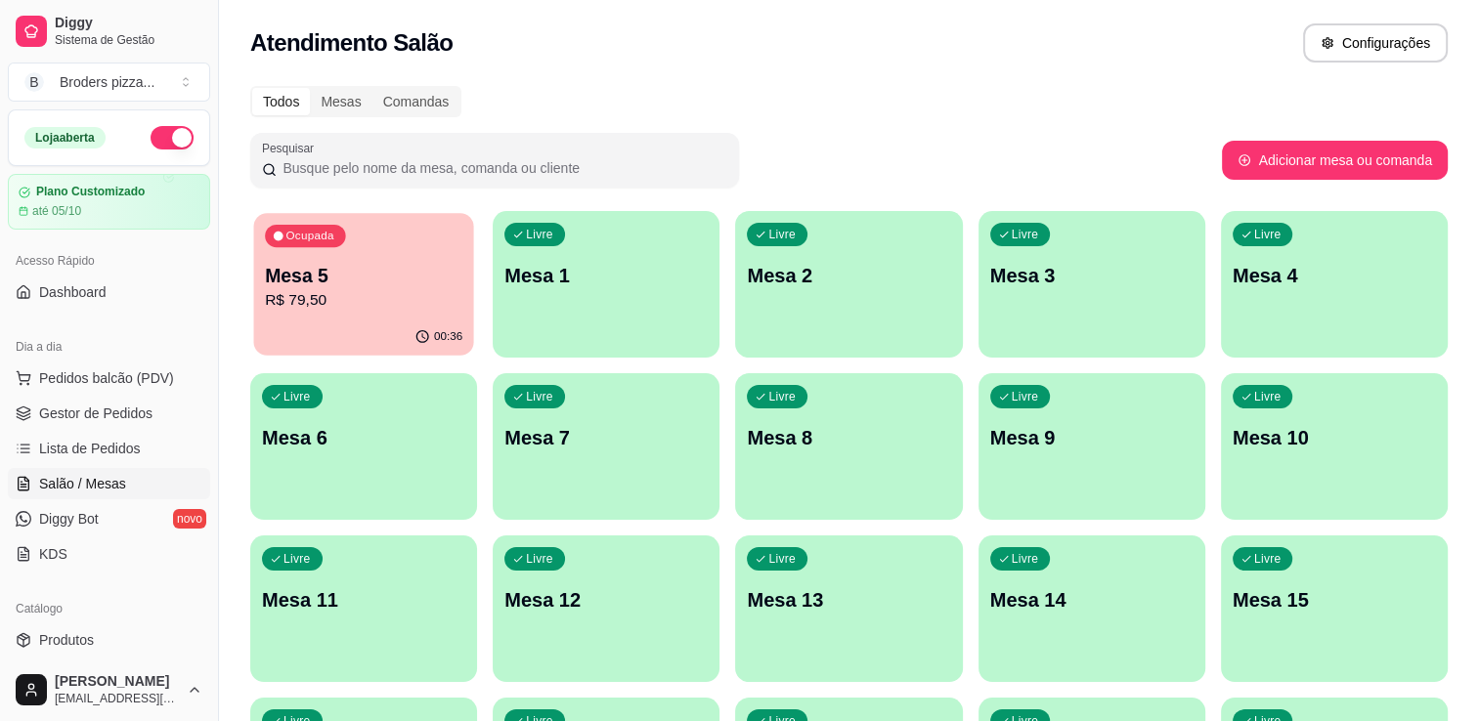
click at [343, 297] on p "R$ 79,50" at bounding box center [363, 300] width 197 height 22
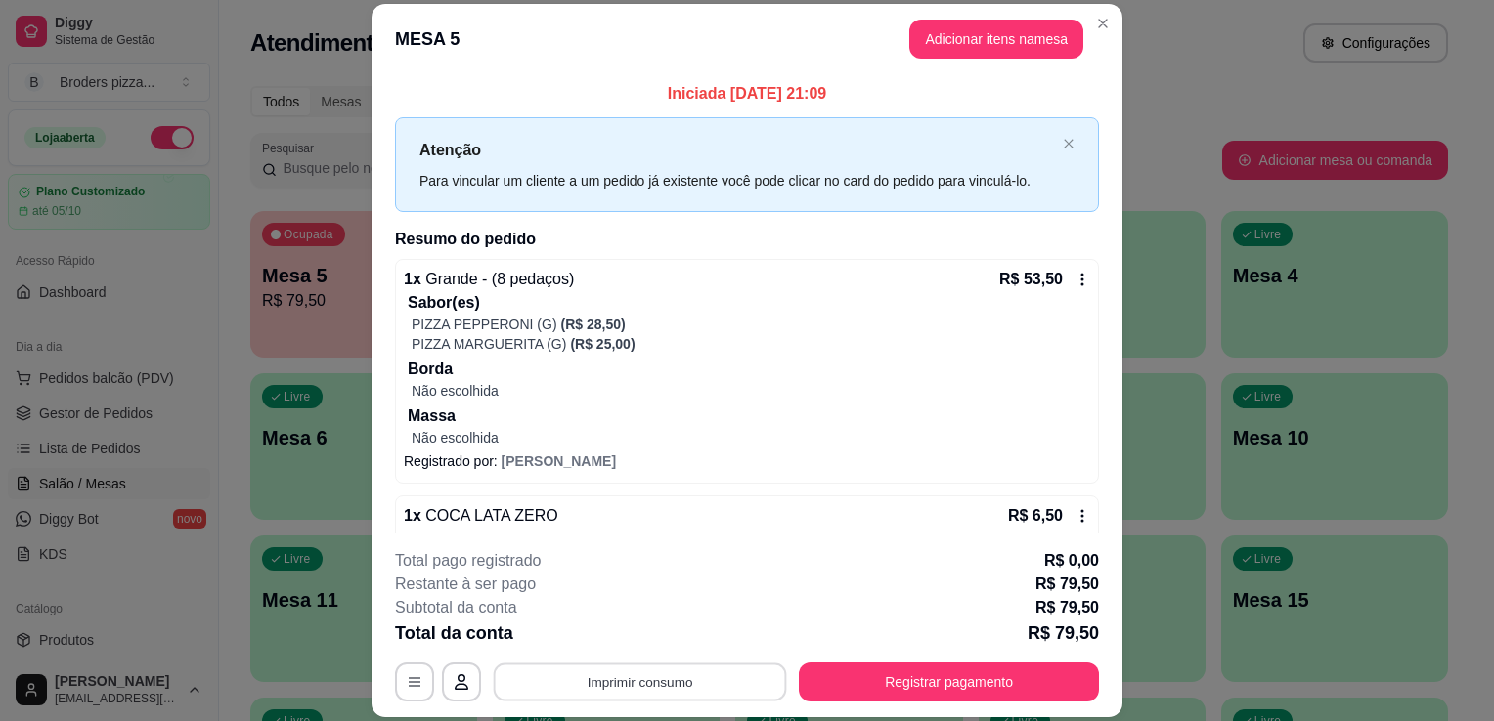
click at [705, 686] on button "Imprimir consumo" at bounding box center [640, 683] width 293 height 38
click at [666, 639] on button "IMPRESSORA" at bounding box center [638, 638] width 137 height 30
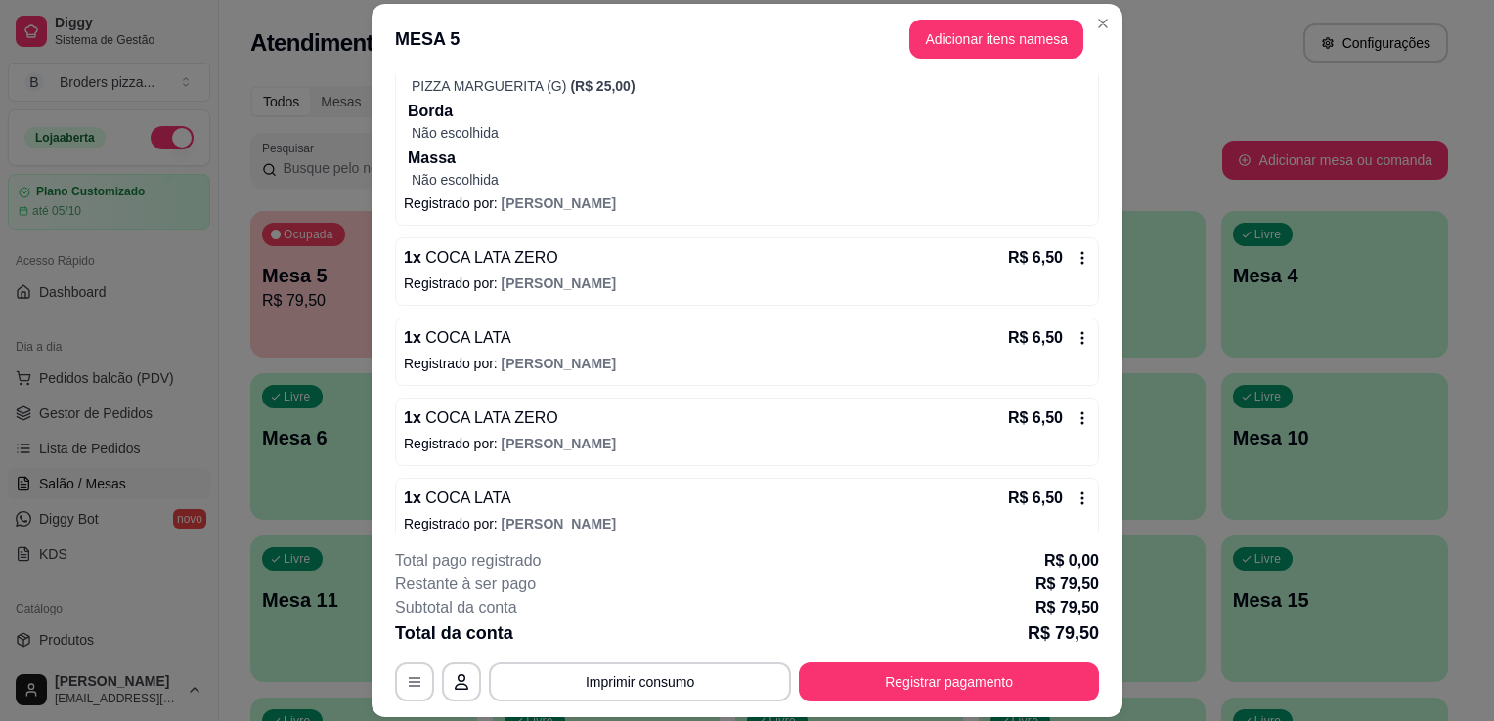
scroll to position [275, 0]
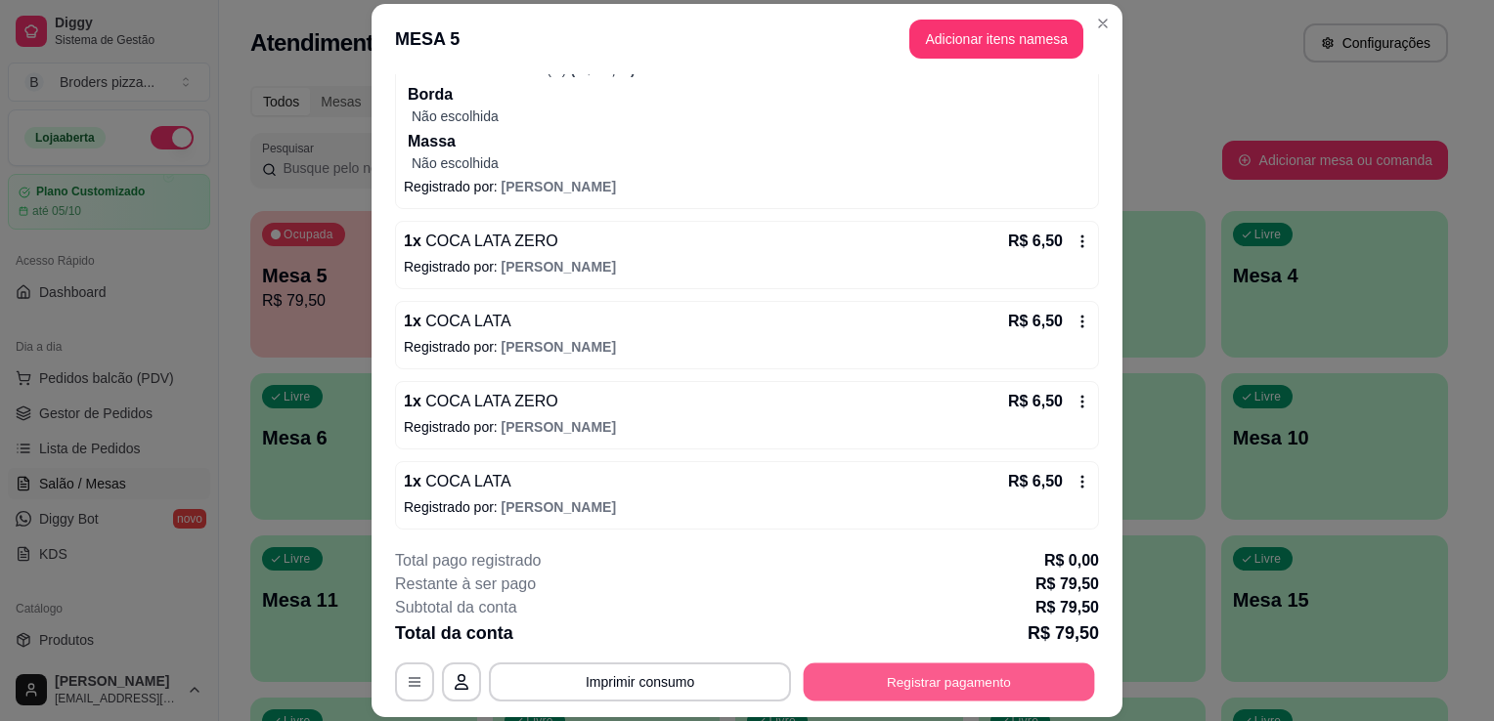
click at [975, 672] on button "Registrar pagamento" at bounding box center [948, 683] width 291 height 38
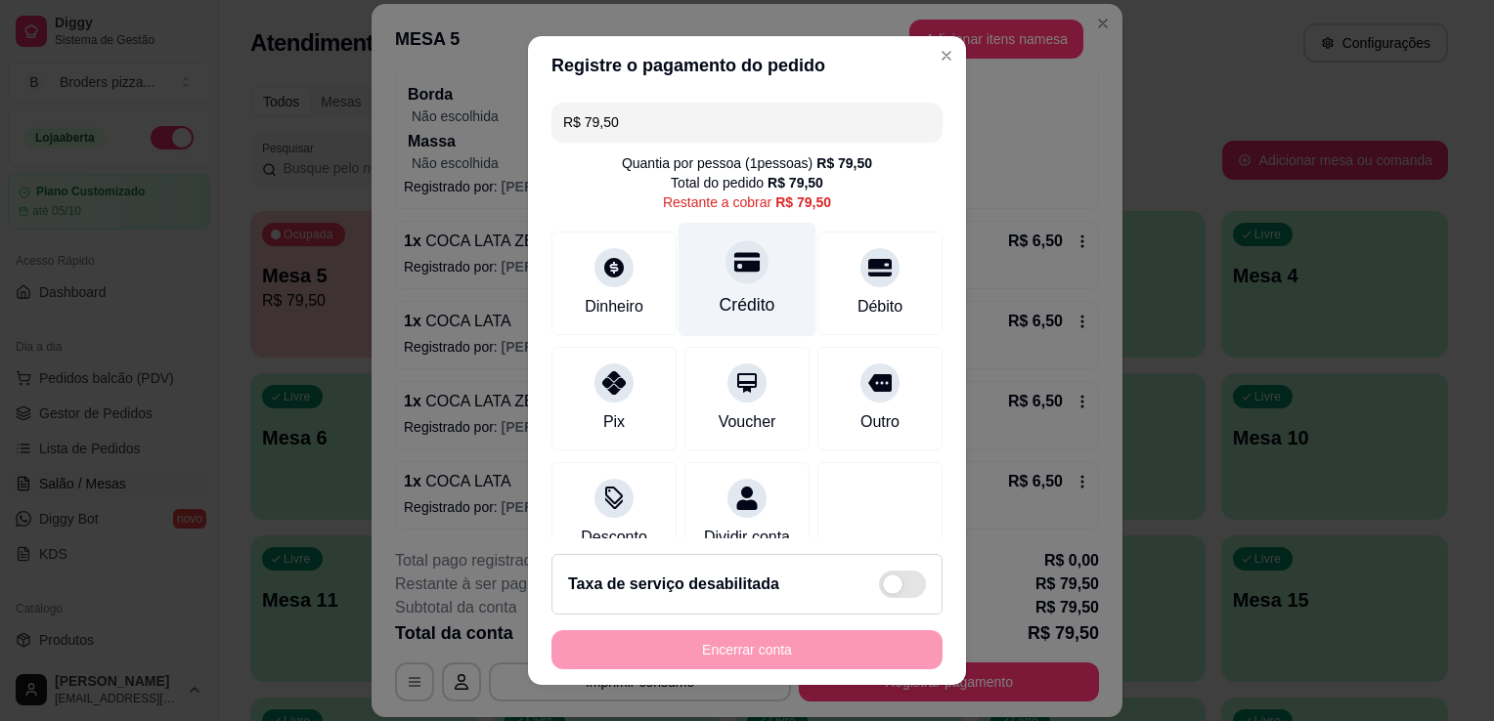
click at [734, 321] on div "Crédito" at bounding box center [747, 280] width 138 height 114
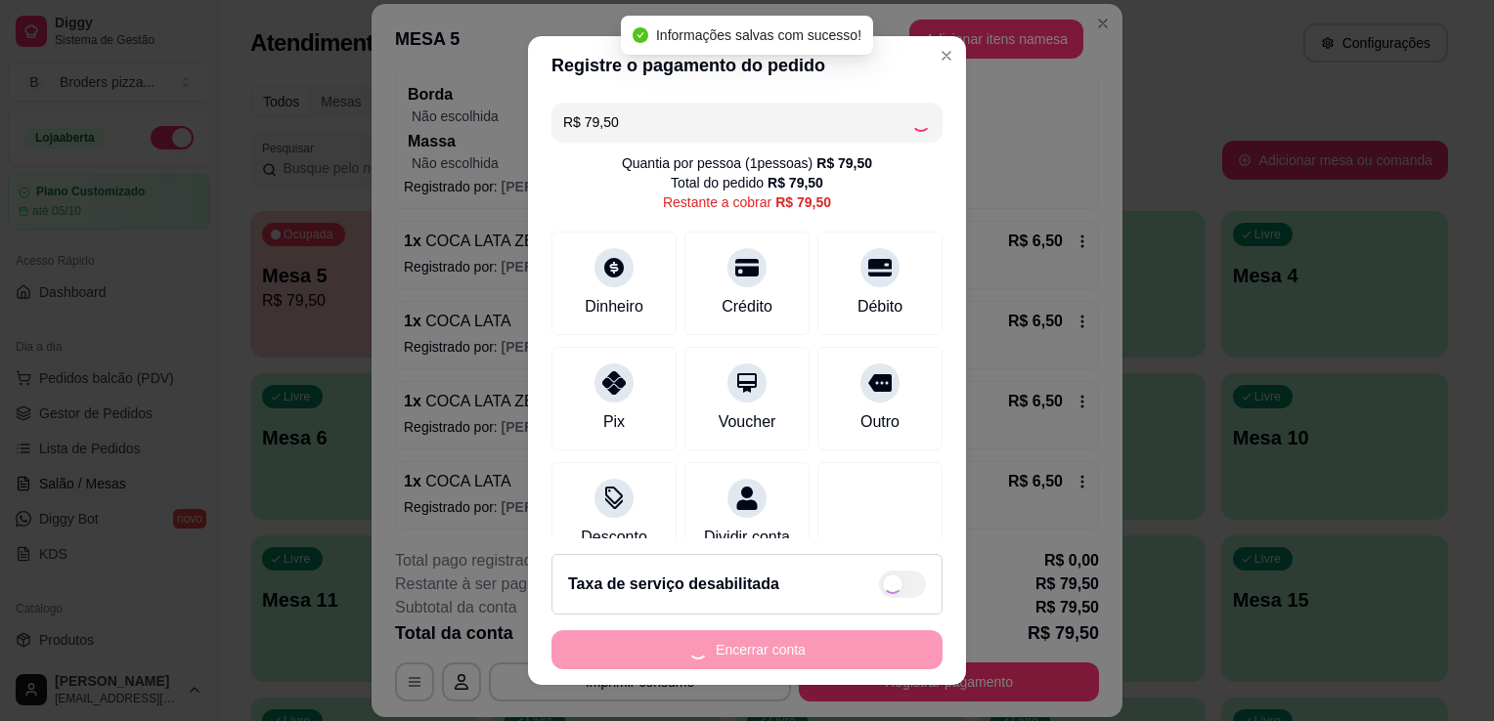
type input "R$ 0,00"
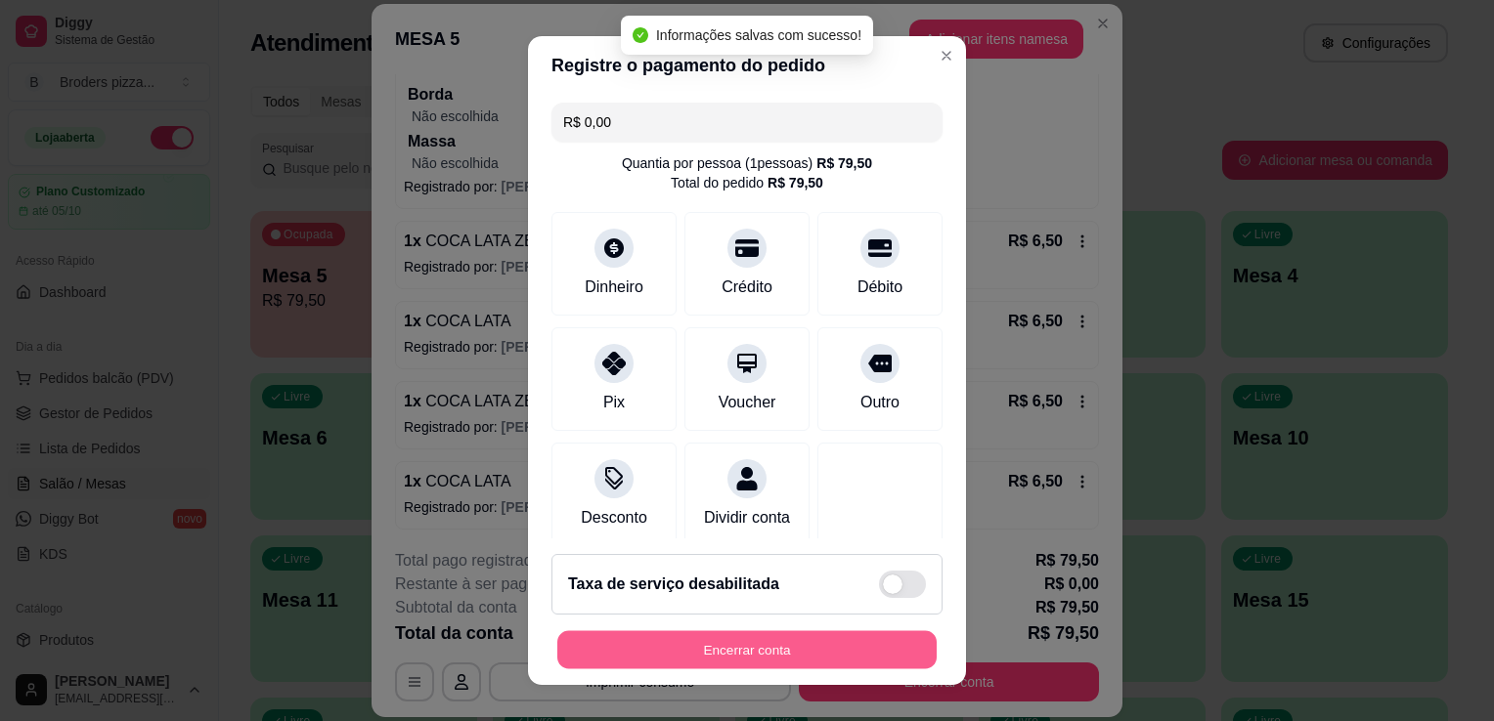
click at [871, 651] on button "Encerrar conta" at bounding box center [746, 650] width 379 height 38
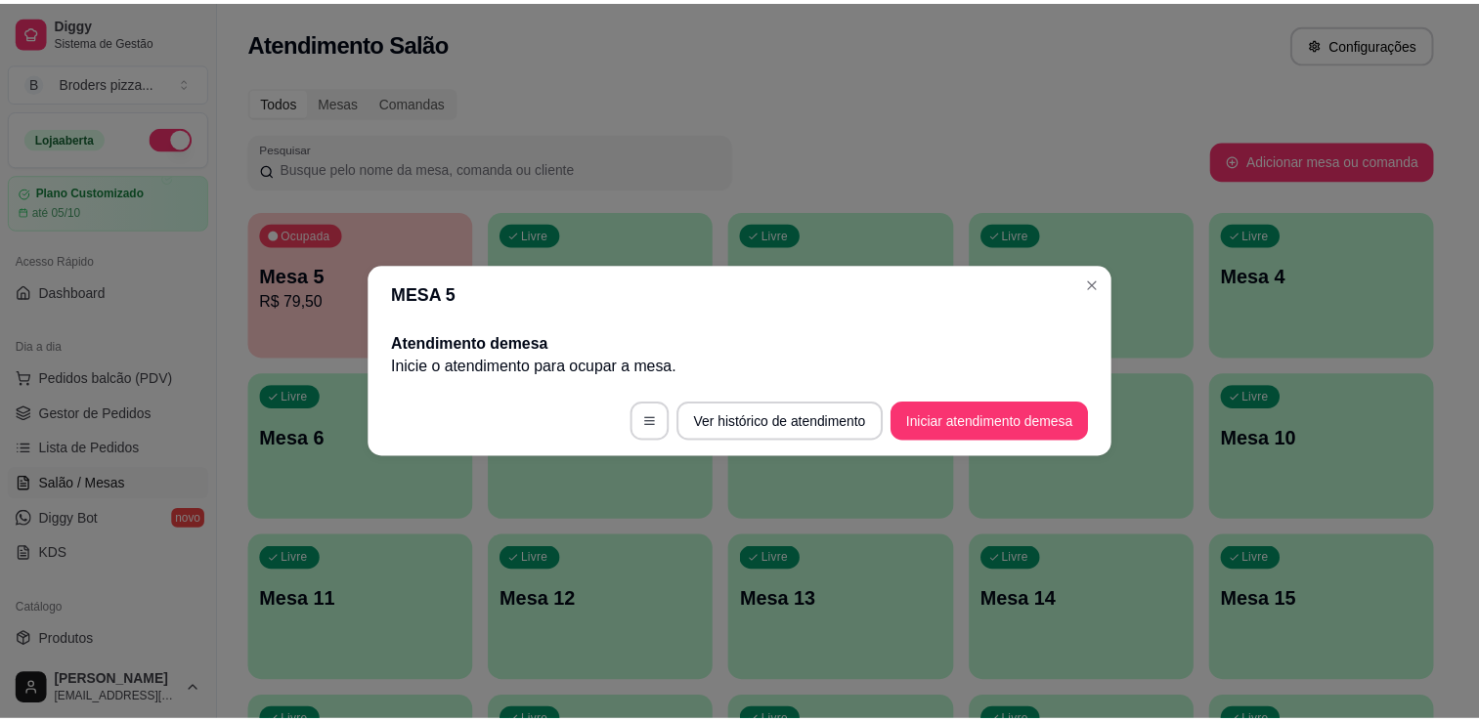
scroll to position [0, 0]
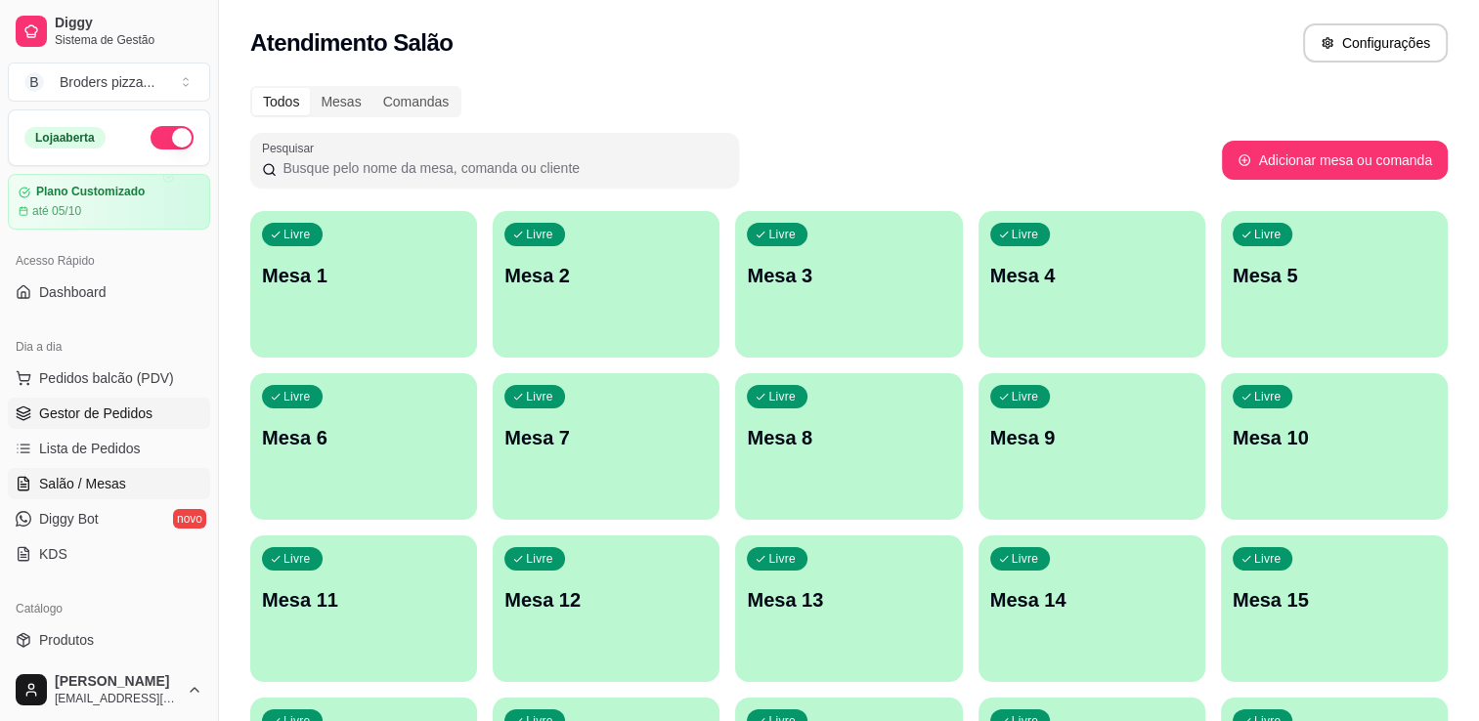
click at [63, 412] on span "Gestor de Pedidos" at bounding box center [95, 414] width 113 height 20
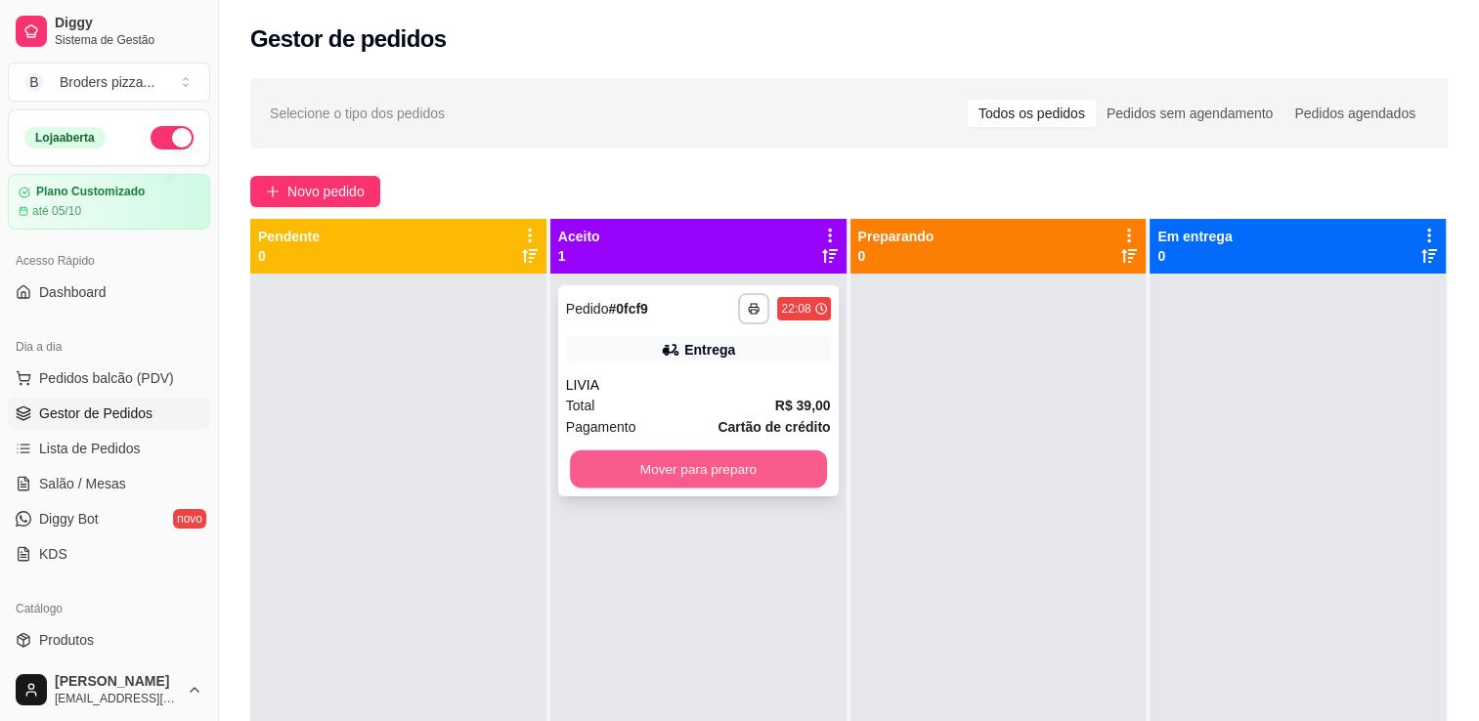
click at [809, 467] on button "Mover para preparo" at bounding box center [698, 470] width 257 height 38
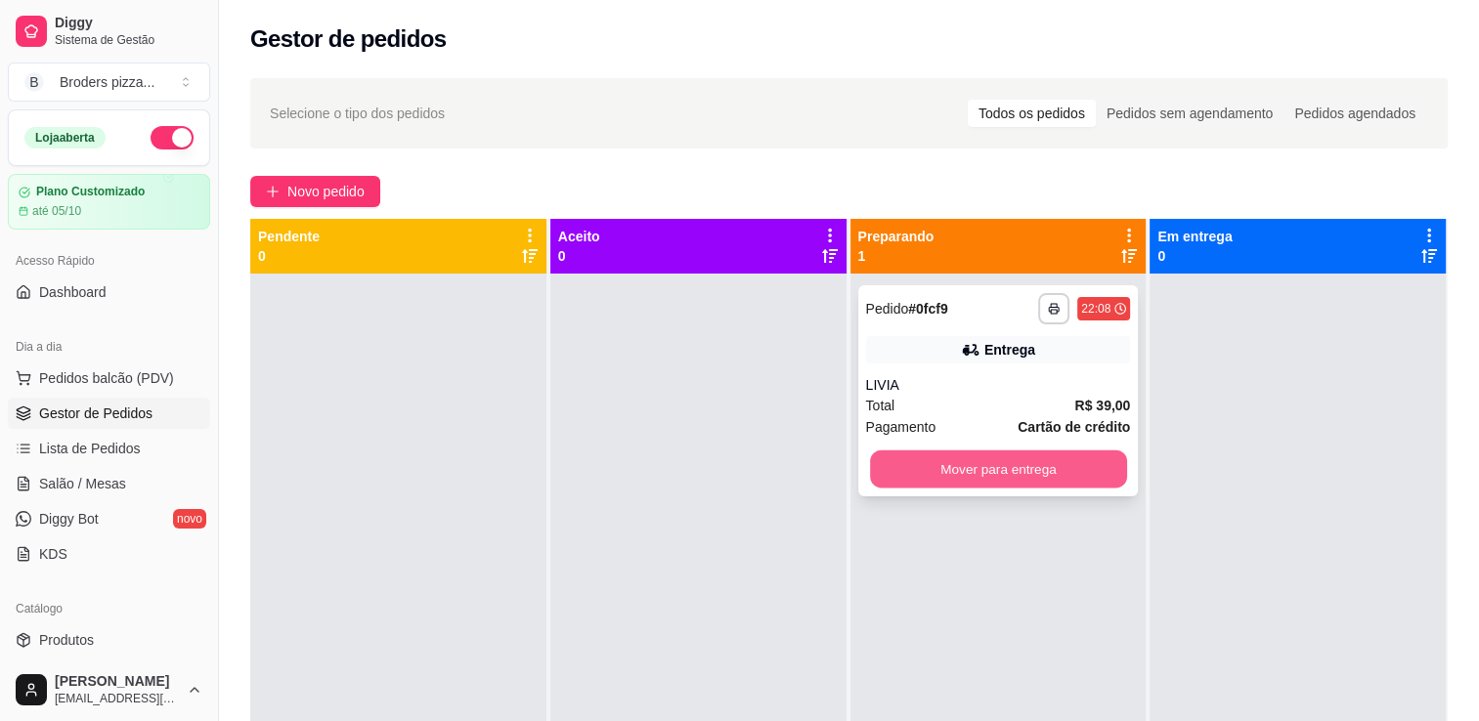
click at [976, 482] on button "Mover para entrega" at bounding box center [998, 470] width 257 height 38
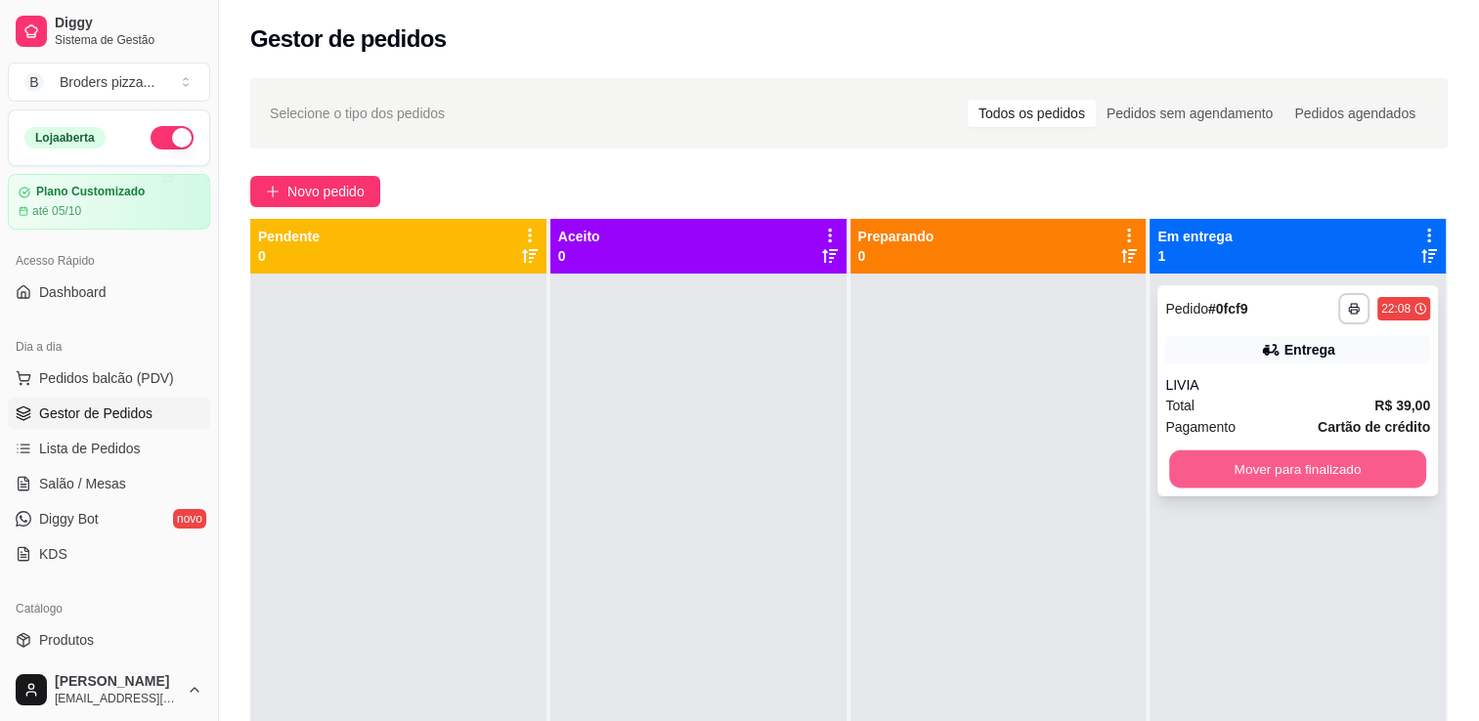
click at [1243, 463] on button "Mover para finalizado" at bounding box center [1297, 470] width 257 height 38
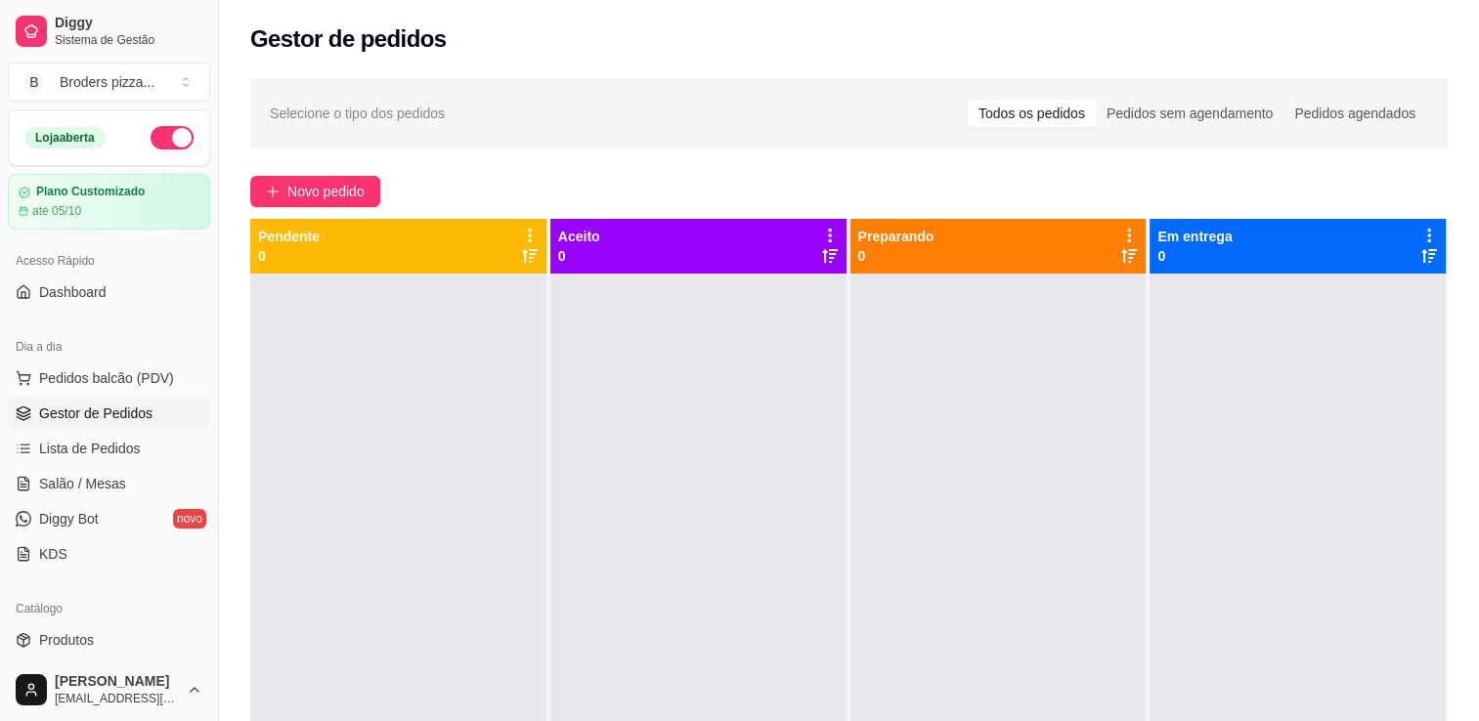
click at [151, 135] on button "button" at bounding box center [172, 137] width 43 height 23
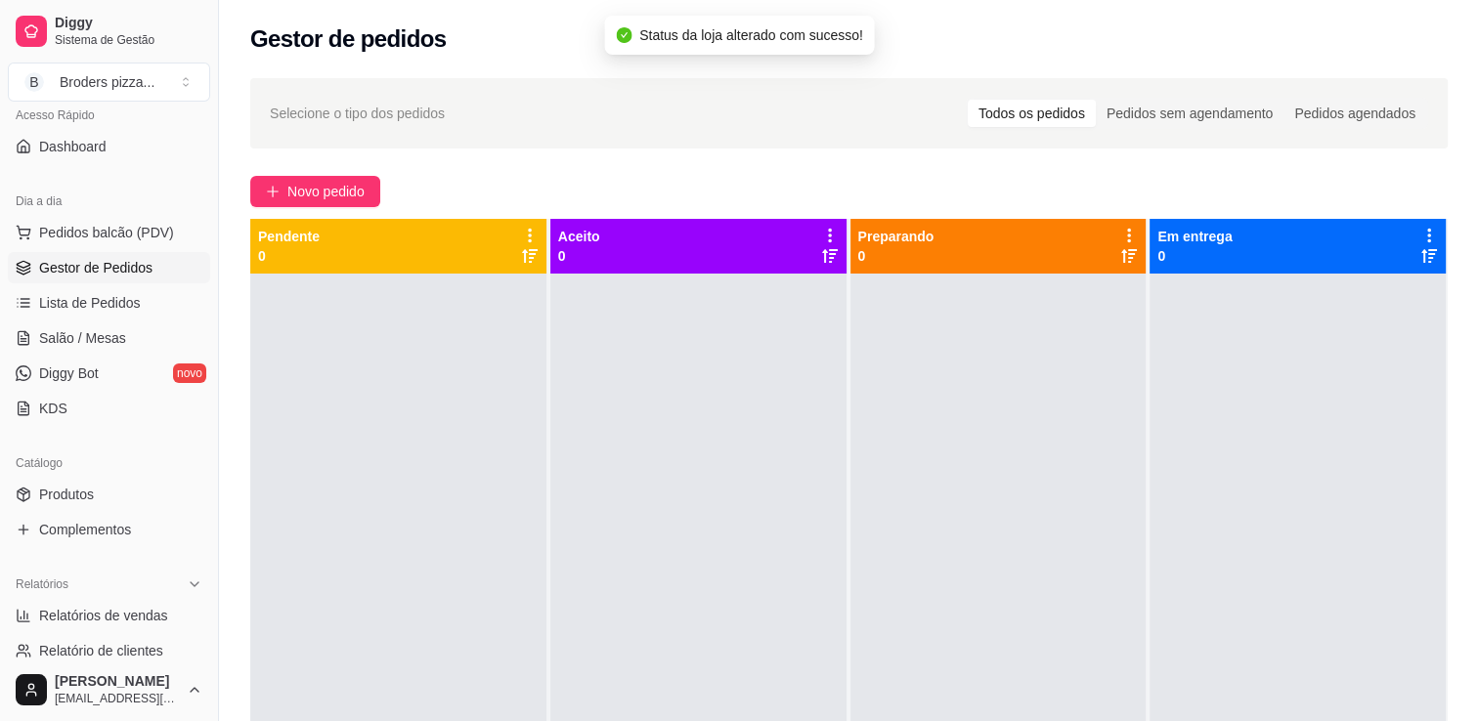
scroll to position [241, 0]
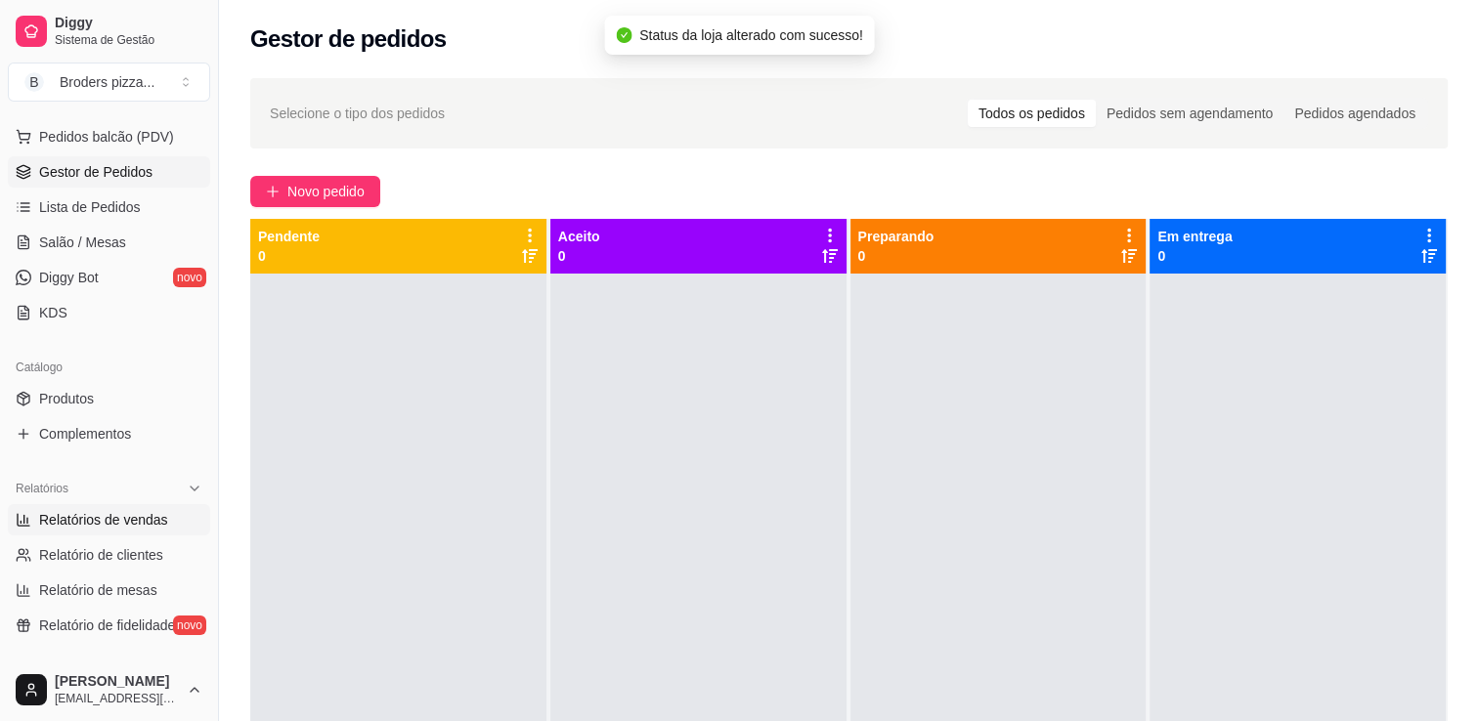
click at [129, 510] on span "Relatórios de vendas" at bounding box center [103, 520] width 129 height 20
select select "ALL"
select select "0"
